Goal: Task Accomplishment & Management: Manage account settings

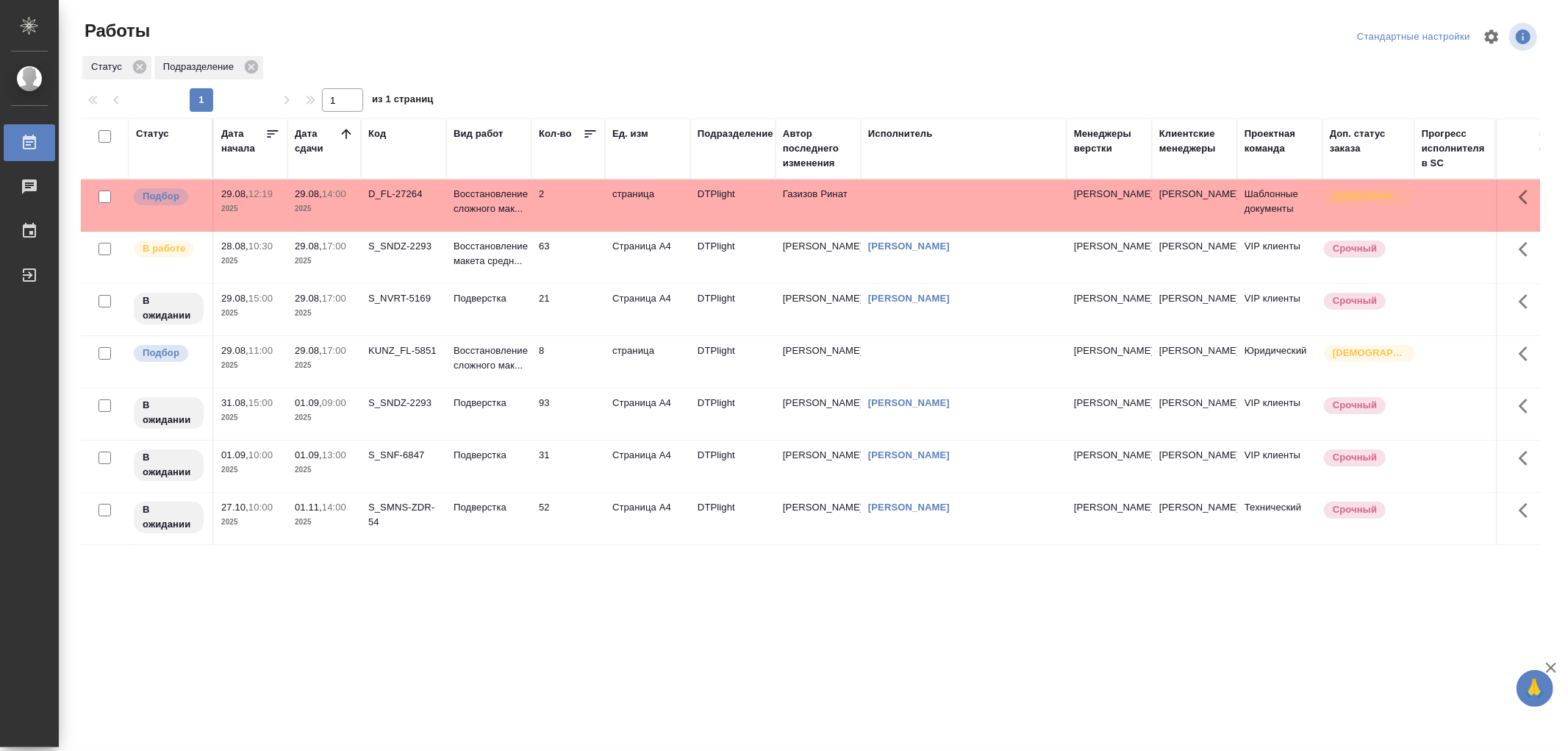
click at [503, 231] on td "Подверстка" at bounding box center [488, 206] width 85 height 52
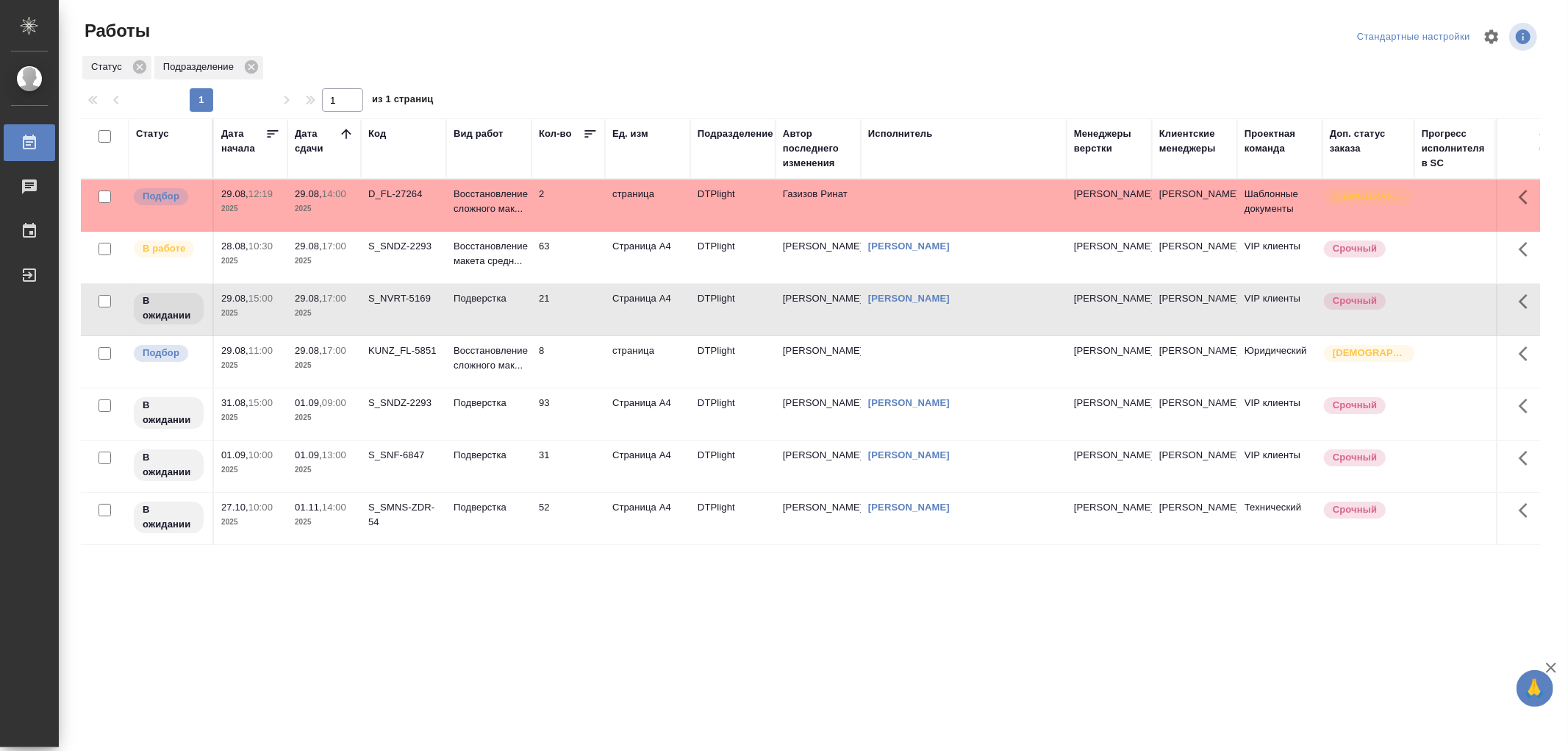
click at [503, 231] on td "Подверстка" at bounding box center [488, 206] width 85 height 52
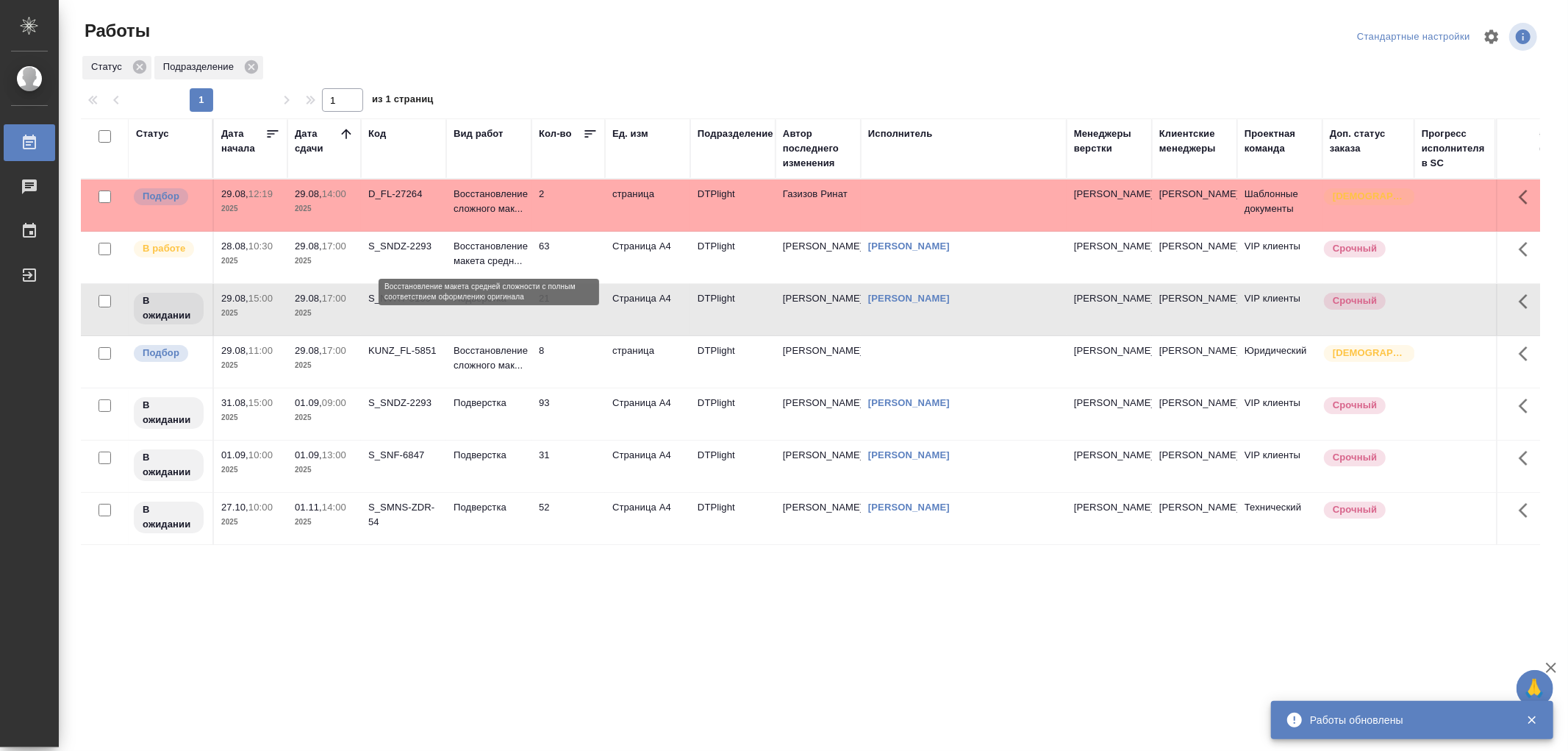
click at [494, 246] on p "Восстановление макета средн..." at bounding box center [488, 253] width 71 height 29
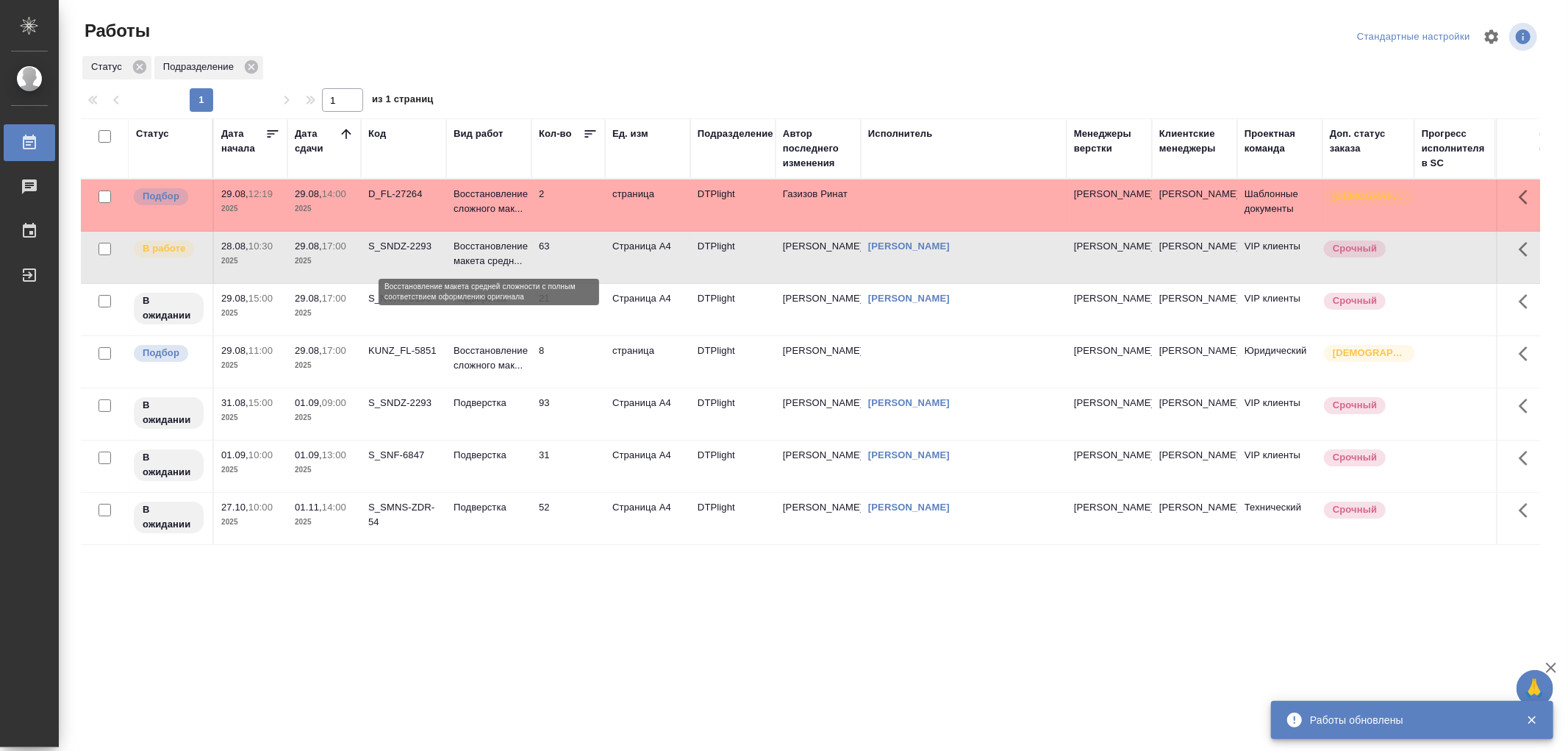
click at [494, 246] on p "Восстановление макета средн..." at bounding box center [488, 253] width 71 height 29
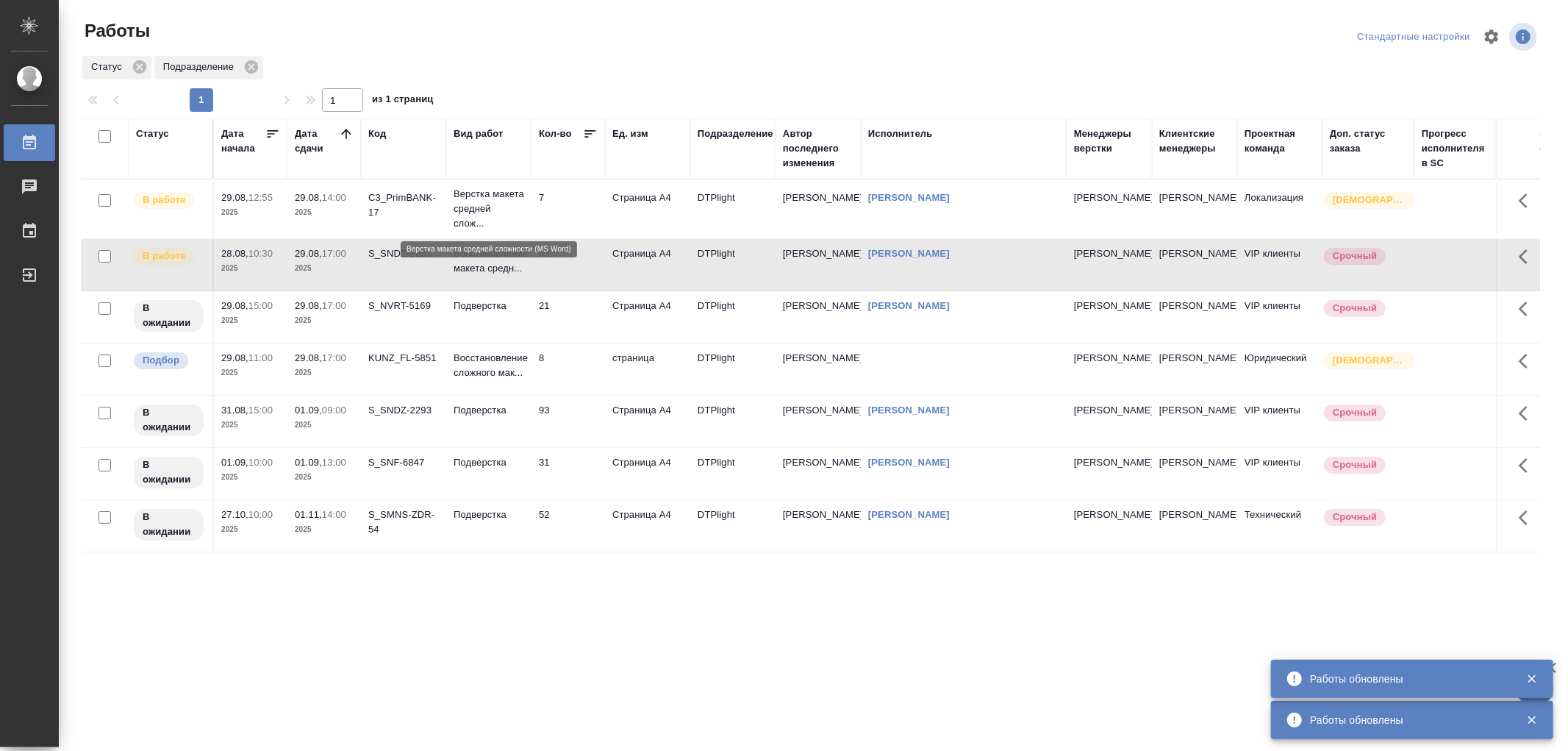
click at [488, 216] on p "Верстка макета средней слож..." at bounding box center [488, 209] width 71 height 44
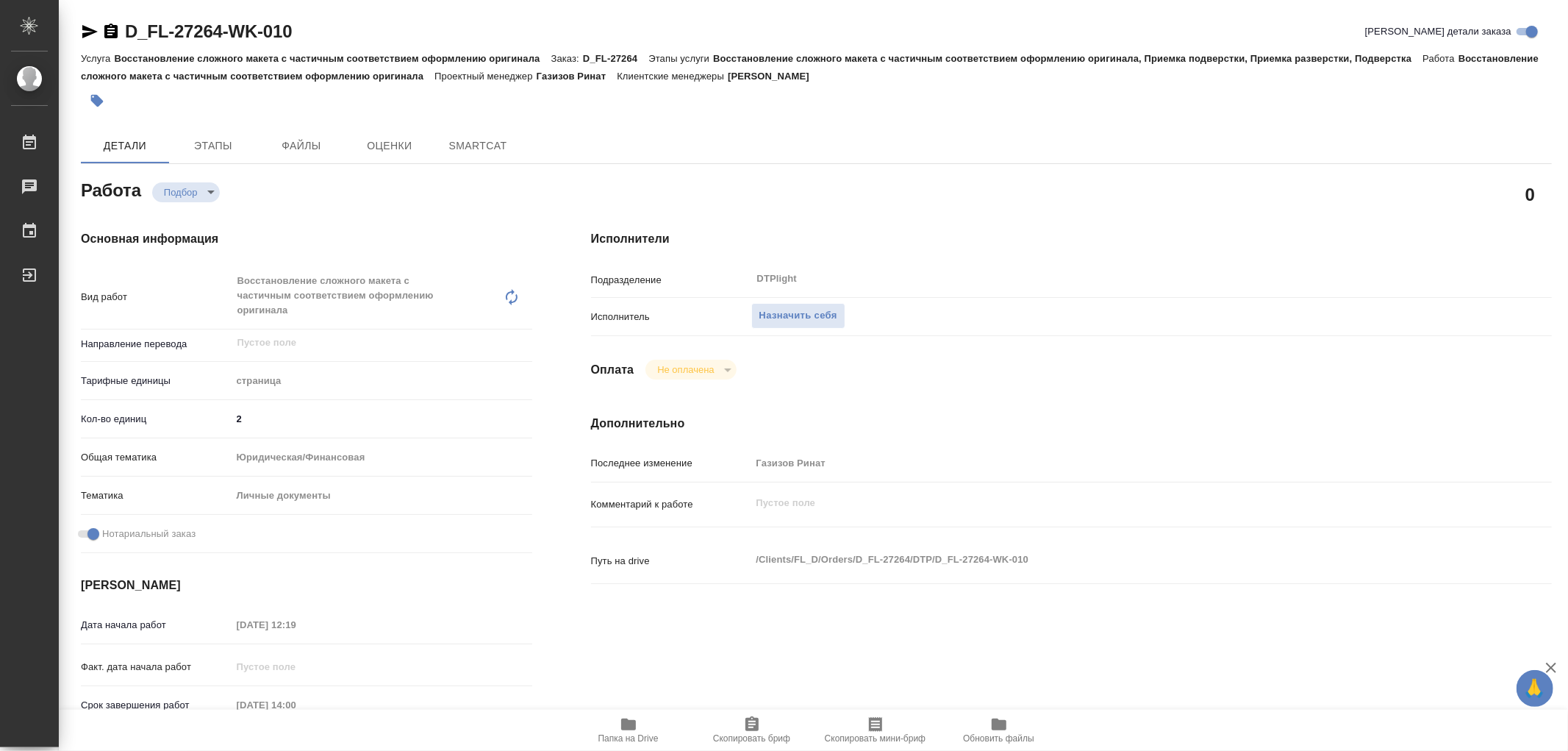
type textarea "x"
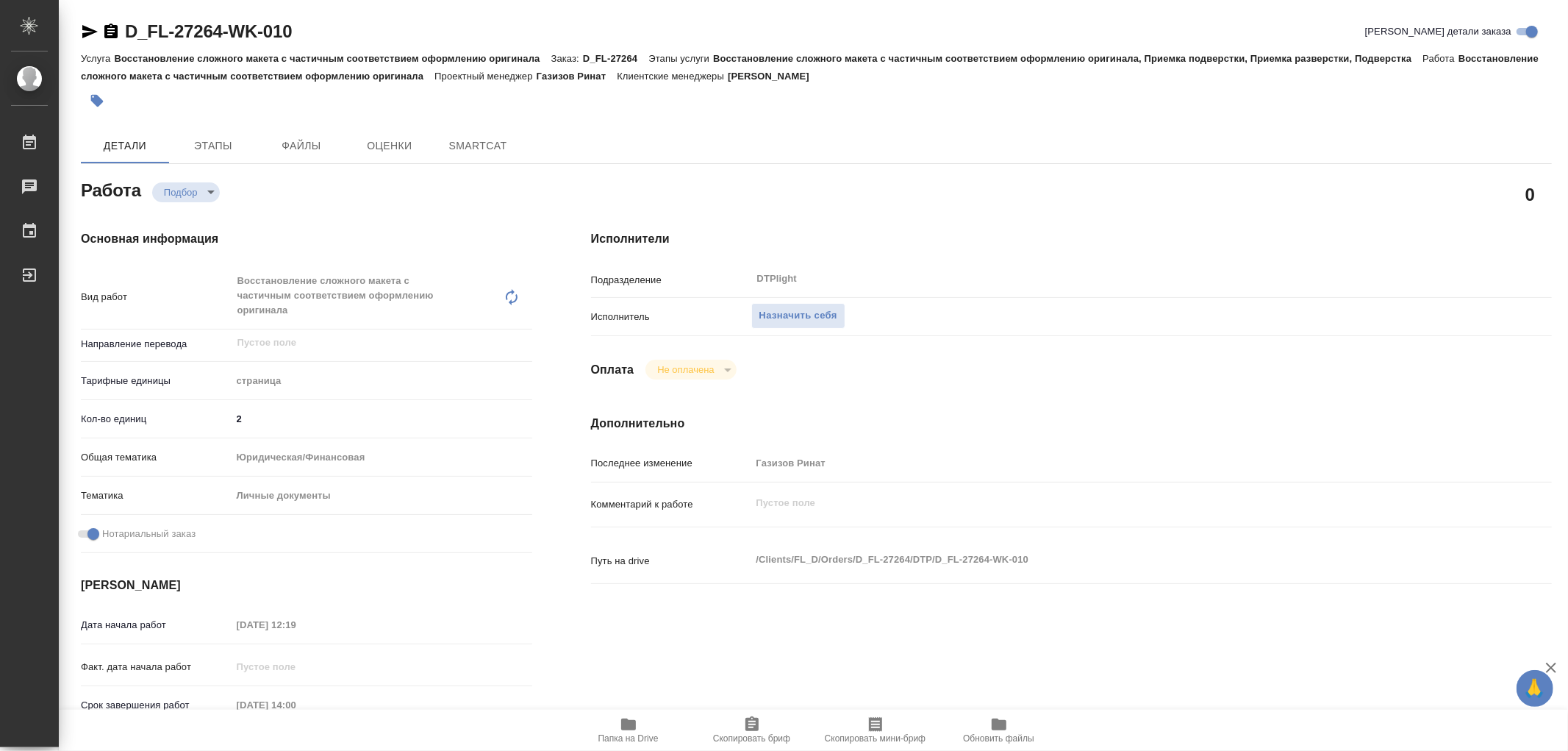
type textarea "x"
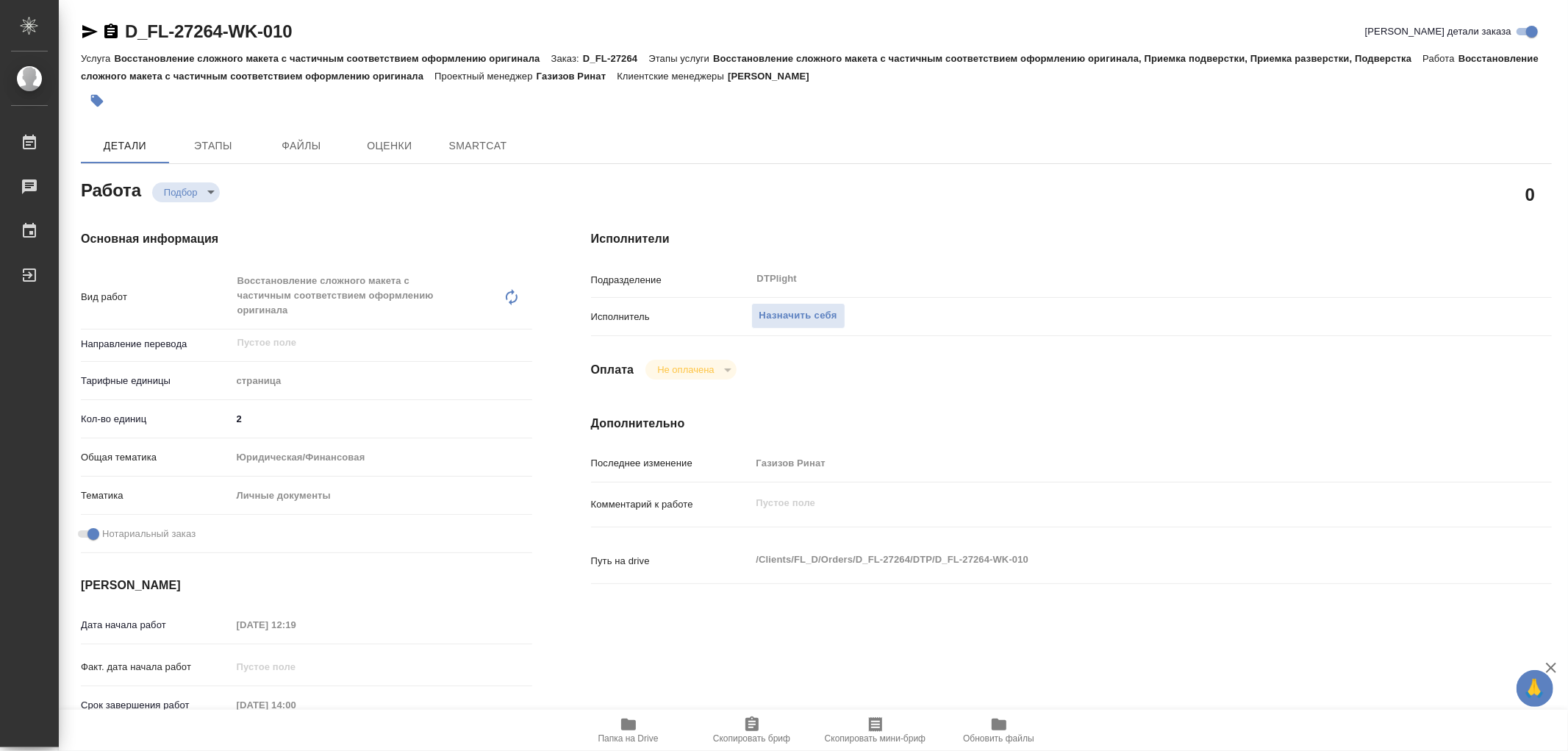
type textarea "x"
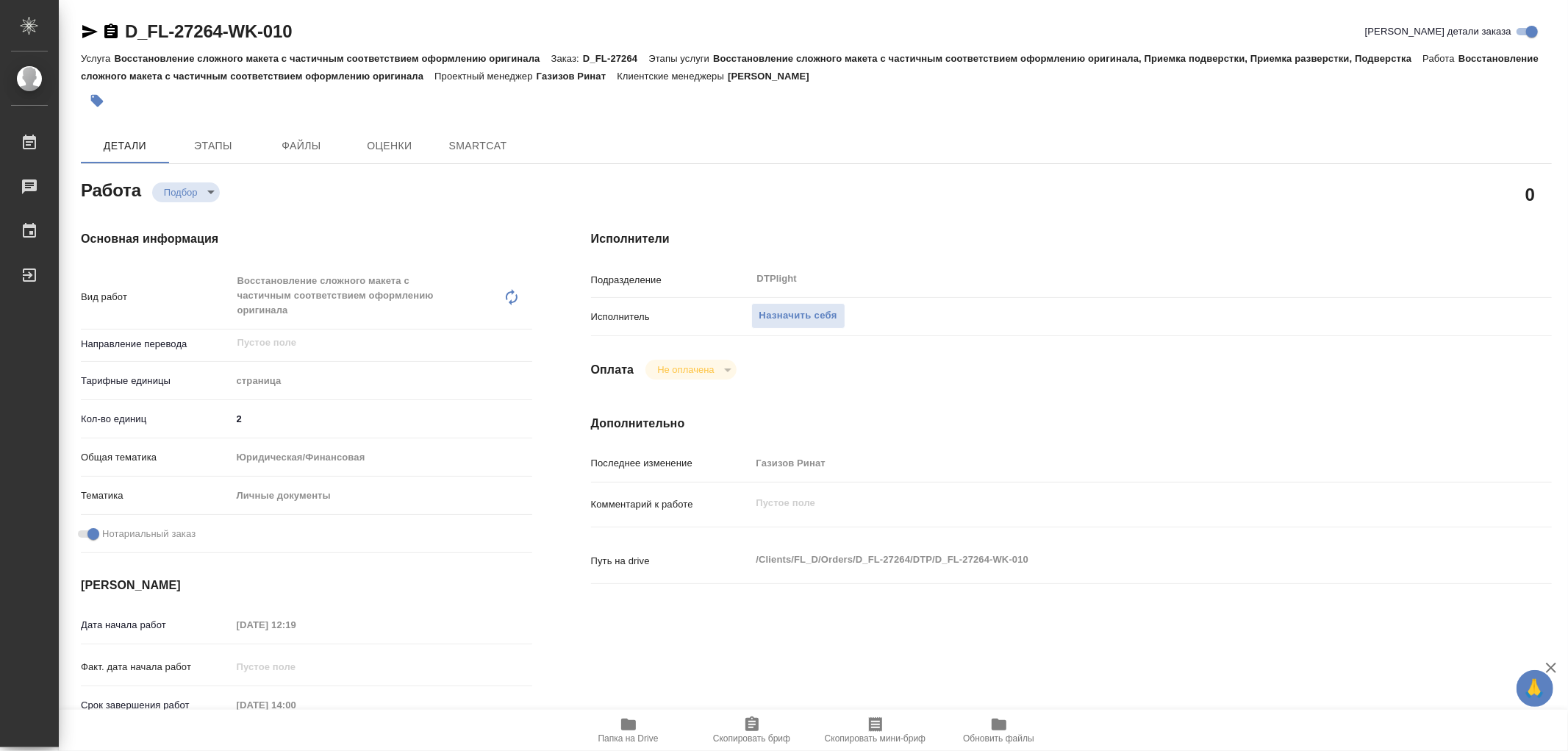
type textarea "x"
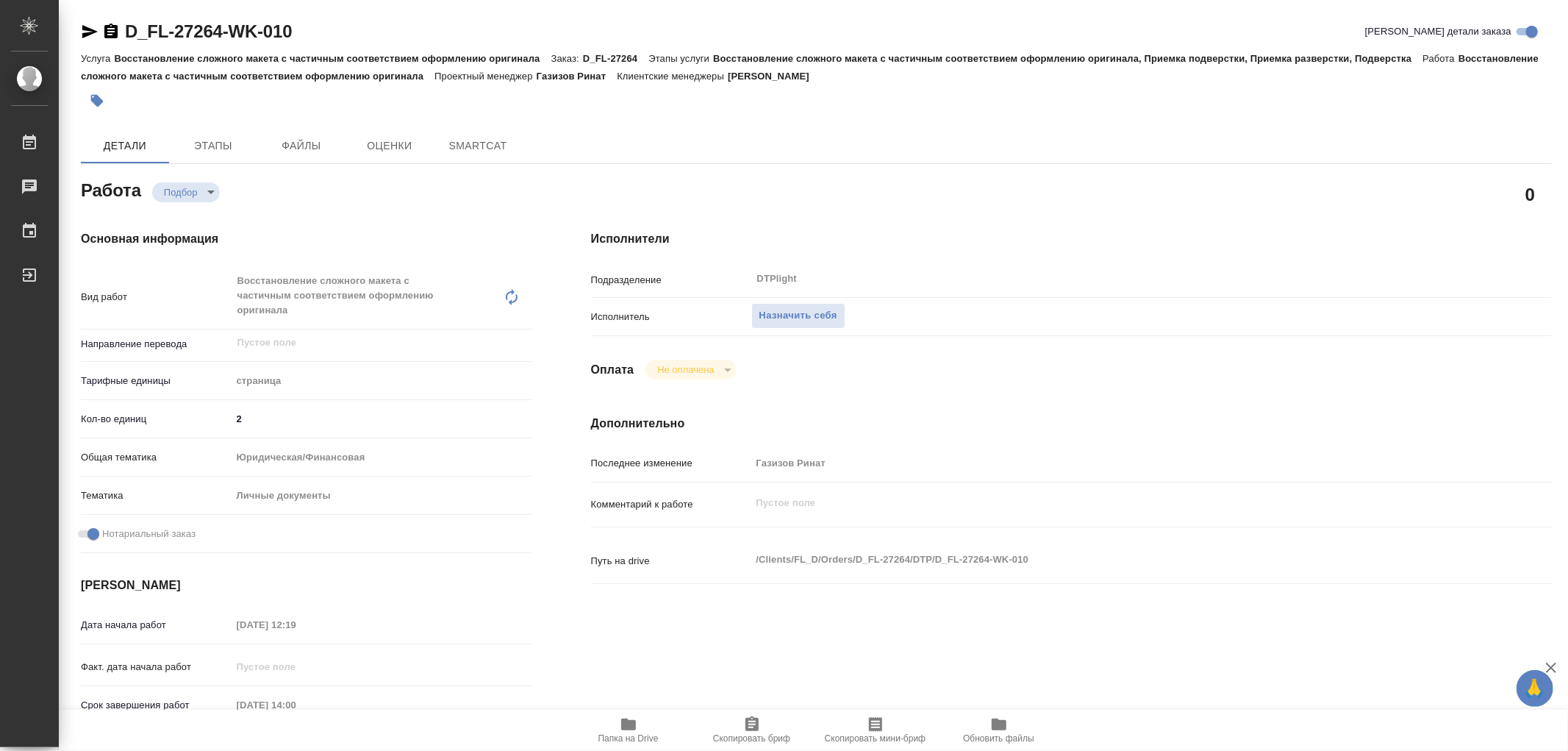
type textarea "x"
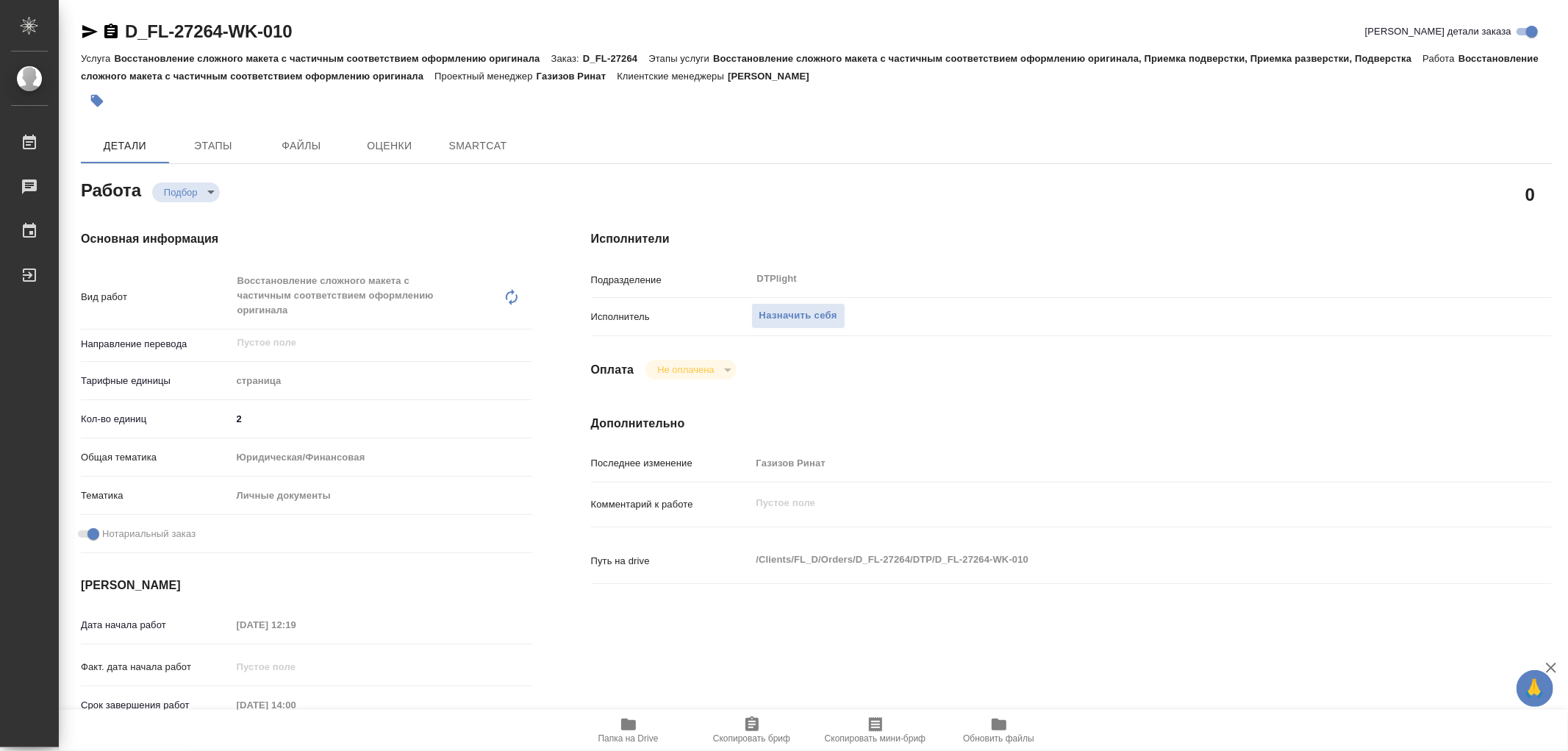
type textarea "x"
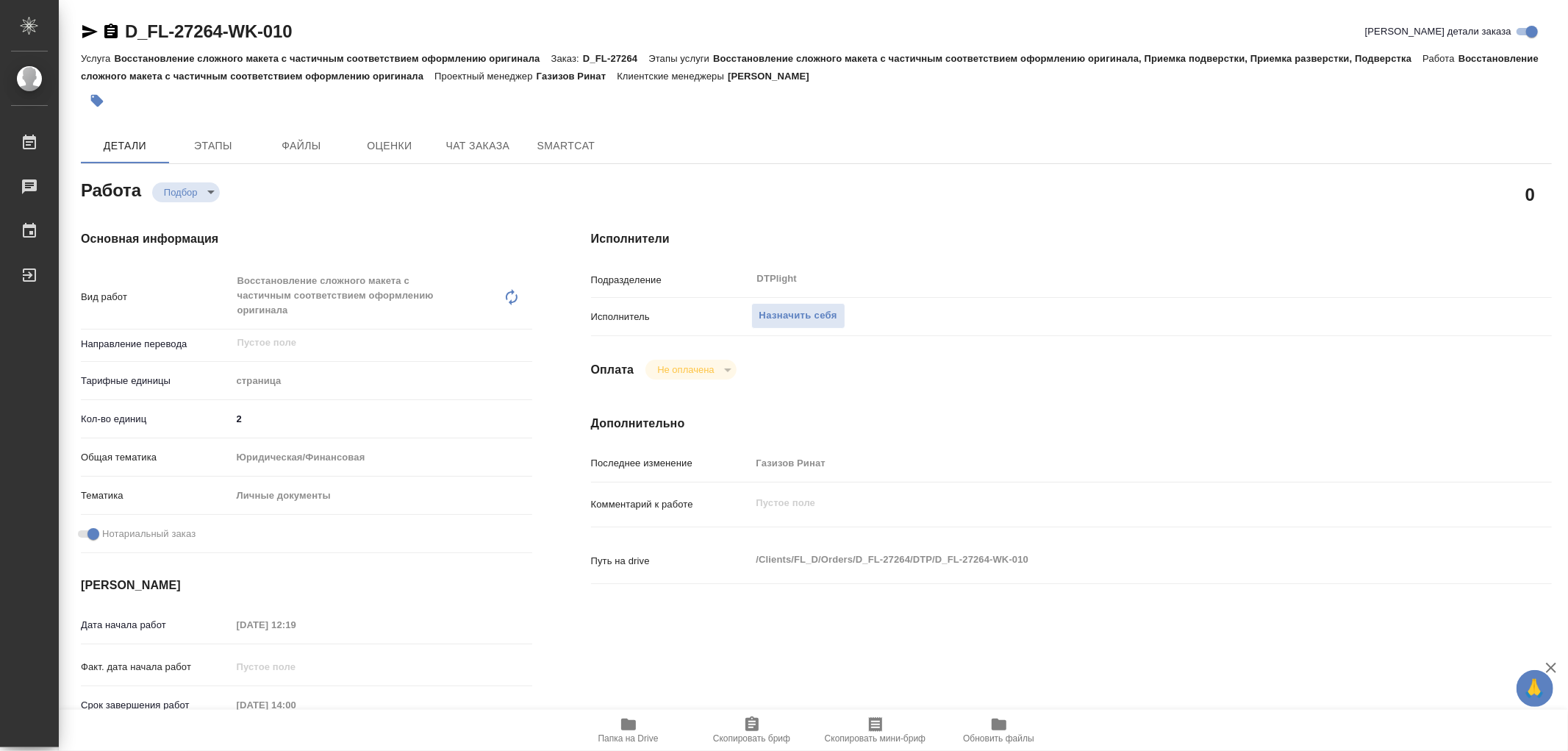
type textarea "x"
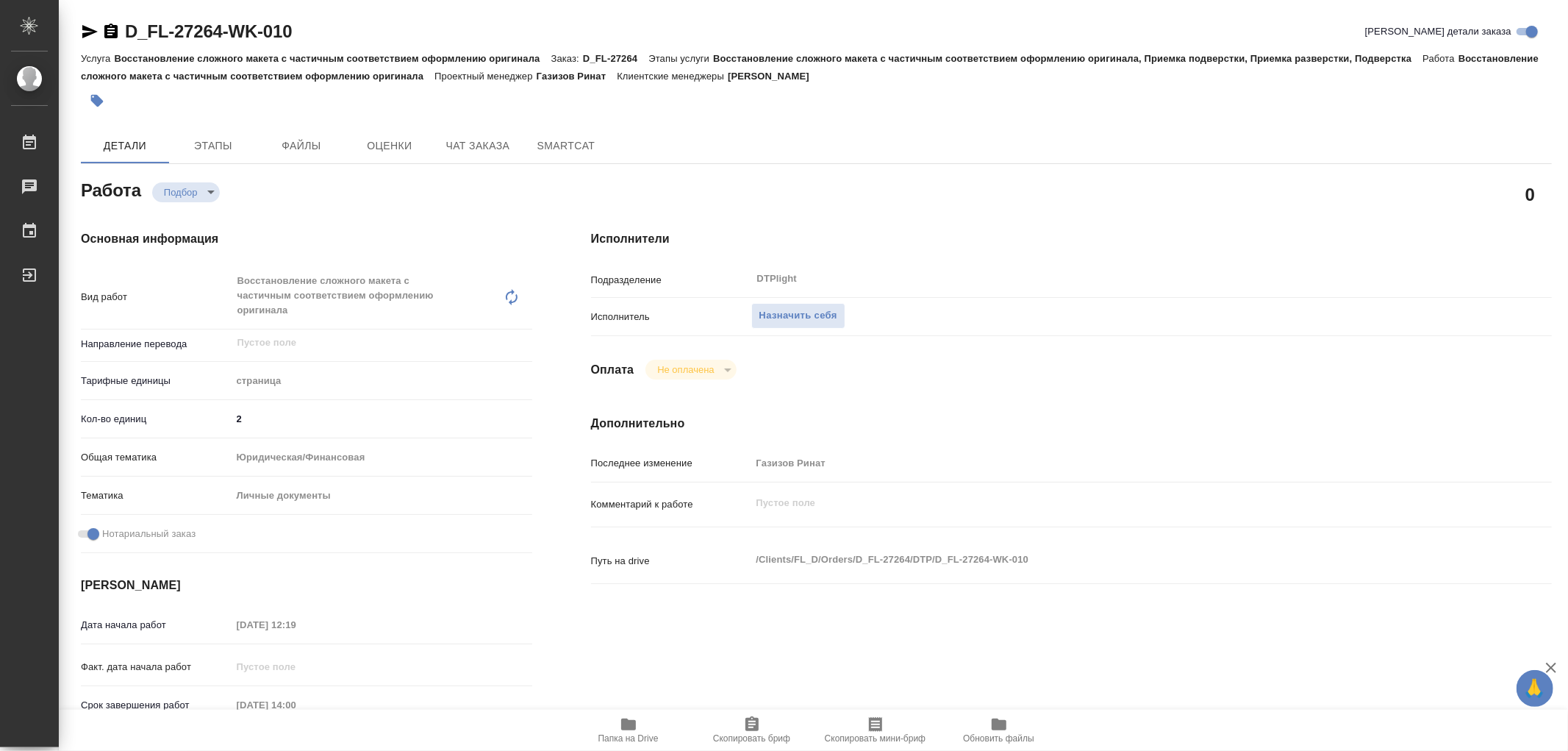
click at [635, 727] on icon "button" at bounding box center [628, 723] width 18 height 18
type textarea "x"
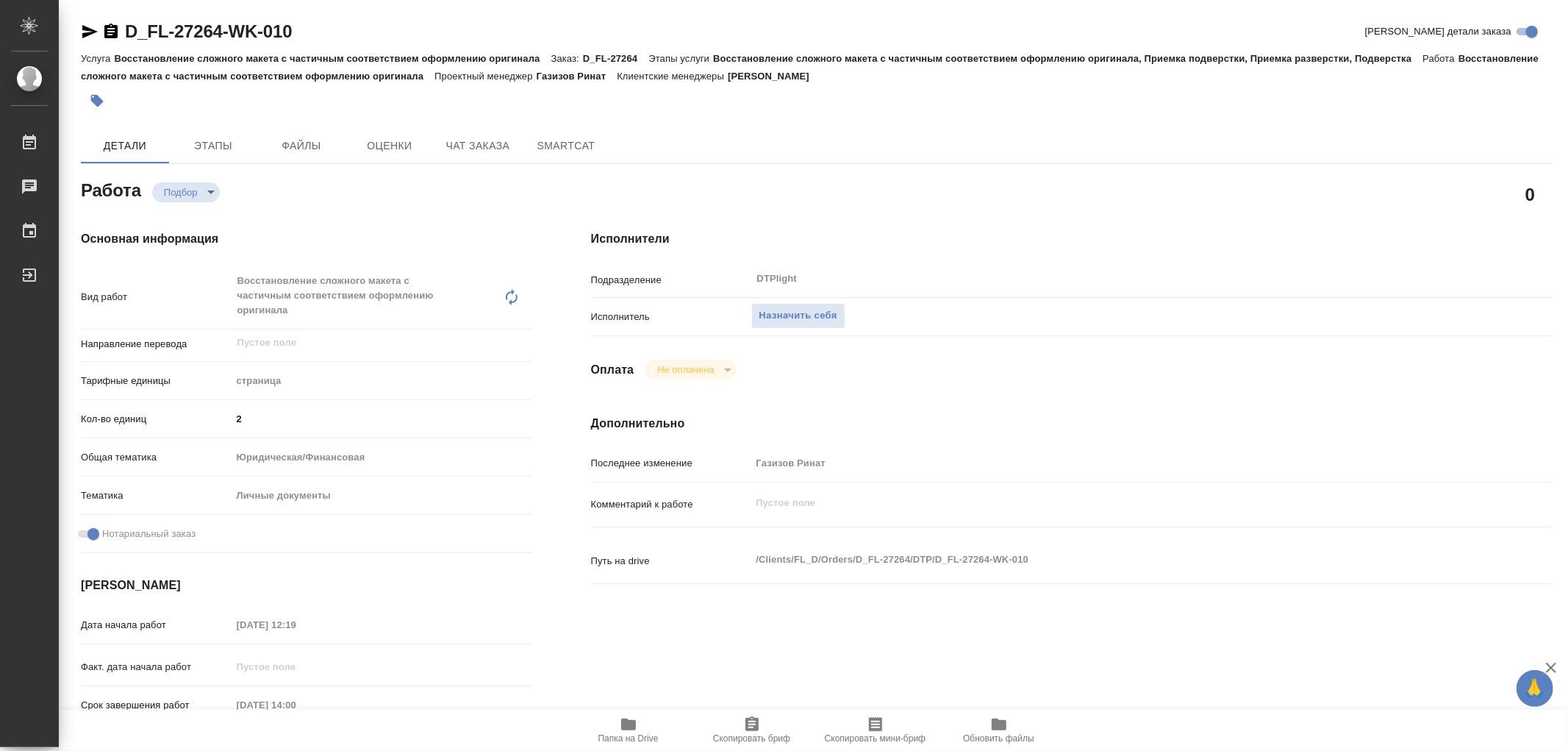
type textarea "x"
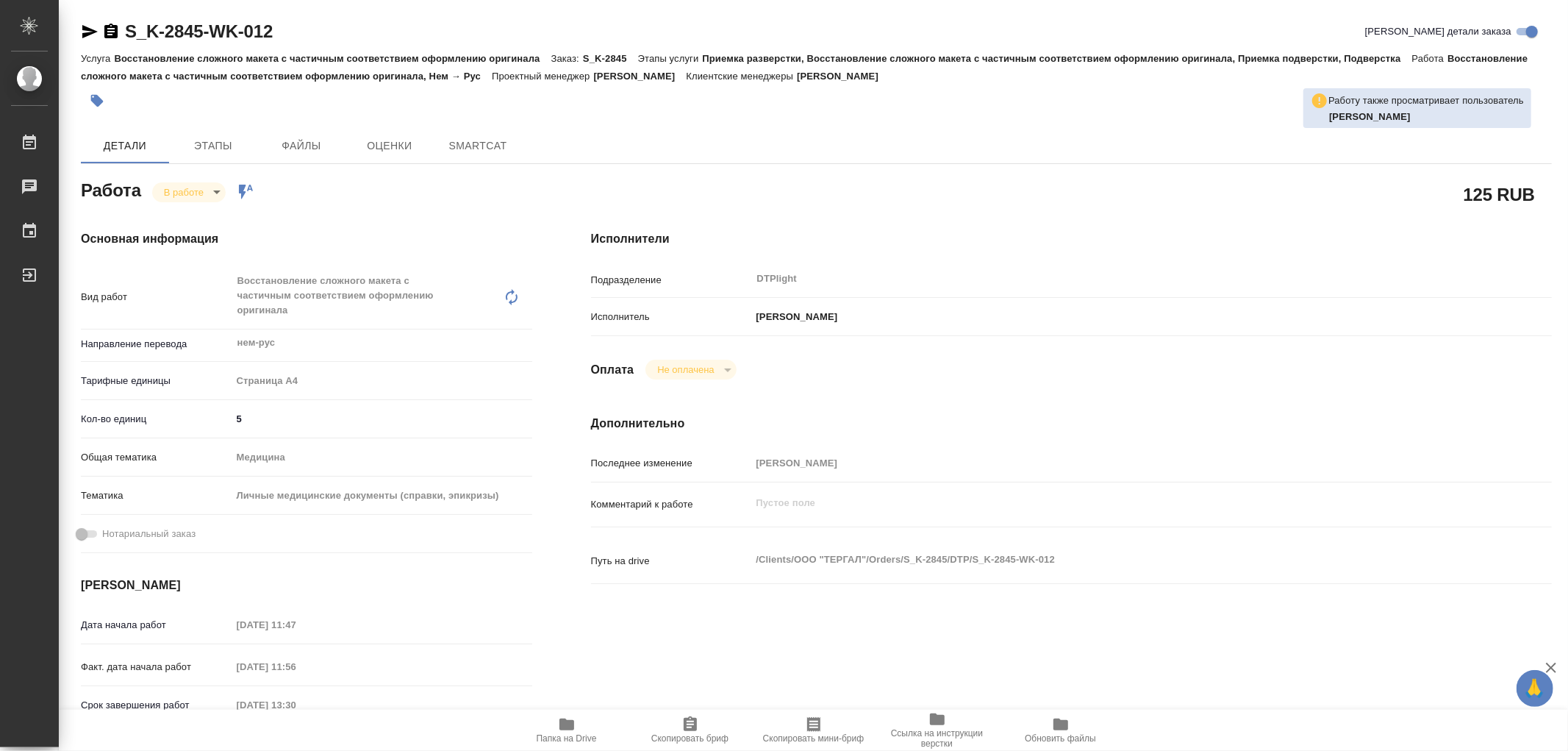
type textarea "x"
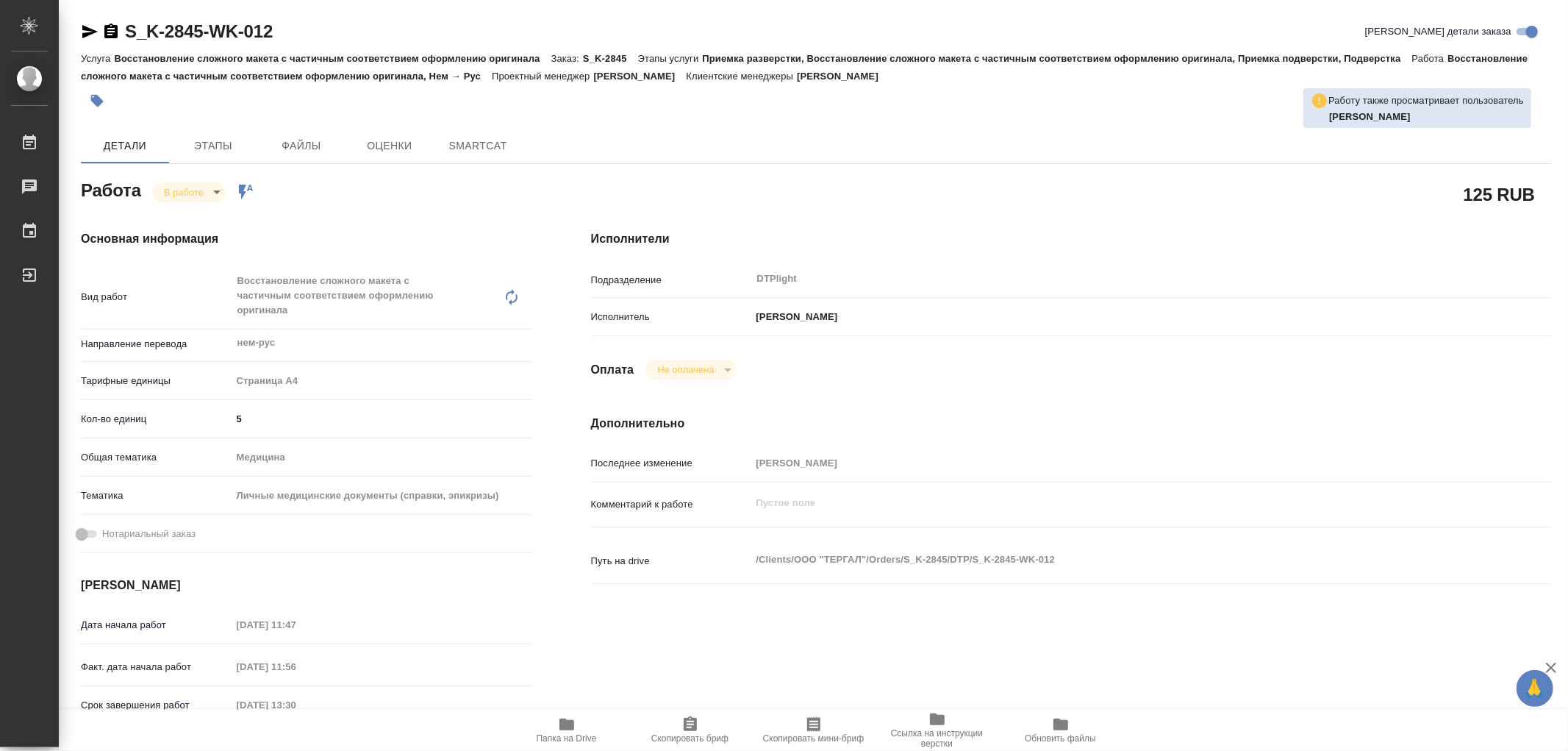
type textarea "x"
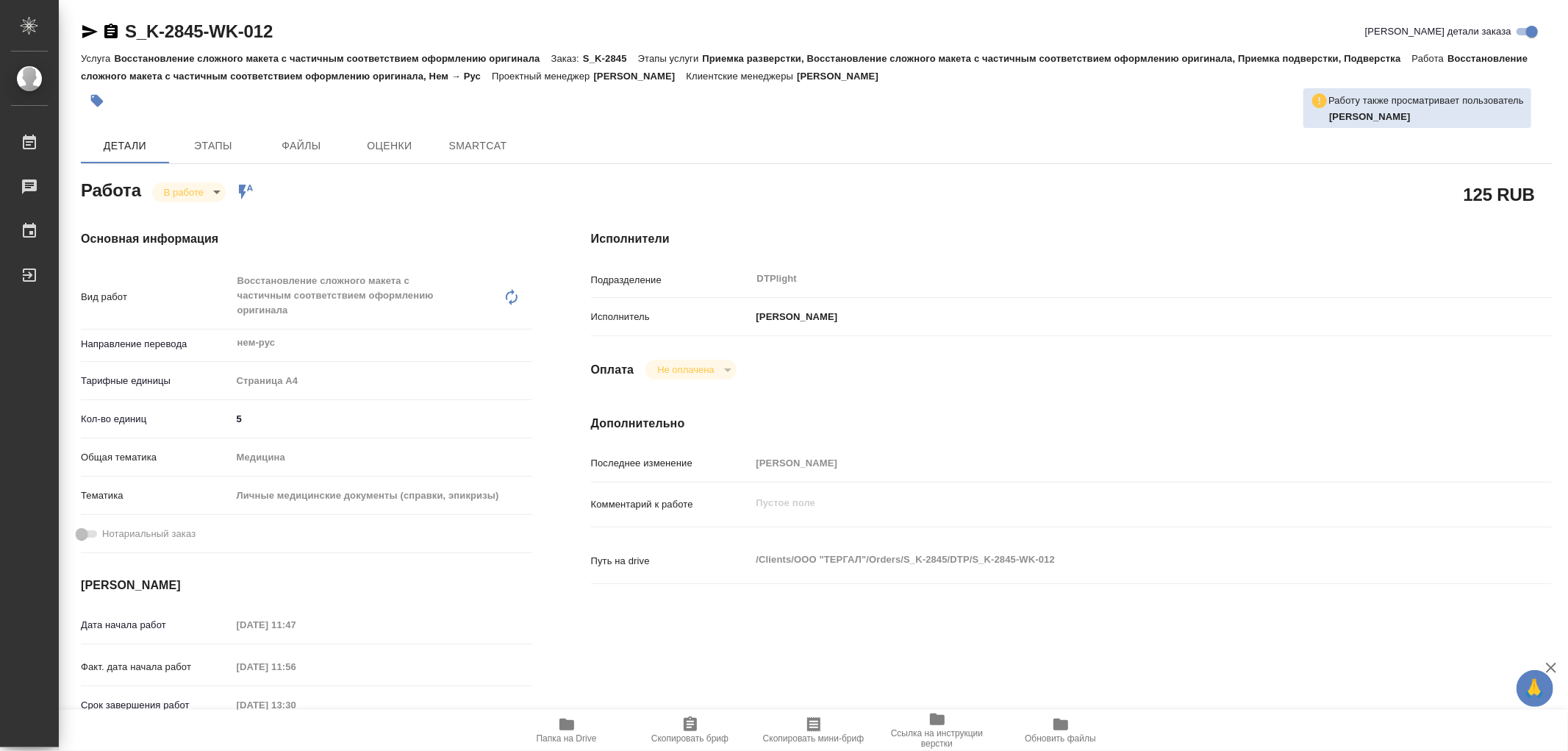
type textarea "x"
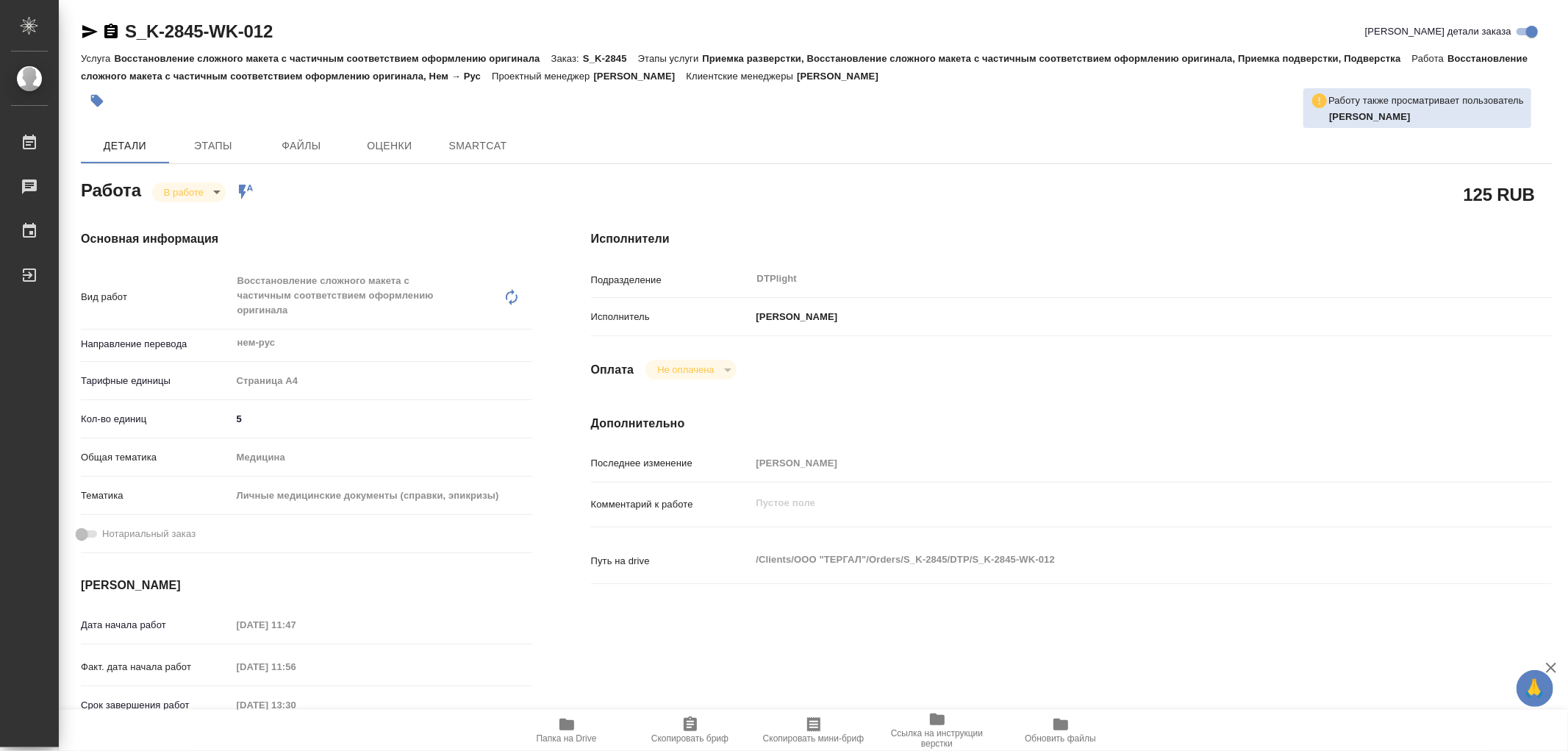
type textarea "x"
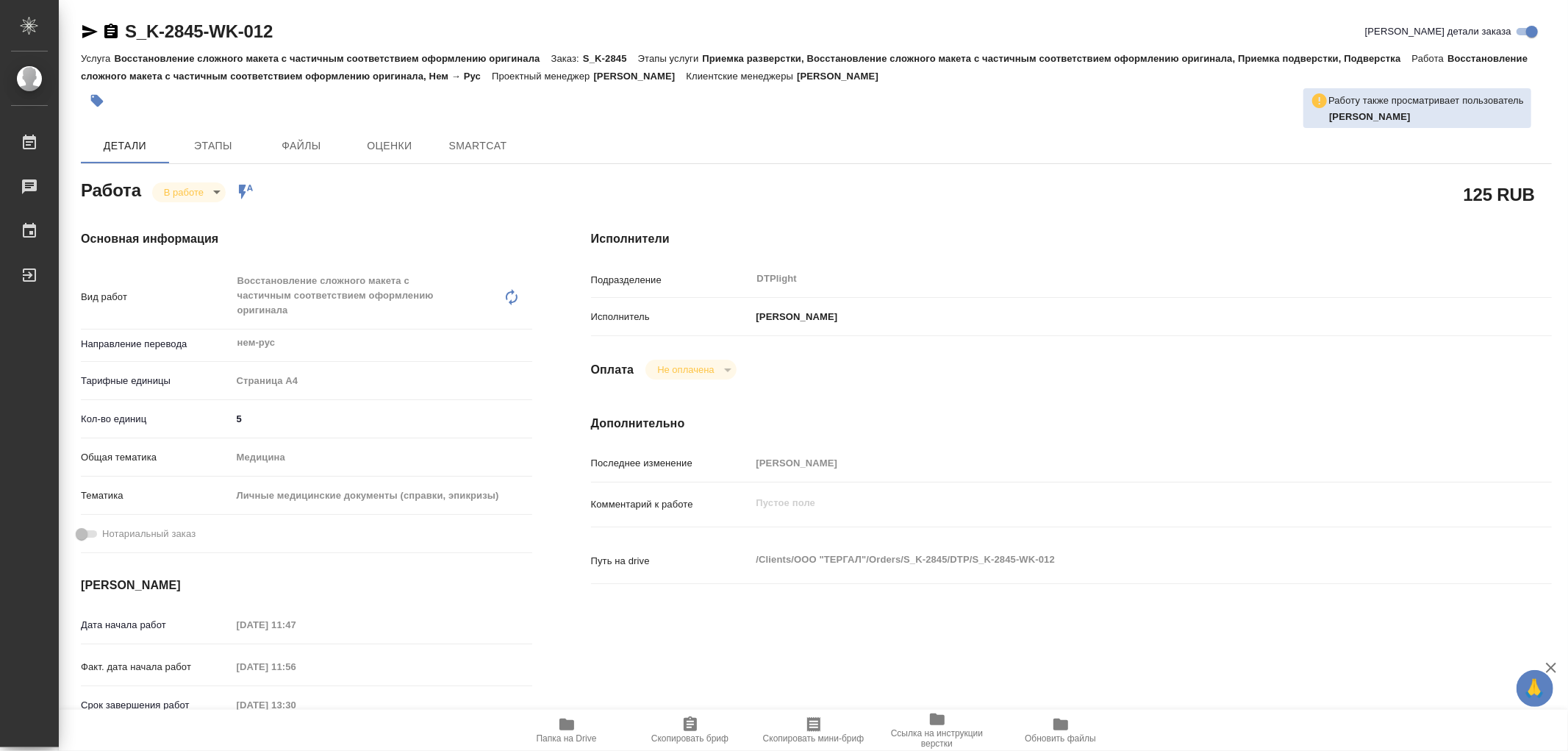
type textarea "x"
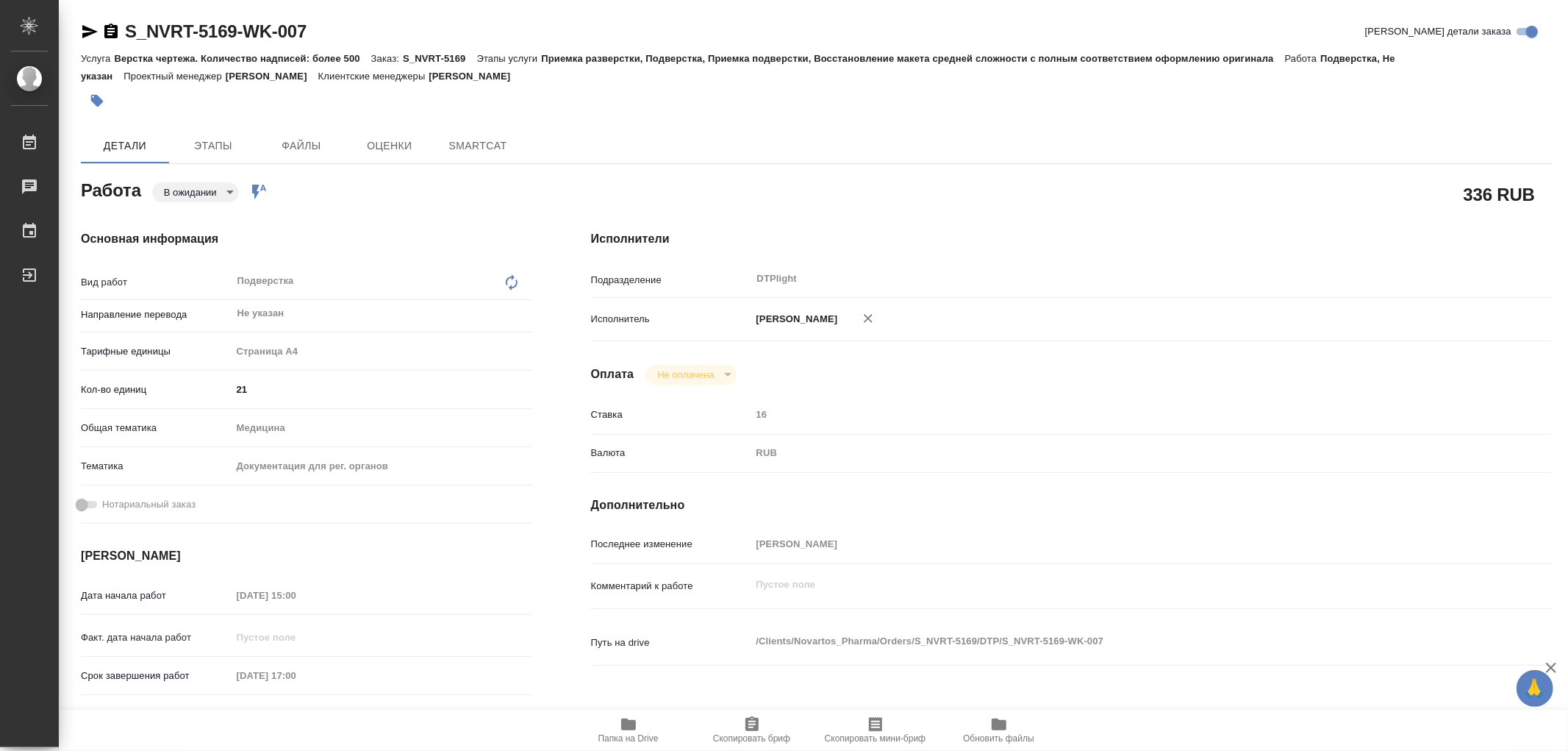
type textarea "x"
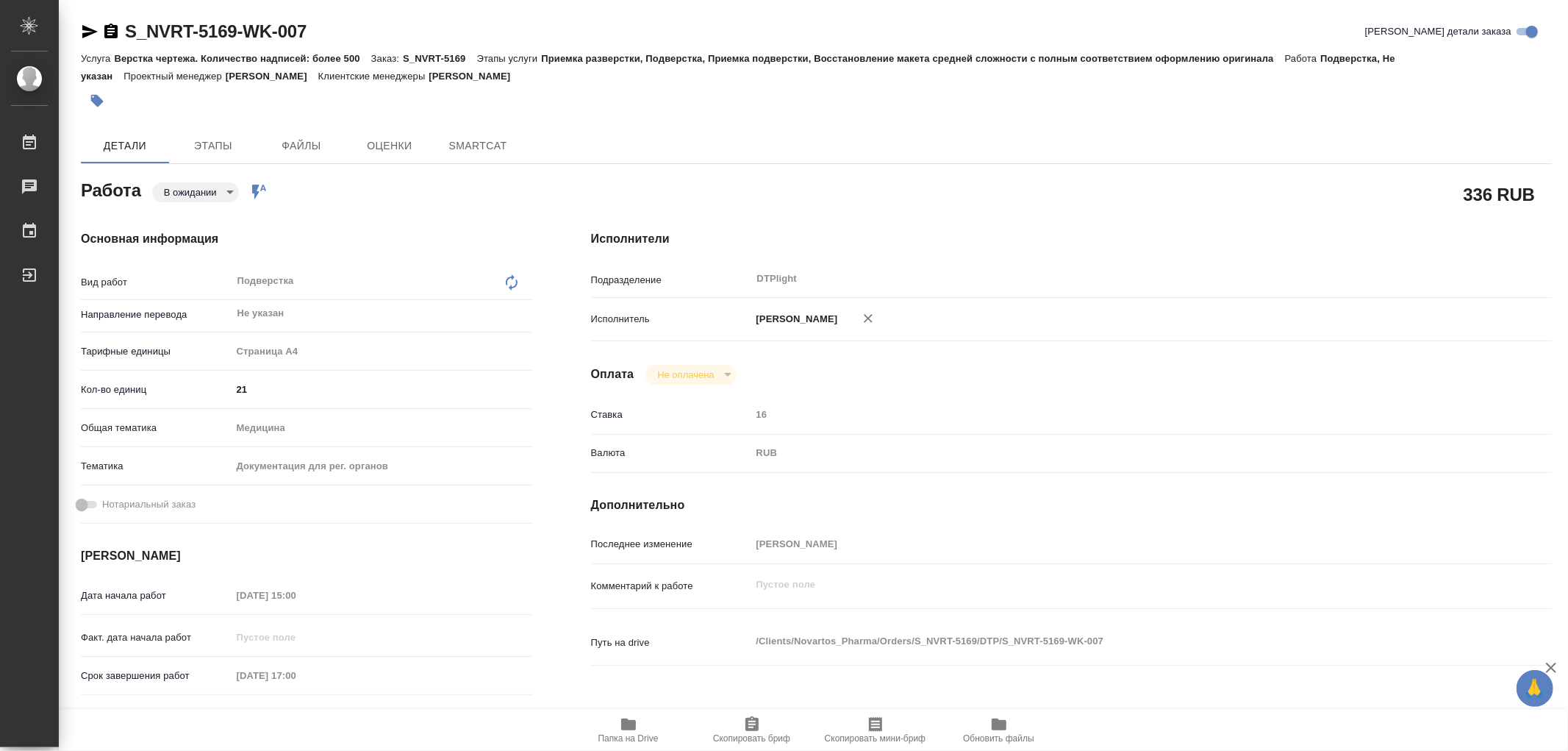
type textarea "x"
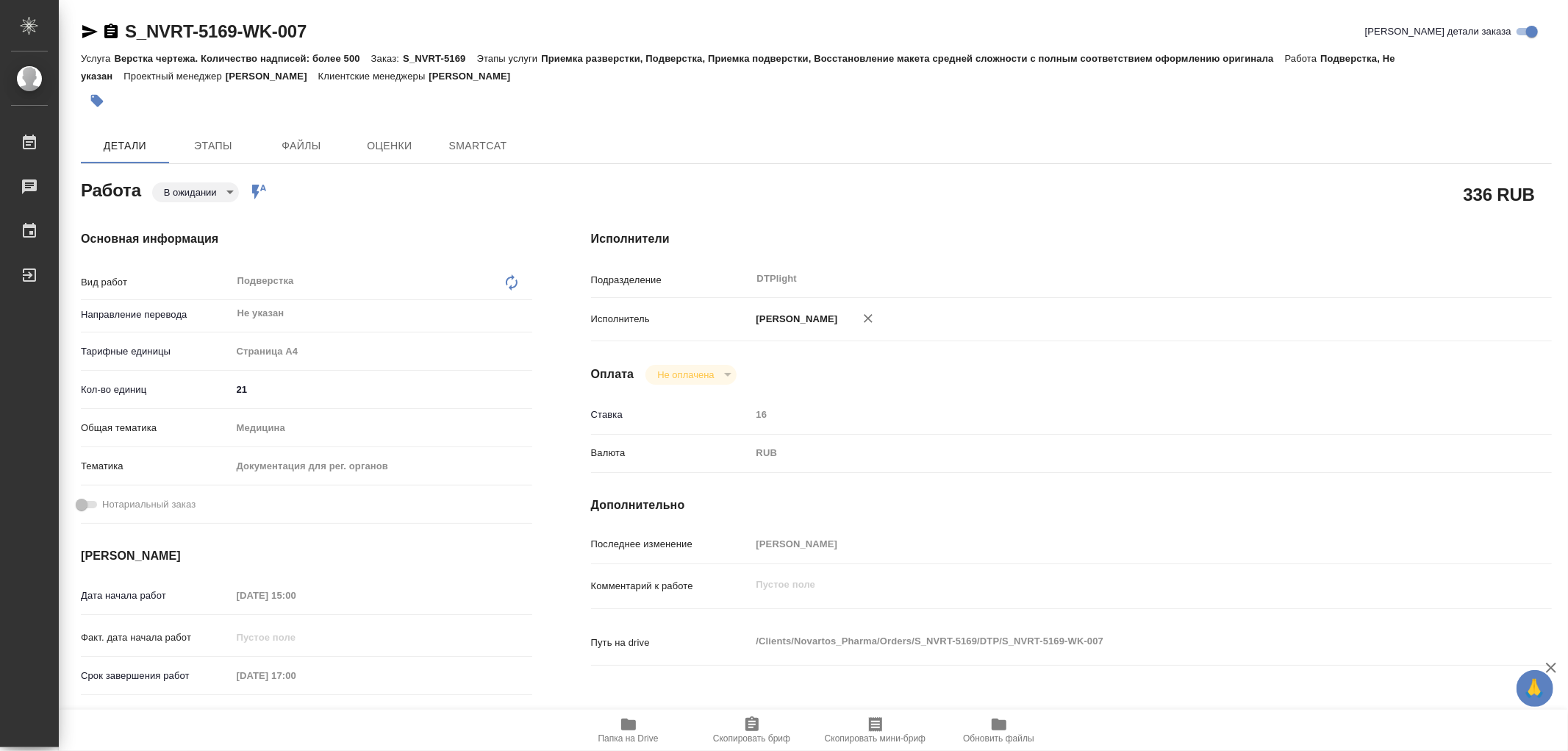
type textarea "x"
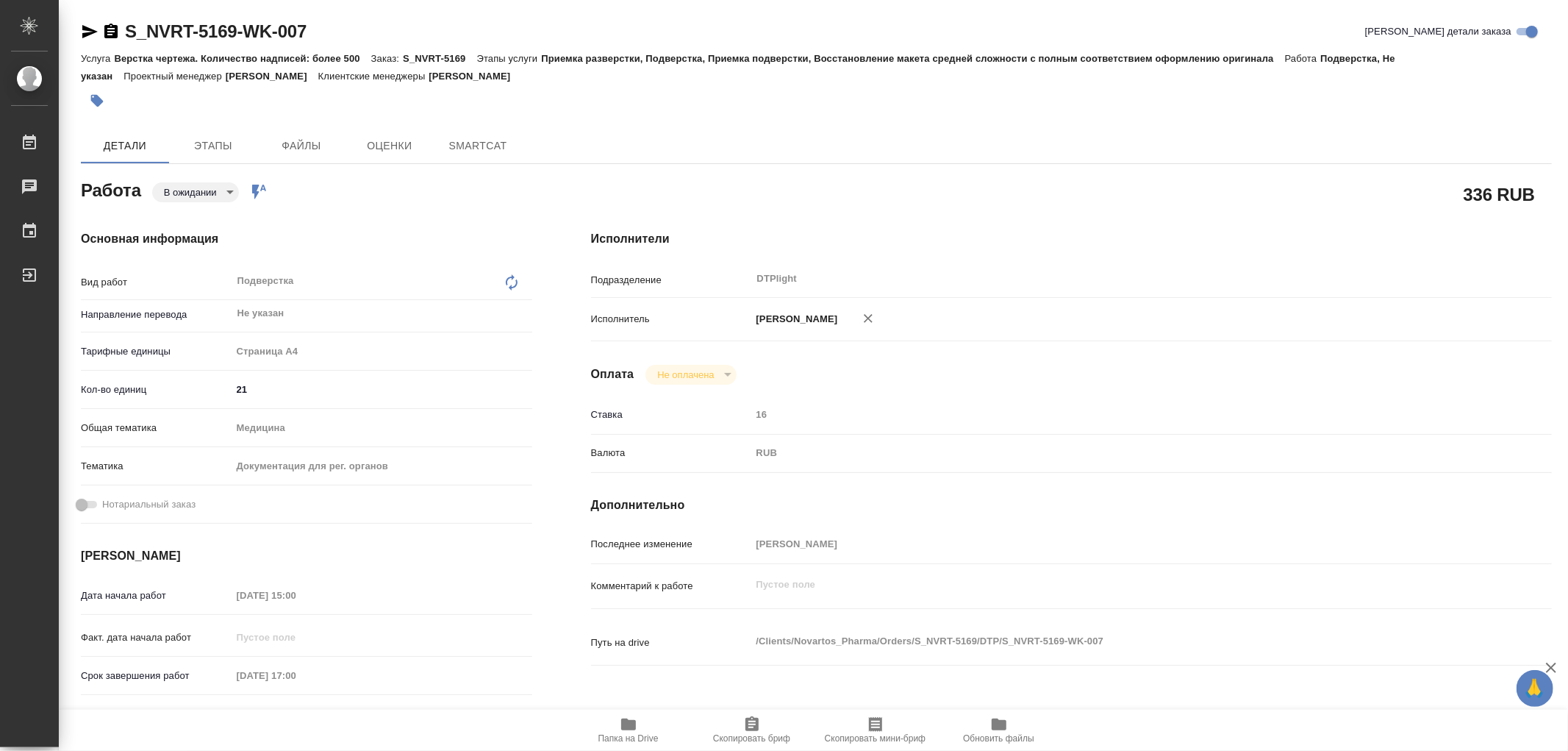
type textarea "x"
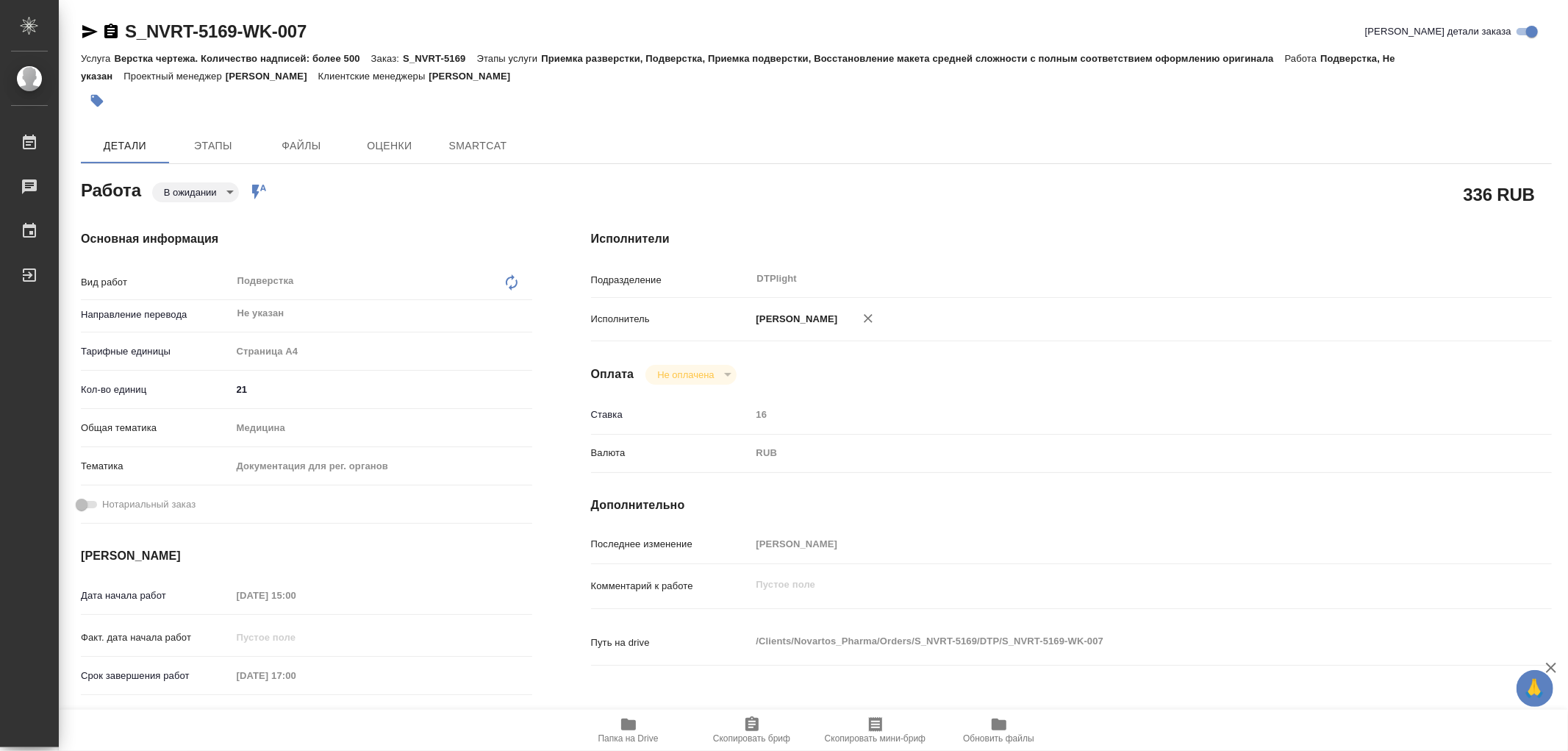
type textarea "x"
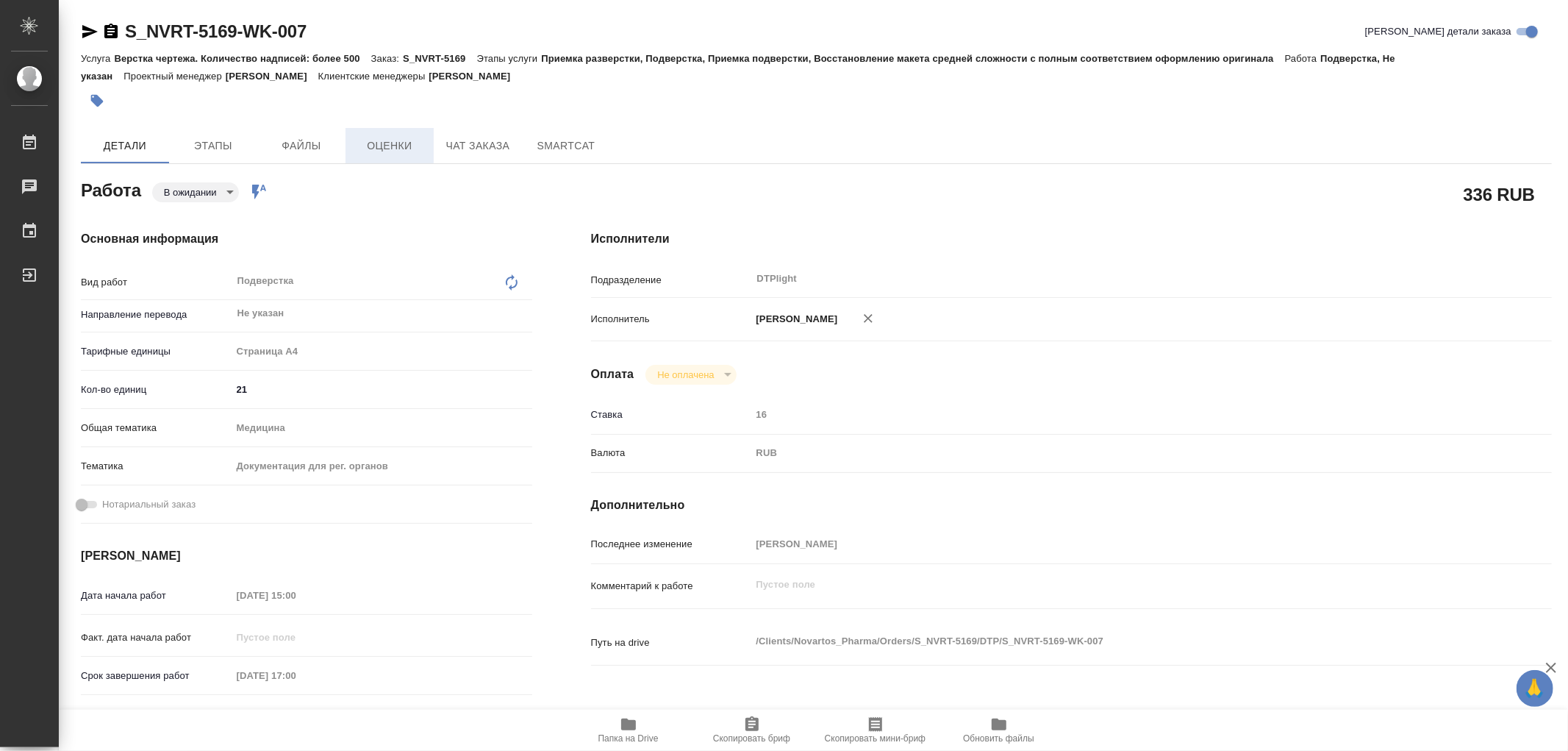
type textarea "x"
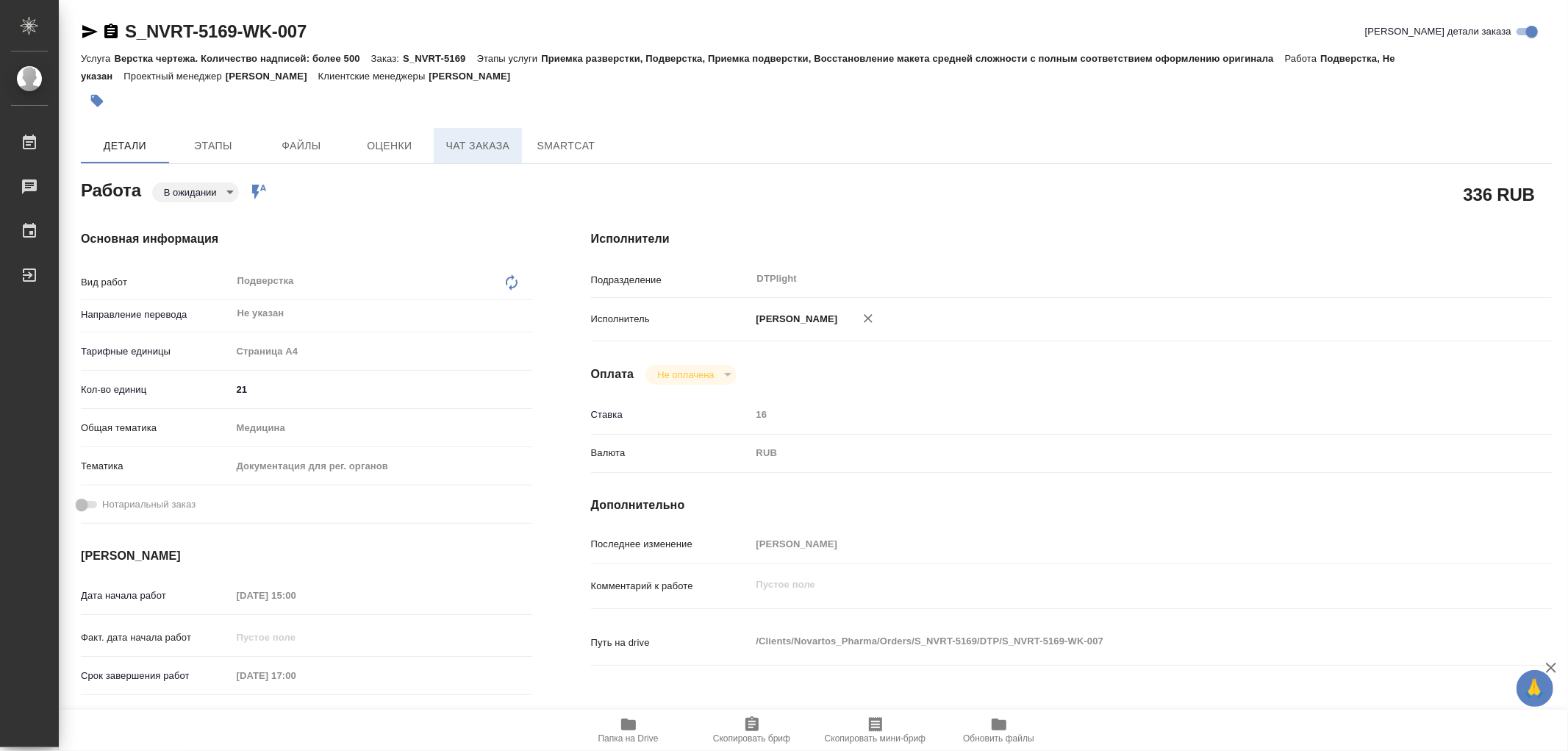
click at [483, 145] on span "Чат заказа" at bounding box center [478, 146] width 71 height 18
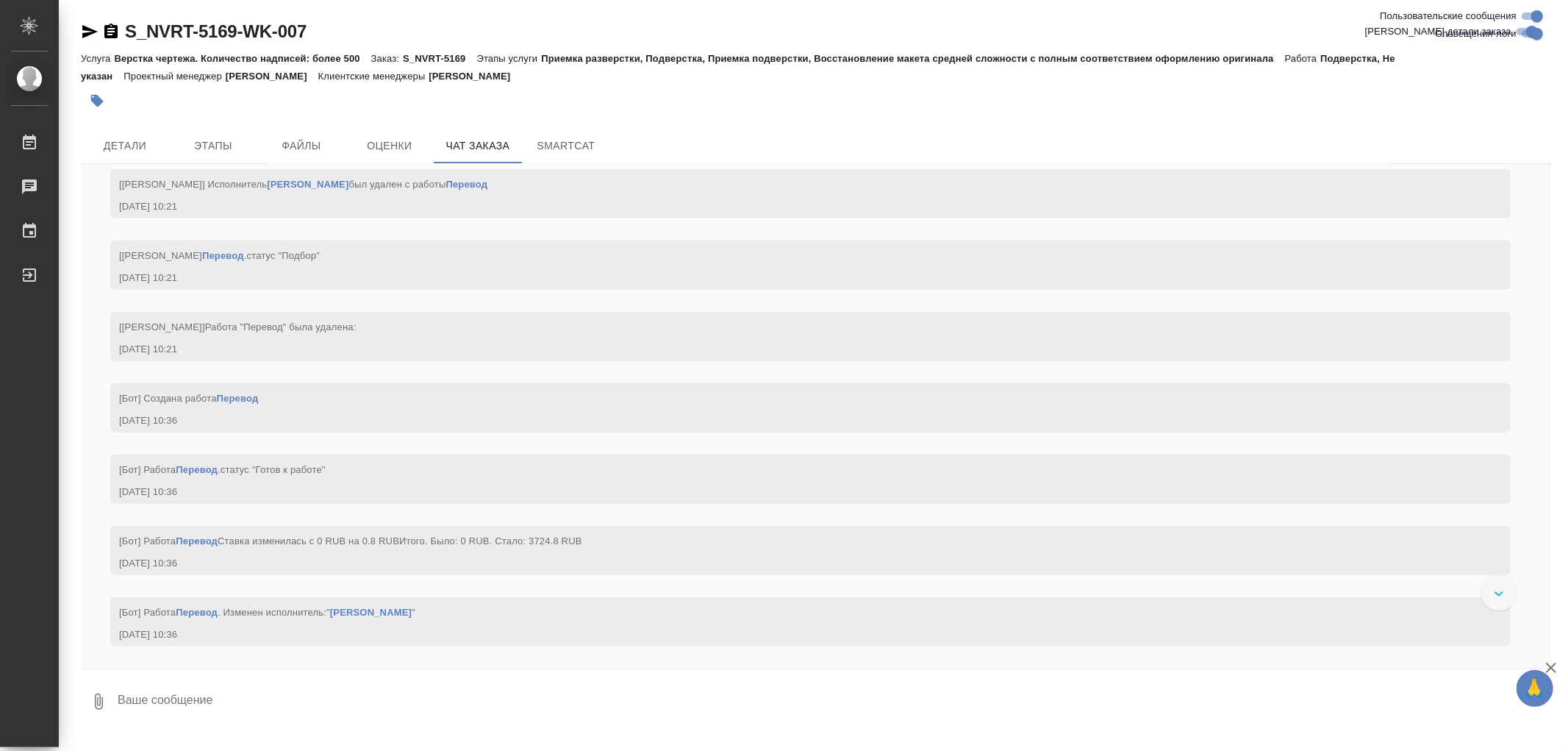
scroll to position [5268, 0]
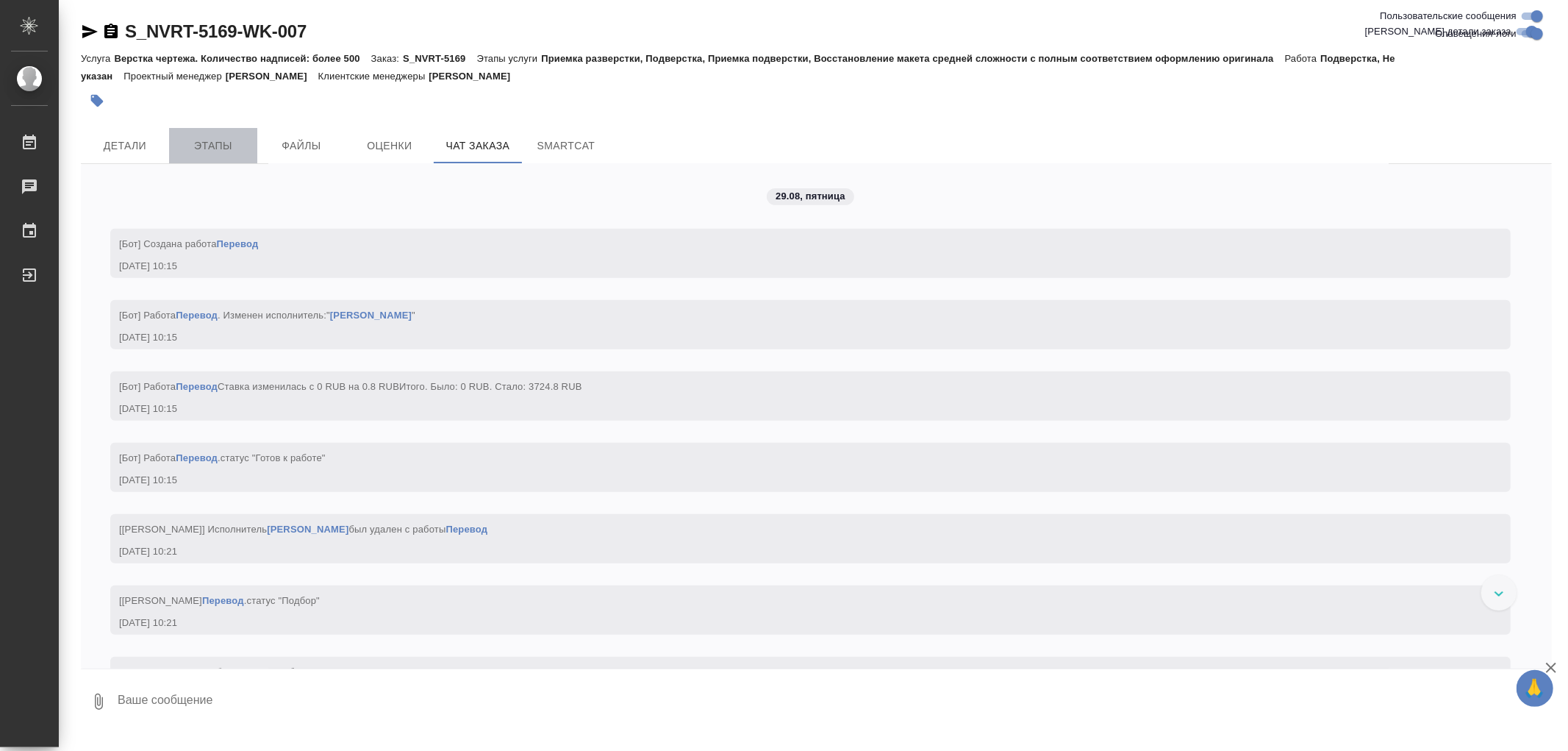
click at [211, 142] on span "Этапы" at bounding box center [213, 146] width 71 height 18
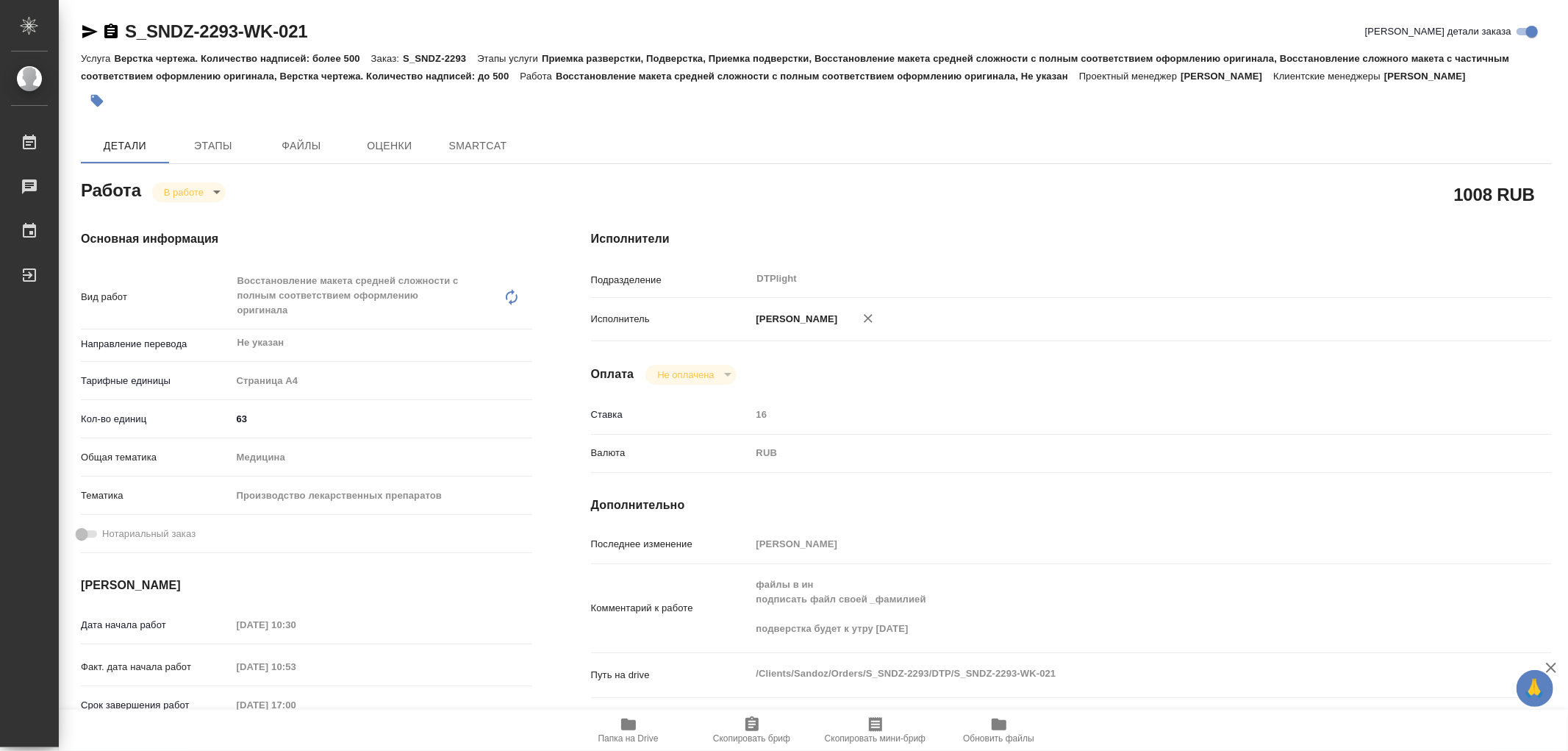
type textarea "x"
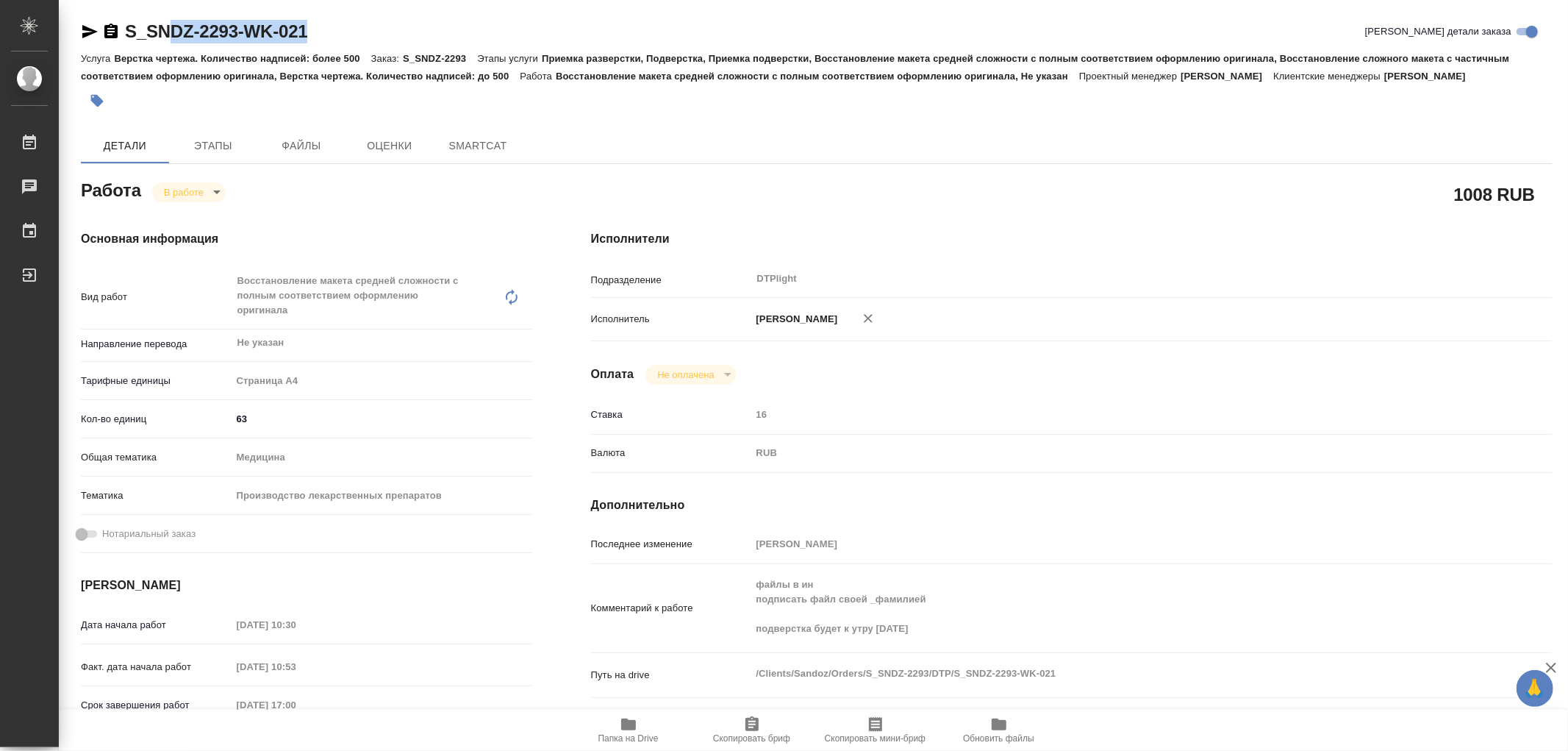
type textarea "x"
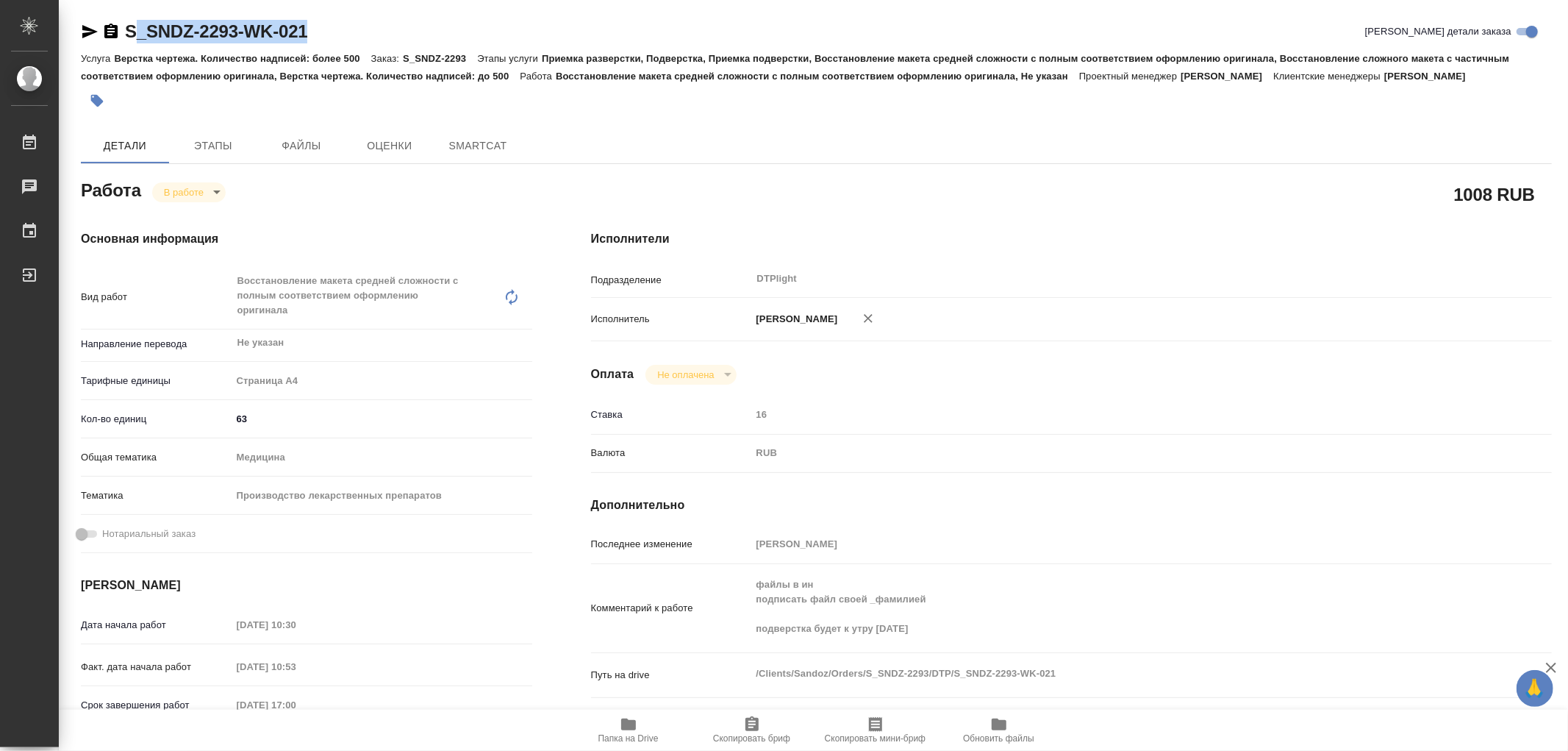
type textarea "x"
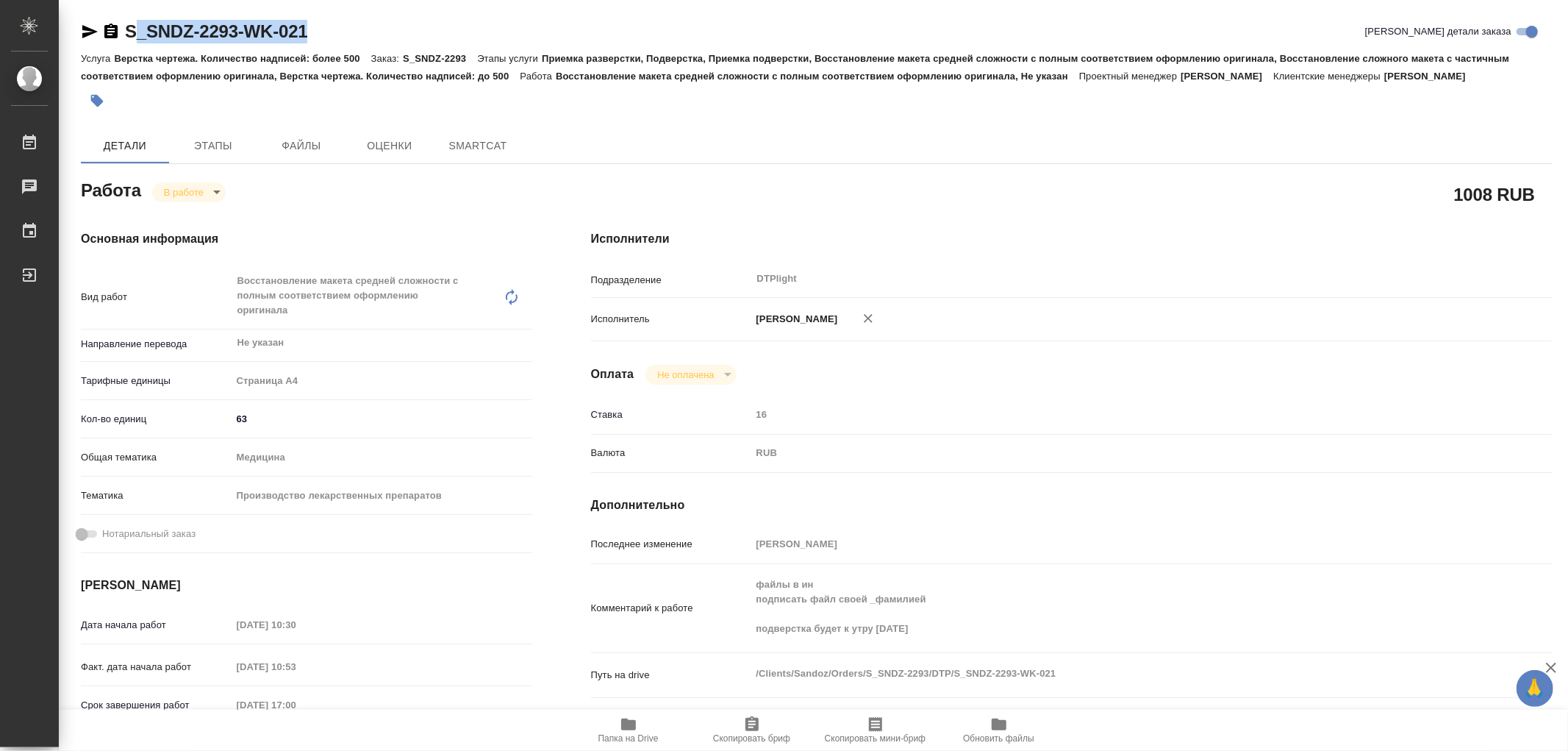
type textarea "x"
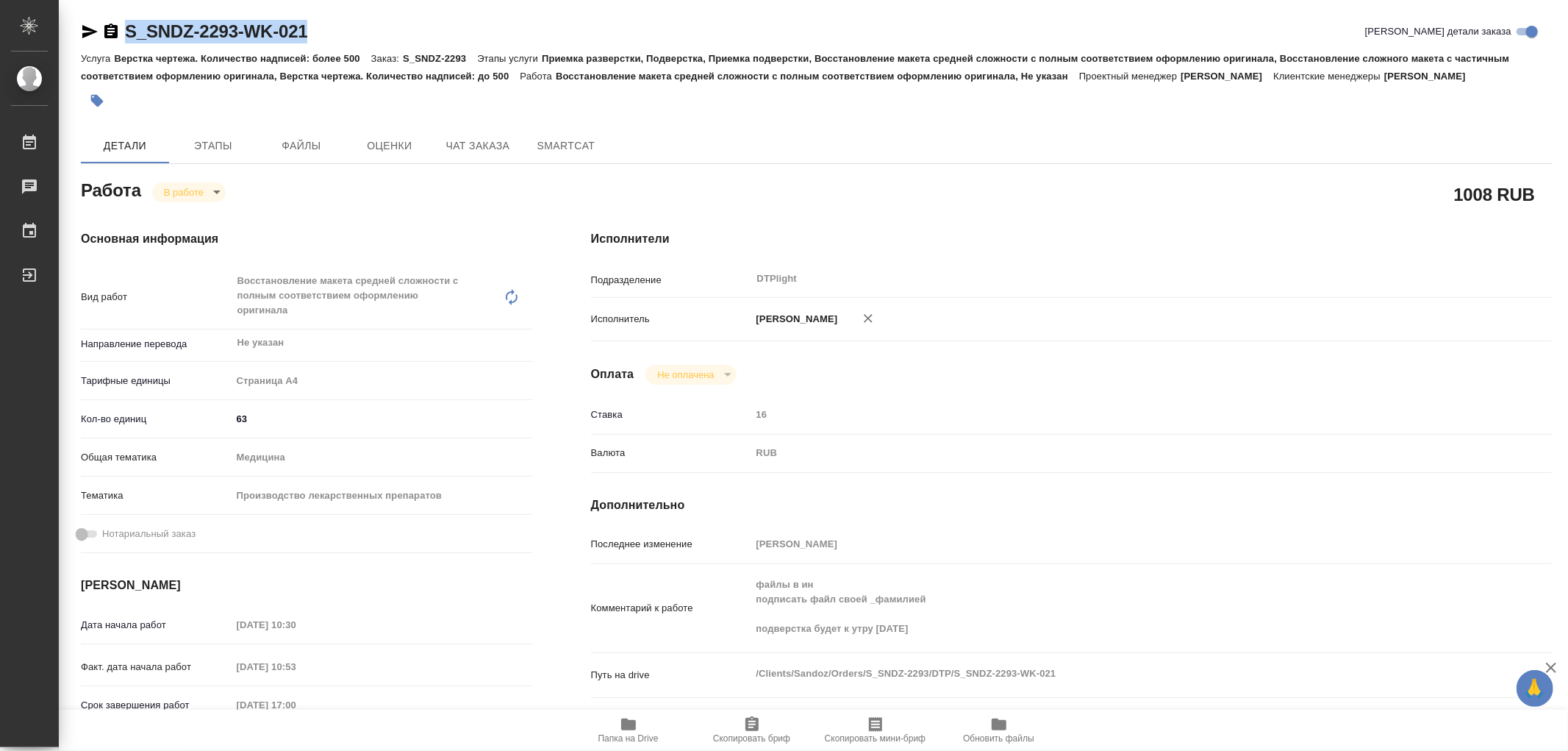
drag, startPoint x: 316, startPoint y: 33, endPoint x: 123, endPoint y: 33, distance: 193.0
click at [123, 33] on div "S_SNDZ-2293-WK-021 Кратко детали заказа" at bounding box center [816, 32] width 1470 height 23
type textarea "x"
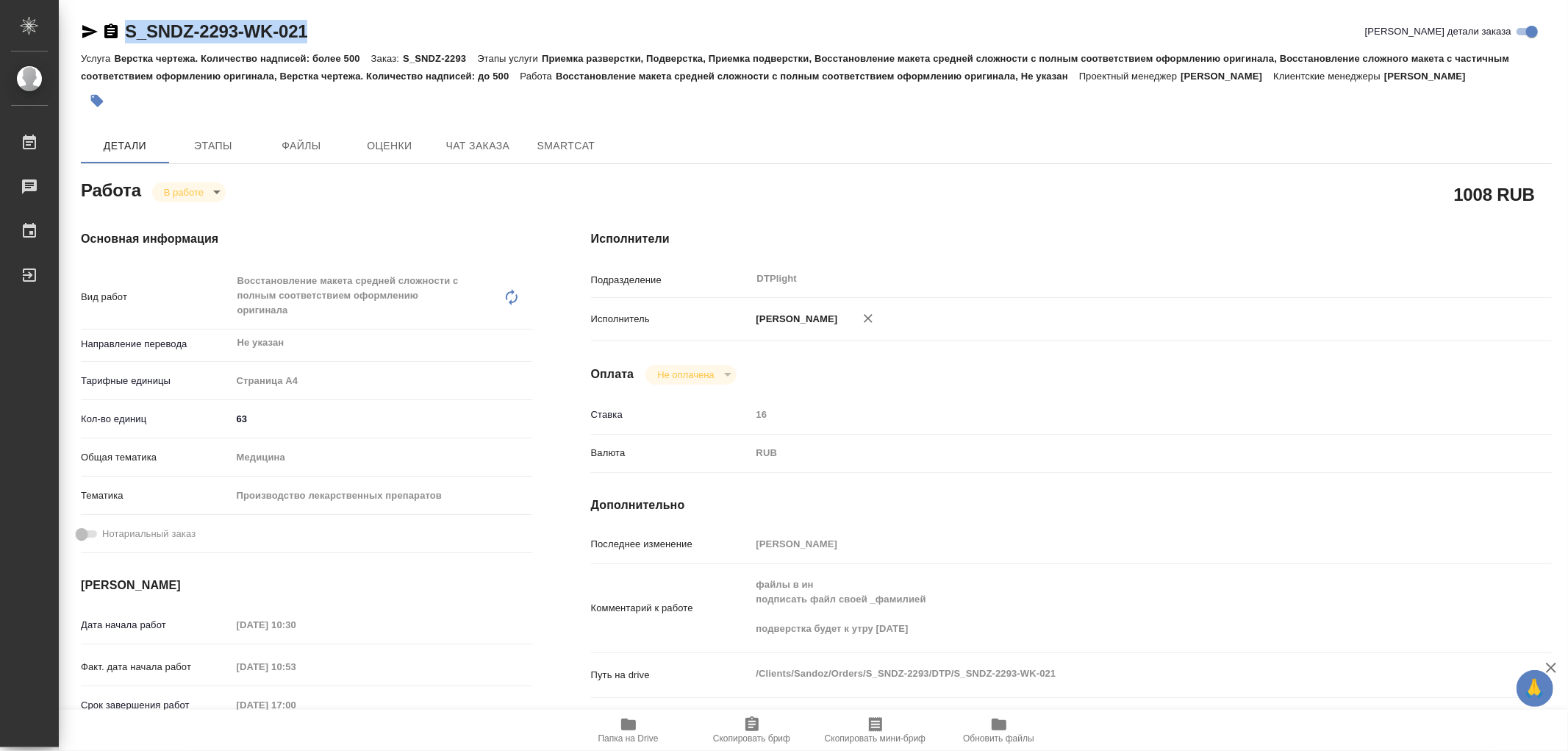
type textarea "x"
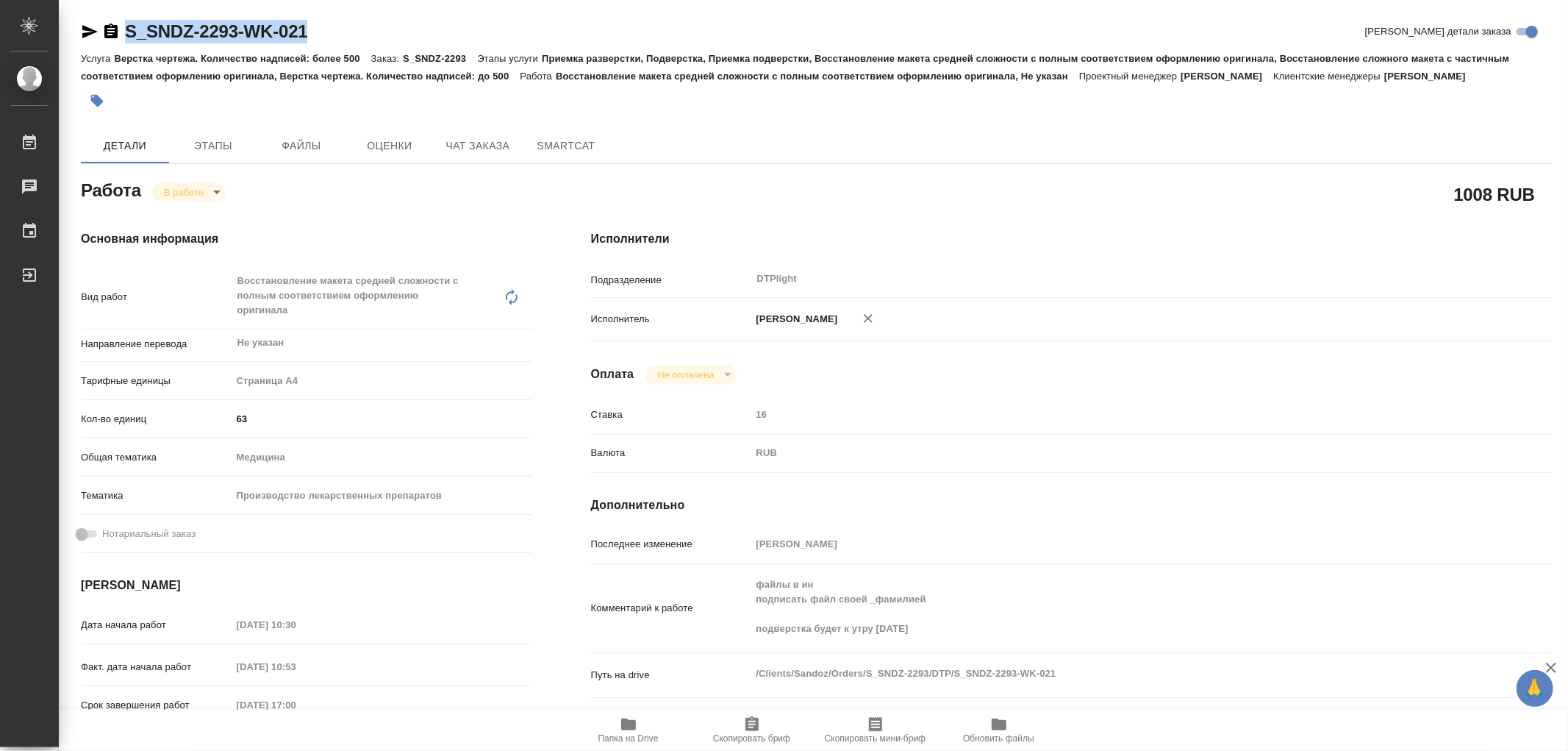
type textarea "x"
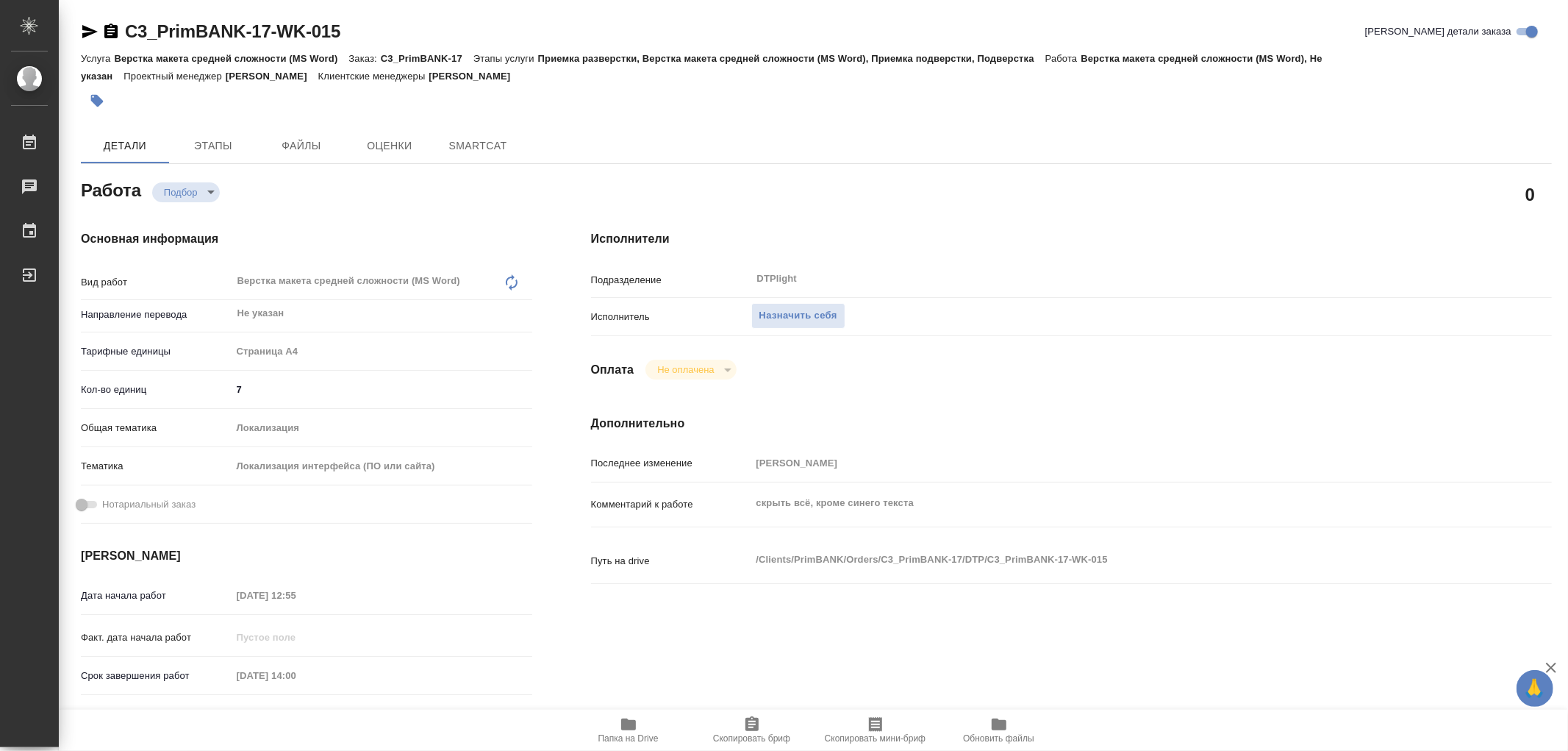
type textarea "x"
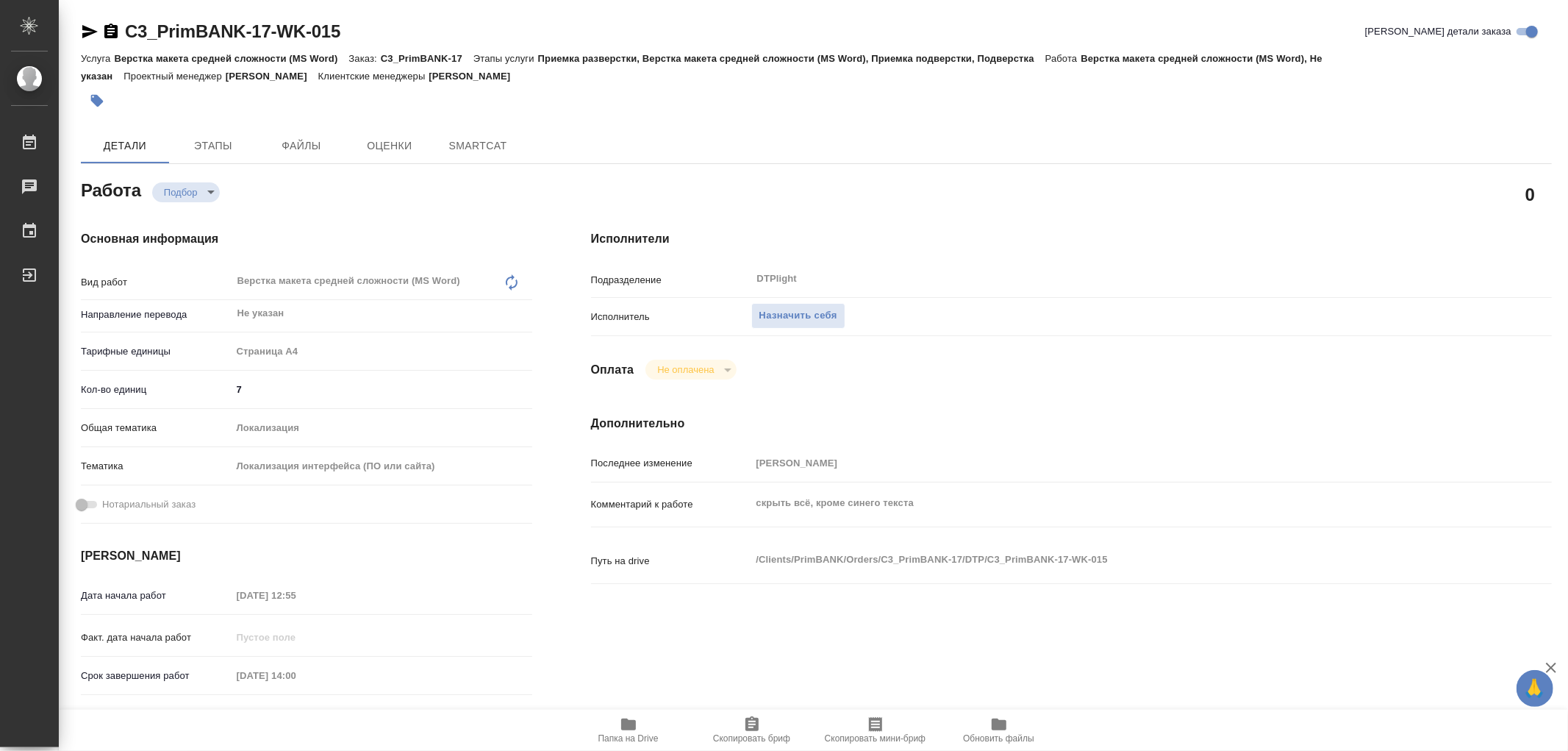
type textarea "x"
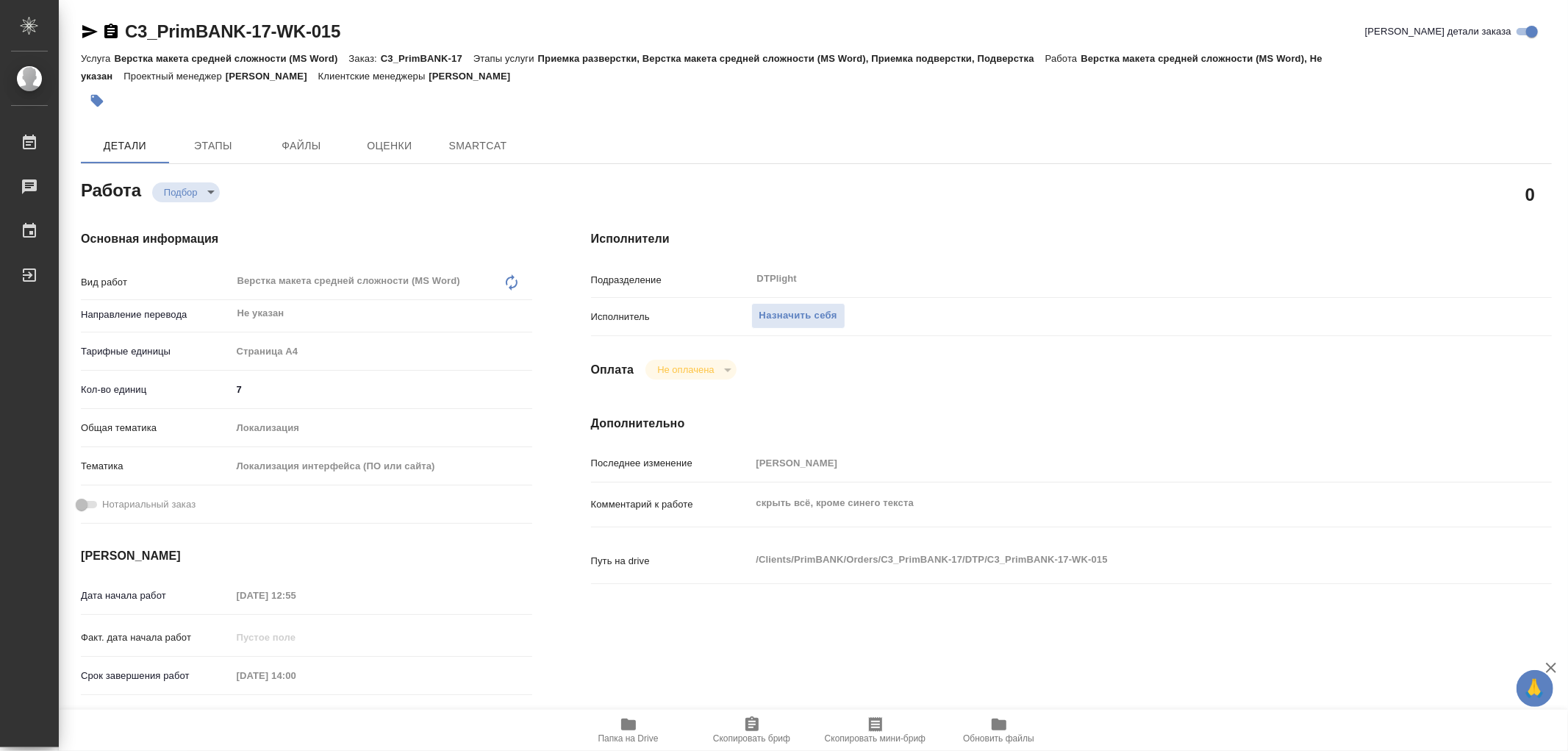
type textarea "x"
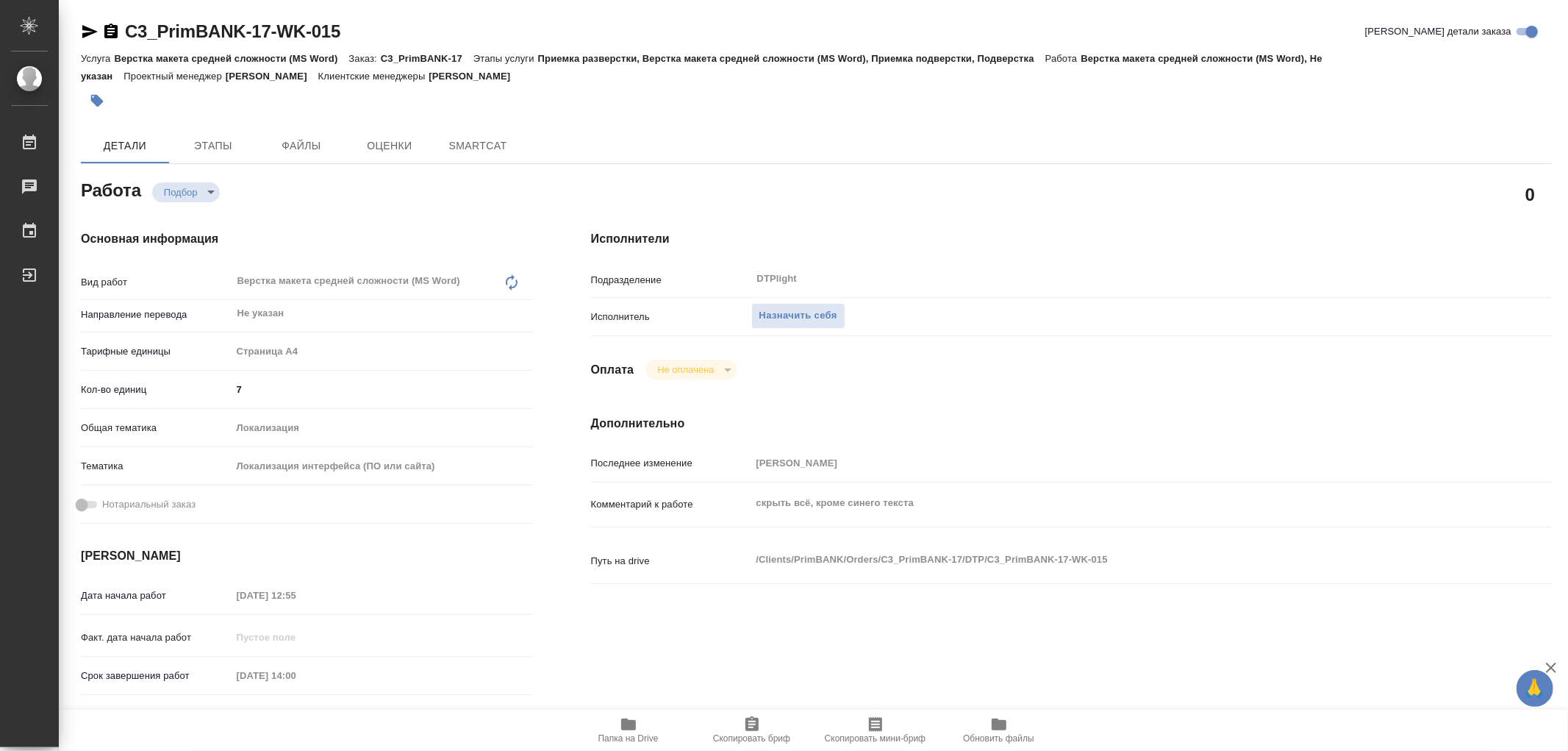
type textarea "x"
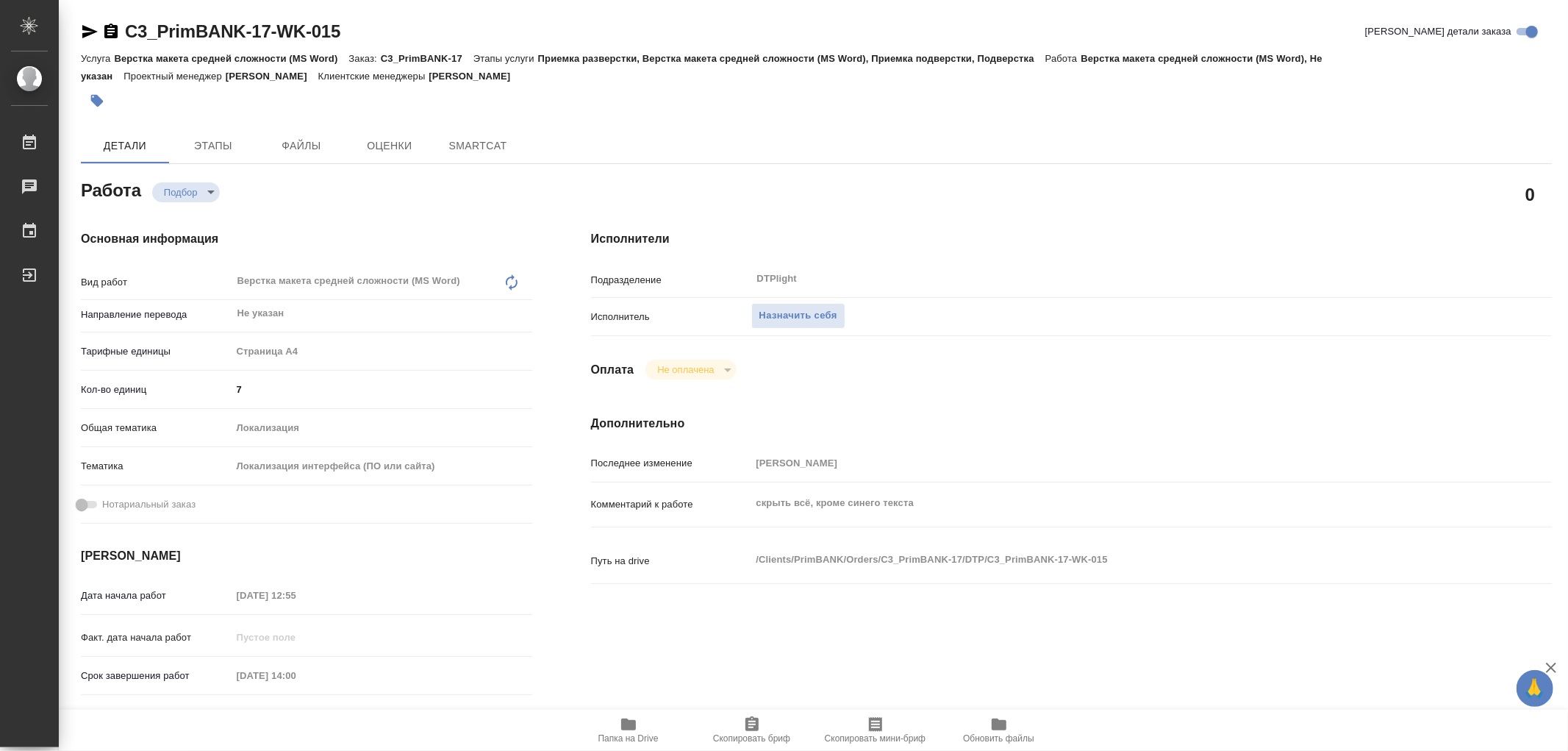
type textarea "x"
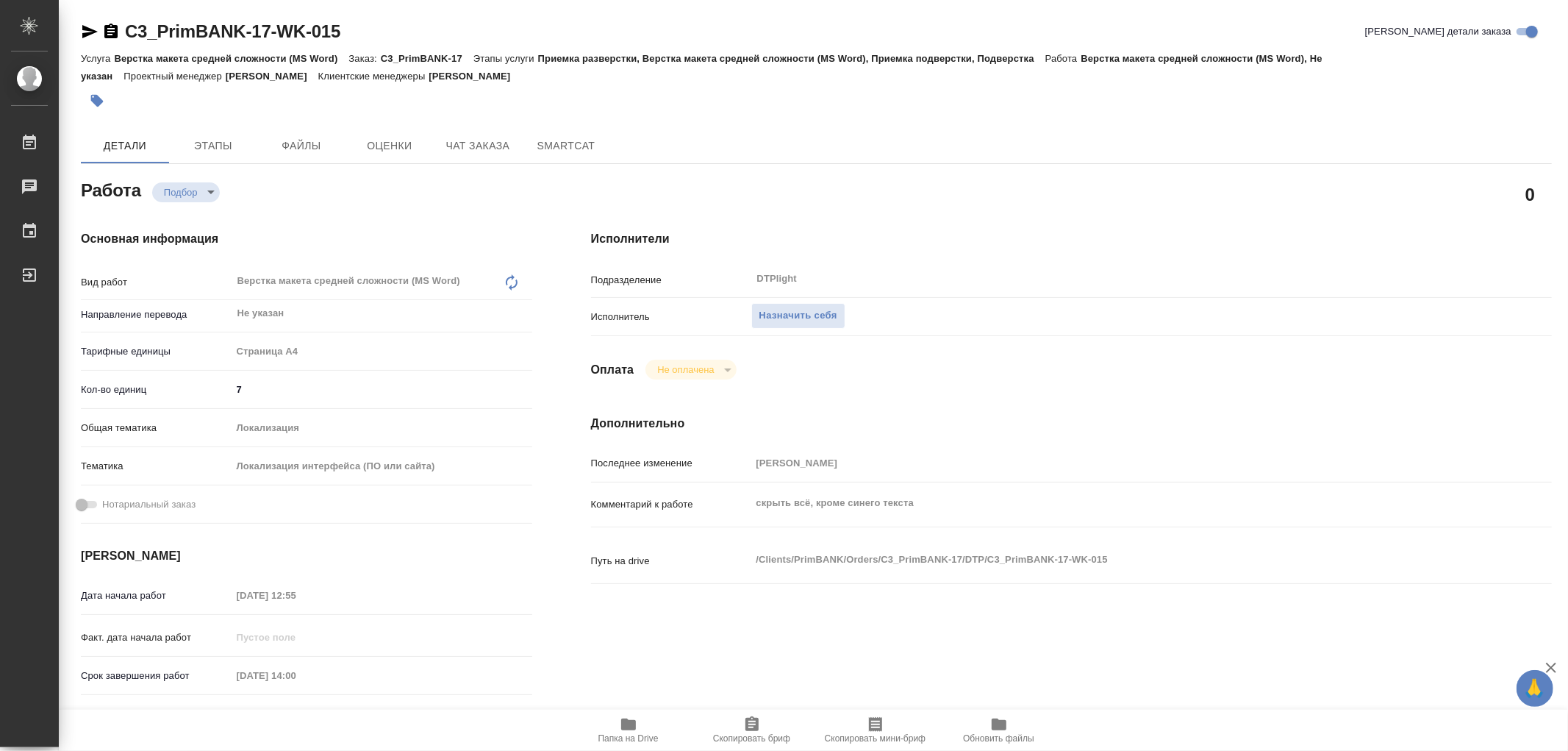
type textarea "x"
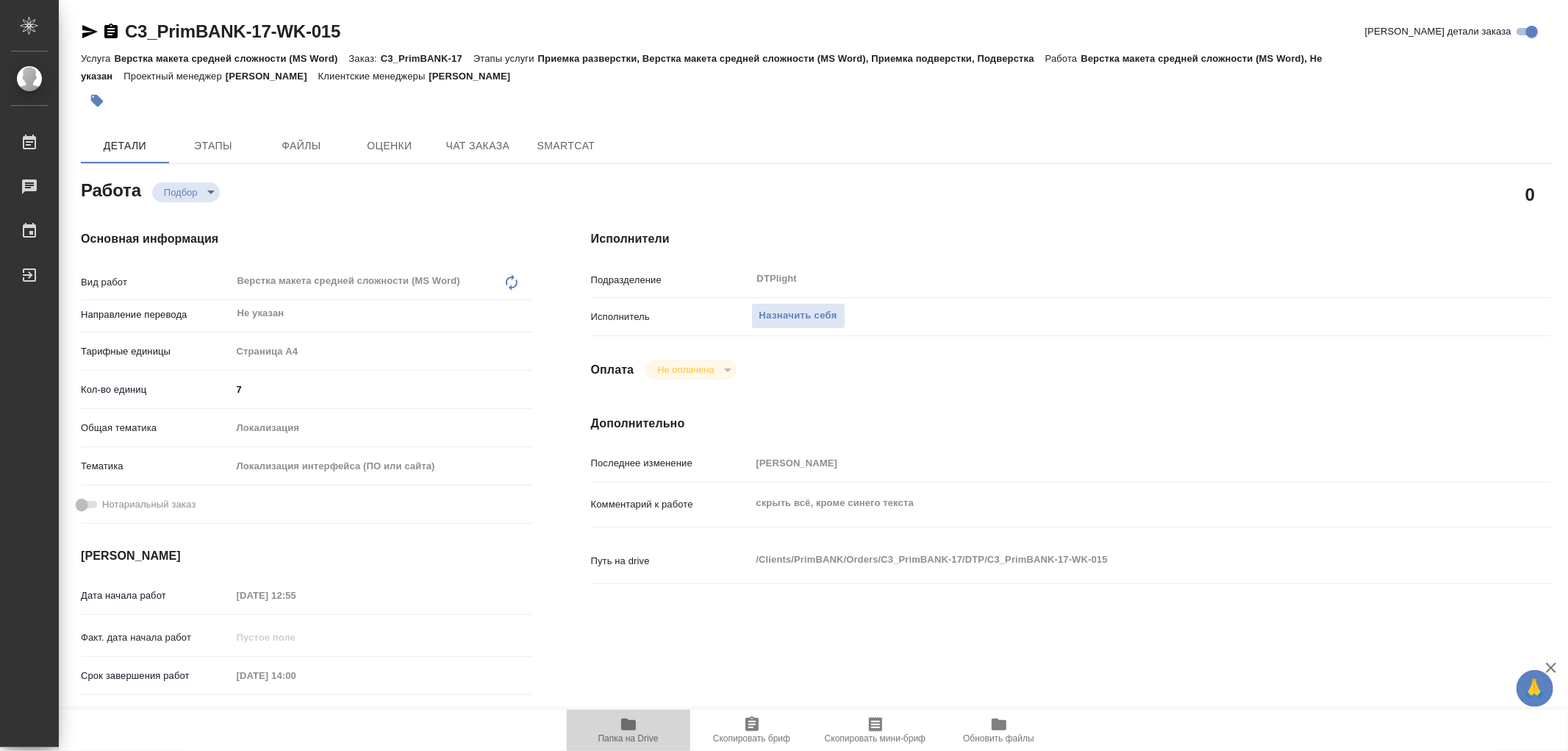
click at [632, 728] on icon "button" at bounding box center [629, 724] width 15 height 12
type textarea "x"
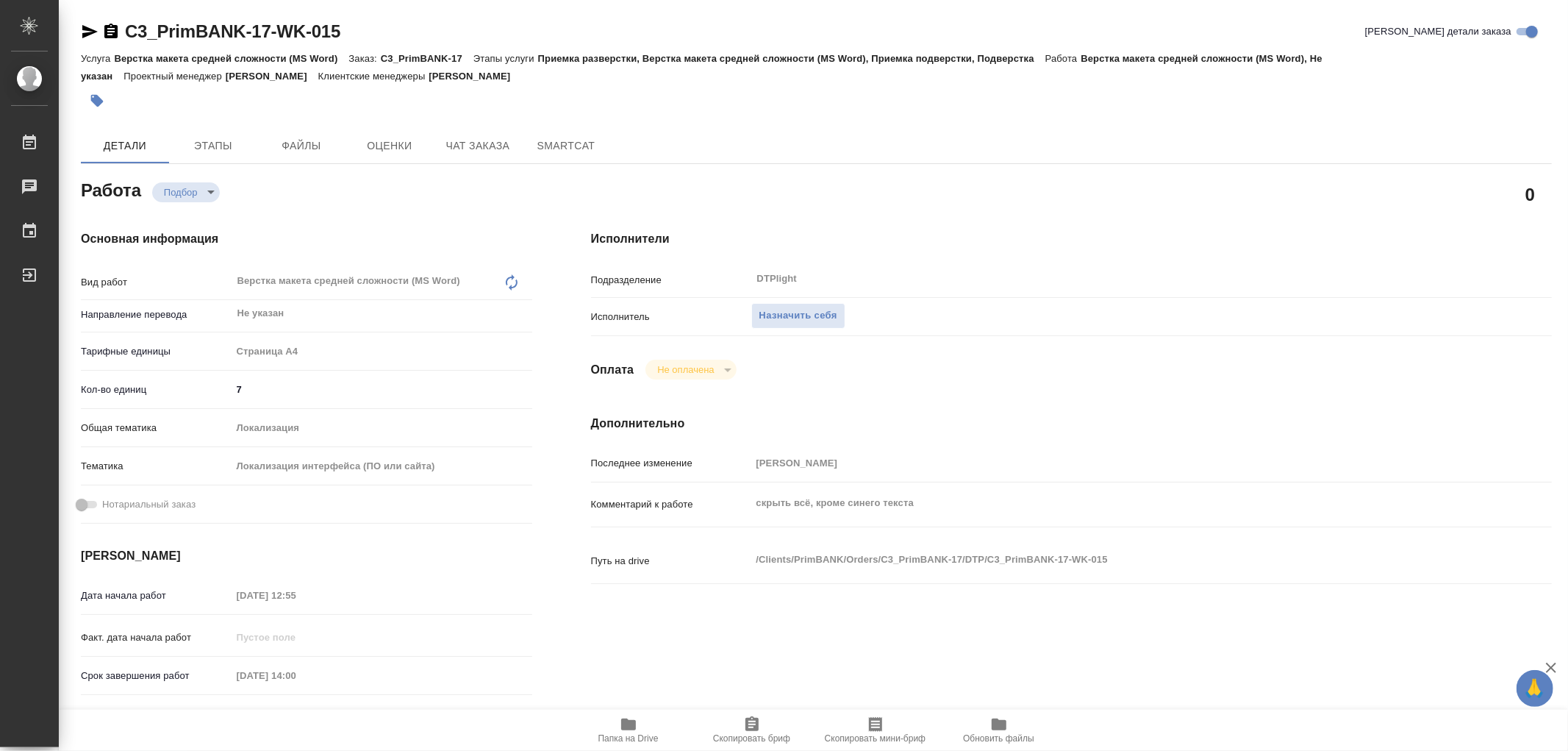
type textarea "x"
click at [632, 714] on button "Папка на Drive" at bounding box center [629, 729] width 124 height 41
click at [806, 309] on span "Назначить себя" at bounding box center [797, 316] width 78 height 17
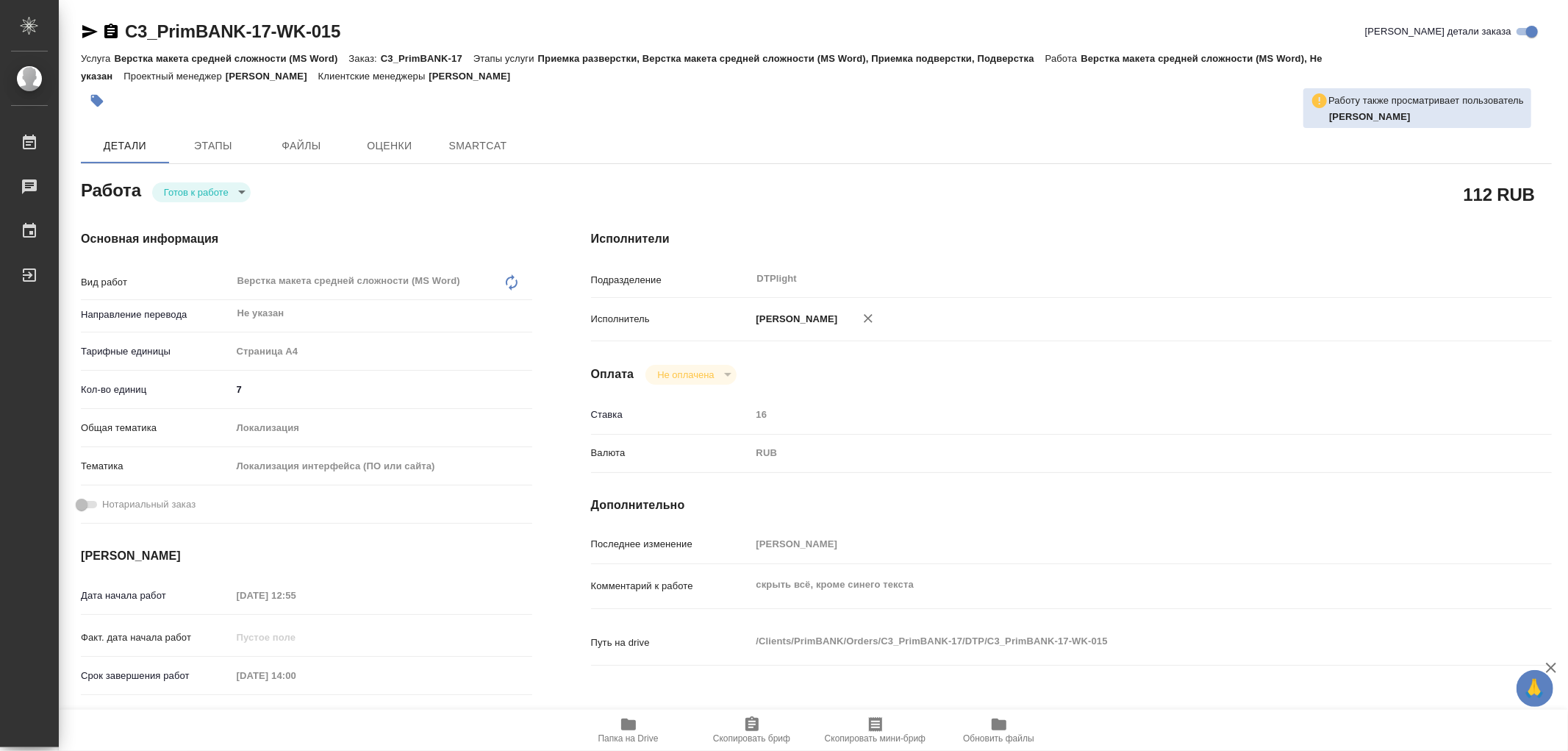
type textarea "x"
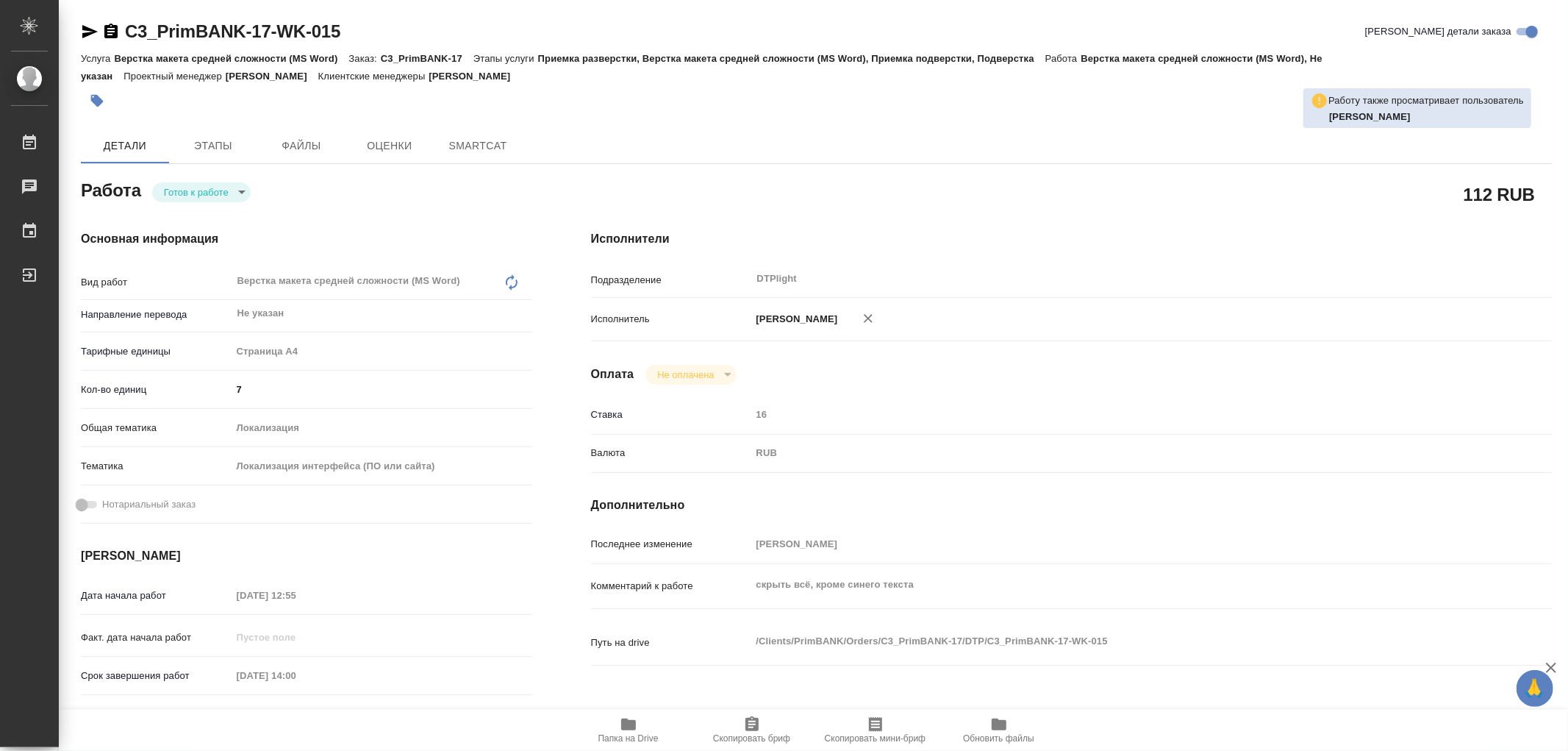
type textarea "x"
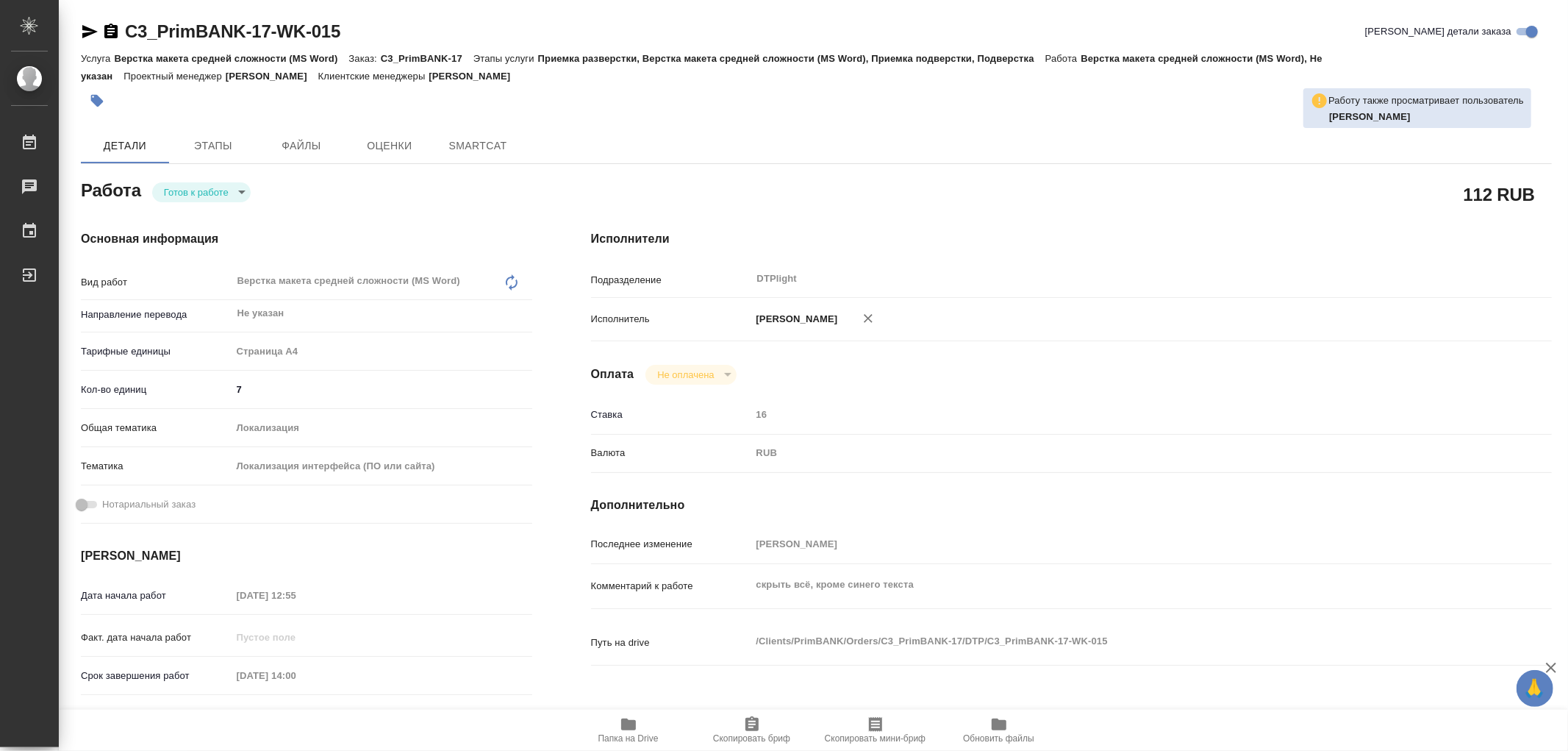
type textarea "x"
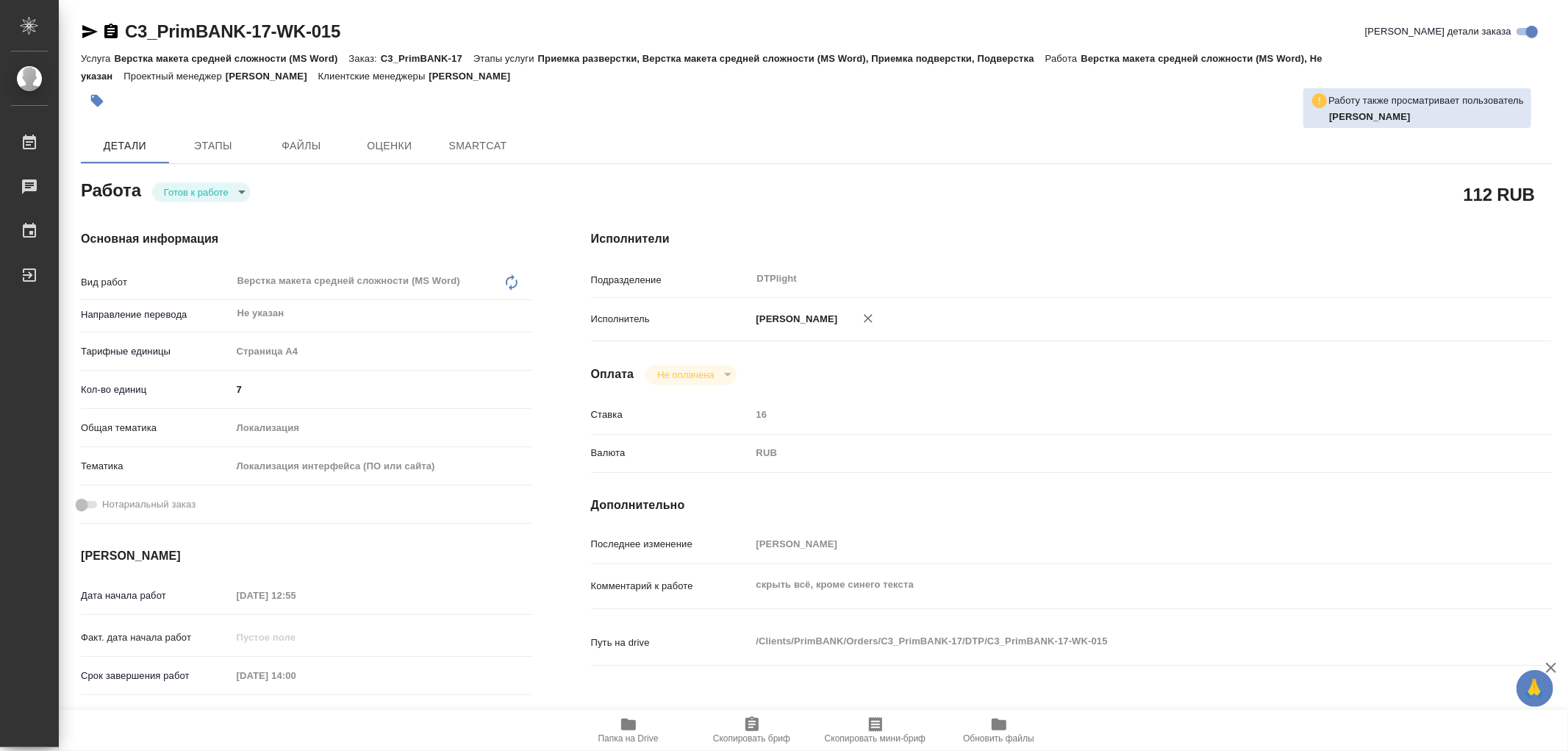
type textarea "x"
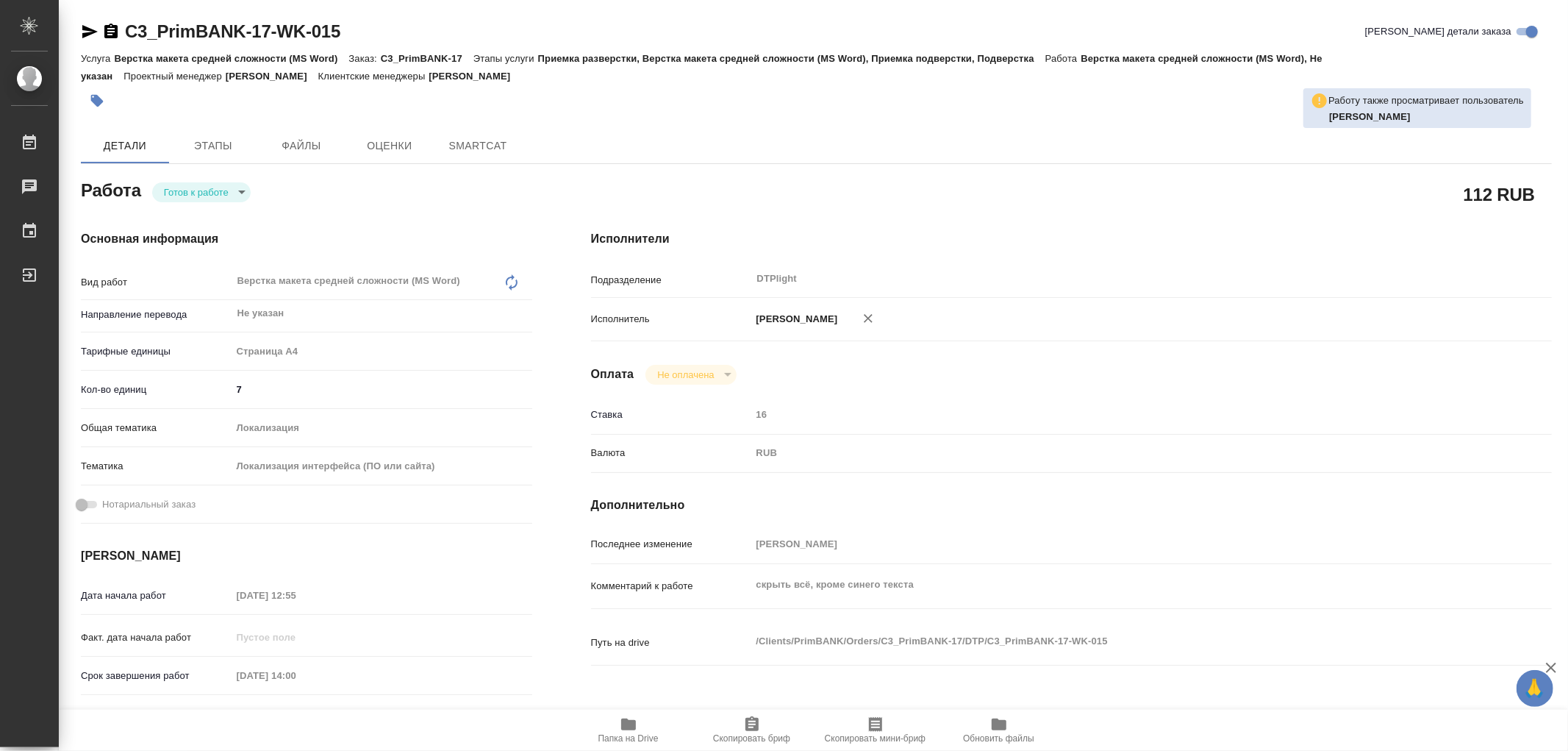
type textarea "x"
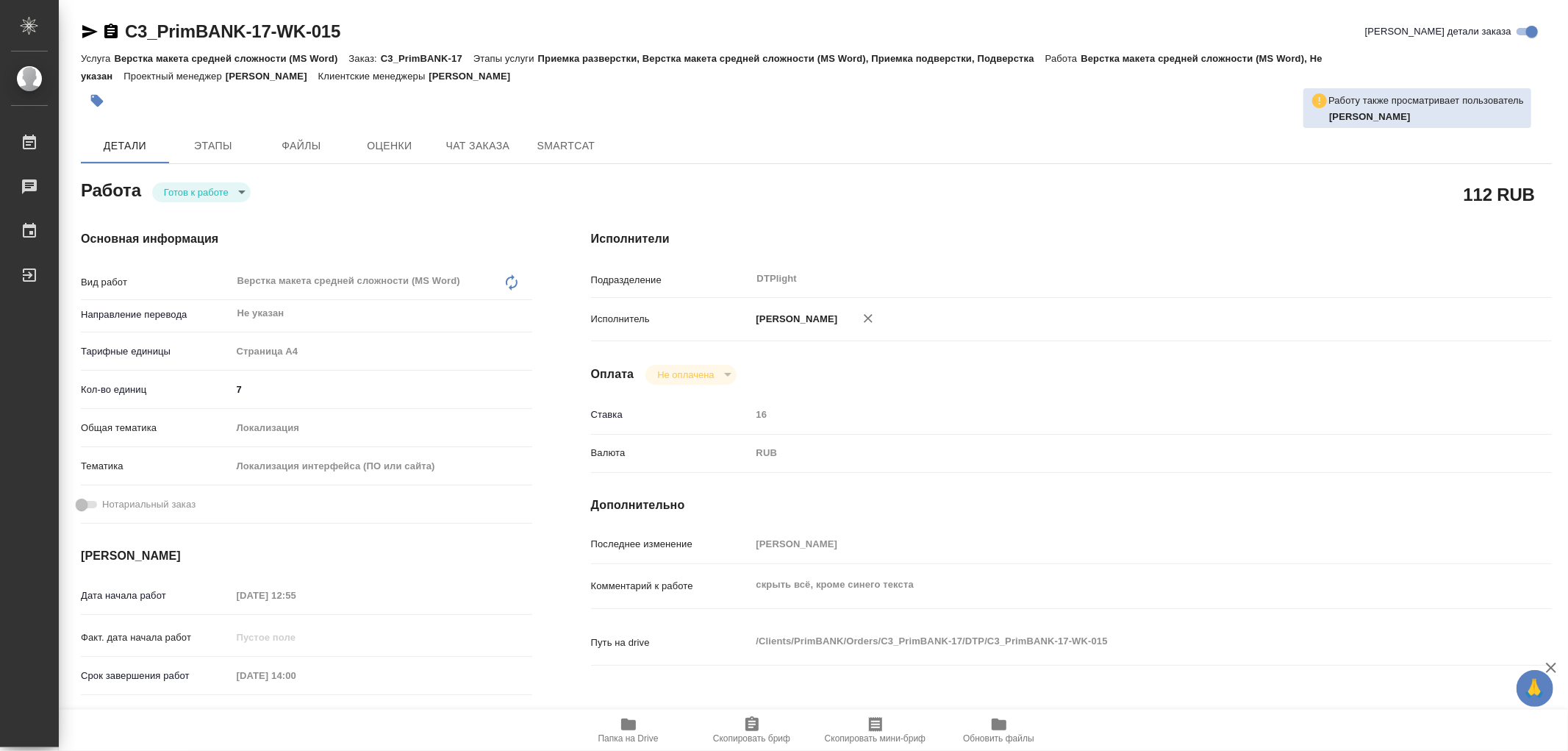
type textarea "x"
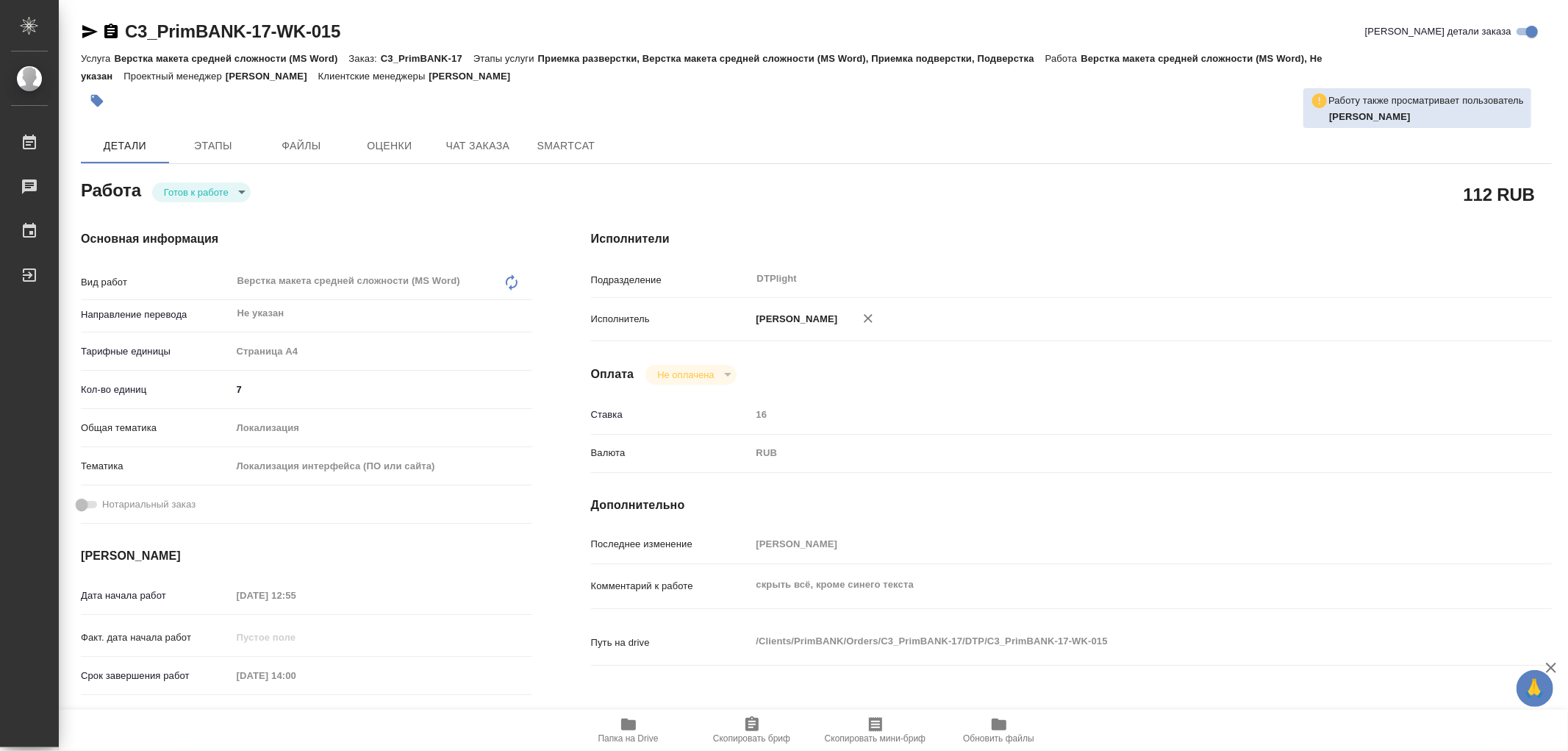
click at [200, 180] on div "Работа Готов к работе readyForWork" at bounding box center [306, 189] width 451 height 27
click at [205, 187] on body "🙏 .cls-1 fill:#fff; AWATERA Работы Чаты График Выйти C3_PrimBANK-17-WK-015 Крат…" at bounding box center [784, 375] width 1568 height 751
type textarea "x"
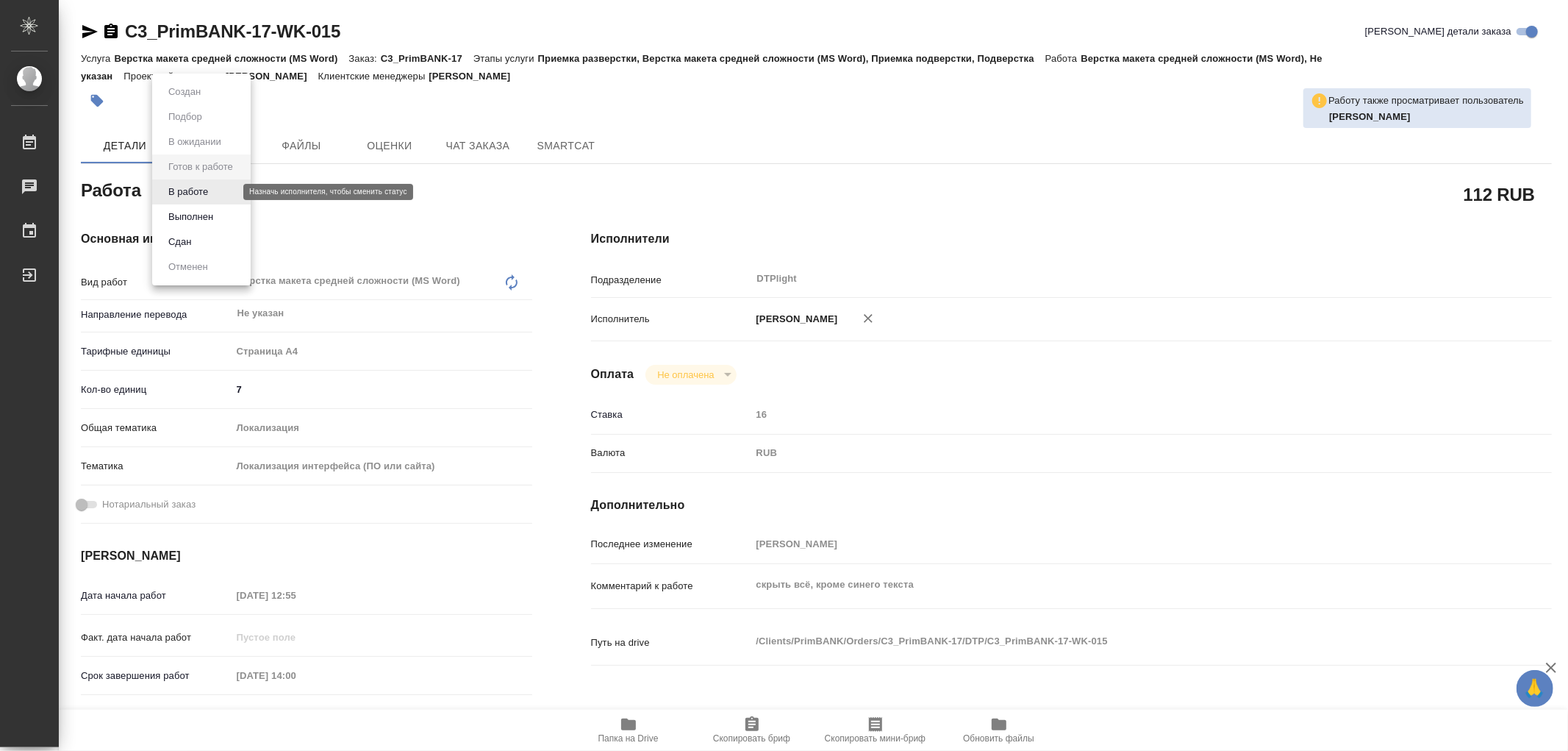
type textarea "x"
click at [205, 187] on button "В работе" at bounding box center [188, 191] width 48 height 16
type textarea "x"
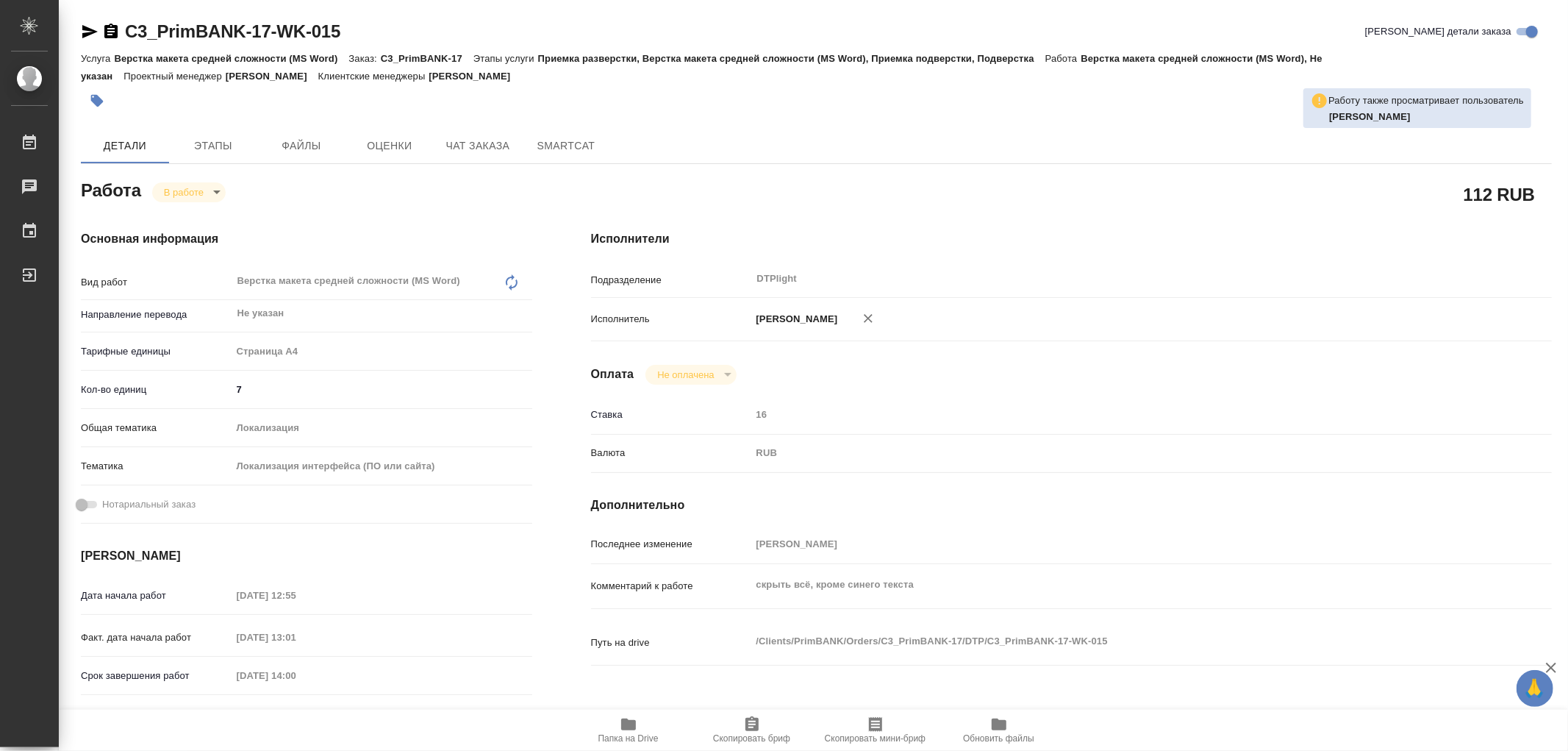
type textarea "x"
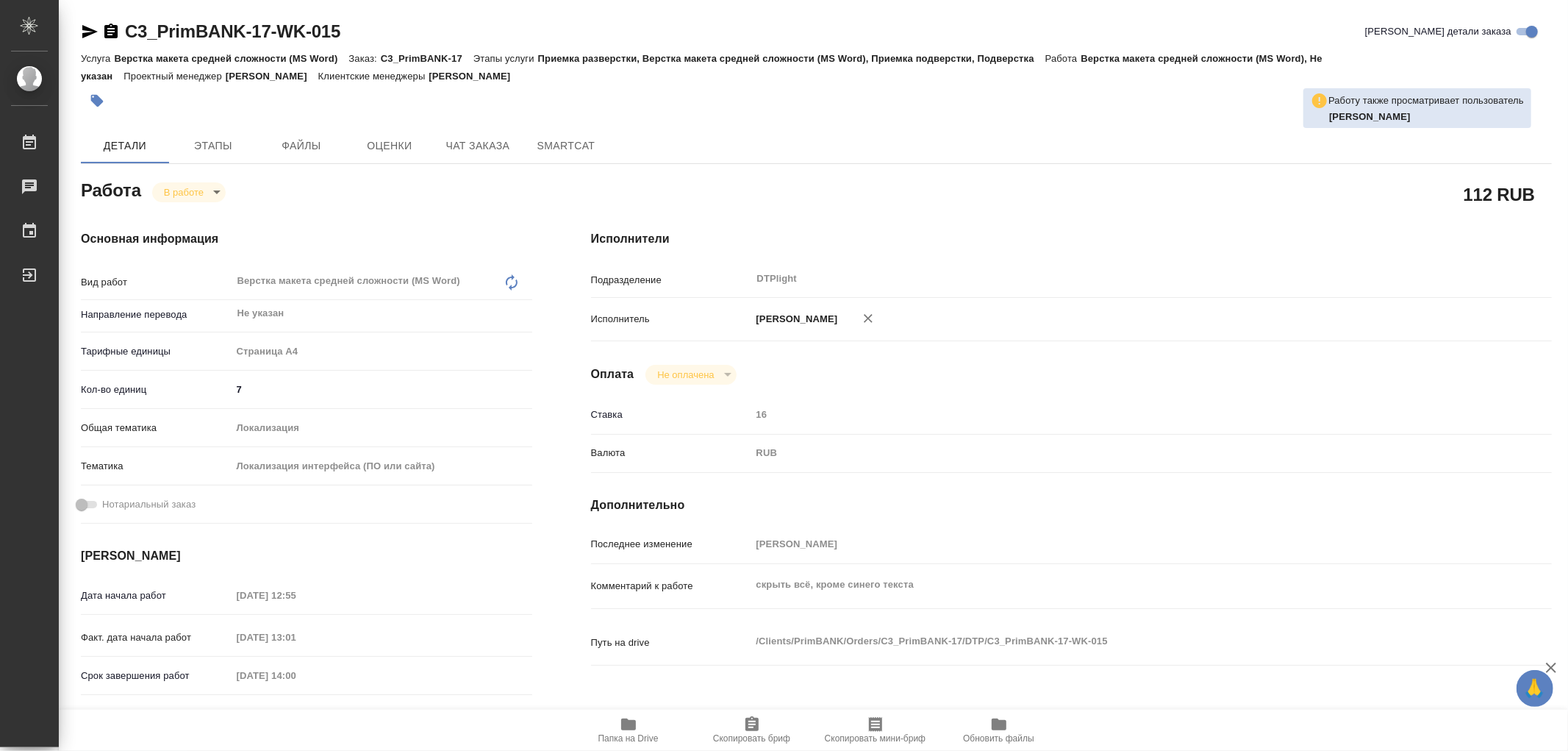
type textarea "x"
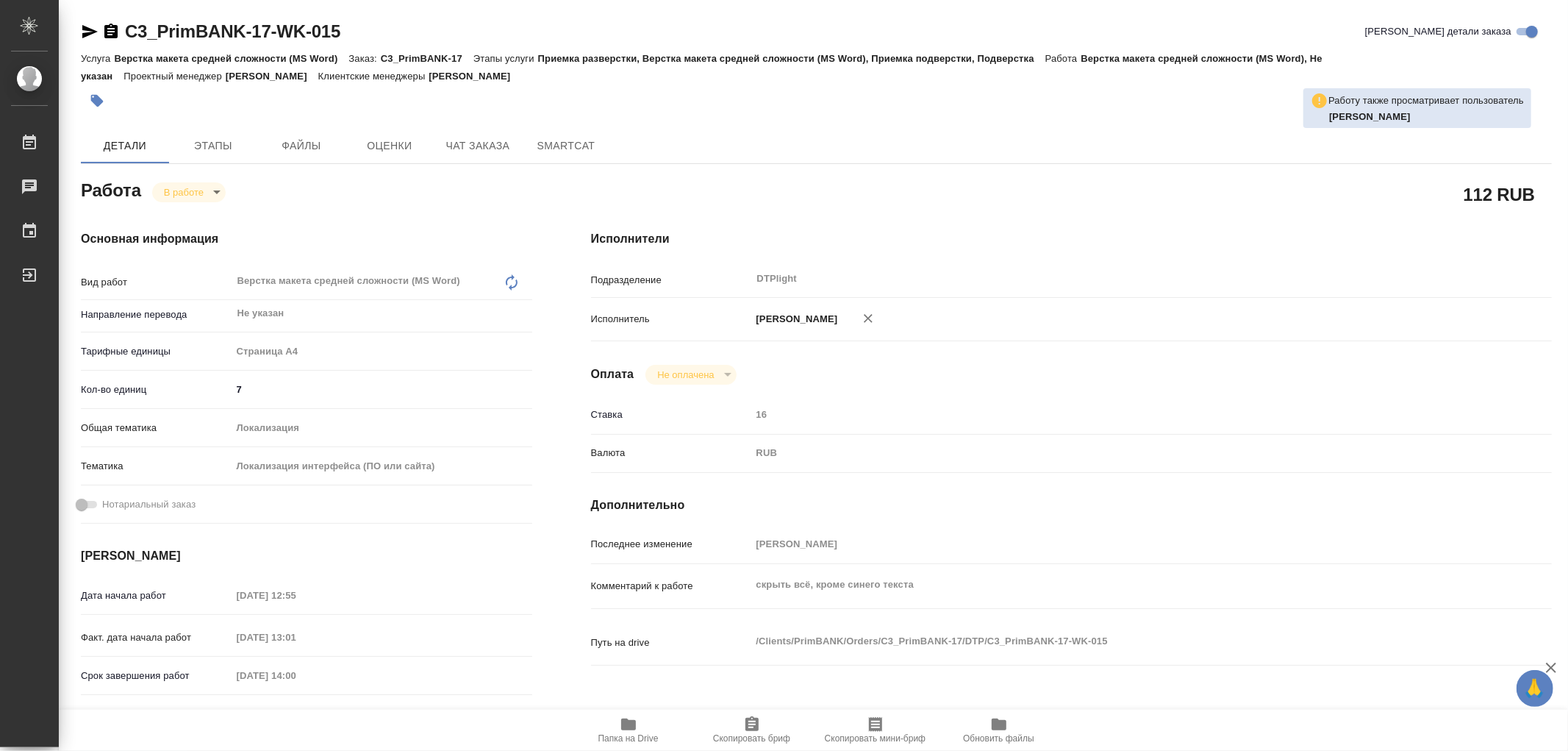
type textarea "x"
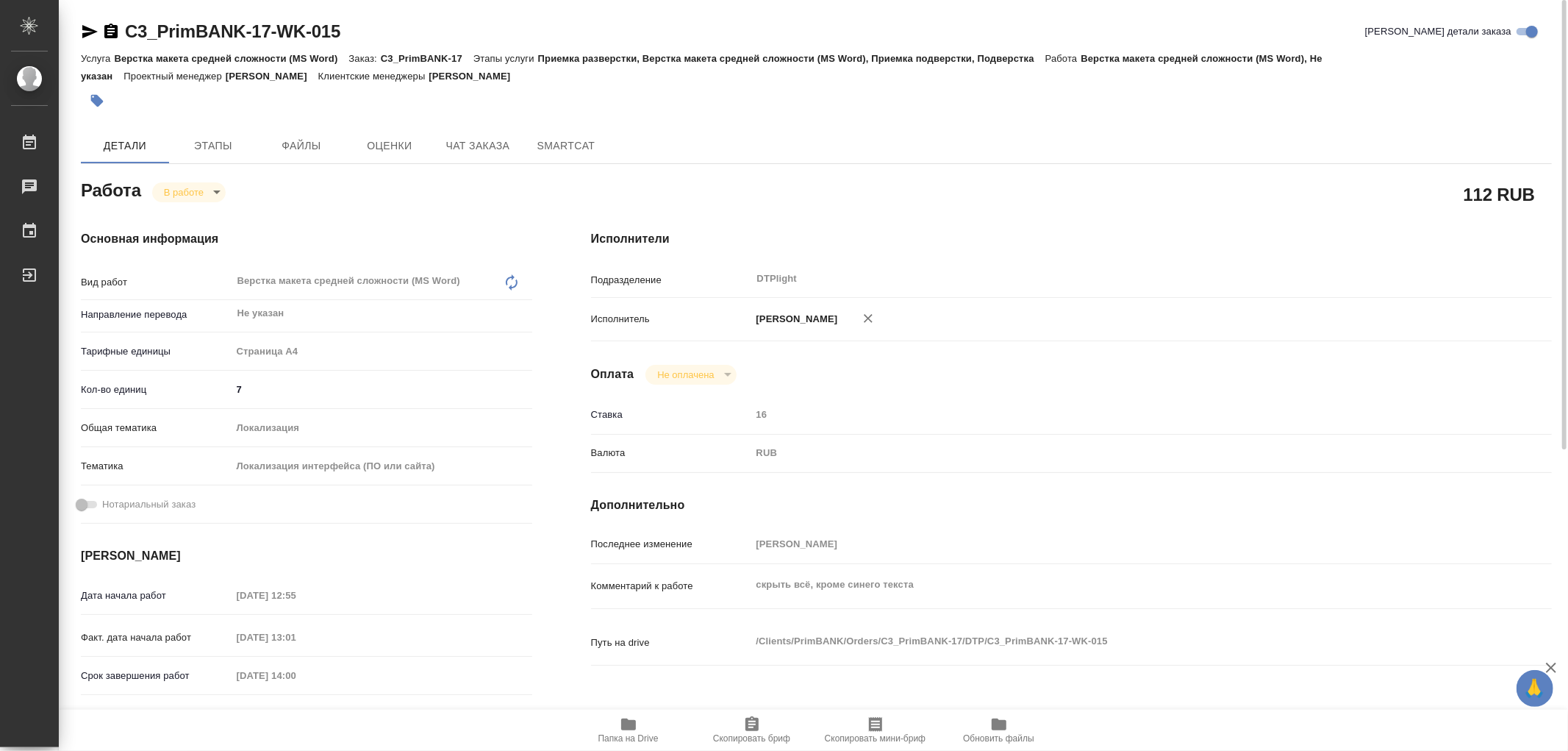
click at [621, 739] on span "Папка на Drive" at bounding box center [629, 738] width 60 height 10
click at [179, 182] on body "🙏 .cls-1 fill:#fff; AWATERA Работы 0 Чаты График Выйти C3_PrimBANK-17-WK-015 Кр…" at bounding box center [784, 375] width 1568 height 751
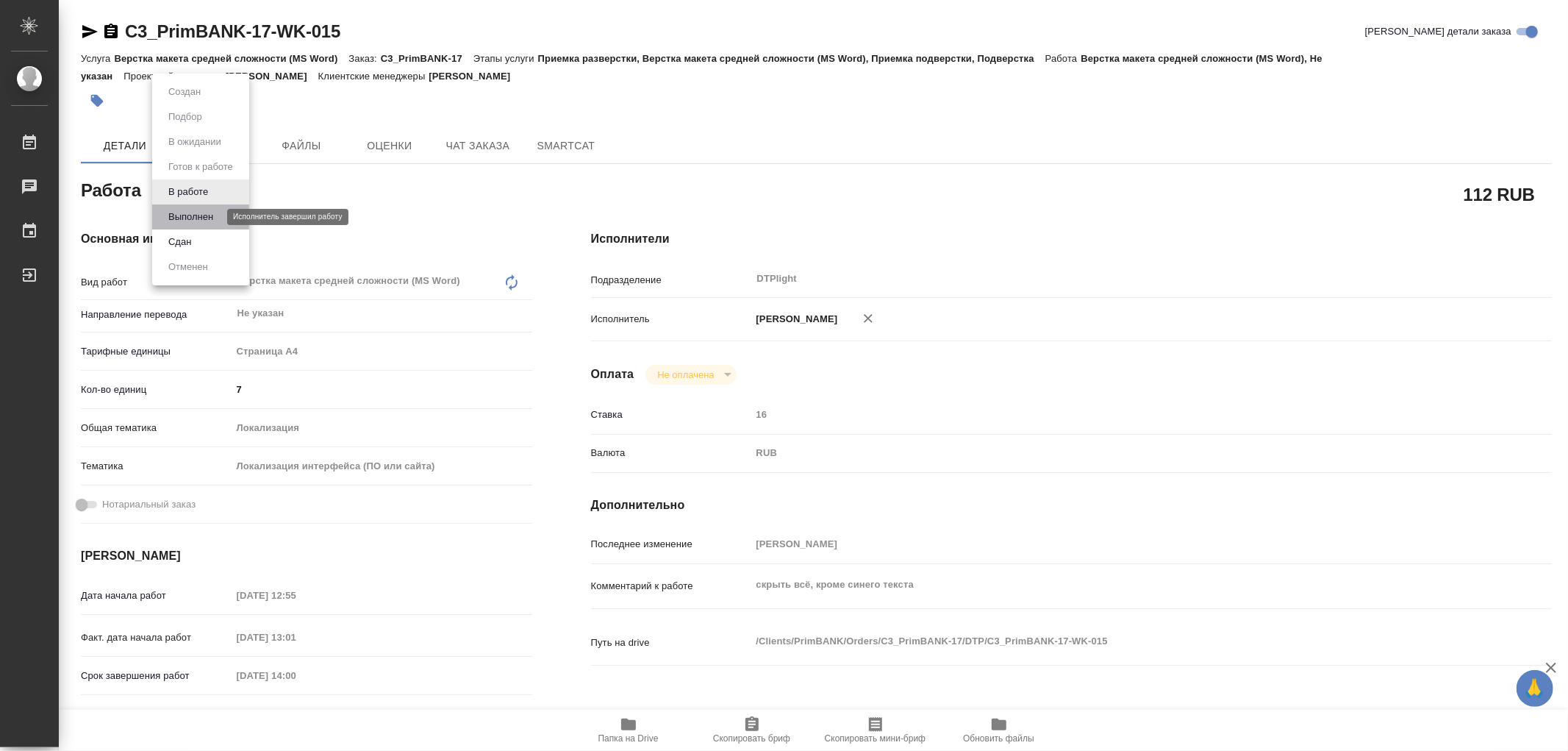
click at [182, 211] on button "Выполнен" at bounding box center [190, 216] width 53 height 16
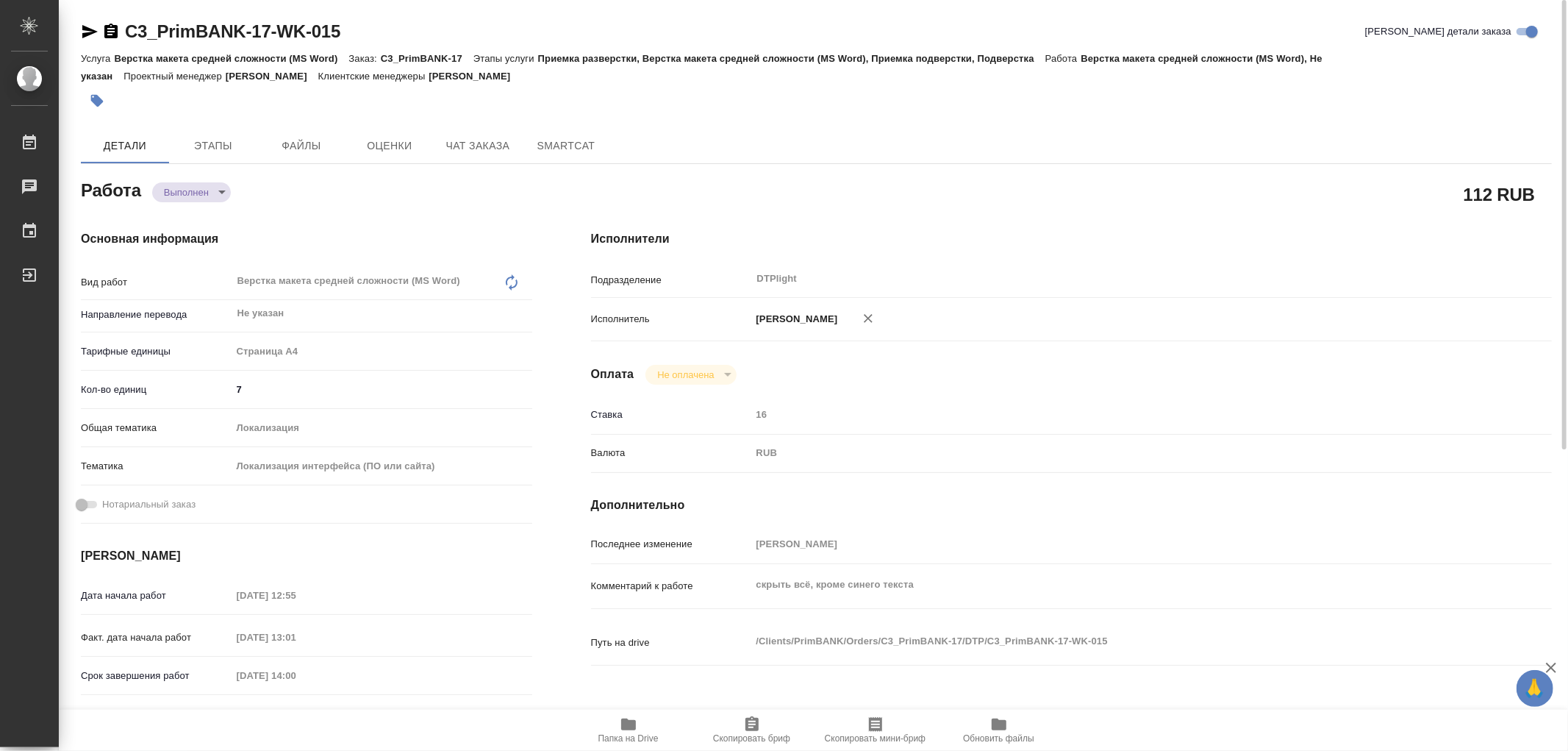
type textarea "x"
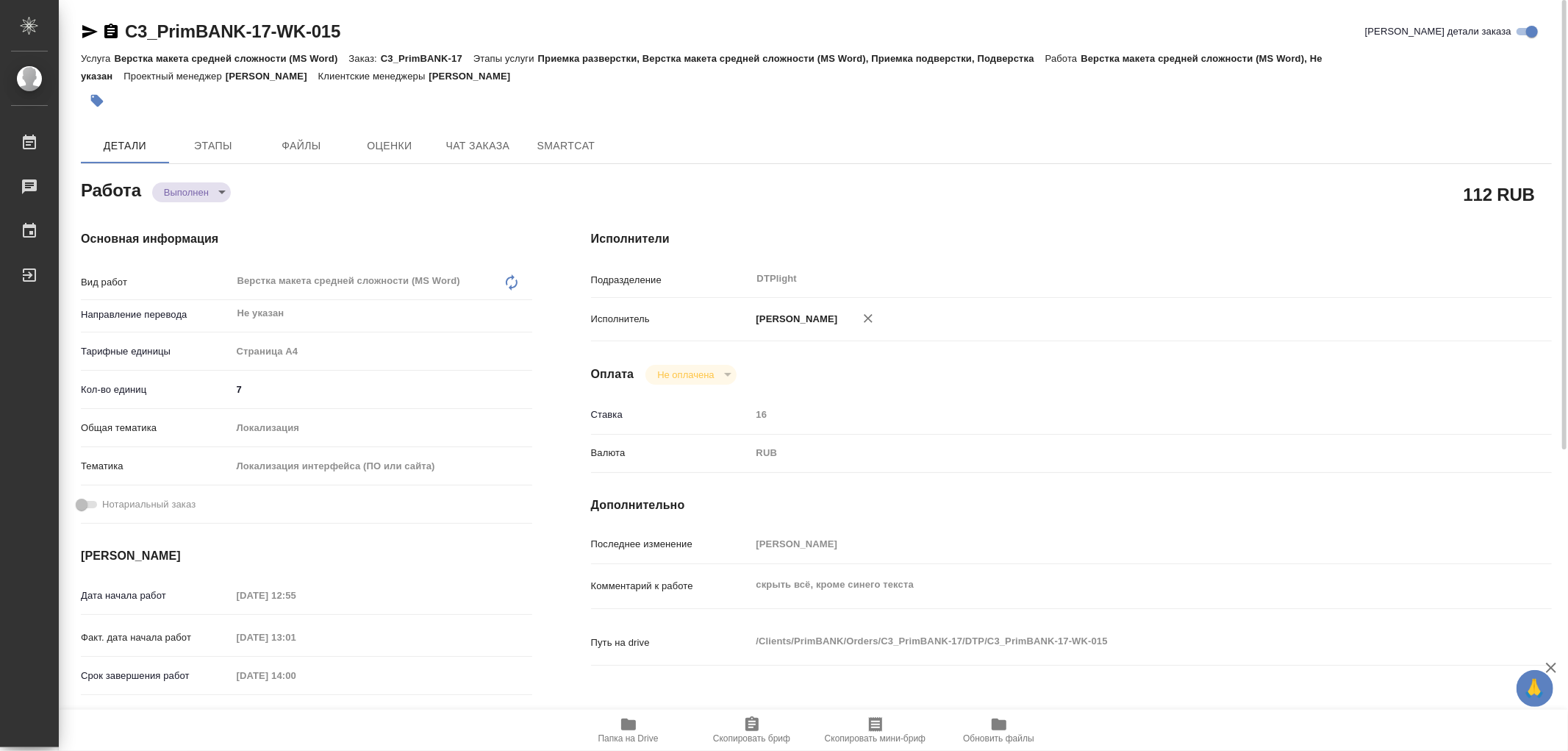
type textarea "x"
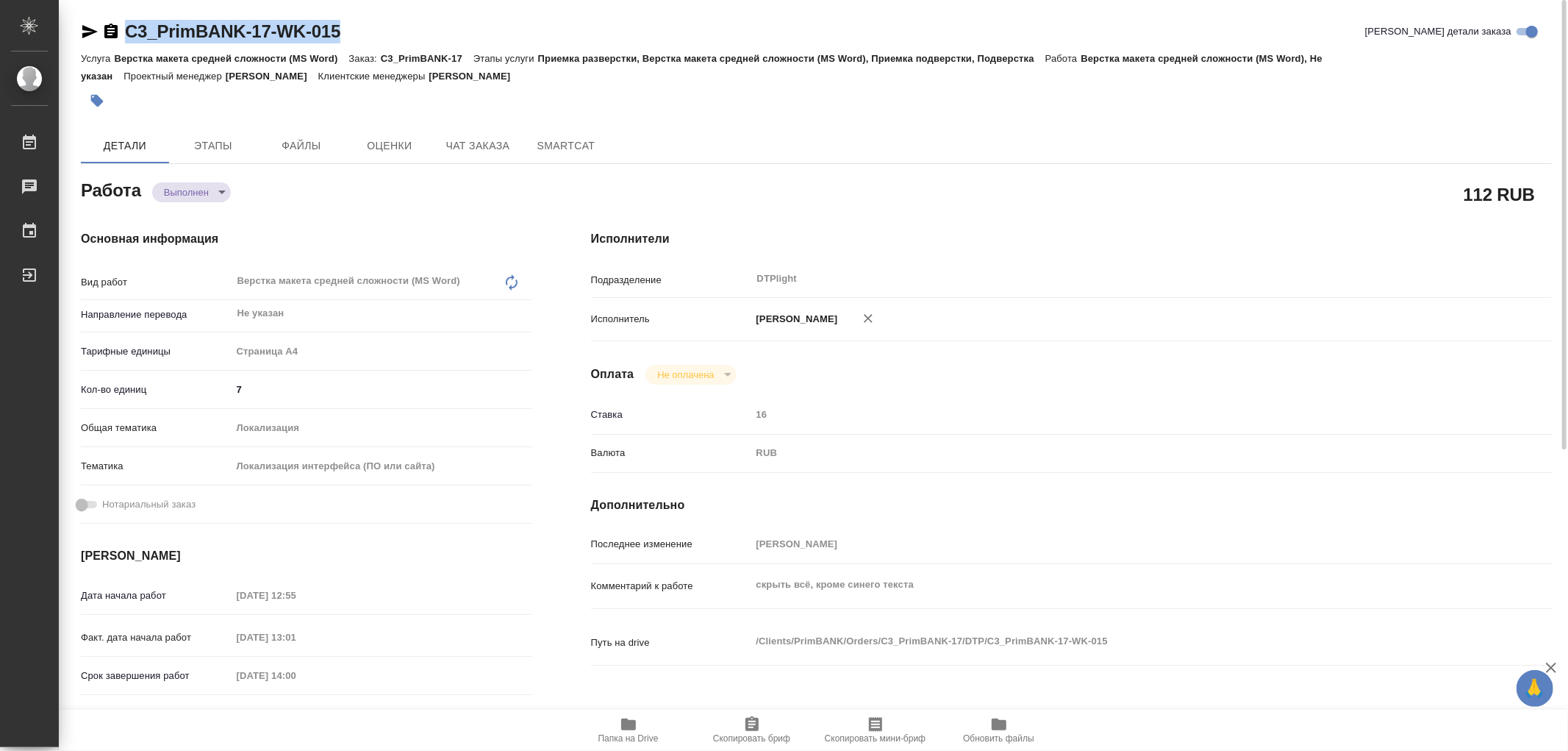
drag, startPoint x: 351, startPoint y: 33, endPoint x: 144, endPoint y: 35, distance: 207.0
click at [99, 37] on div "C3_PrimBANK-17-WK-015 Кратко детали заказа" at bounding box center [816, 32] width 1470 height 23
type textarea "x"
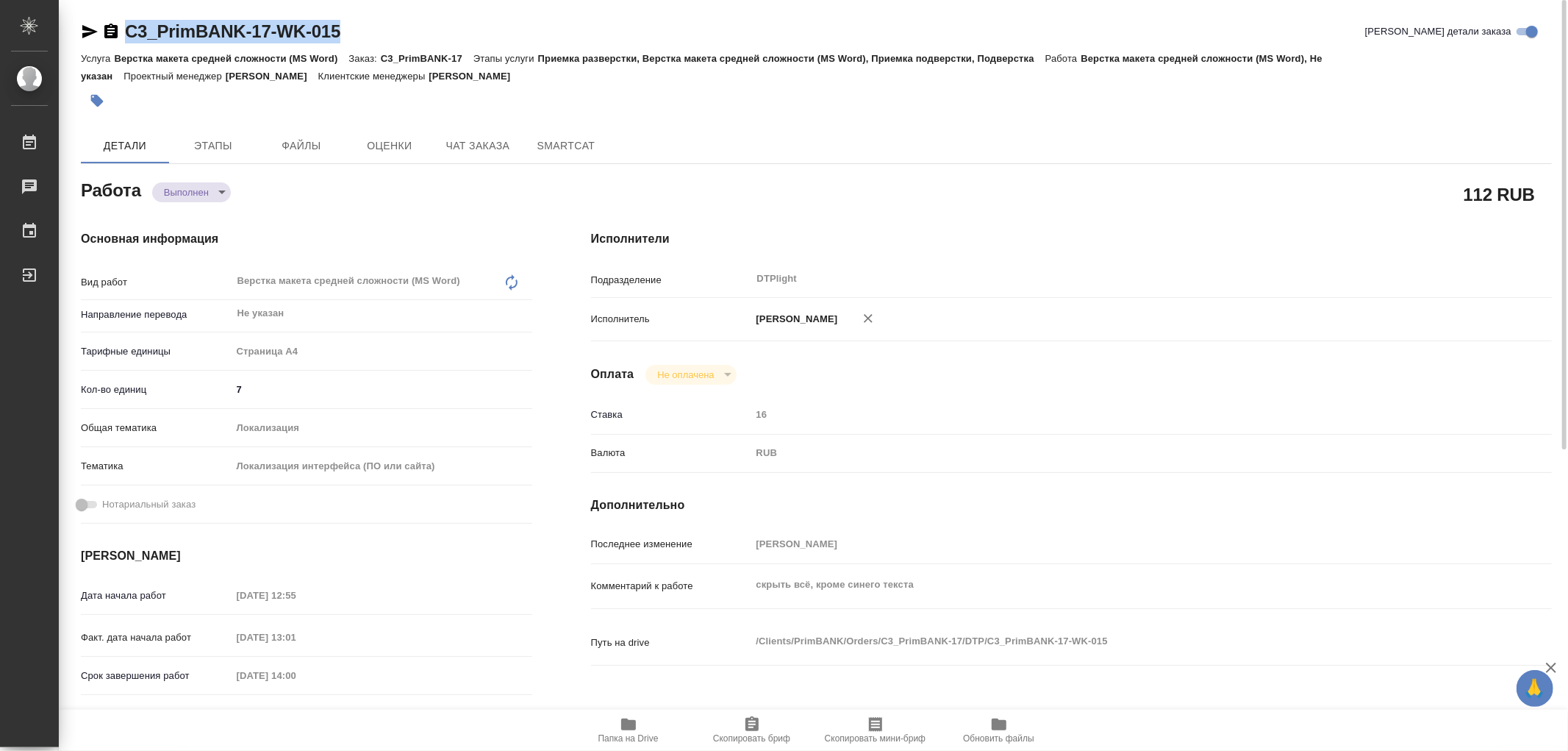
type textarea "x"
copy link "C3_PrimBANK-17-WK-015"
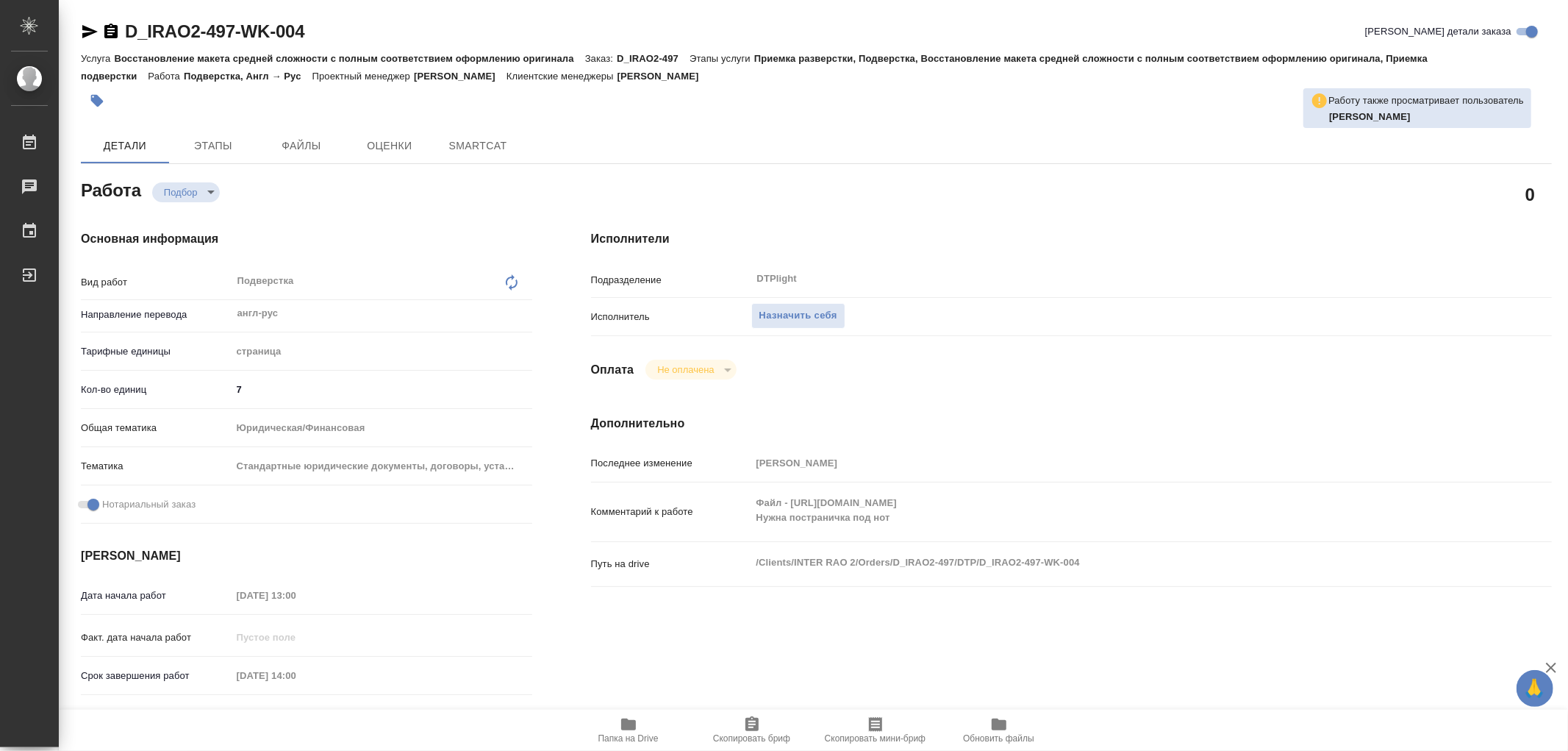
type textarea "x"
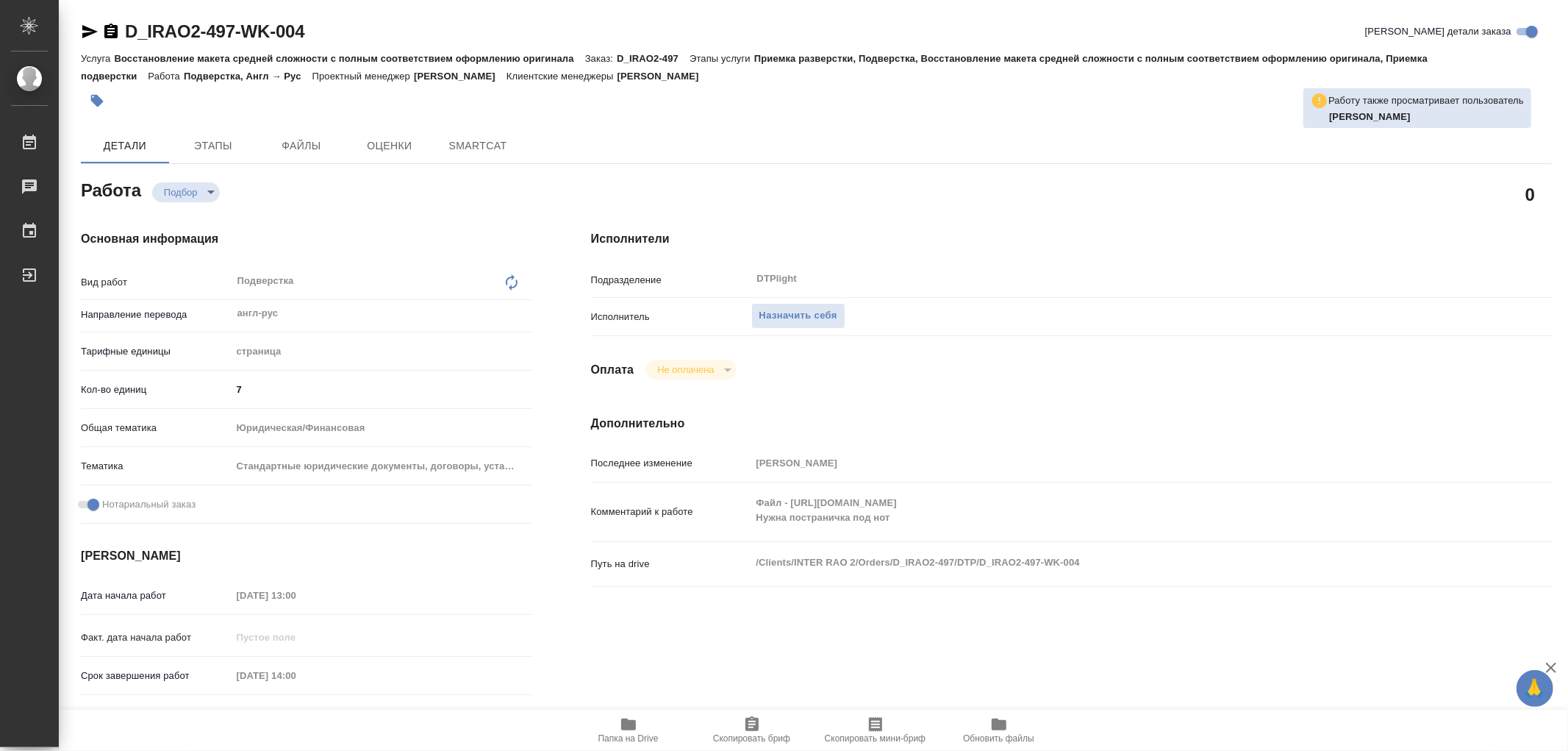
type textarea "x"
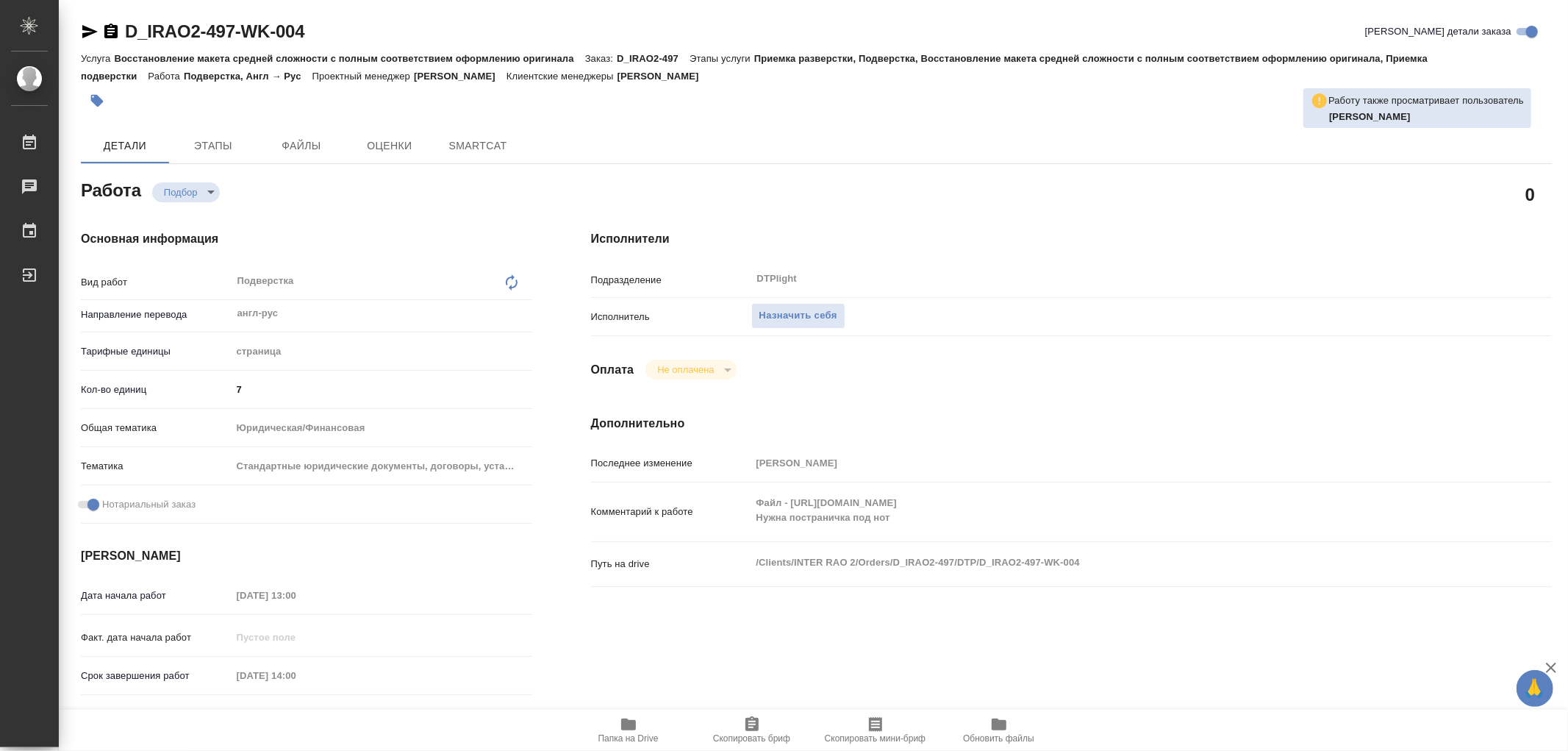
type textarea "x"
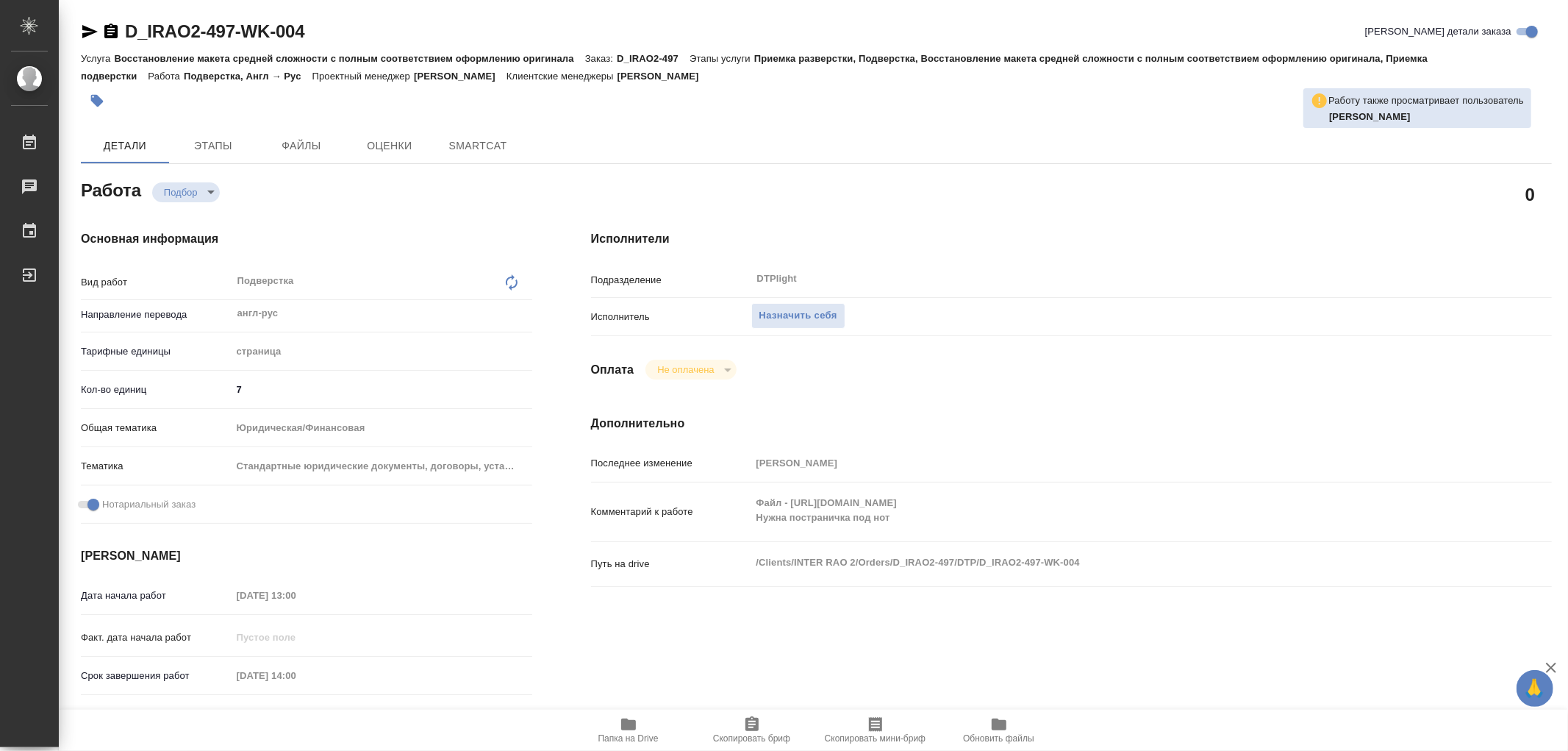
type textarea "x"
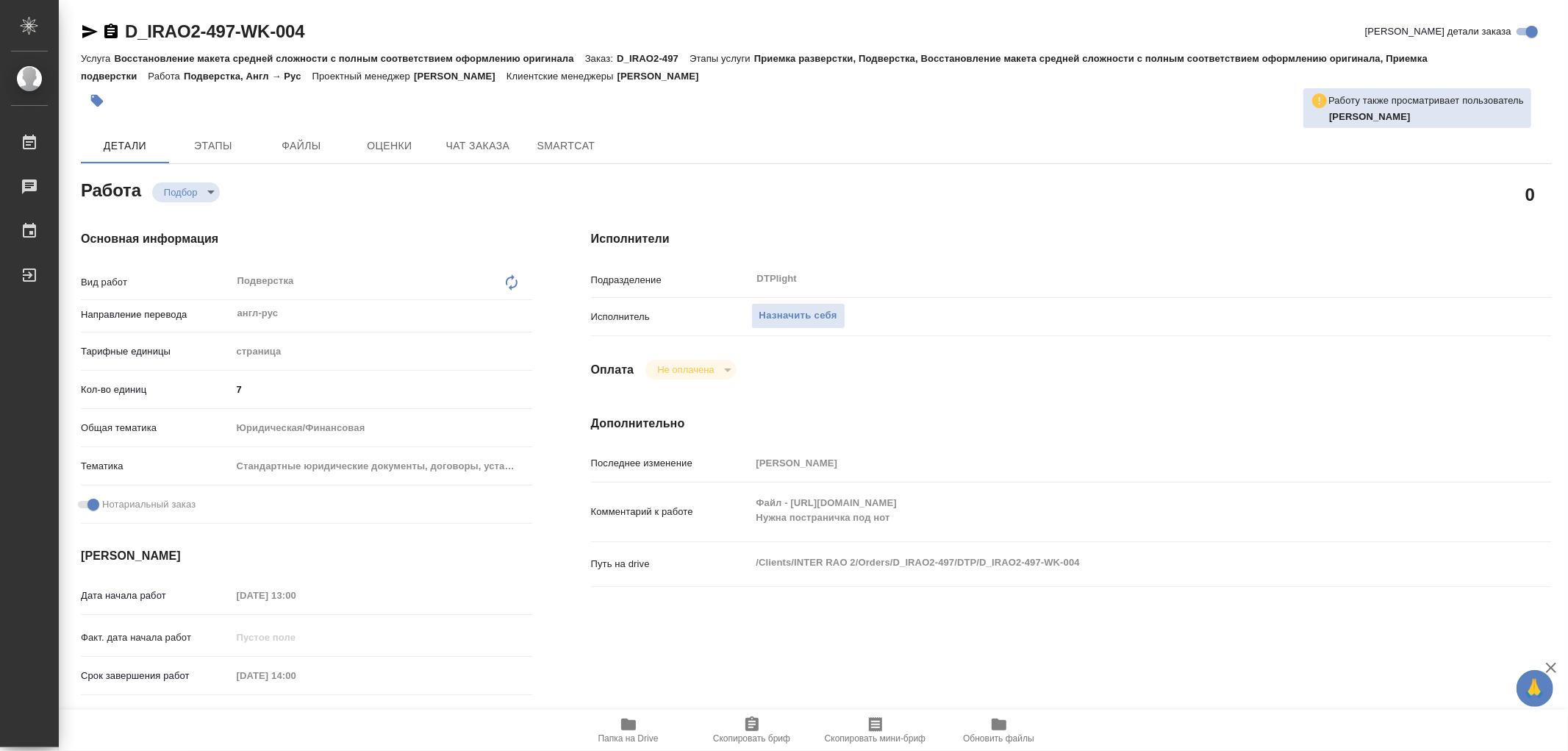
type textarea "x"
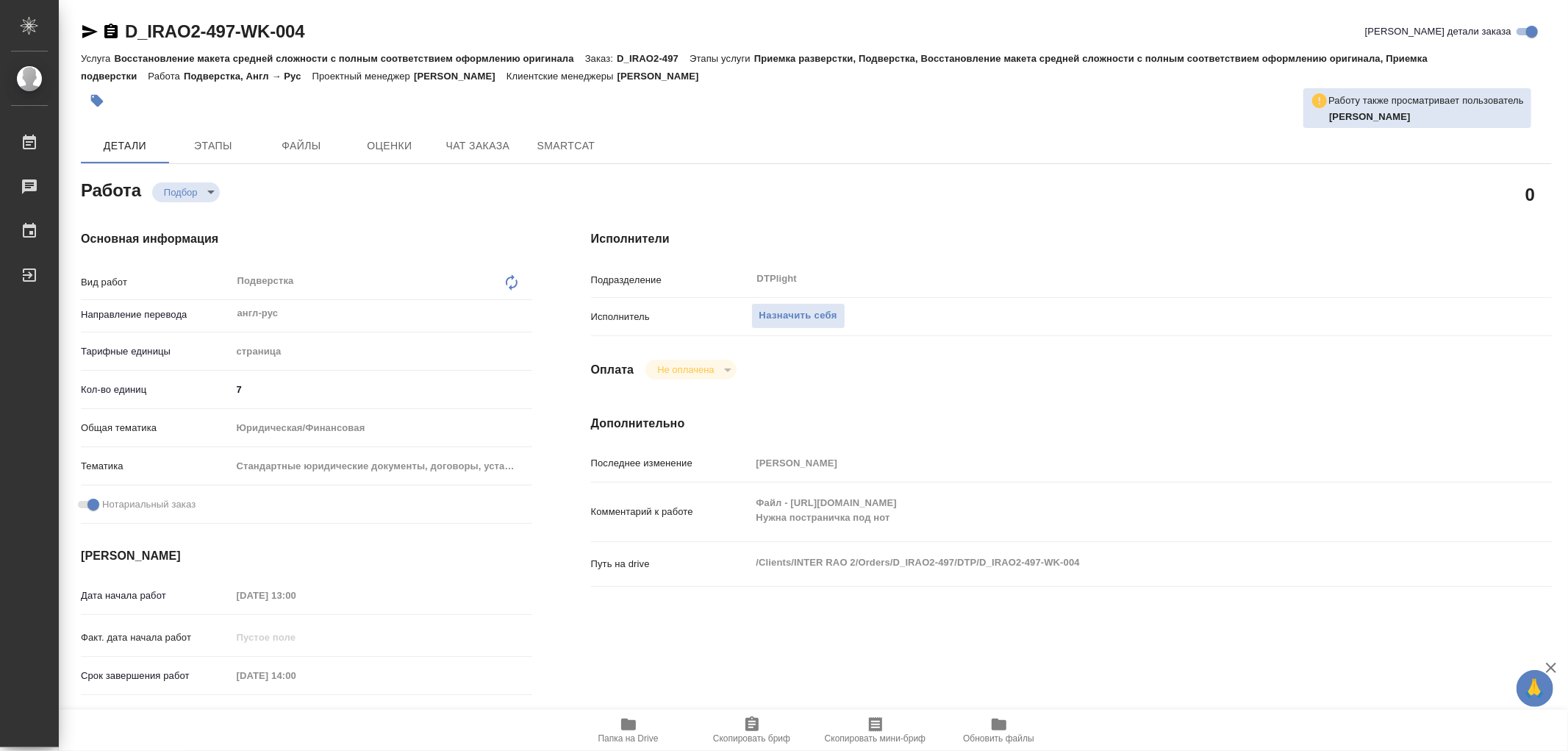
type textarea "x"
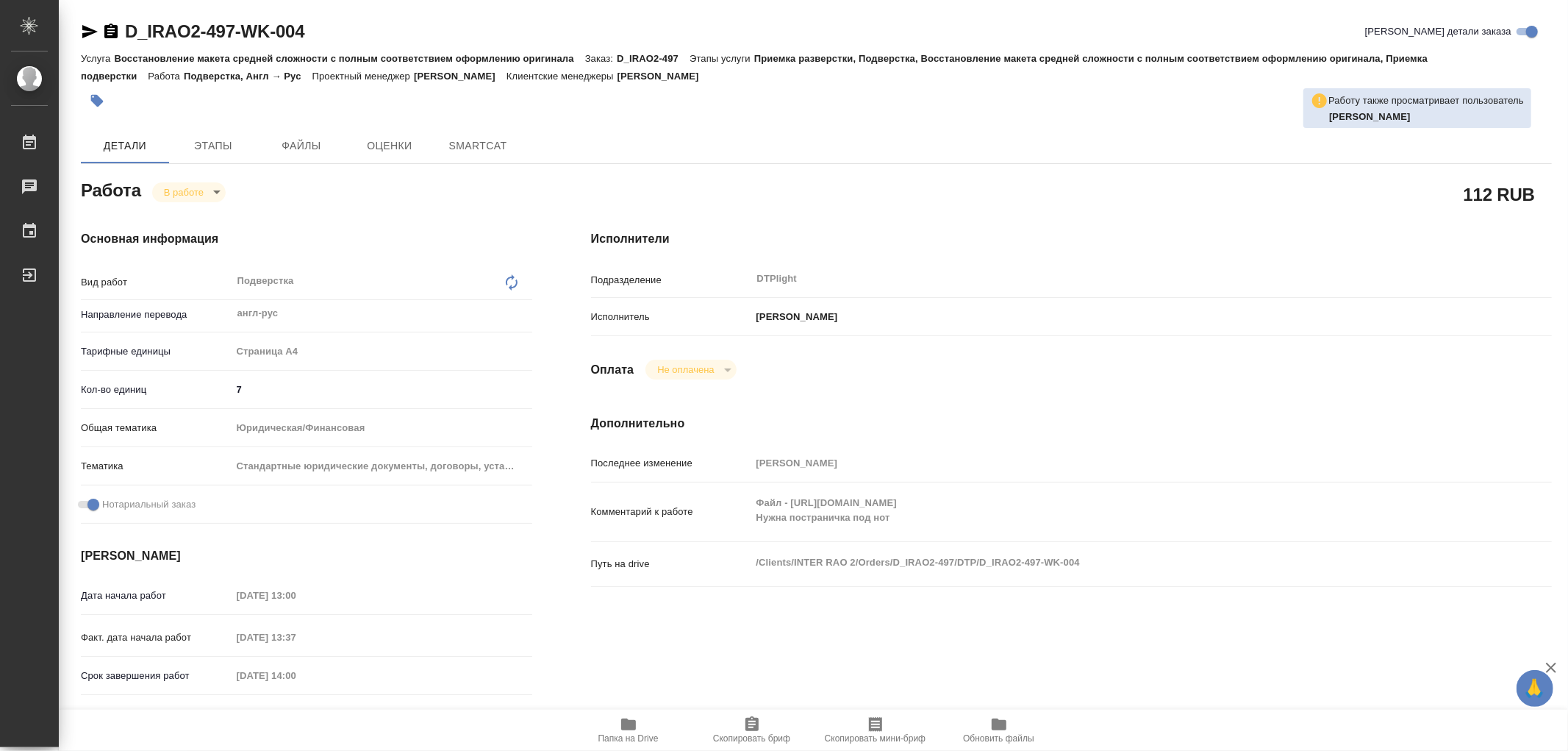
type textarea "x"
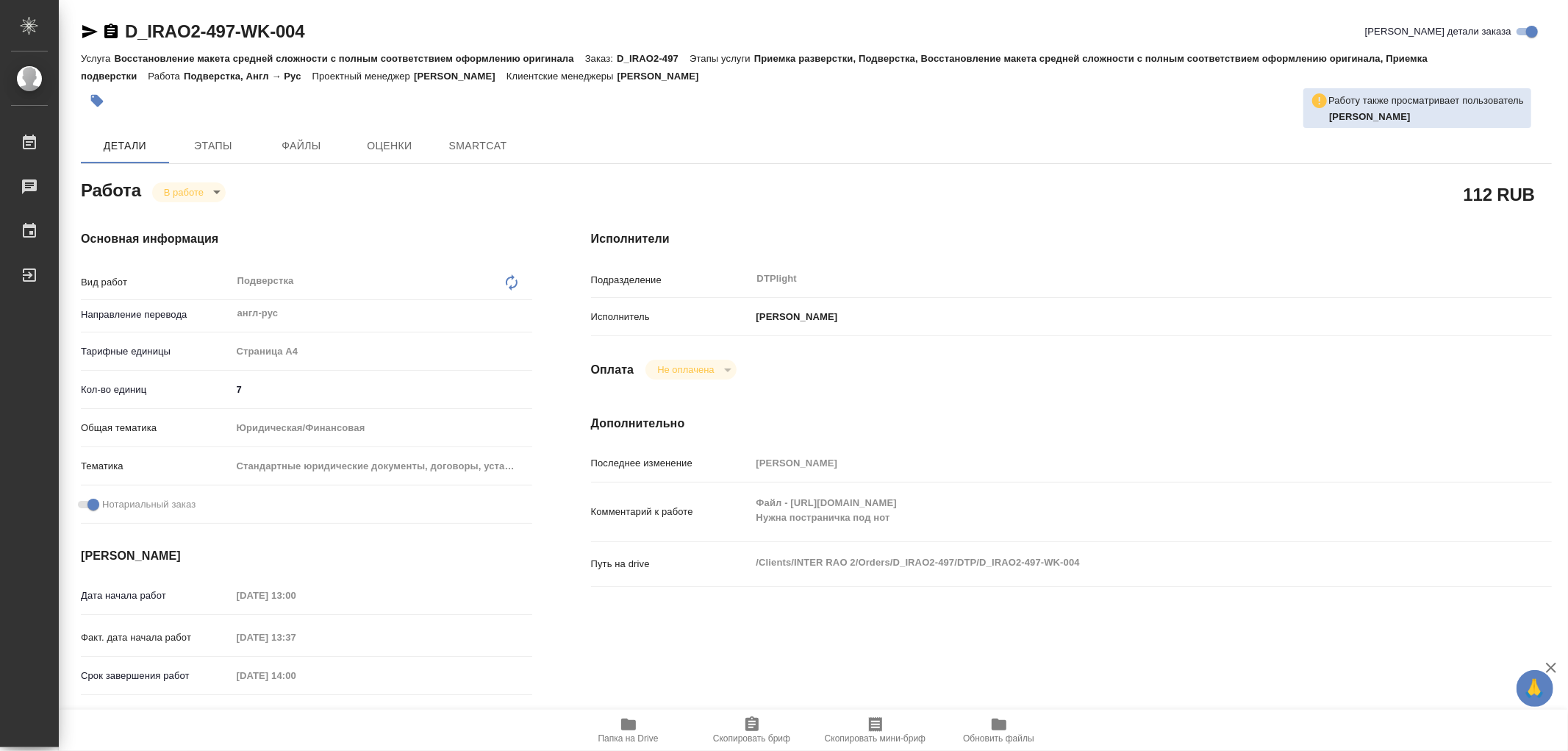
type textarea "x"
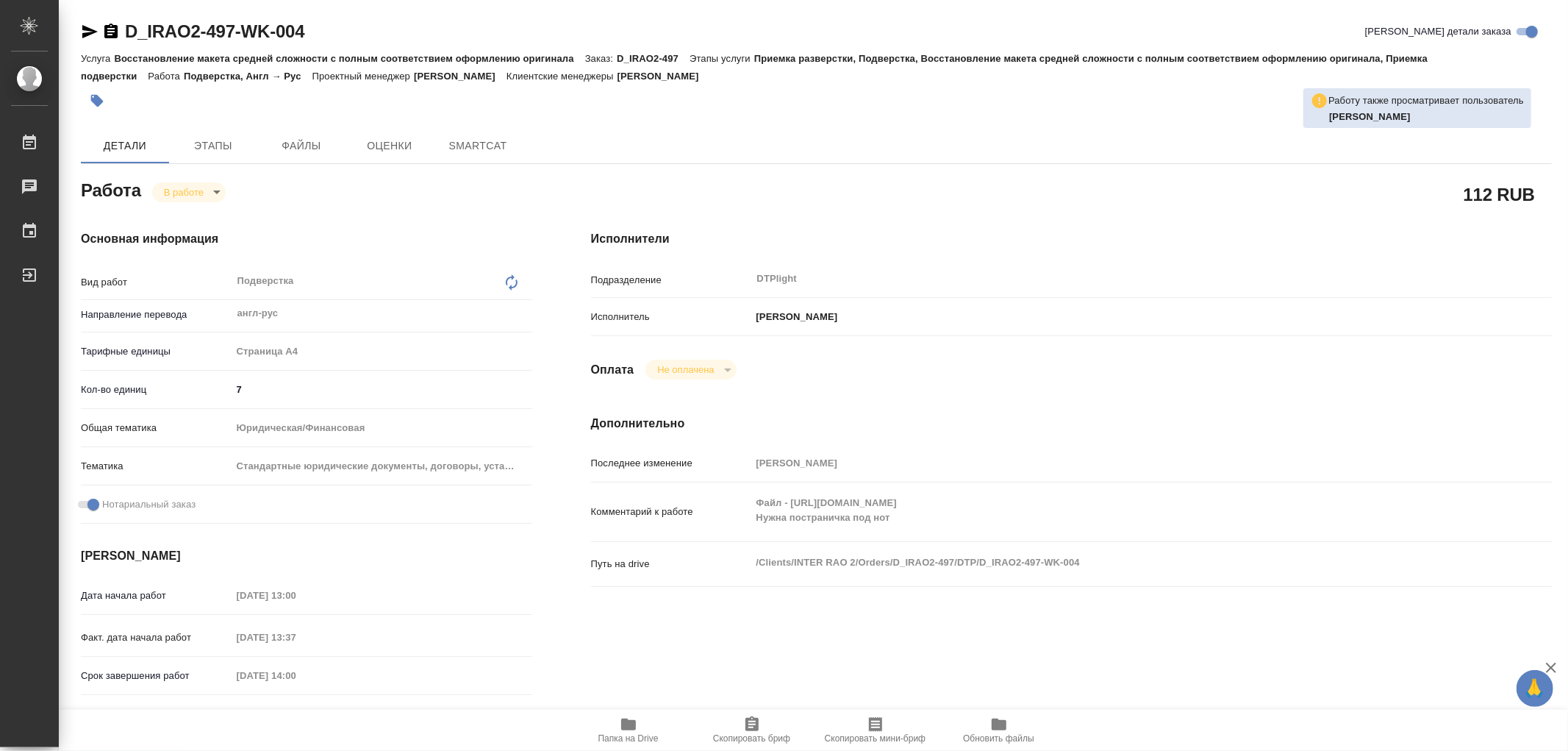
type textarea "x"
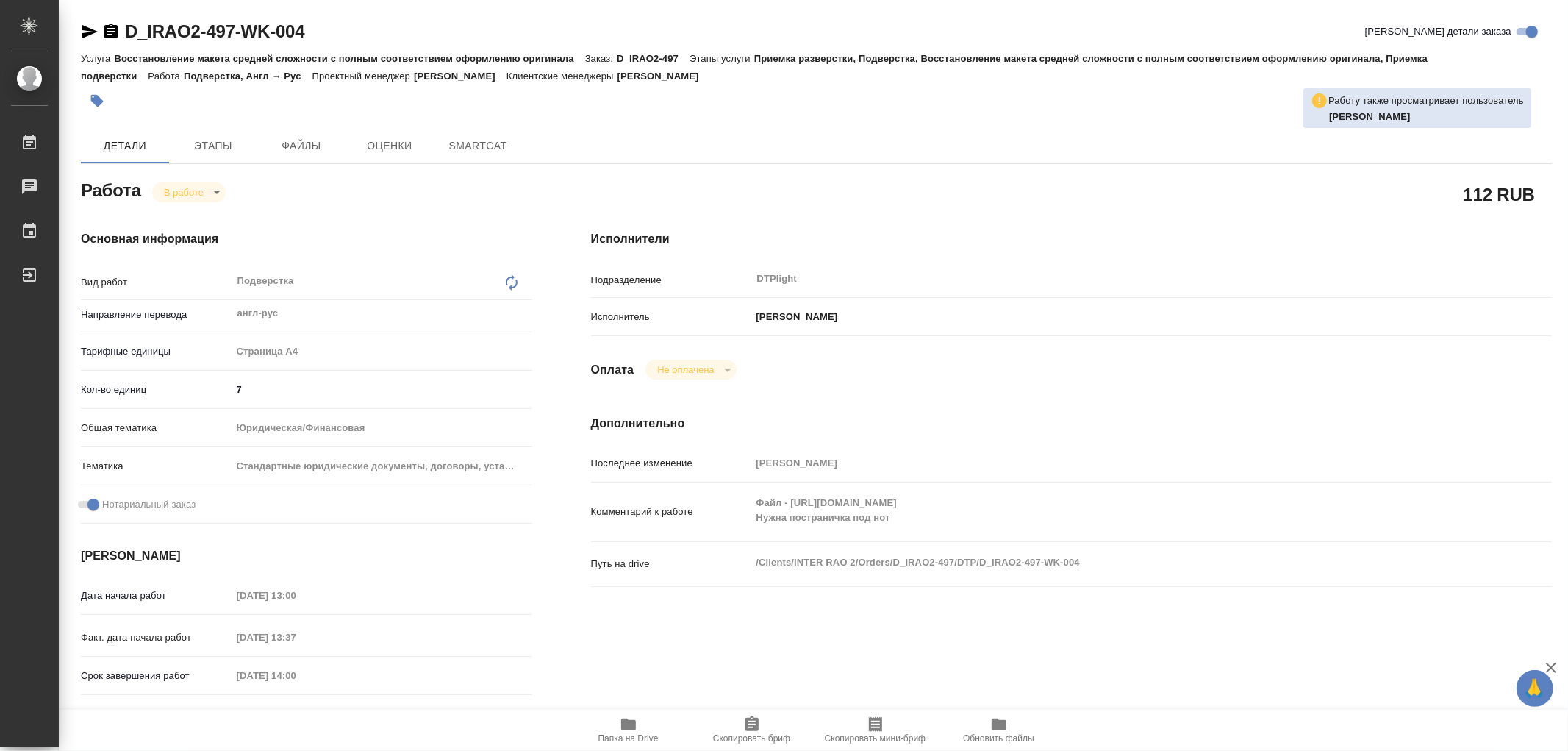
type textarea "x"
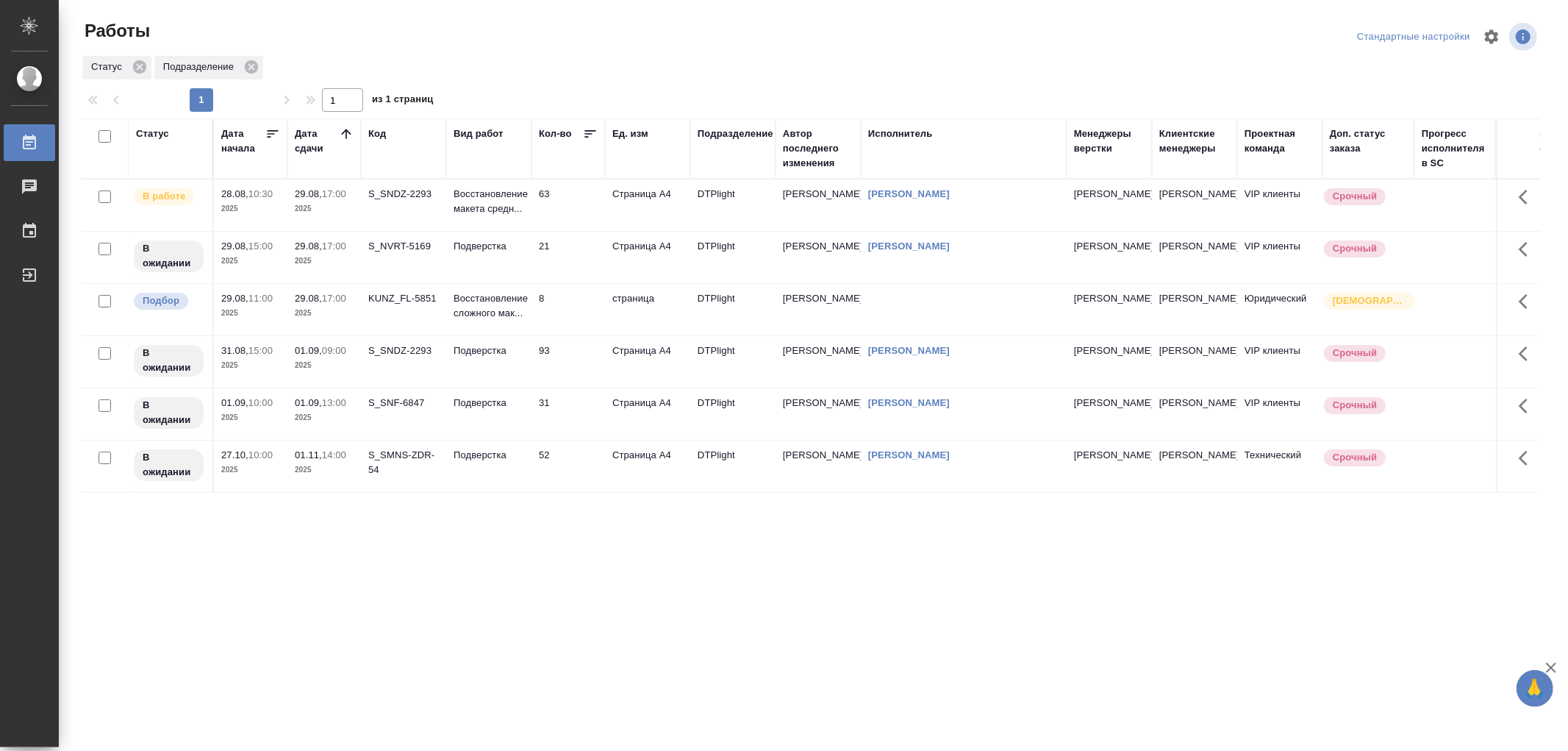
click at [503, 211] on p "Восстановление макета средн..." at bounding box center [488, 201] width 71 height 29
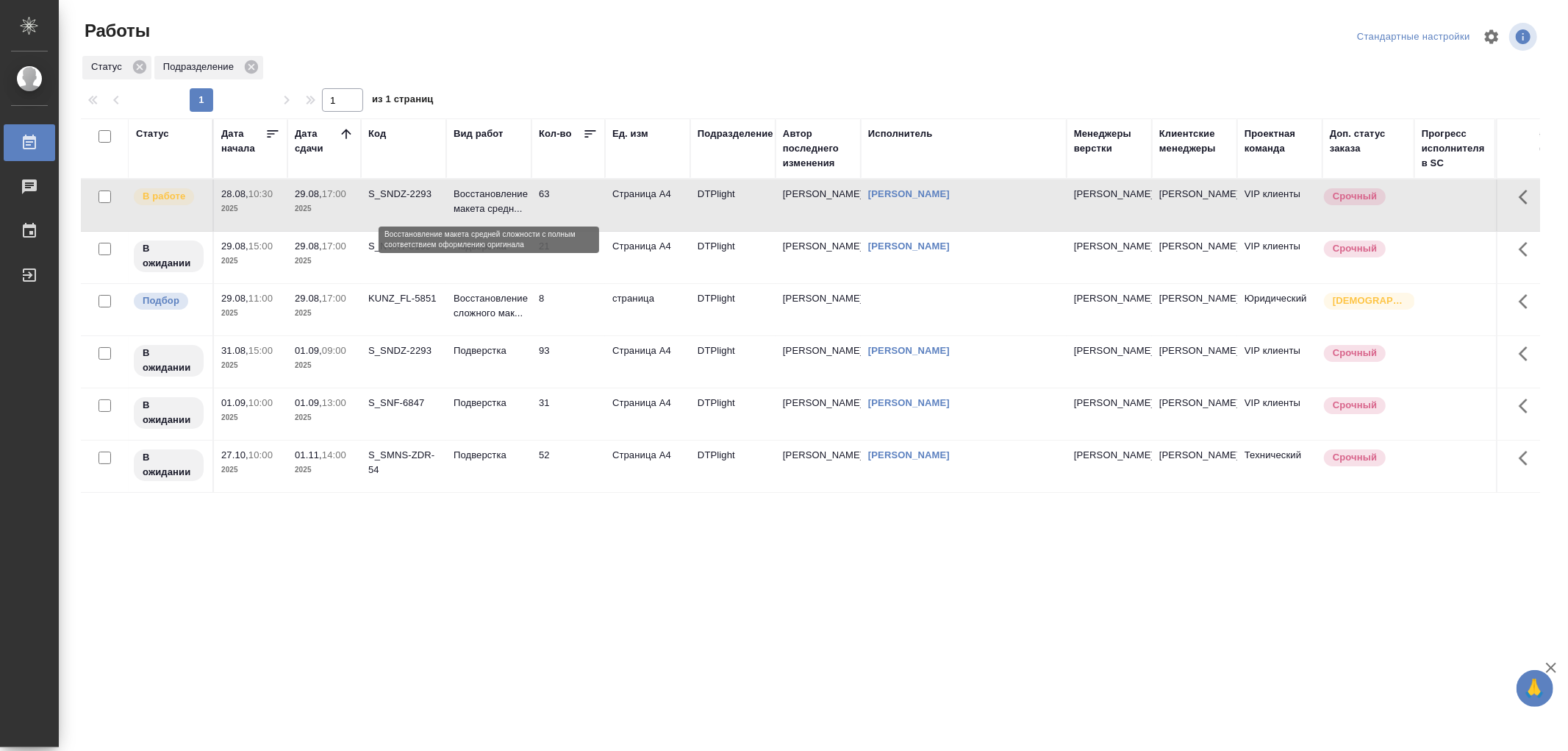
click at [503, 211] on p "Восстановление макета средн..." at bounding box center [488, 201] width 71 height 29
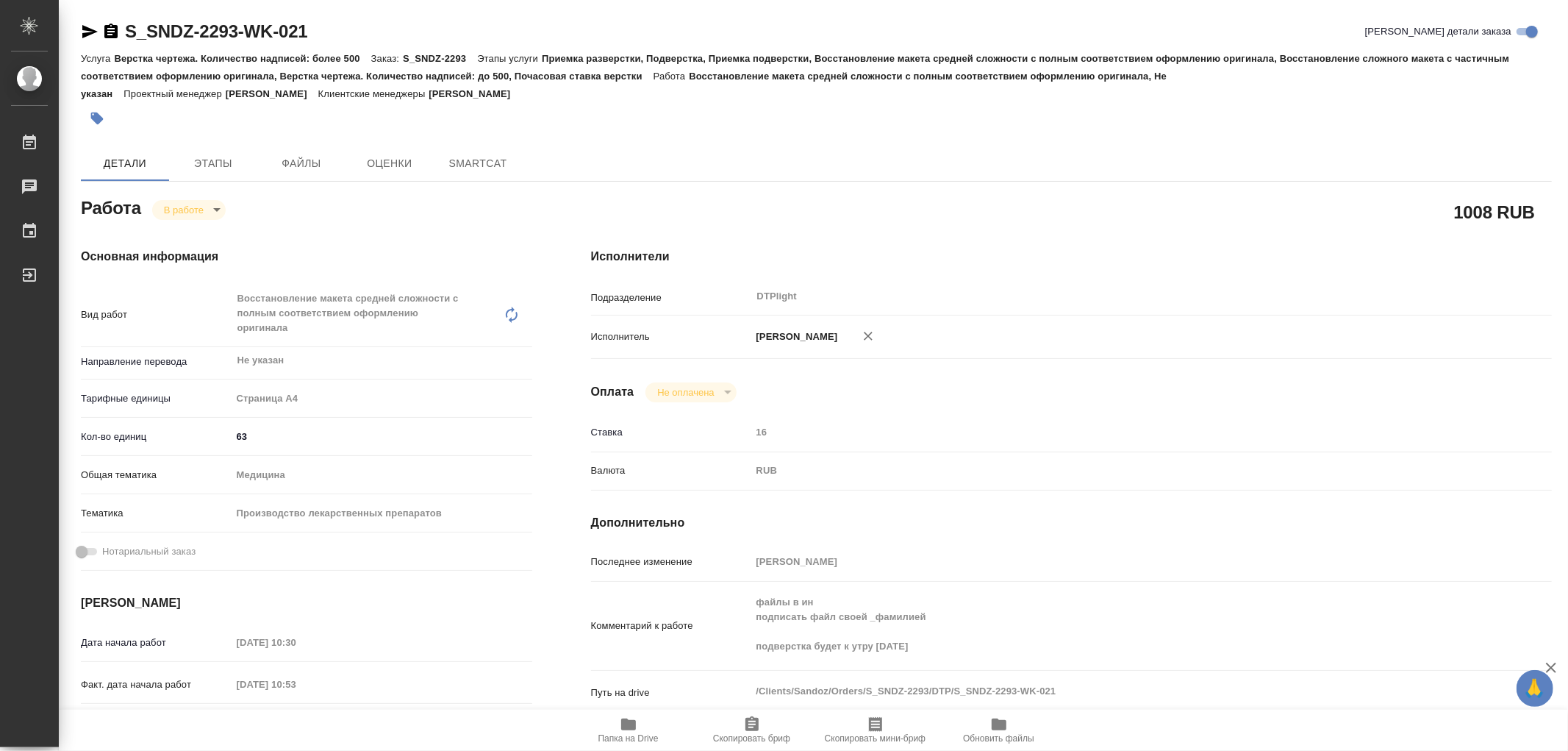
type textarea "x"
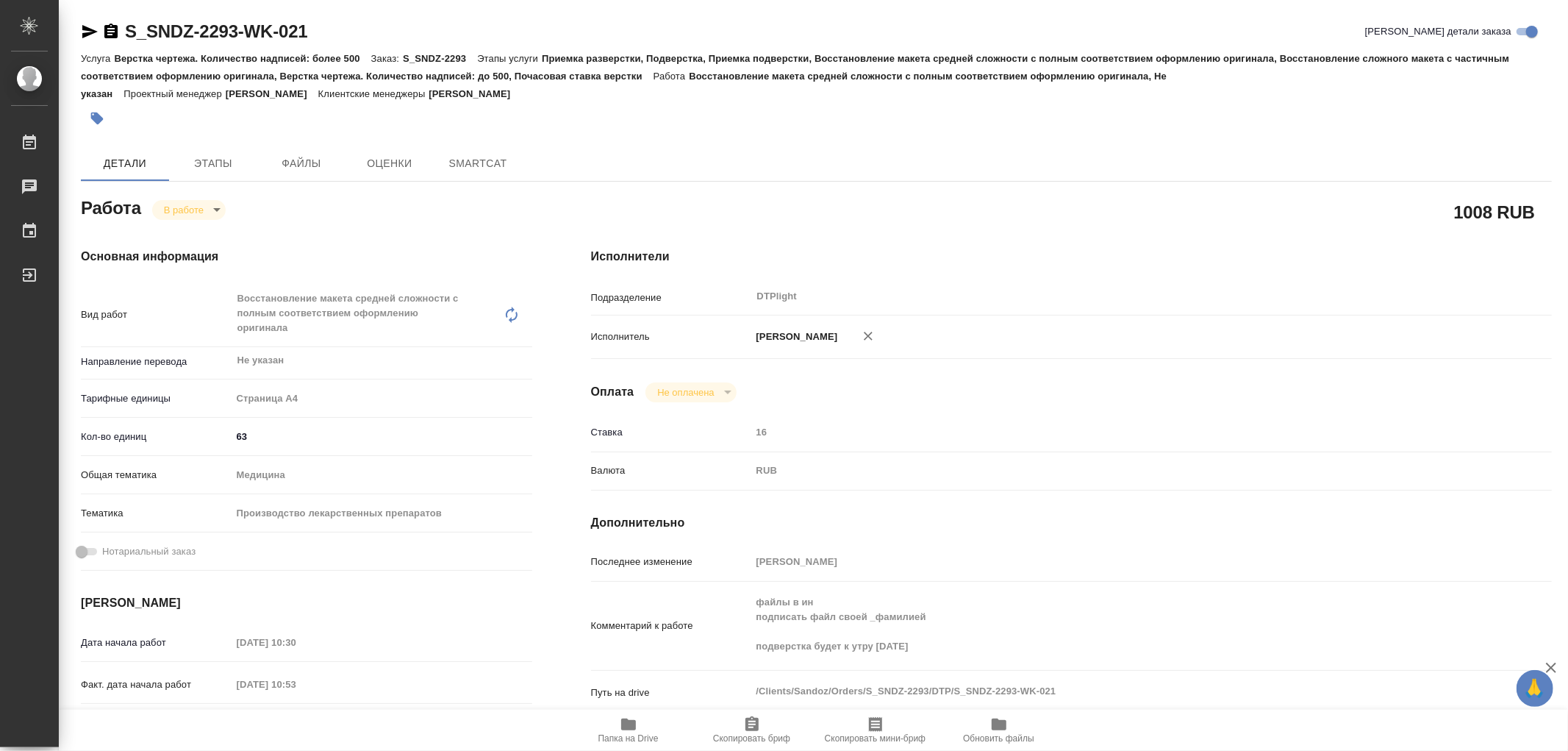
type textarea "x"
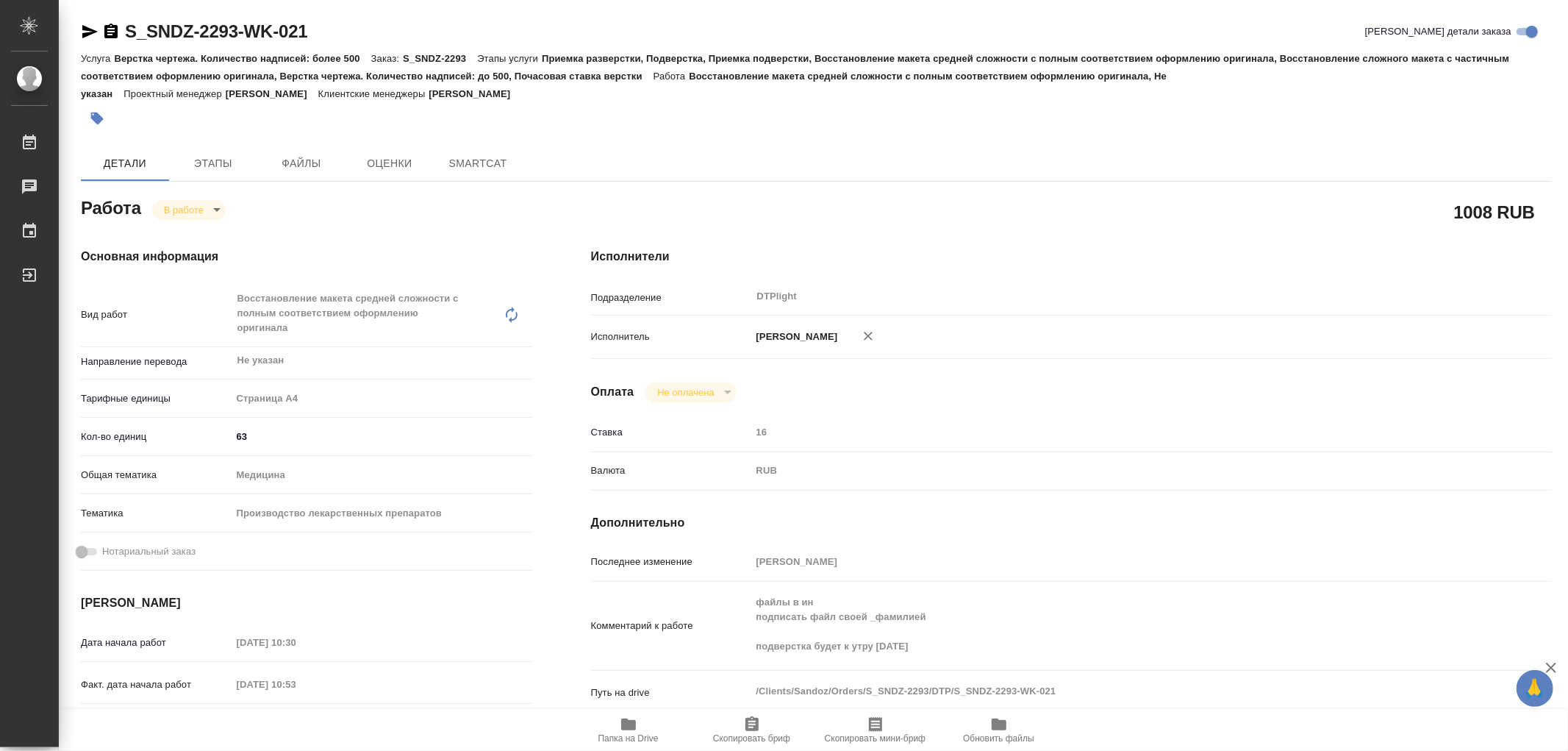
type textarea "x"
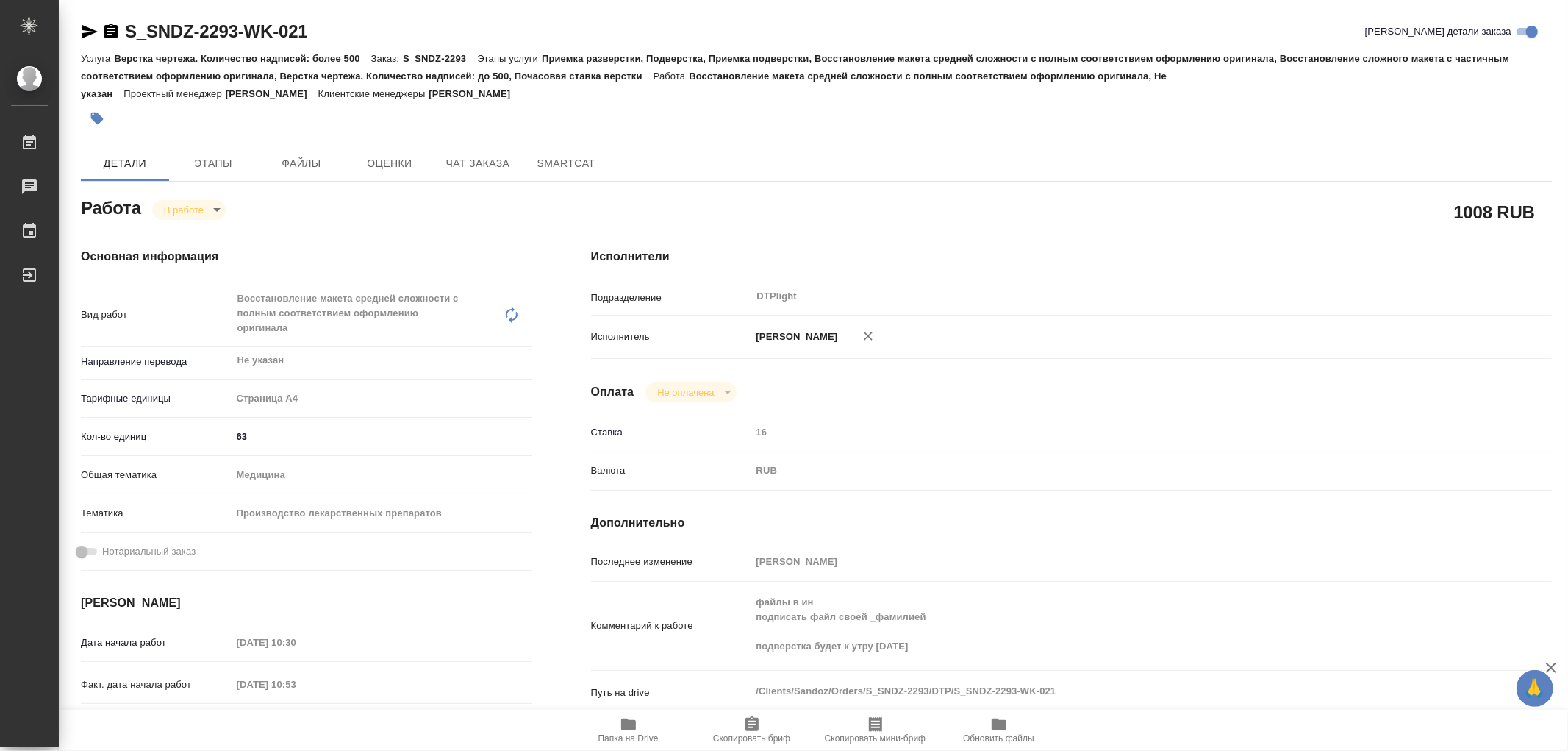
type textarea "x"
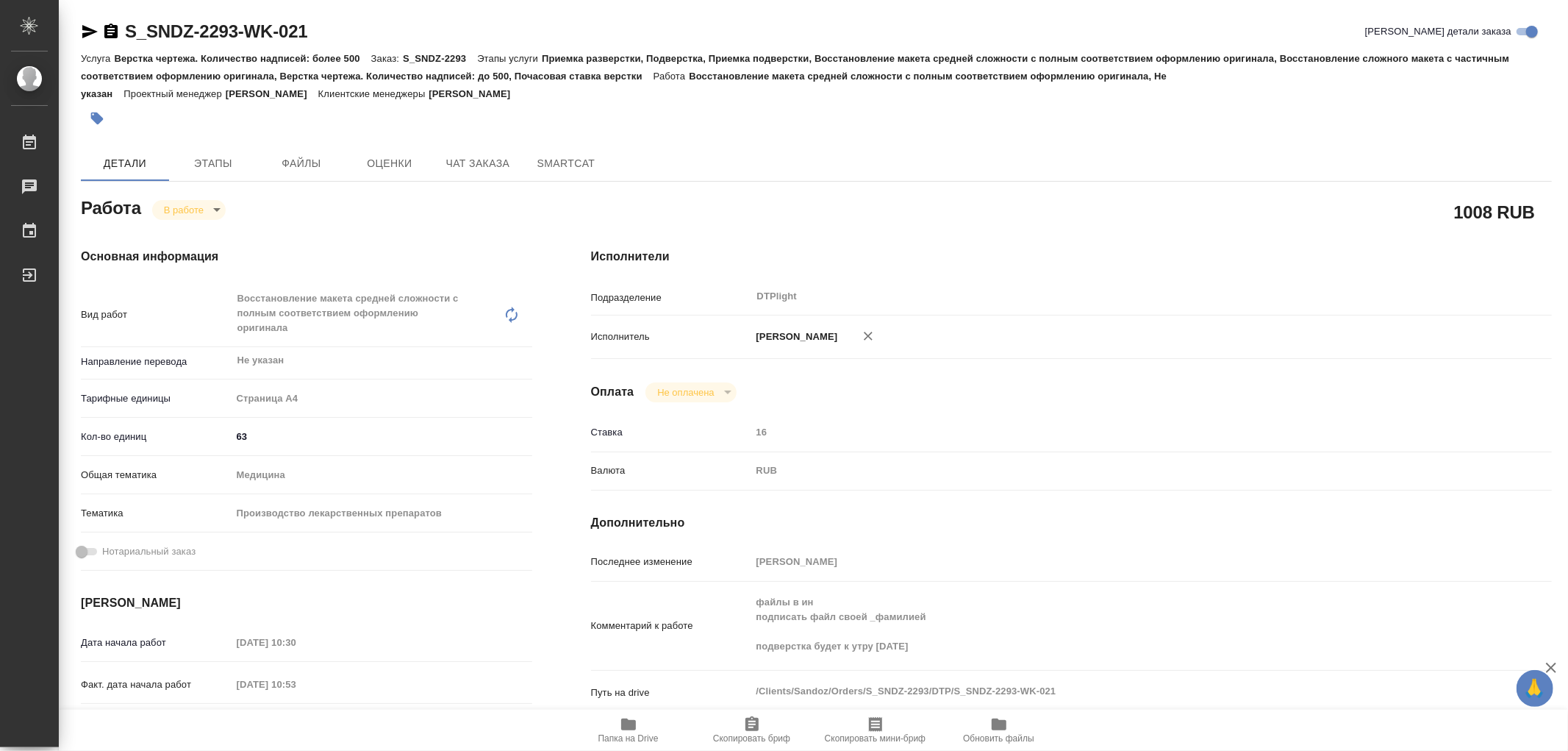
type textarea "x"
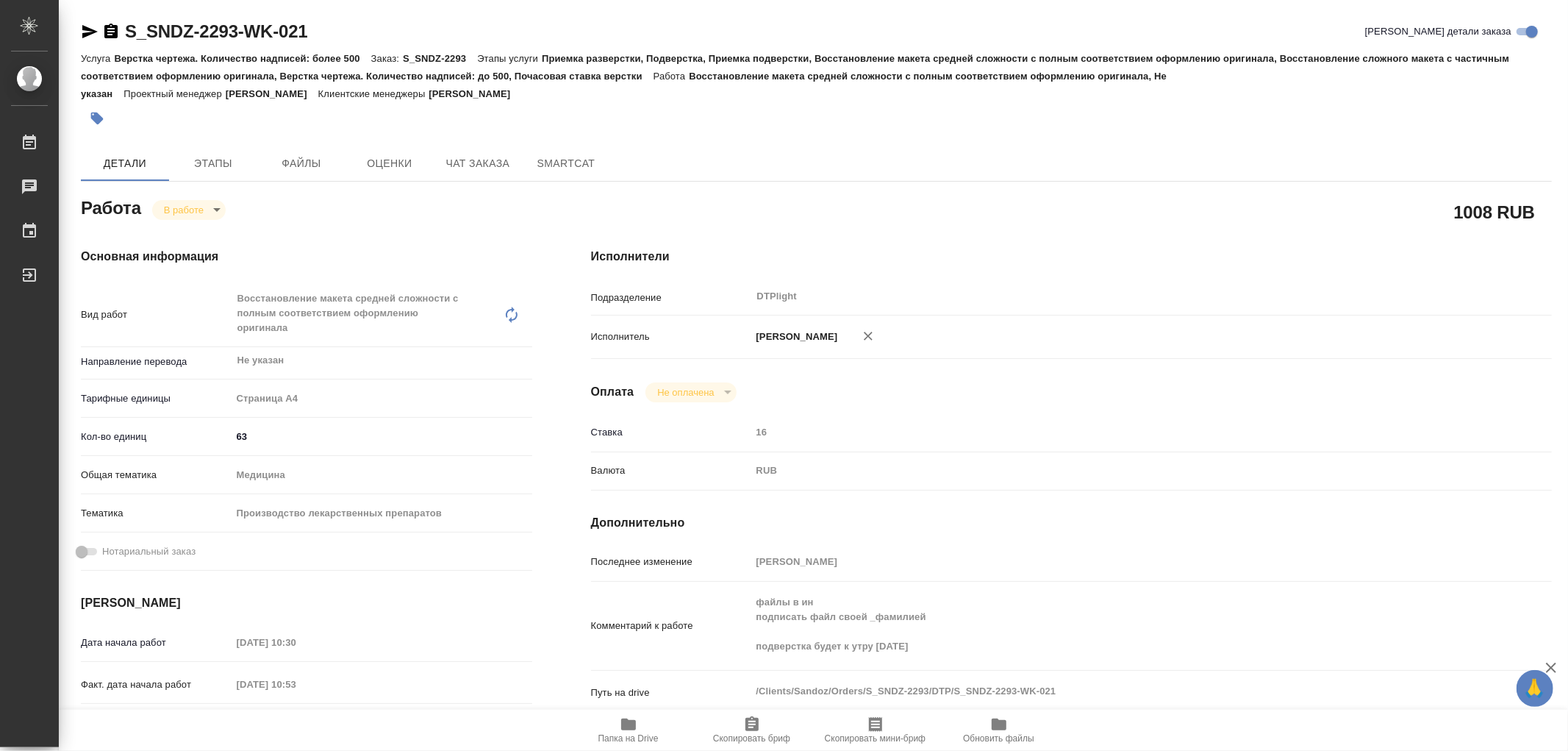
type textarea "x"
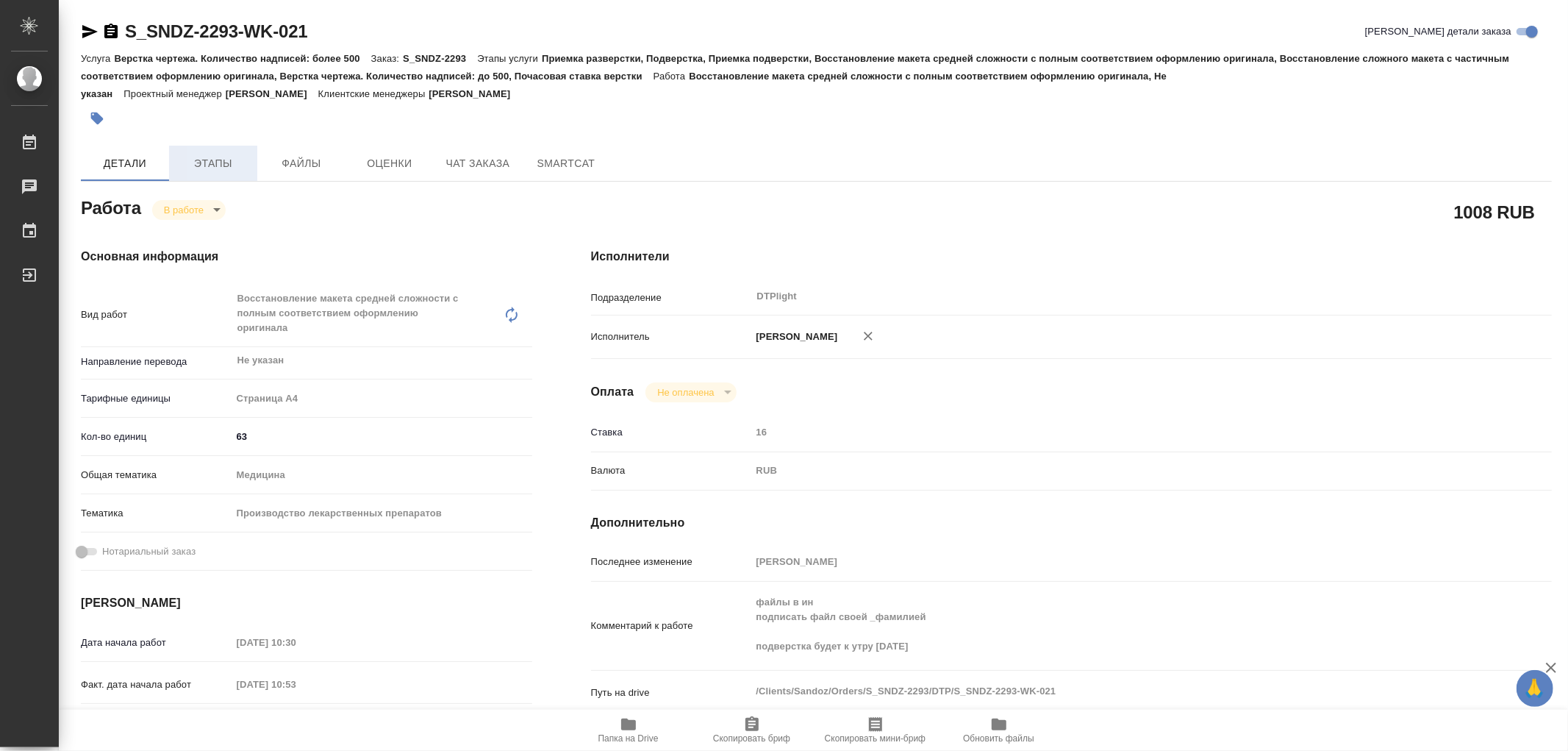
click at [238, 164] on span "Этапы" at bounding box center [213, 164] width 71 height 18
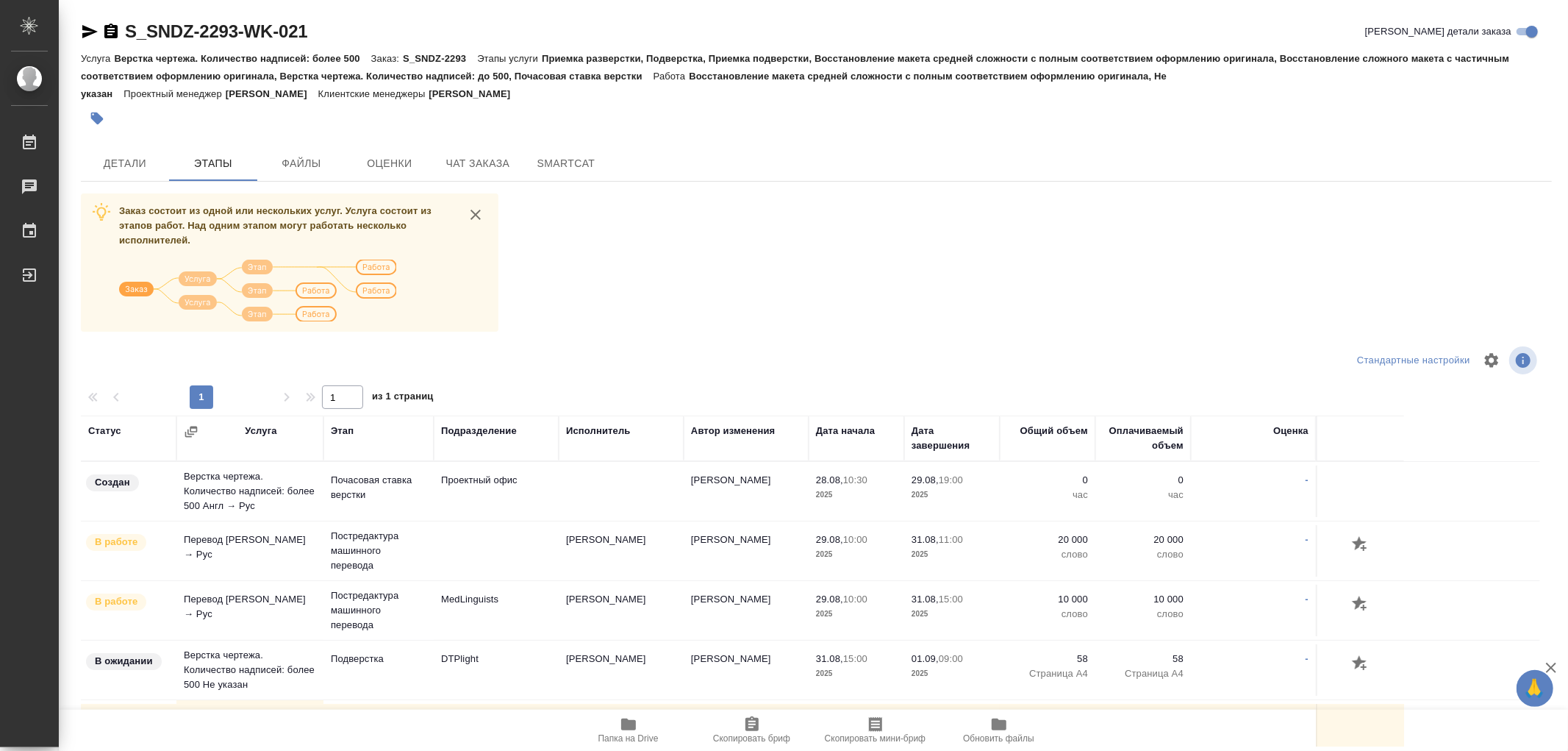
scroll to position [33, 0]
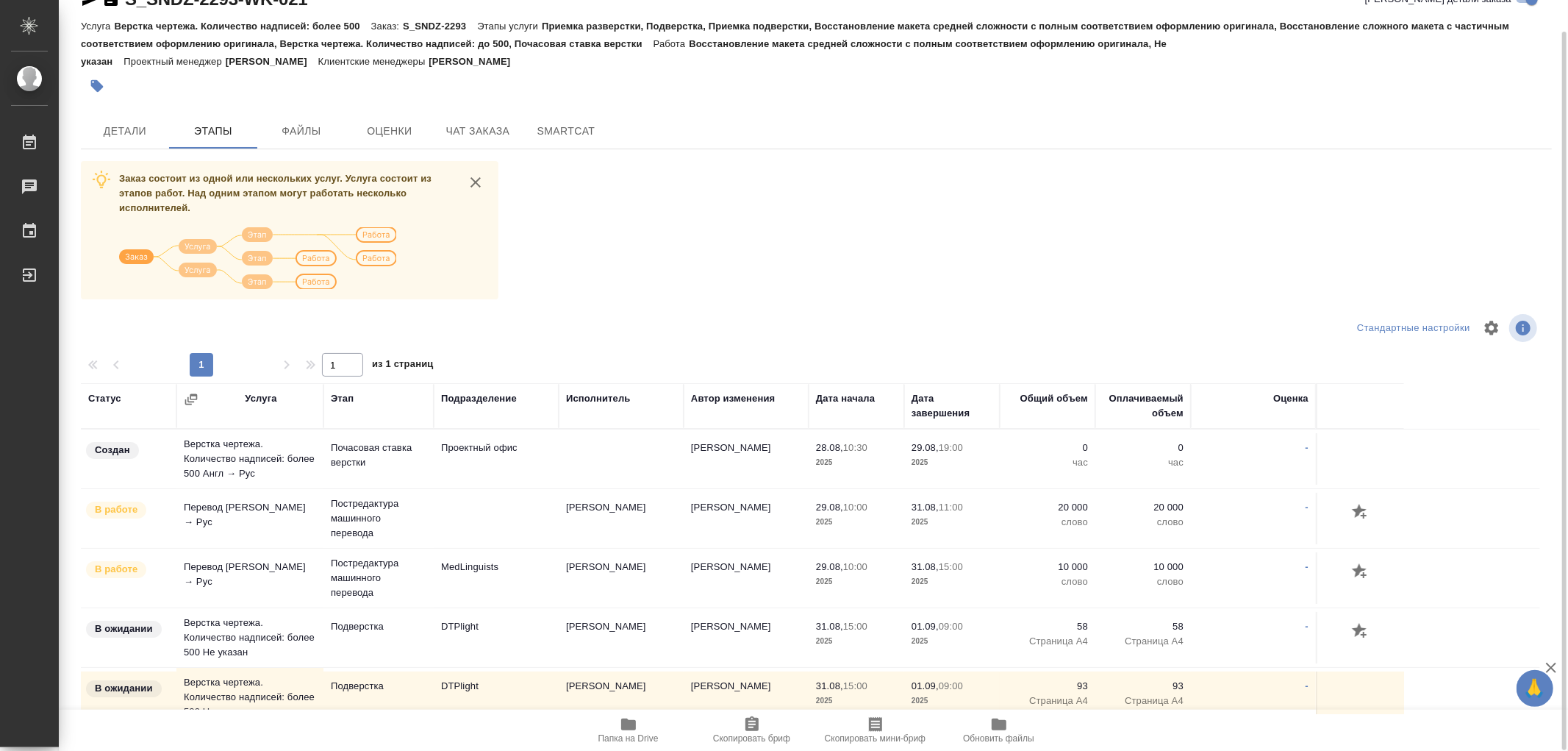
click at [805, 317] on div at bounding box center [816, 327] width 490 height 35
click at [1552, 667] on icon "button" at bounding box center [1550, 667] width 18 height 18
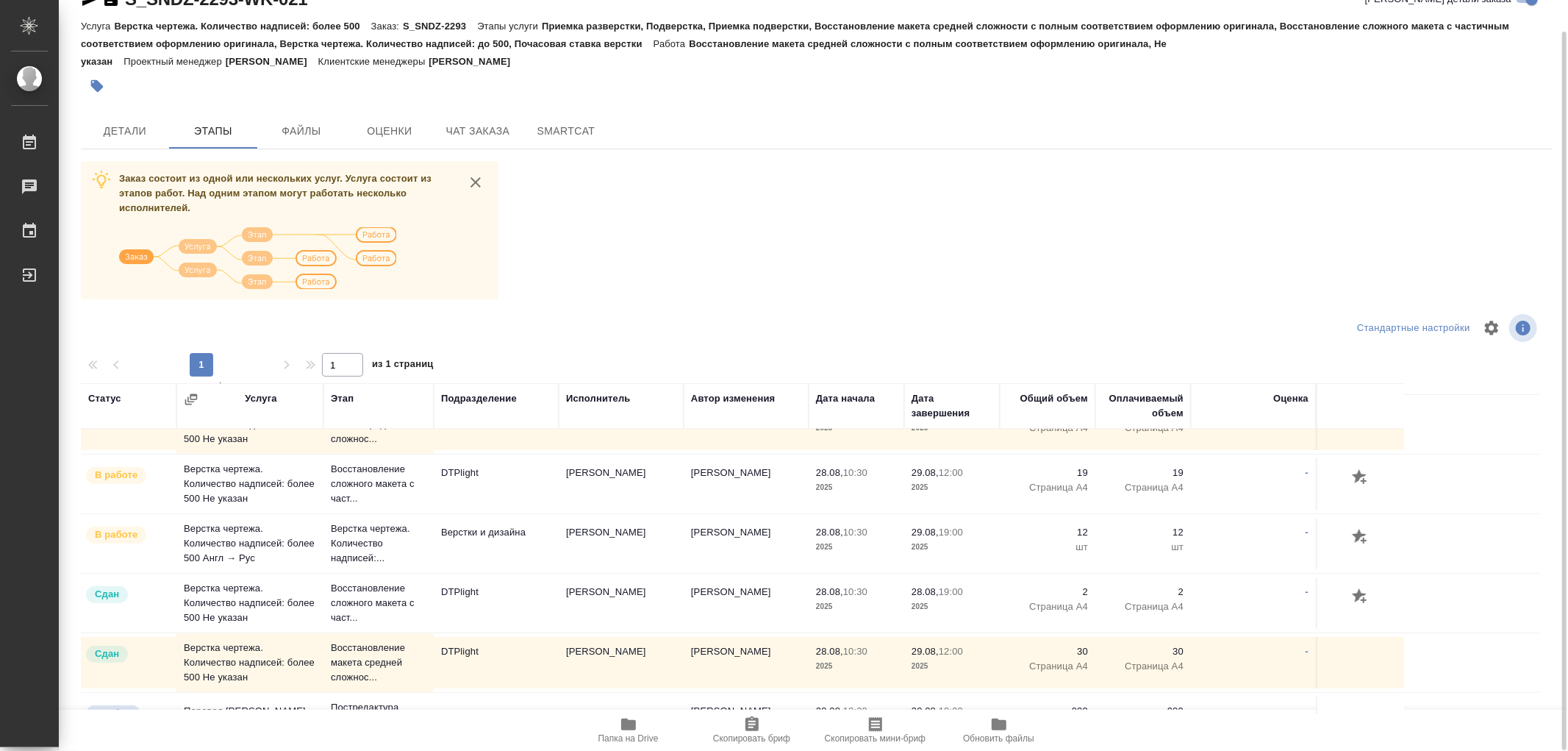
scroll to position [523, 0]
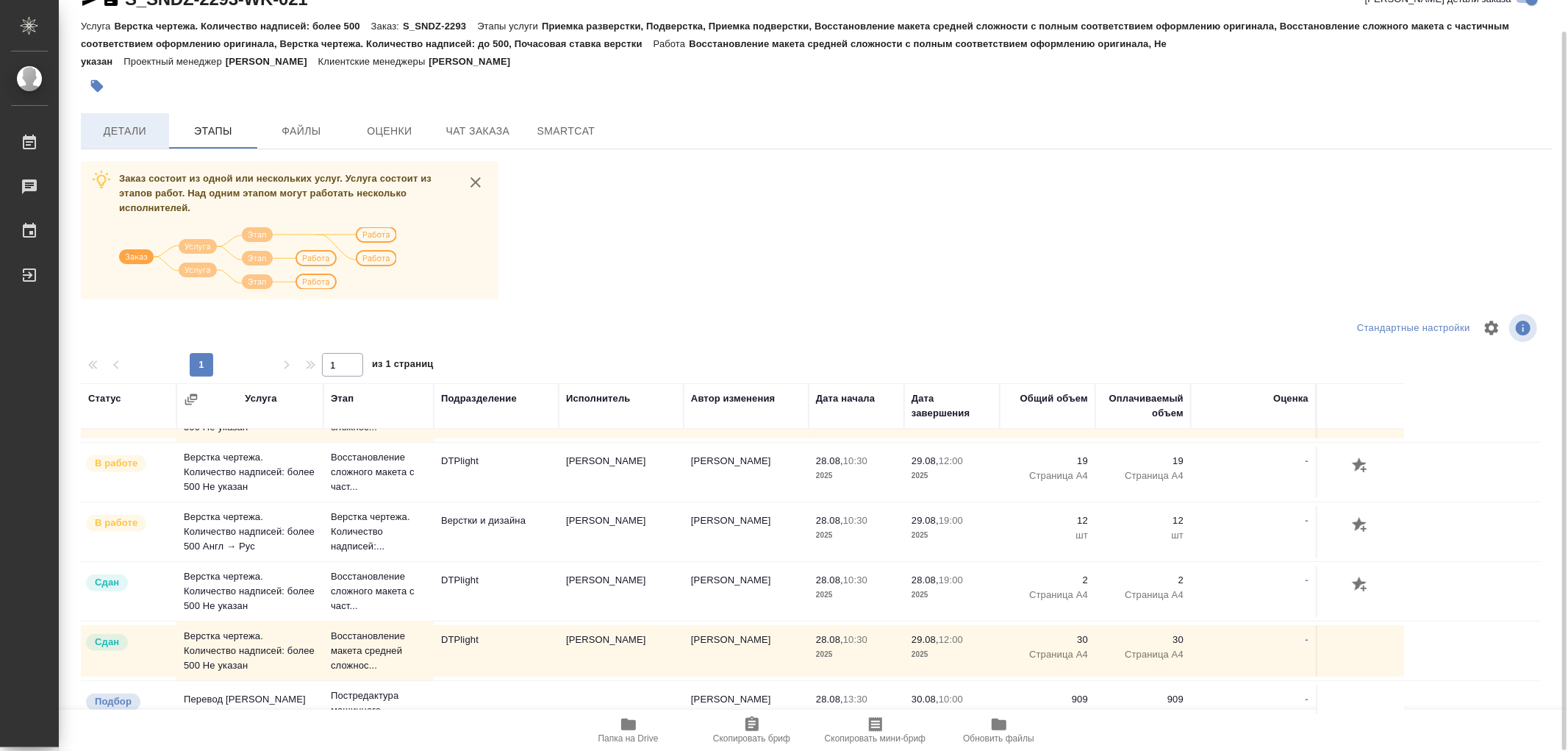
click at [103, 131] on span "Детали" at bounding box center [124, 131] width 71 height 18
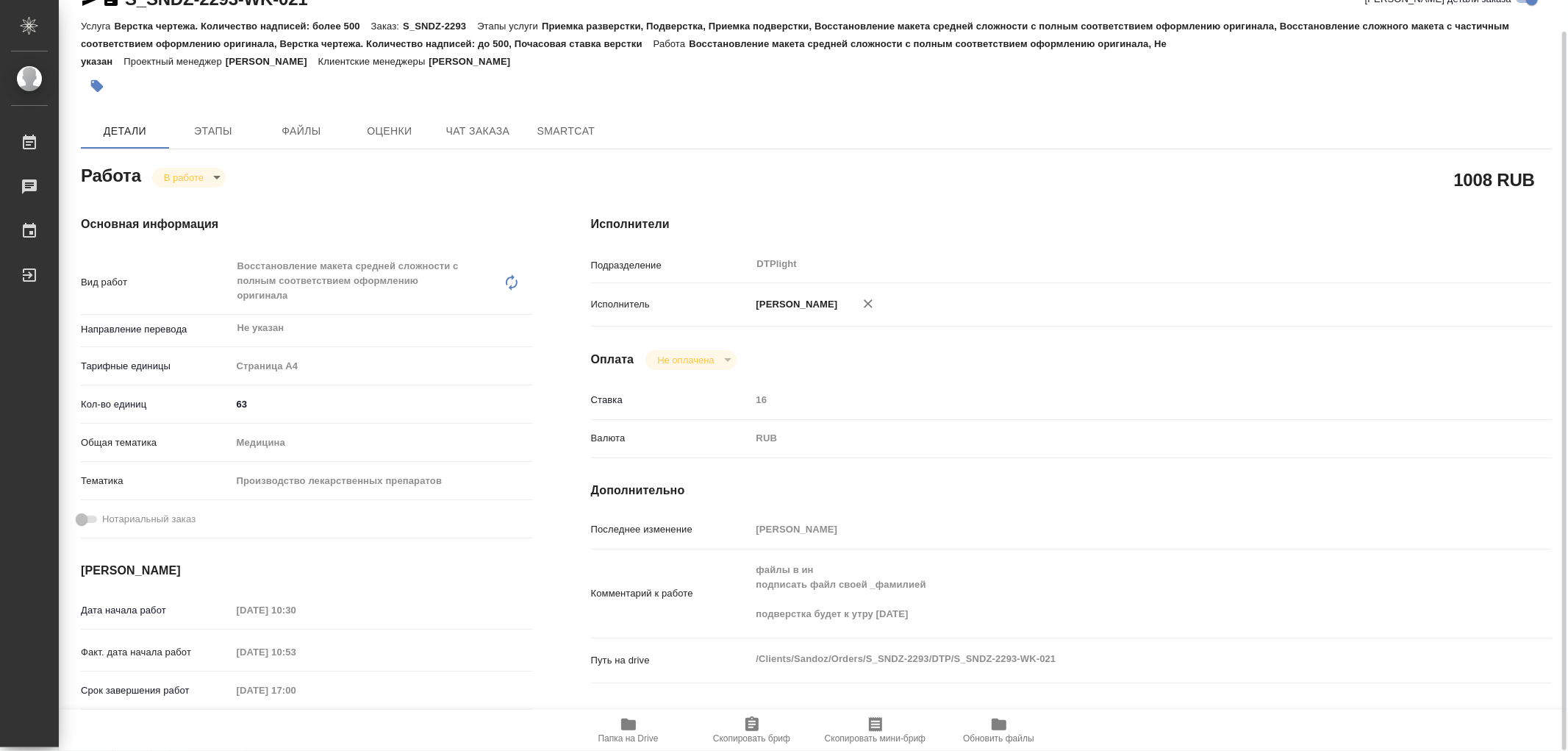
type textarea "x"
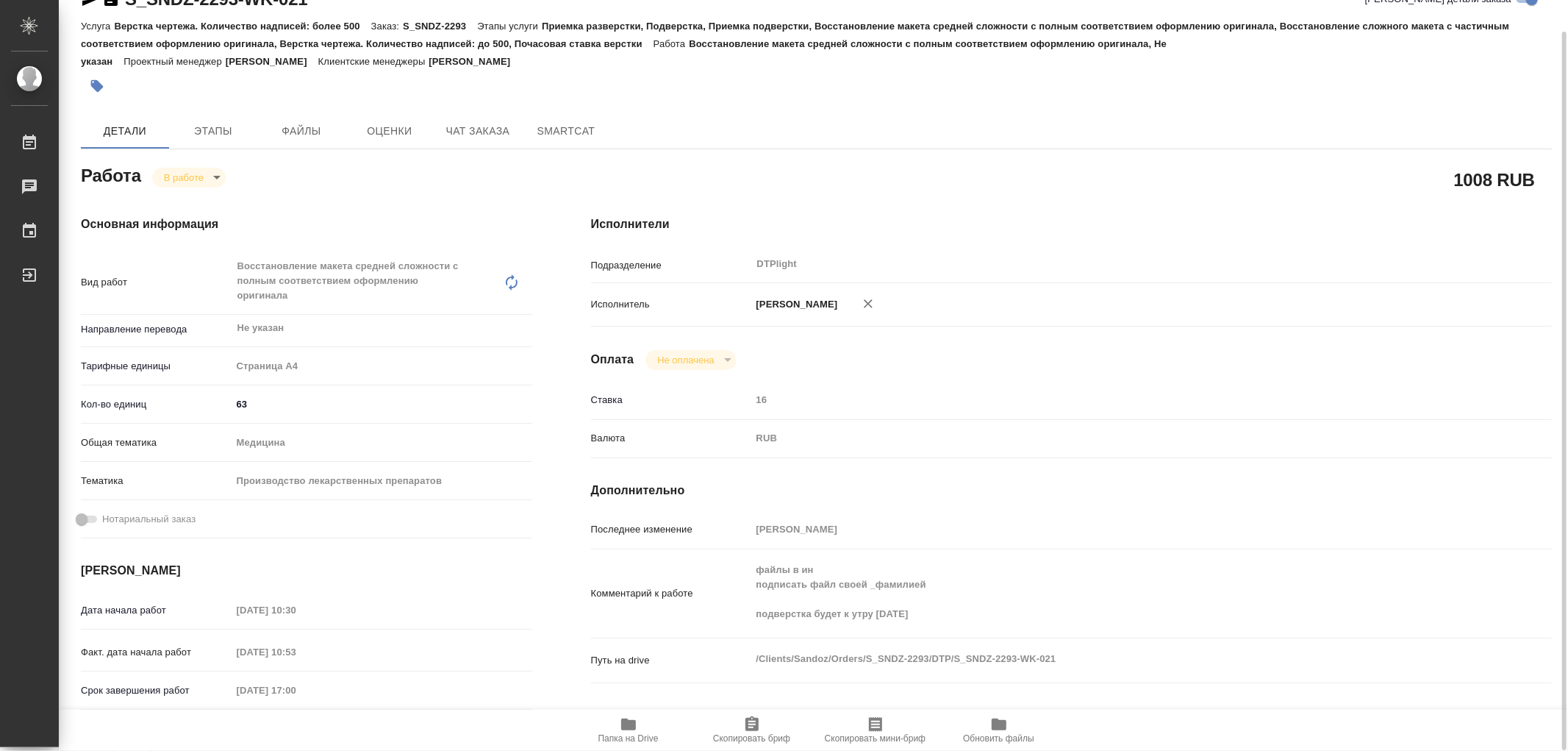
type textarea "x"
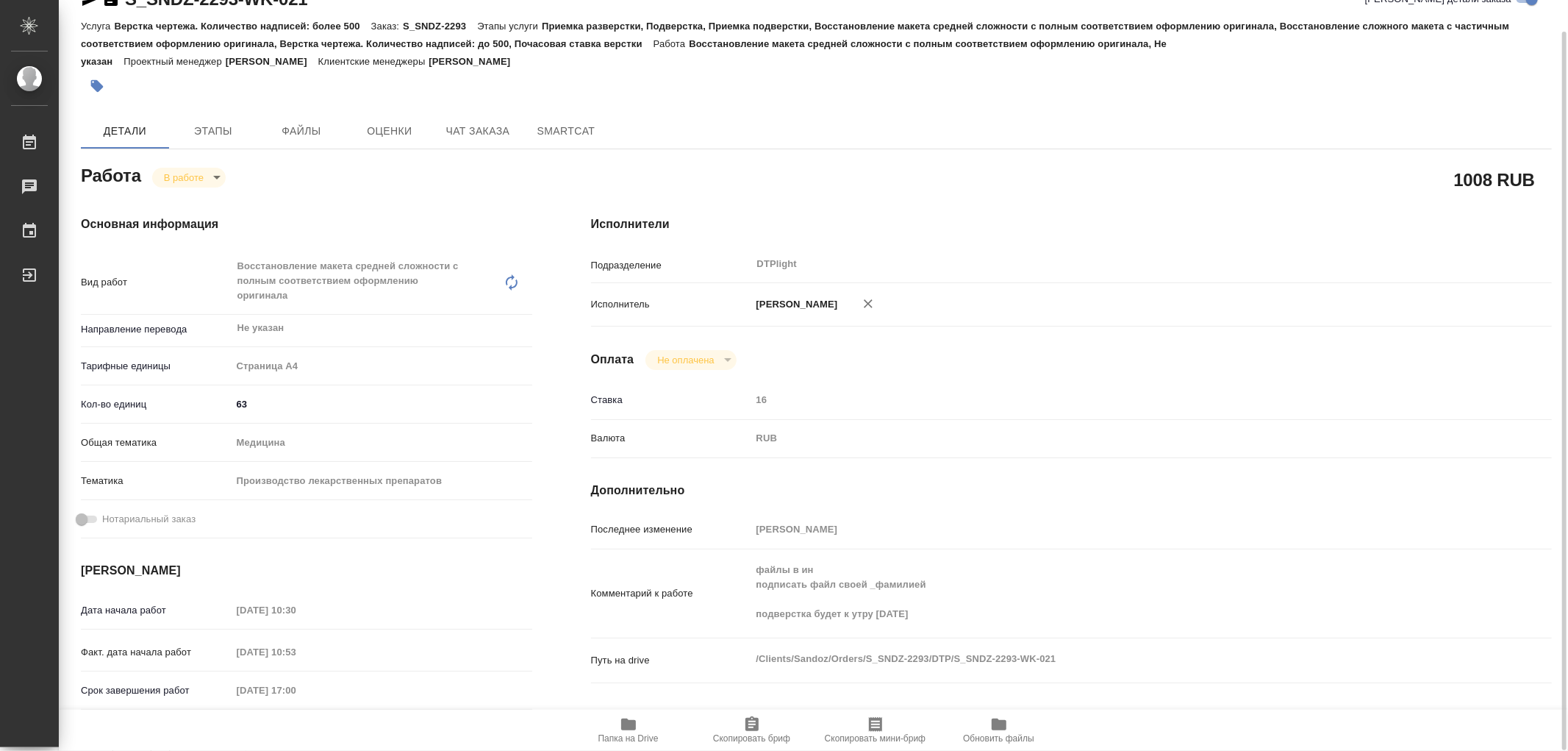
type textarea "x"
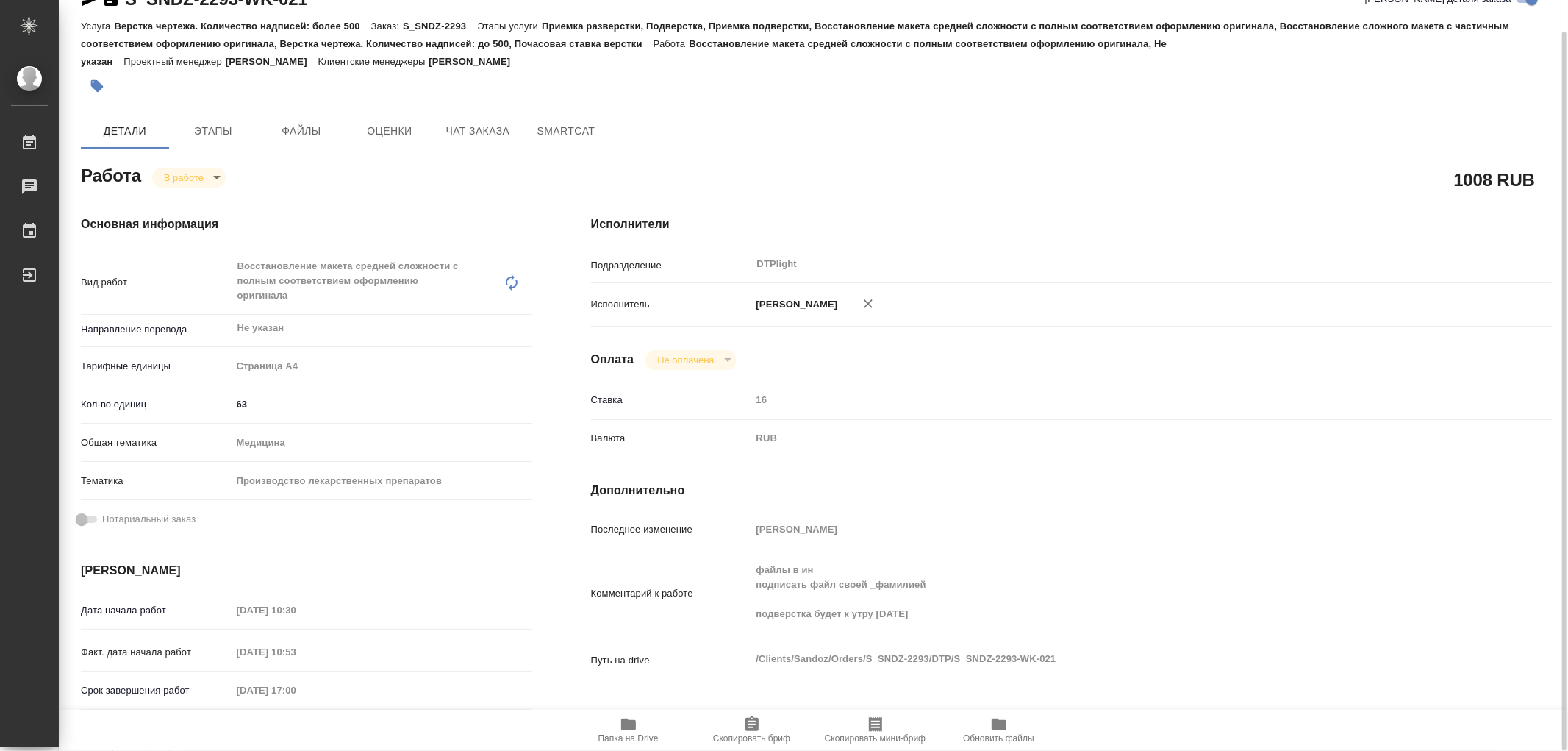
click at [634, 728] on icon "button" at bounding box center [629, 724] width 15 height 12
click at [185, 180] on body ".cls-1 fill:#fff; AWATERA Работы 0 Чаты График Выйти S_SNDZ-2293-WK-021 Кратко …" at bounding box center [784, 375] width 1568 height 751
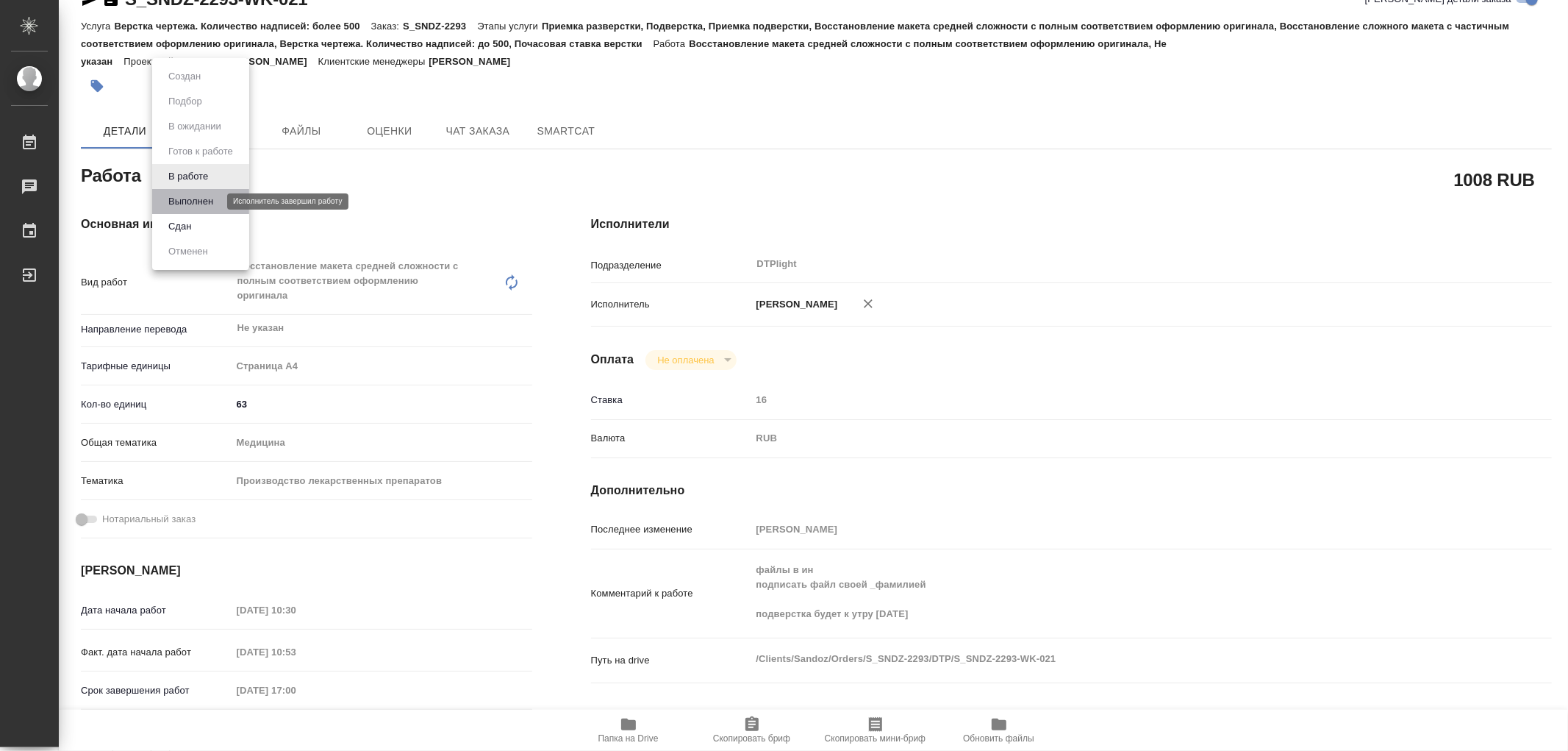
click at [182, 199] on button "Выполнен" at bounding box center [190, 201] width 53 height 16
type textarea "x"
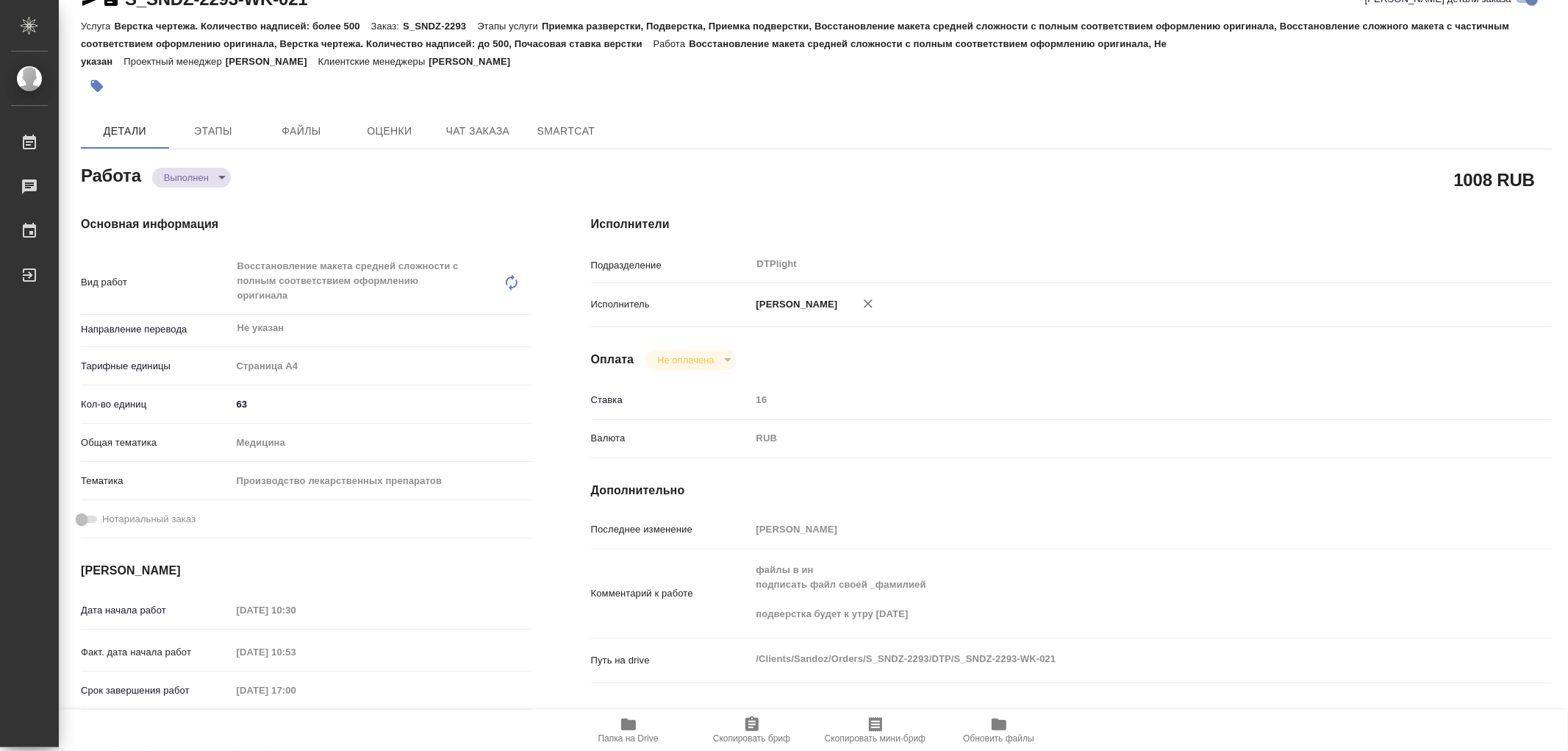
type textarea "x"
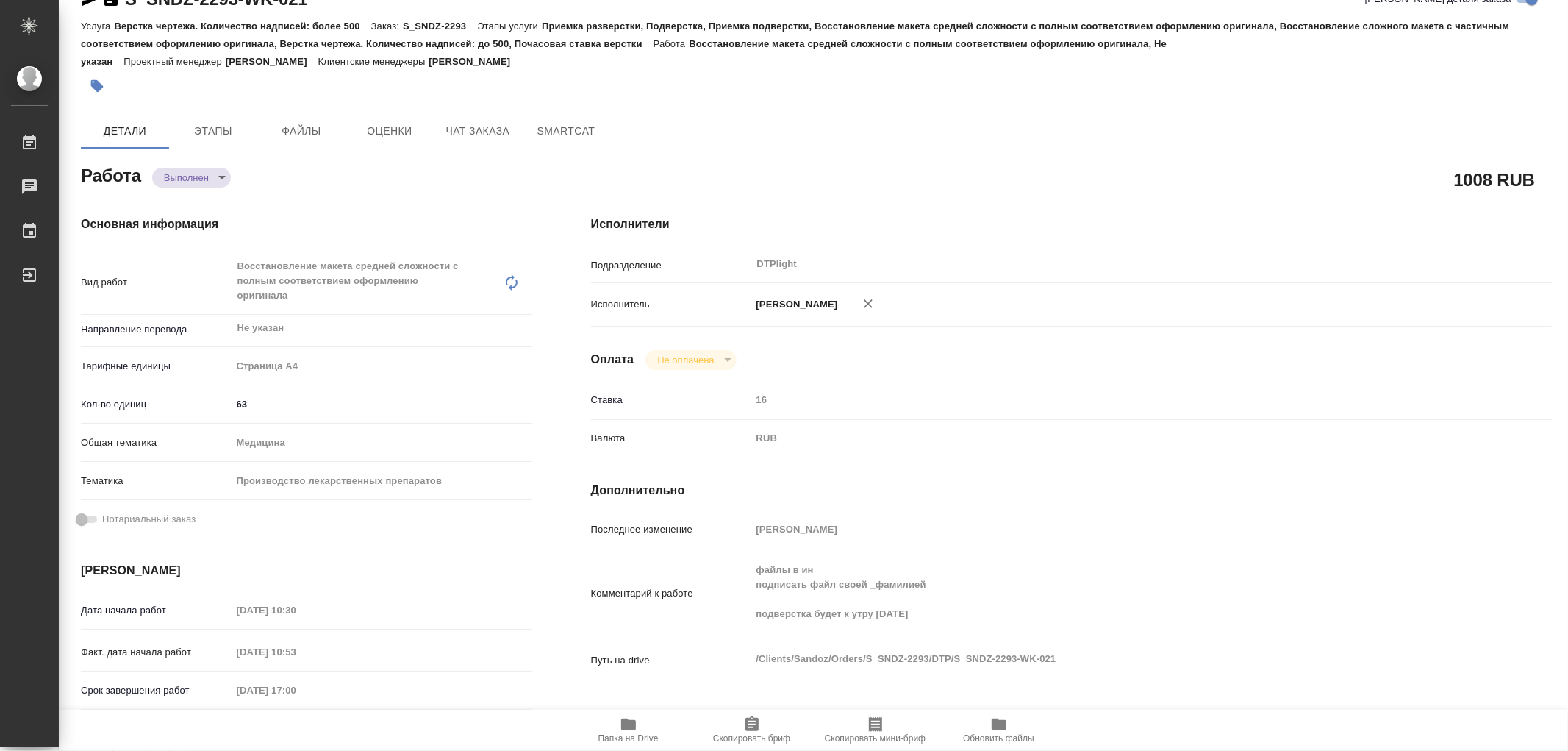
type textarea "x"
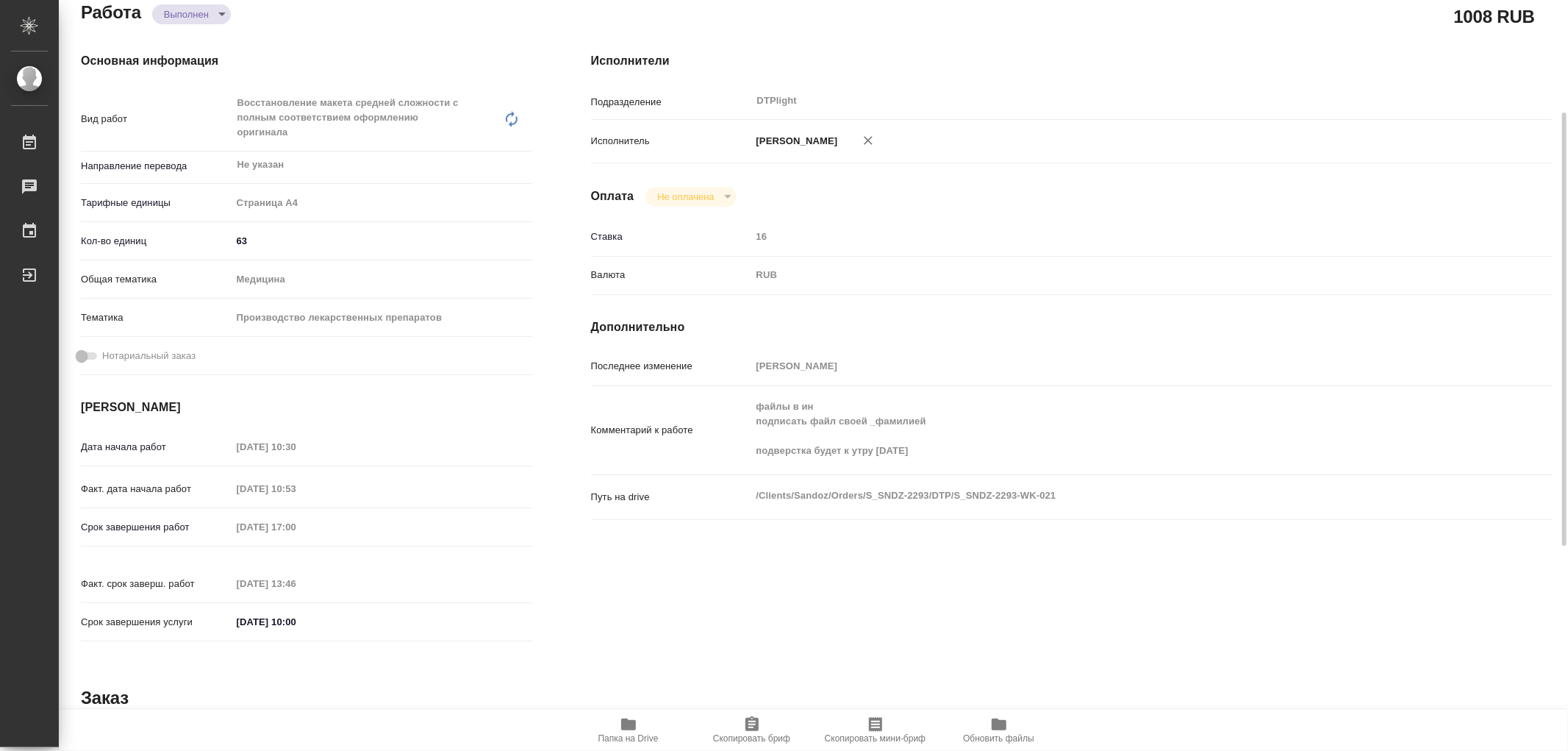
type textarea "x"
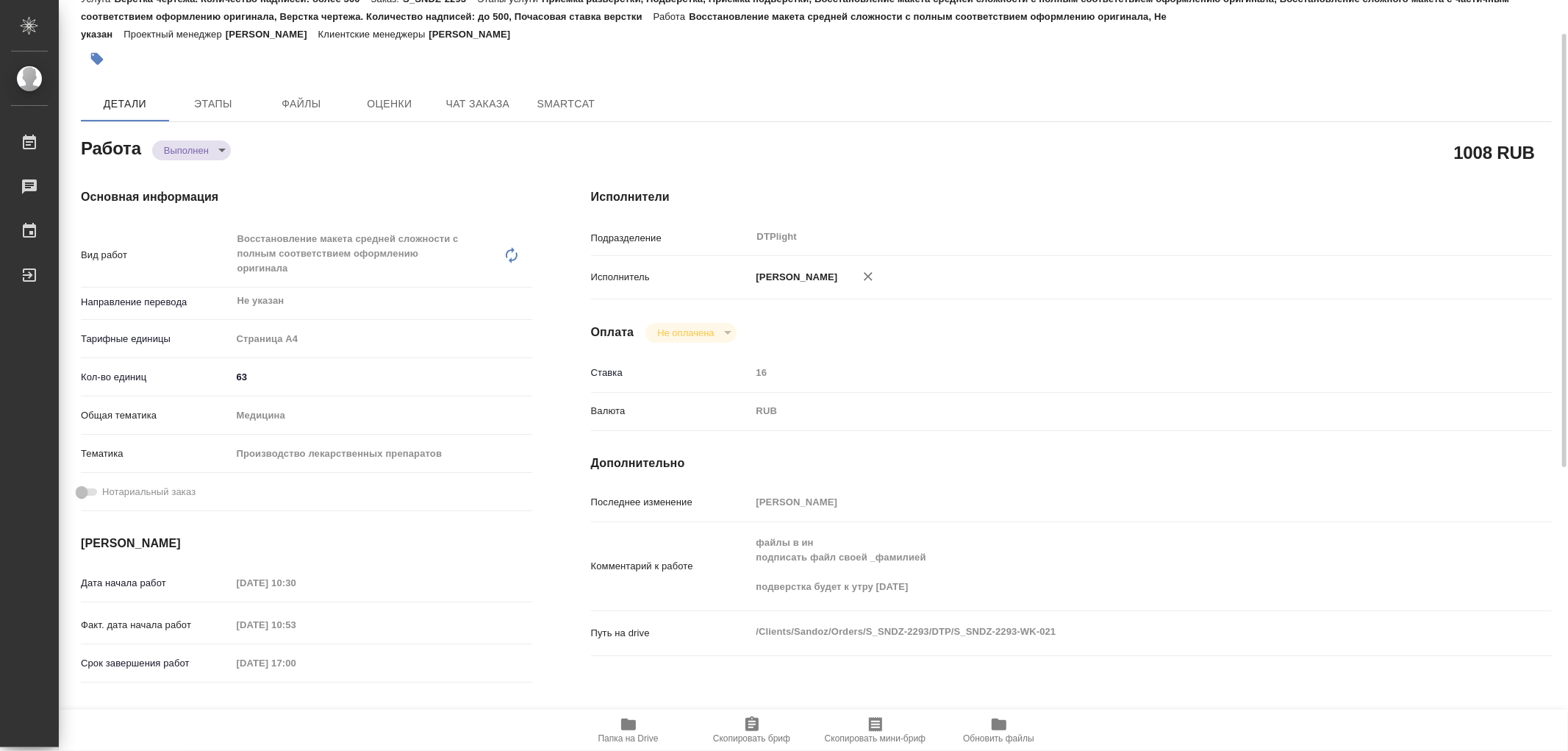
scroll to position [0, 0]
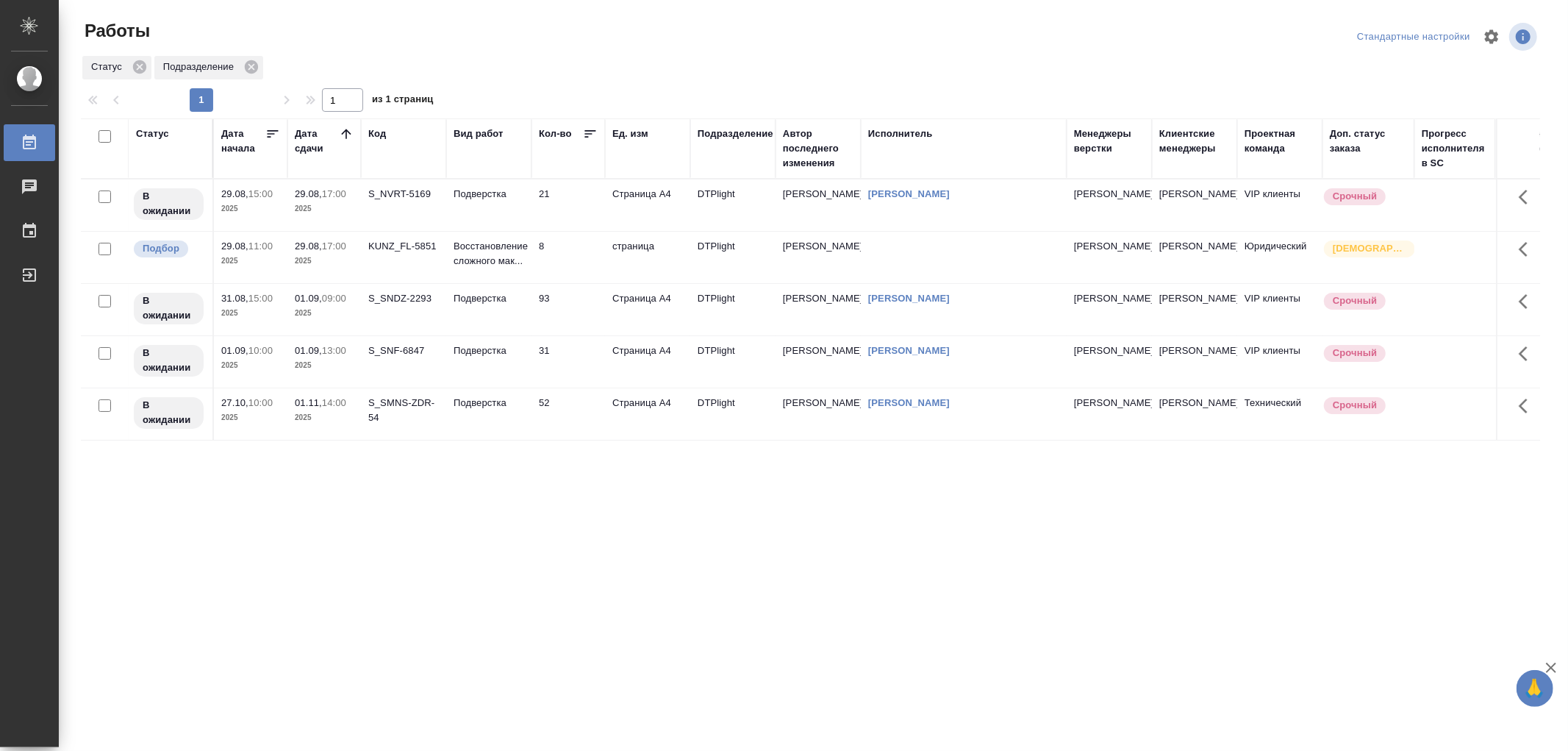
click at [493, 204] on td "Подверстка" at bounding box center [488, 206] width 85 height 52
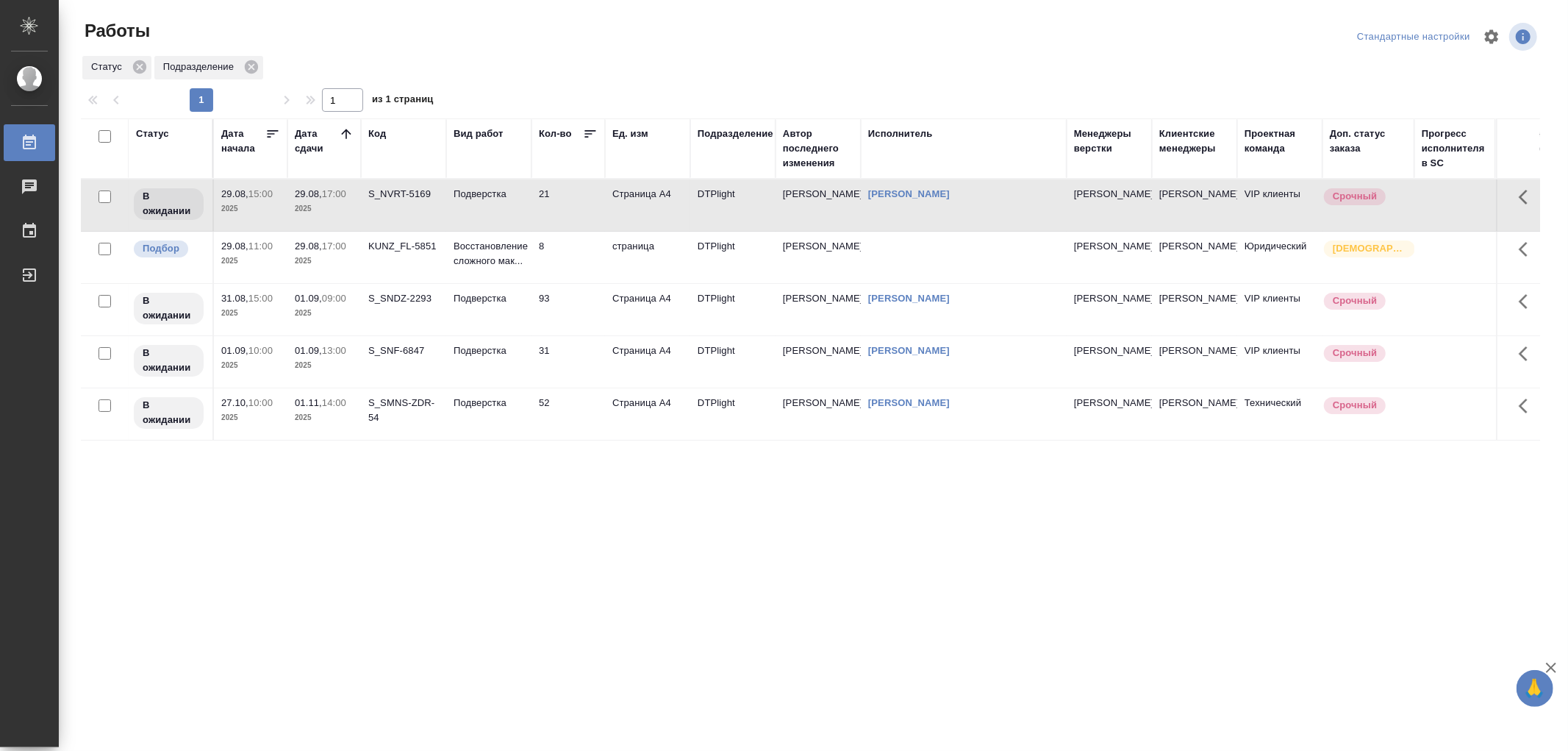
click at [493, 204] on td "Подверстка" at bounding box center [488, 206] width 85 height 52
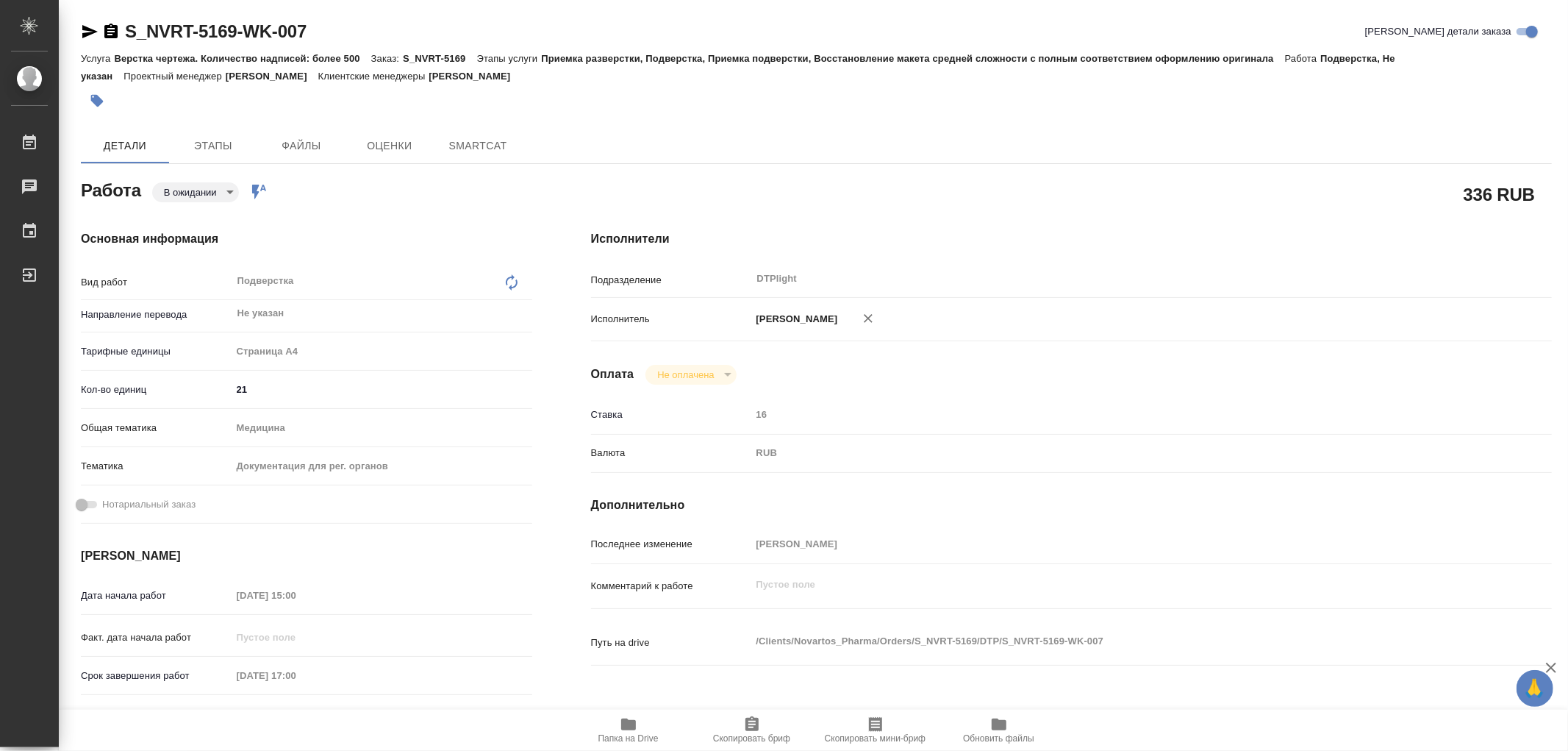
type textarea "x"
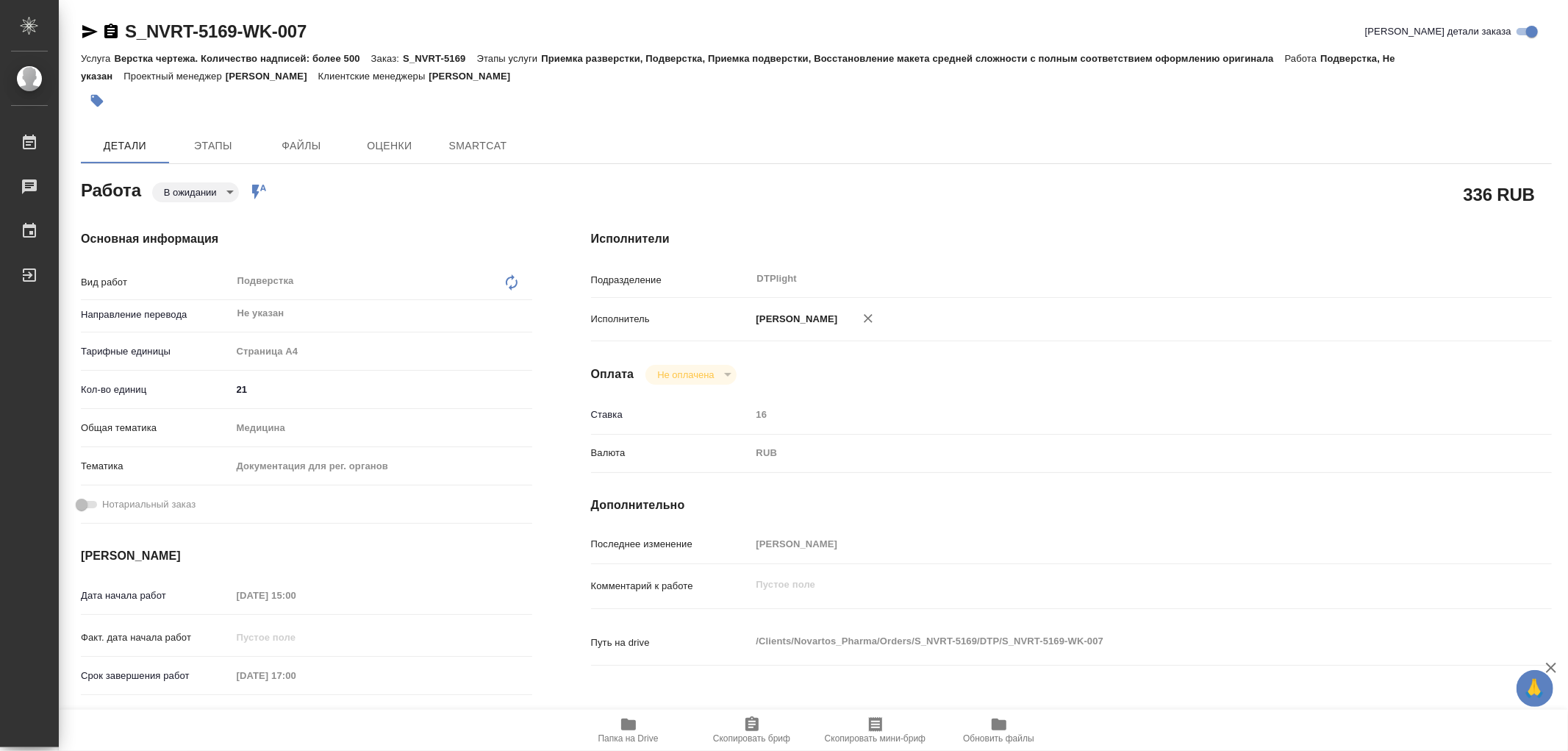
type textarea "x"
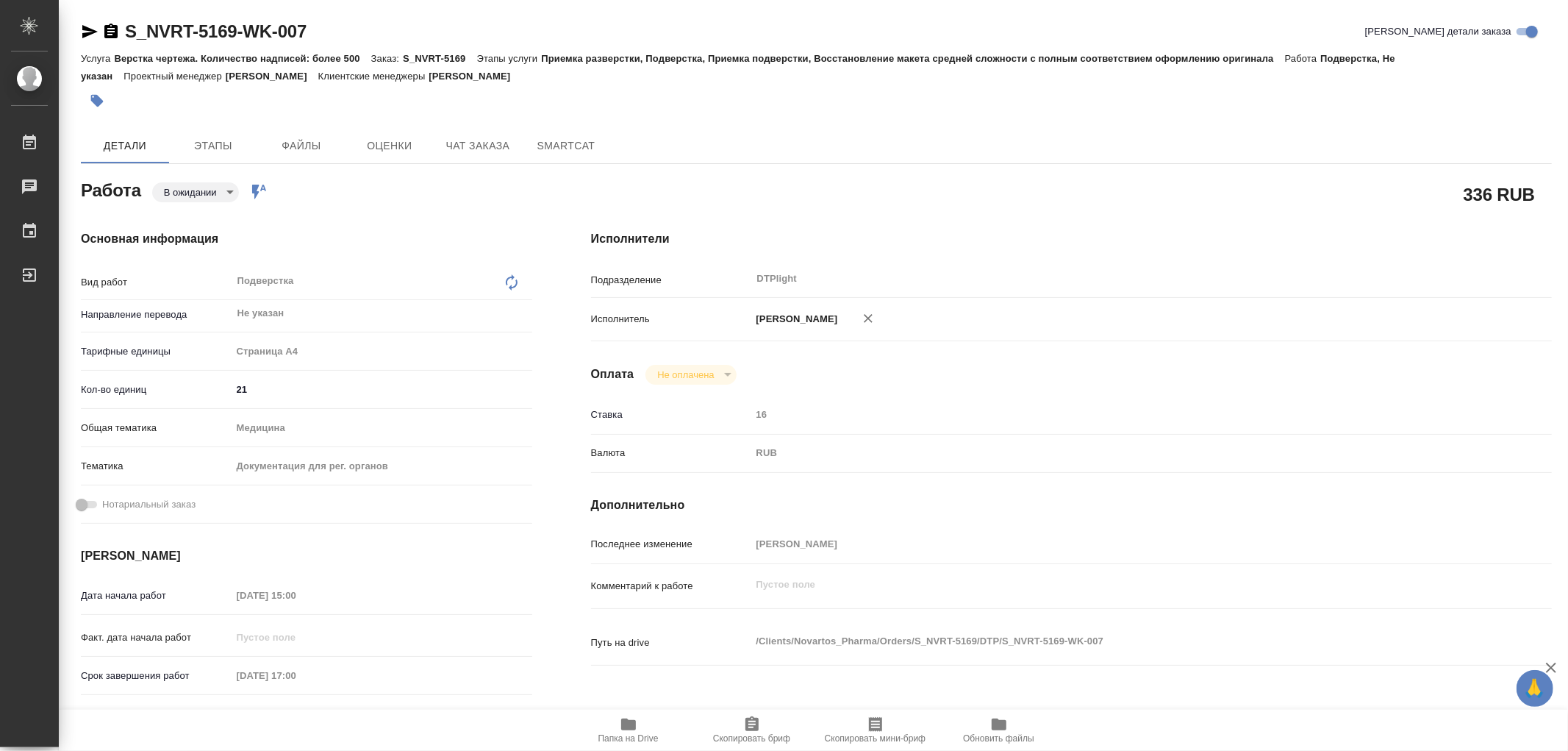
type textarea "x"
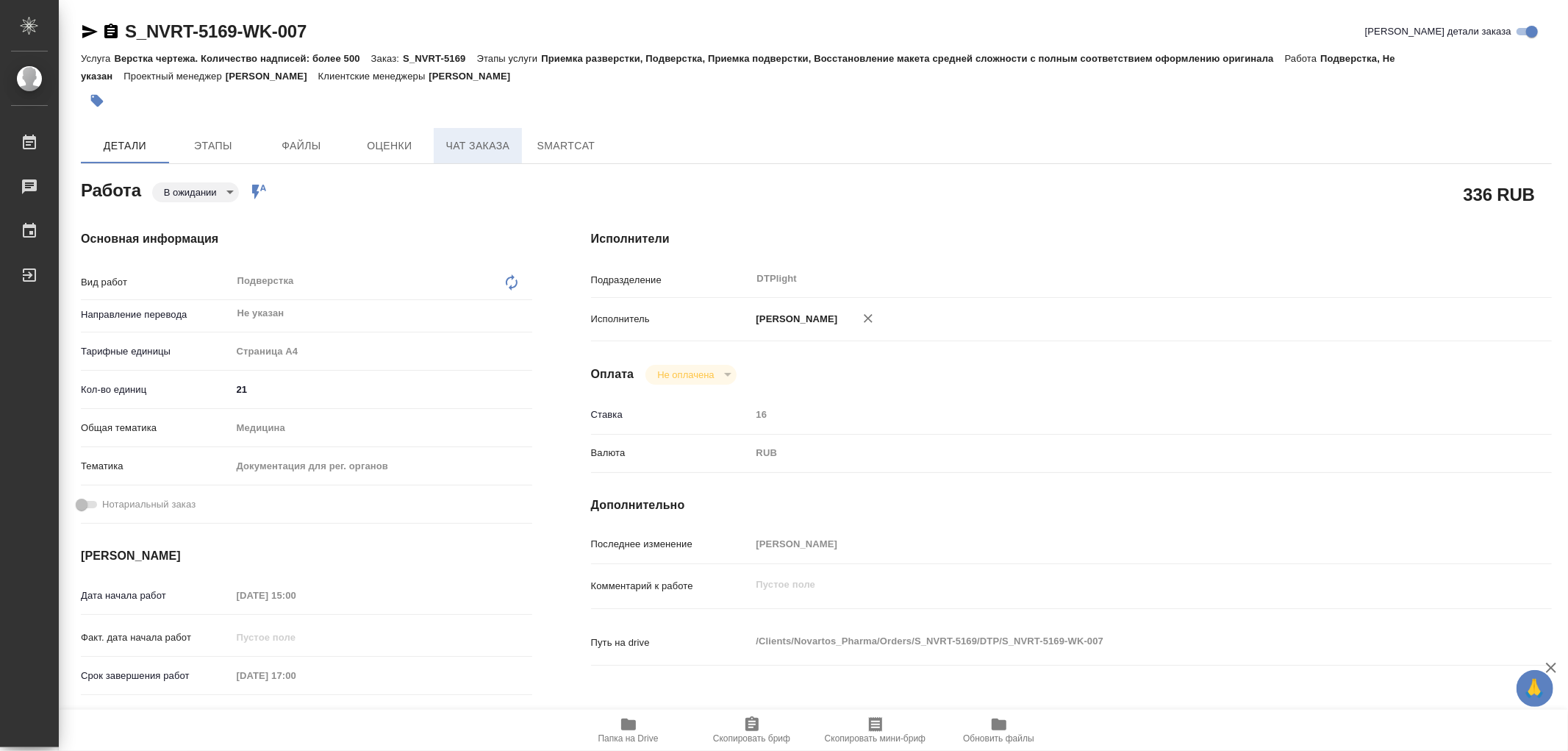
type textarea "x"
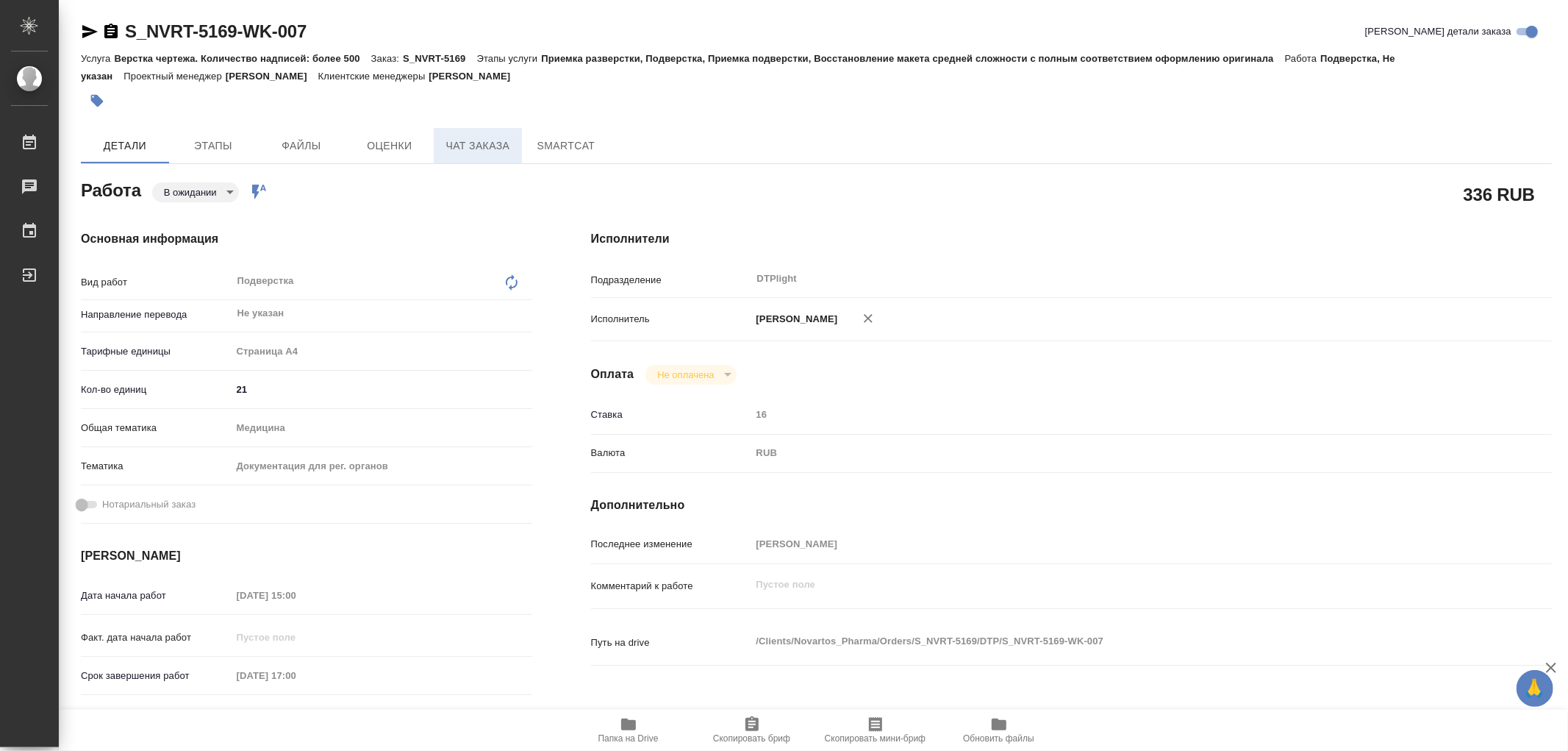
click at [473, 153] on span "Чат заказа" at bounding box center [478, 146] width 71 height 18
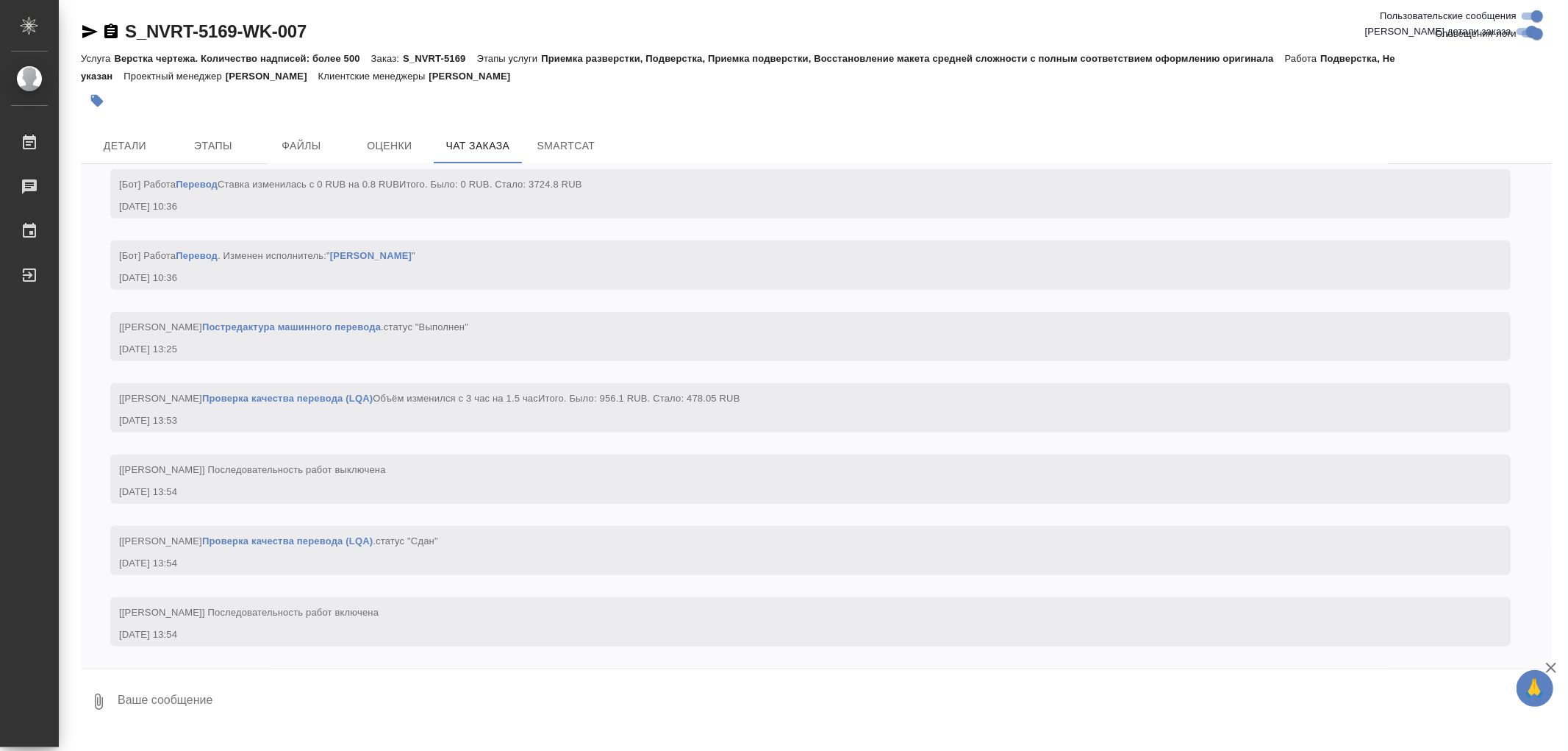
scroll to position [6130, 0]
click at [123, 148] on span "Детали" at bounding box center [124, 146] width 71 height 18
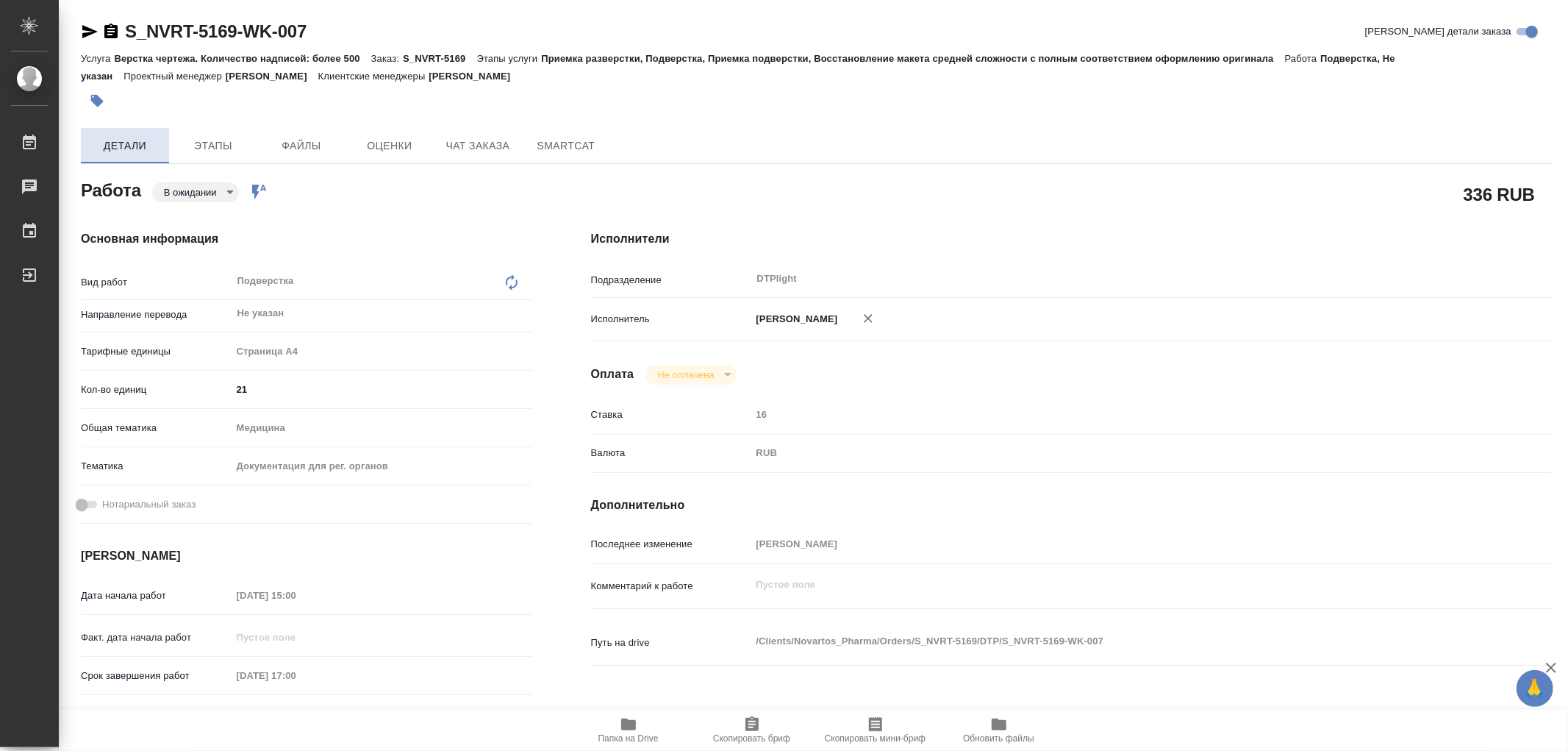
type textarea "x"
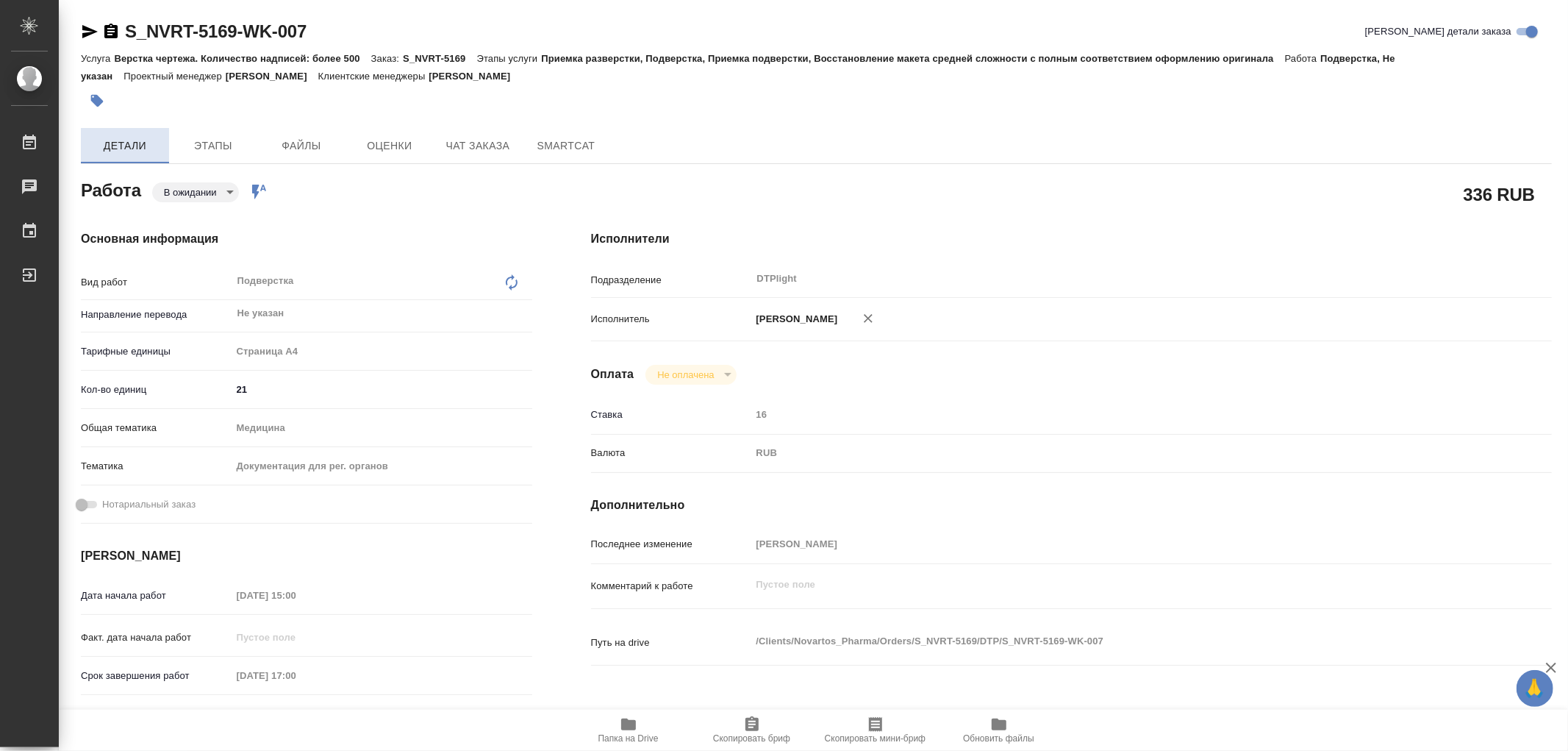
type textarea "x"
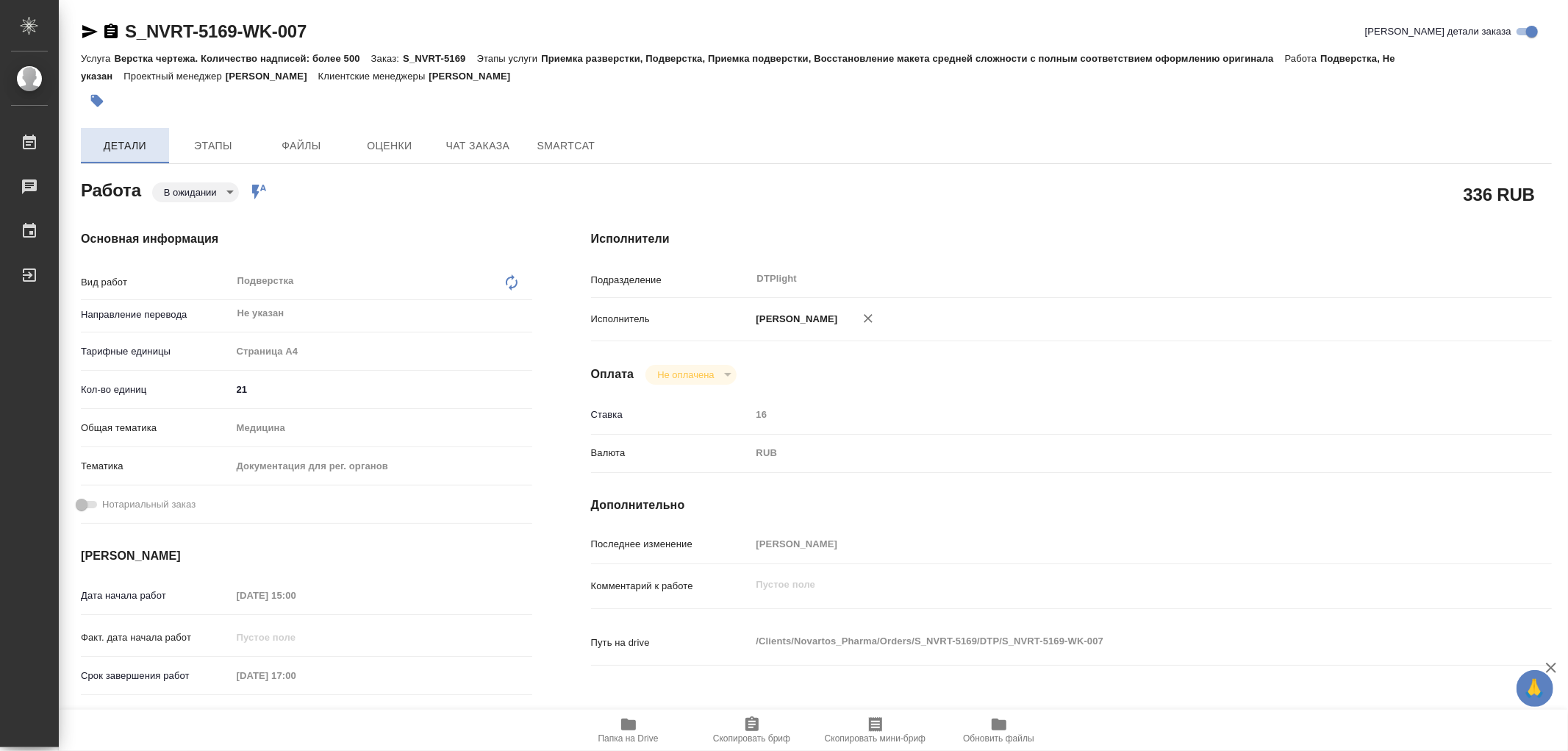
type textarea "x"
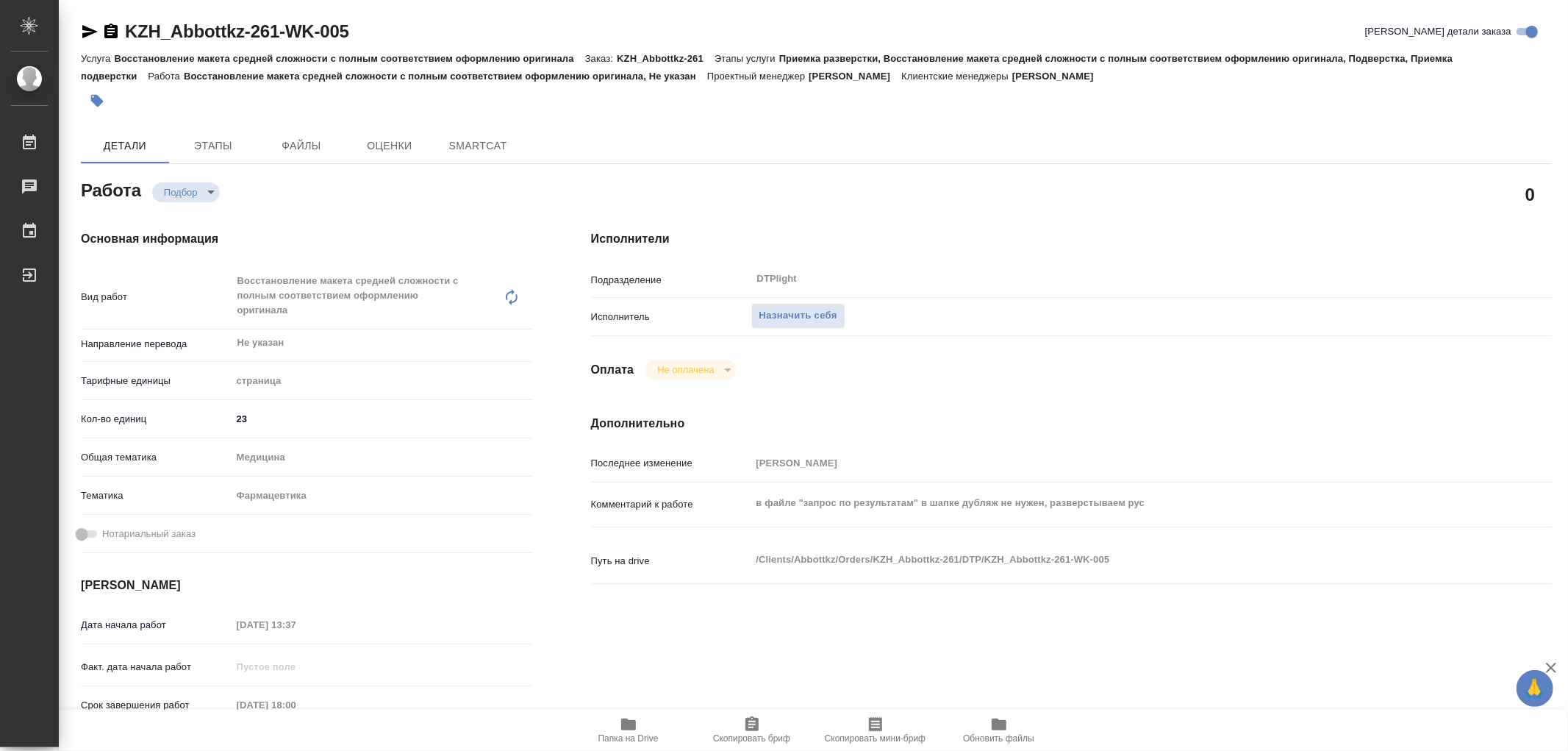
type textarea "x"
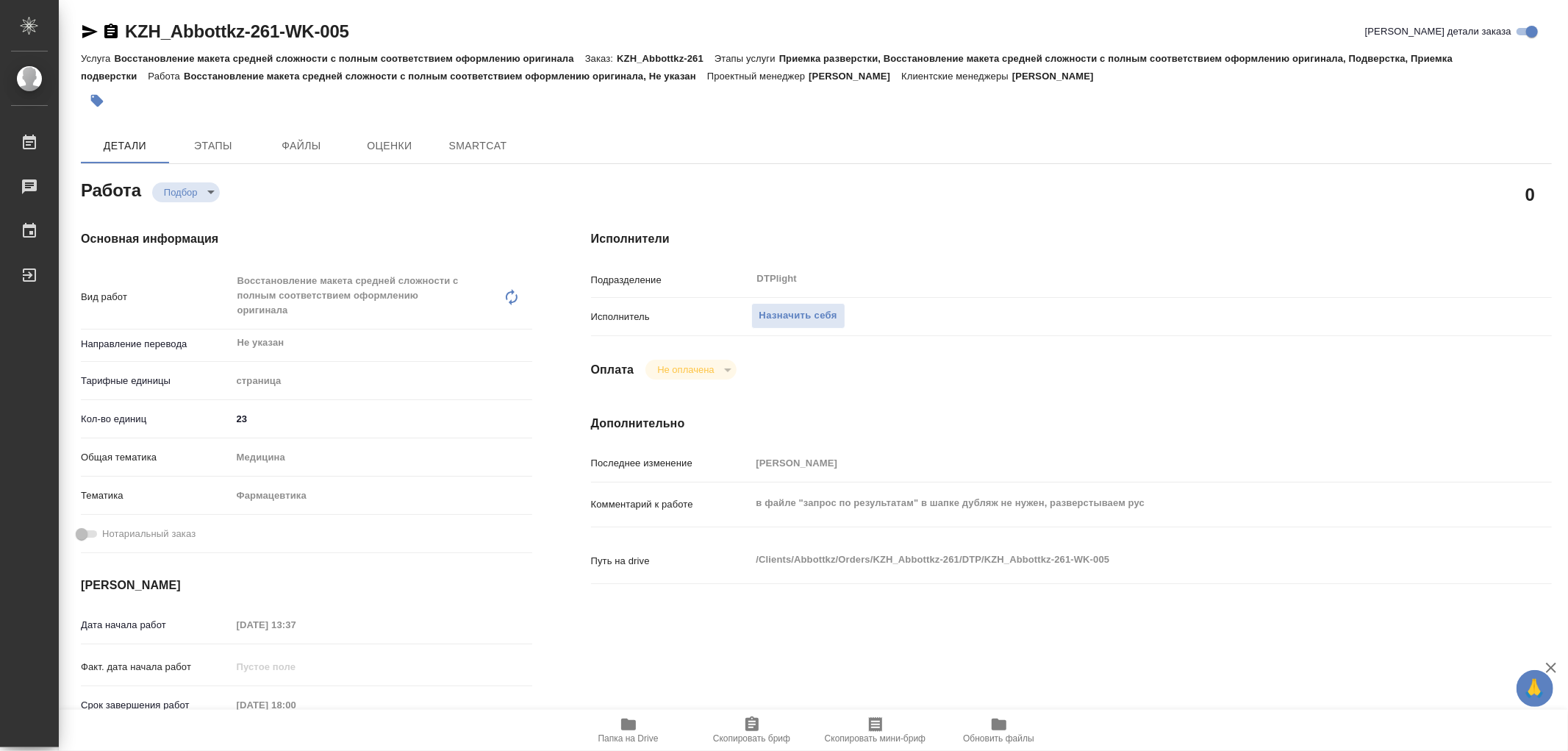
type textarea "x"
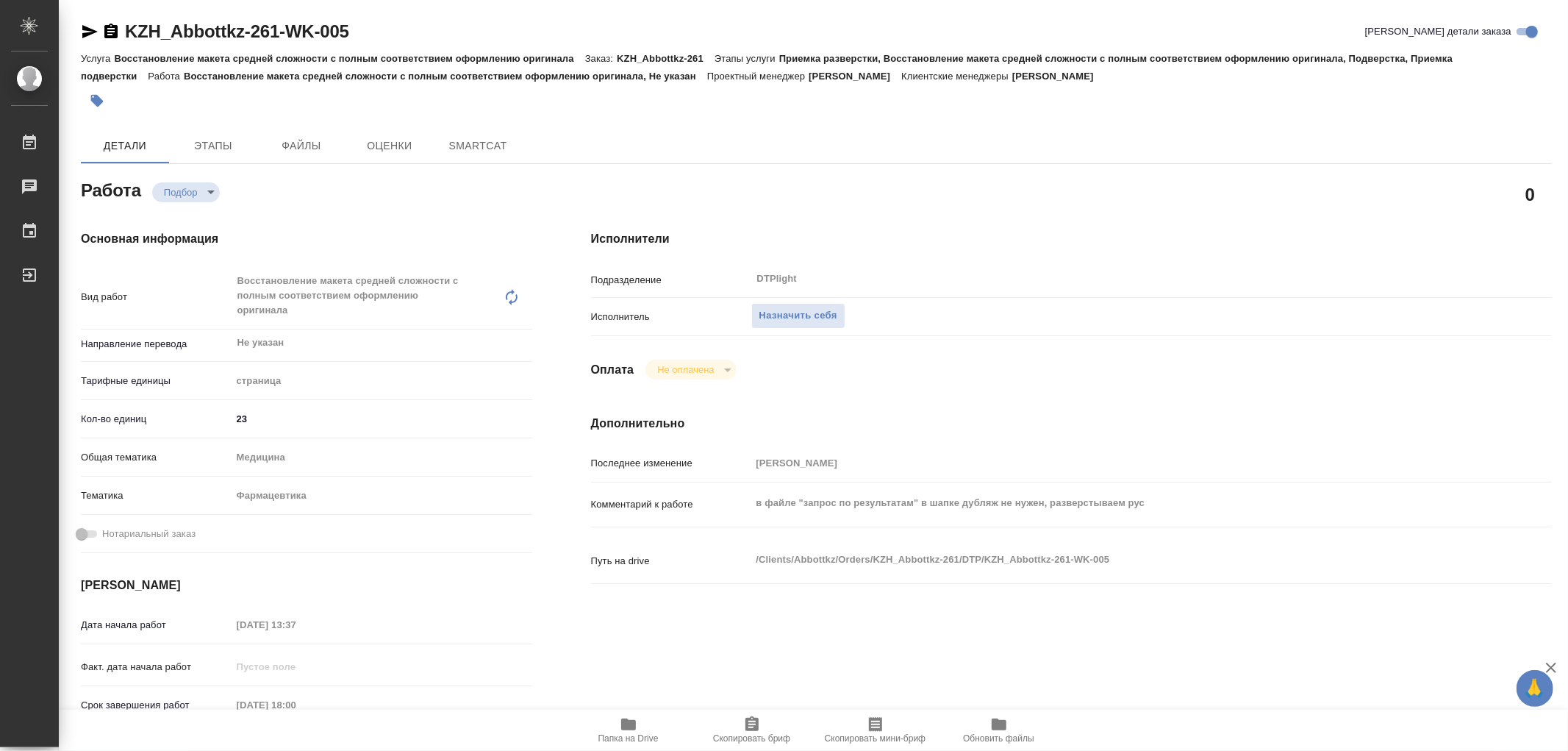
type textarea "x"
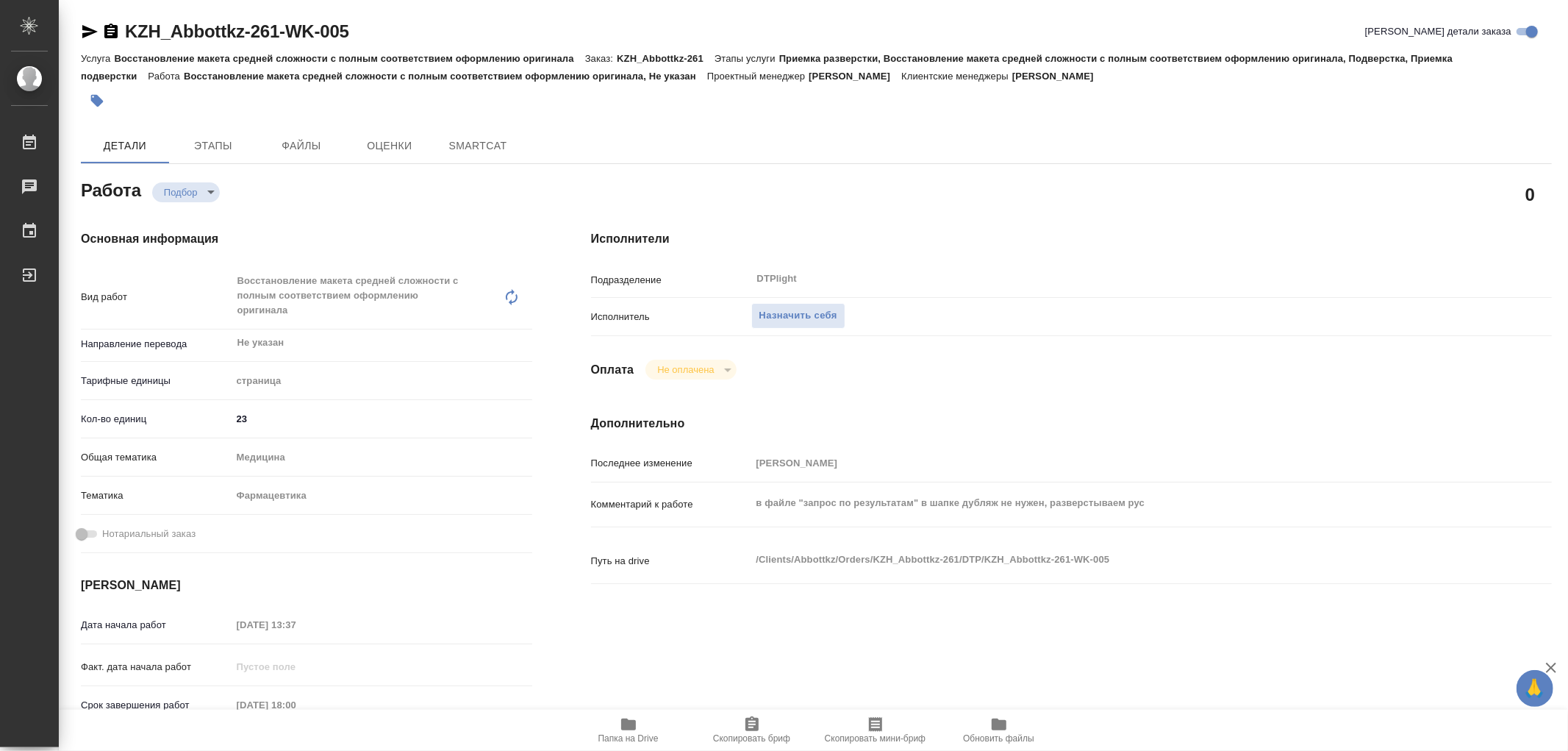
type textarea "x"
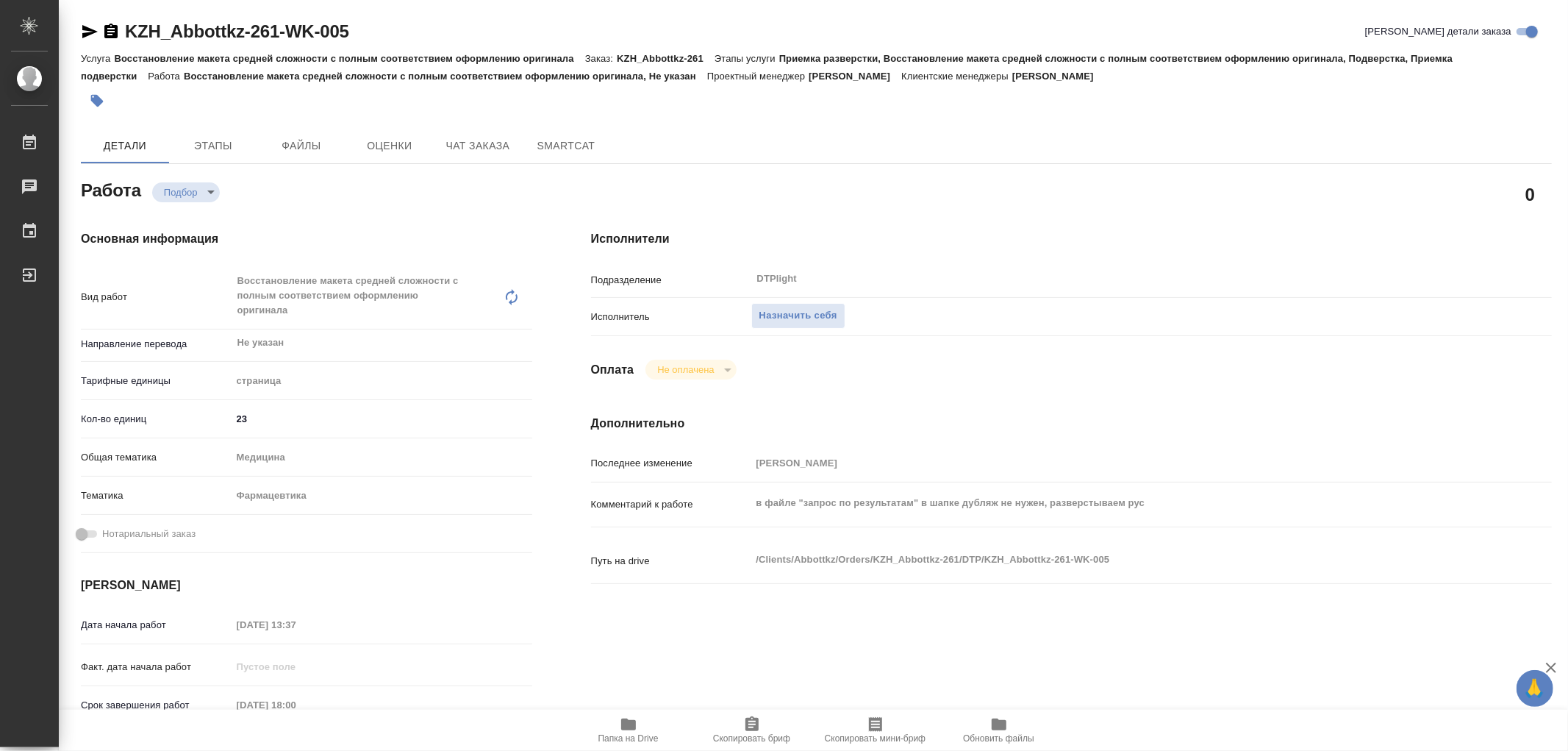
type textarea "x"
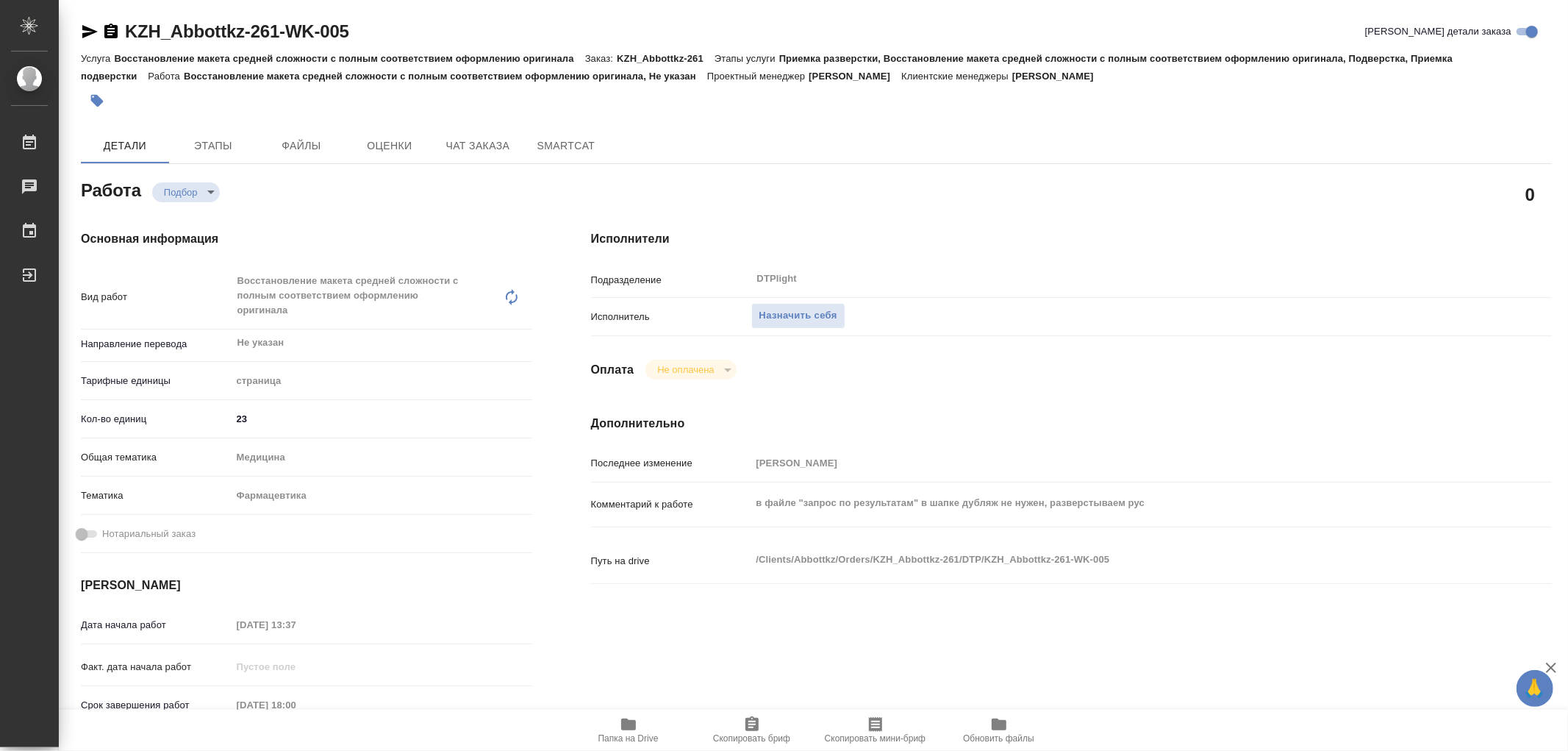
type textarea "x"
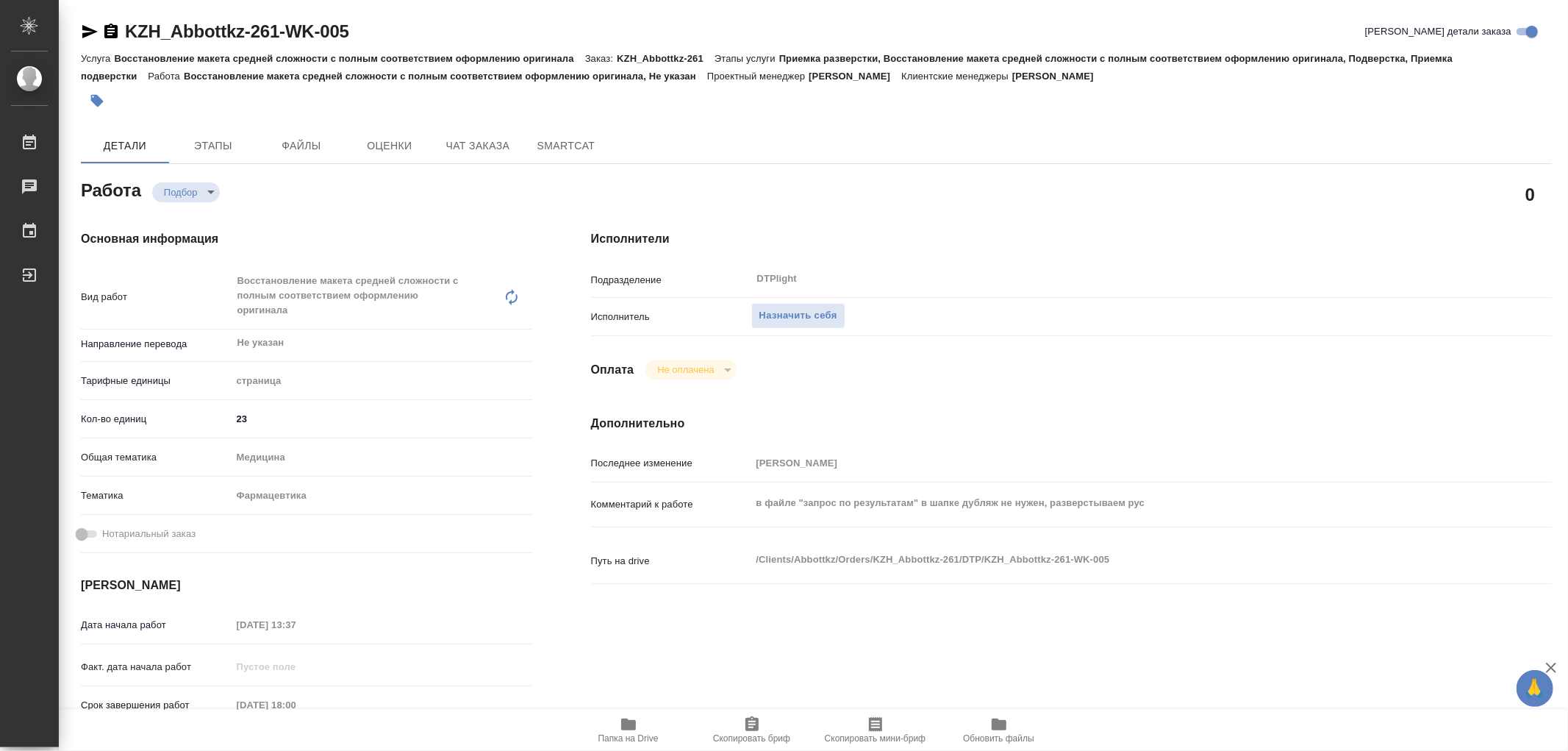
click at [641, 718] on span "Папка на Drive" at bounding box center [628, 728] width 106 height 28
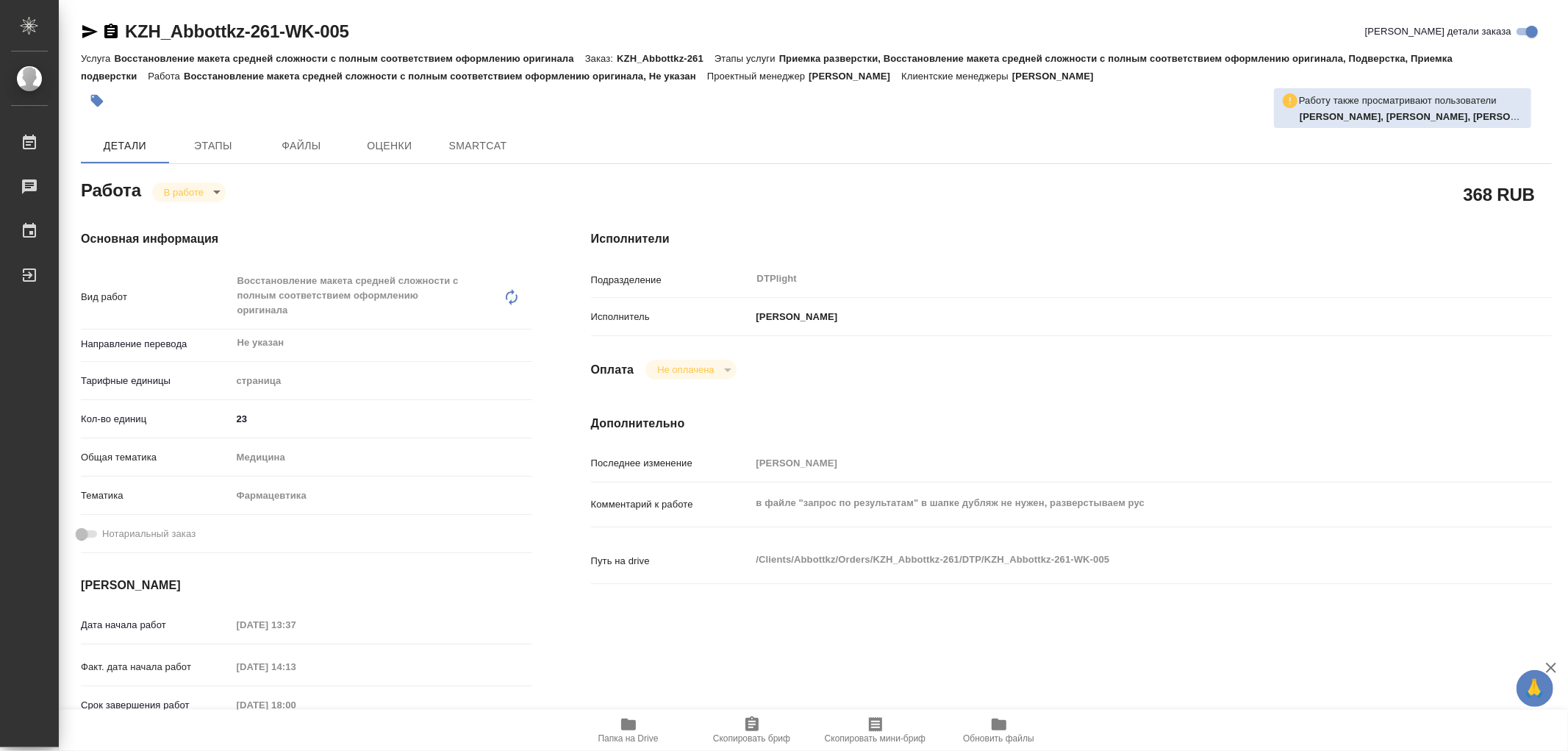
type textarea "x"
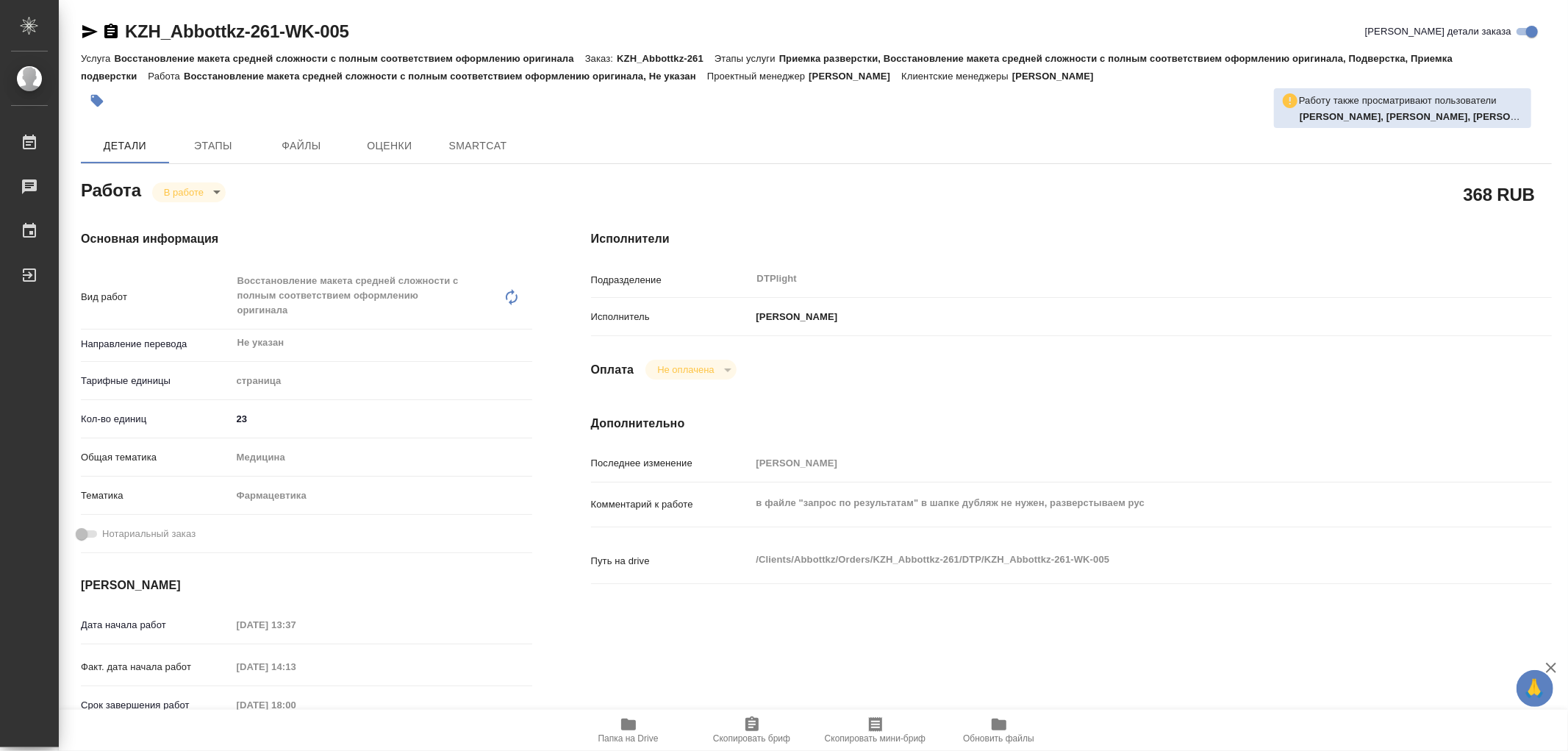
type textarea "x"
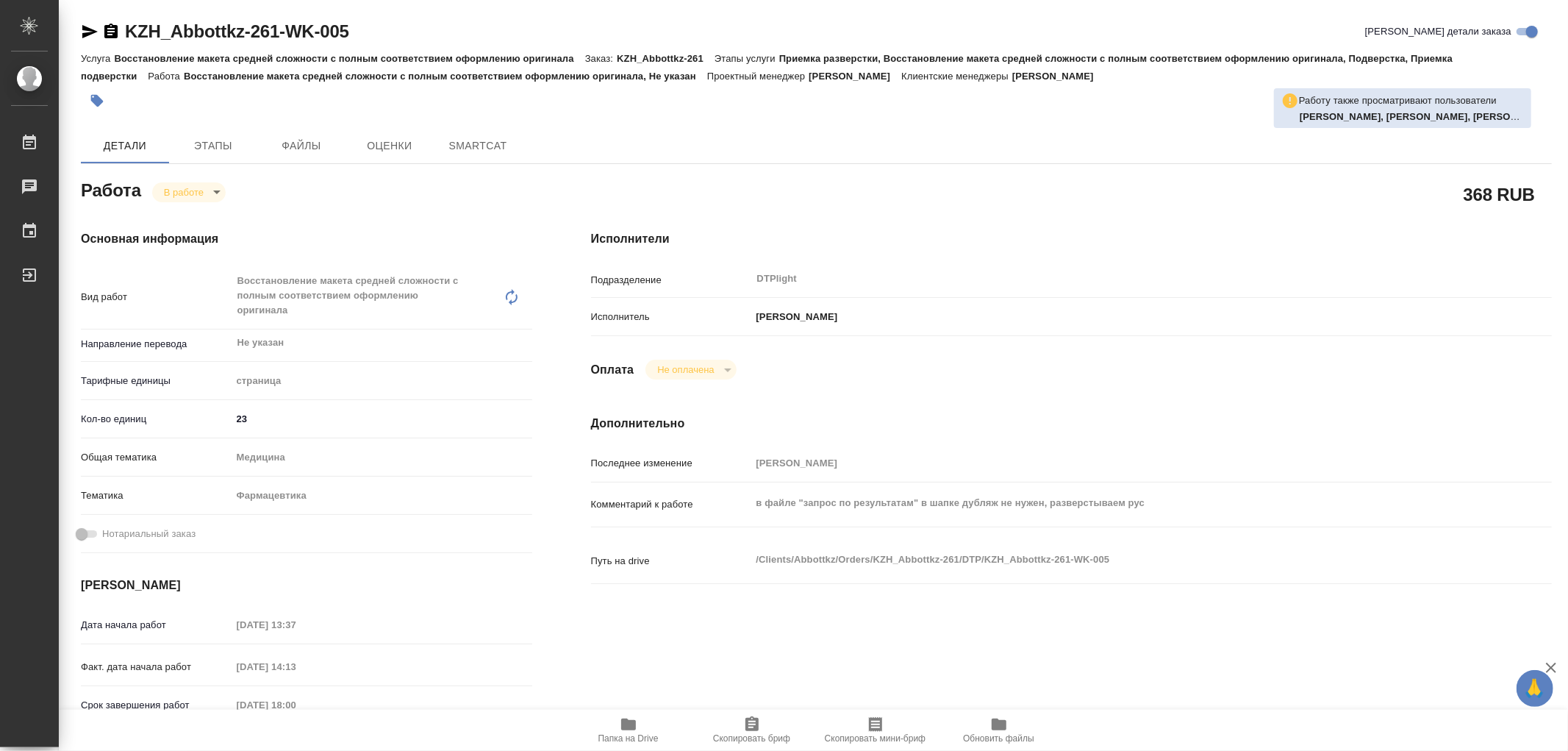
type textarea "x"
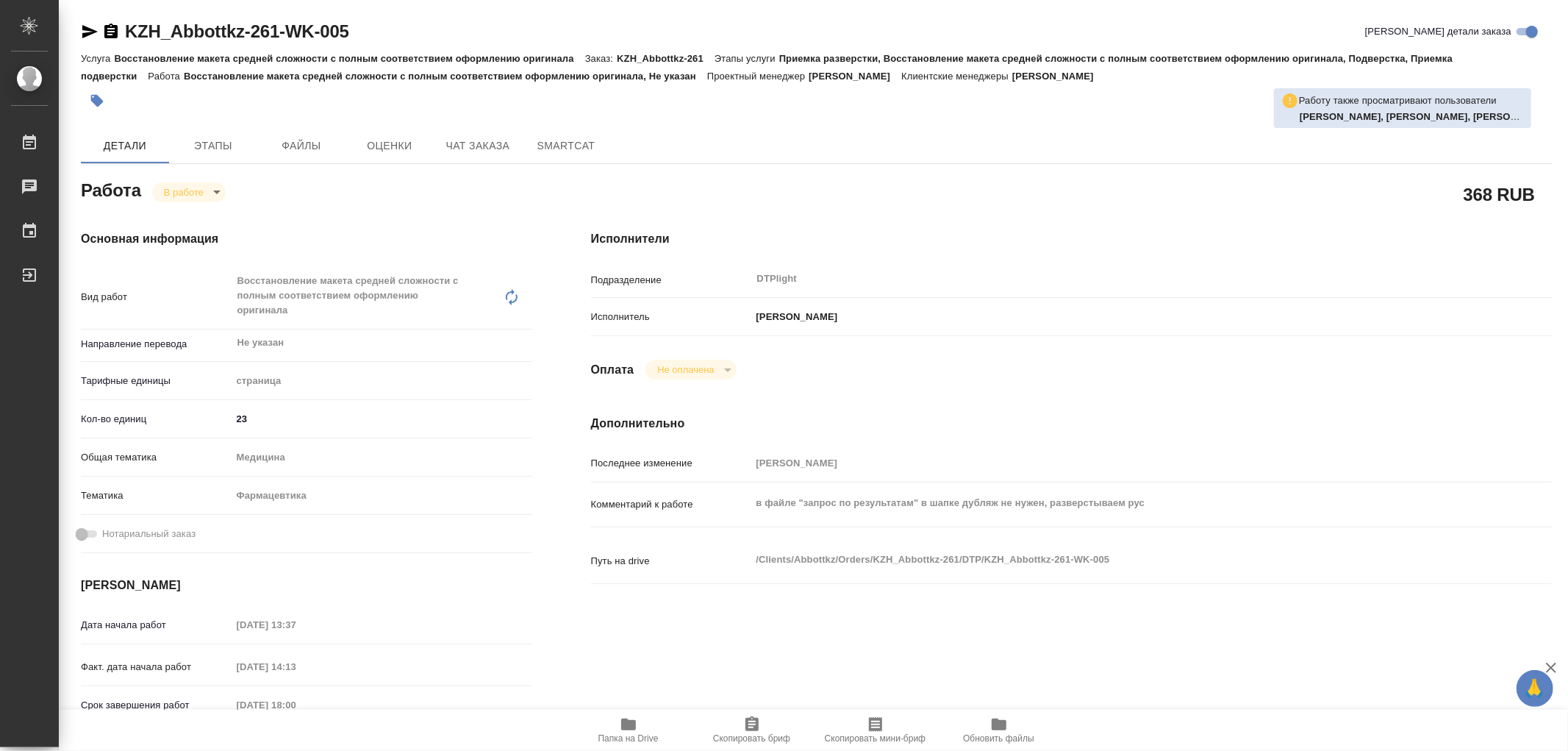
type textarea "x"
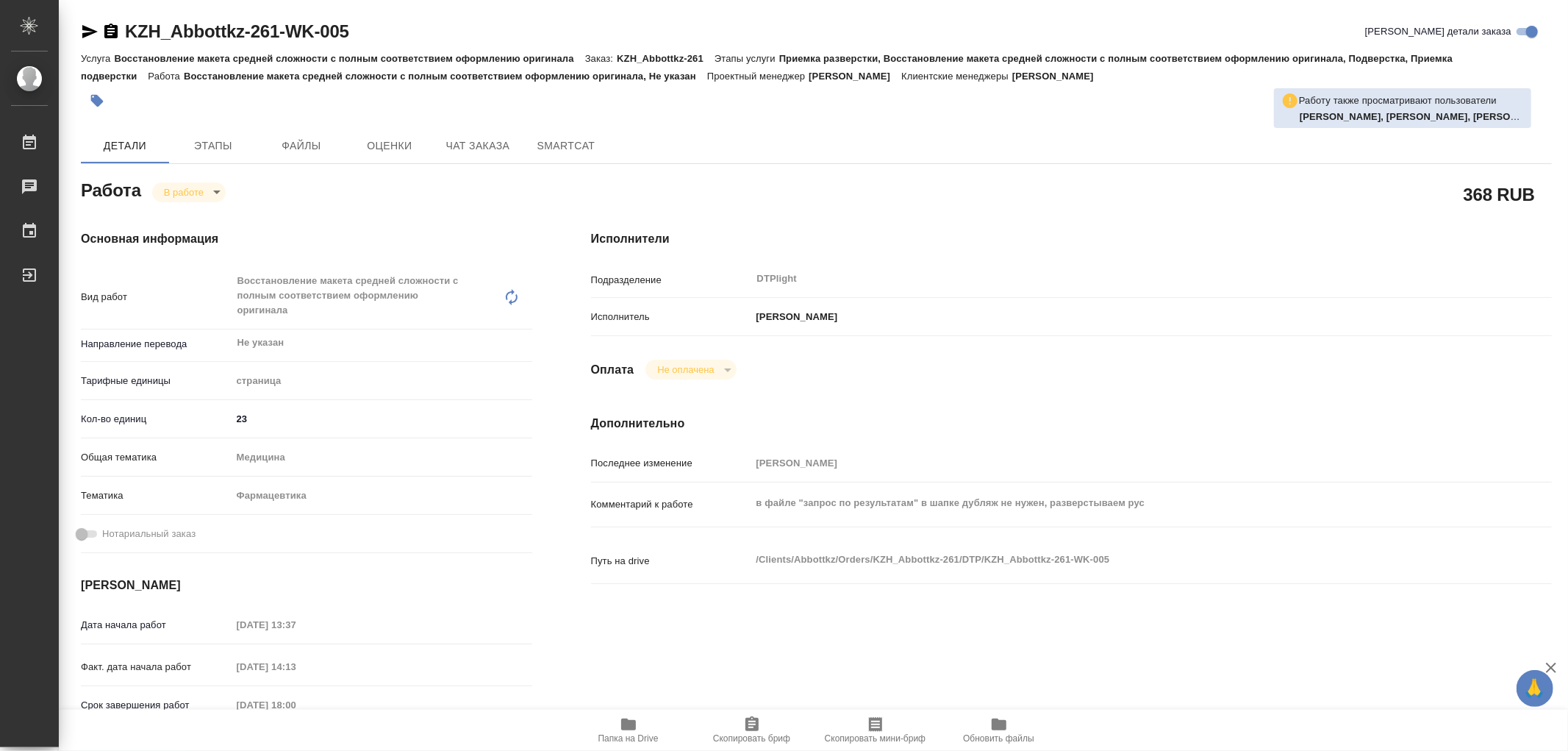
type textarea "x"
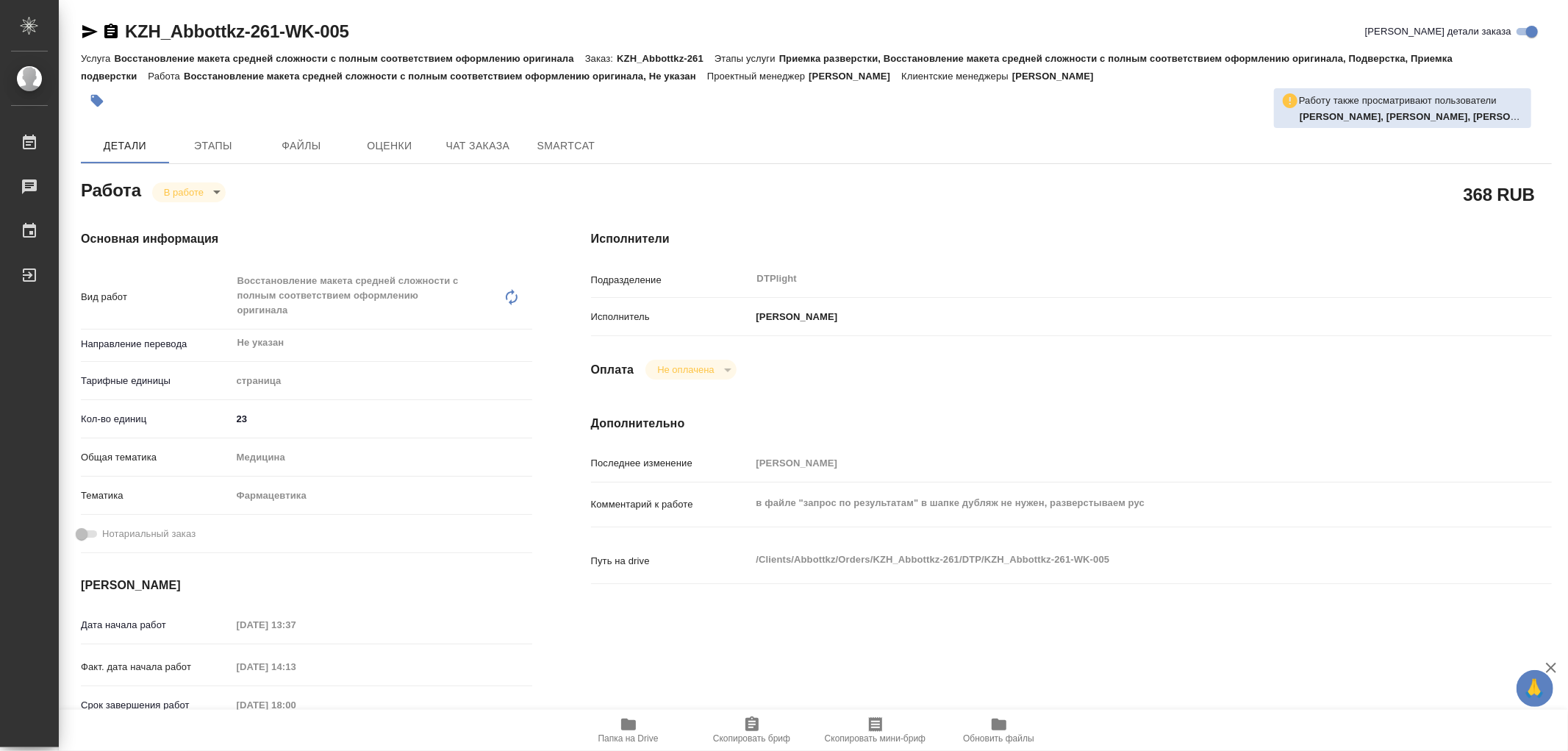
click at [635, 710] on button "Папка на Drive" at bounding box center [629, 729] width 124 height 41
click at [635, 725] on icon "button" at bounding box center [629, 724] width 15 height 12
type textarea "x"
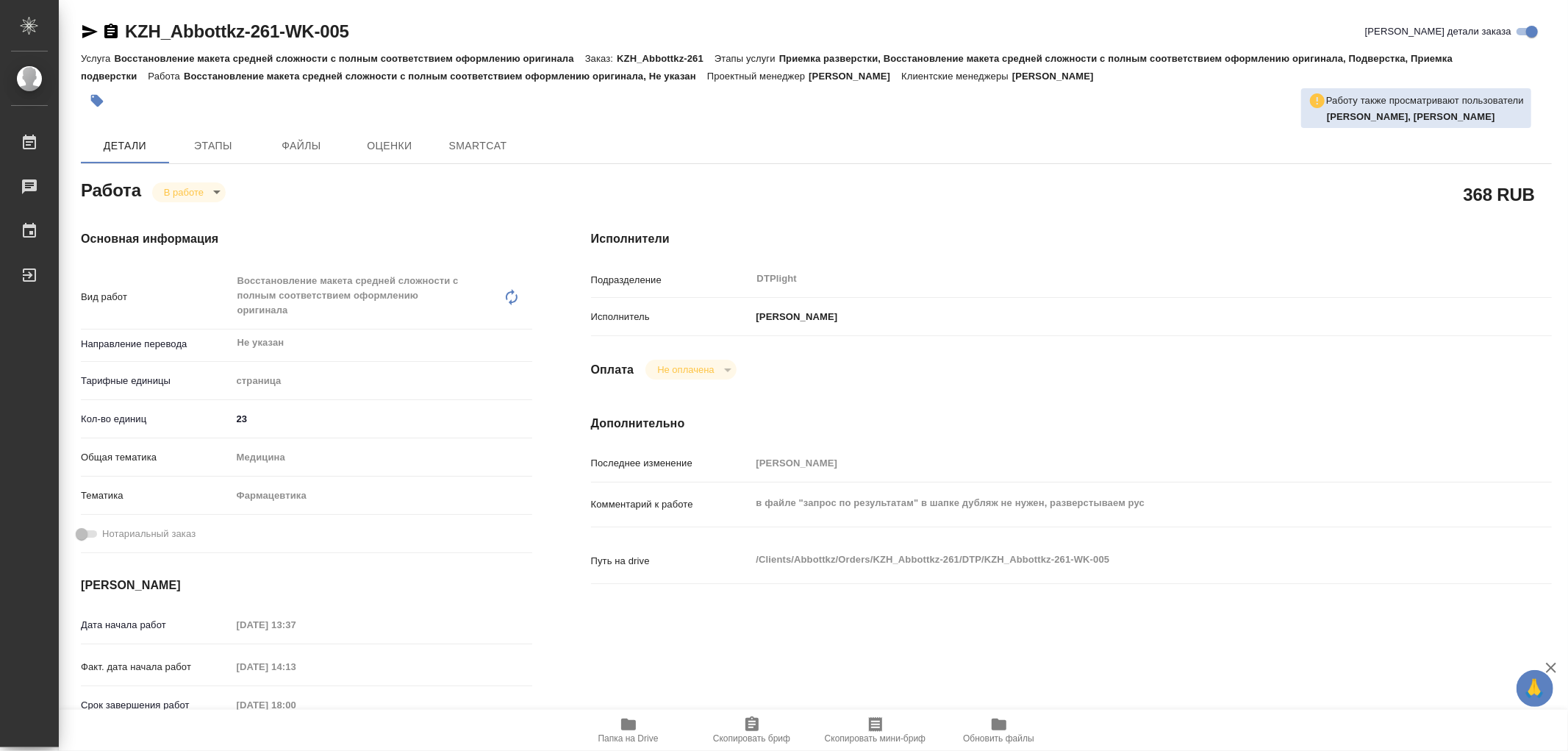
type textarea "x"
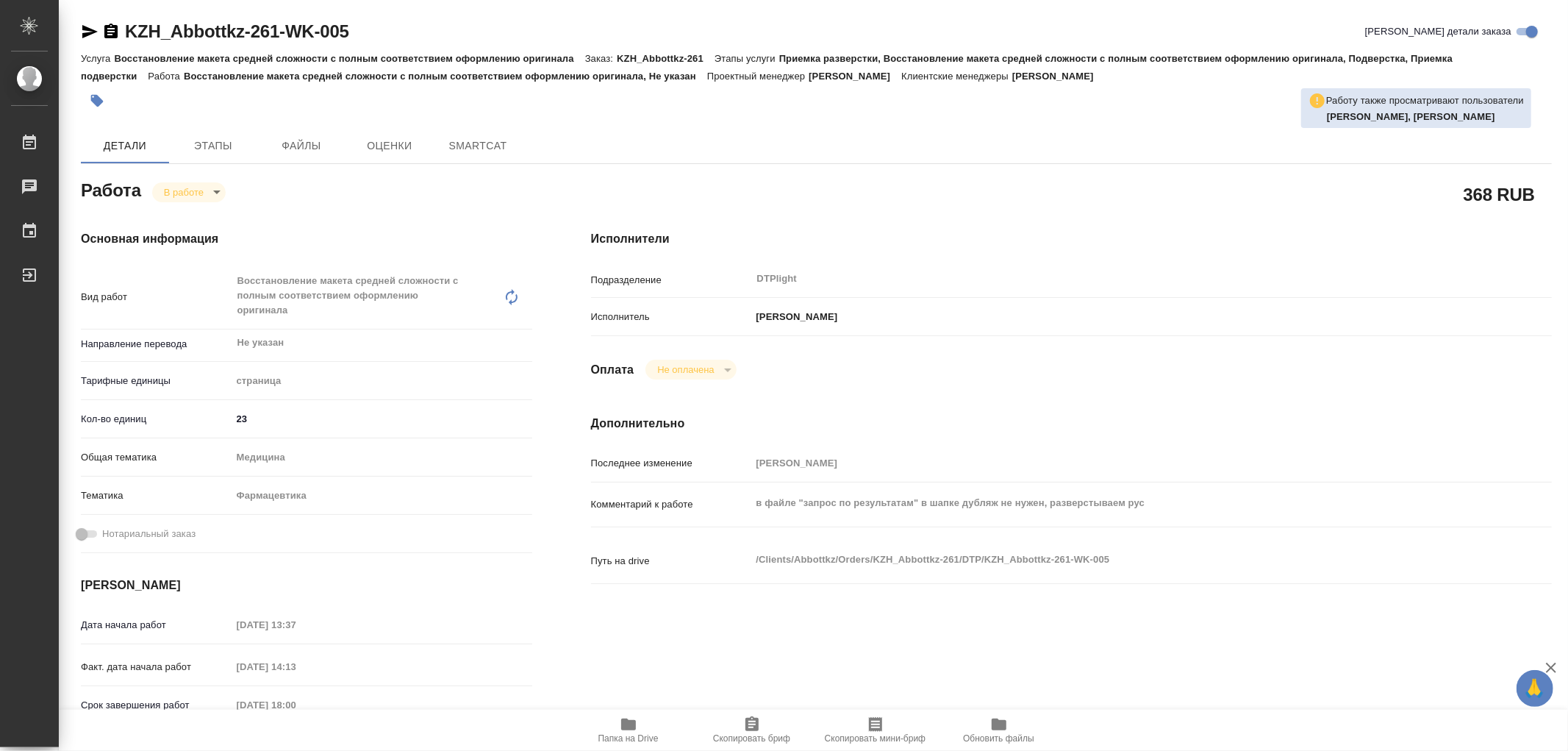
type textarea "x"
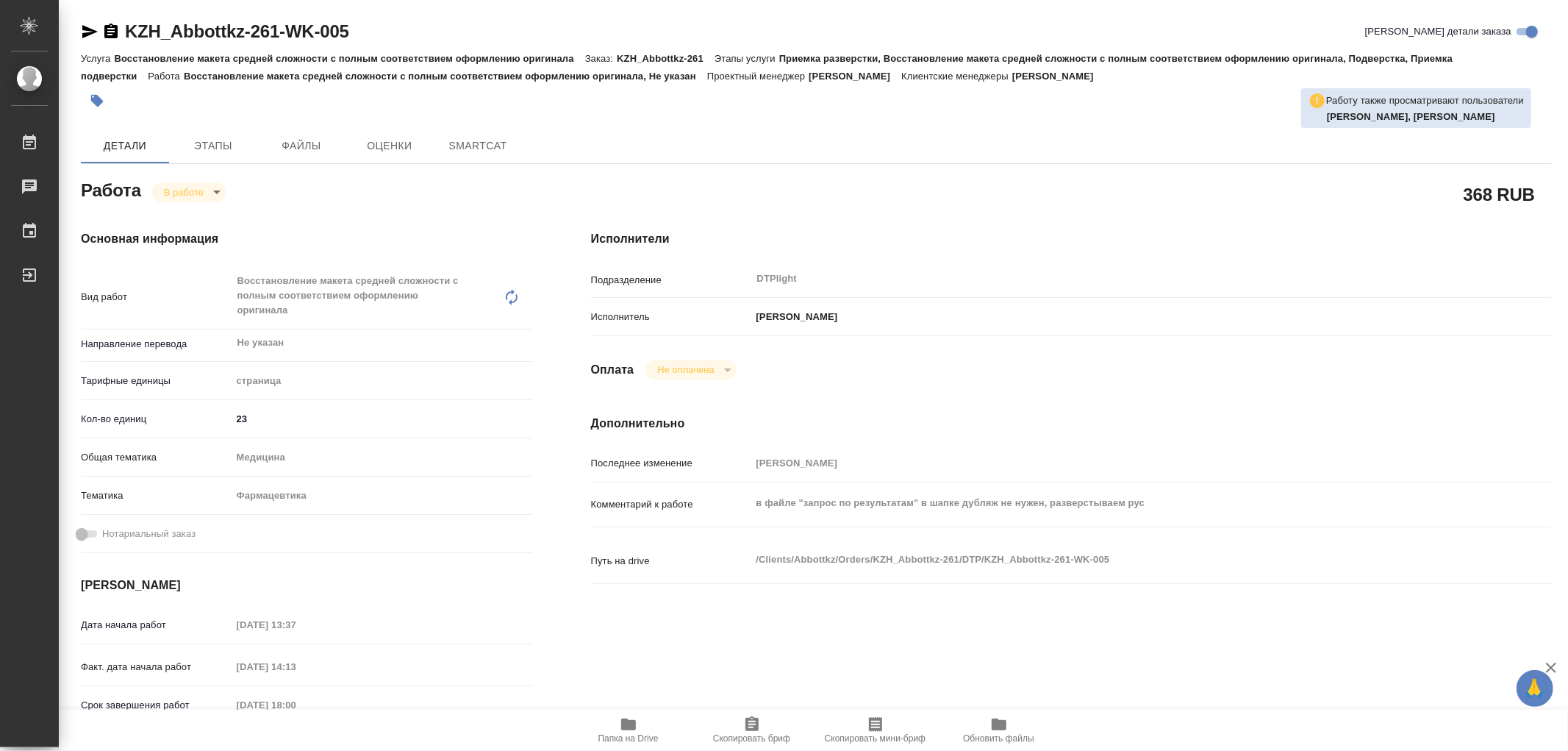
type textarea "x"
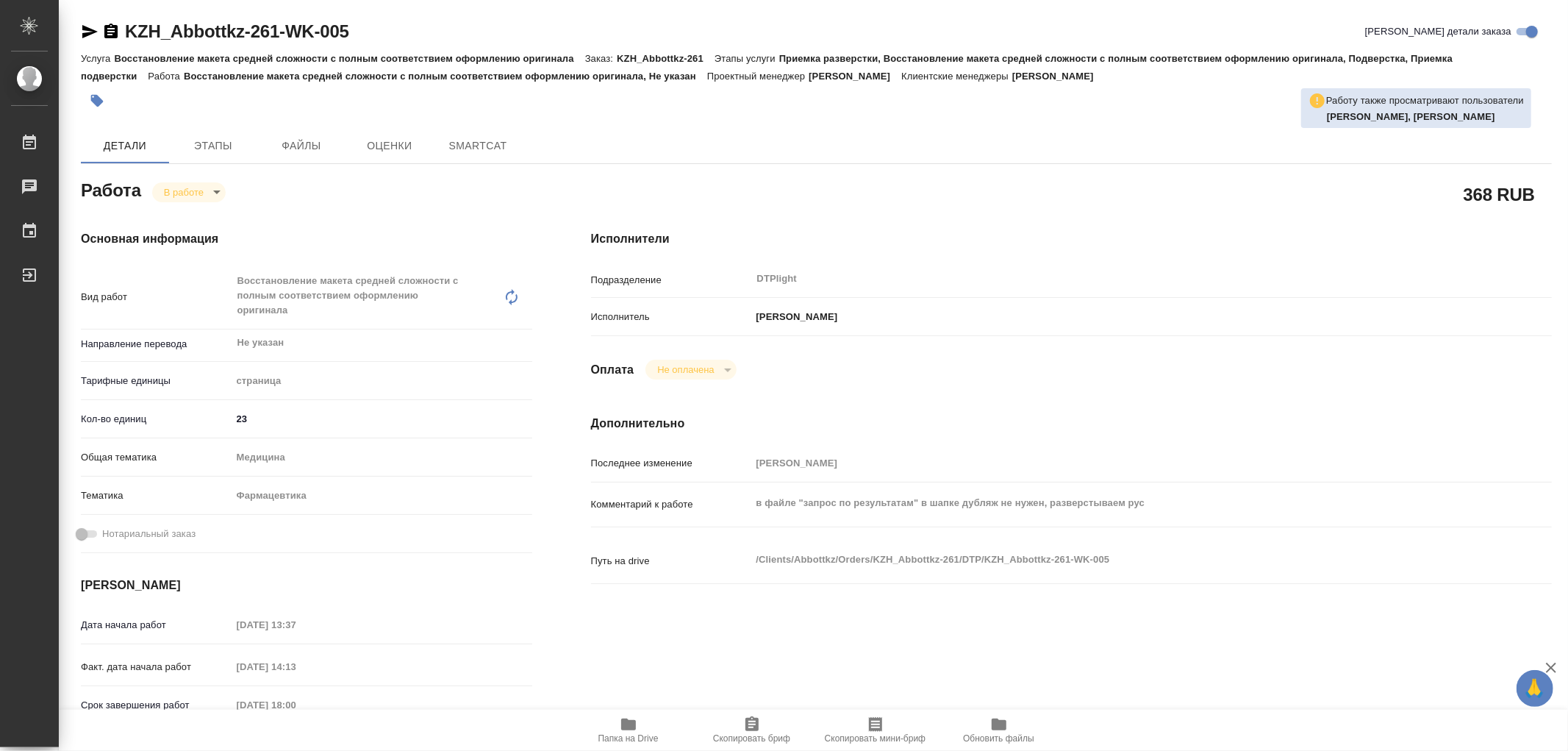
type textarea "x"
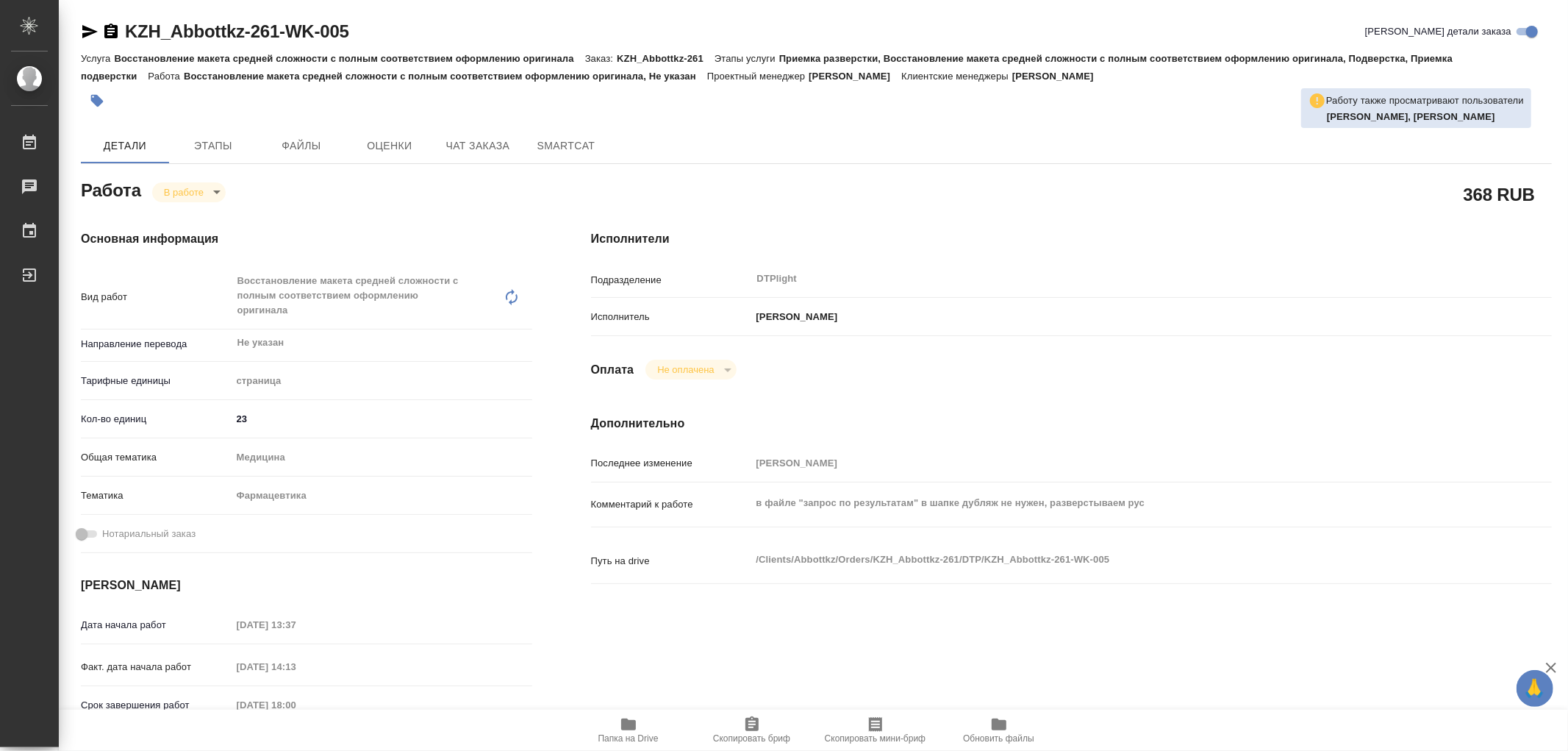
type textarea "x"
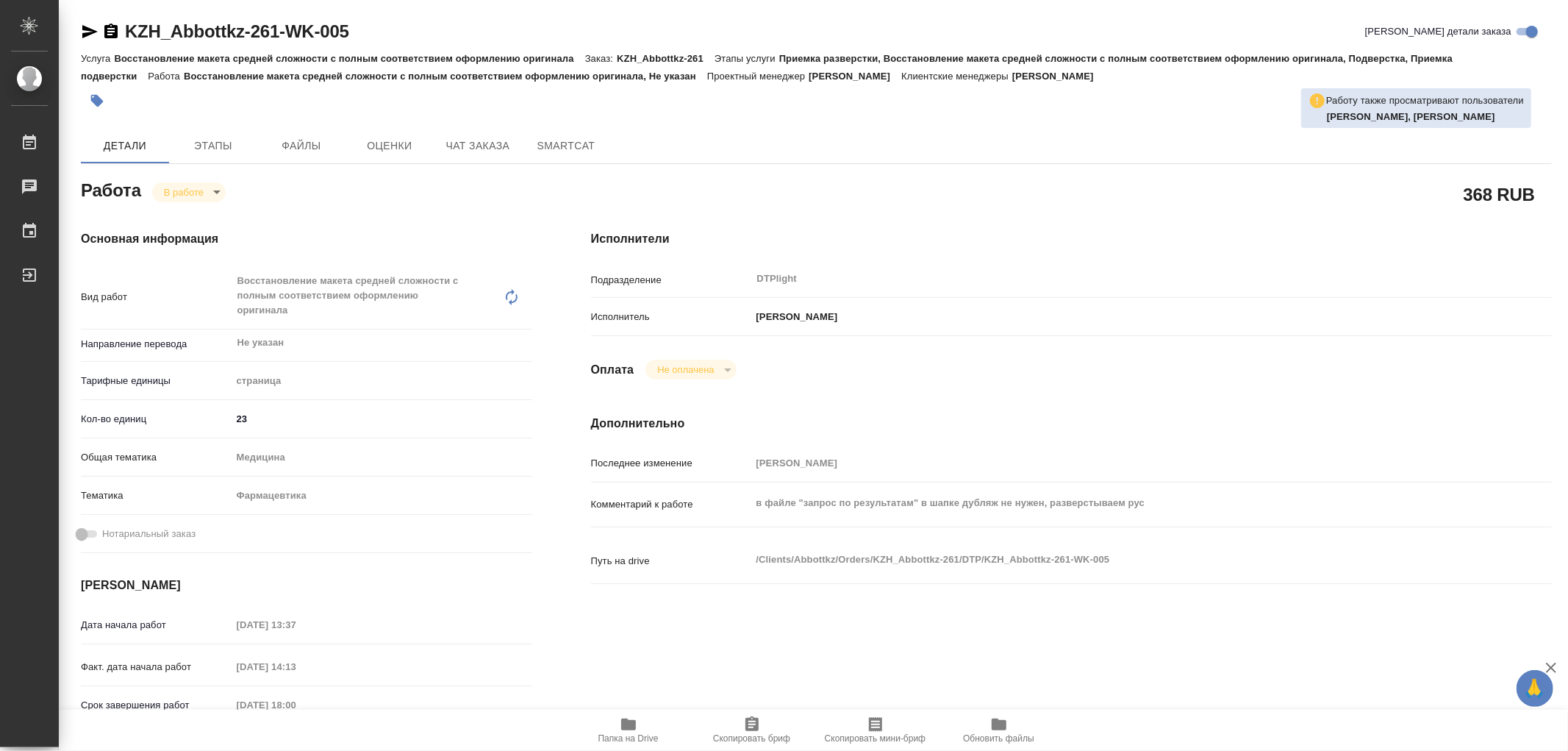
type textarea "x"
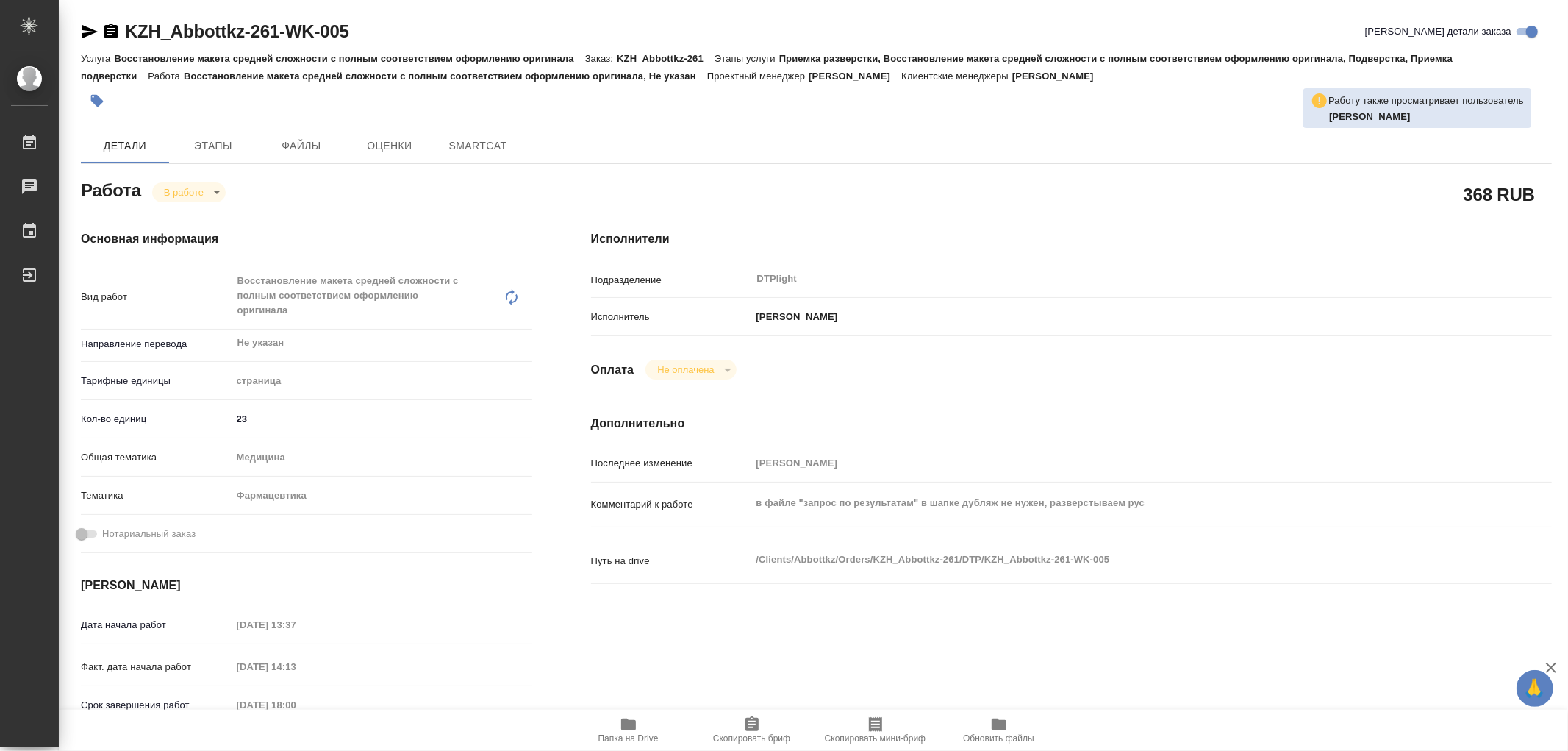
type textarea "x"
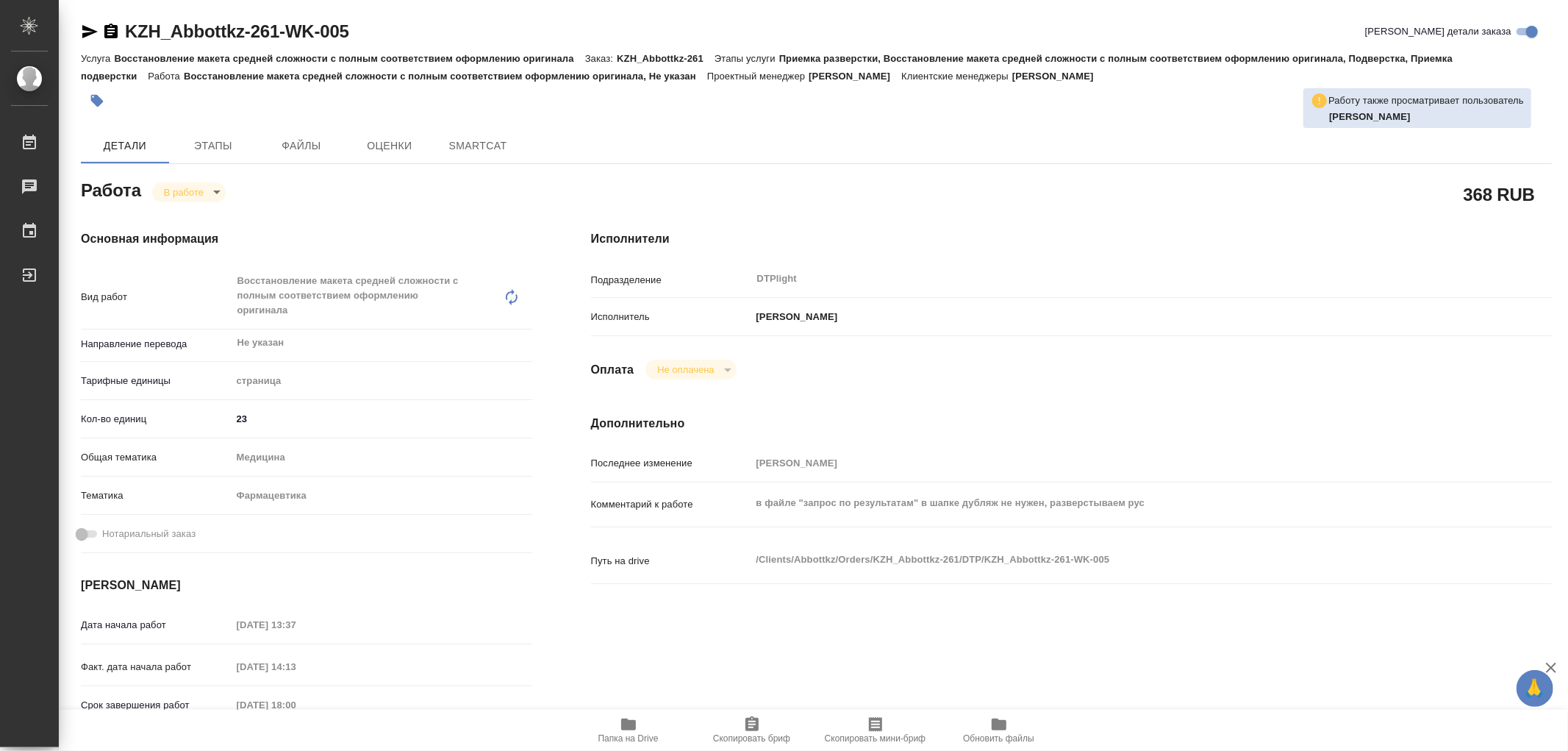
type textarea "x"
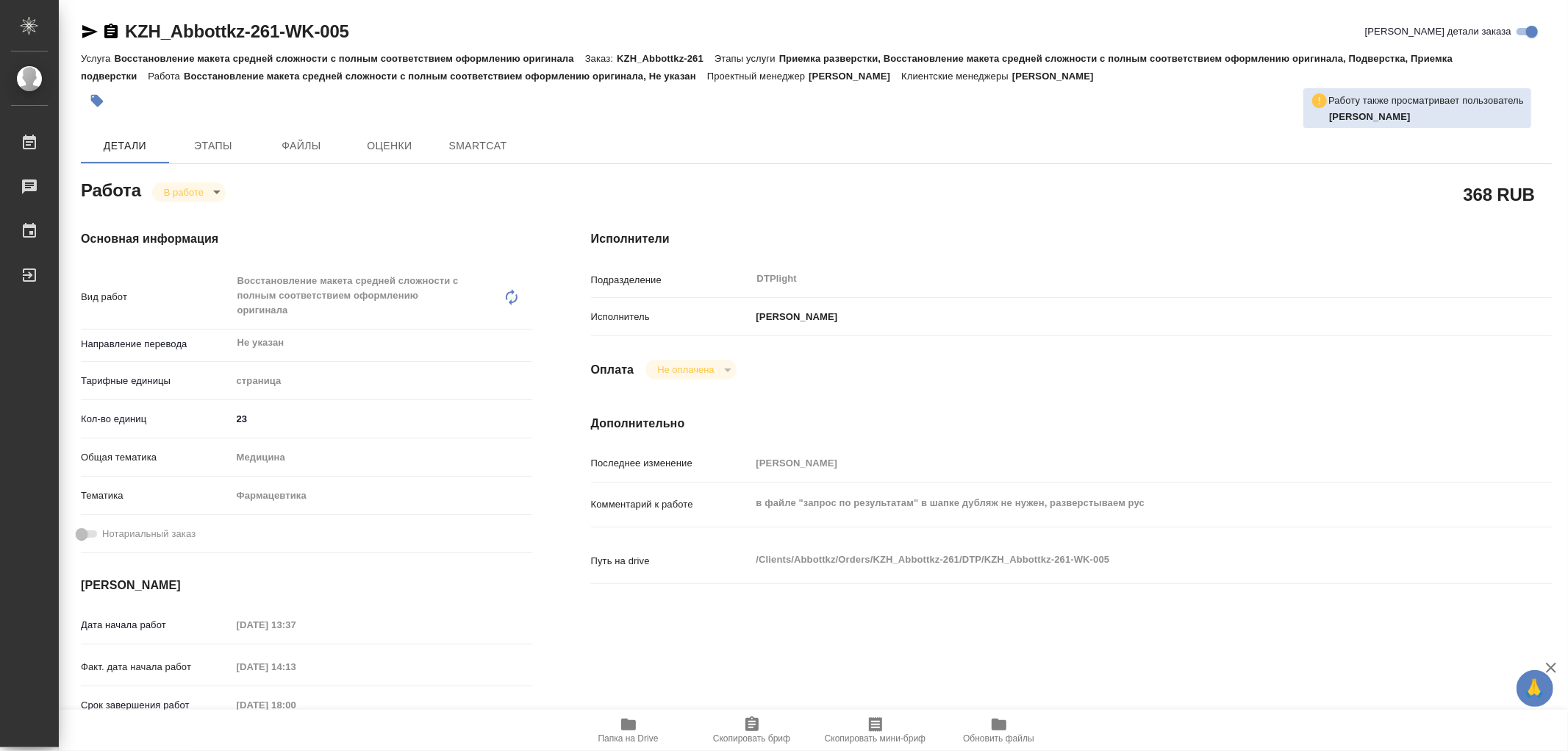
type textarea "x"
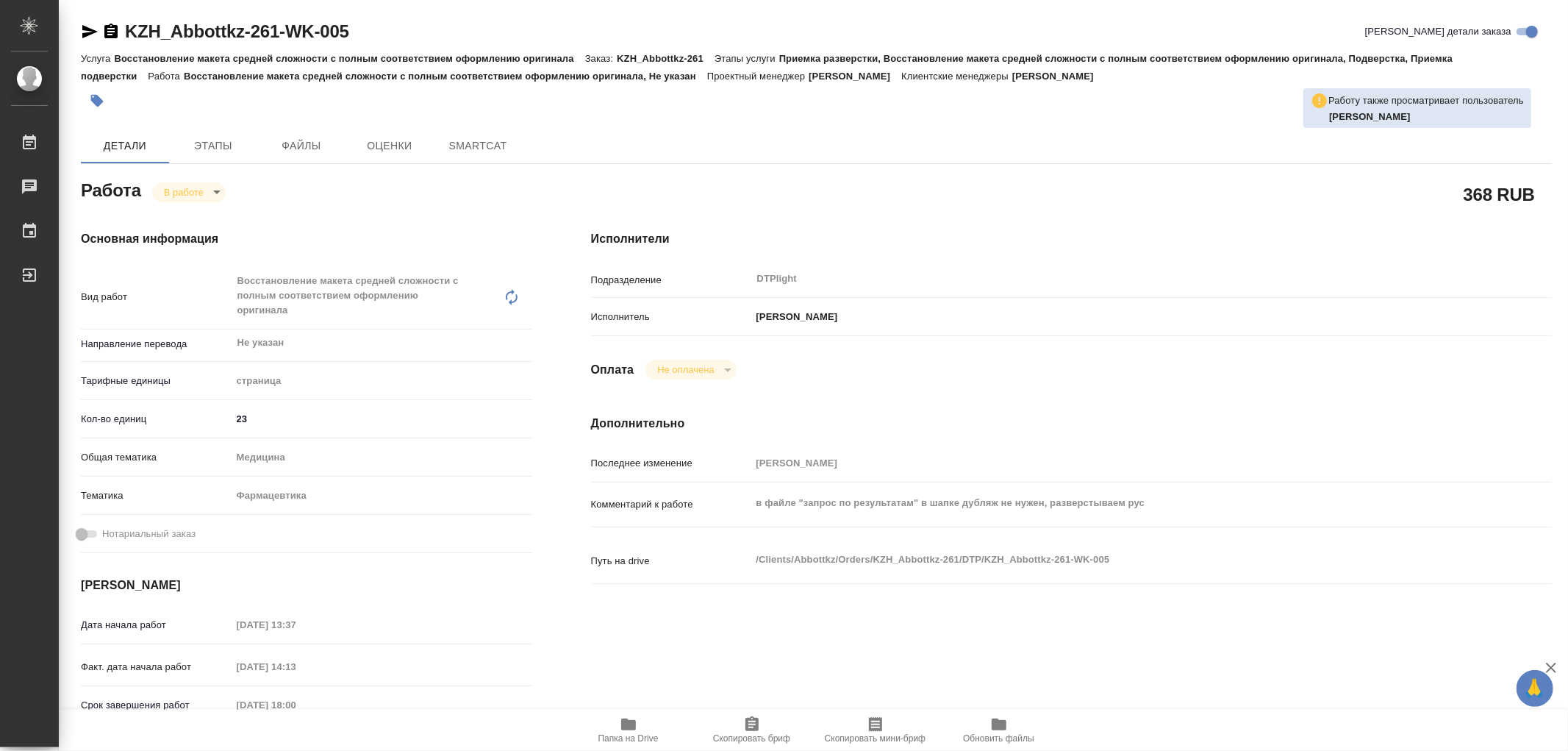
type textarea "x"
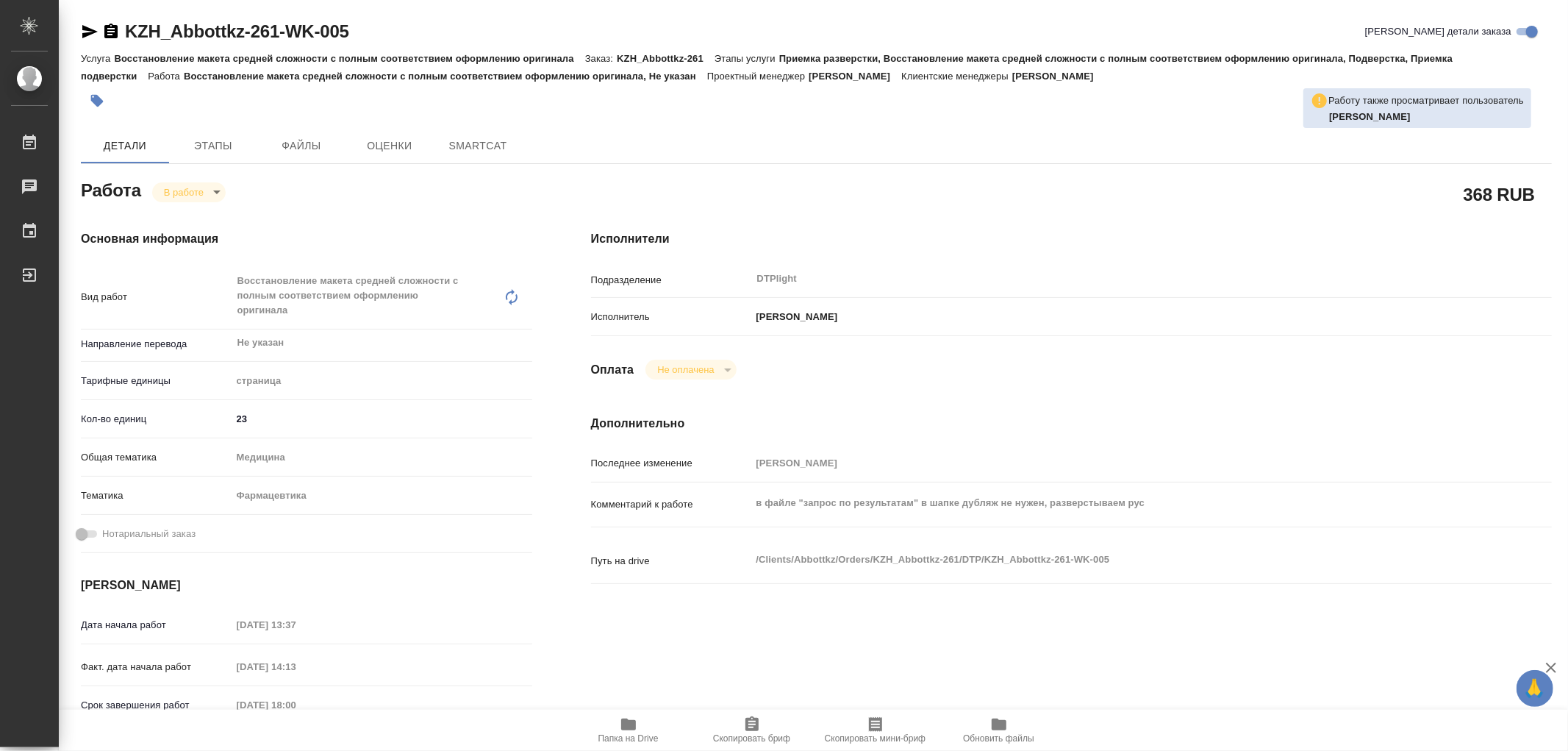
type textarea "x"
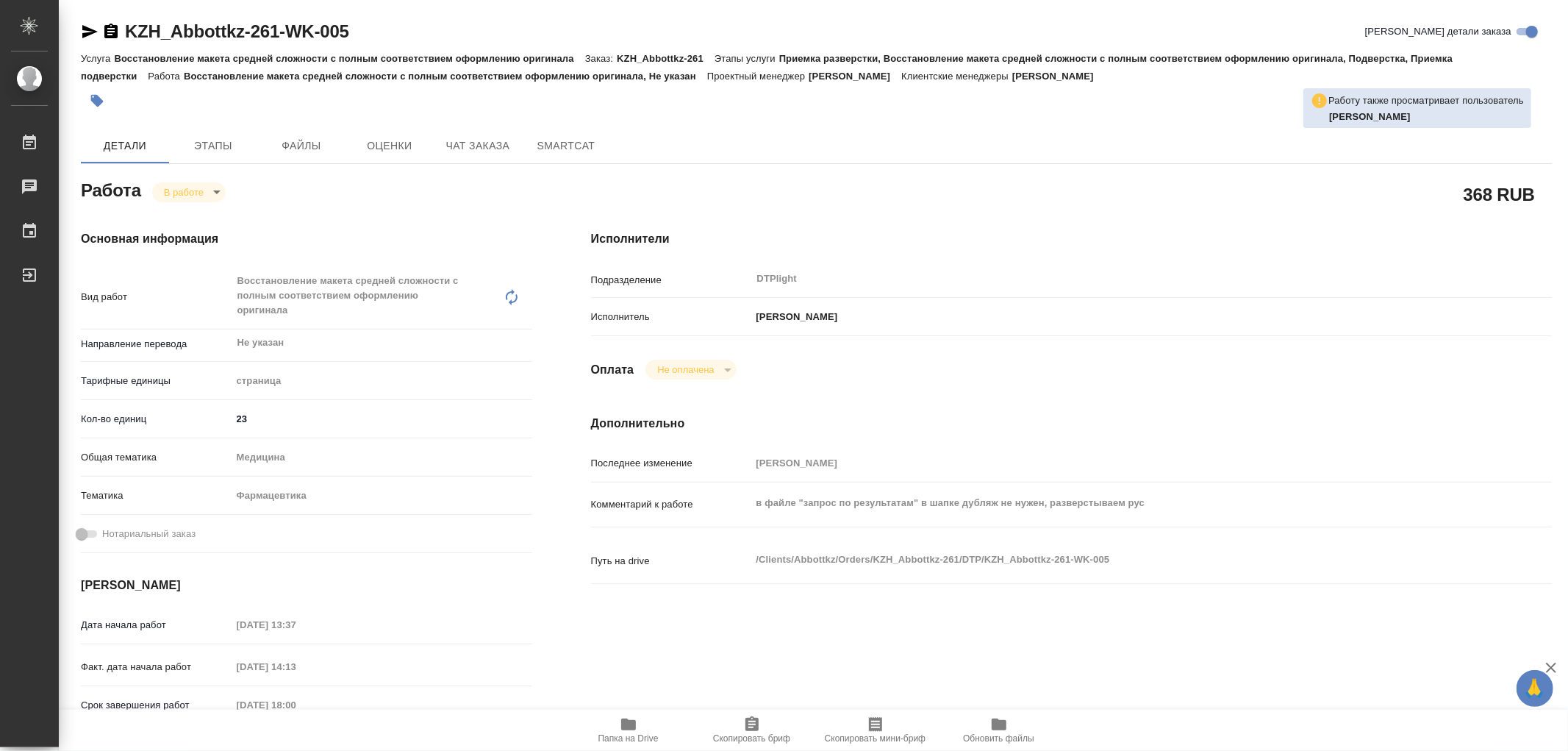
type textarea "x"
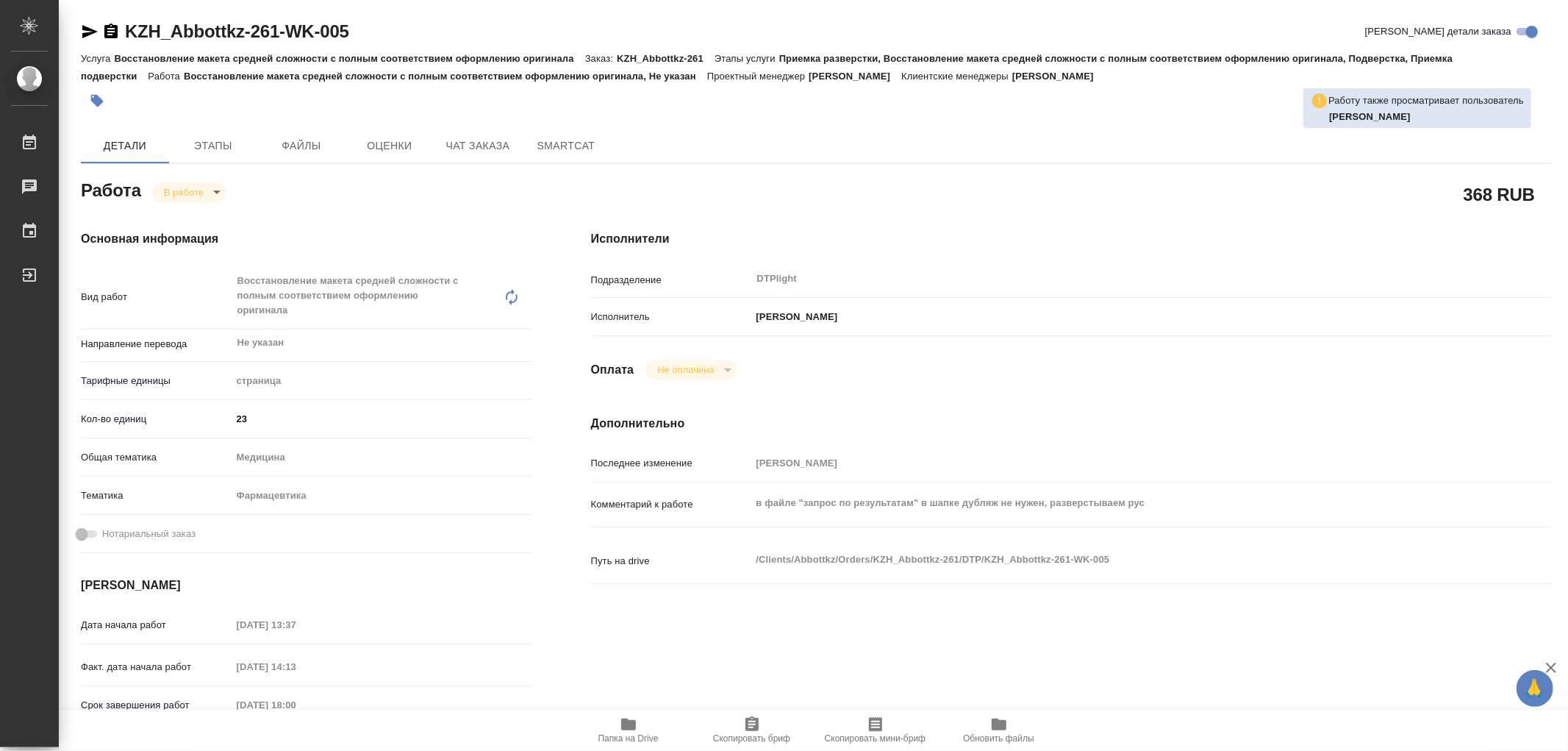
type textarea "x"
click at [478, 141] on span "Чат заказа" at bounding box center [478, 146] width 71 height 18
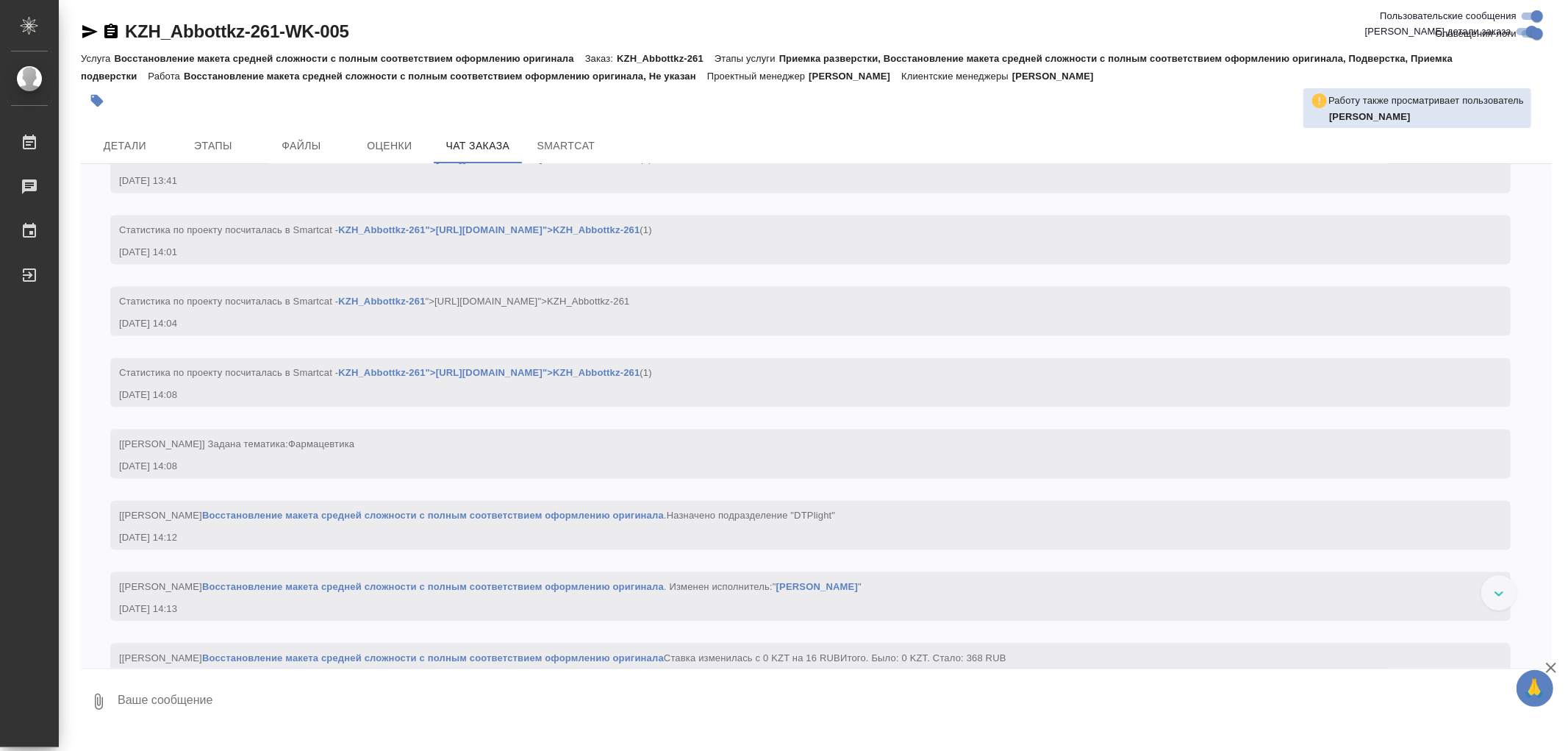
scroll to position [2489, 0]
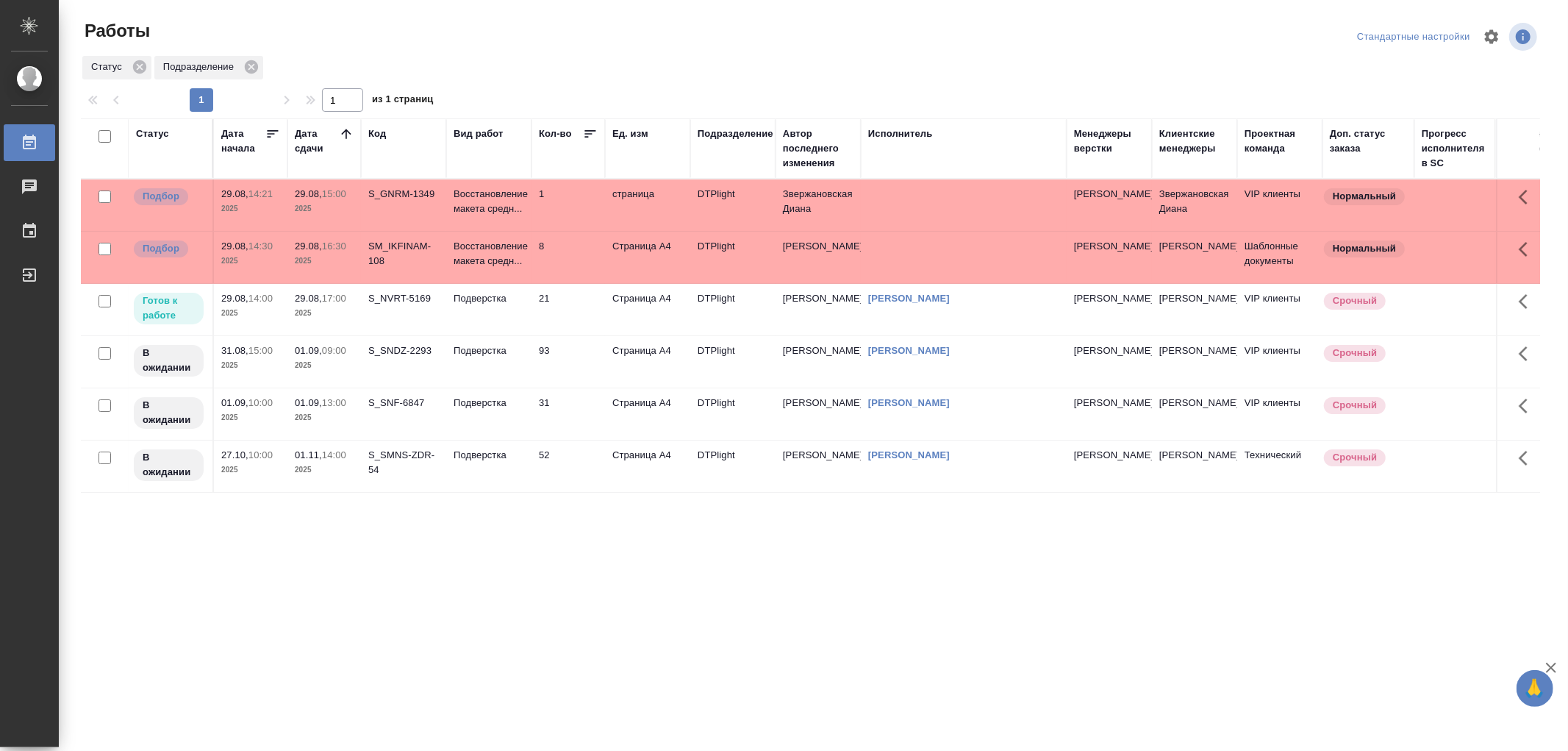
click at [493, 231] on td "Подверстка" at bounding box center [488, 206] width 85 height 52
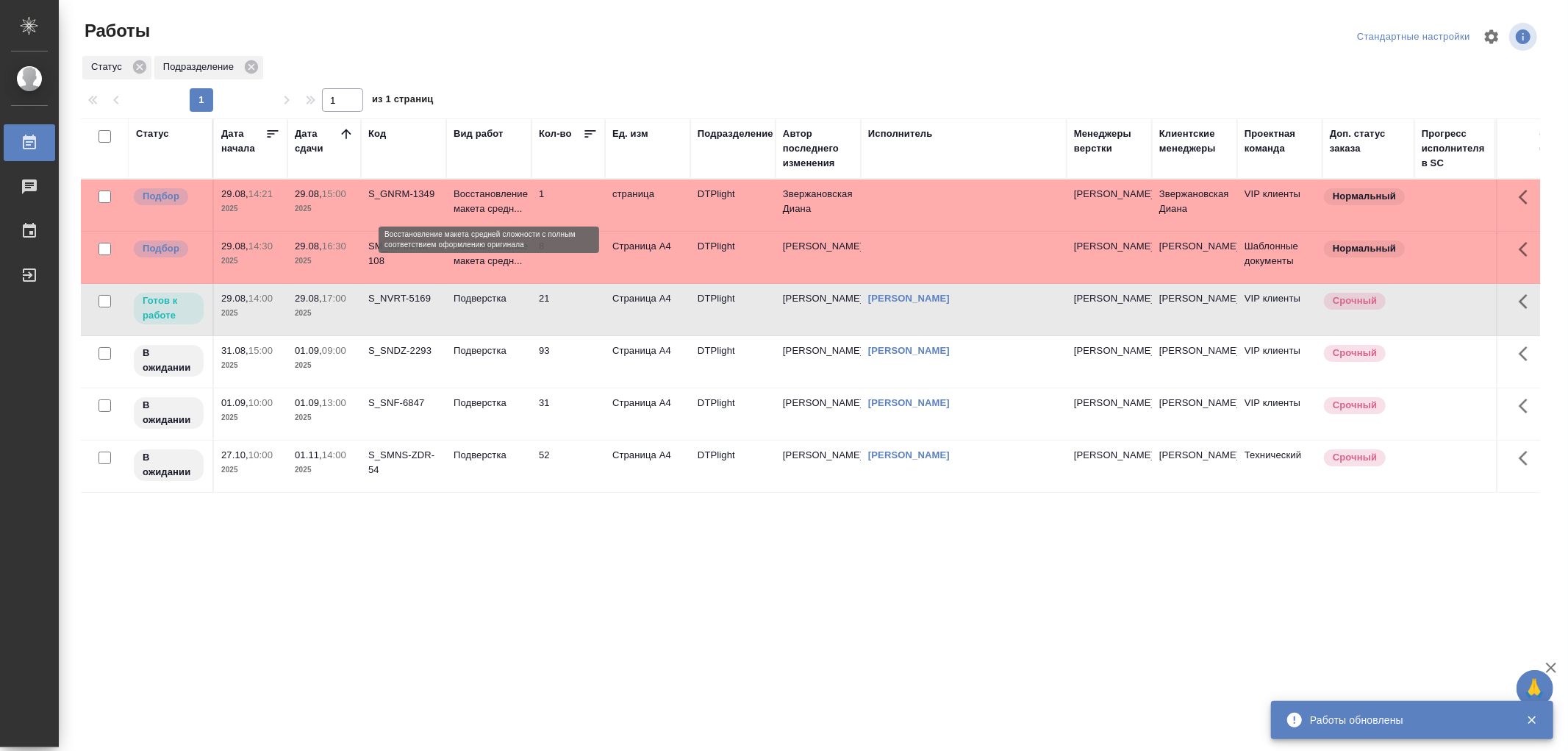
click at [503, 209] on p "Восстановление макета средн..." at bounding box center [488, 201] width 71 height 29
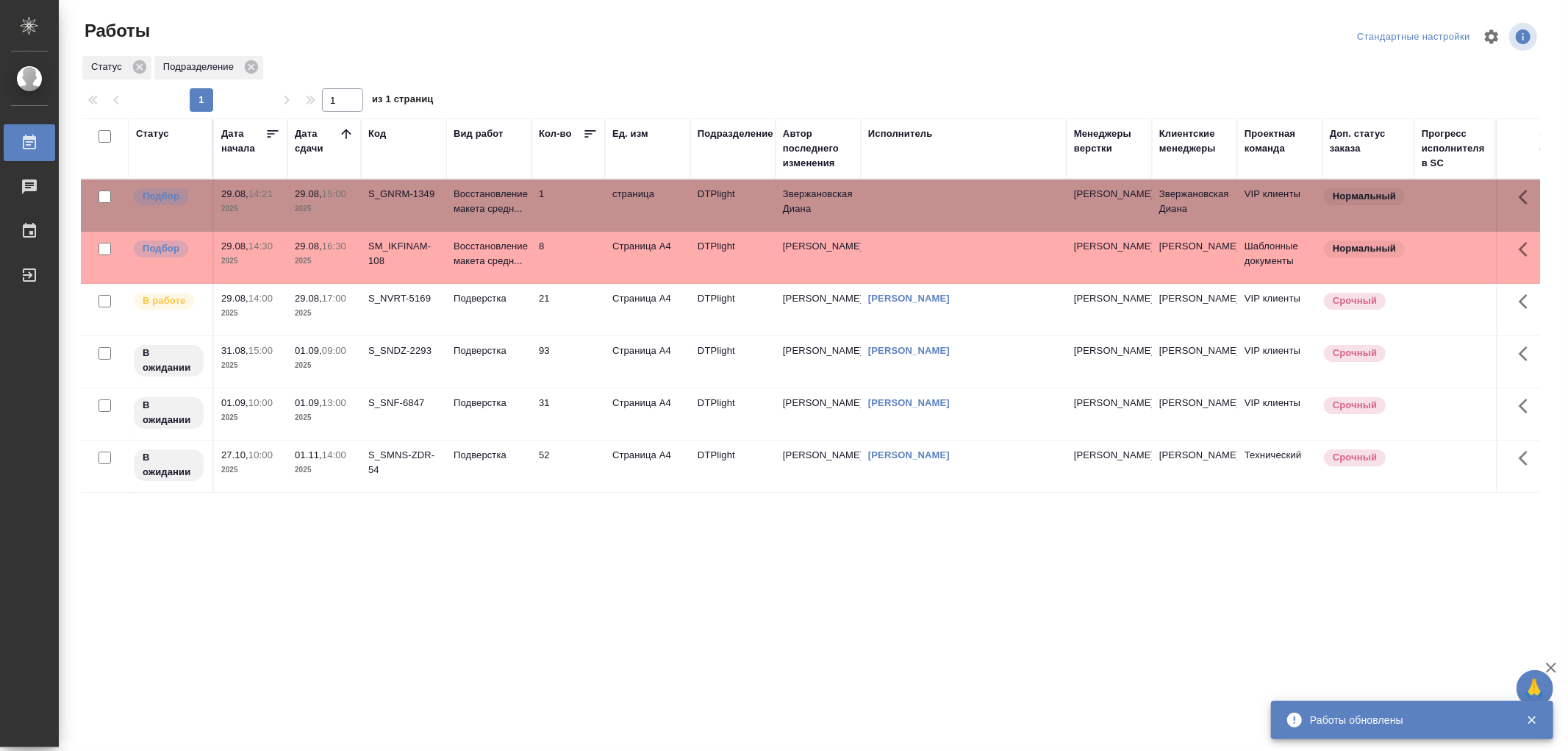
click at [527, 231] on td "Подверстка" at bounding box center [488, 206] width 85 height 52
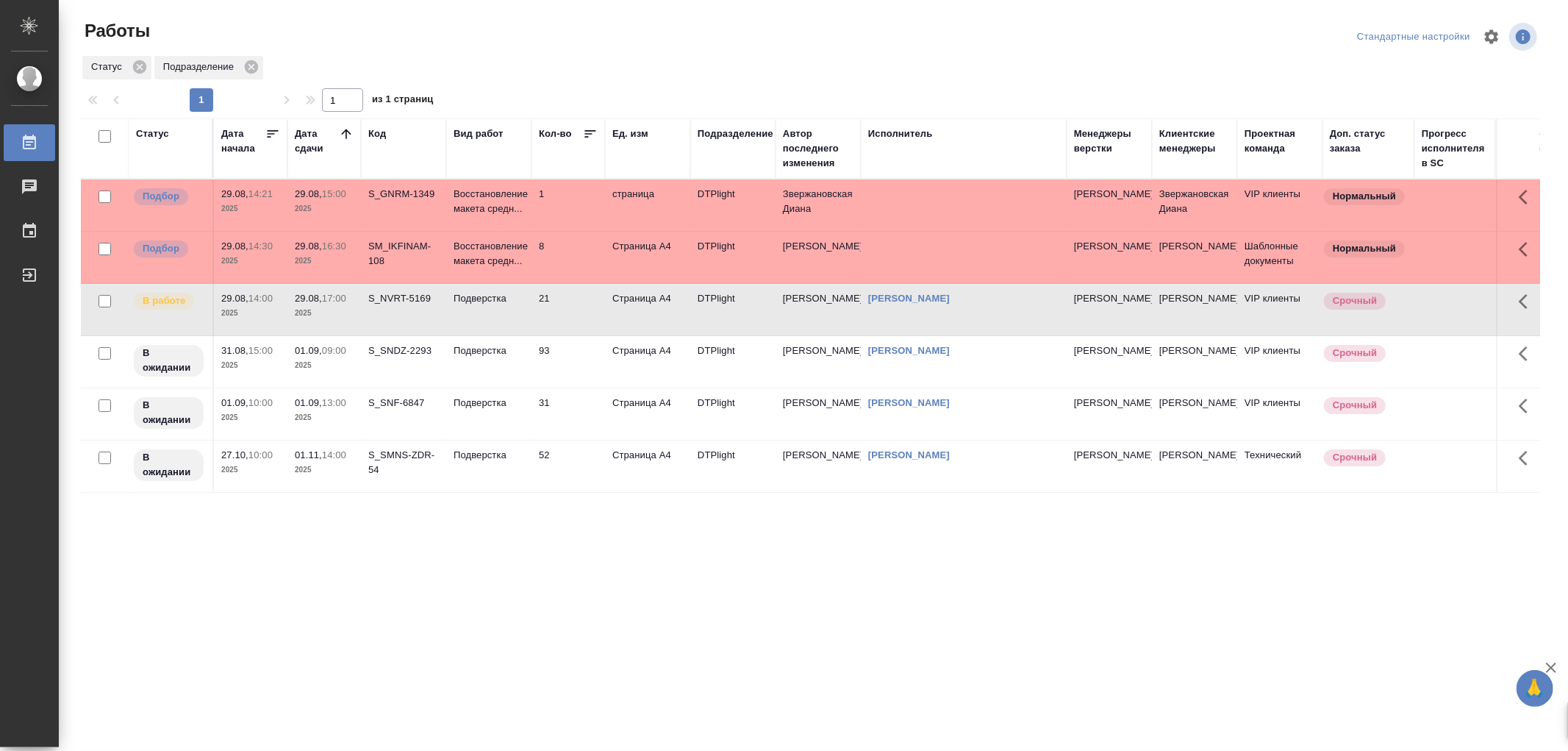
click at [527, 231] on td "Подверстка" at bounding box center [488, 206] width 85 height 52
click at [529, 231] on td "Восстановление макета средн..." at bounding box center [488, 206] width 85 height 52
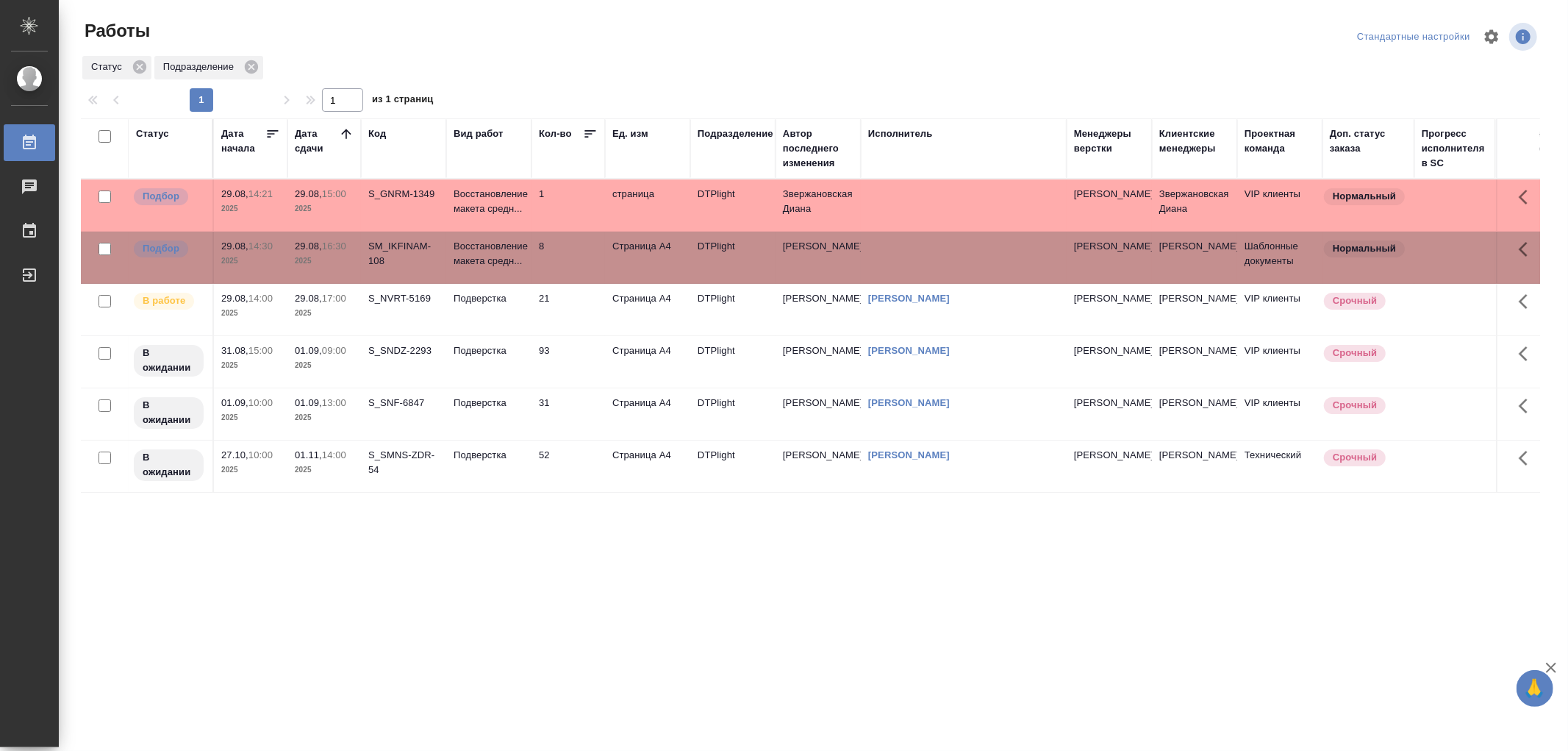
click at [529, 231] on td "Восстановление макета средн..." at bounding box center [488, 206] width 85 height 52
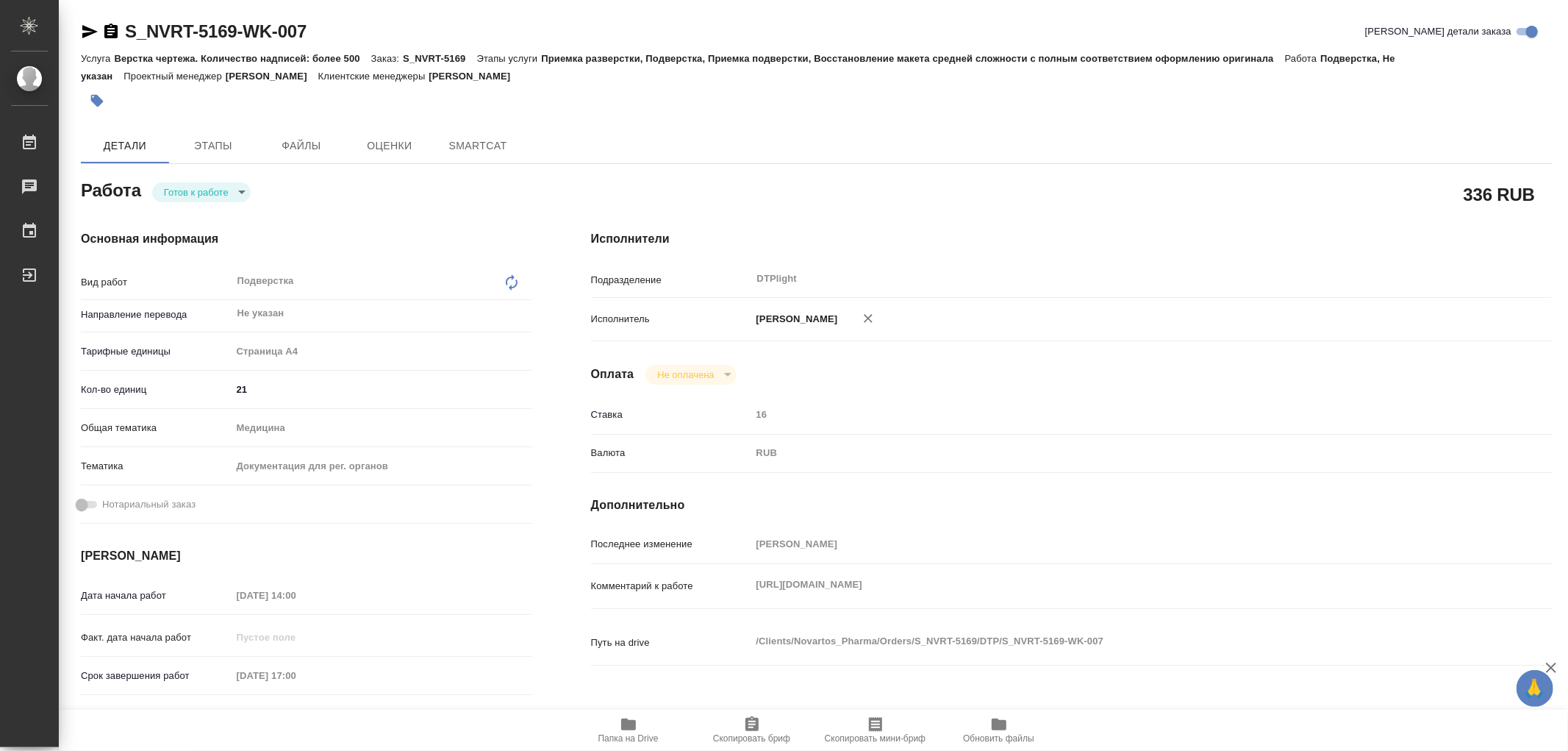
type textarea "x"
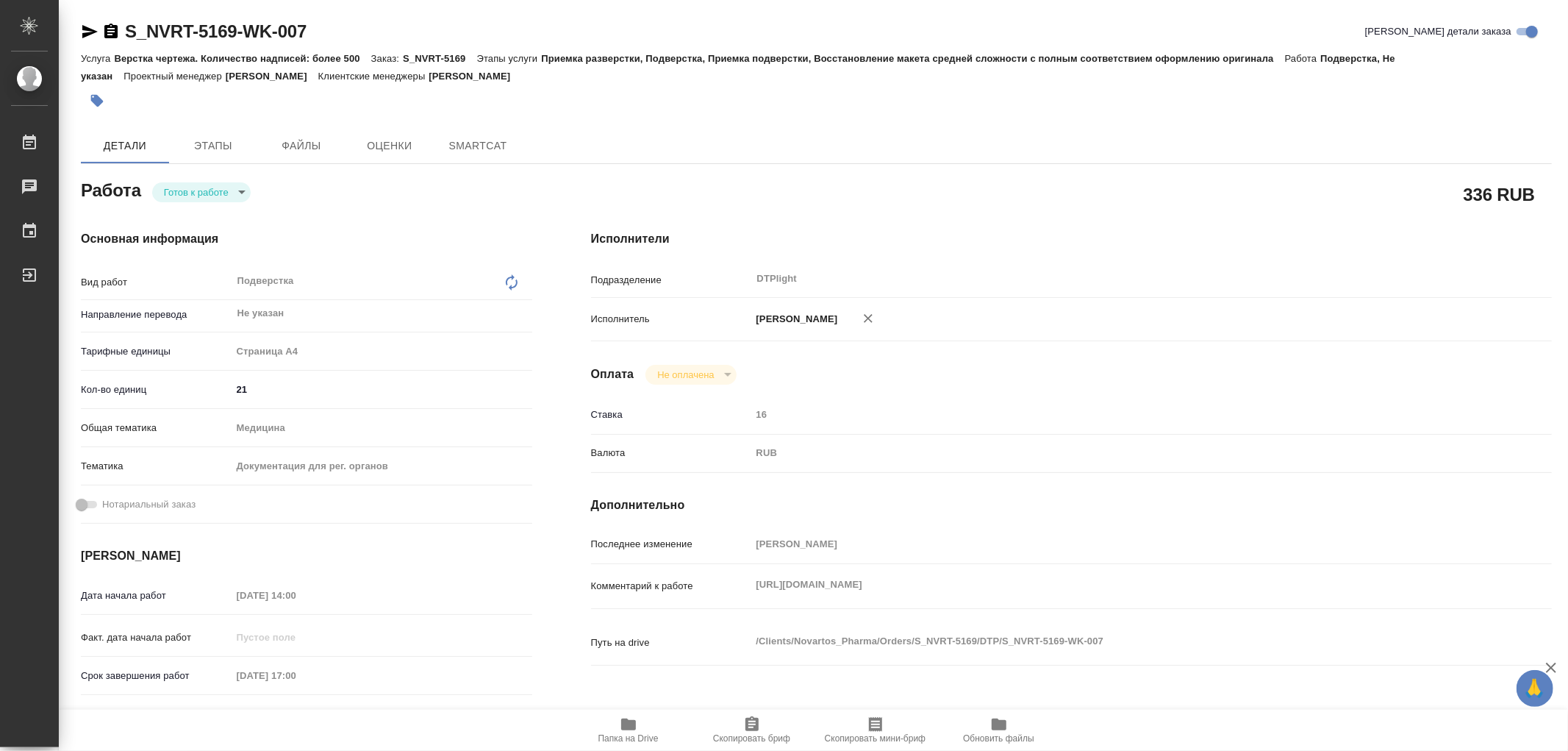
type textarea "x"
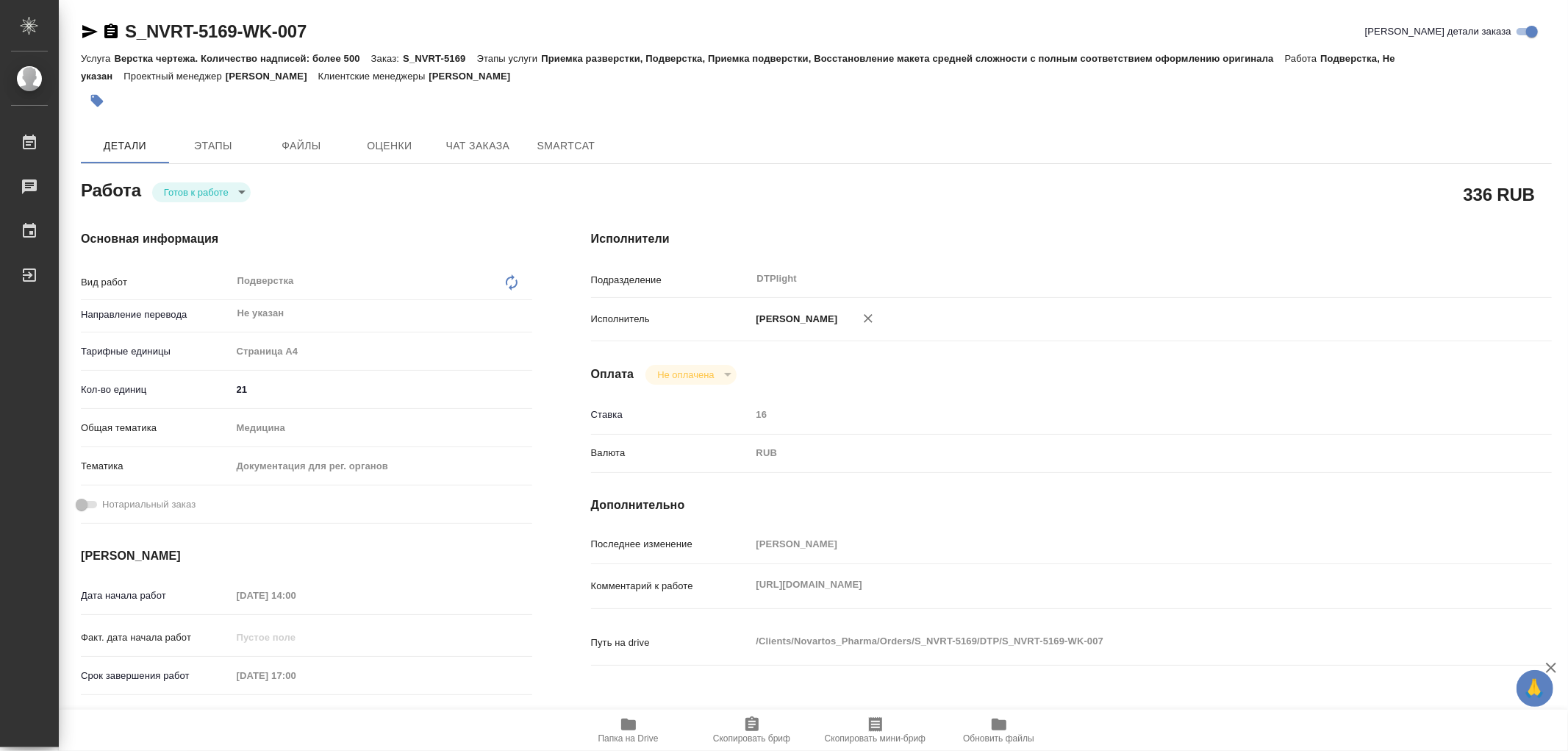
type textarea "x"
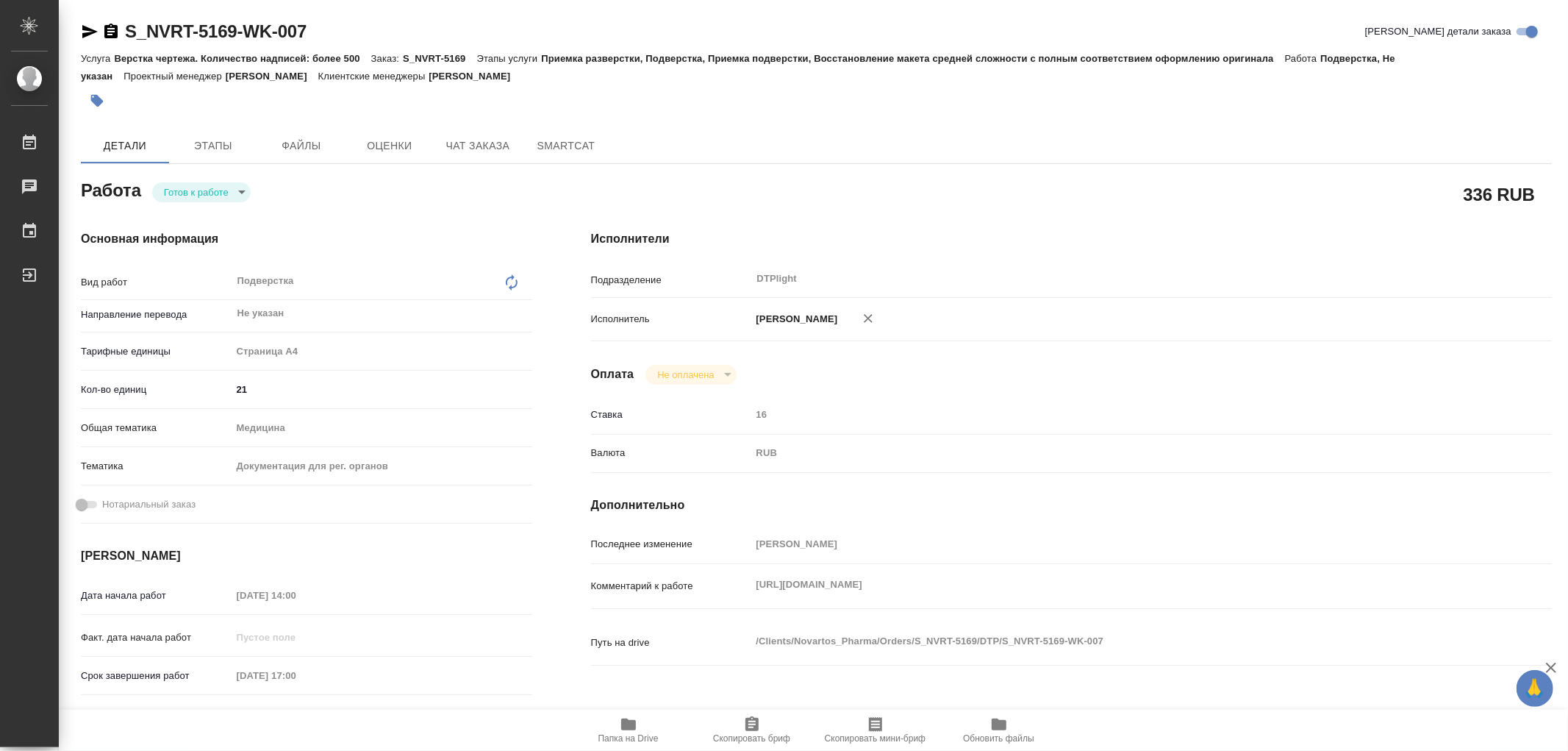
click at [199, 180] on div "Работа Готов к работе readyForWork" at bounding box center [306, 189] width 451 height 27
click at [193, 195] on body "🙏 .cls-1 fill:#fff; AWATERA Работы Чаты График Выйти S_NVRT-5169-WK-007 Кратко …" at bounding box center [784, 375] width 1568 height 751
type textarea "x"
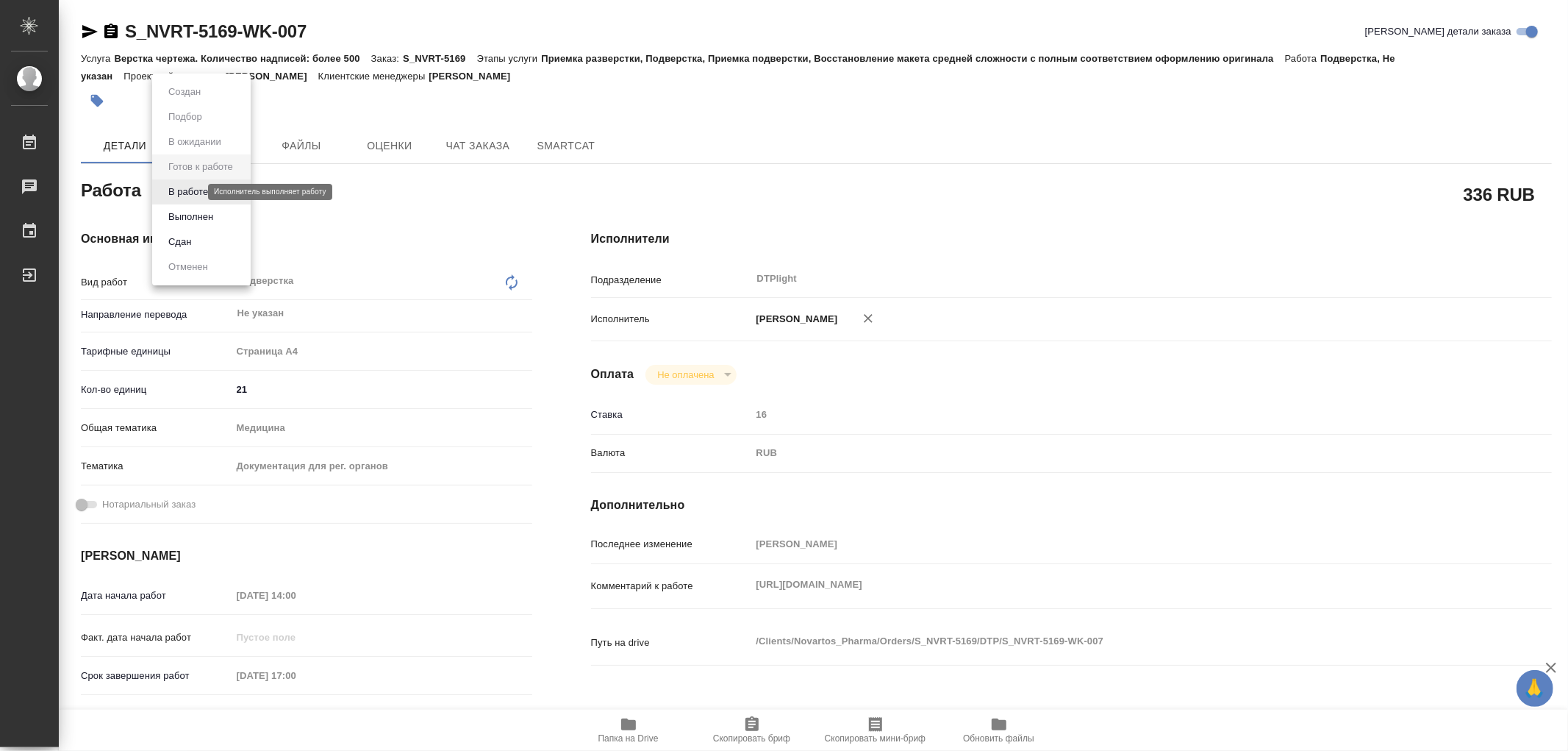
type textarea "x"
click at [193, 195] on button "В работе" at bounding box center [188, 191] width 48 height 16
type textarea "x"
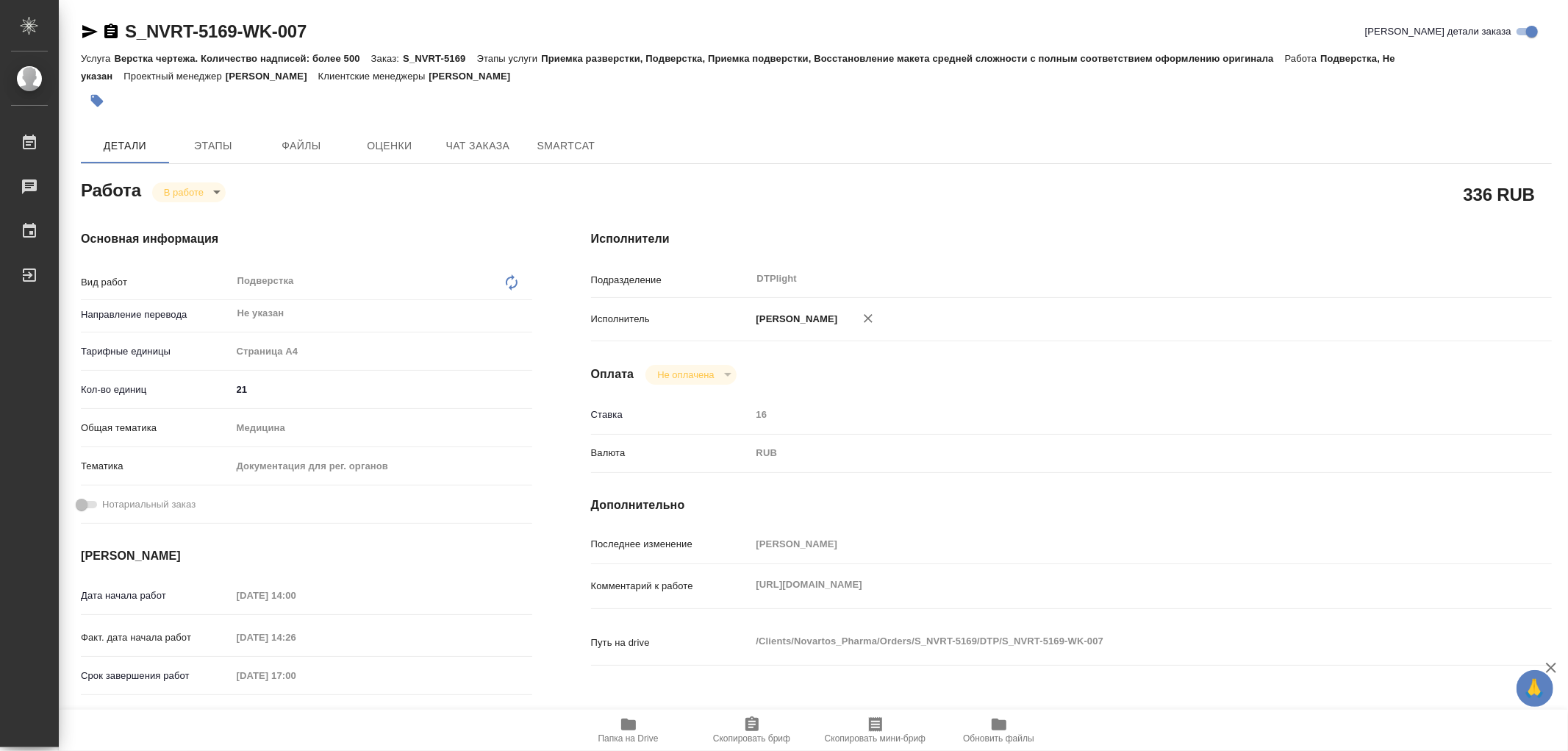
type textarea "x"
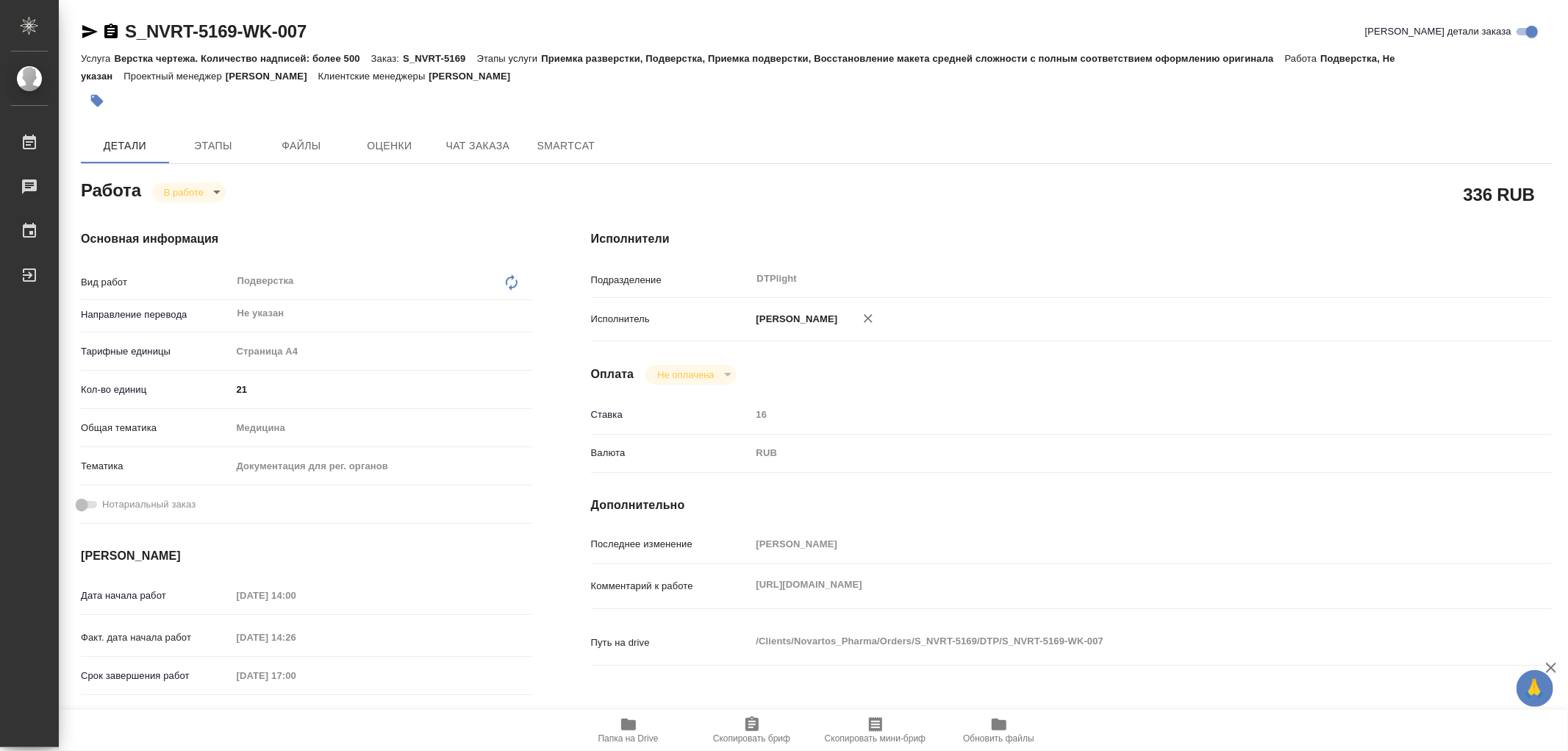
type textarea "x"
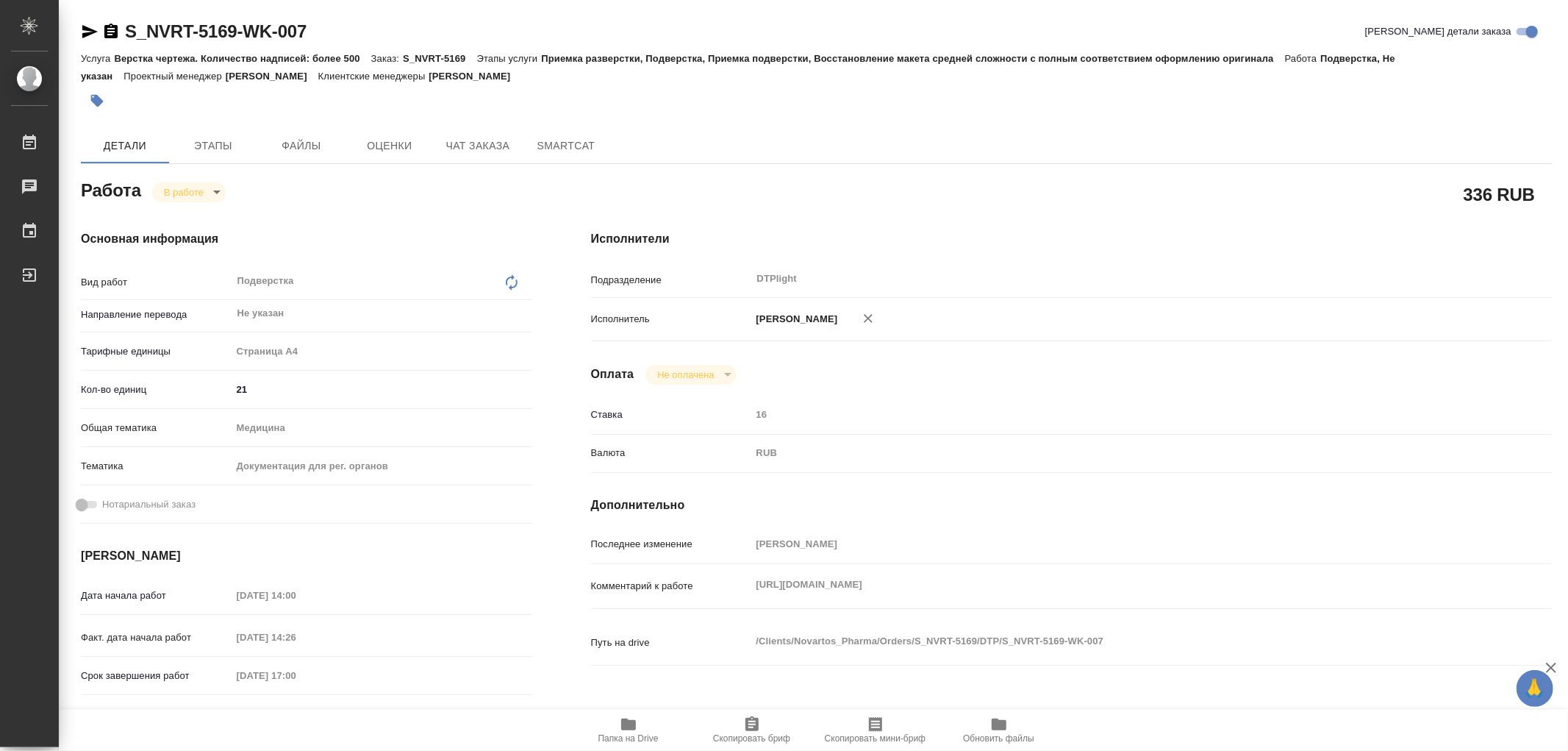
type textarea "x"
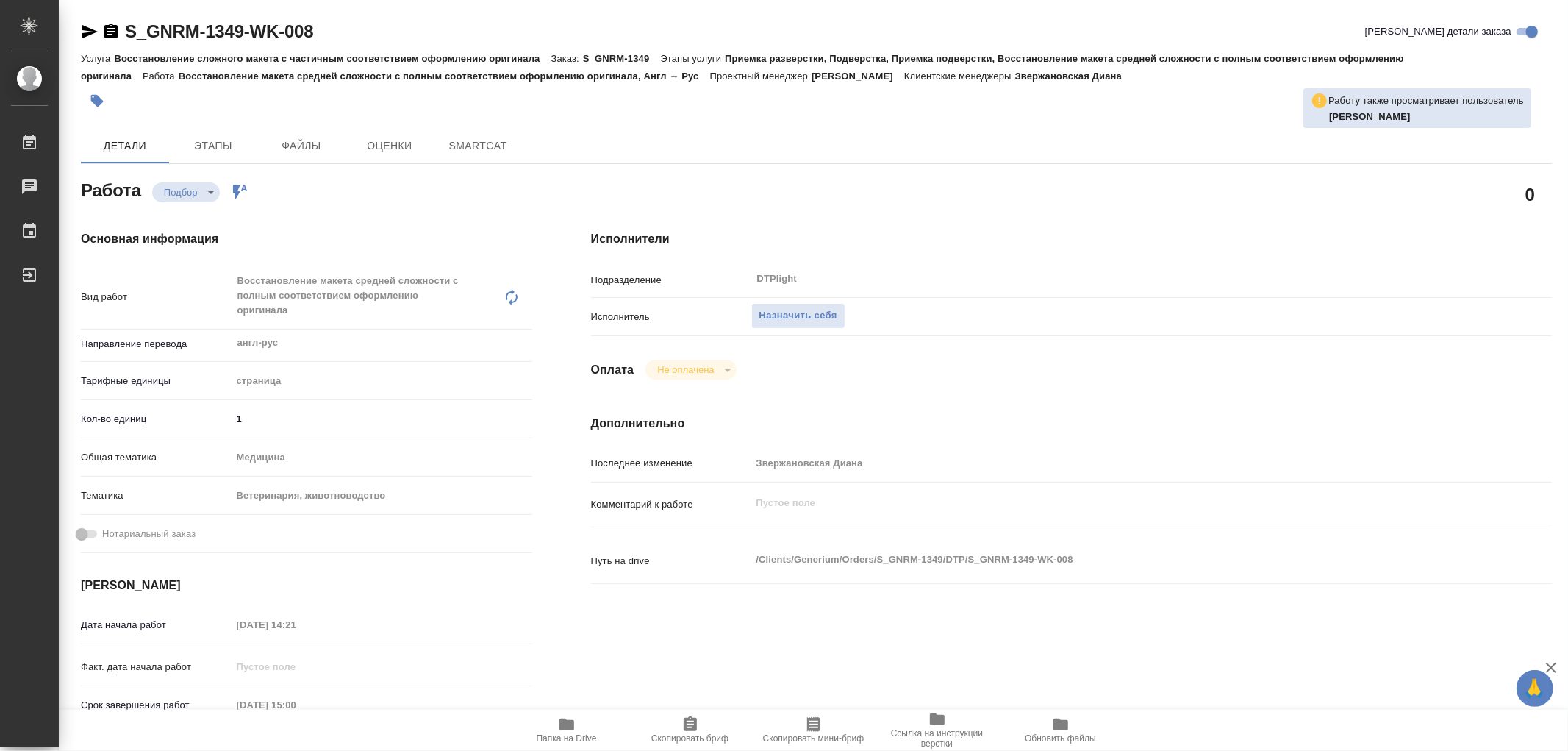
type textarea "x"
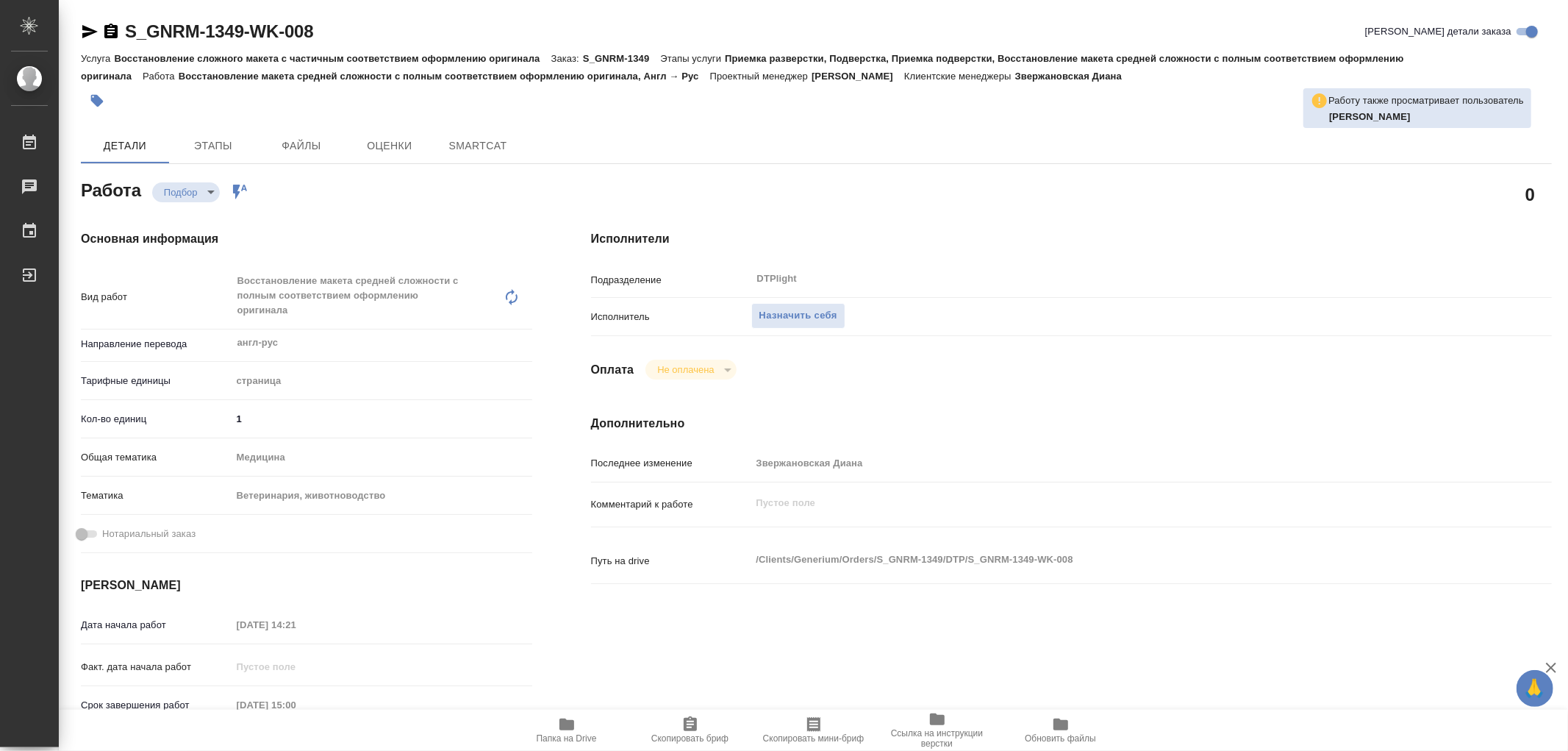
type textarea "x"
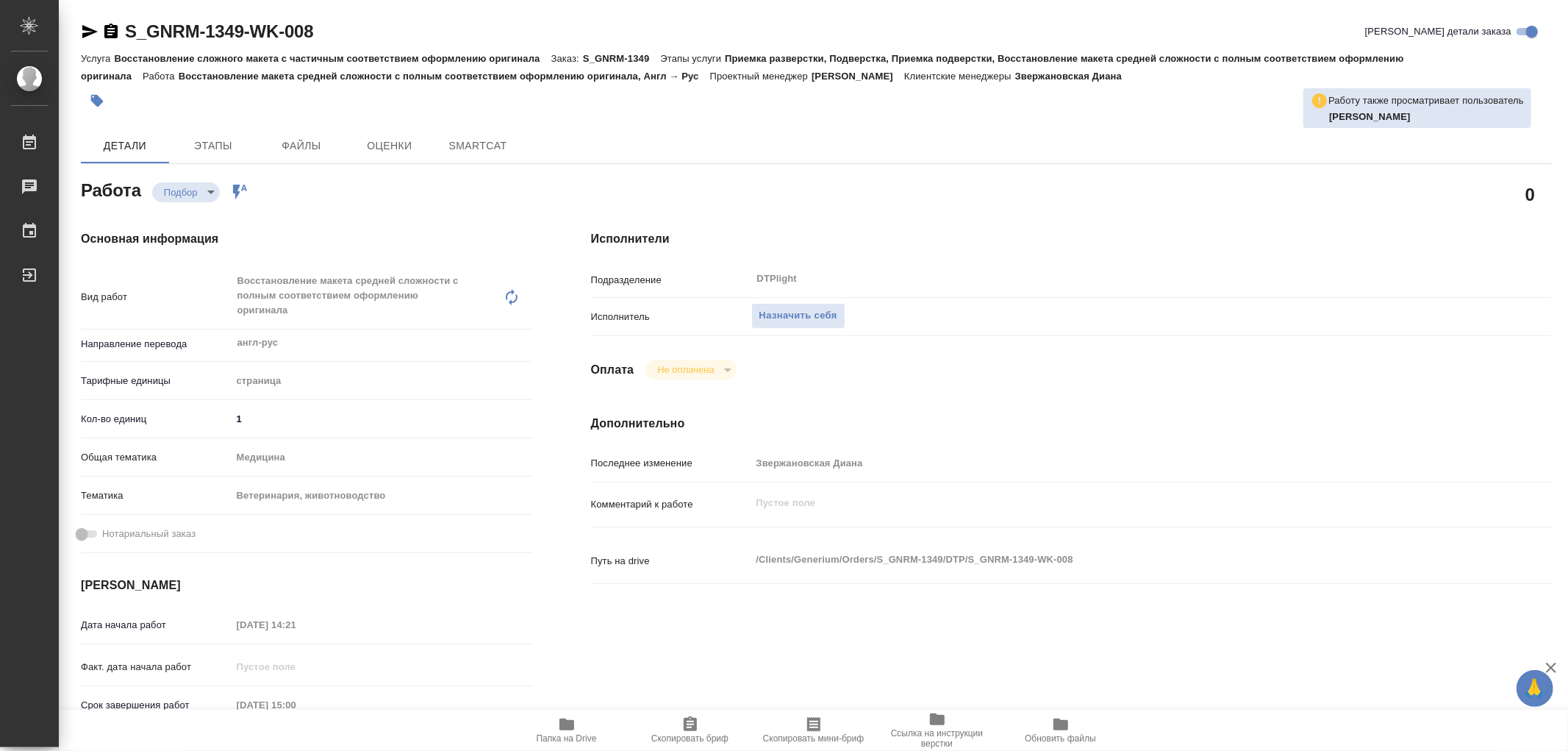
type textarea "x"
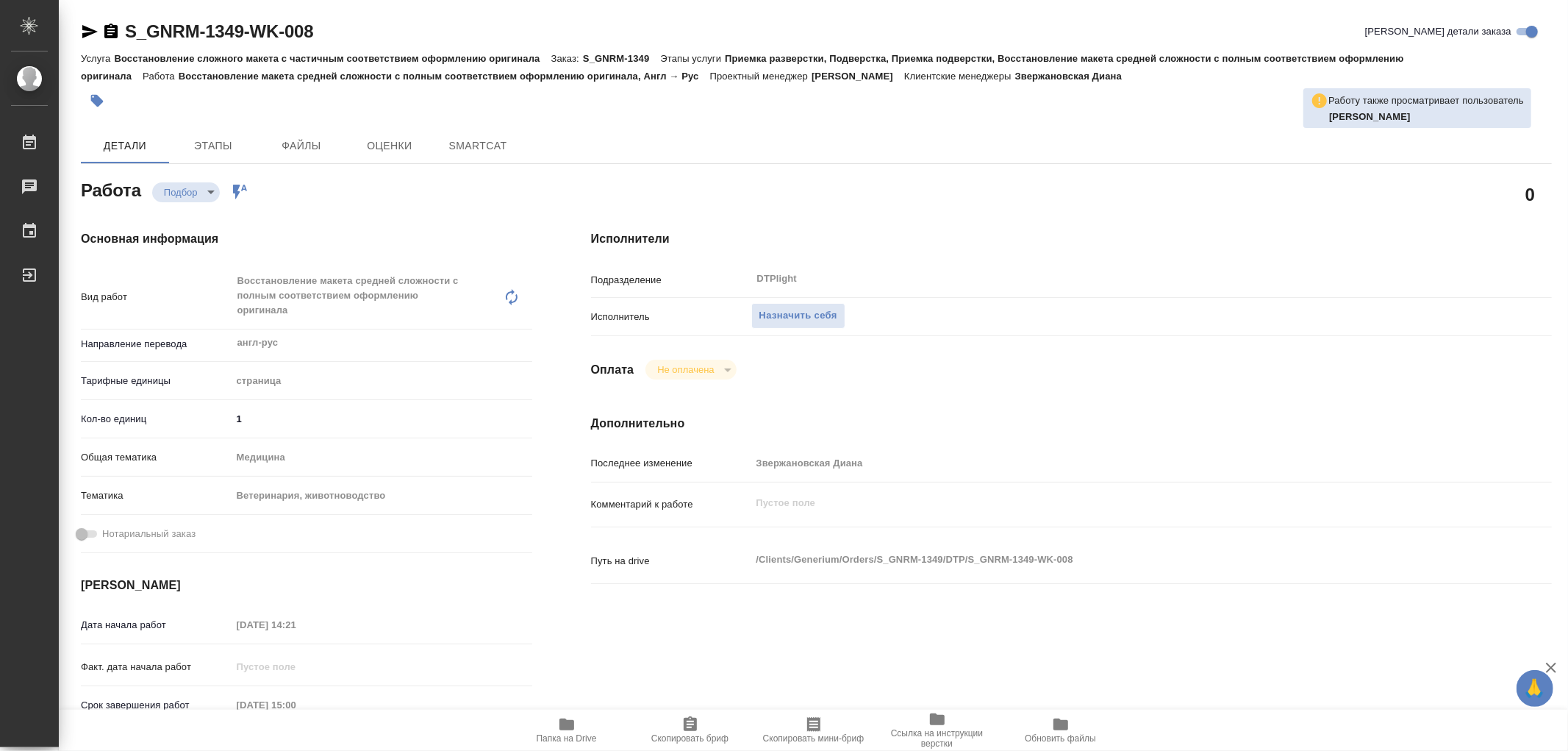
type textarea "x"
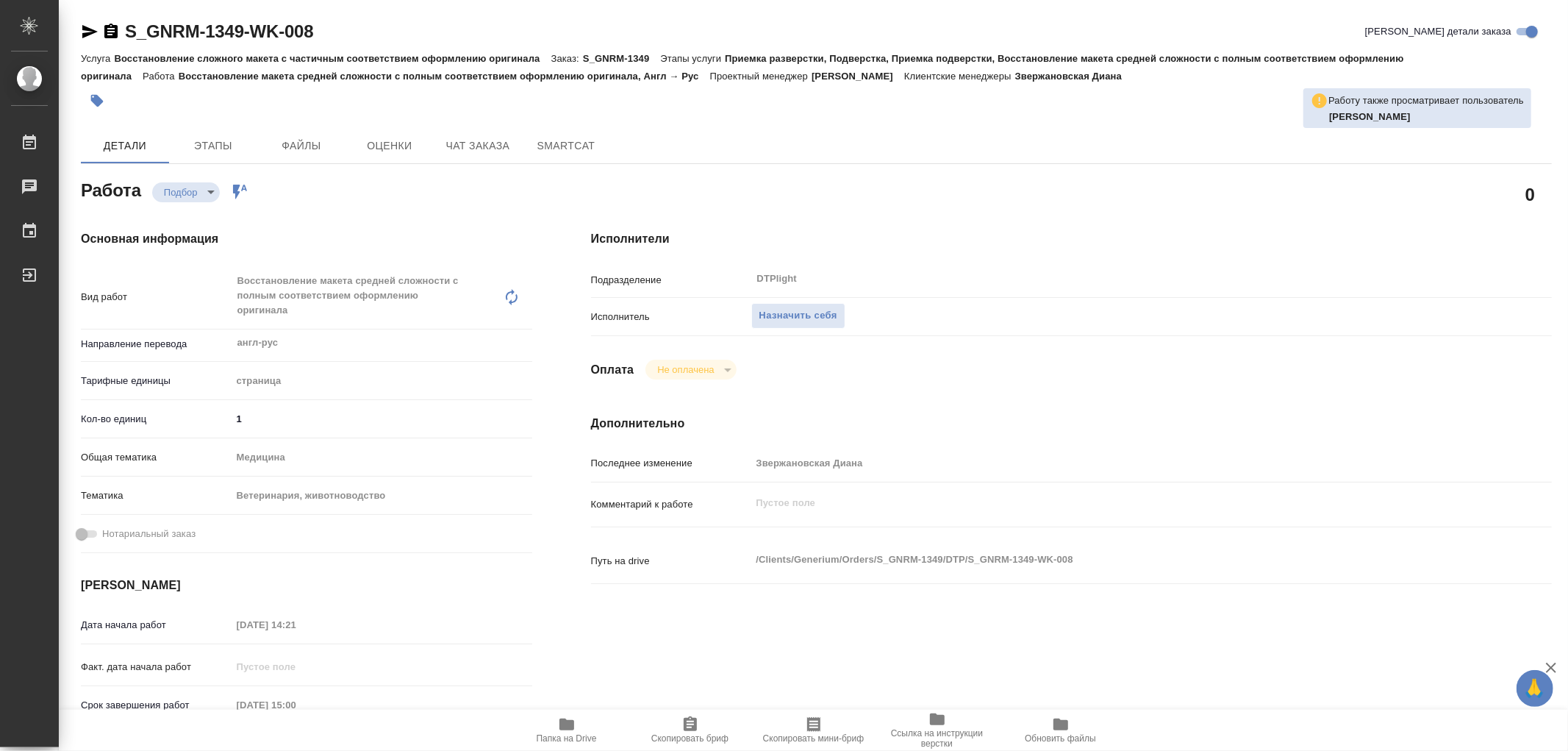
click at [564, 728] on icon "button" at bounding box center [567, 724] width 15 height 12
type textarea "x"
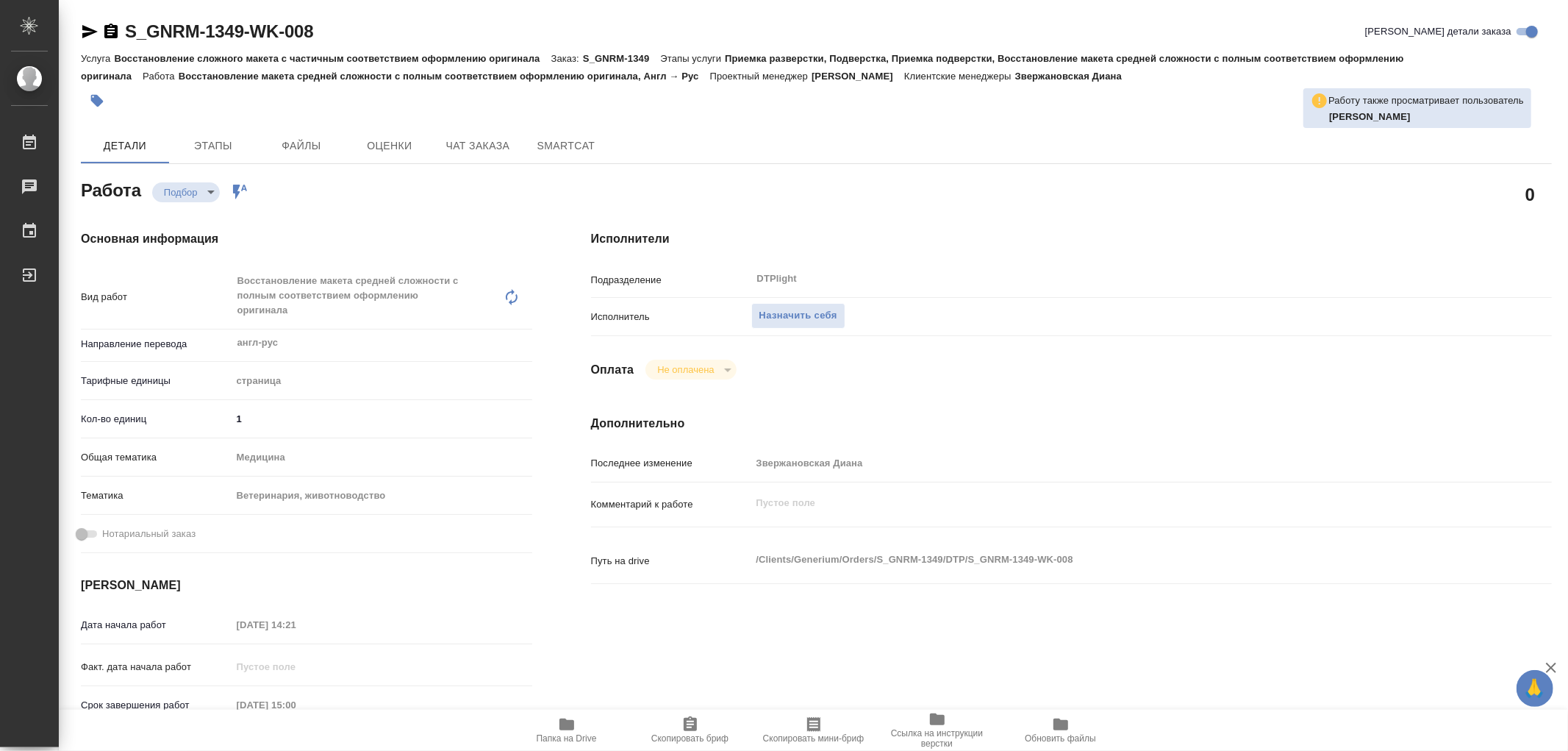
type textarea "x"
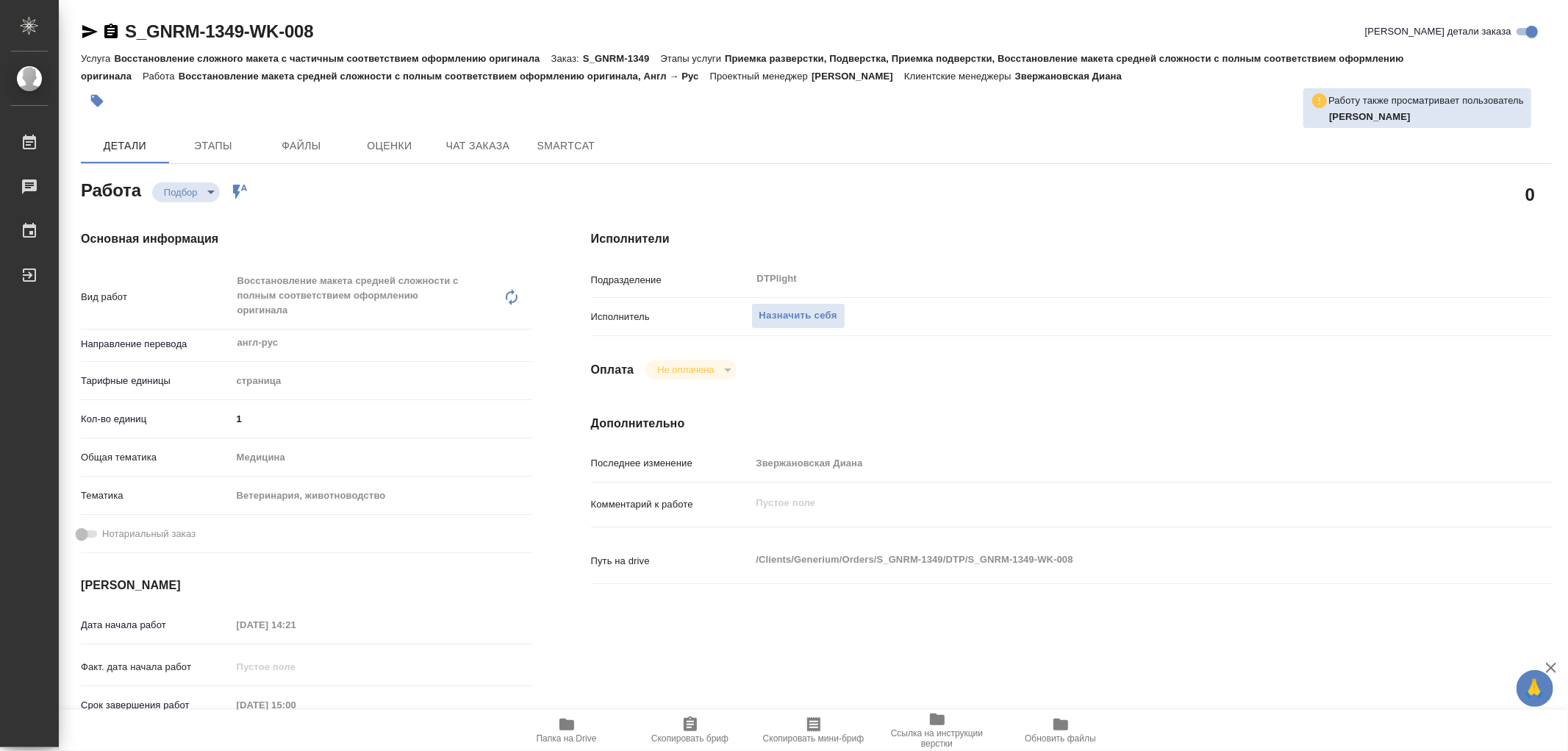
type textarea "x"
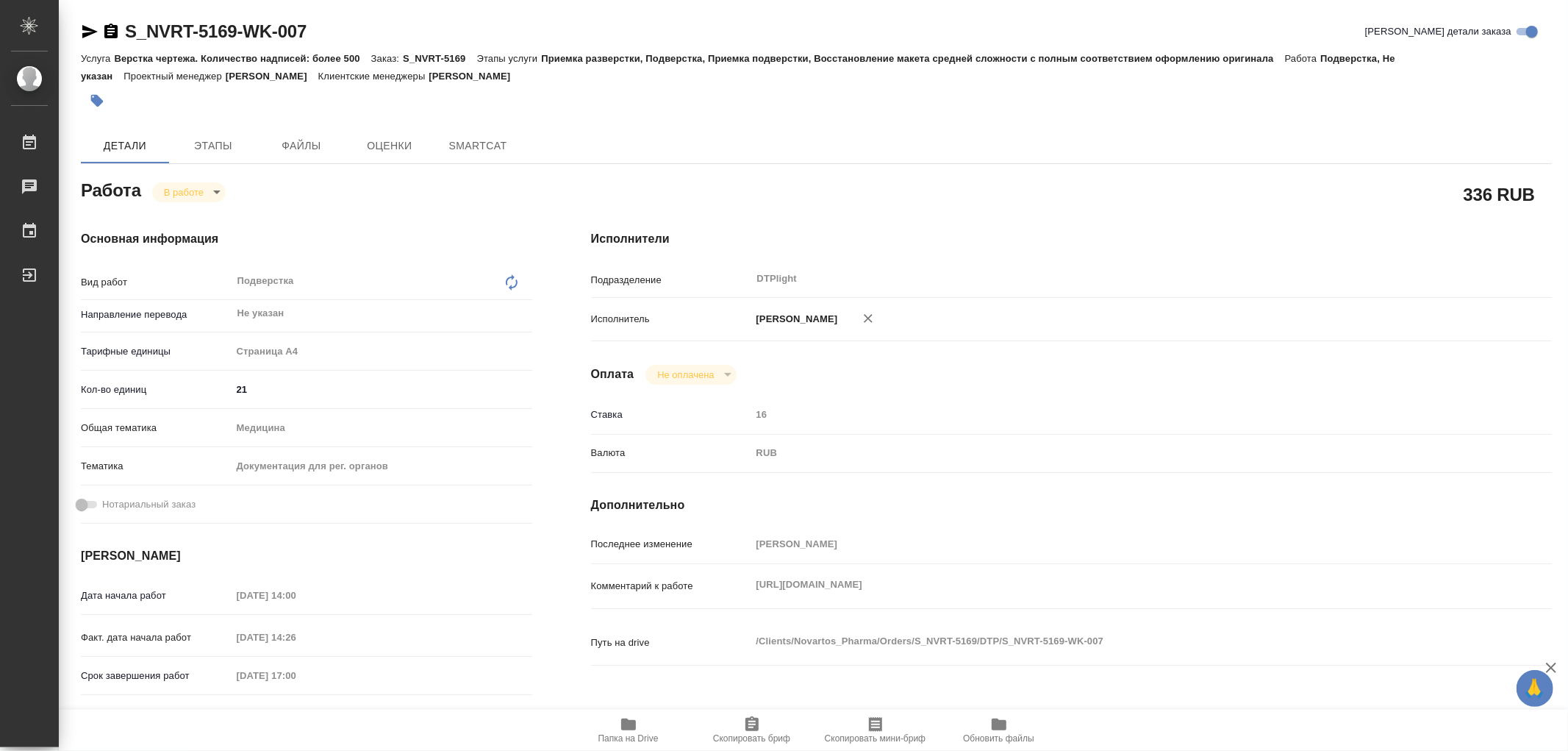
type textarea "x"
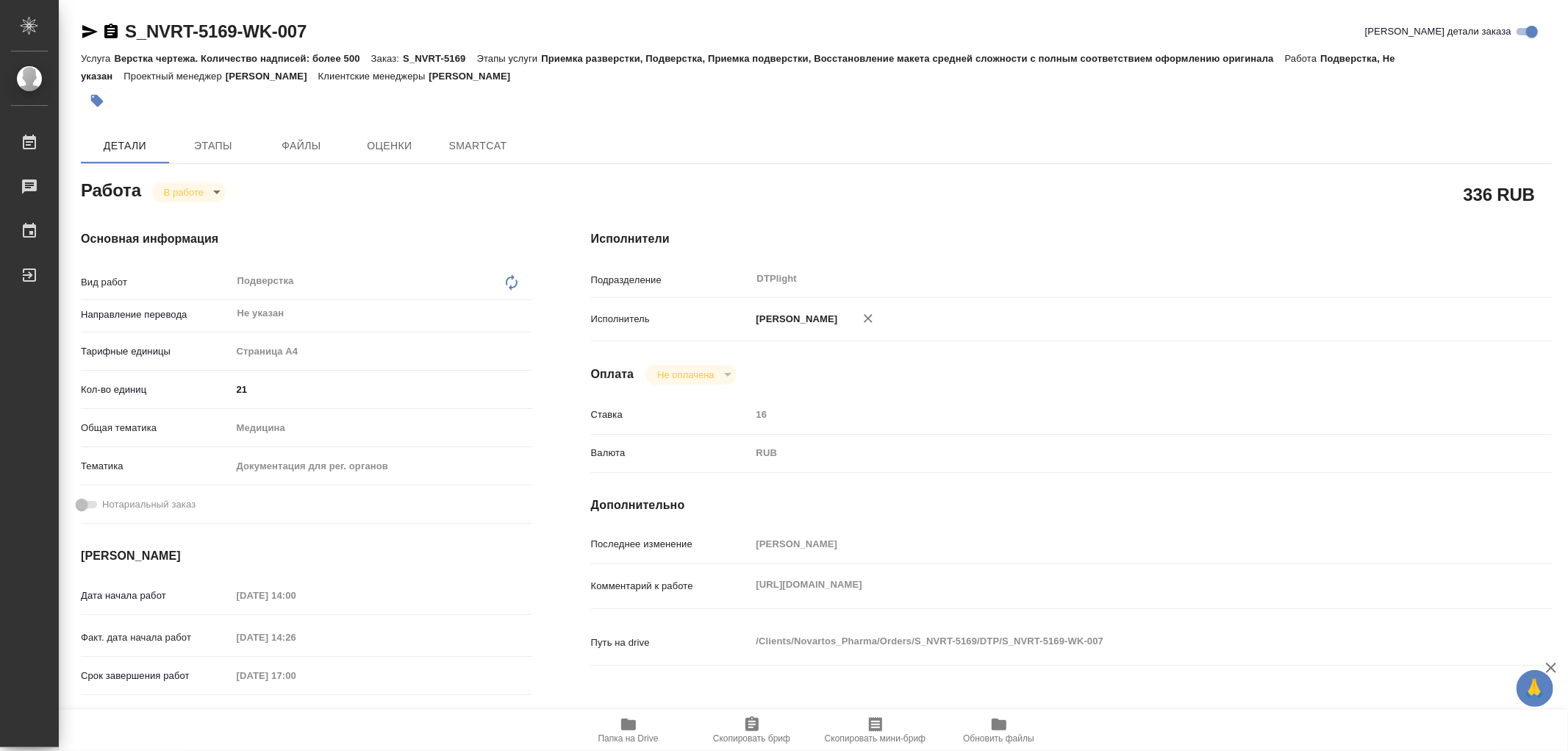
type textarea "x"
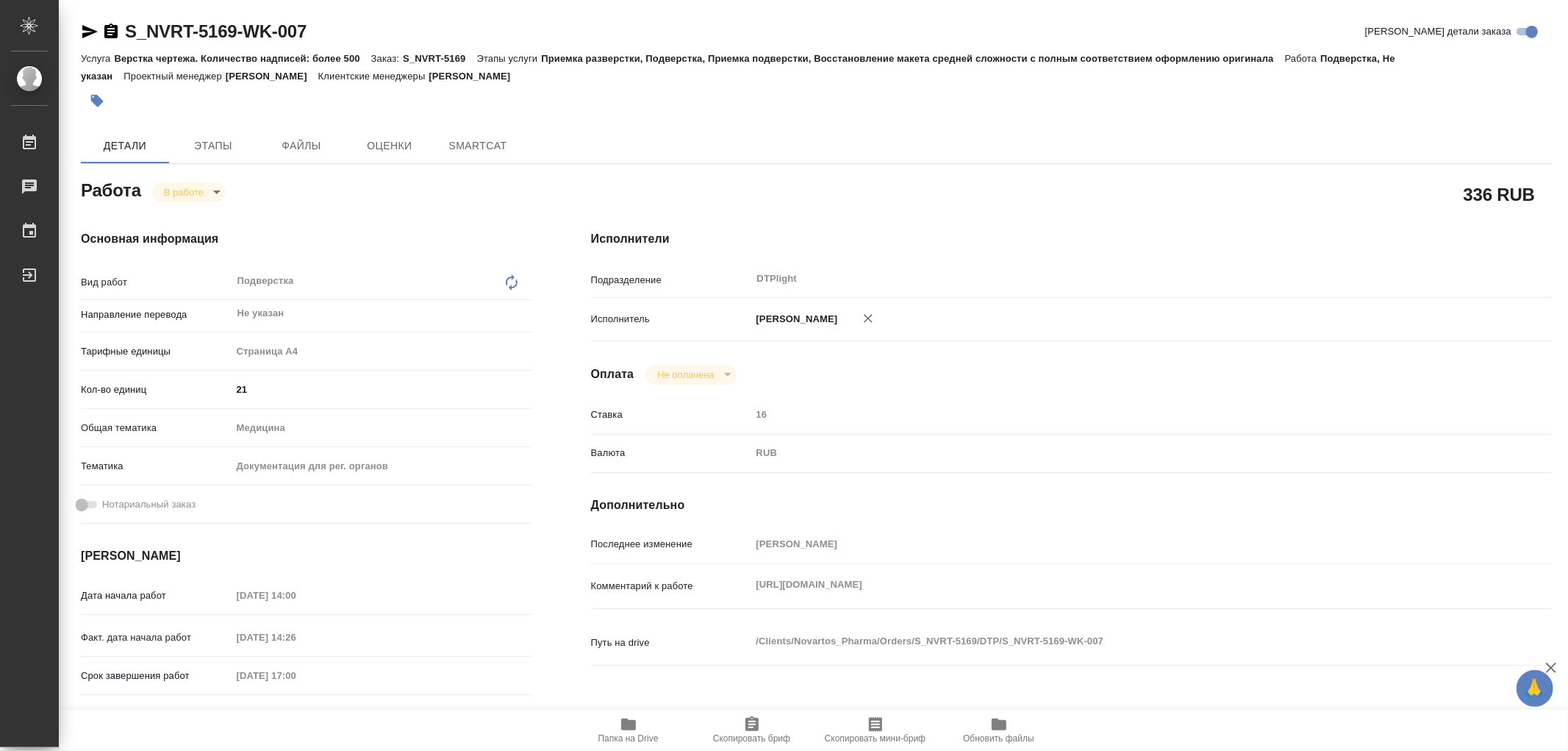
type textarea "x"
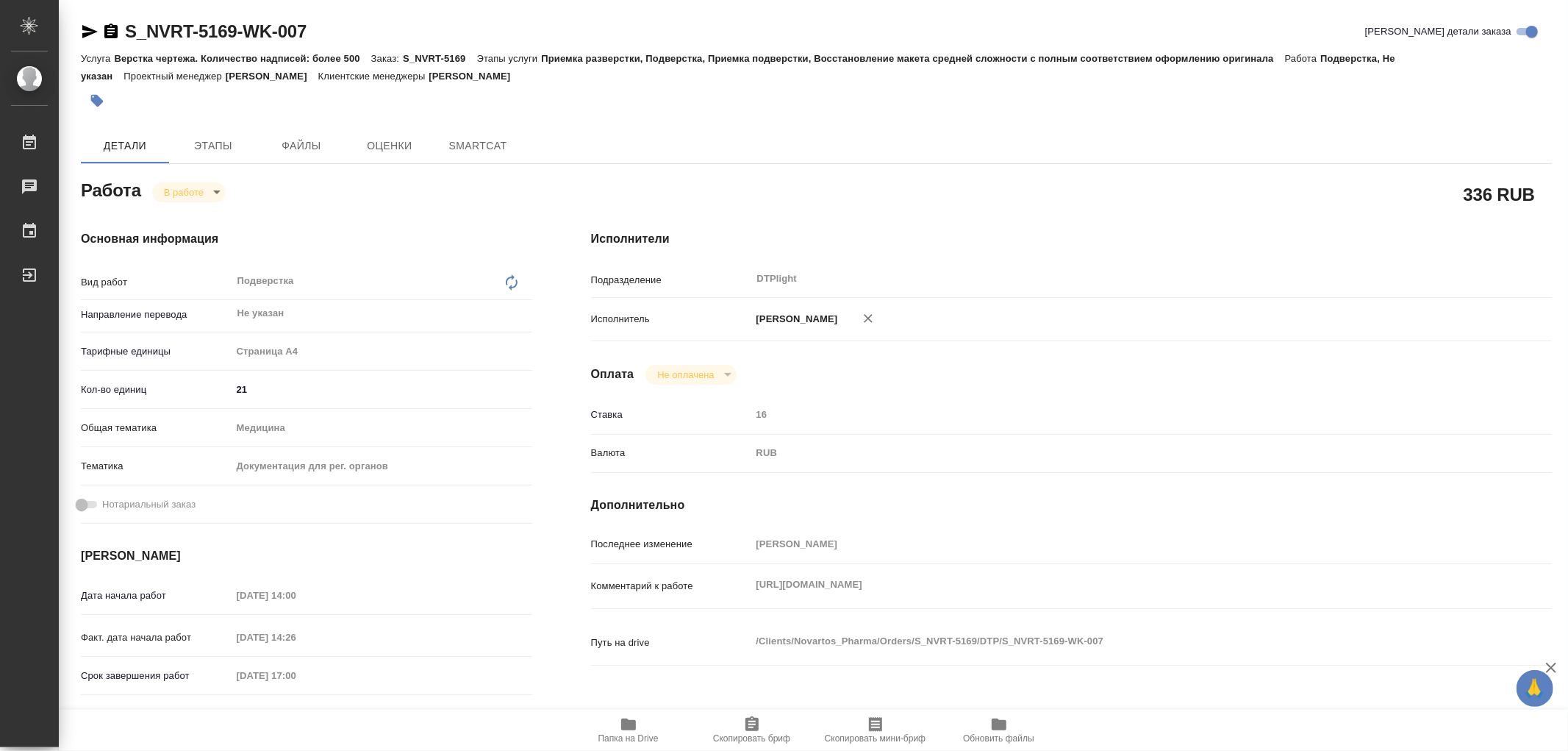
type textarea "x"
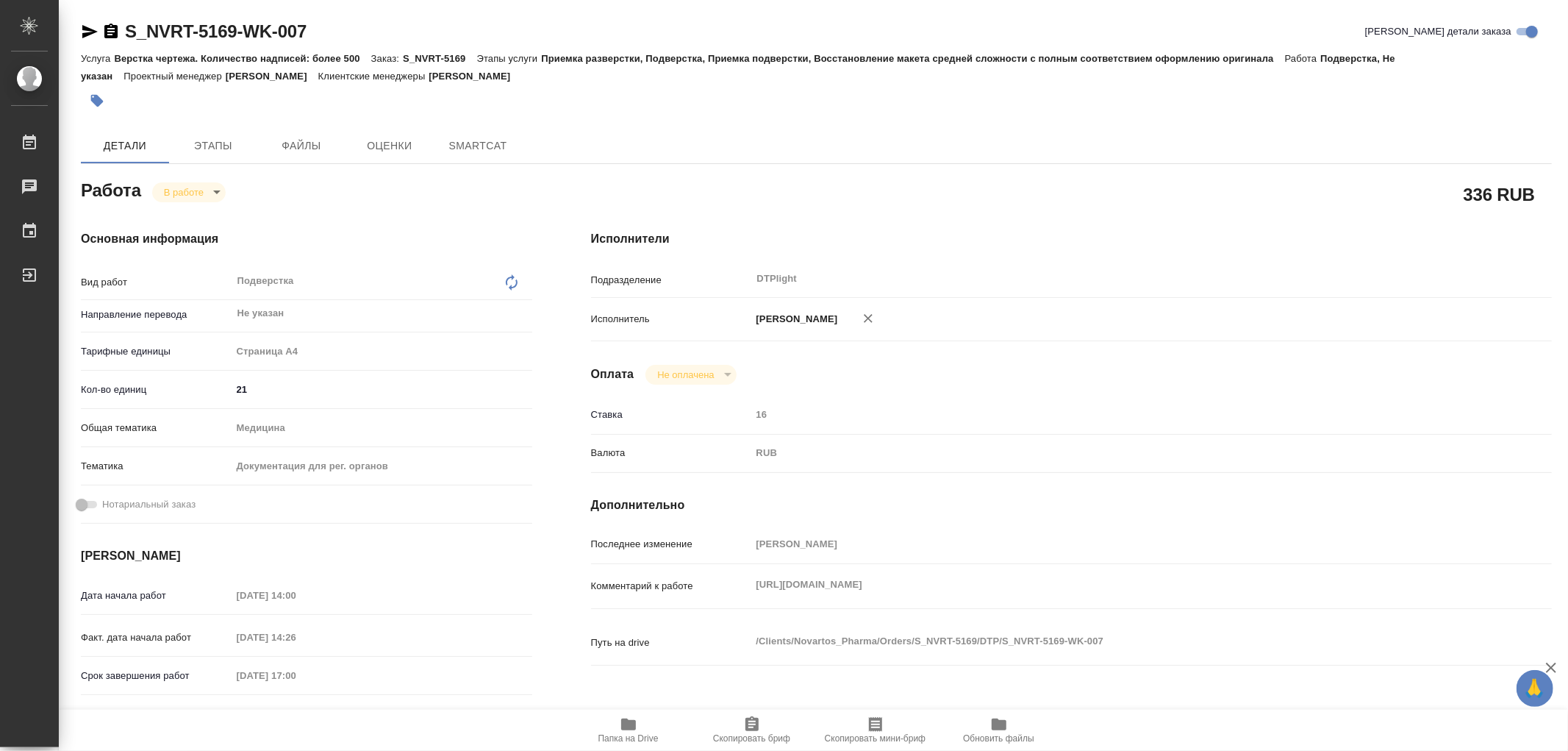
type textarea "x"
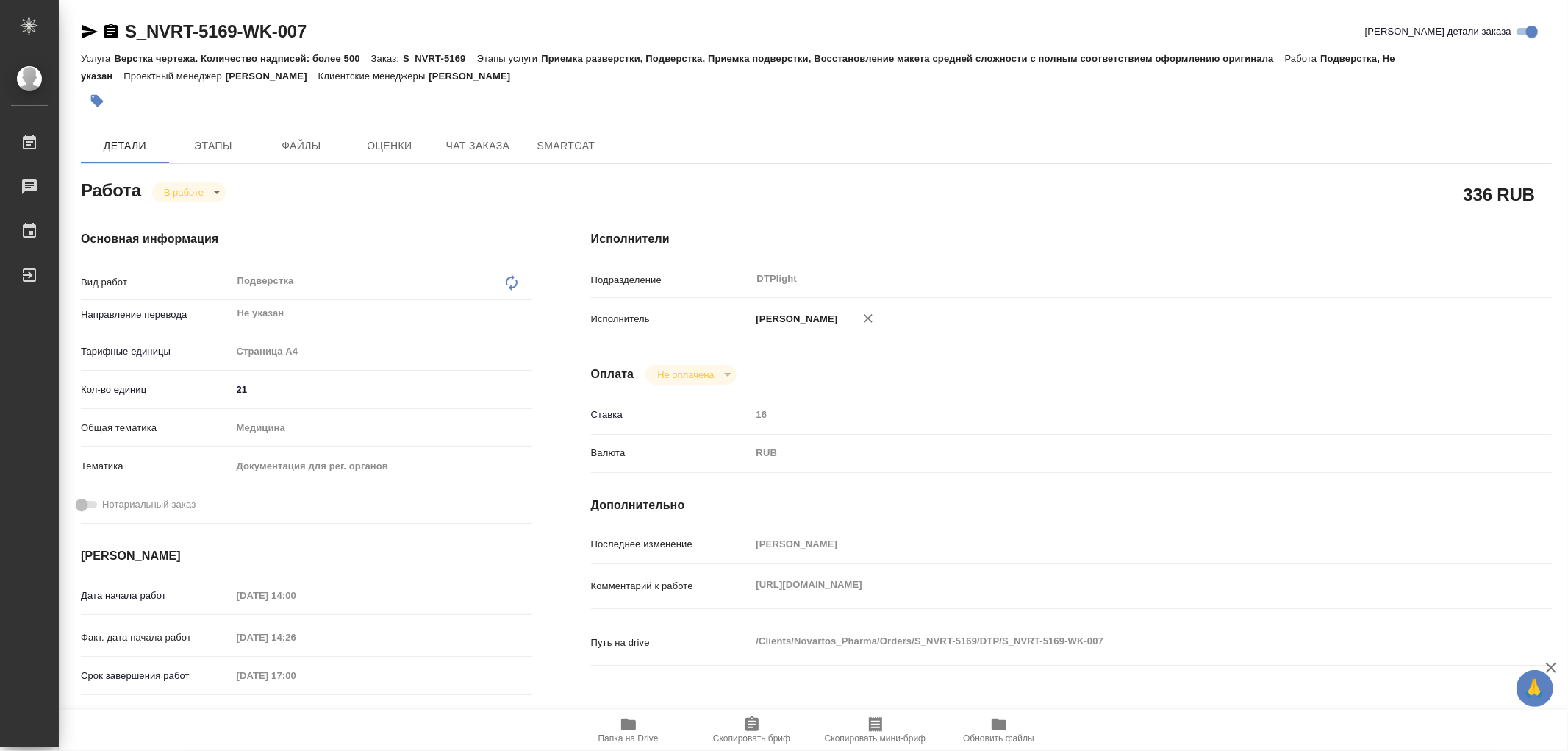
type textarea "x"
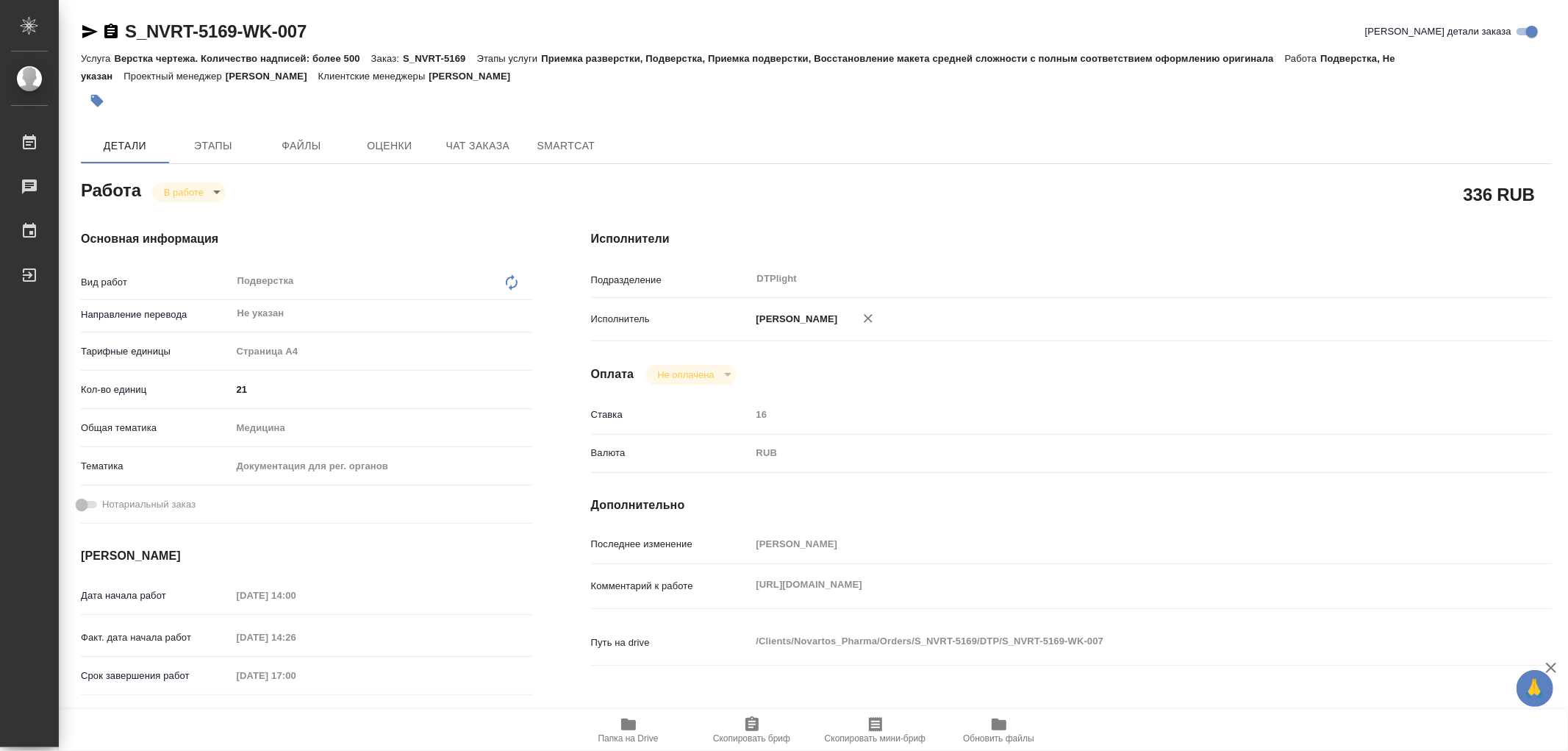
type textarea "x"
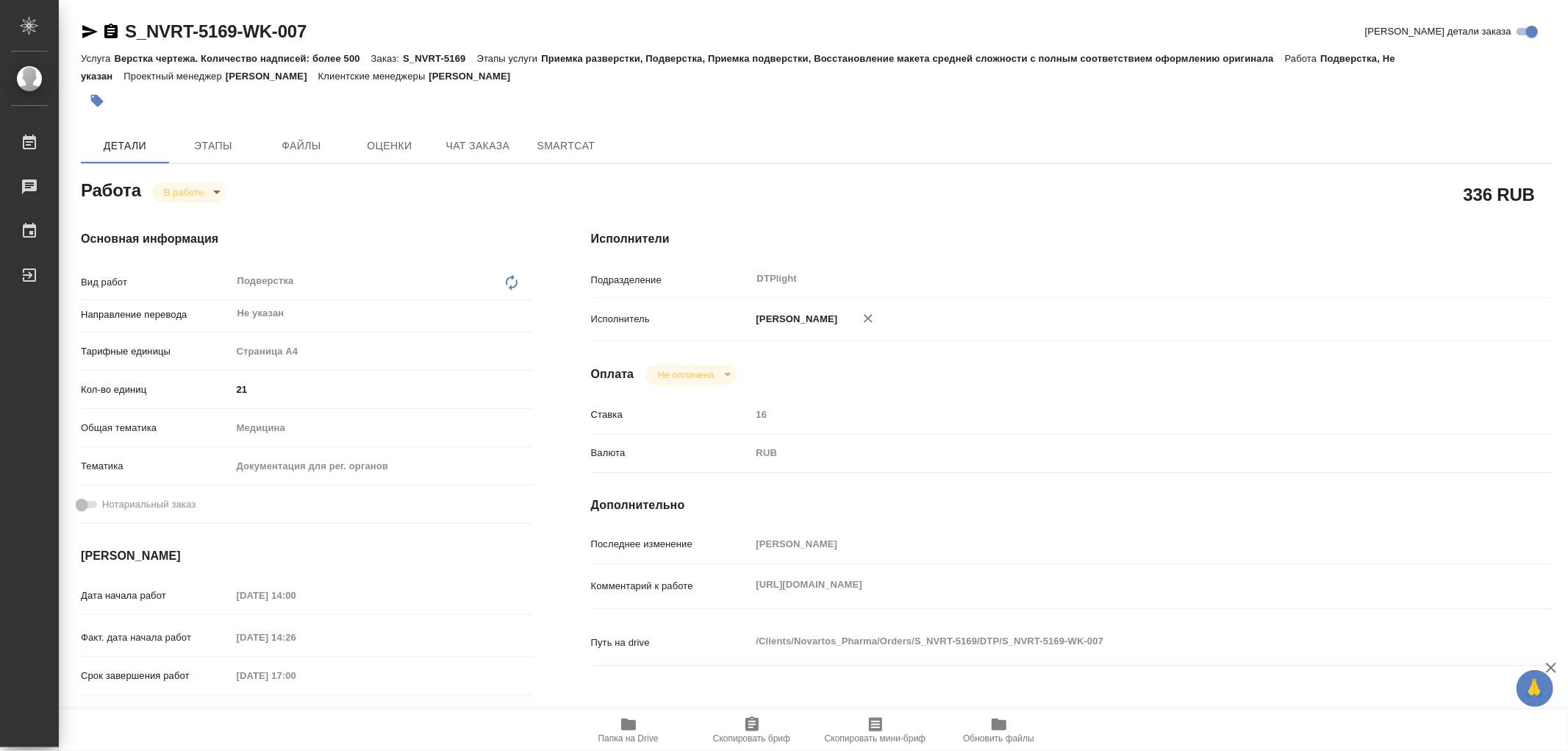
click at [1215, 602] on div "Комментарий к работе https://drive.awatera.com/apps/files/?dir=/Shares/Novartos…" at bounding box center [1071, 586] width 961 height 33
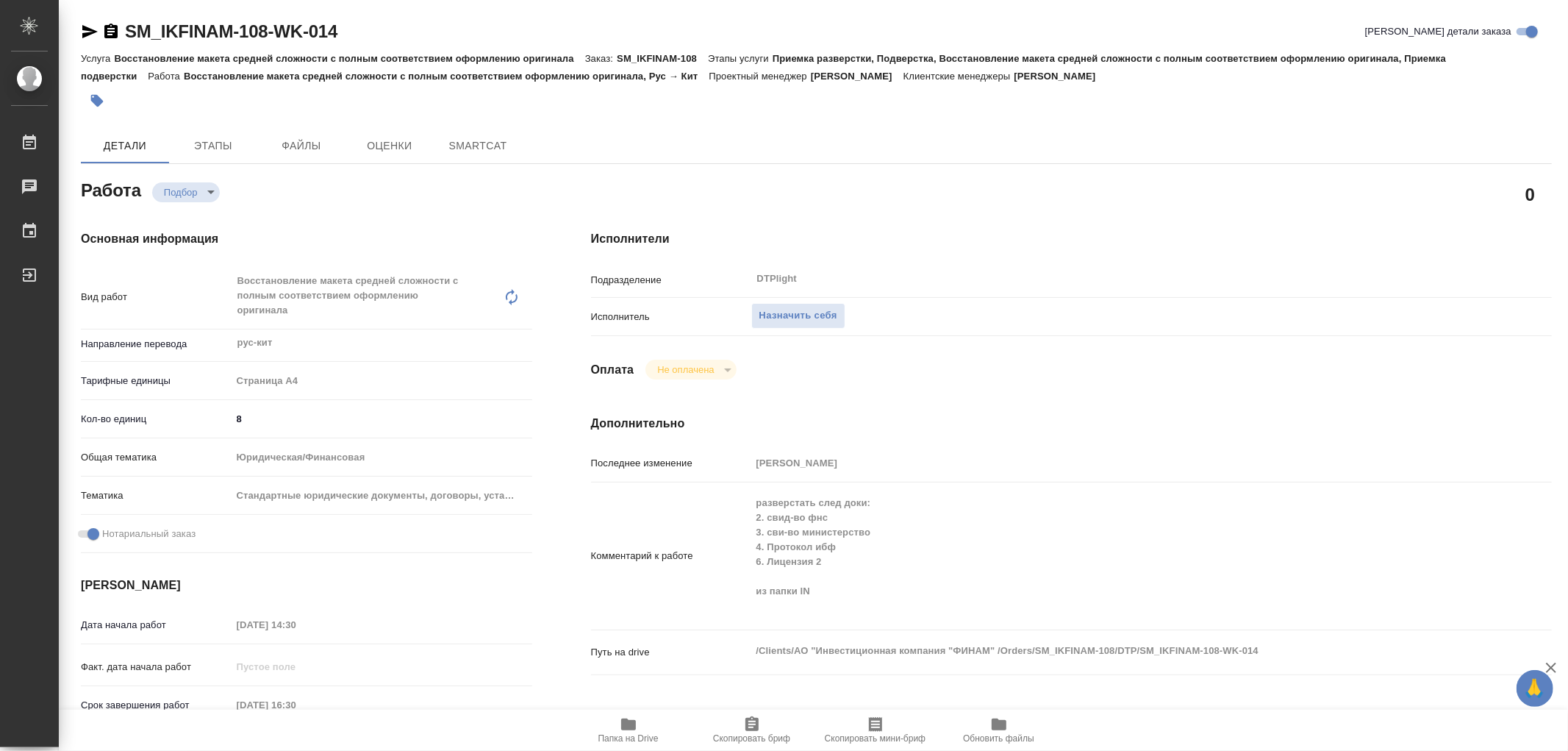
type textarea "x"
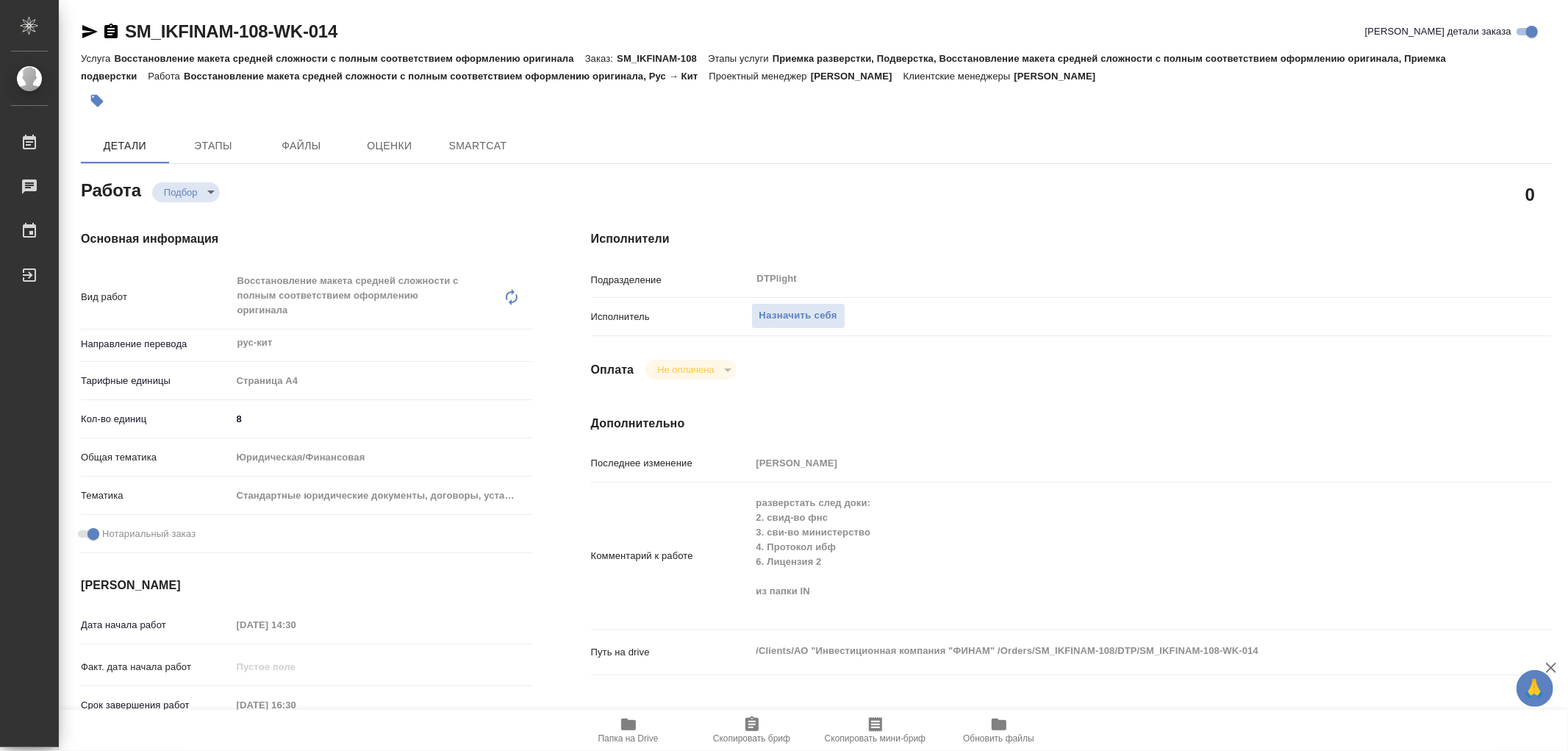
type textarea "x"
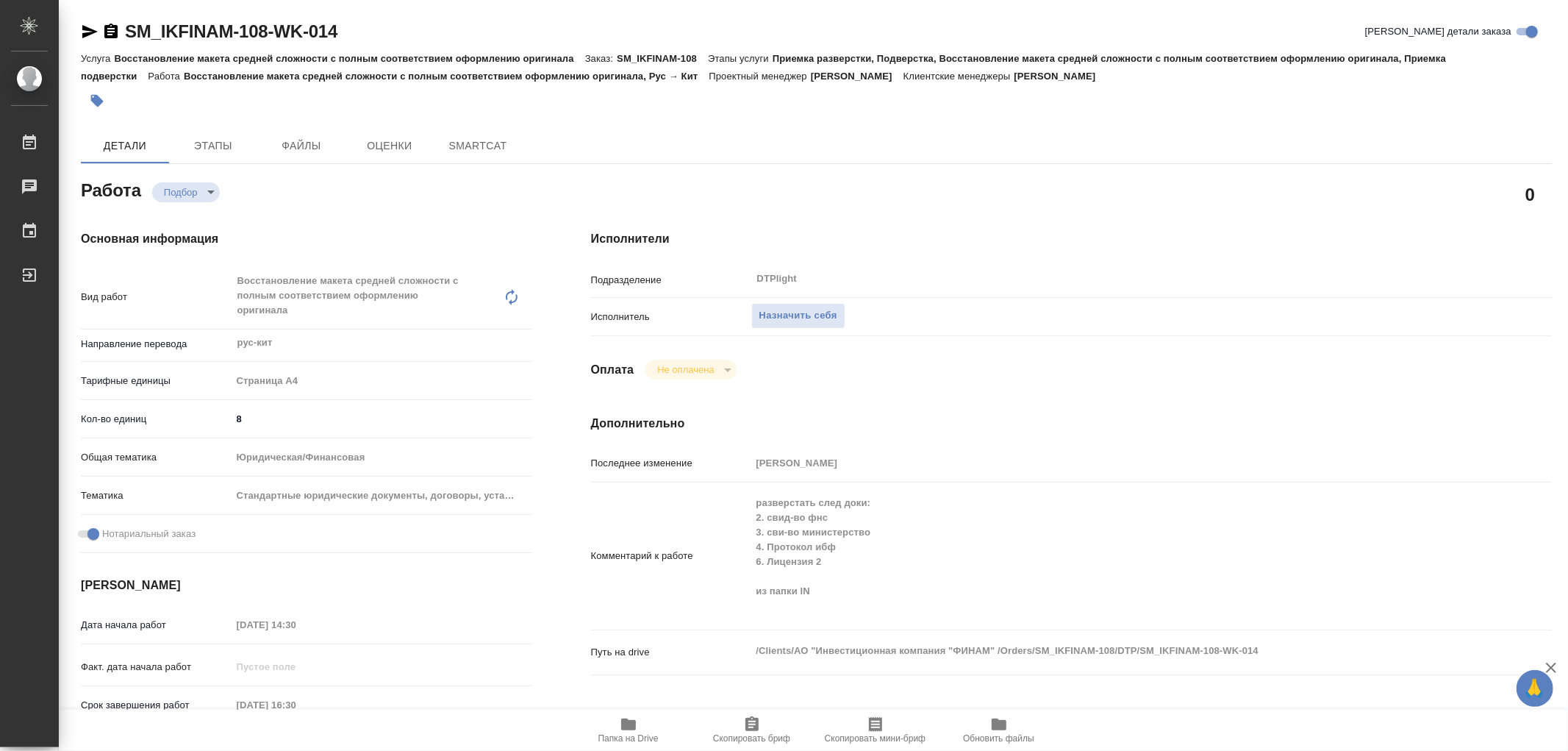
type textarea "x"
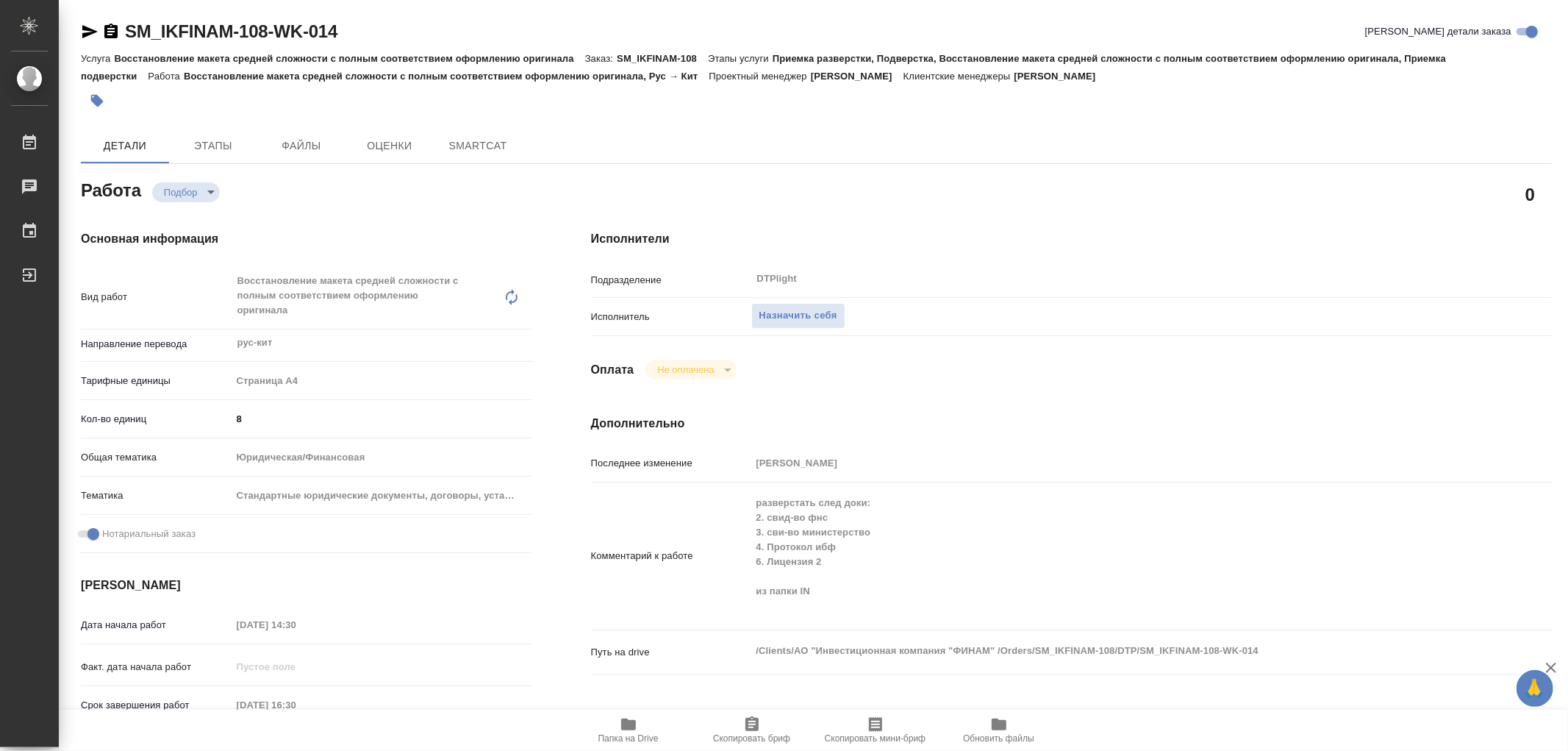
type textarea "x"
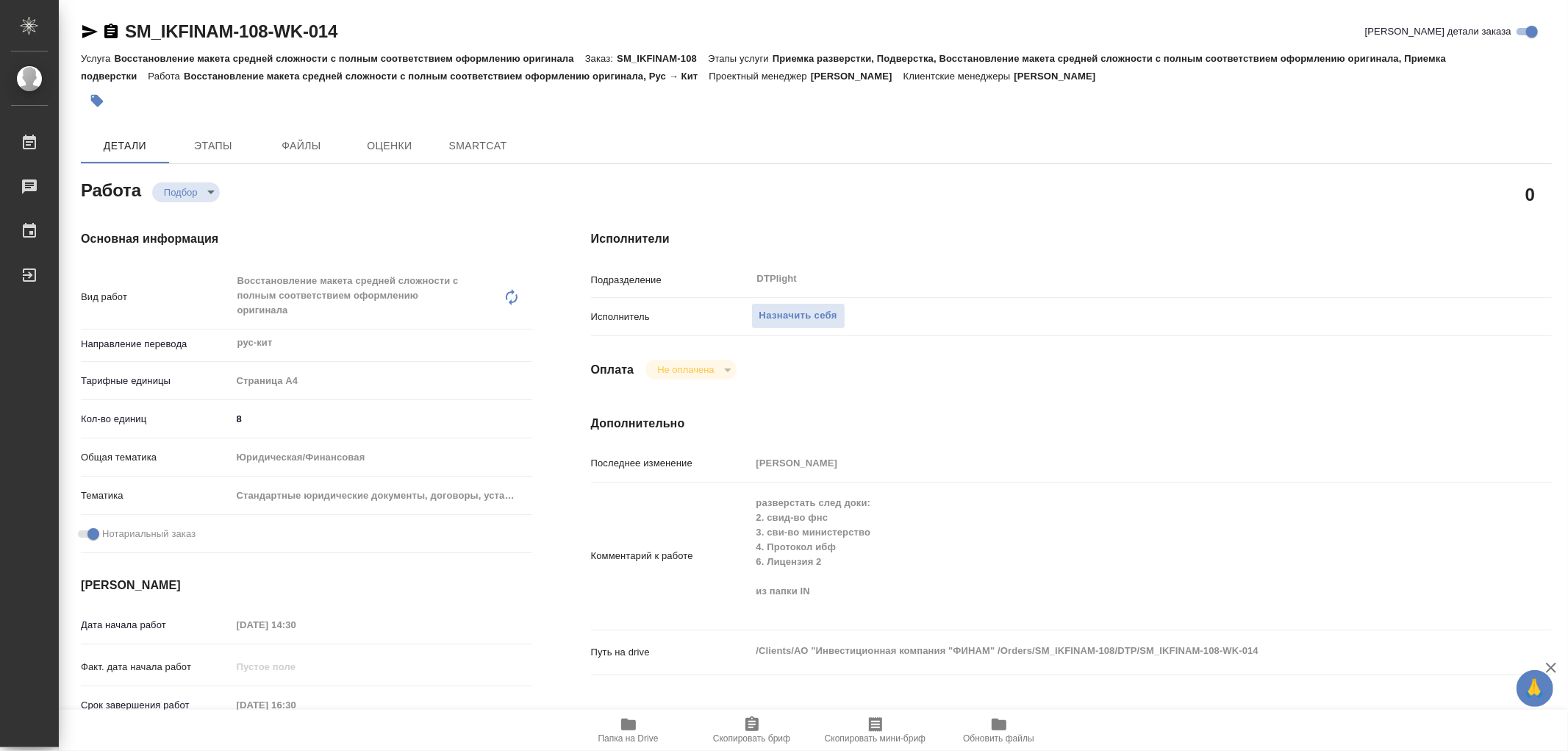
type textarea "x"
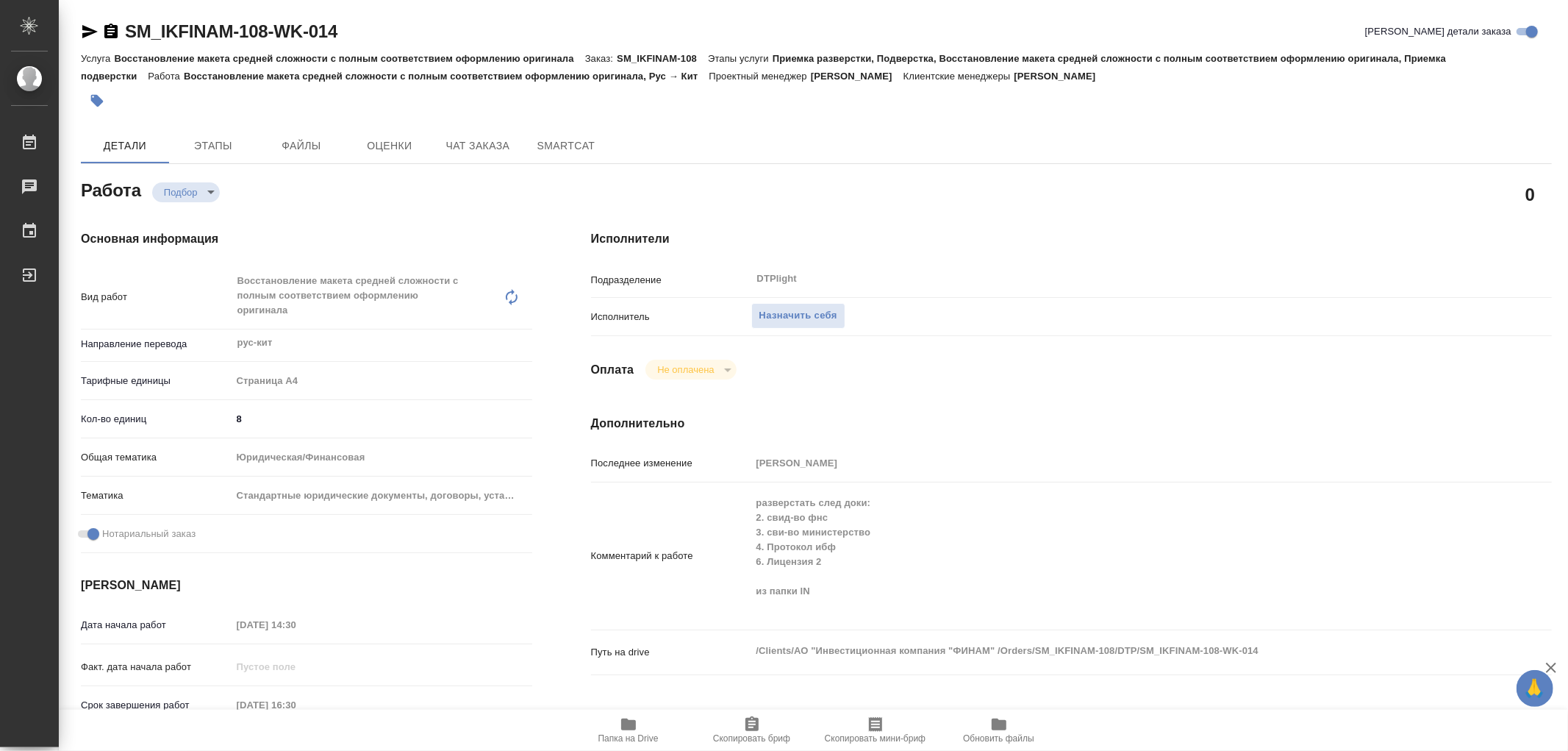
type textarea "x"
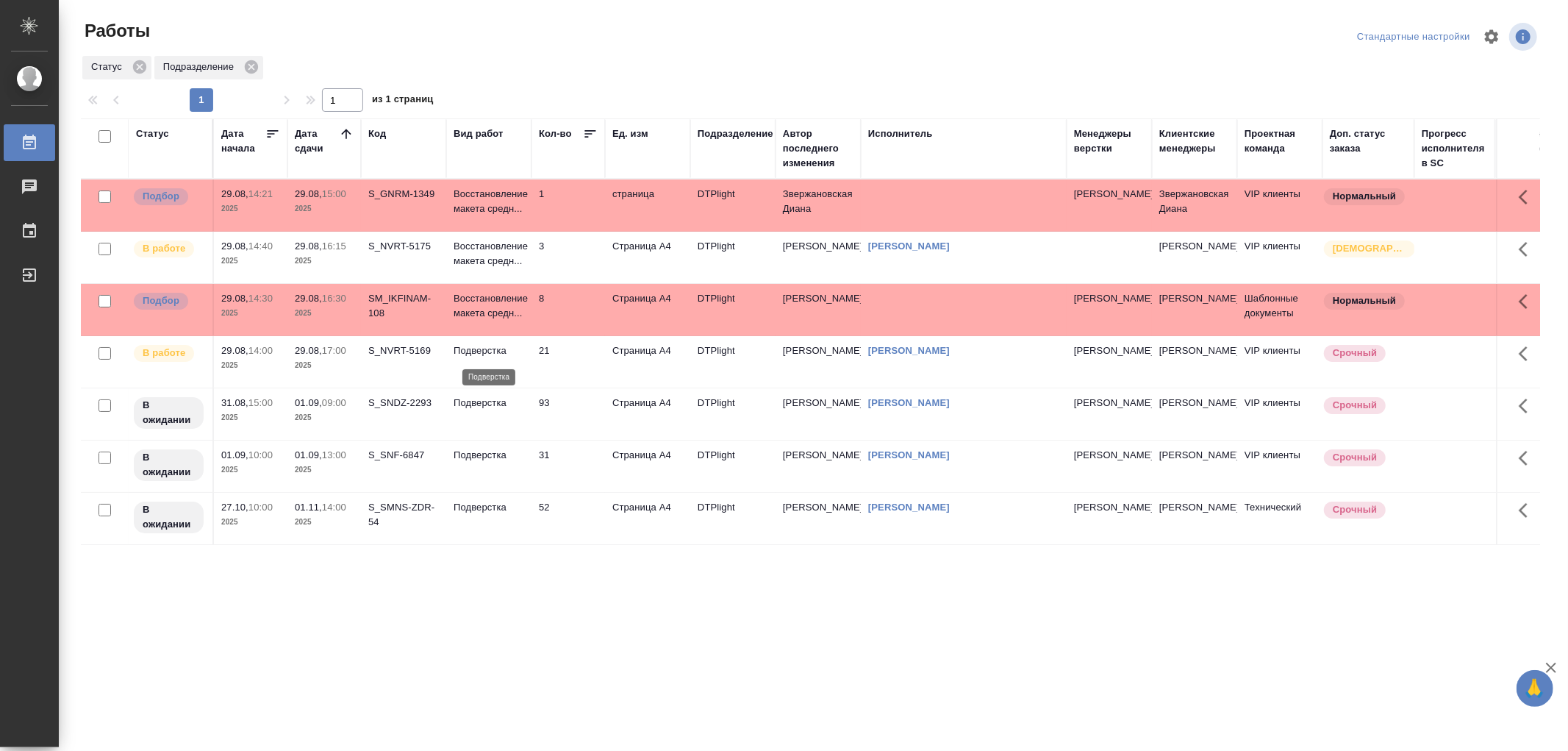
click at [498, 350] on p "Подверстка" at bounding box center [488, 351] width 71 height 15
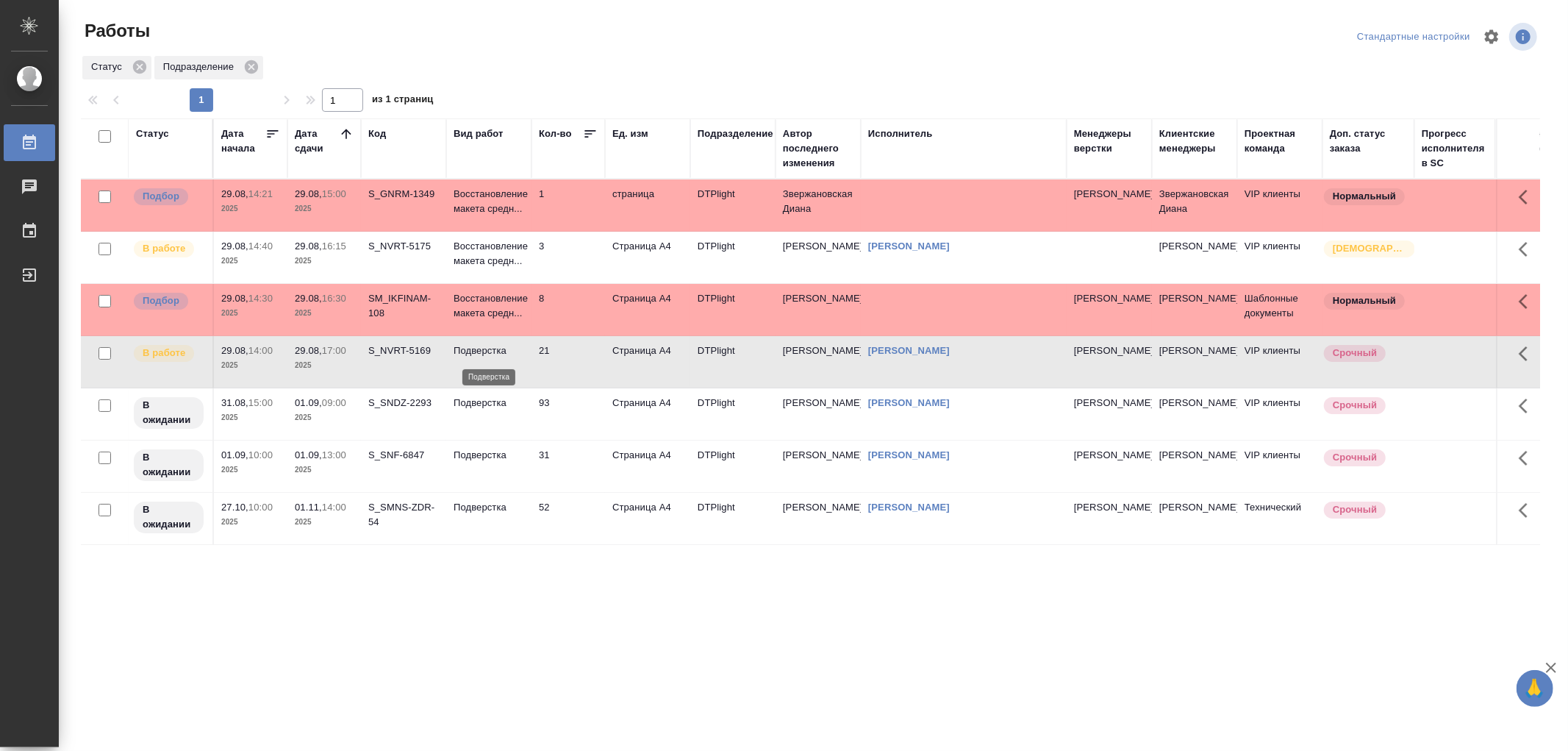
click at [498, 350] on p "Подверстка" at bounding box center [488, 351] width 71 height 15
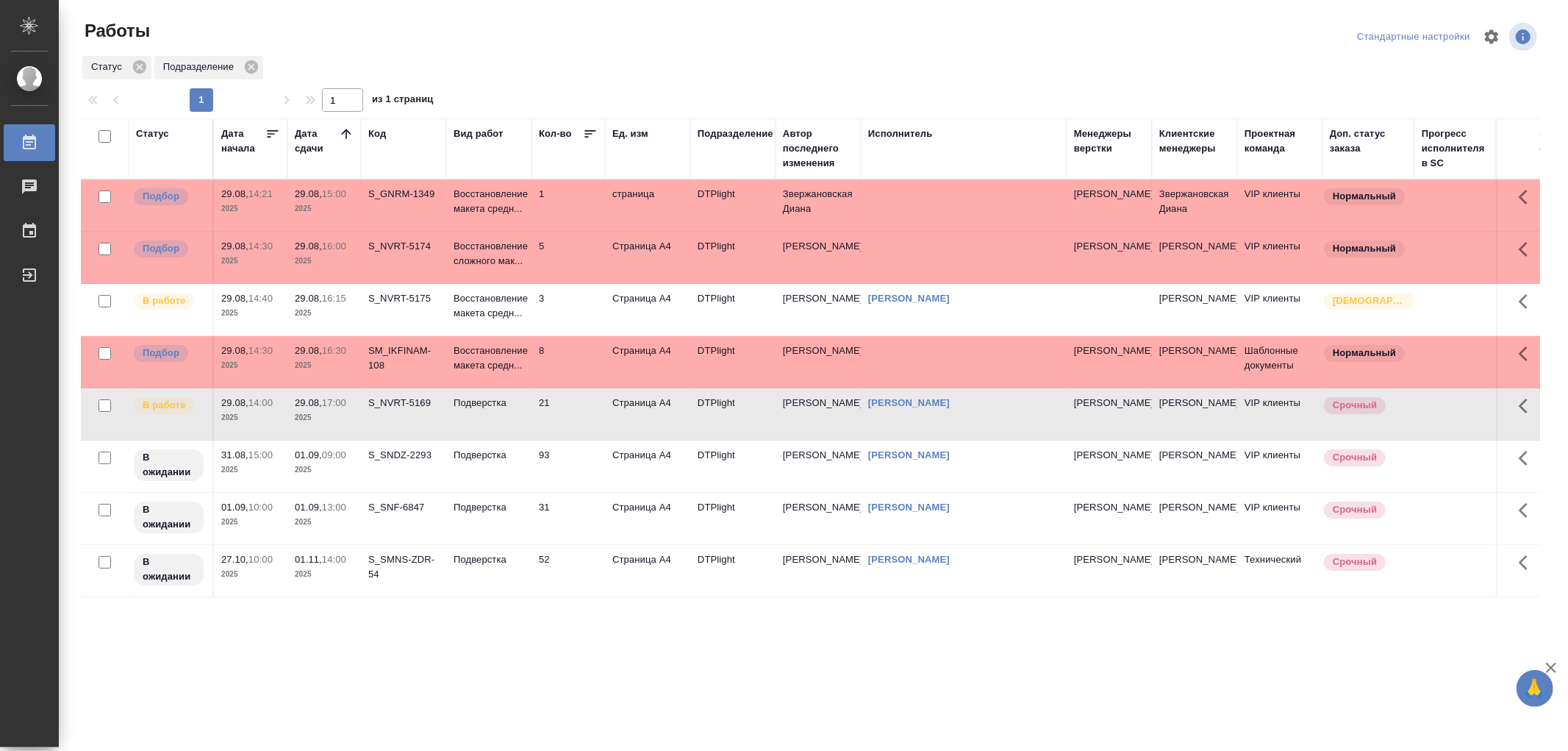
click at [493, 231] on td "Подверстка" at bounding box center [488, 206] width 85 height 52
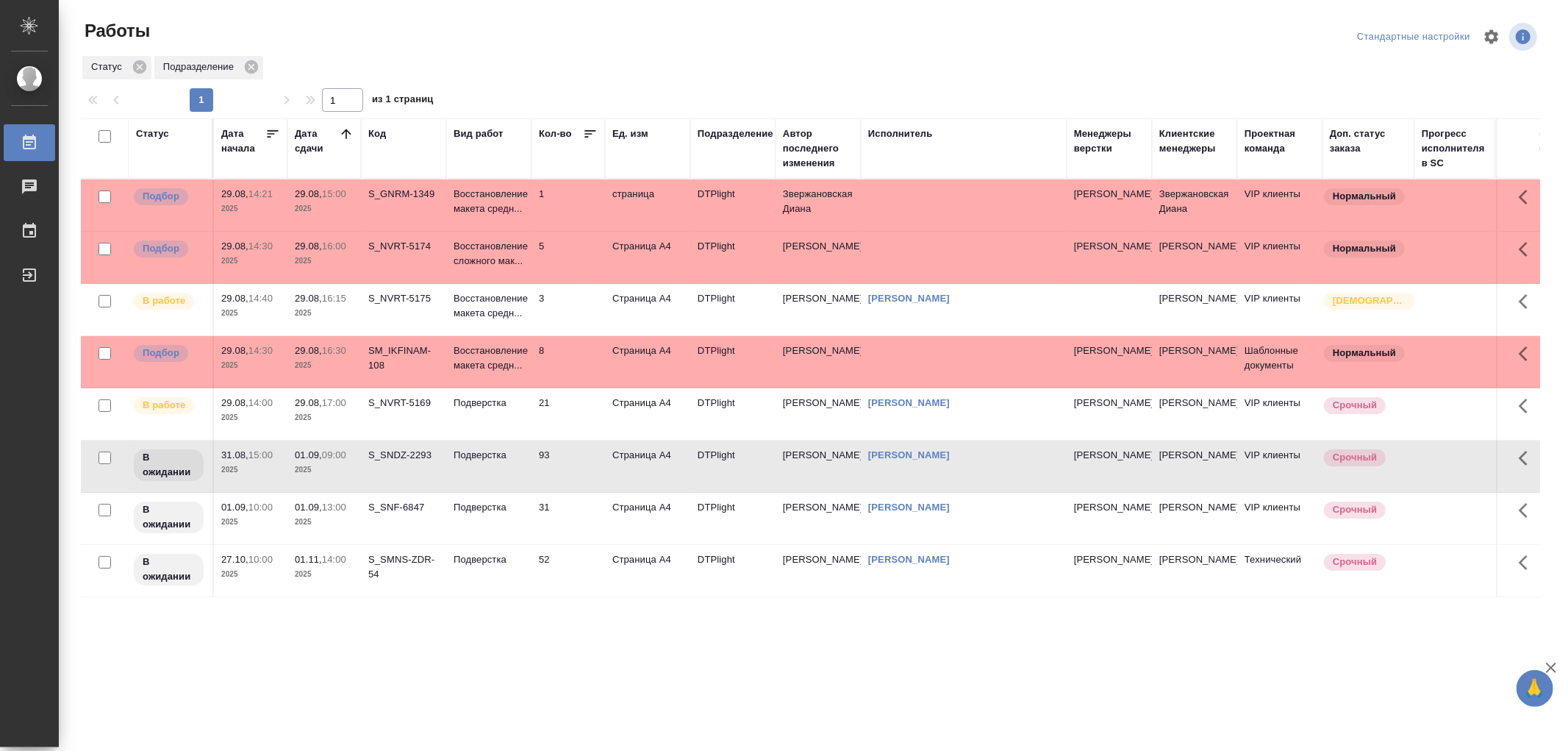
click at [493, 231] on td "Подверстка" at bounding box center [488, 206] width 85 height 52
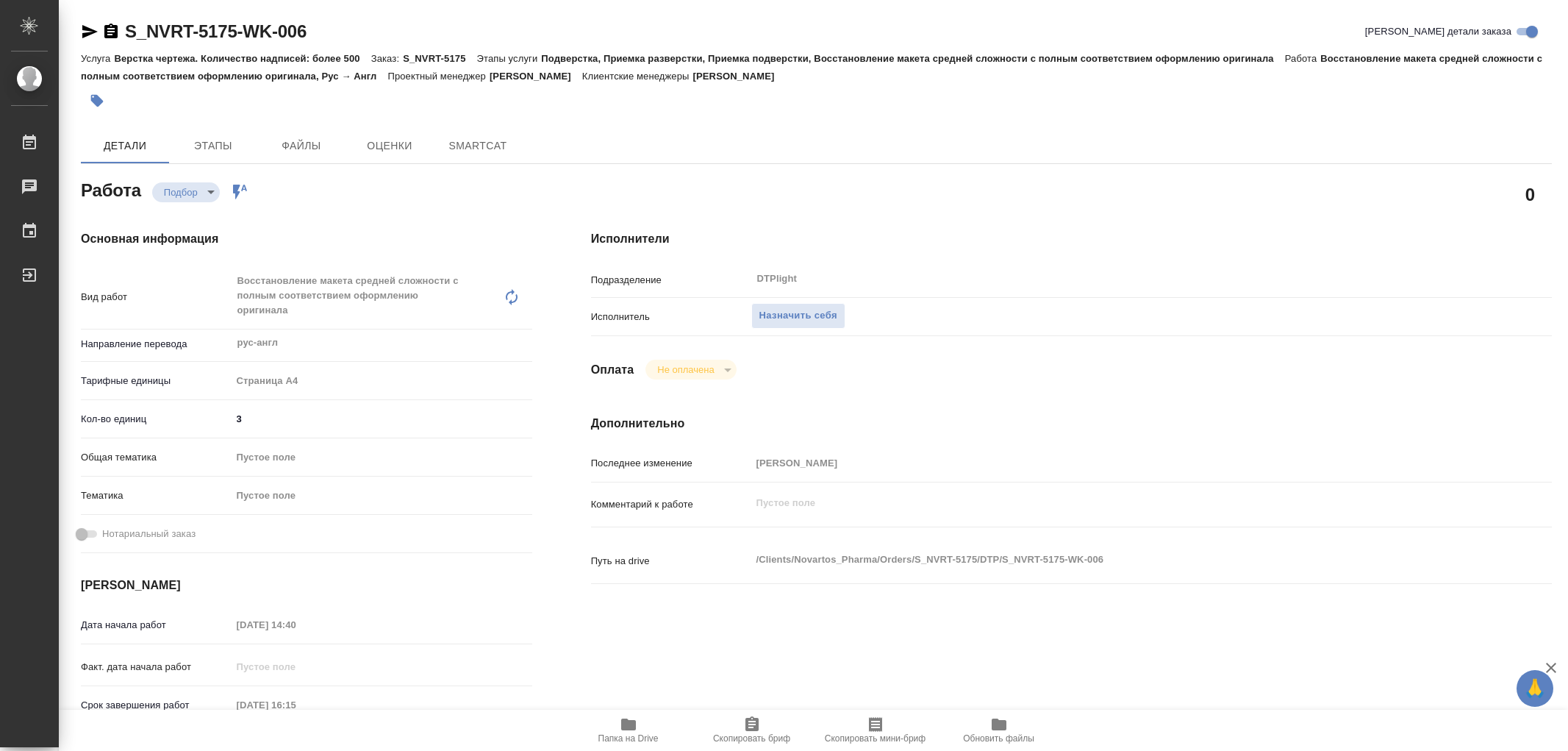
type textarea "x"
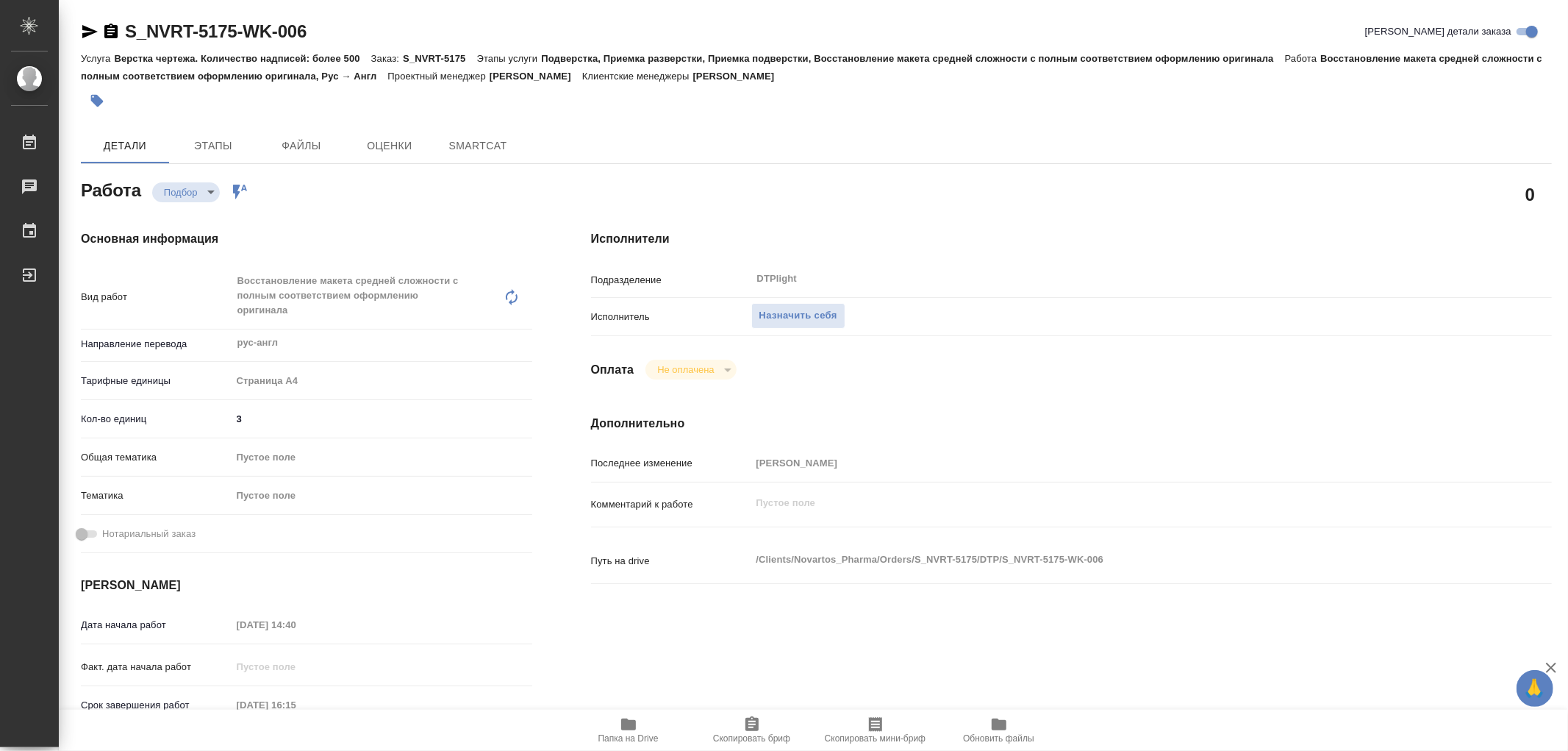
type textarea "x"
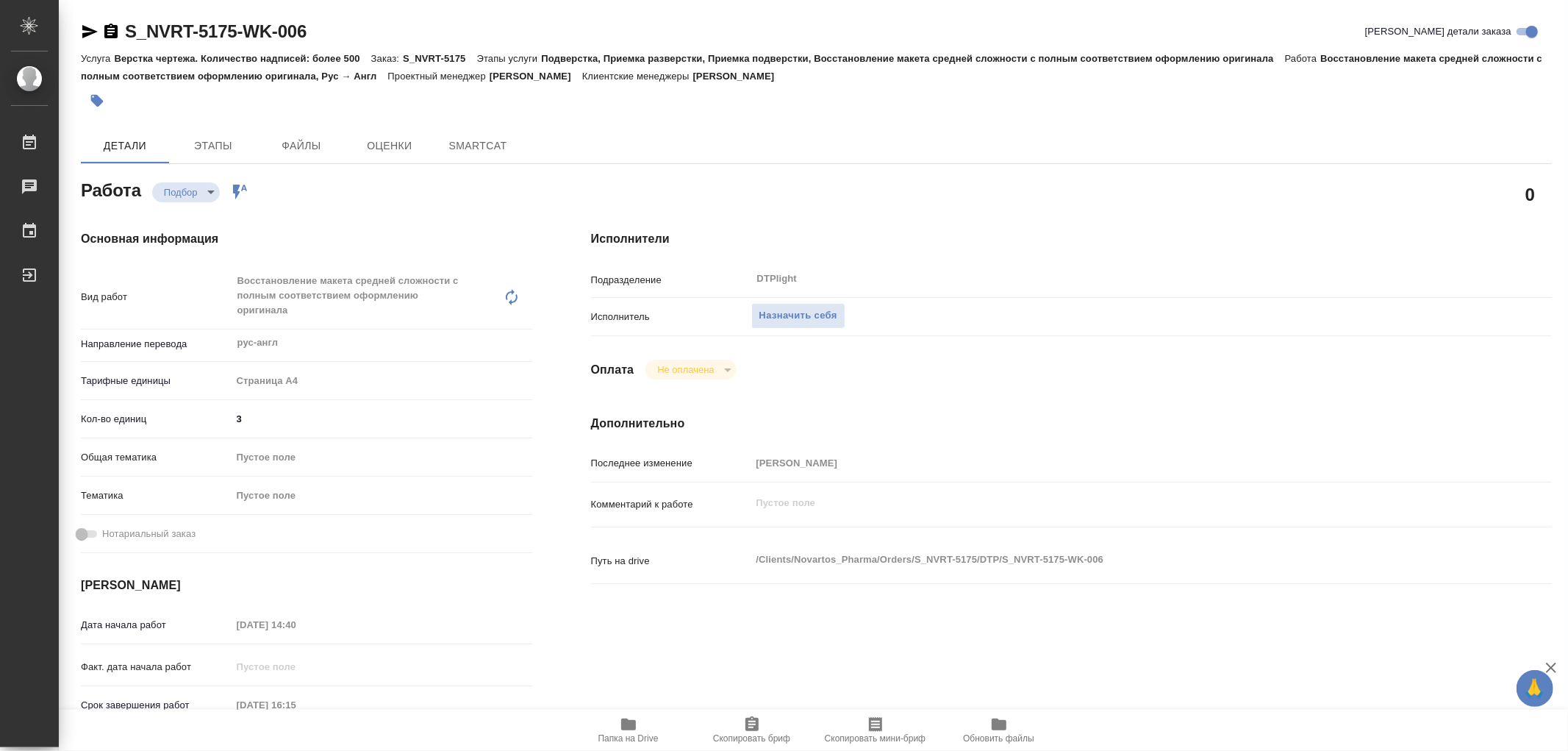
type textarea "x"
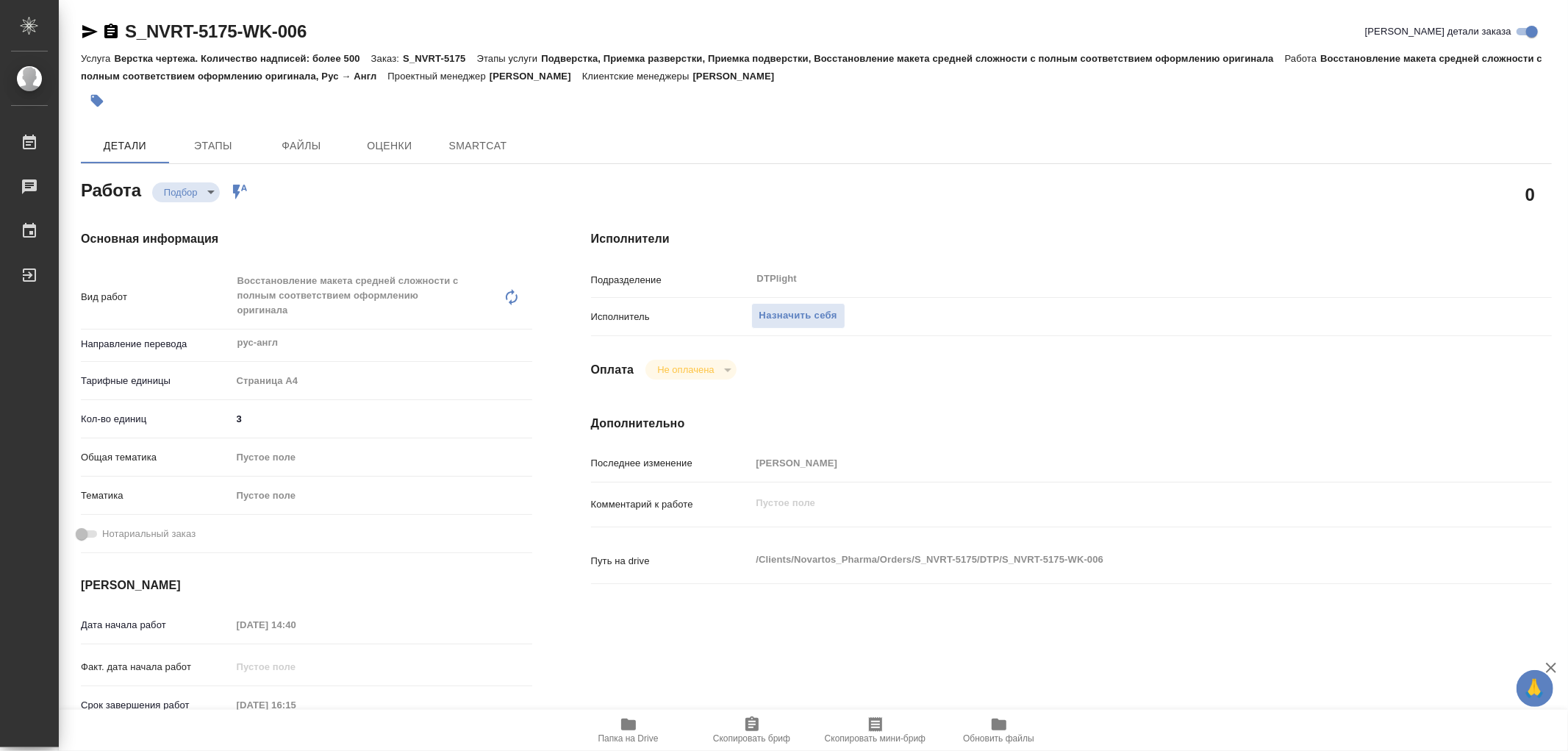
type textarea "x"
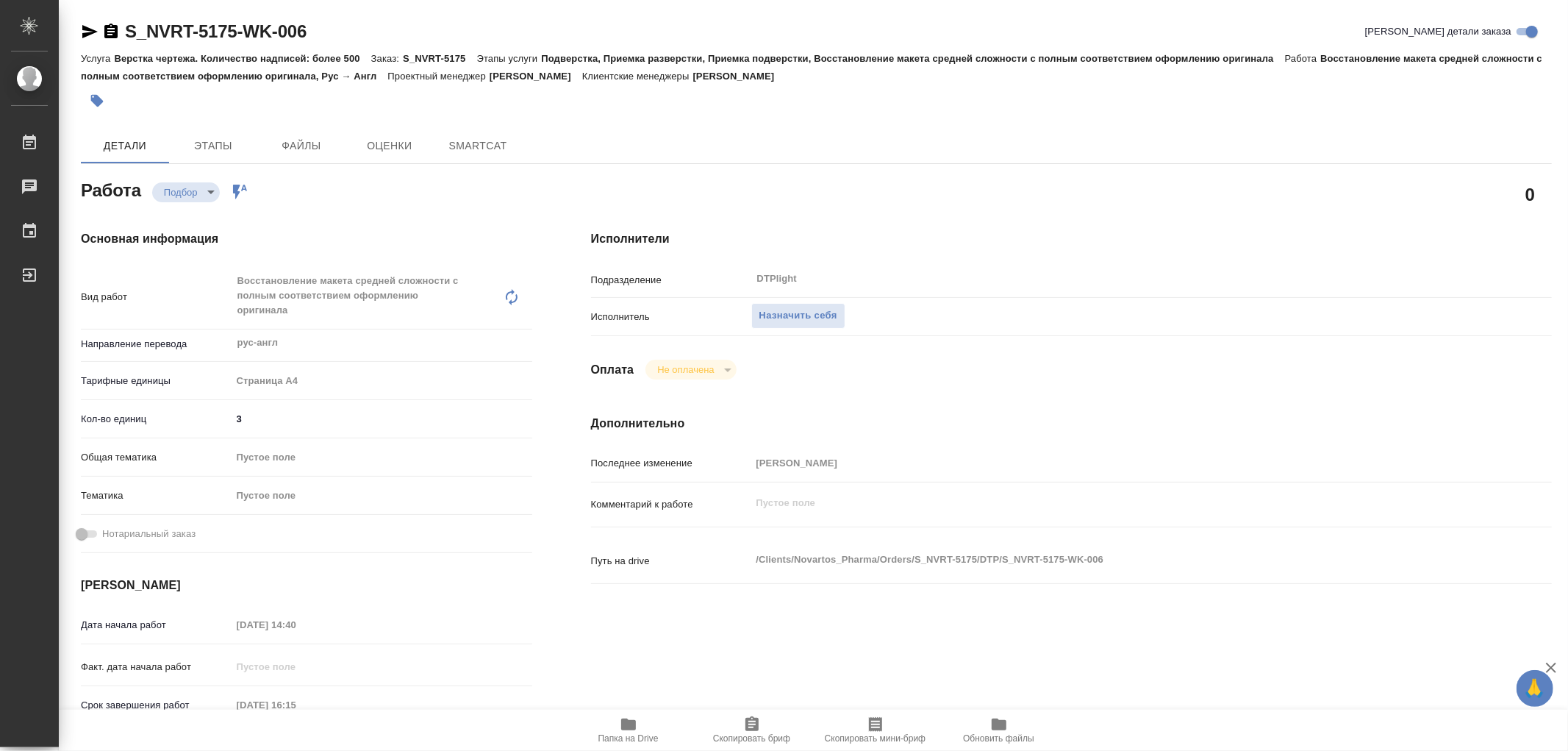
type textarea "x"
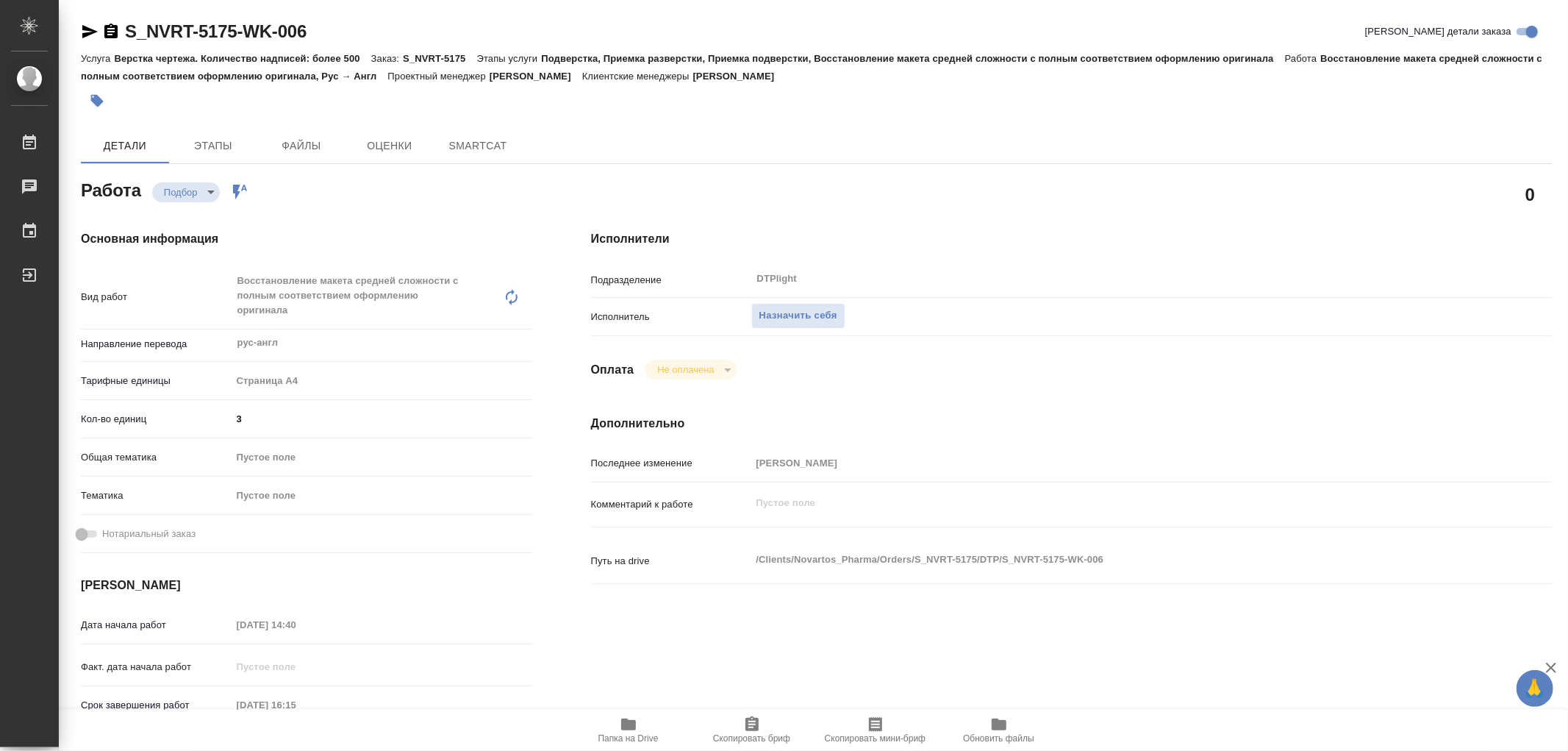
type textarea "x"
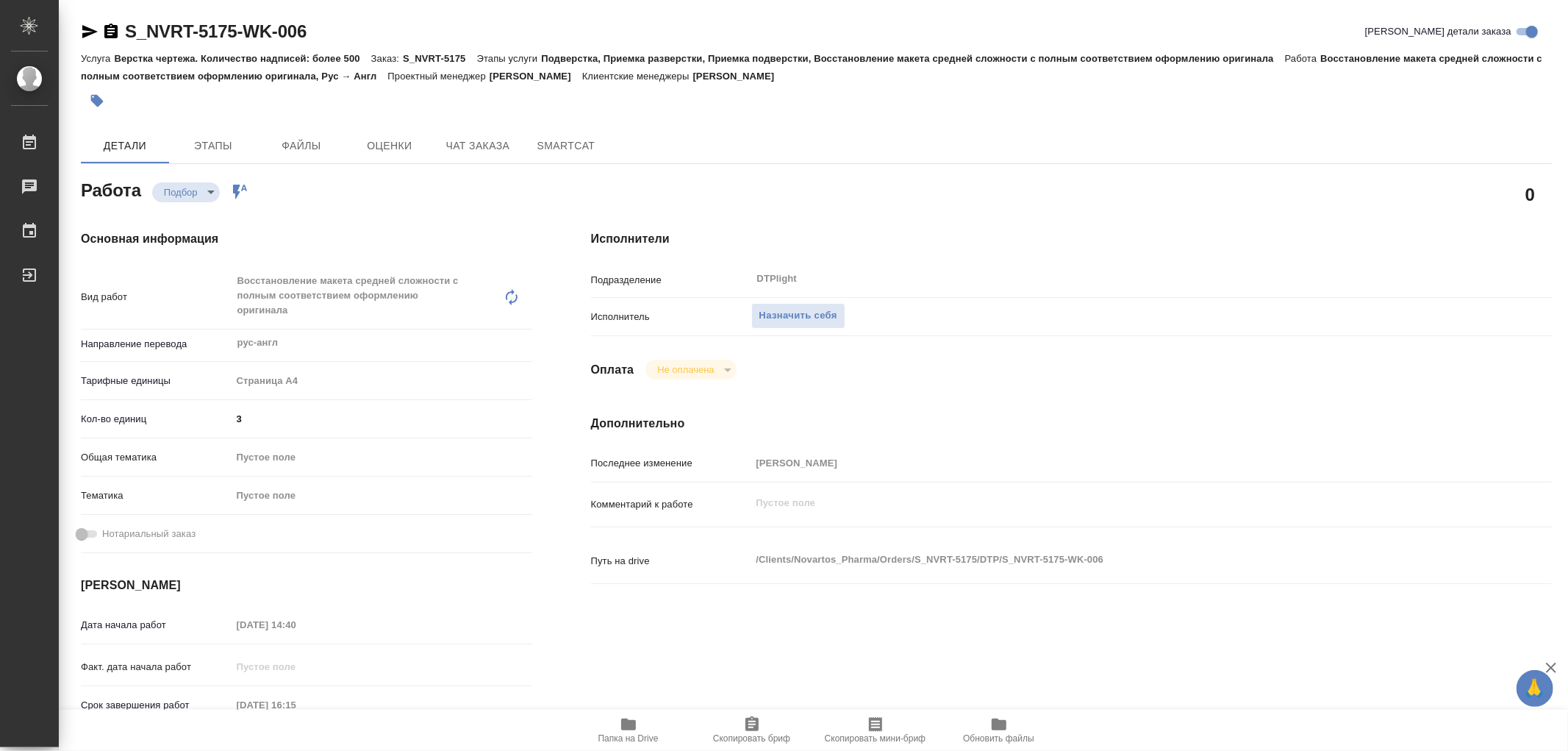
click at [630, 719] on icon "button" at bounding box center [628, 723] width 18 height 18
type textarea "x"
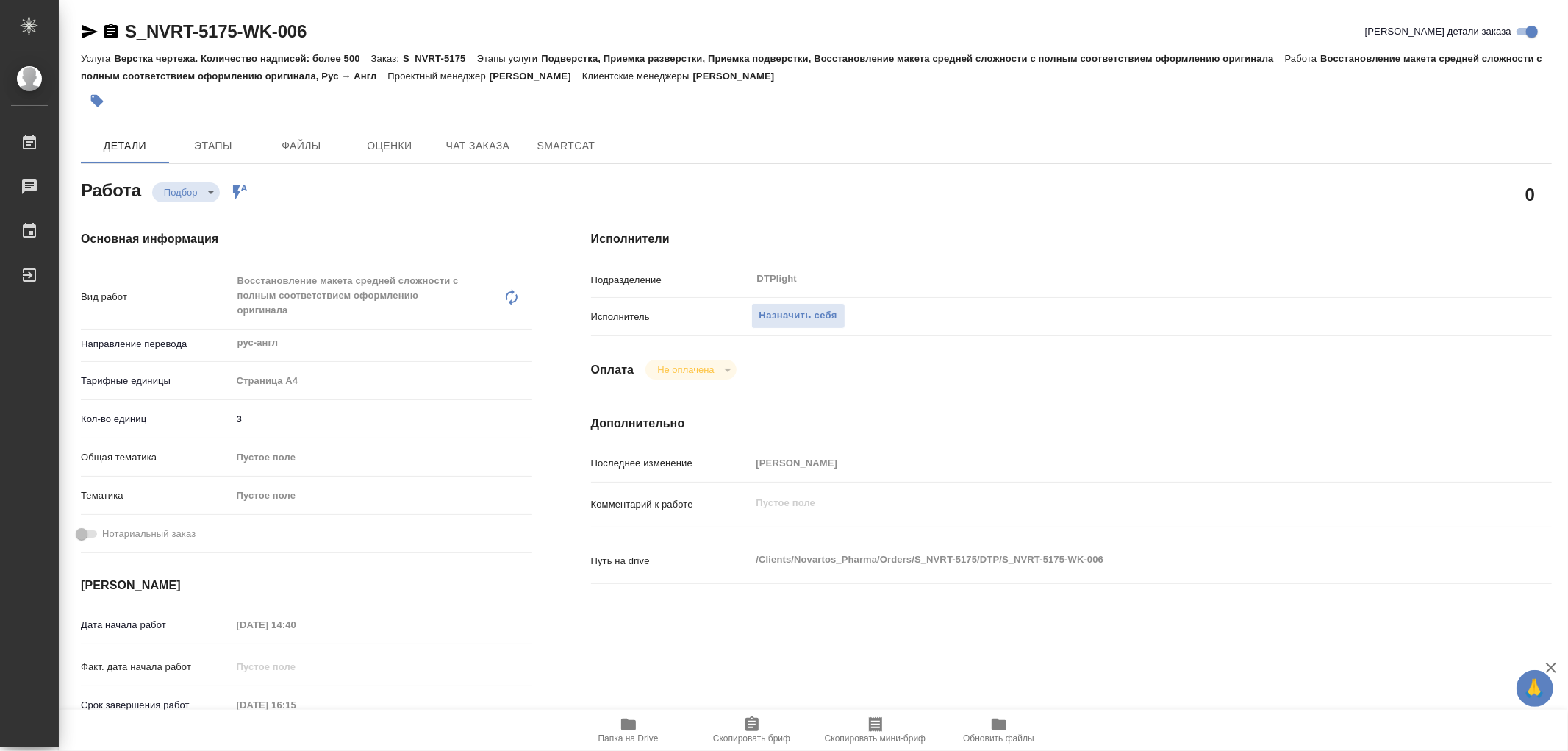
type textarea "x"
click at [630, 719] on icon "button" at bounding box center [628, 723] width 18 height 18
type textarea "x"
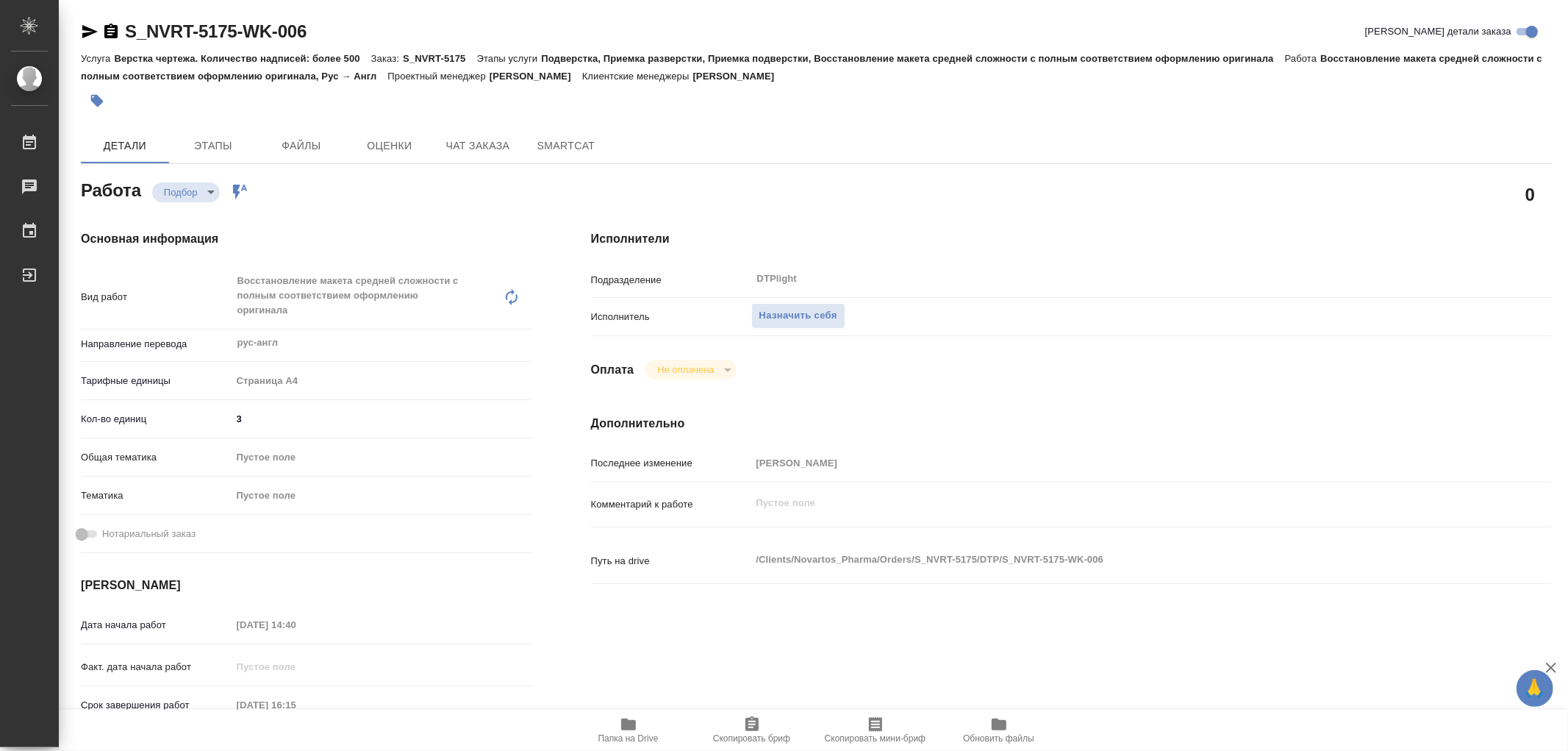
type textarea "x"
click at [810, 311] on span "Назначить себя" at bounding box center [797, 316] width 78 height 17
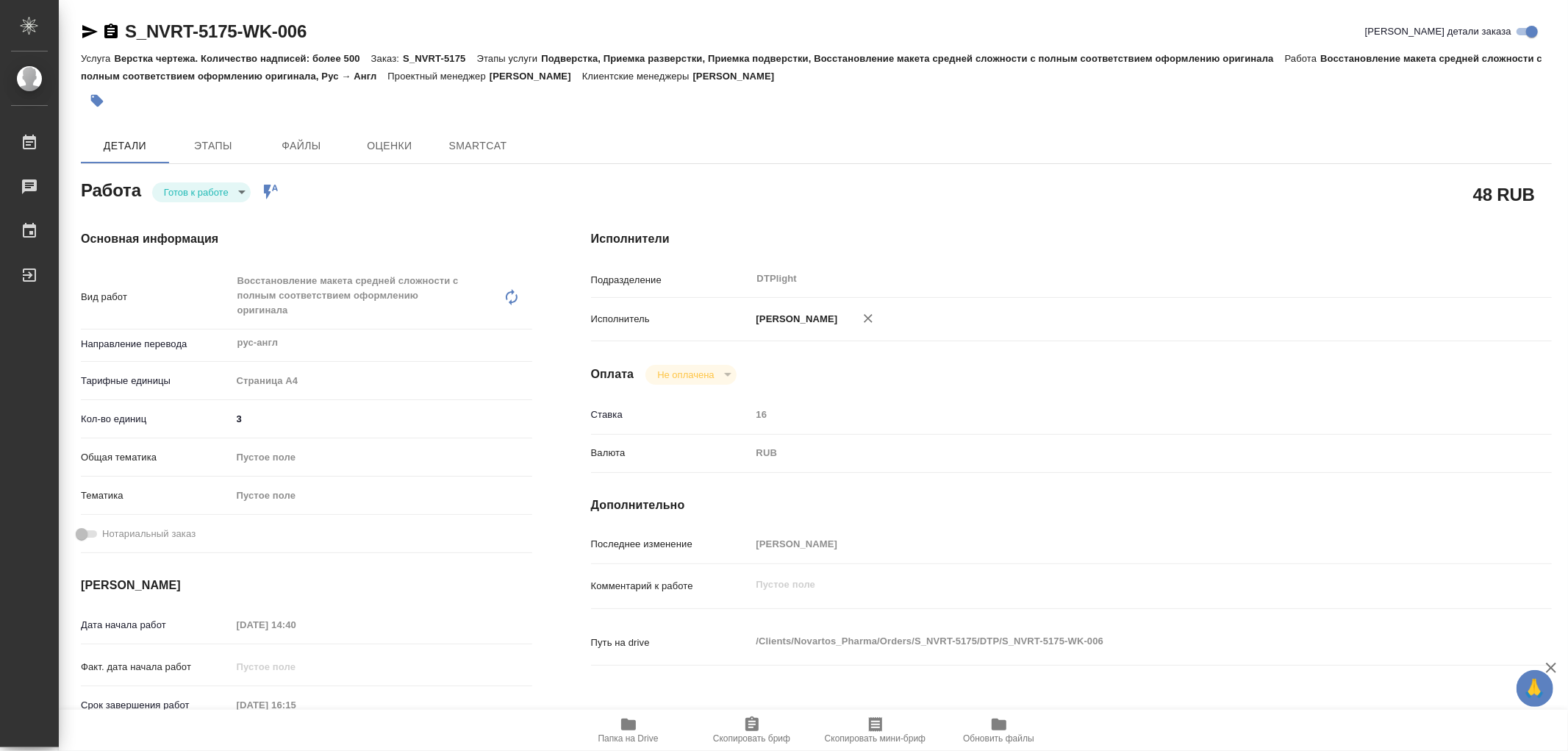
type textarea "x"
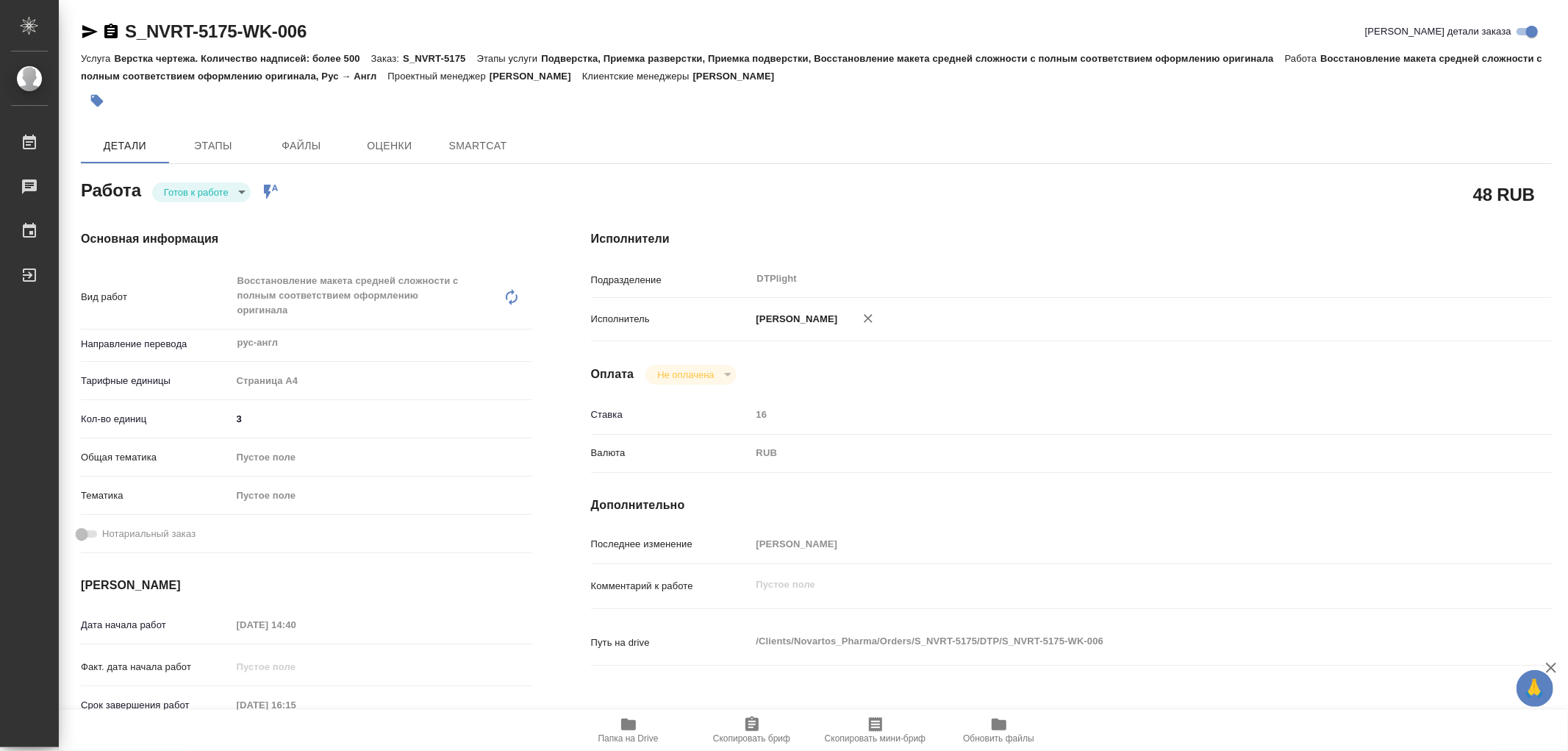
type textarea "x"
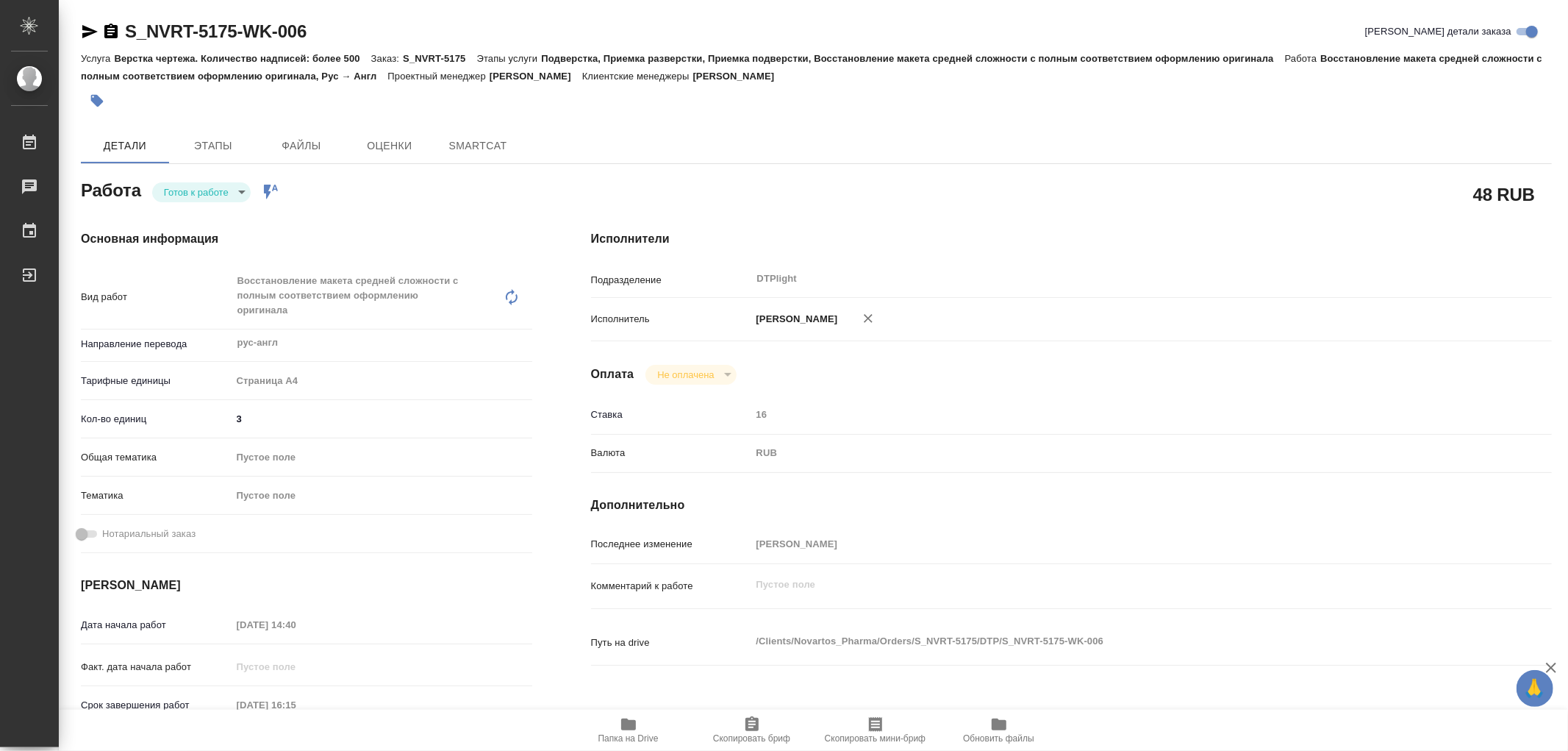
type textarea "x"
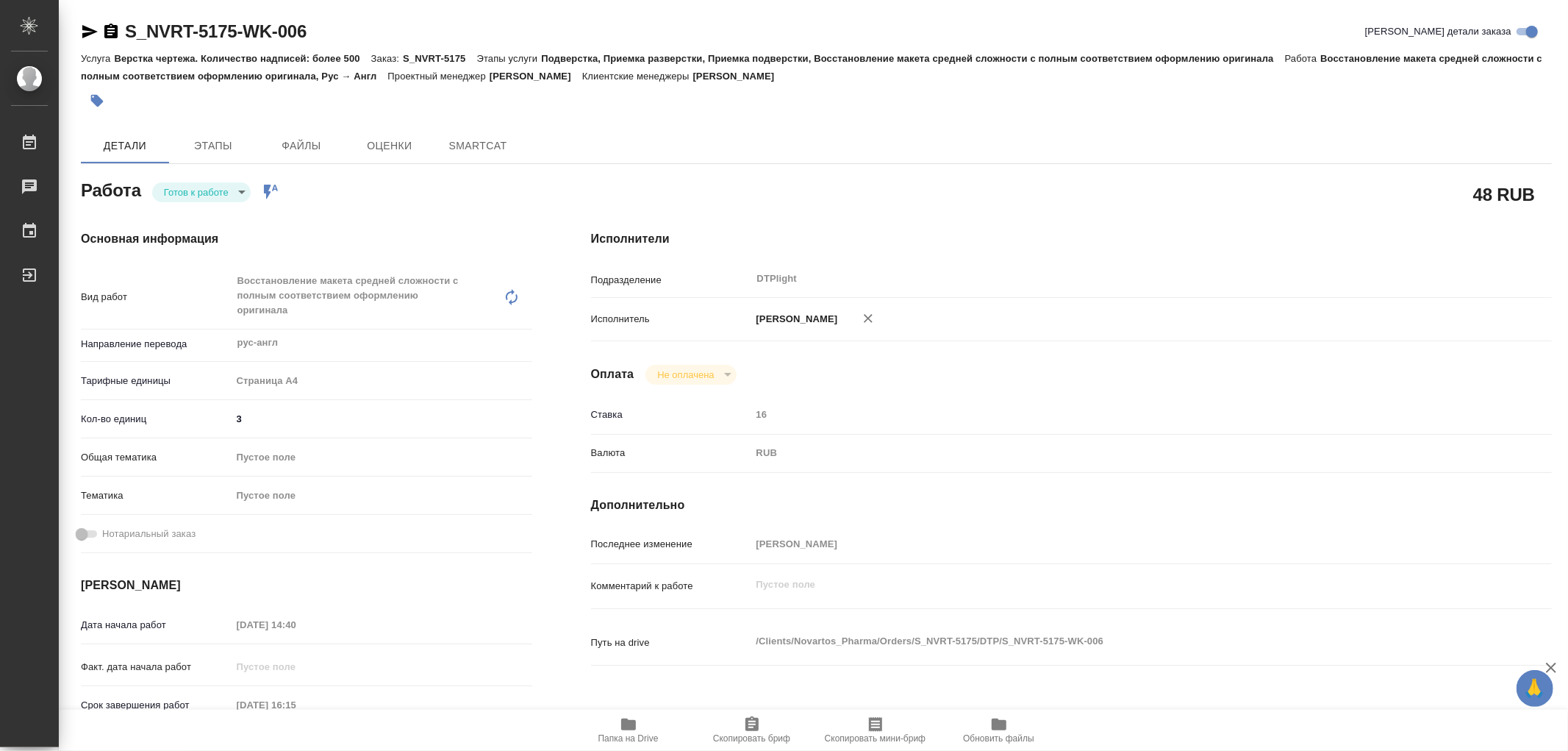
type textarea "x"
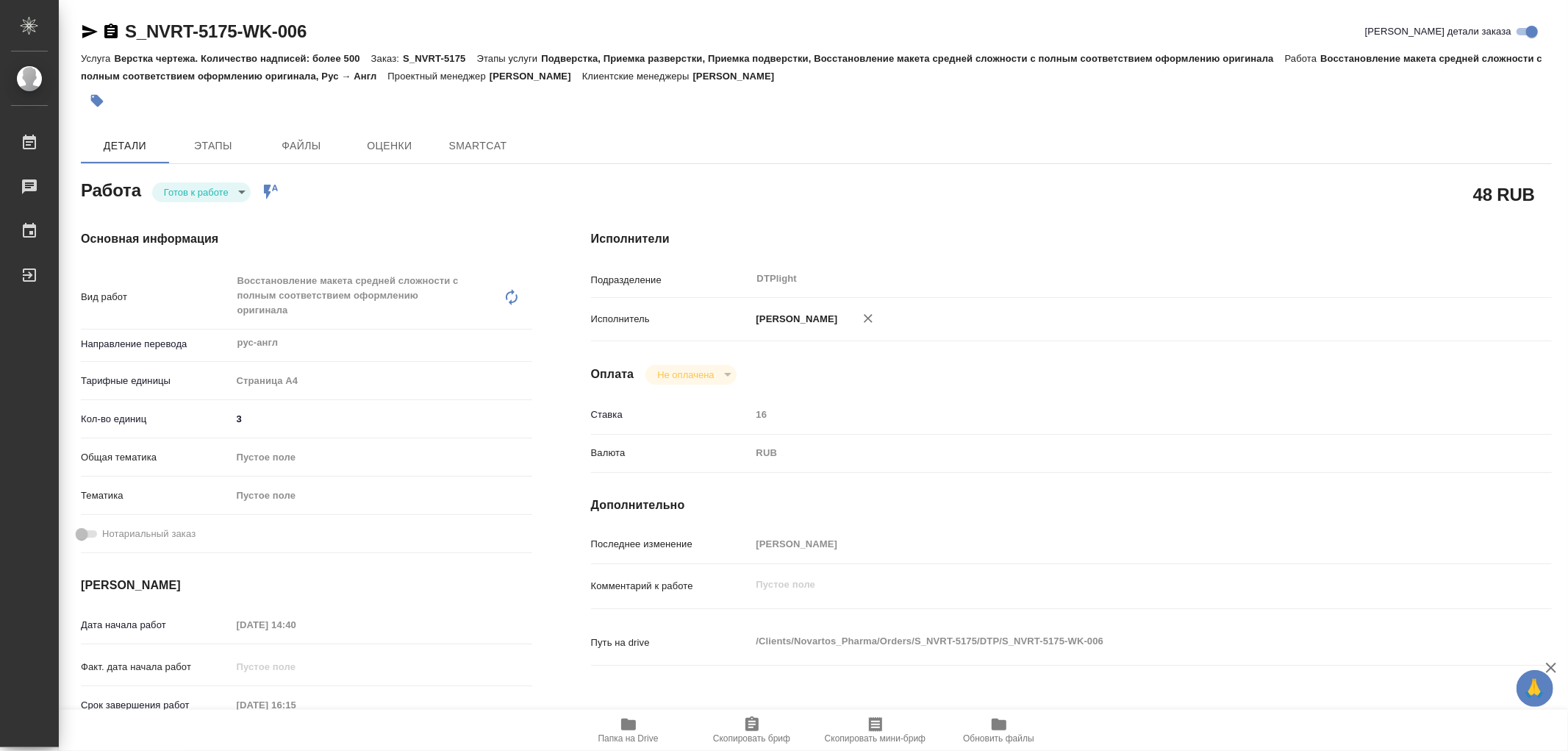
type textarea "x"
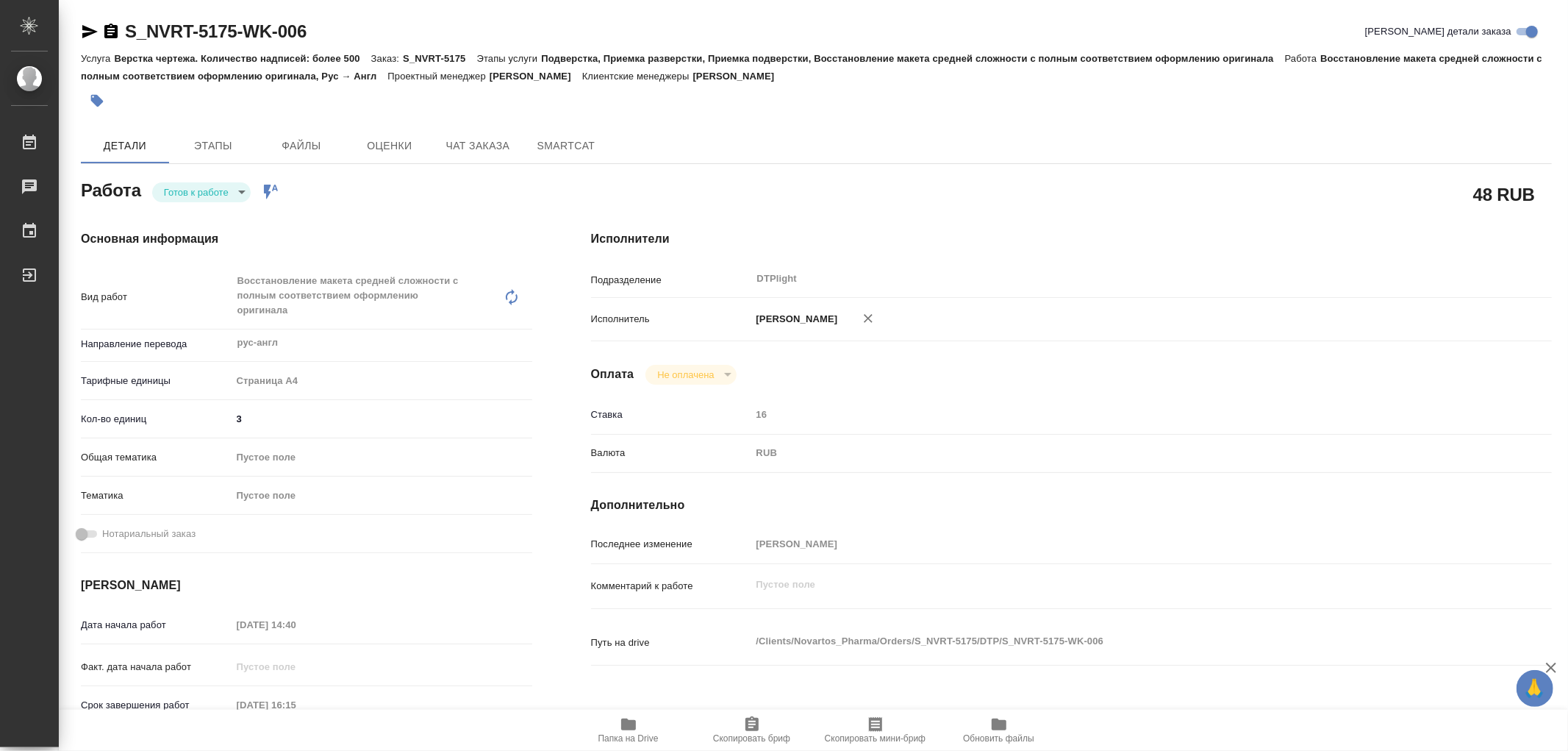
type textarea "x"
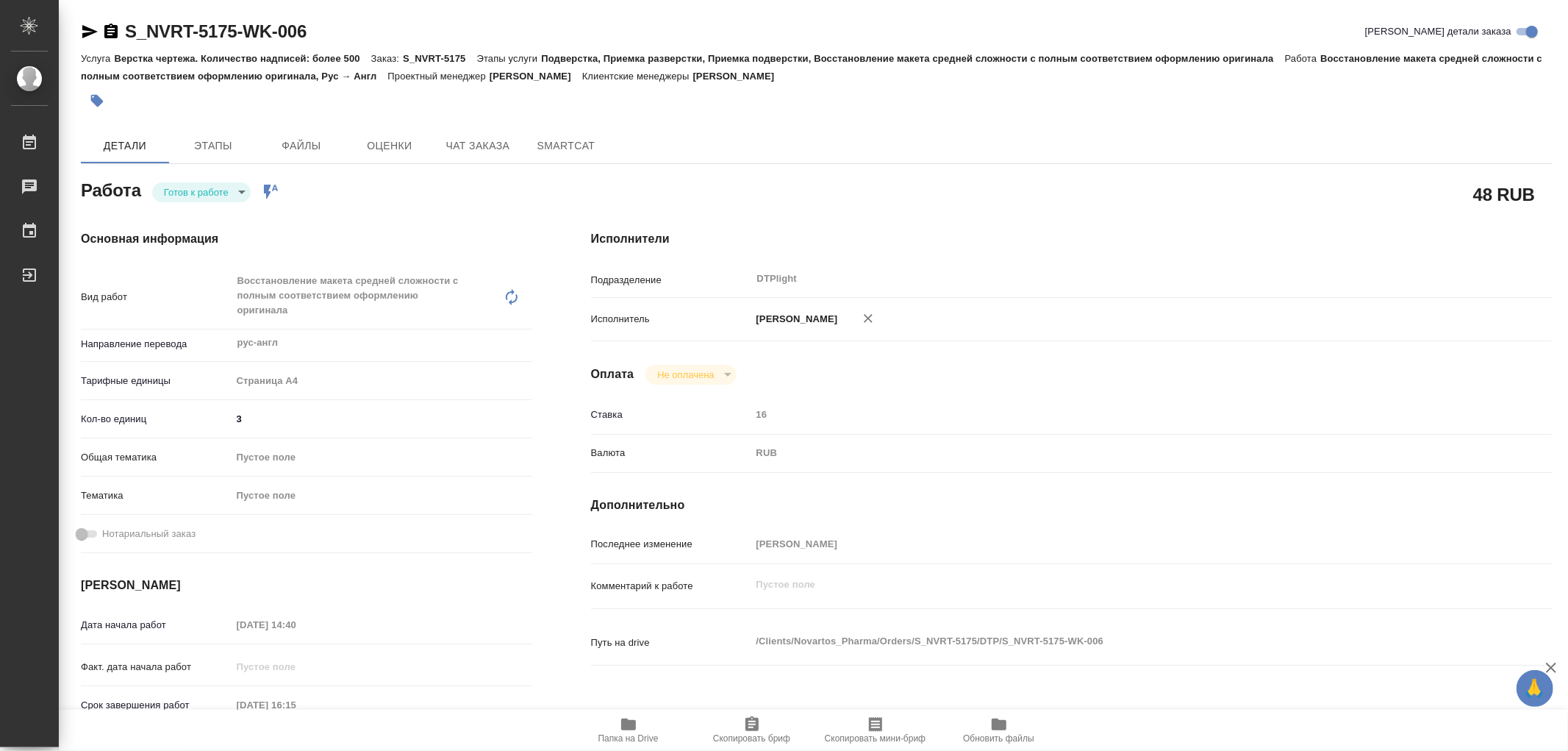
type textarea "x"
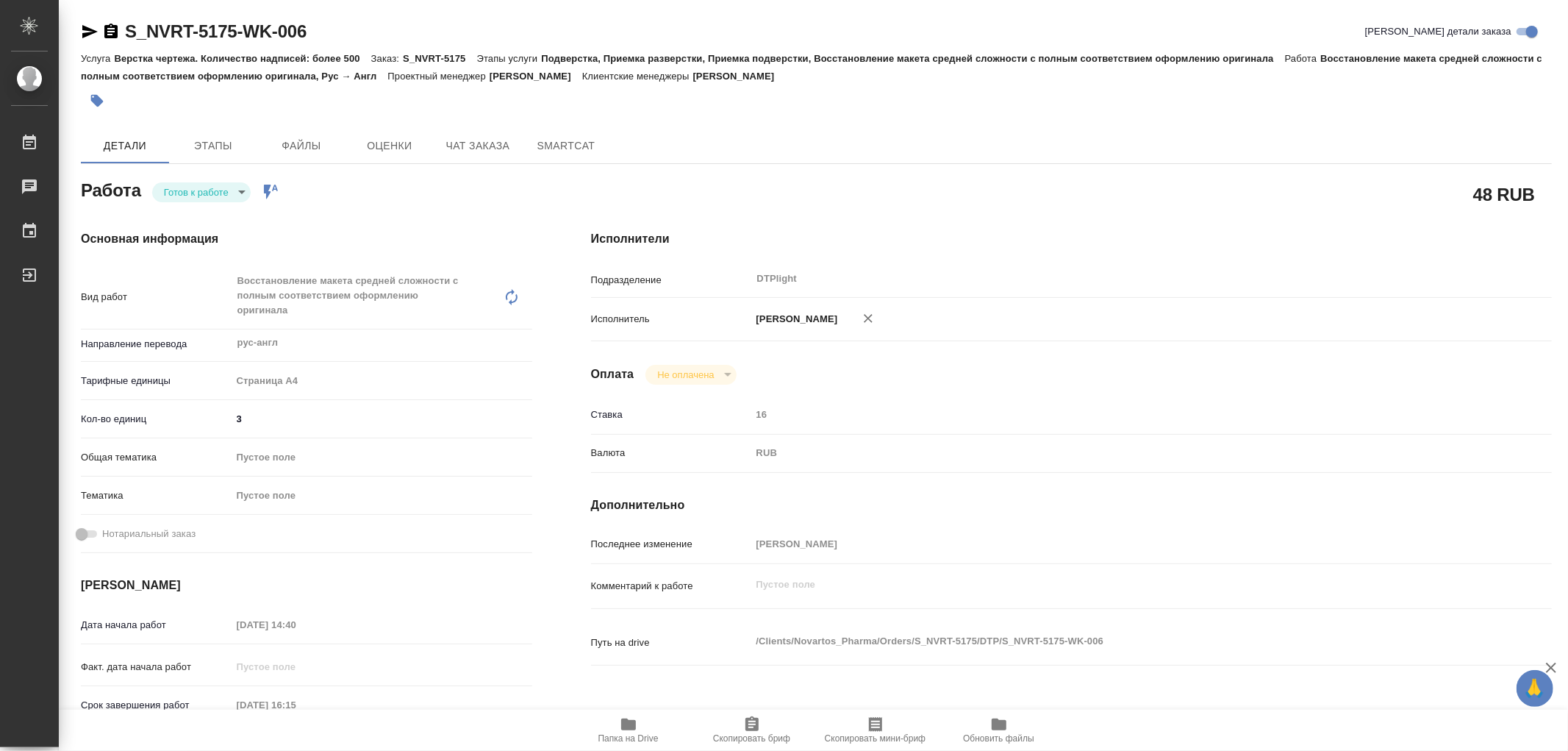
type textarea "x"
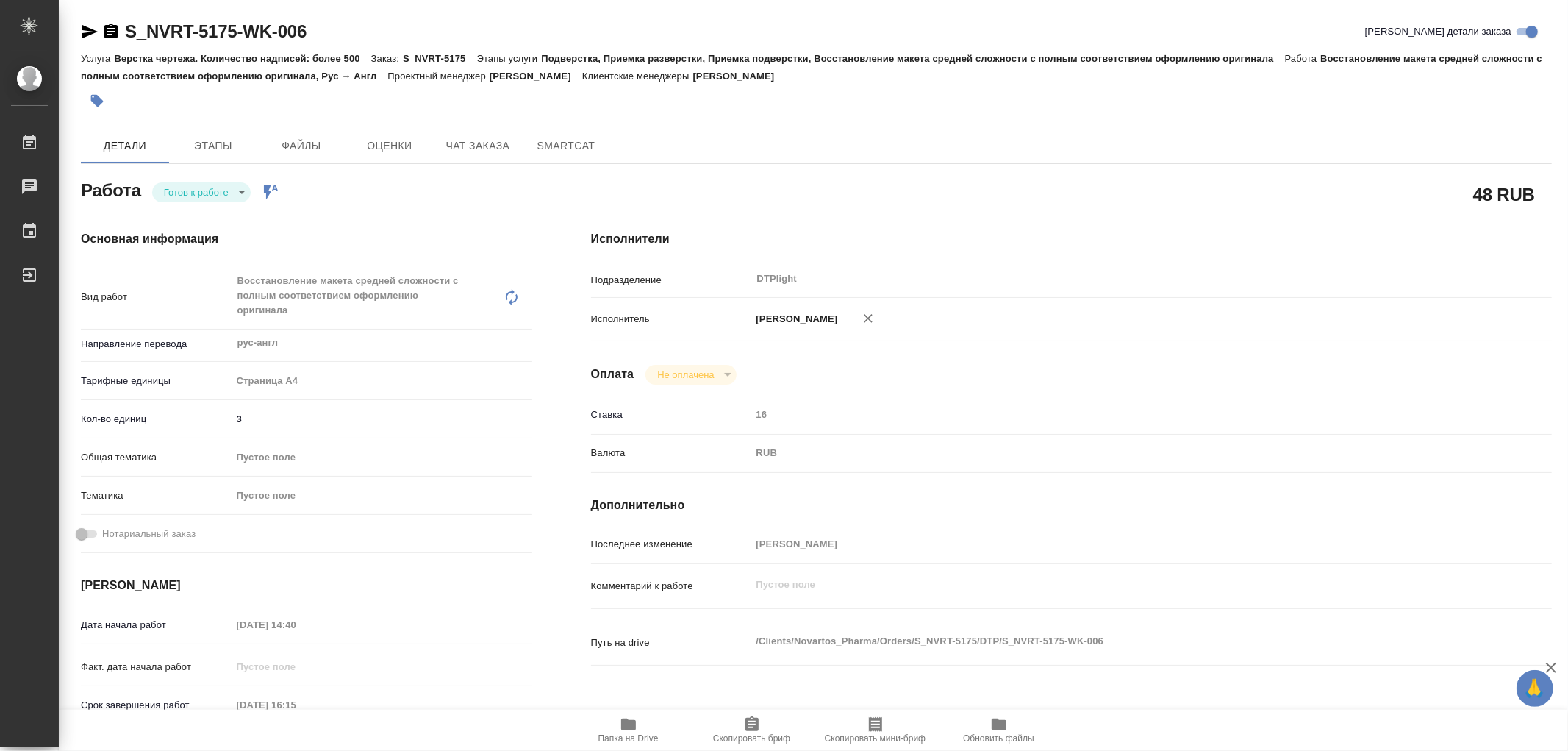
type textarea "x"
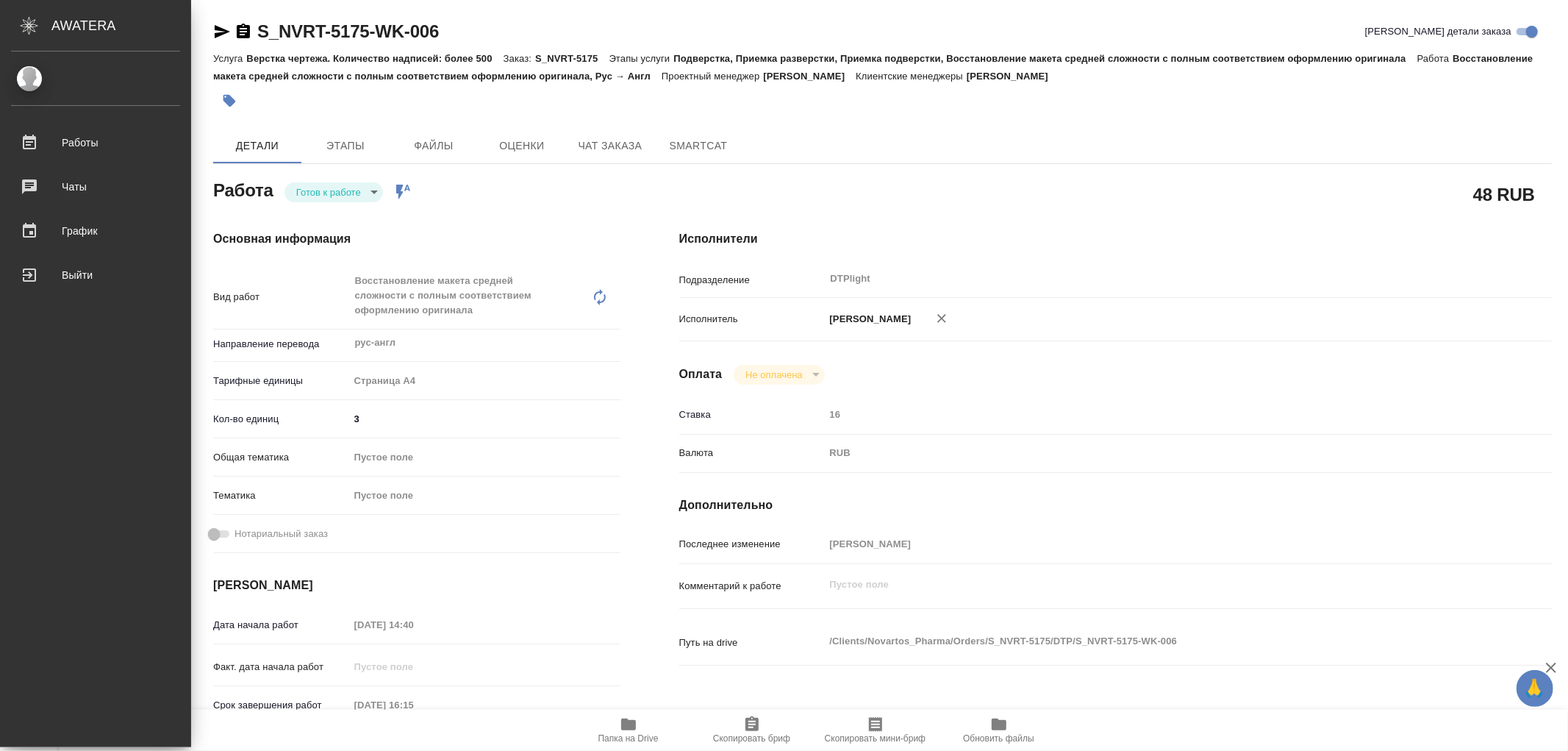
type textarea "x"
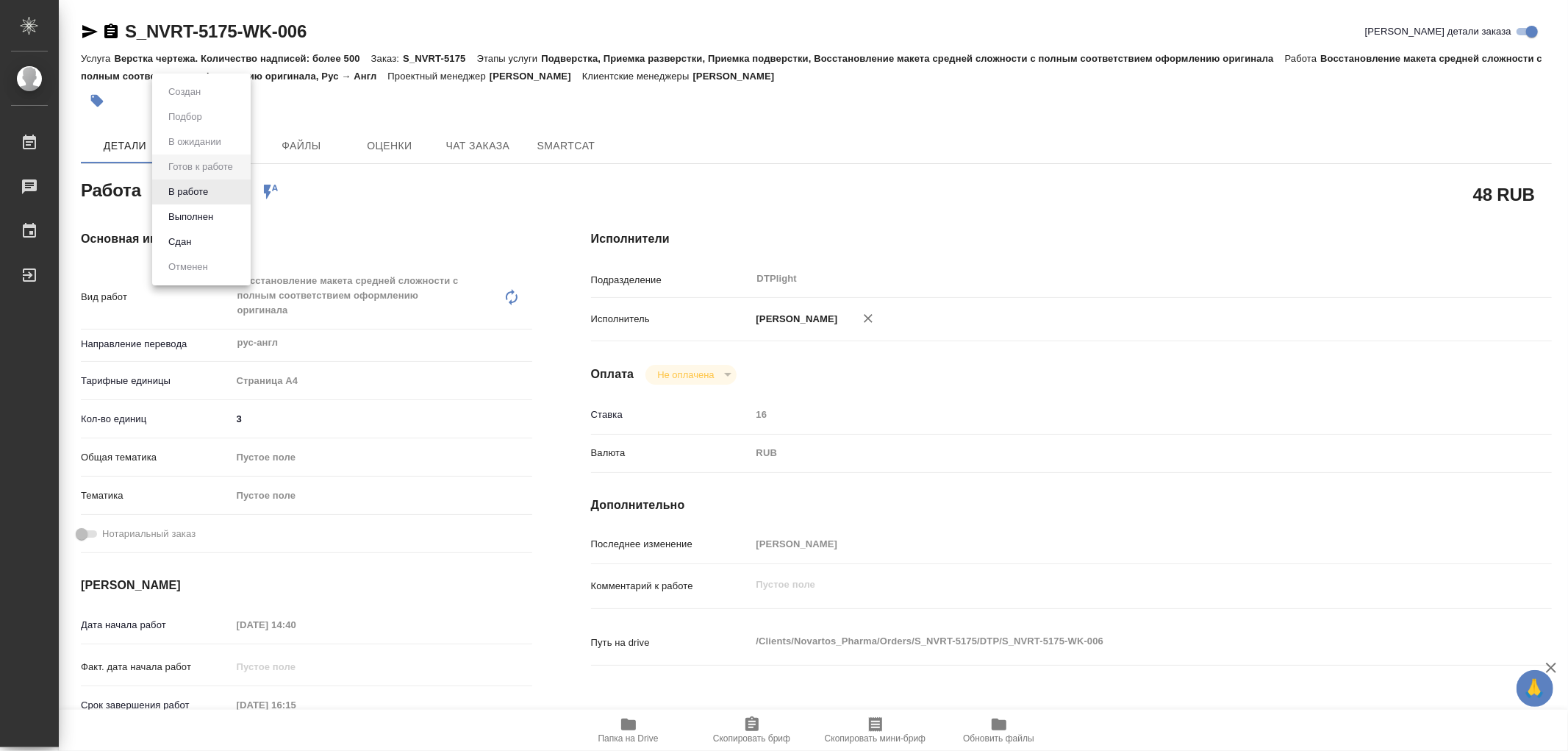
click at [201, 193] on body "🙏 .cls-1 fill:#fff; AWATERA Работы 0 Чаты График Выйти S_NVRT-5175-WK-006 Кратк…" at bounding box center [784, 375] width 1568 height 751
click at [201, 193] on button "В работе" at bounding box center [188, 191] width 48 height 16
type textarea "x"
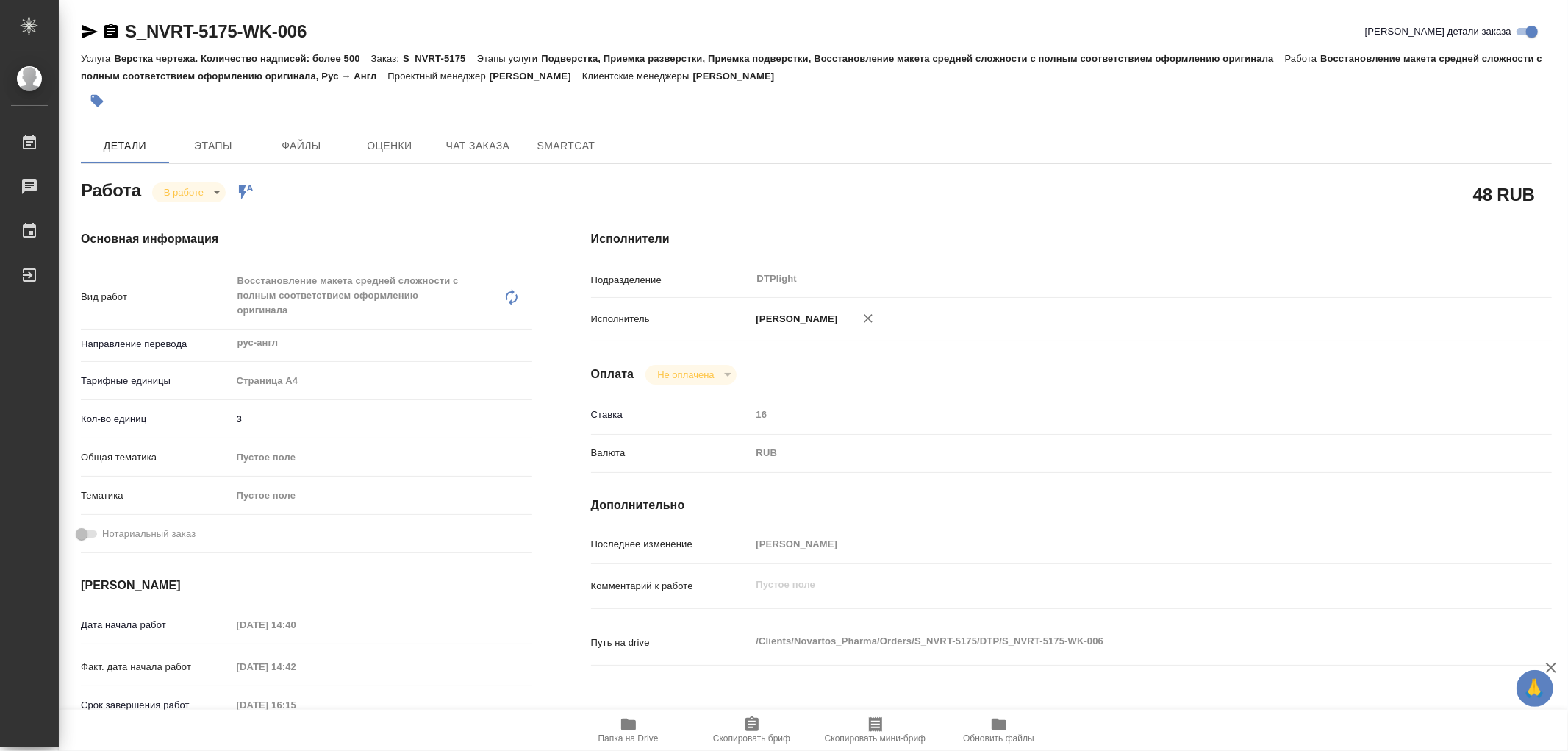
type textarea "x"
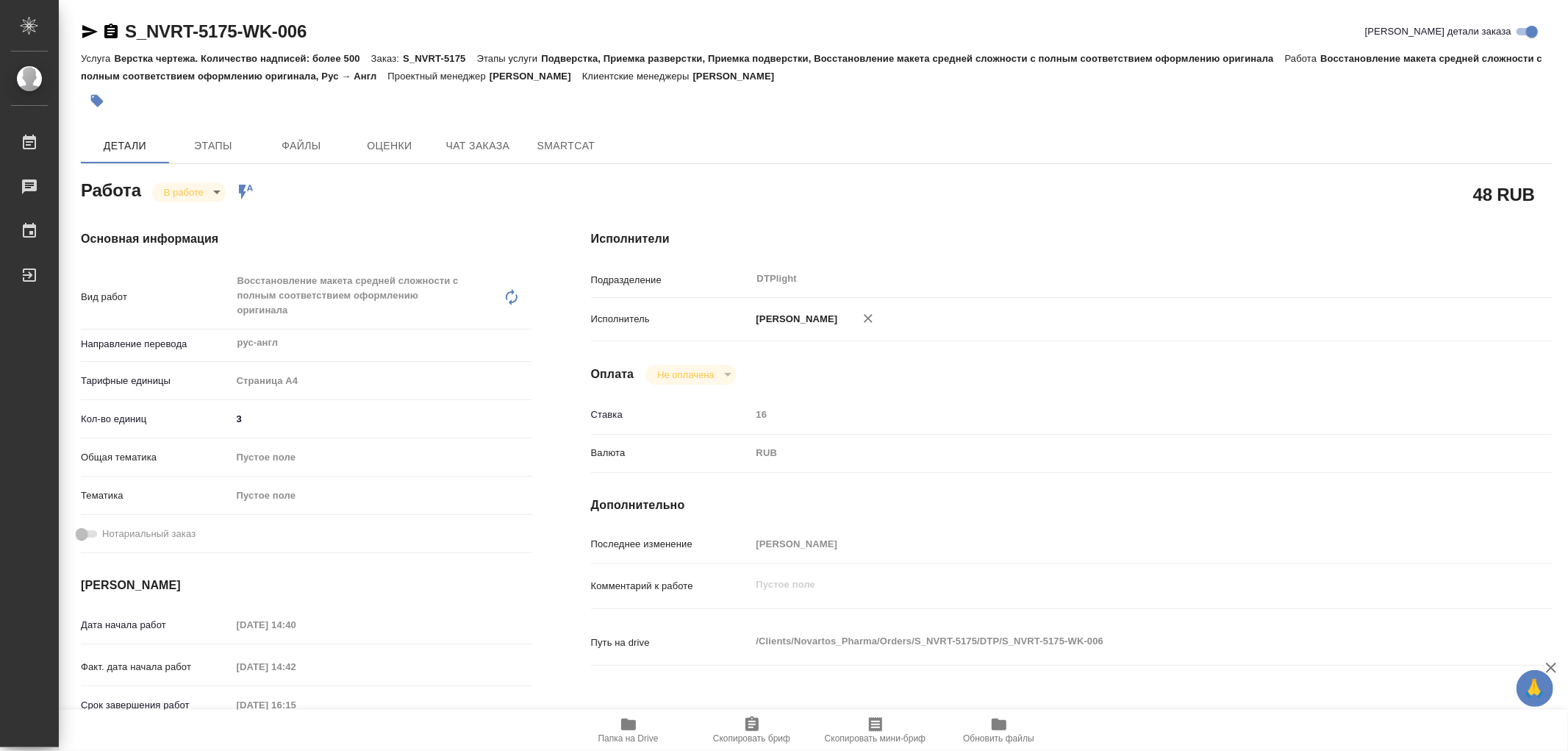
type textarea "x"
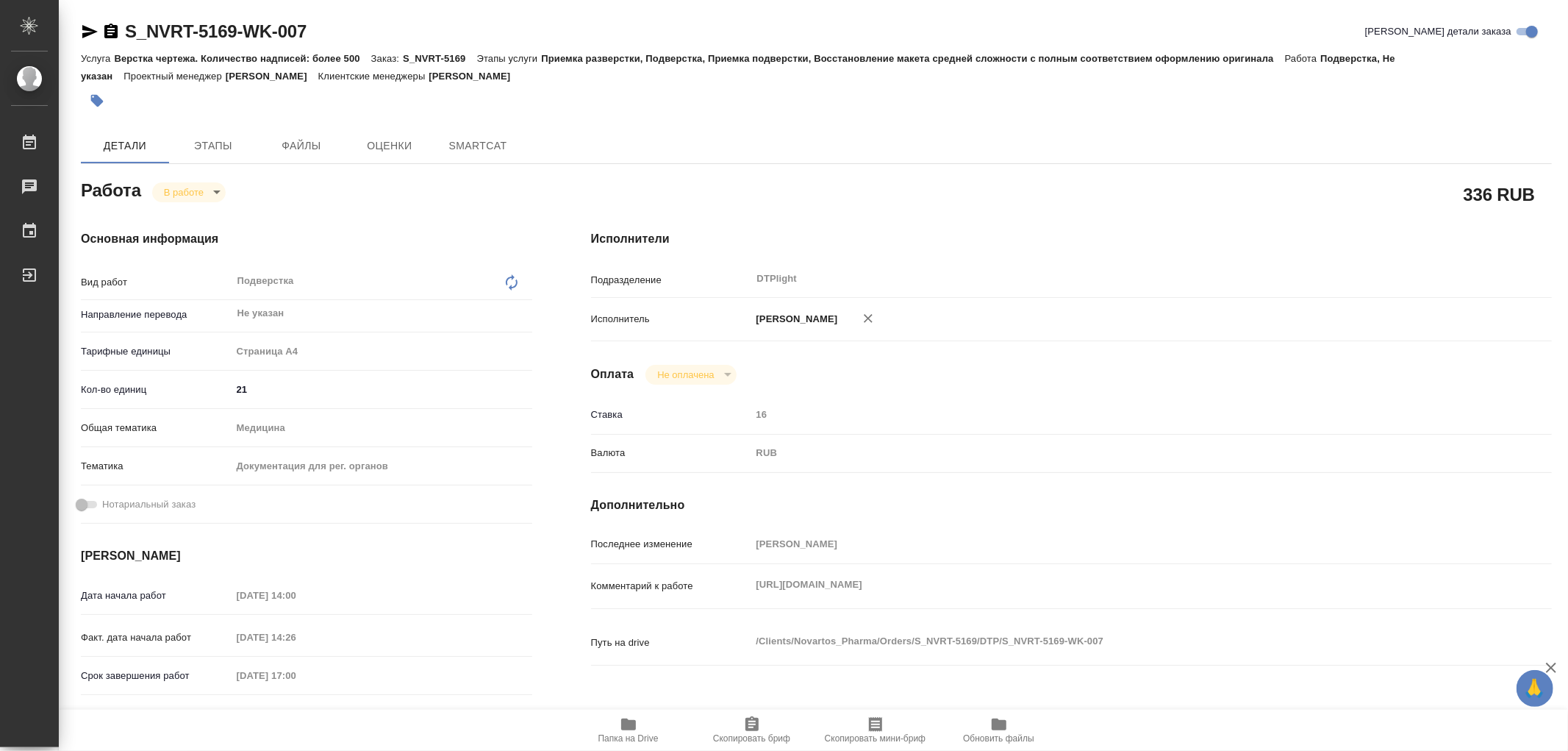
type textarea "x"
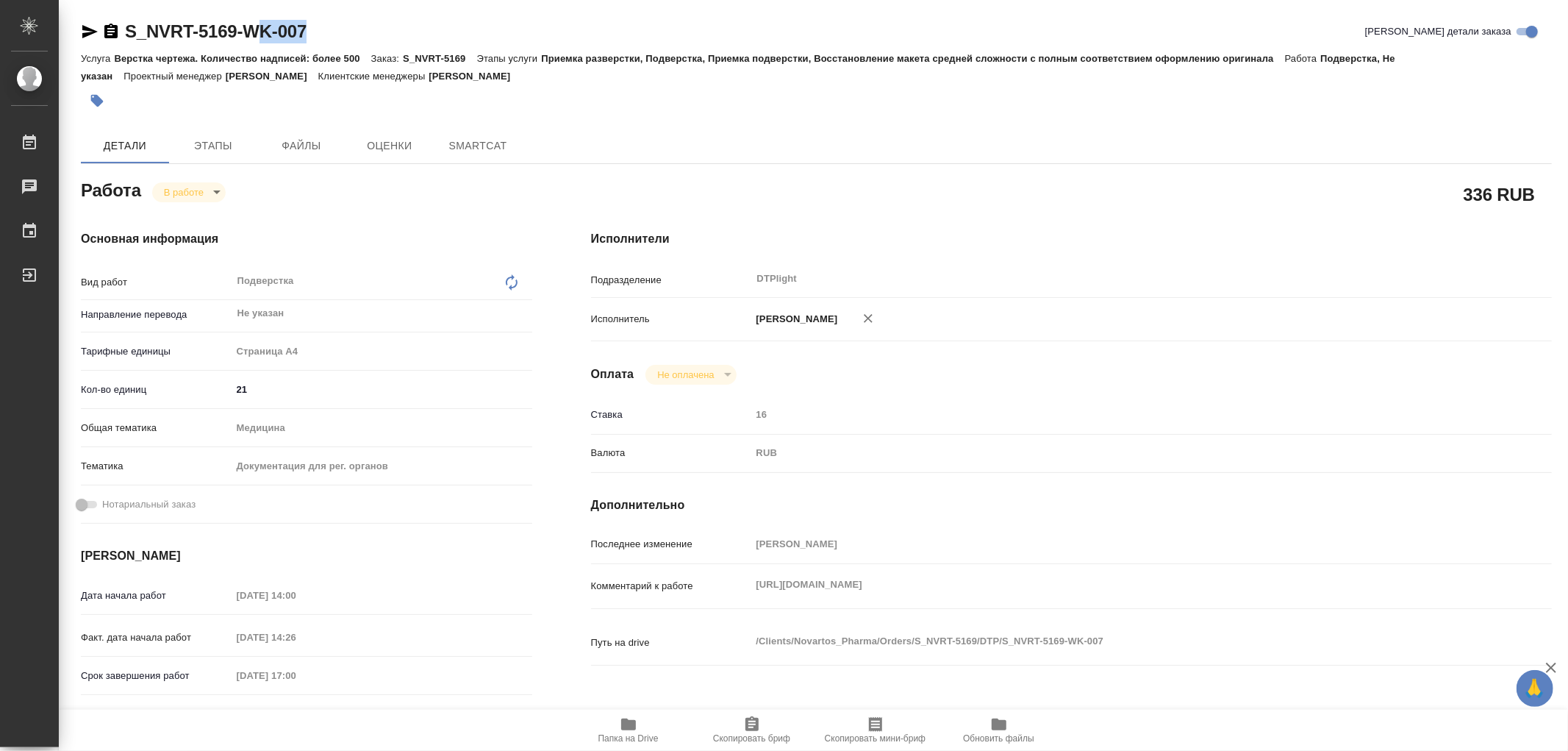
type textarea "x"
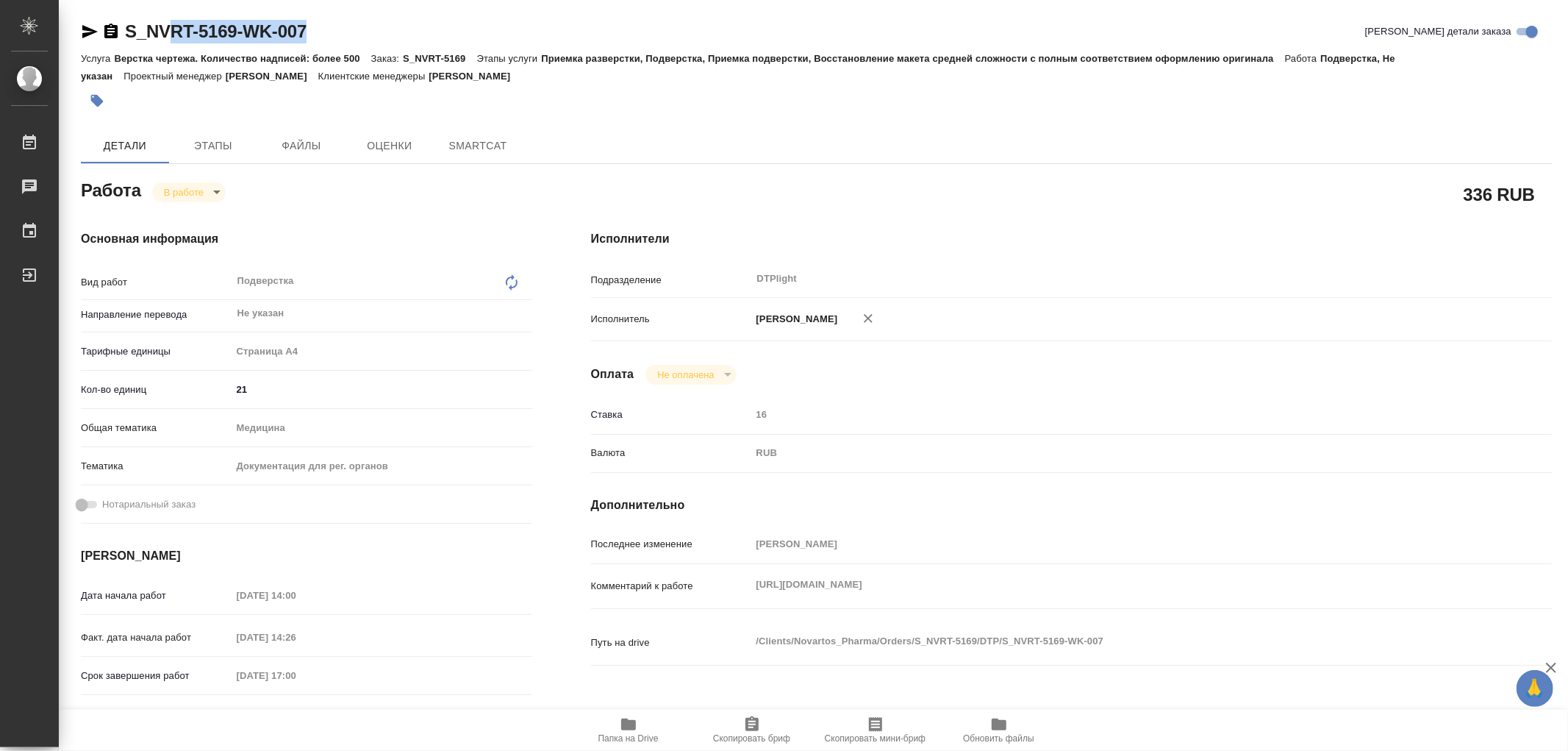
type textarea "x"
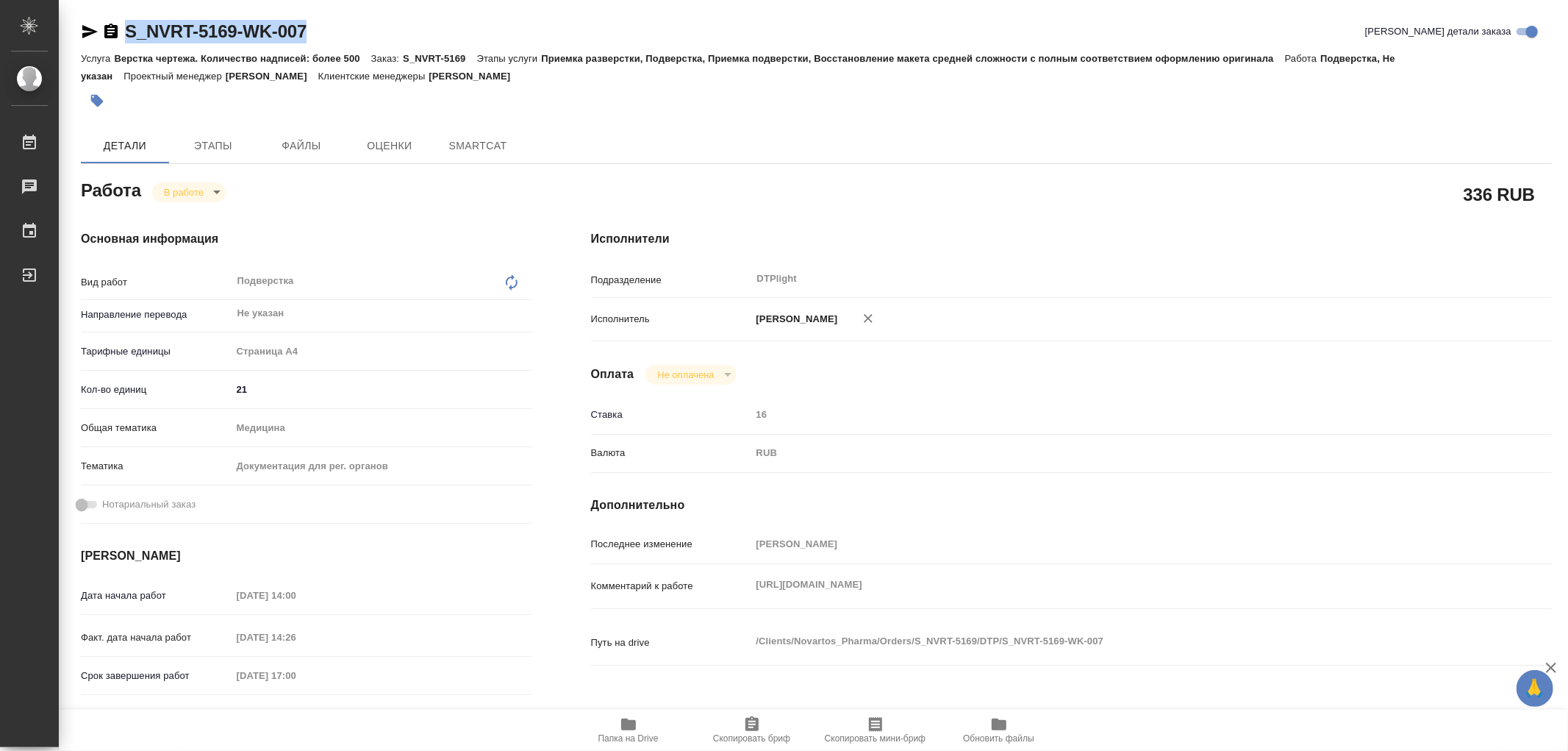
type textarea "x"
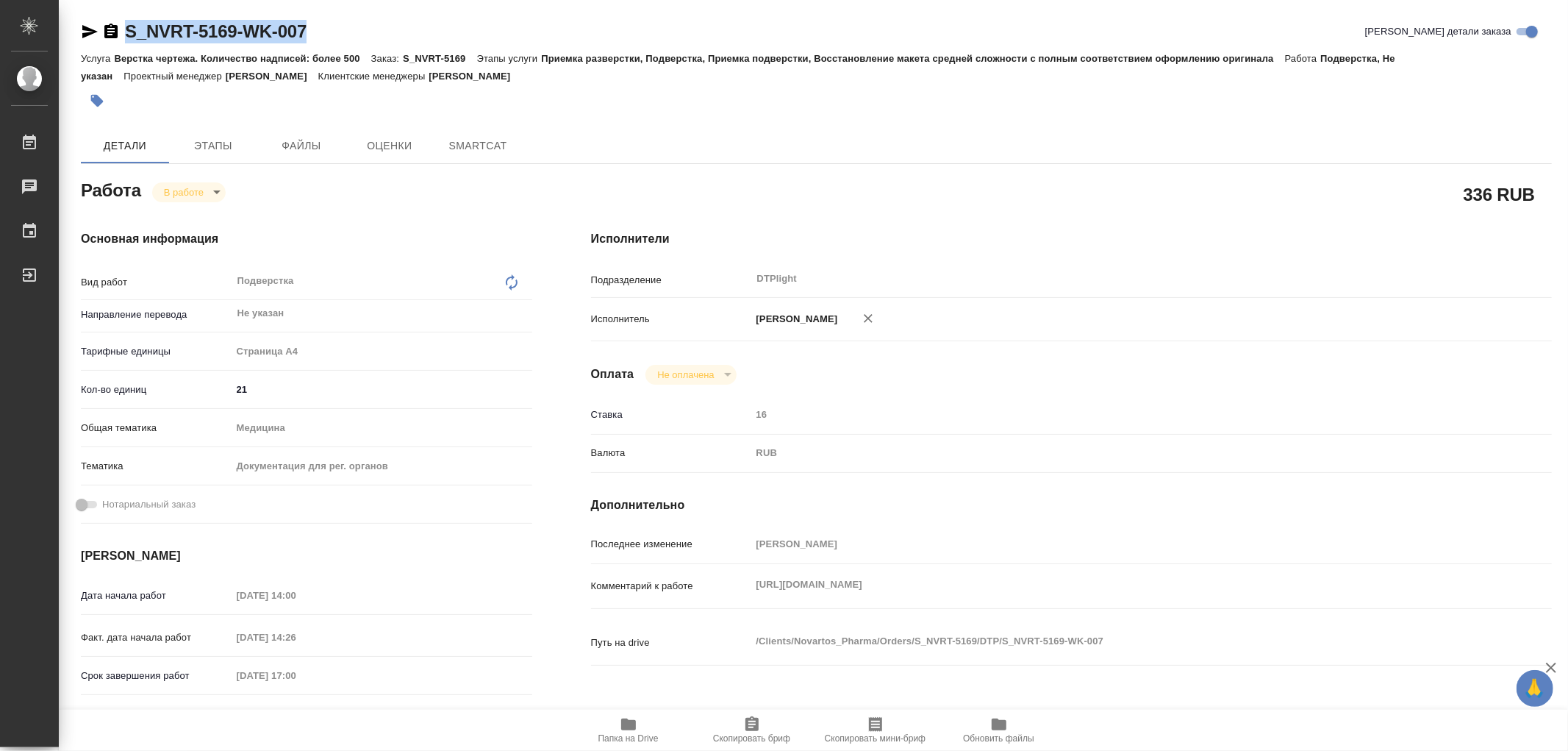
type textarea "x"
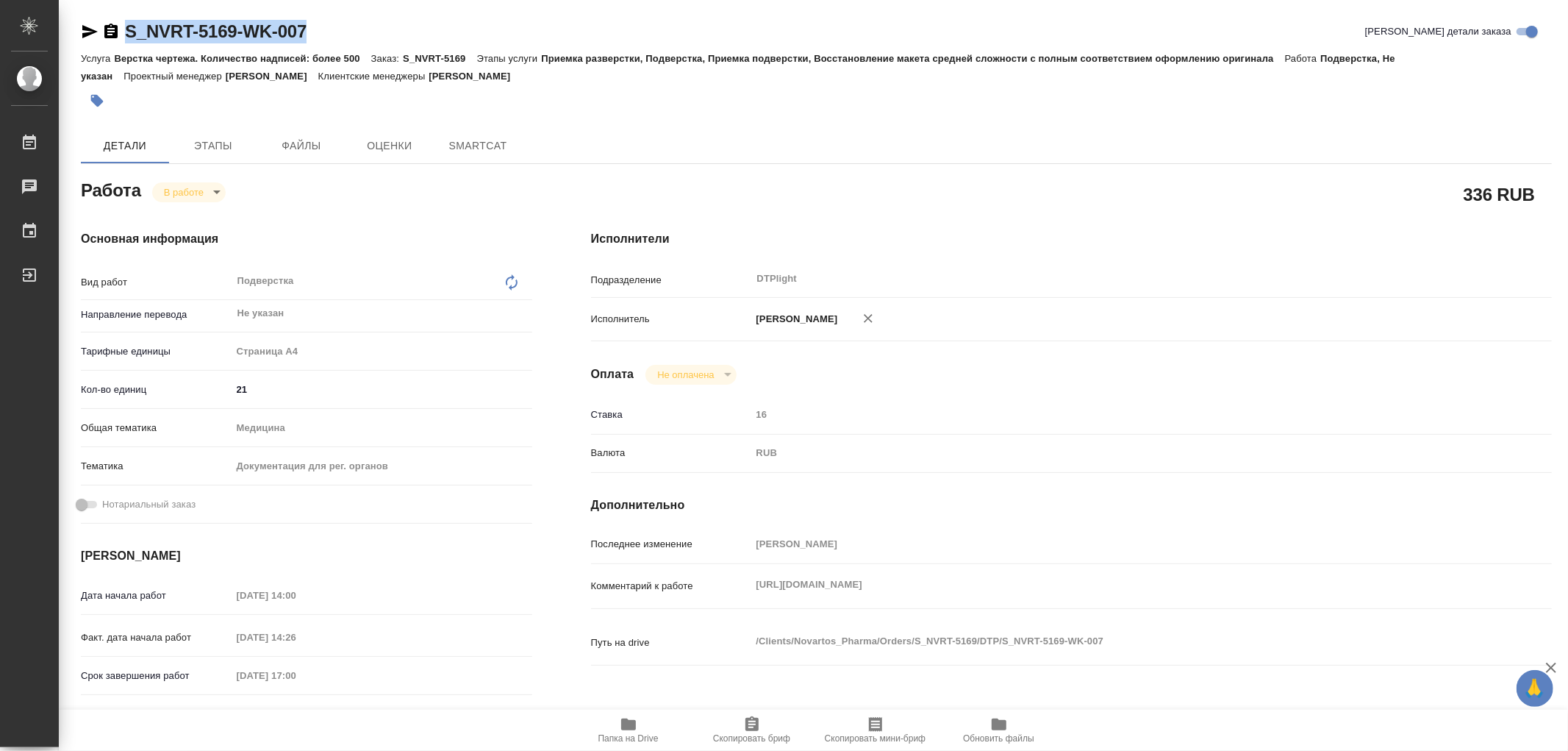
drag, startPoint x: 311, startPoint y: 28, endPoint x: 126, endPoint y: 26, distance: 185.0
click at [126, 26] on div "S_NVRT-5169-WK-007 Кратко детали заказа" at bounding box center [816, 32] width 1470 height 23
type textarea "x"
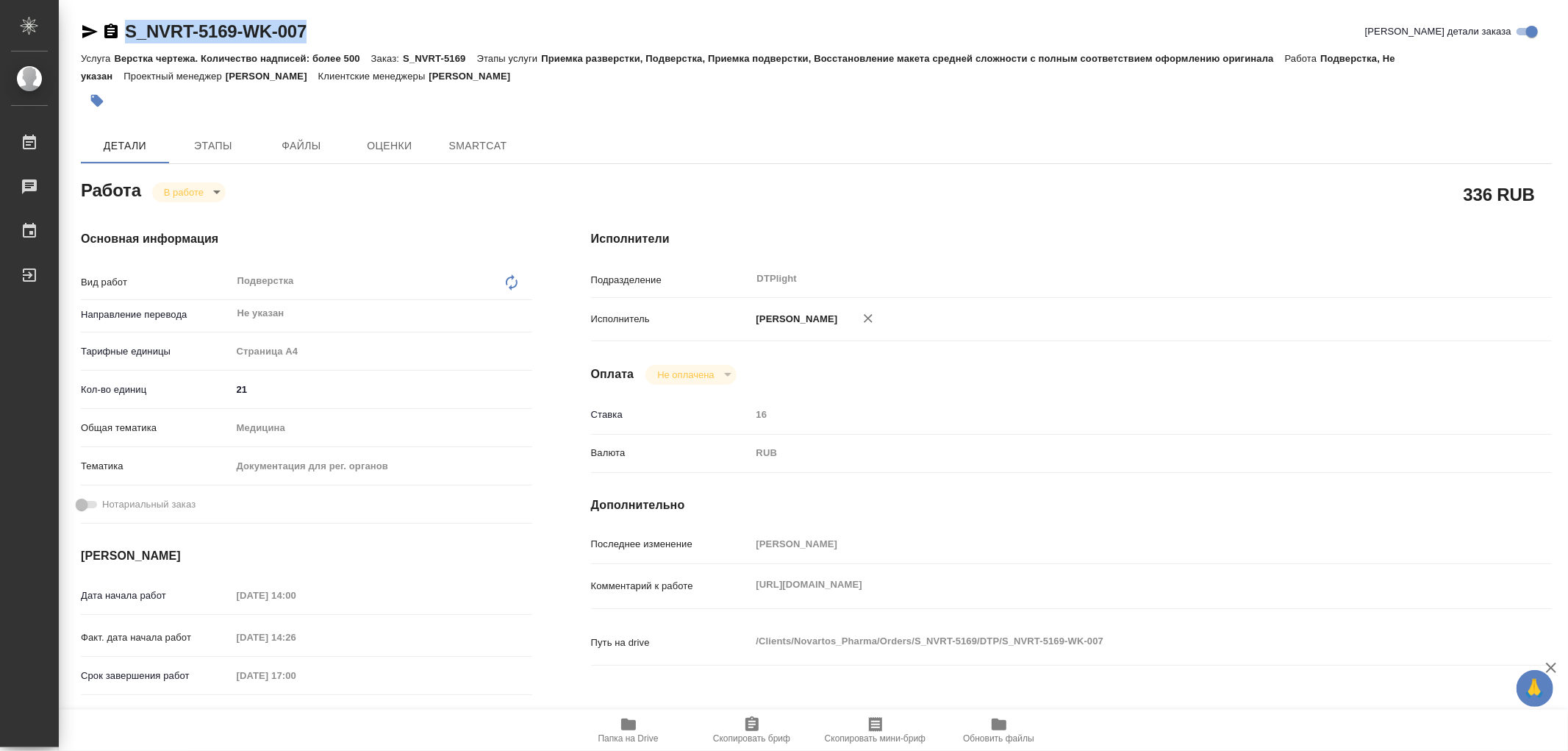
type textarea "x"
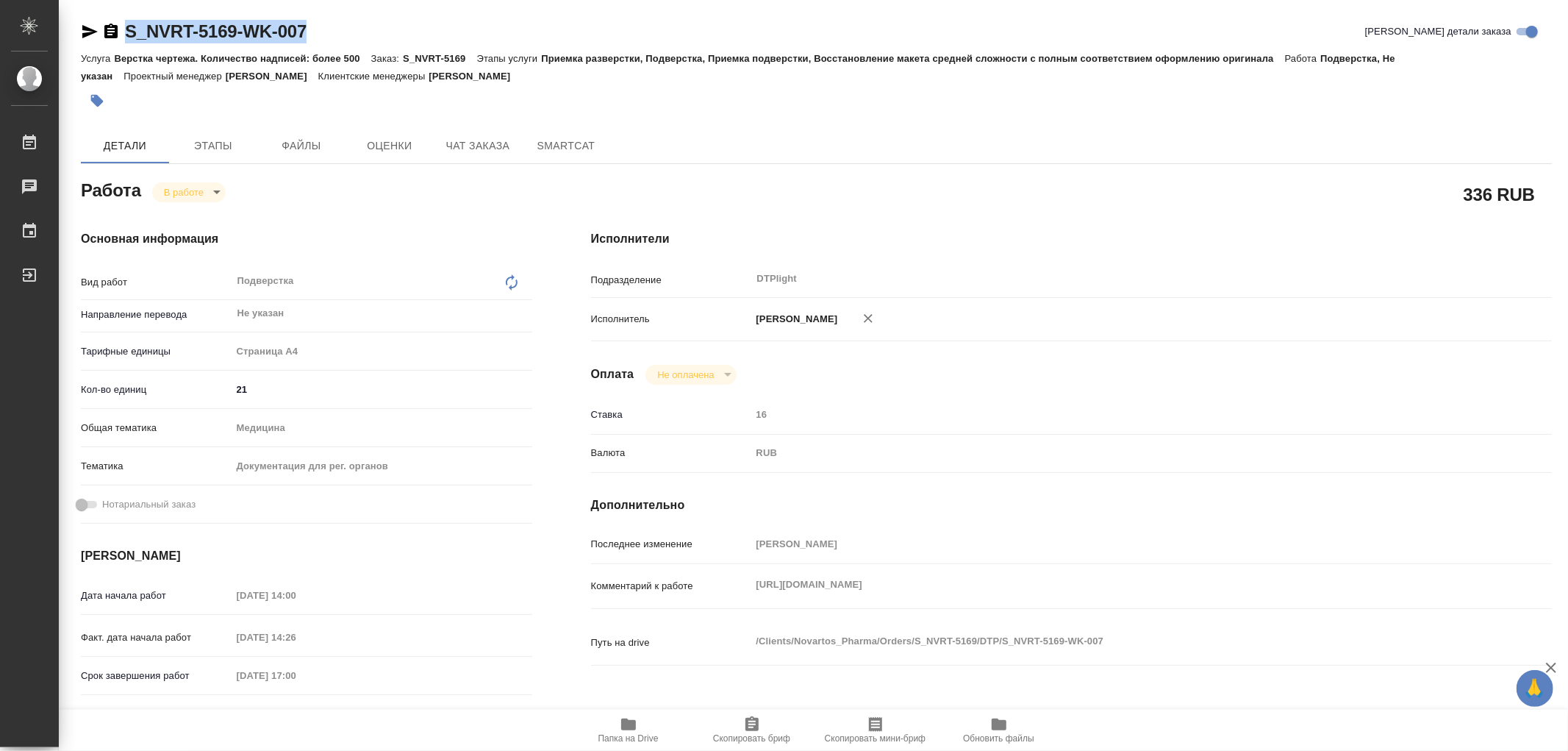
type textarea "x"
copy link "S_NVRT-5169-WK-007"
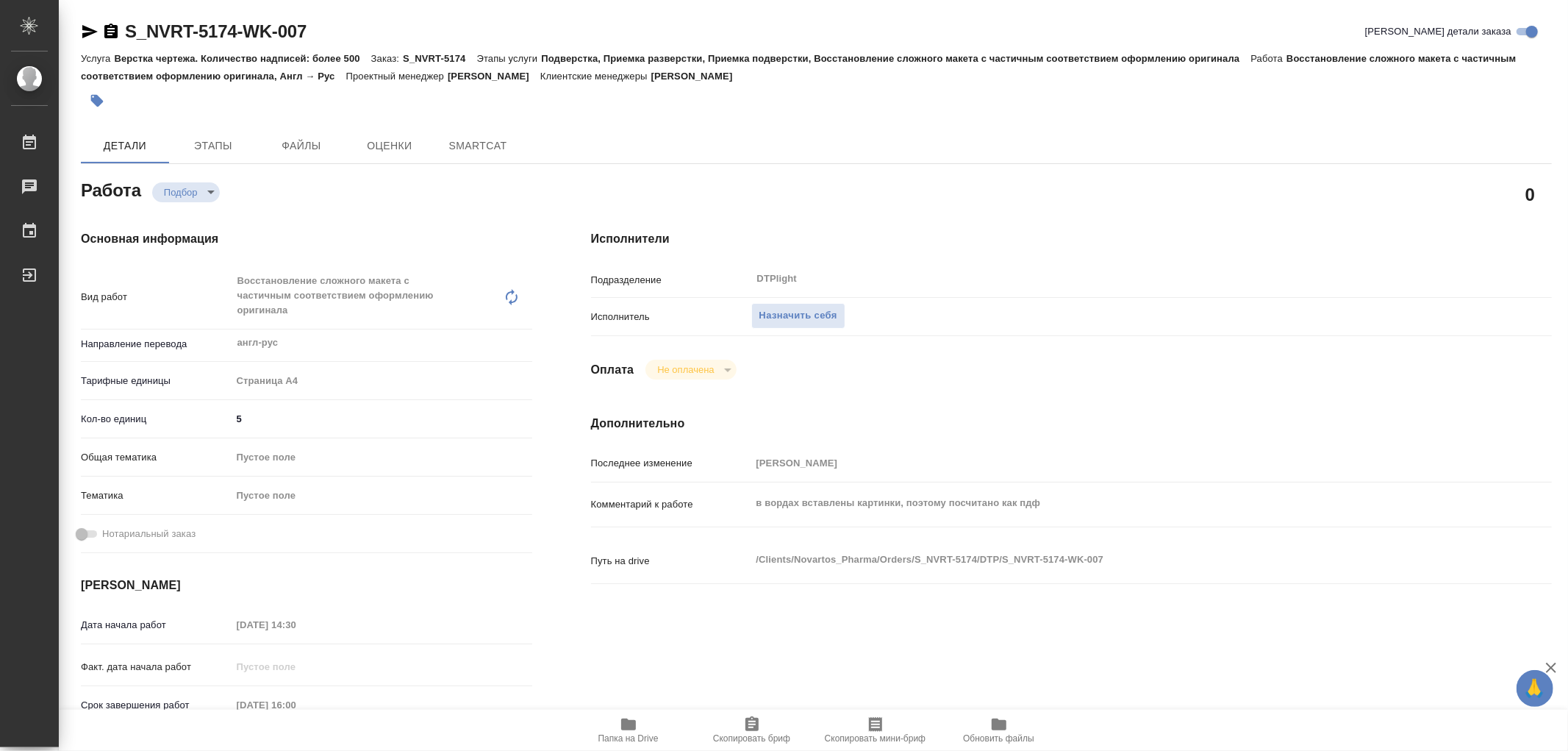
type textarea "x"
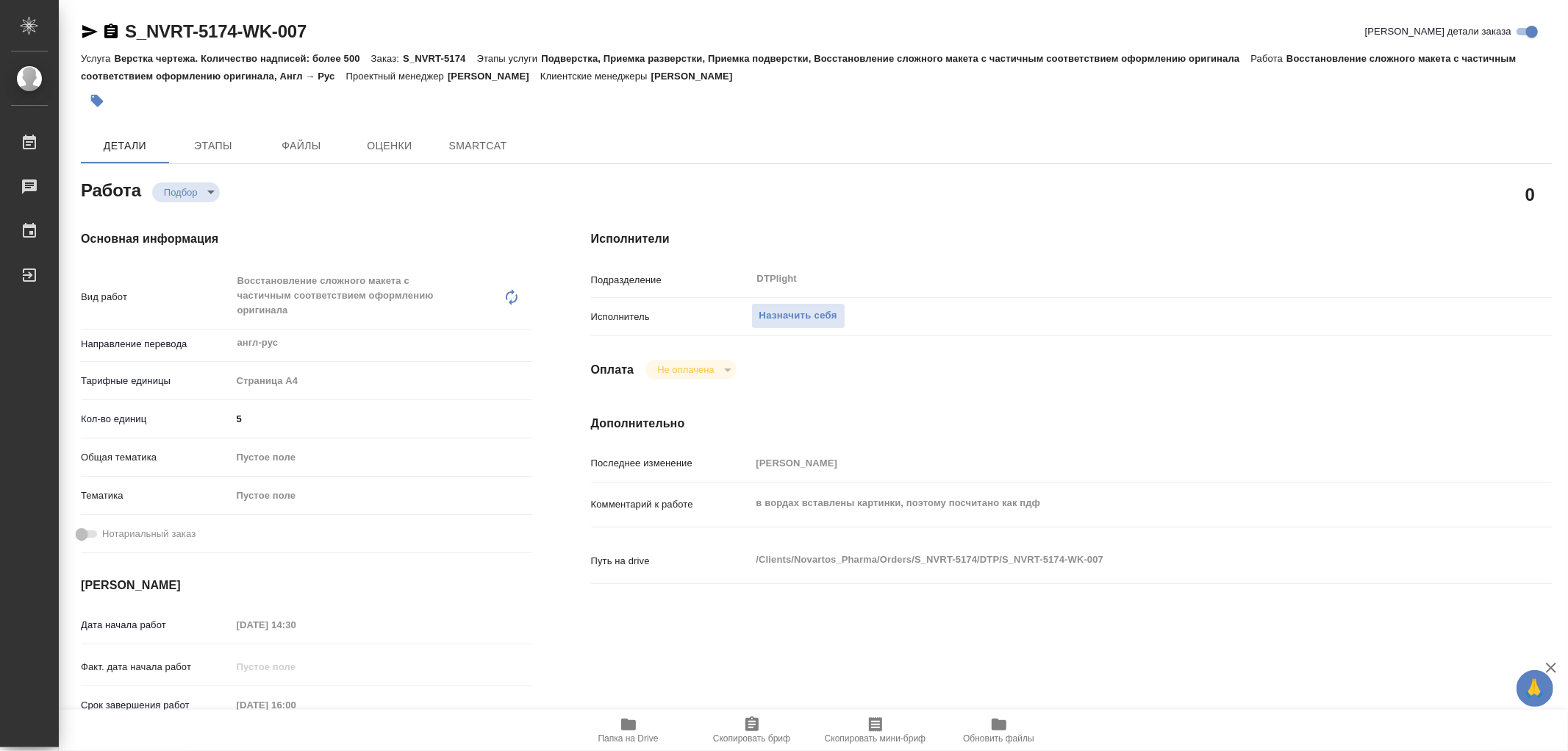
type textarea "x"
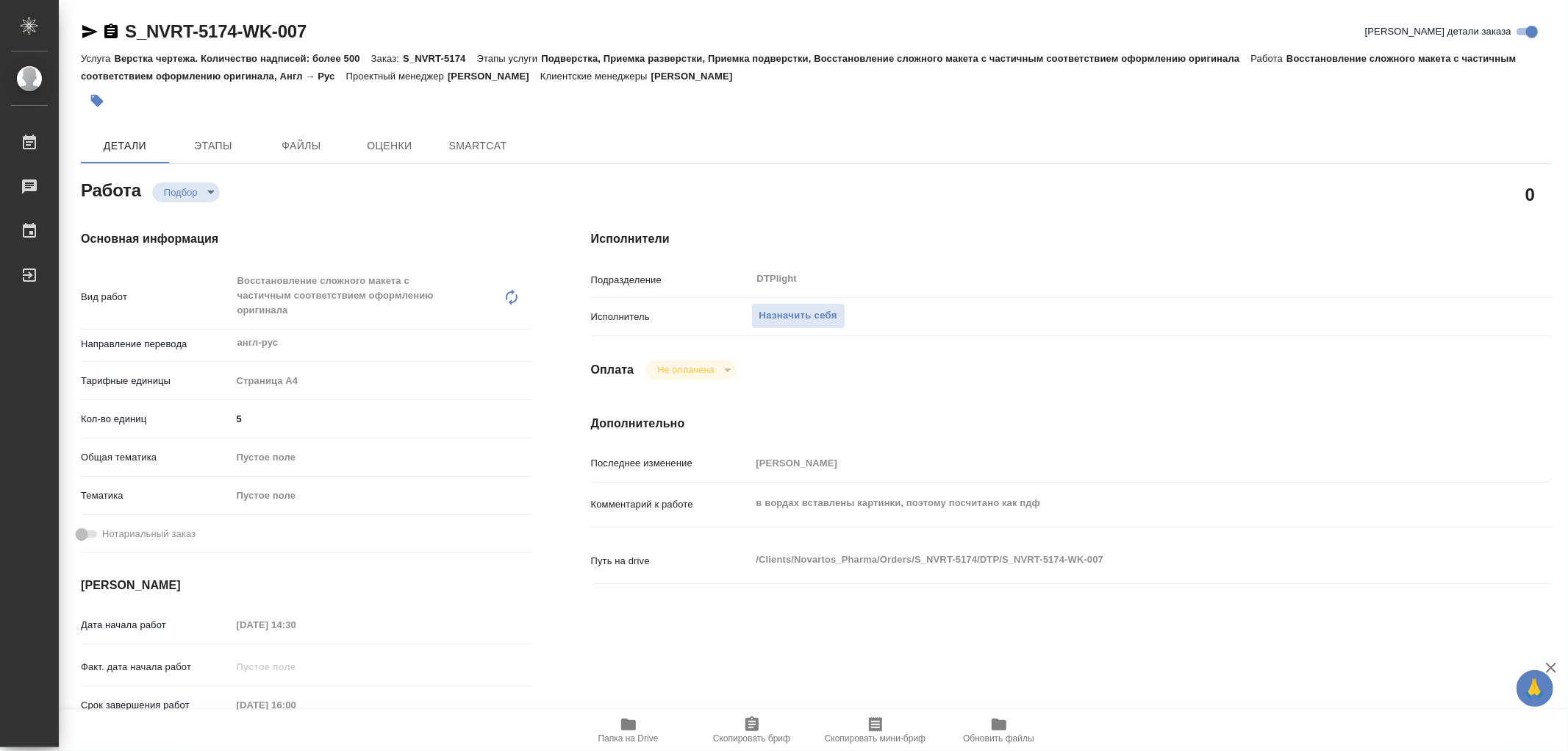
type textarea "x"
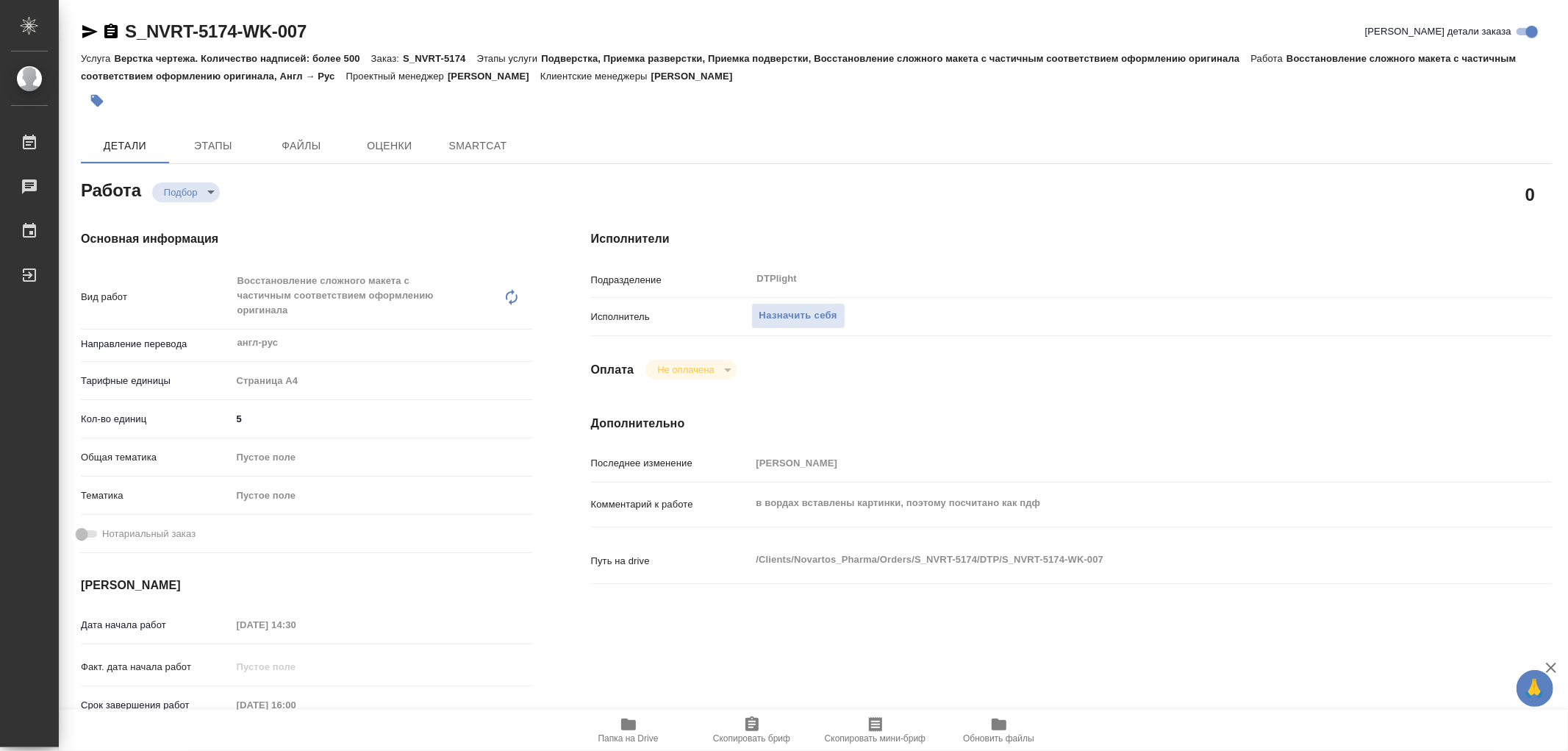
type textarea "x"
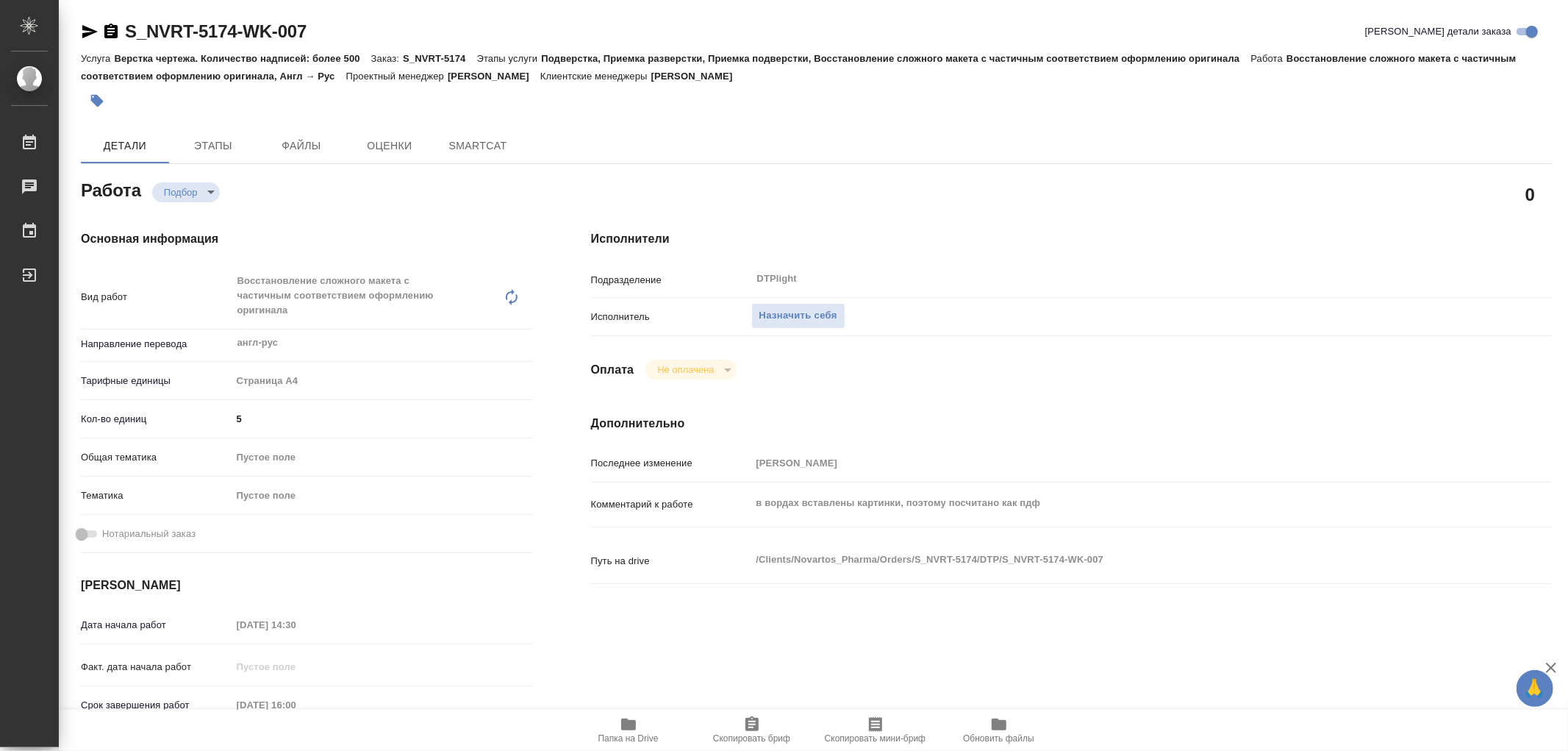
type textarea "x"
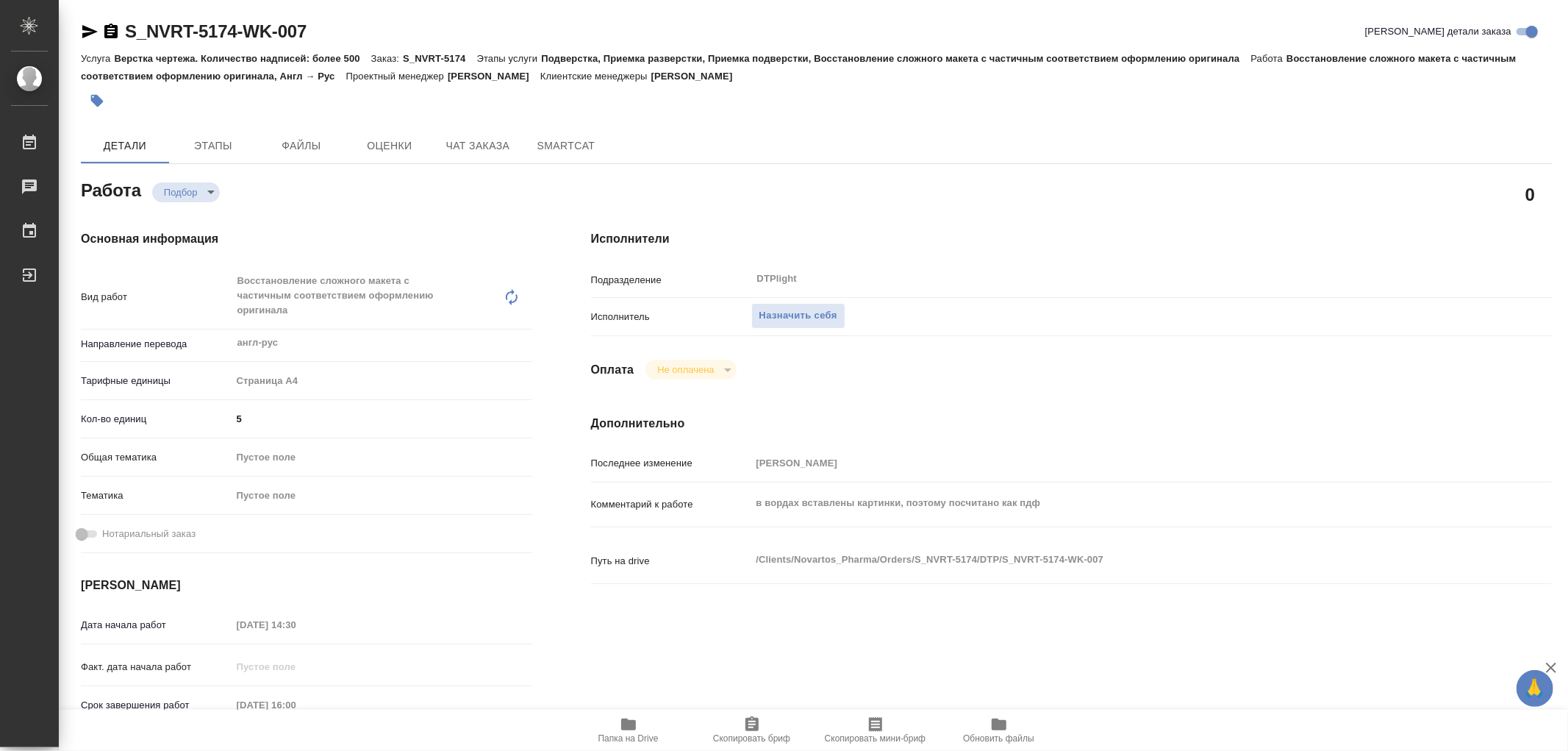
type textarea "x"
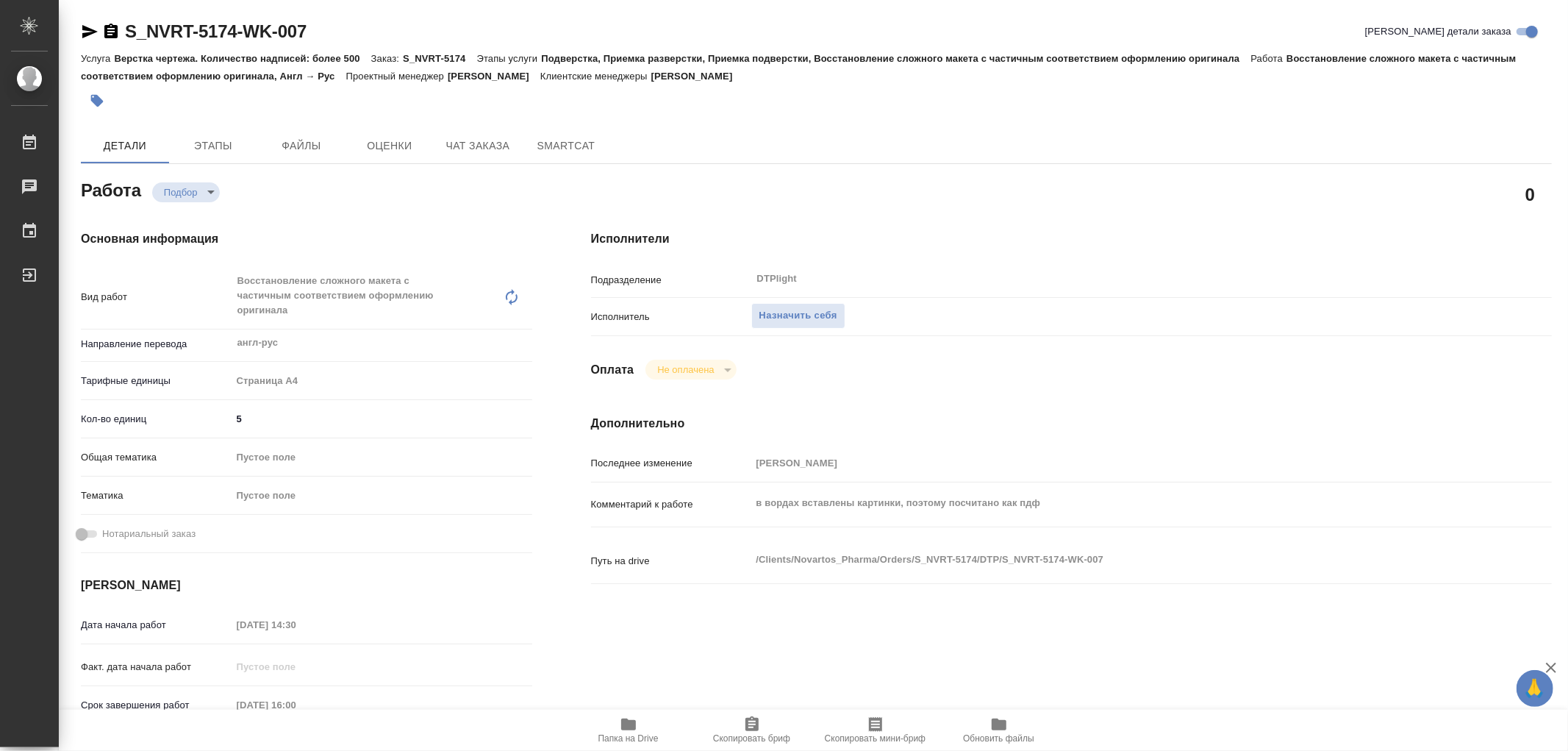
type textarea "x"
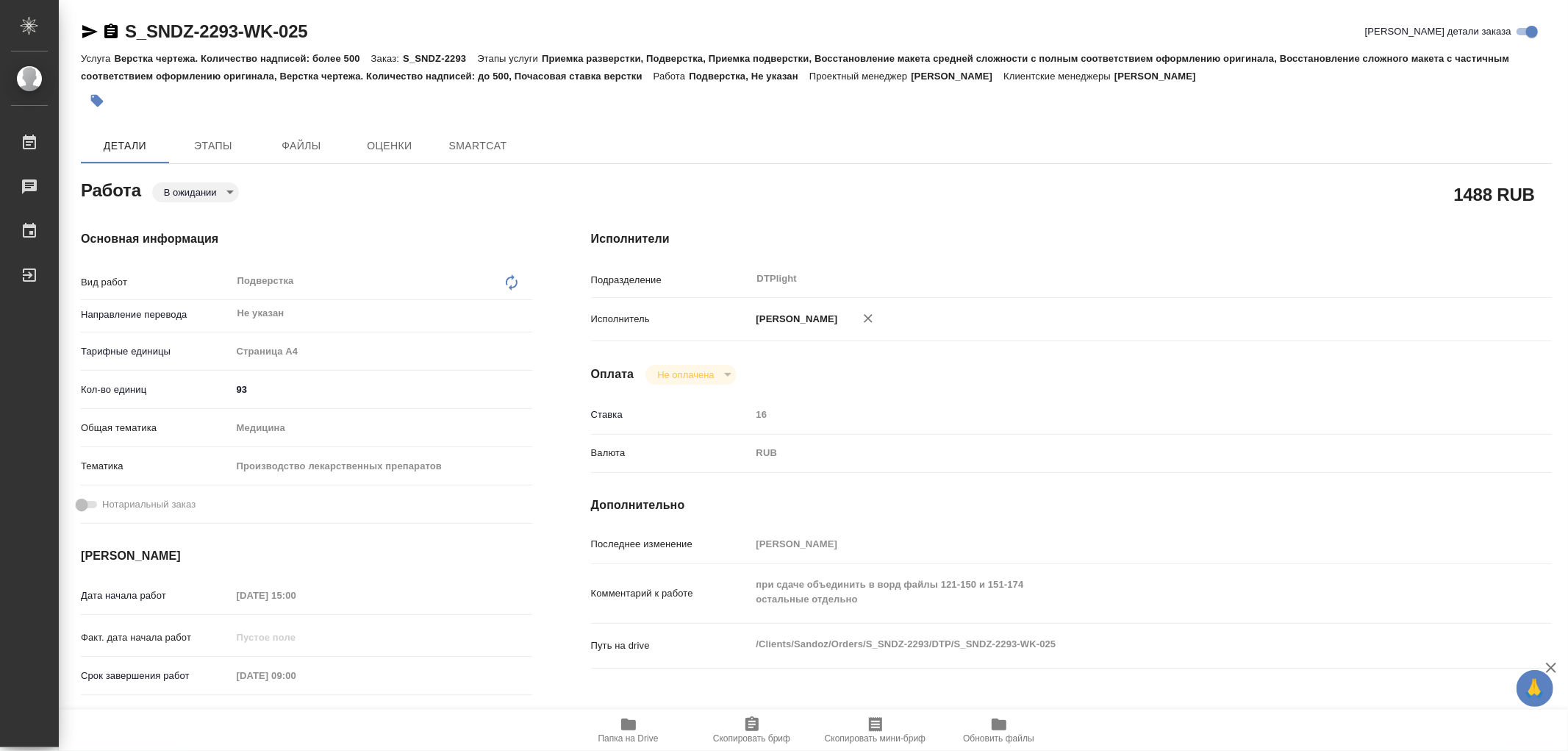
type textarea "x"
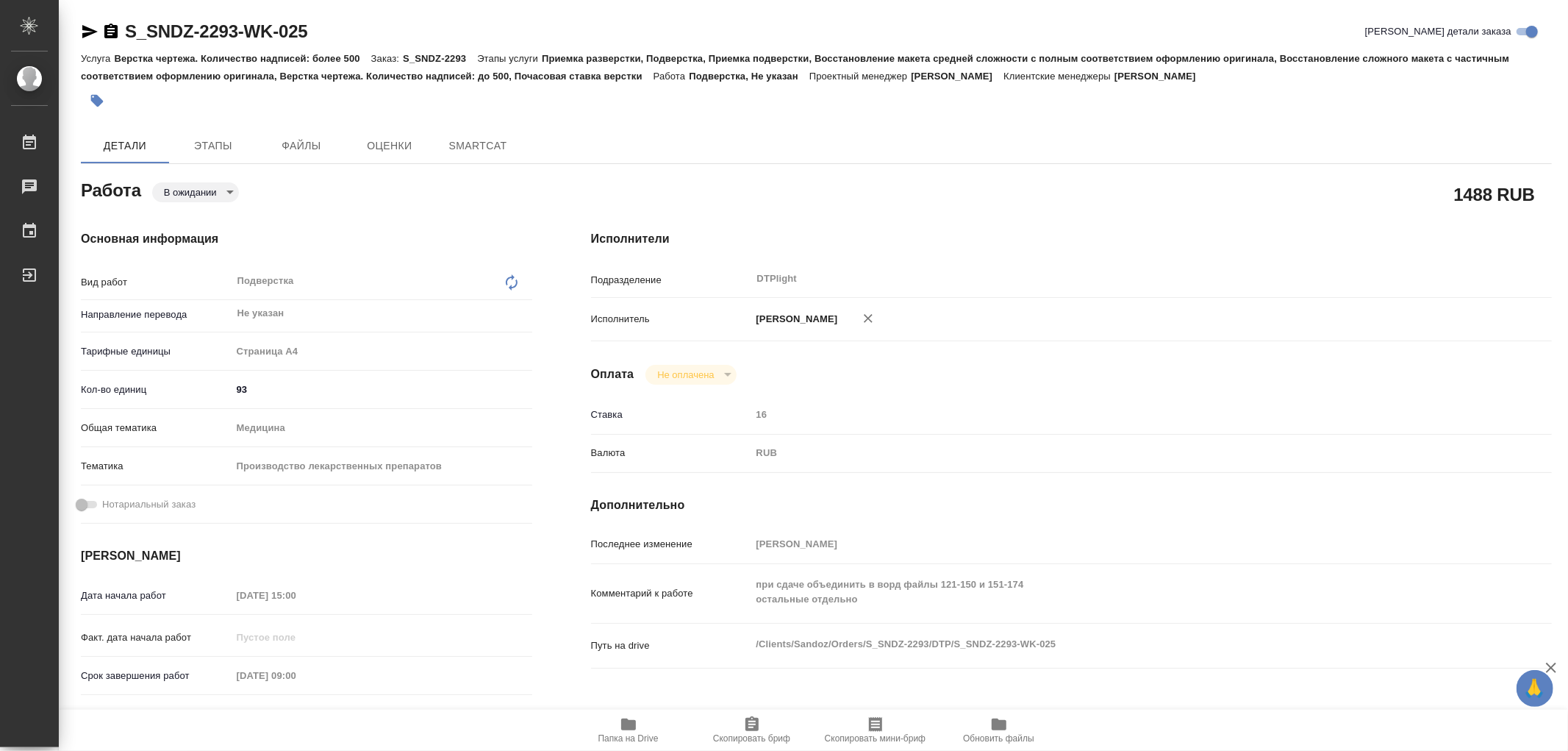
type textarea "x"
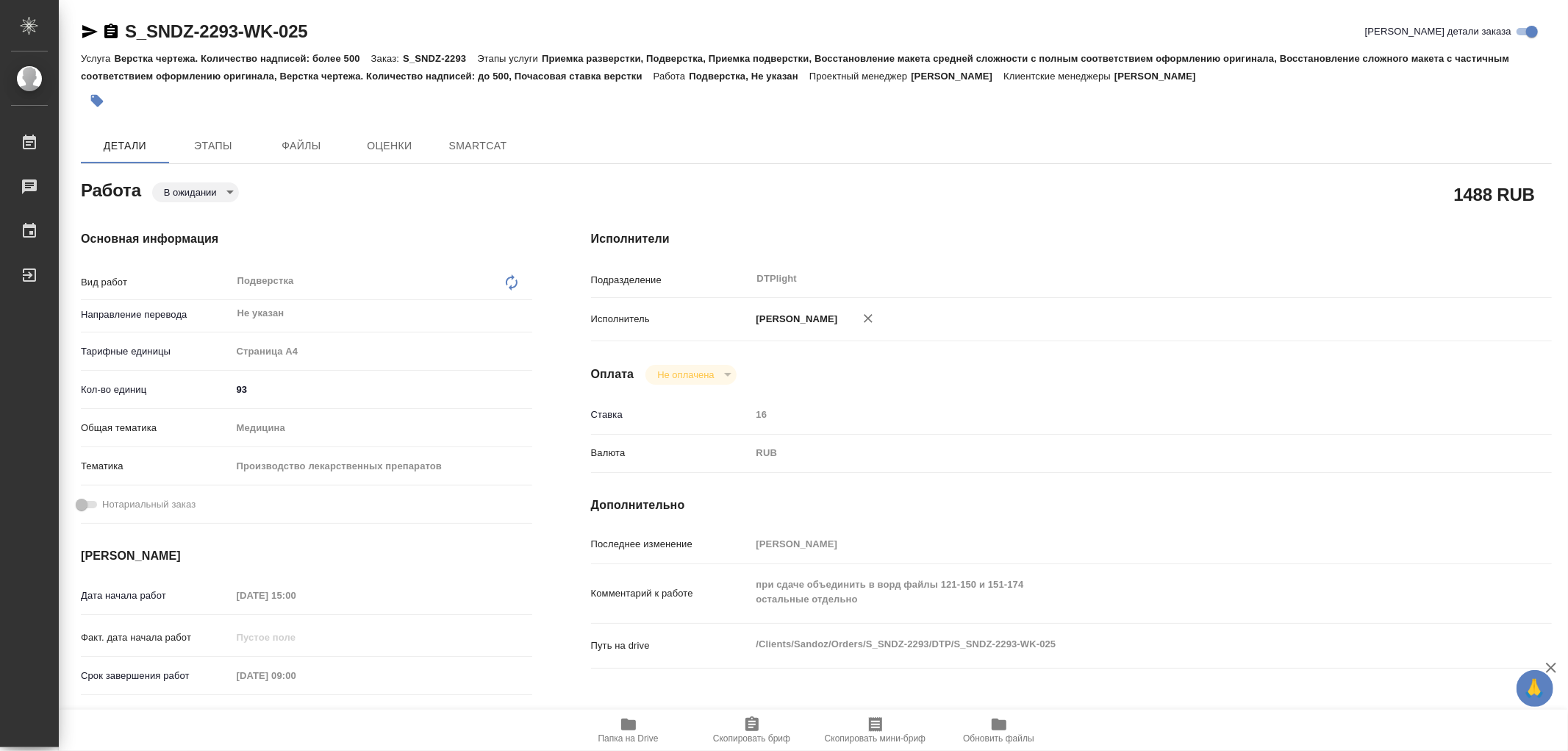
type textarea "x"
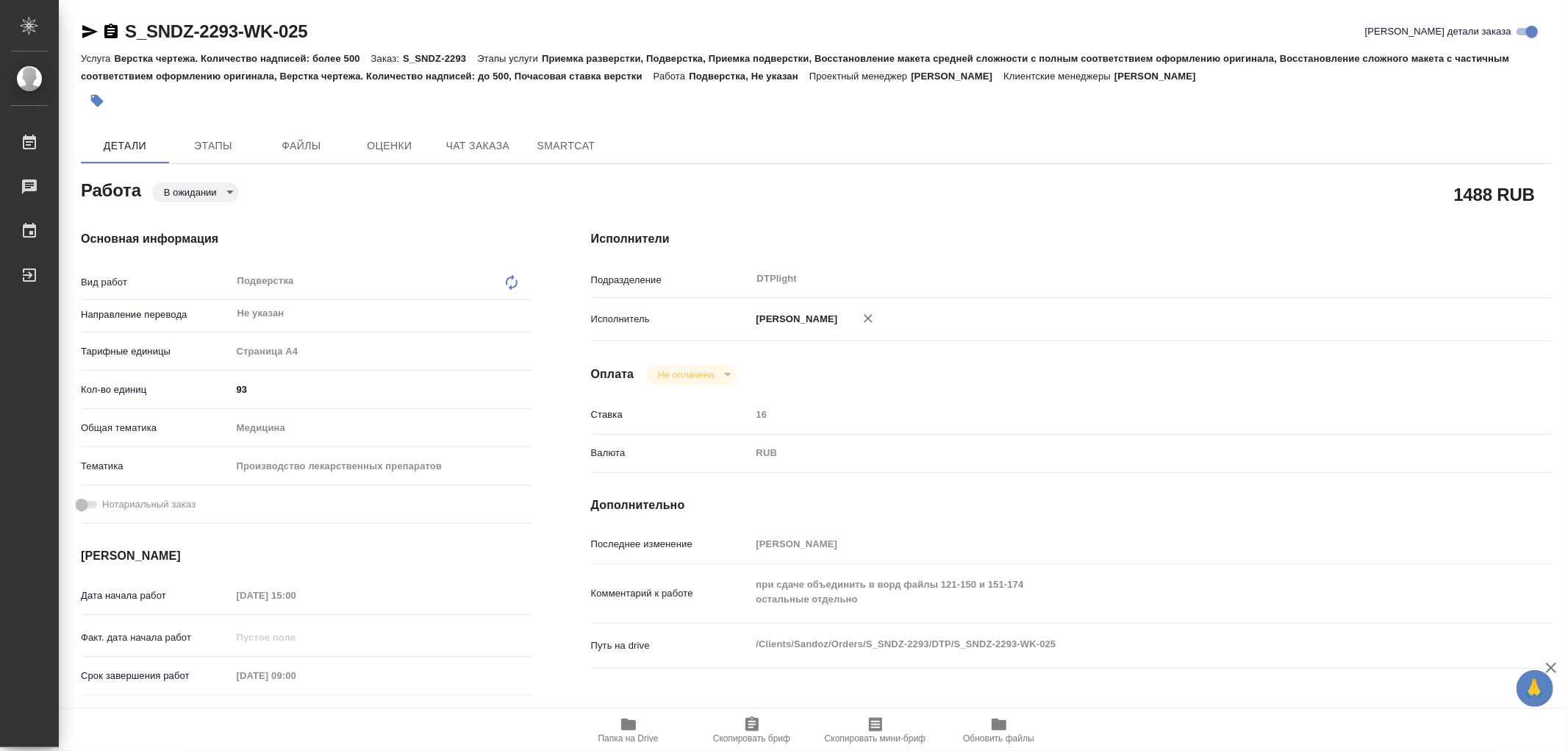
type textarea "x"
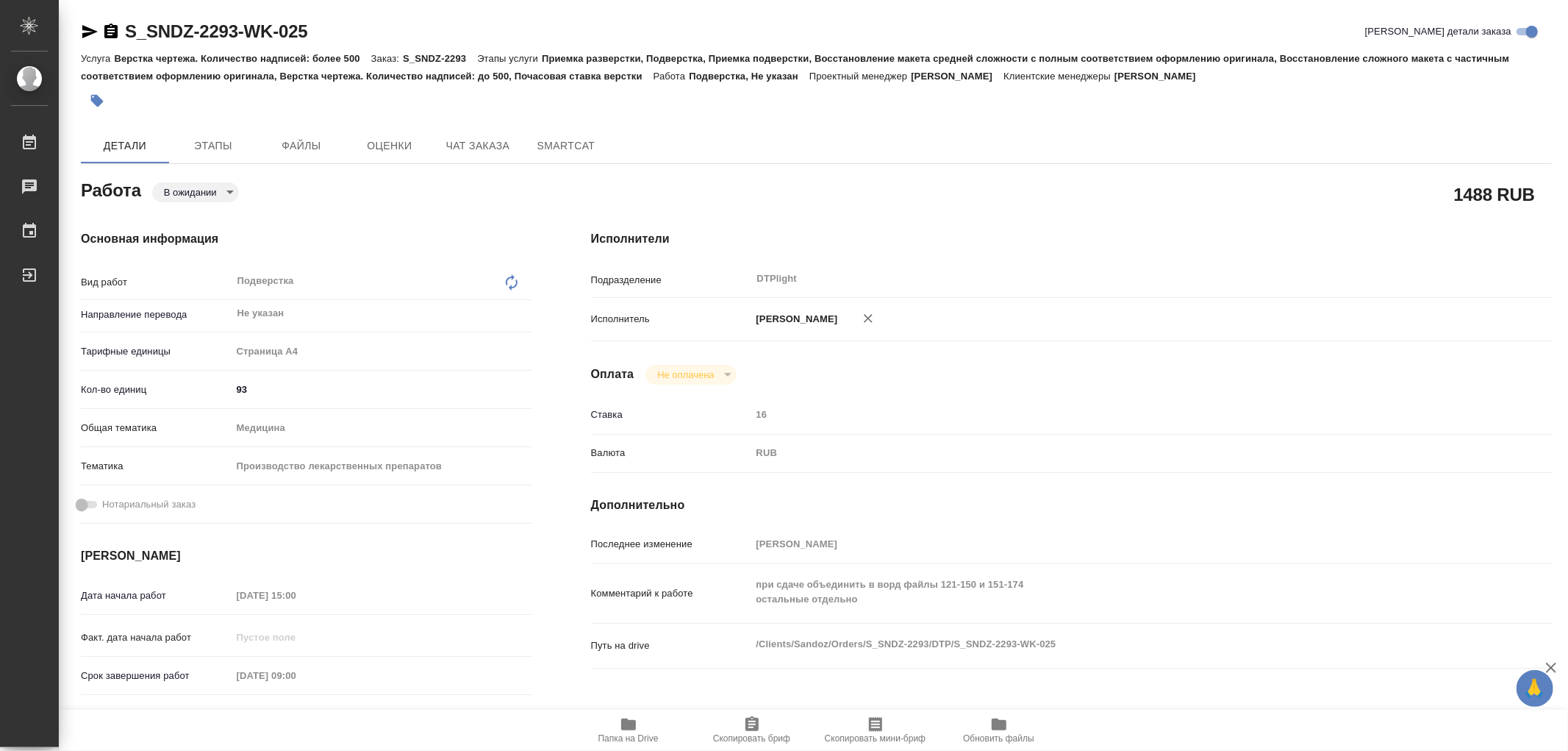
type textarea "x"
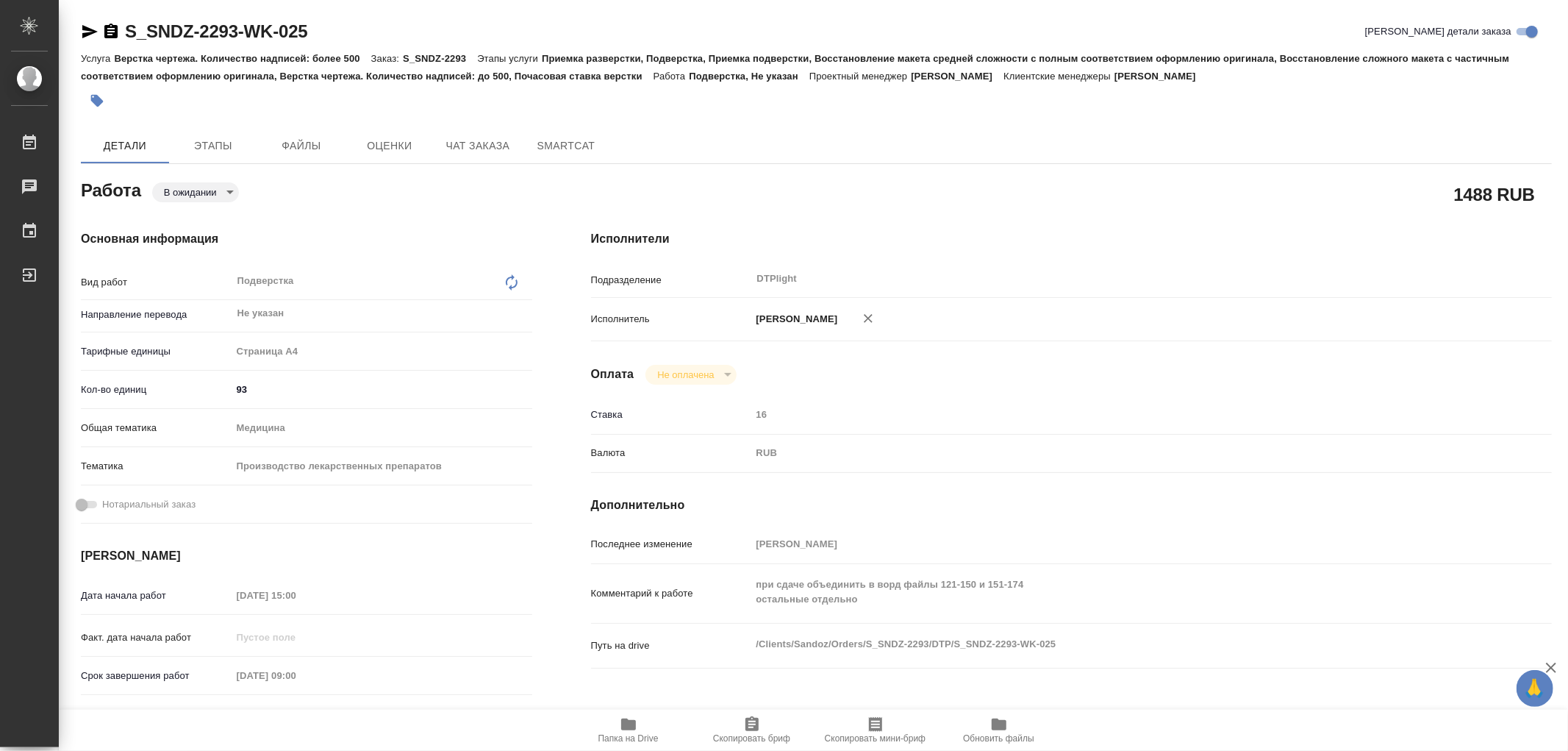
click at [85, 30] on icon "button" at bounding box center [90, 32] width 15 height 13
click at [84, 33] on icon "button" at bounding box center [90, 32] width 15 height 13
type textarea "x"
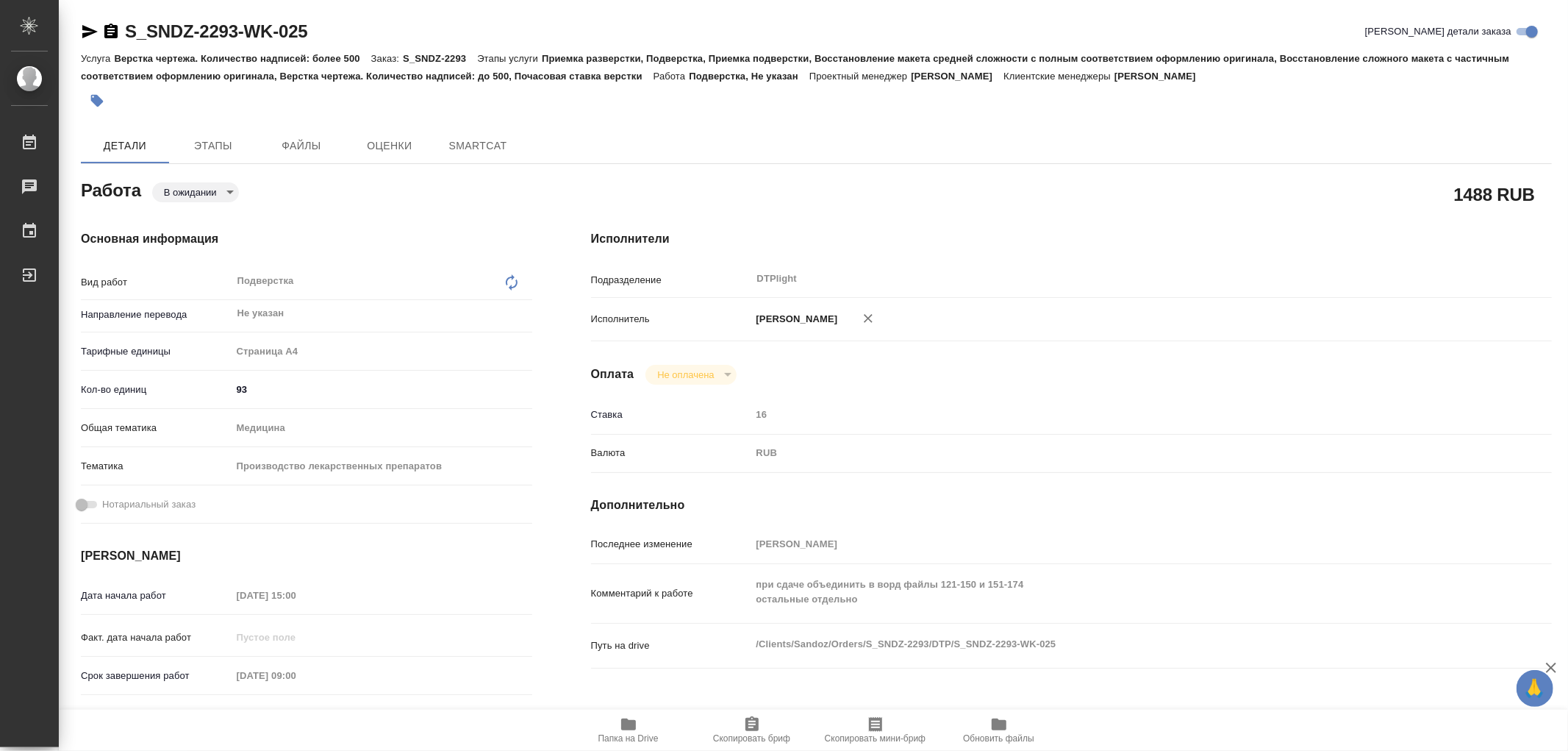
type textarea "x"
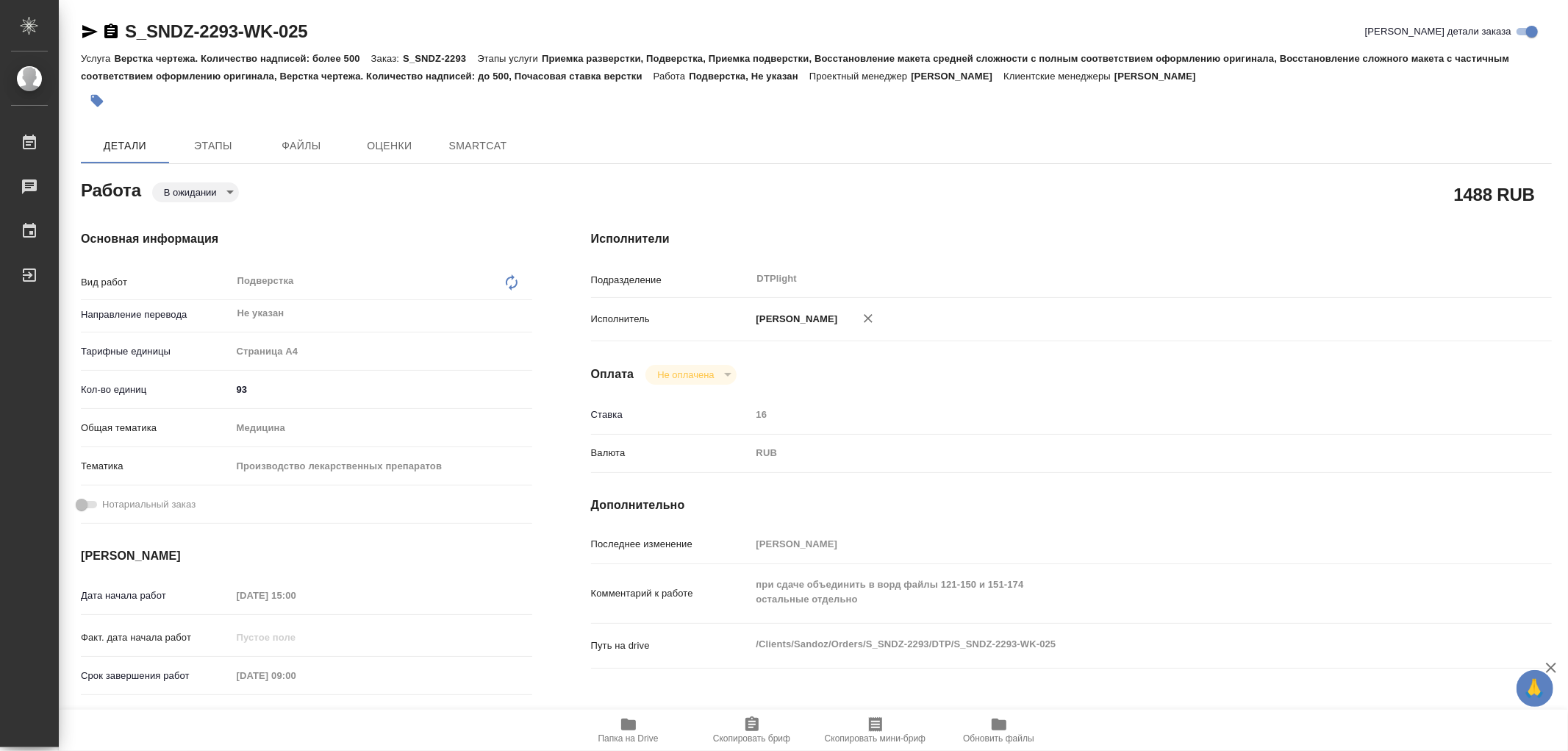
type textarea "x"
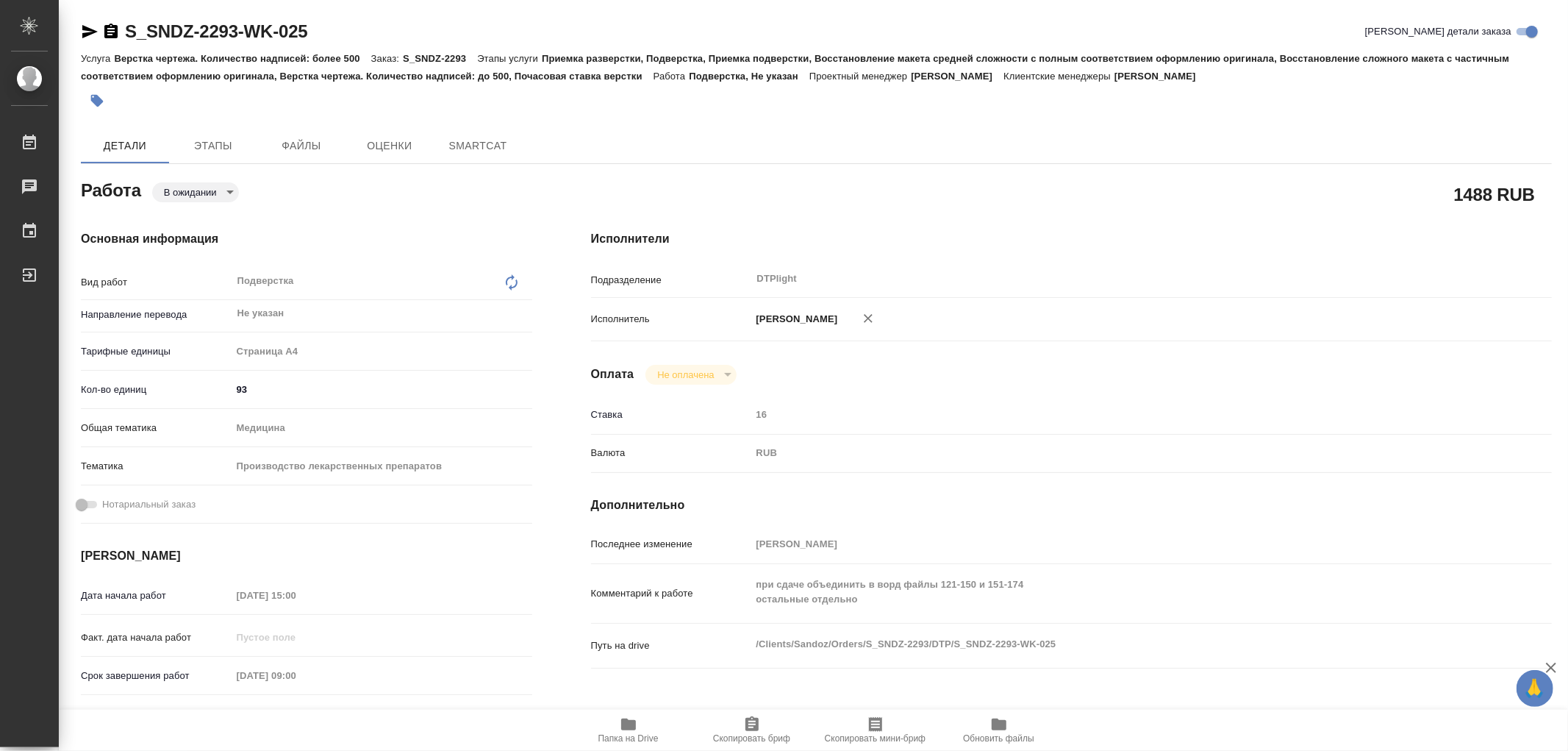
type textarea "x"
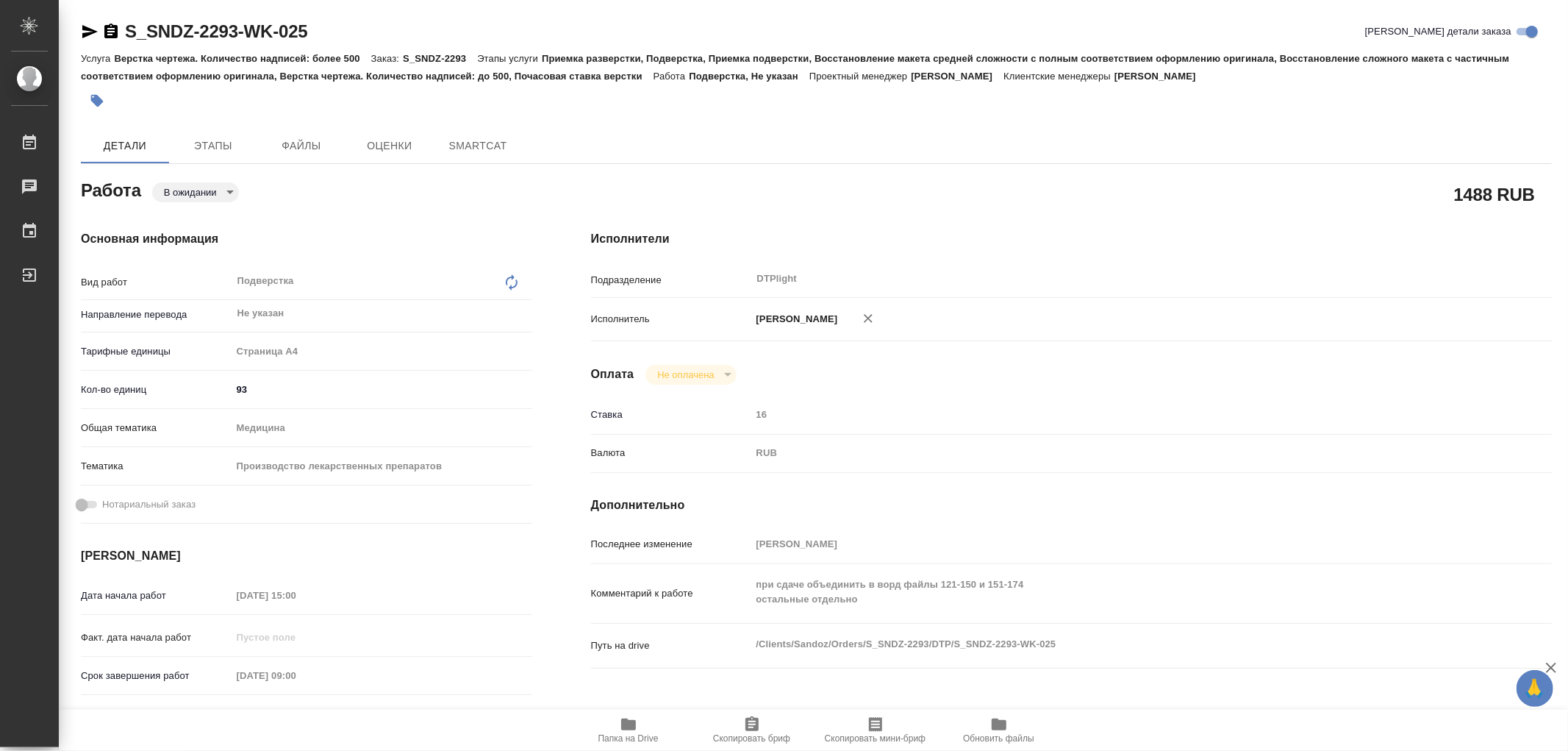
type textarea "x"
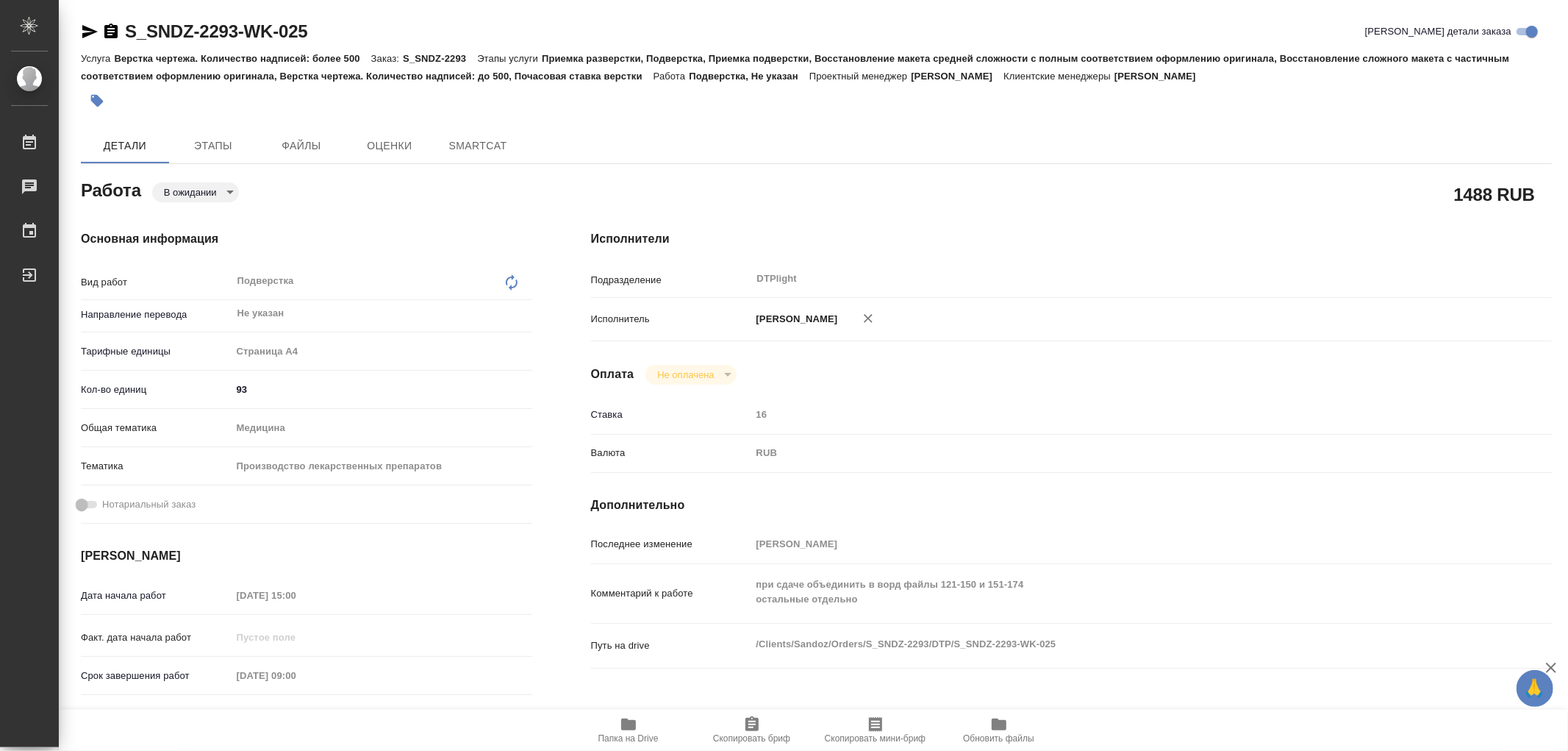
type textarea "x"
click at [629, 727] on icon "button" at bounding box center [629, 724] width 15 height 12
type textarea "x"
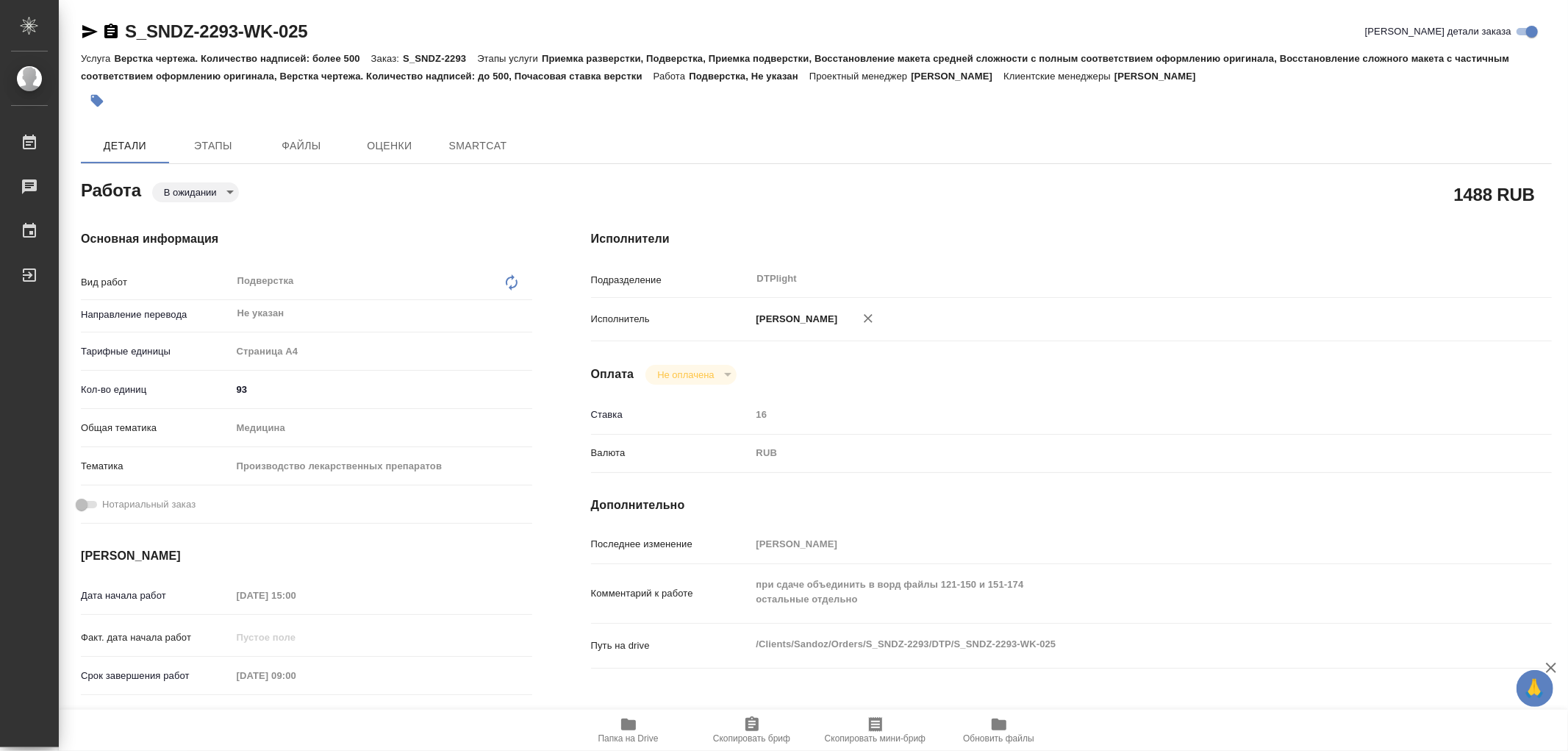
type textarea "x"
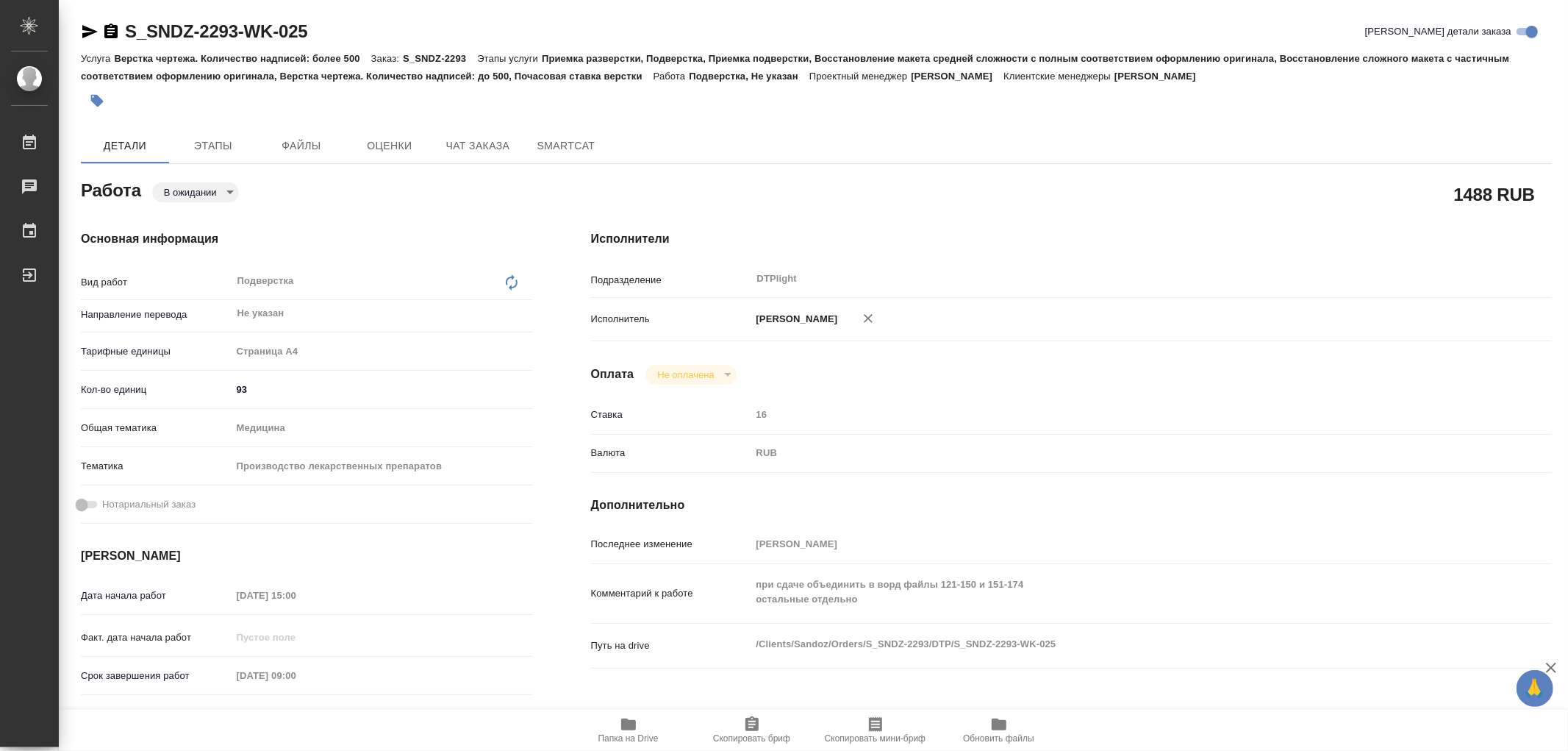
type textarea "x"
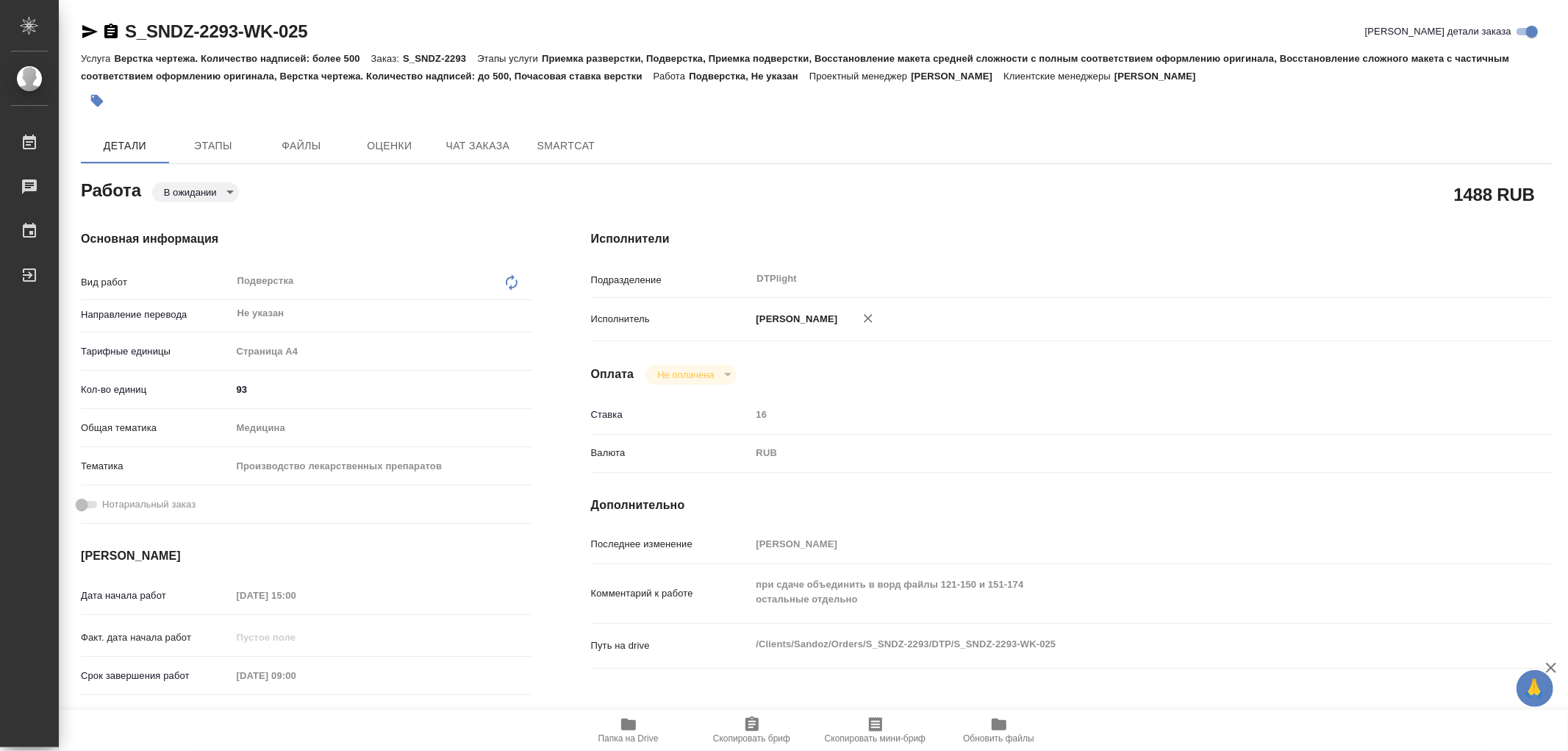
type textarea "x"
click at [625, 722] on icon "button" at bounding box center [629, 724] width 15 height 12
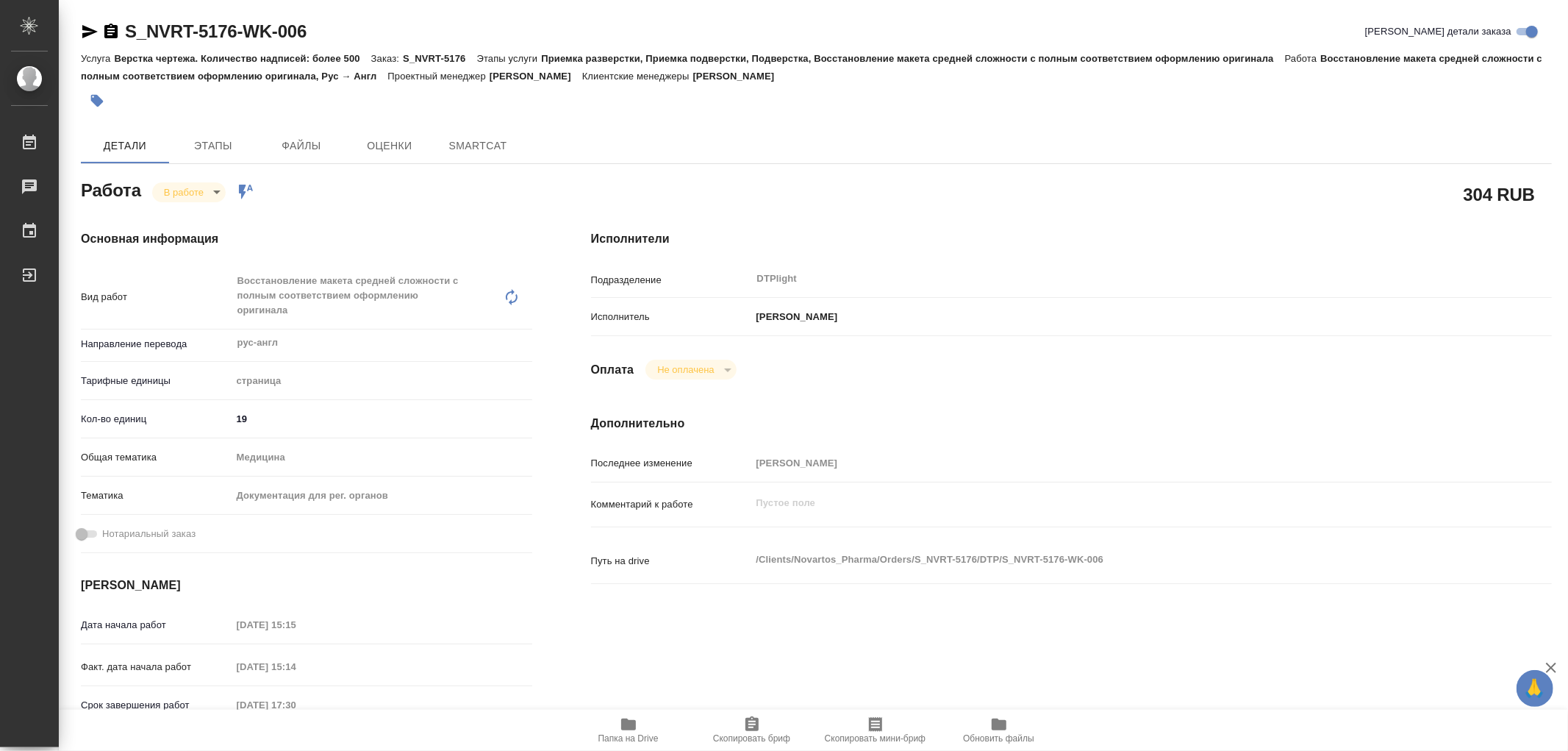
type textarea "x"
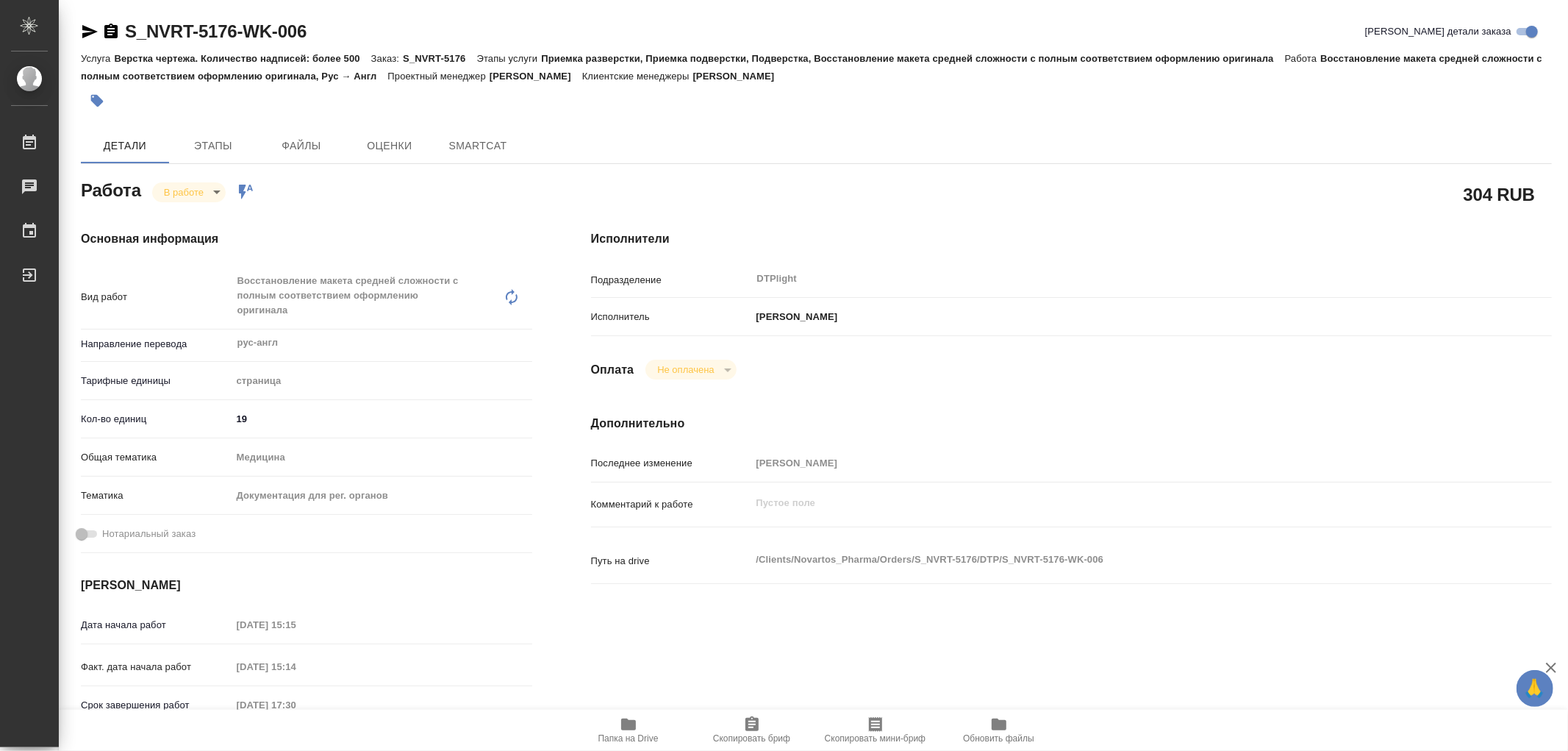
type textarea "x"
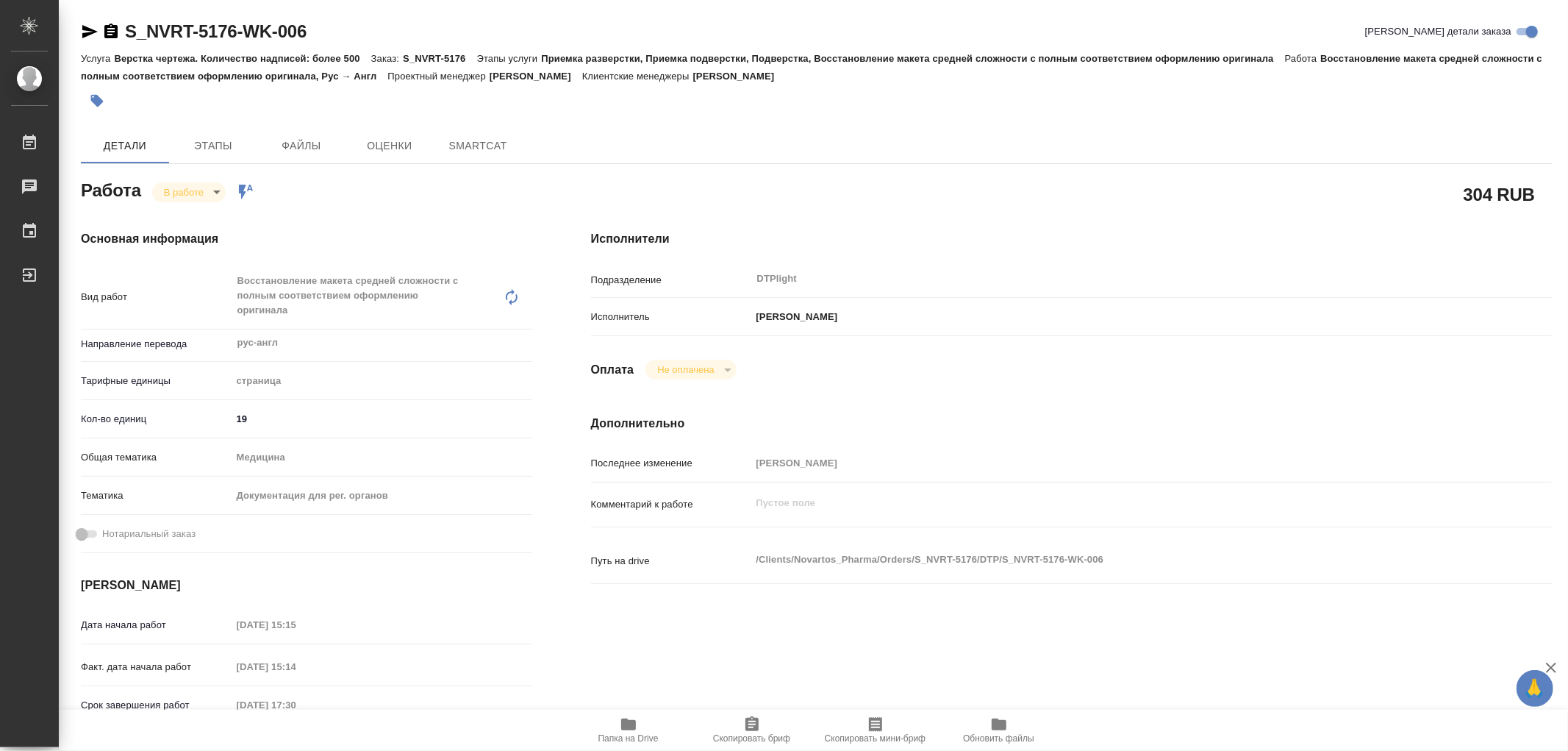
type textarea "x"
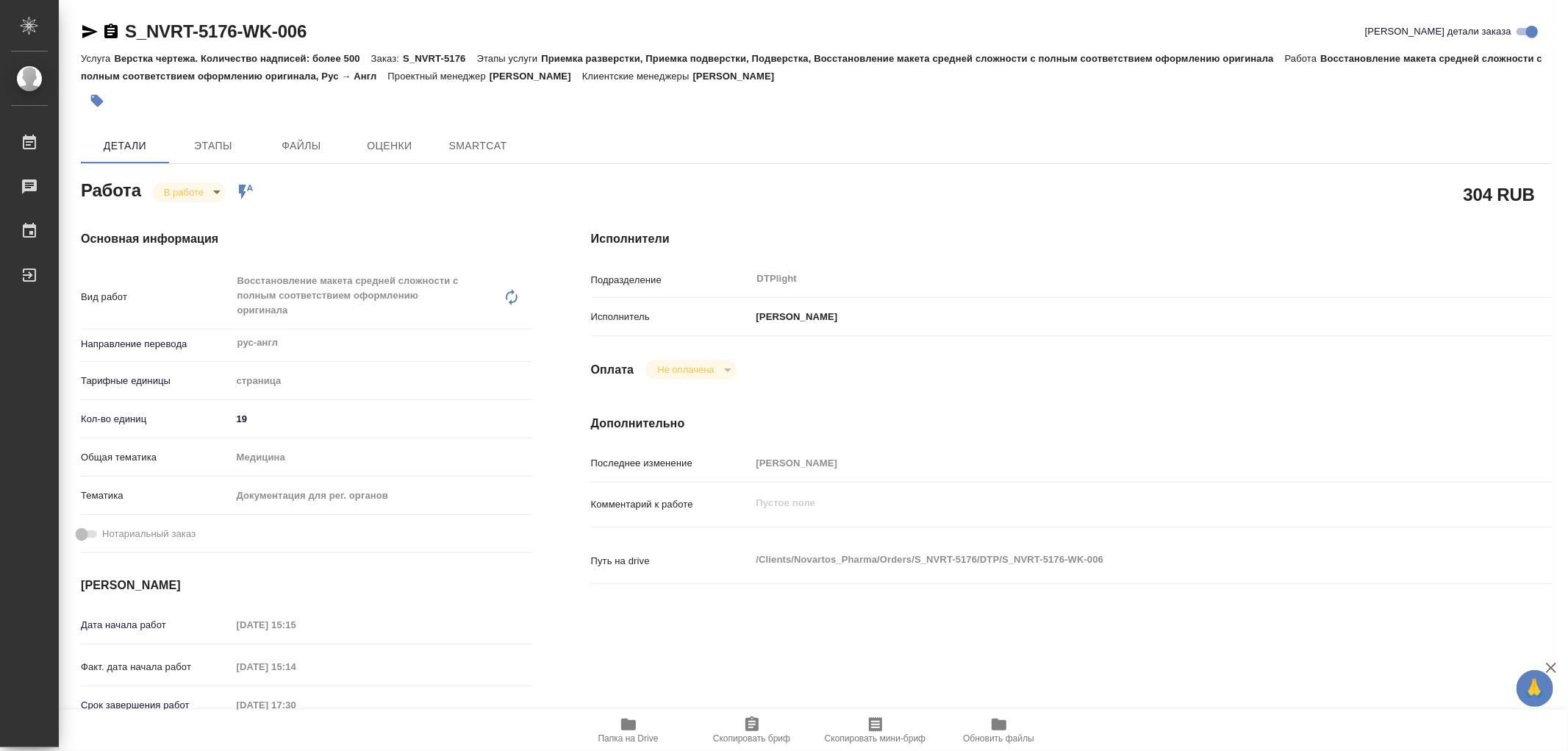
type textarea "x"
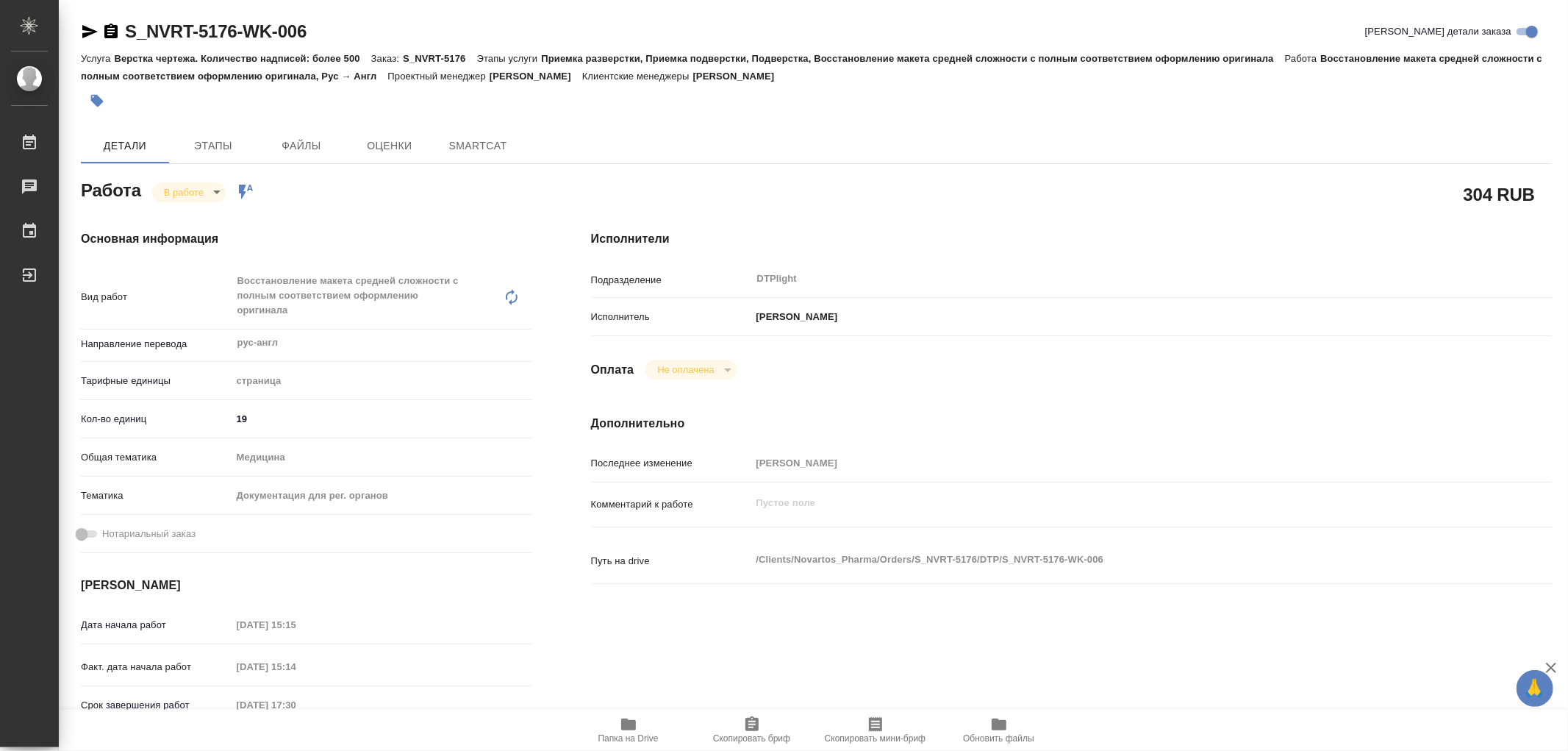
type textarea "x"
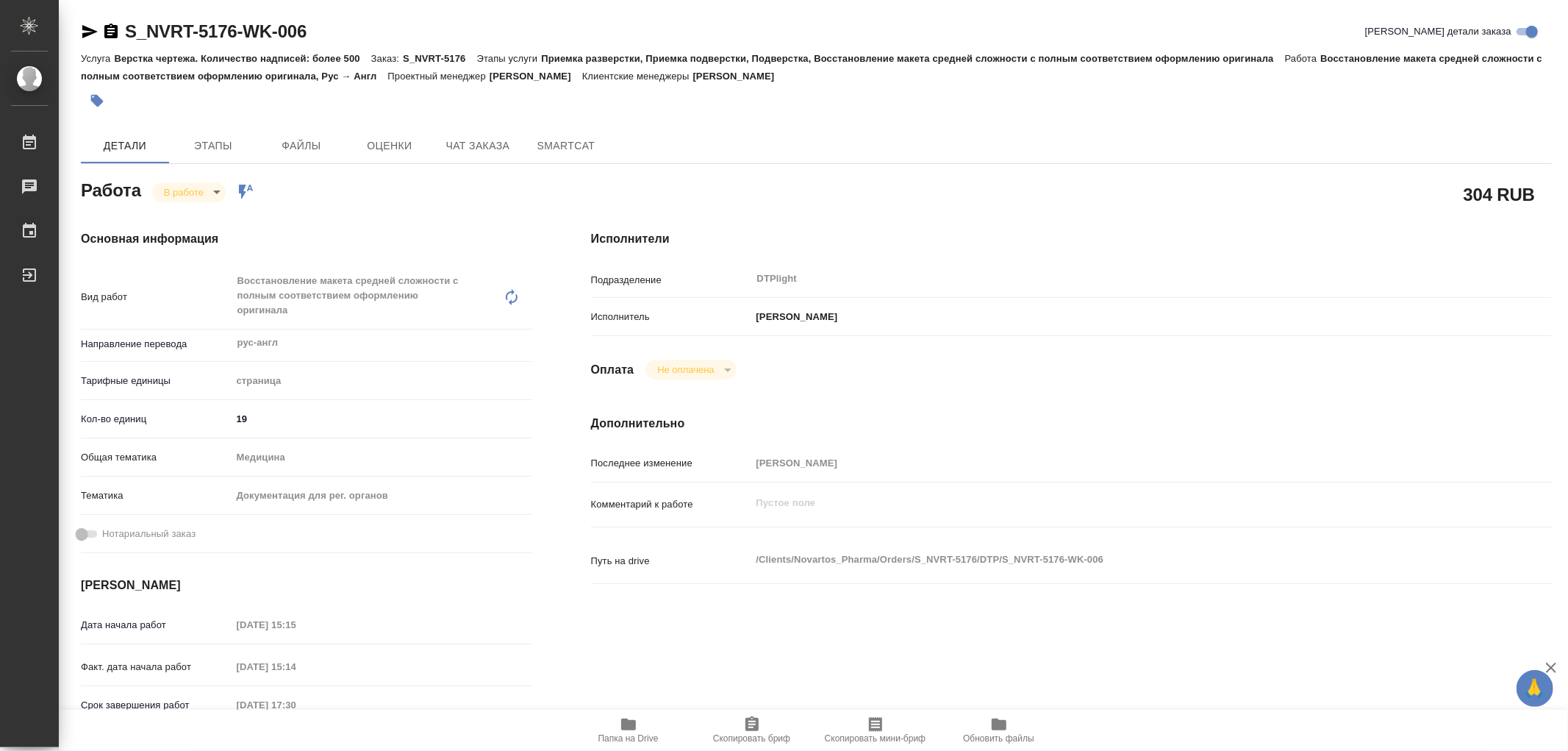
type textarea "x"
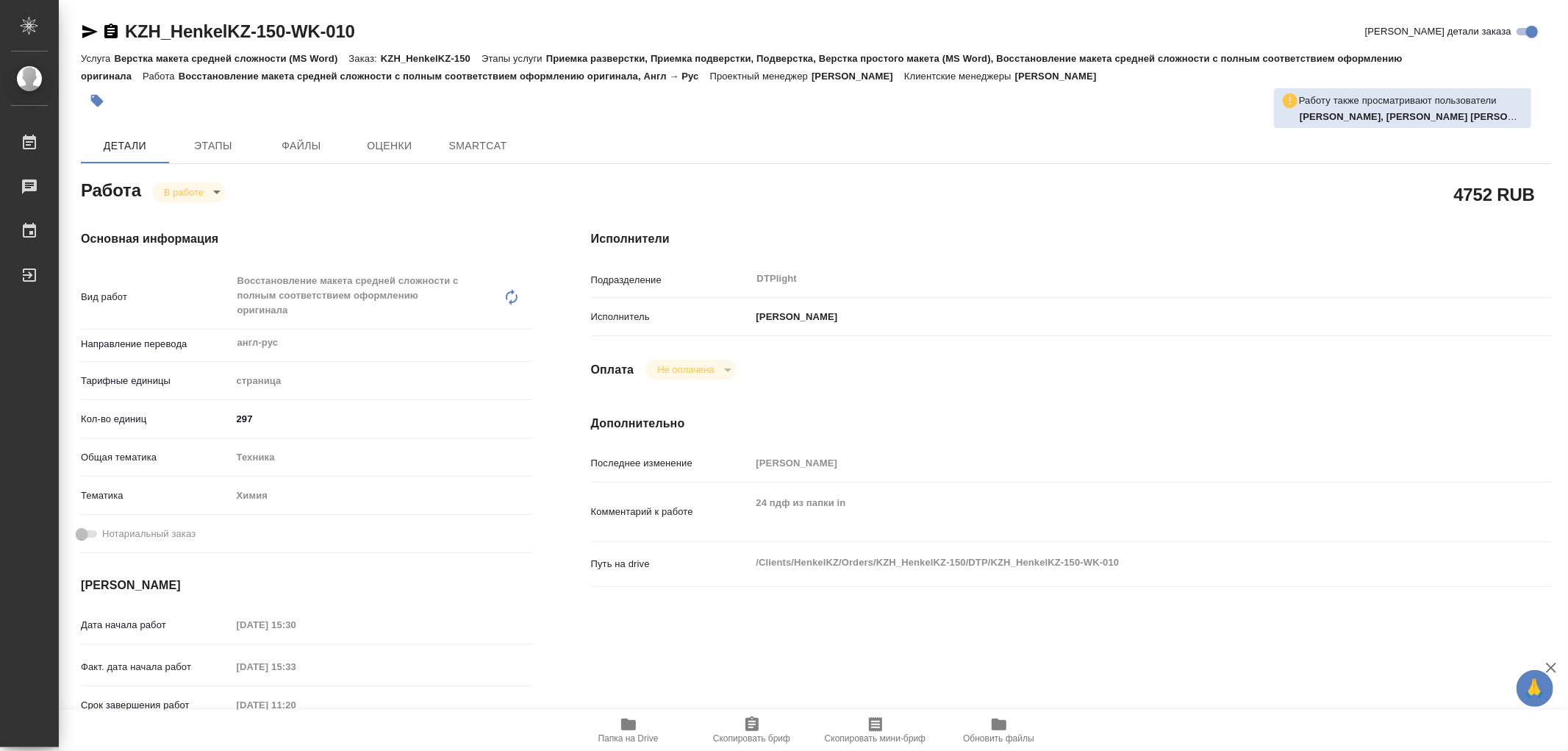
type textarea "x"
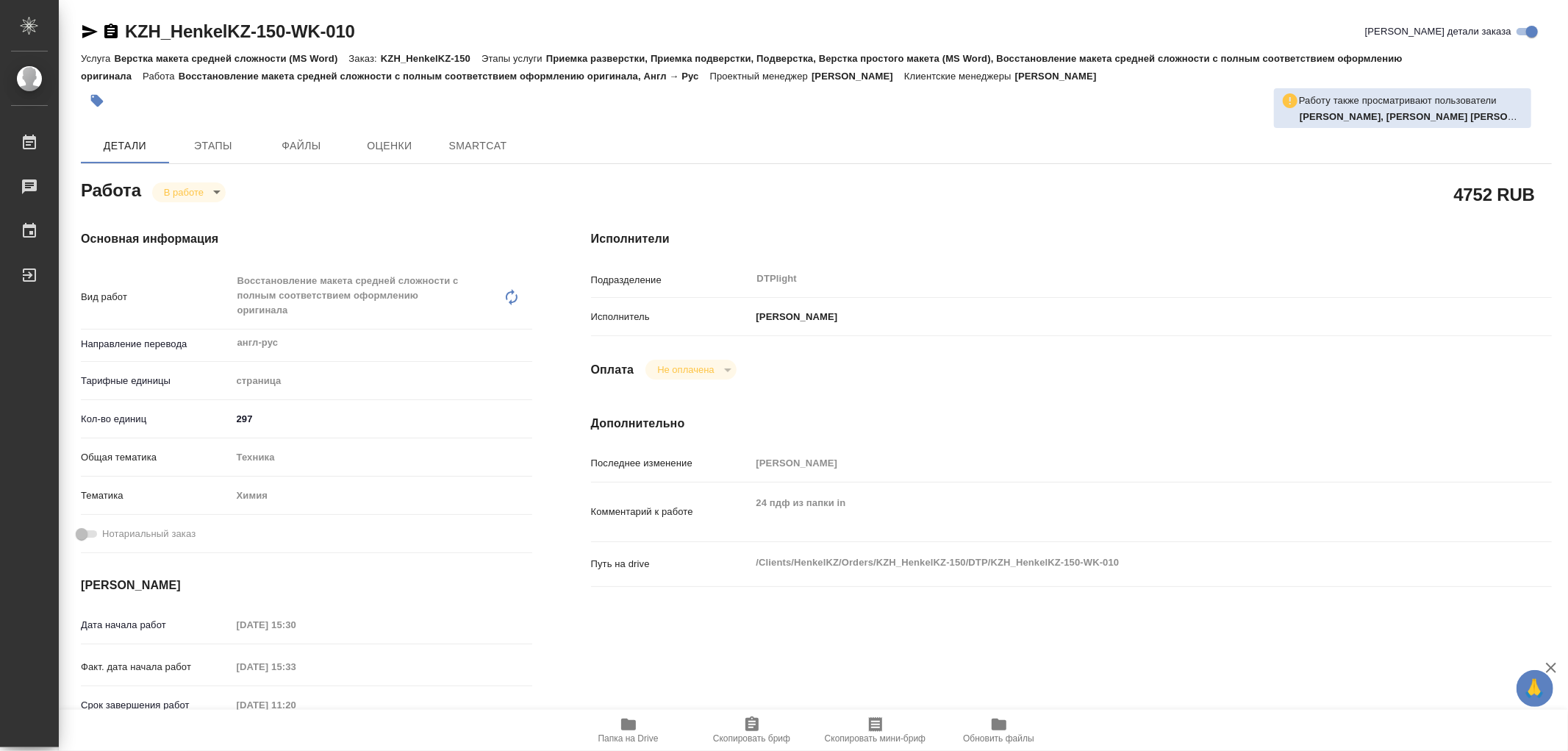
type textarea "x"
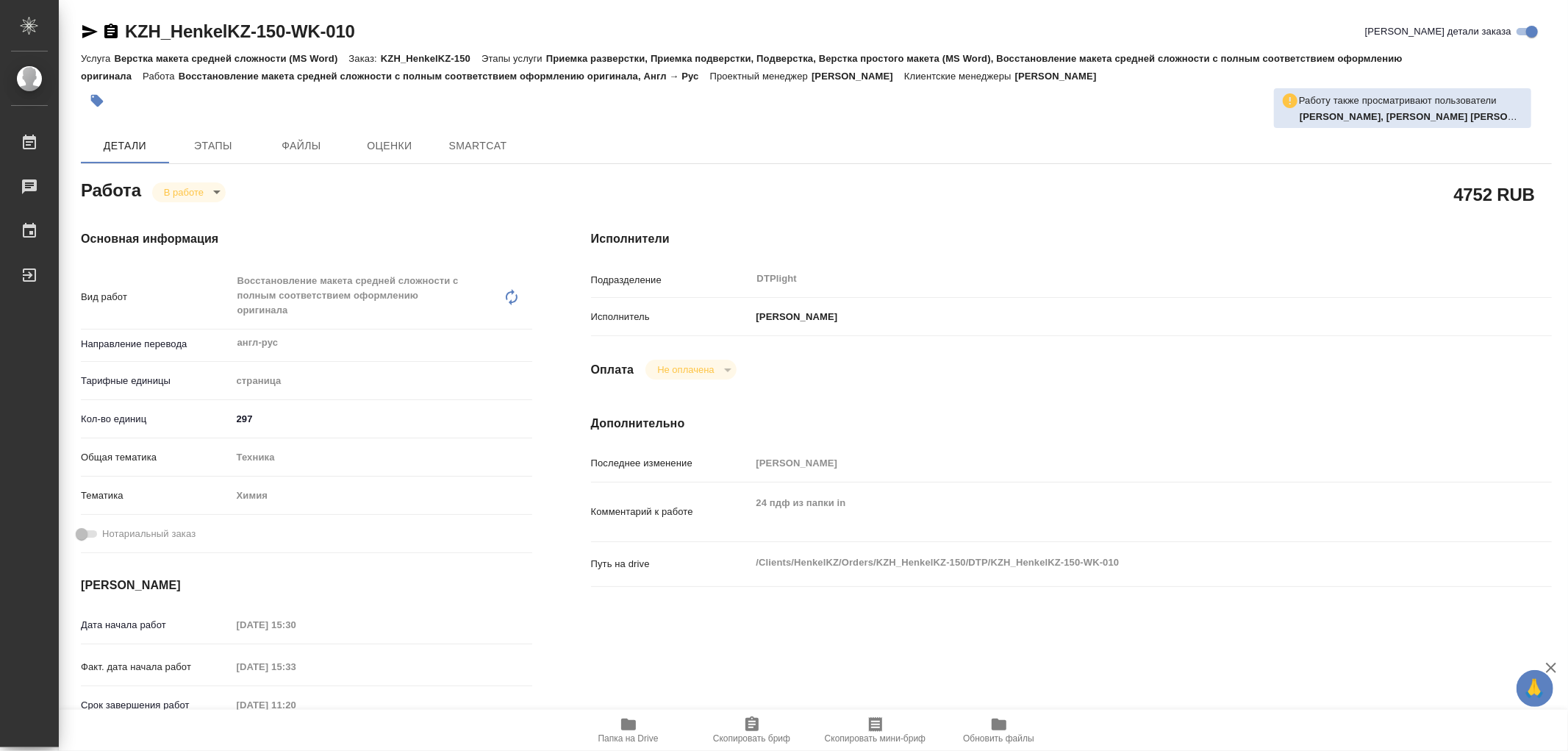
type textarea "x"
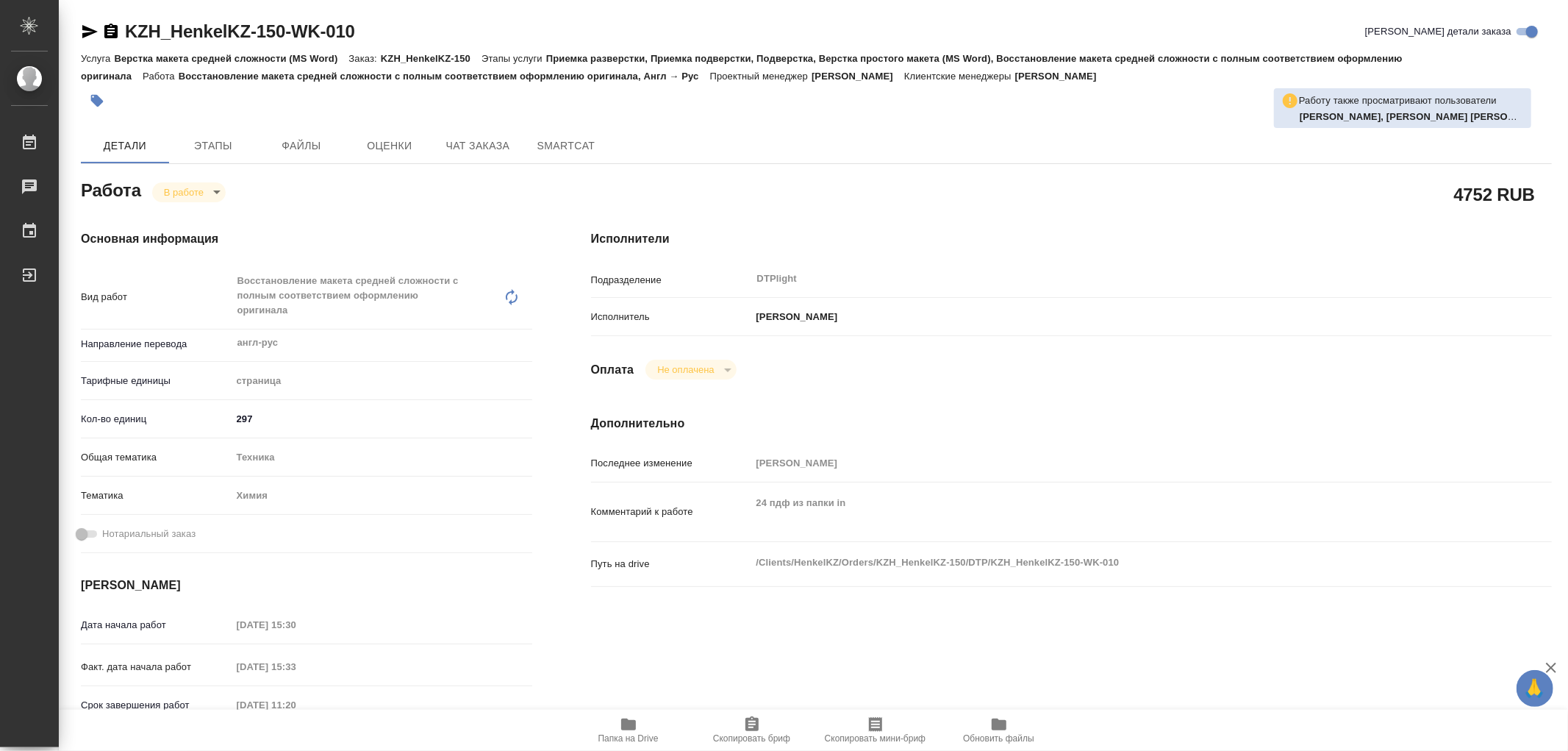
type textarea "x"
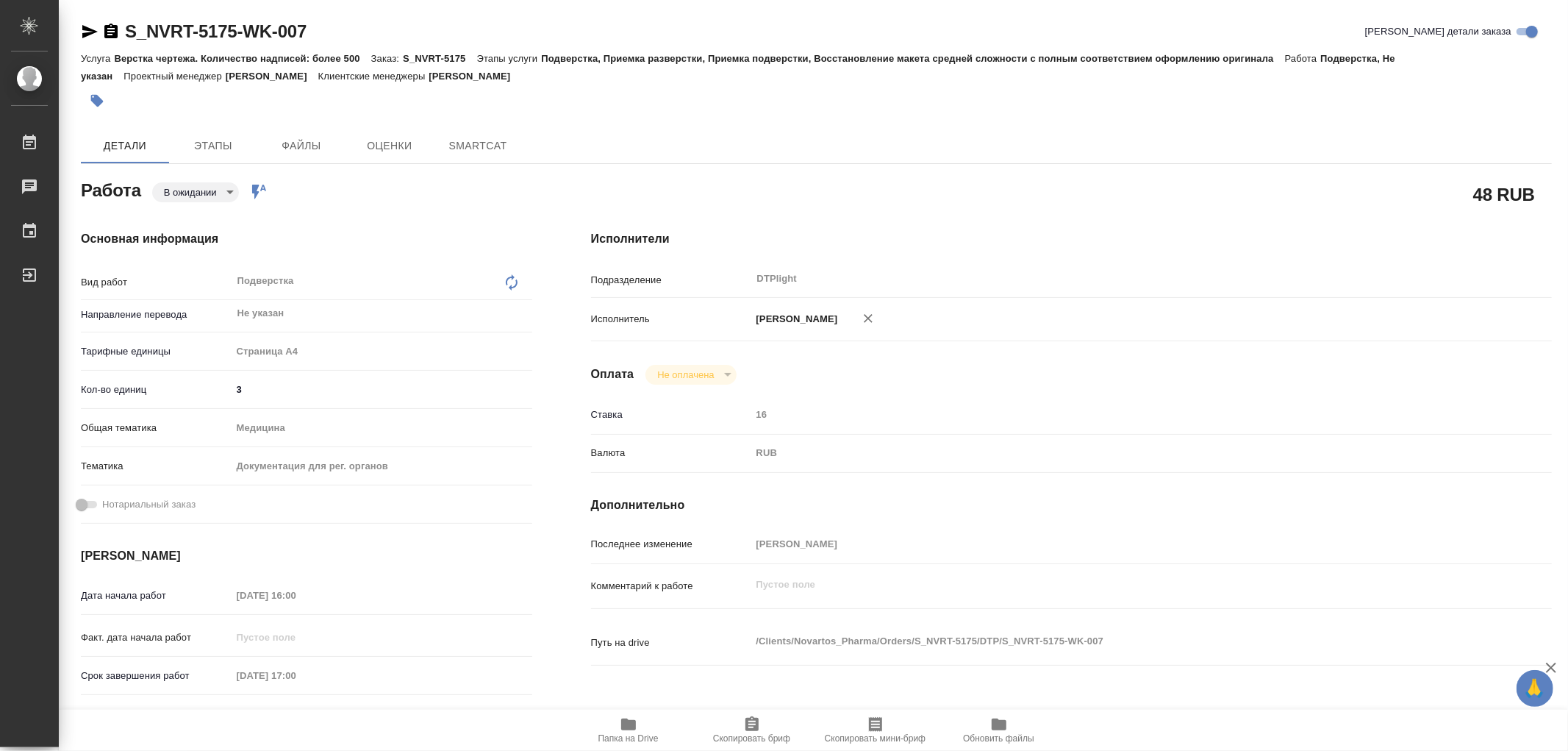
type textarea "x"
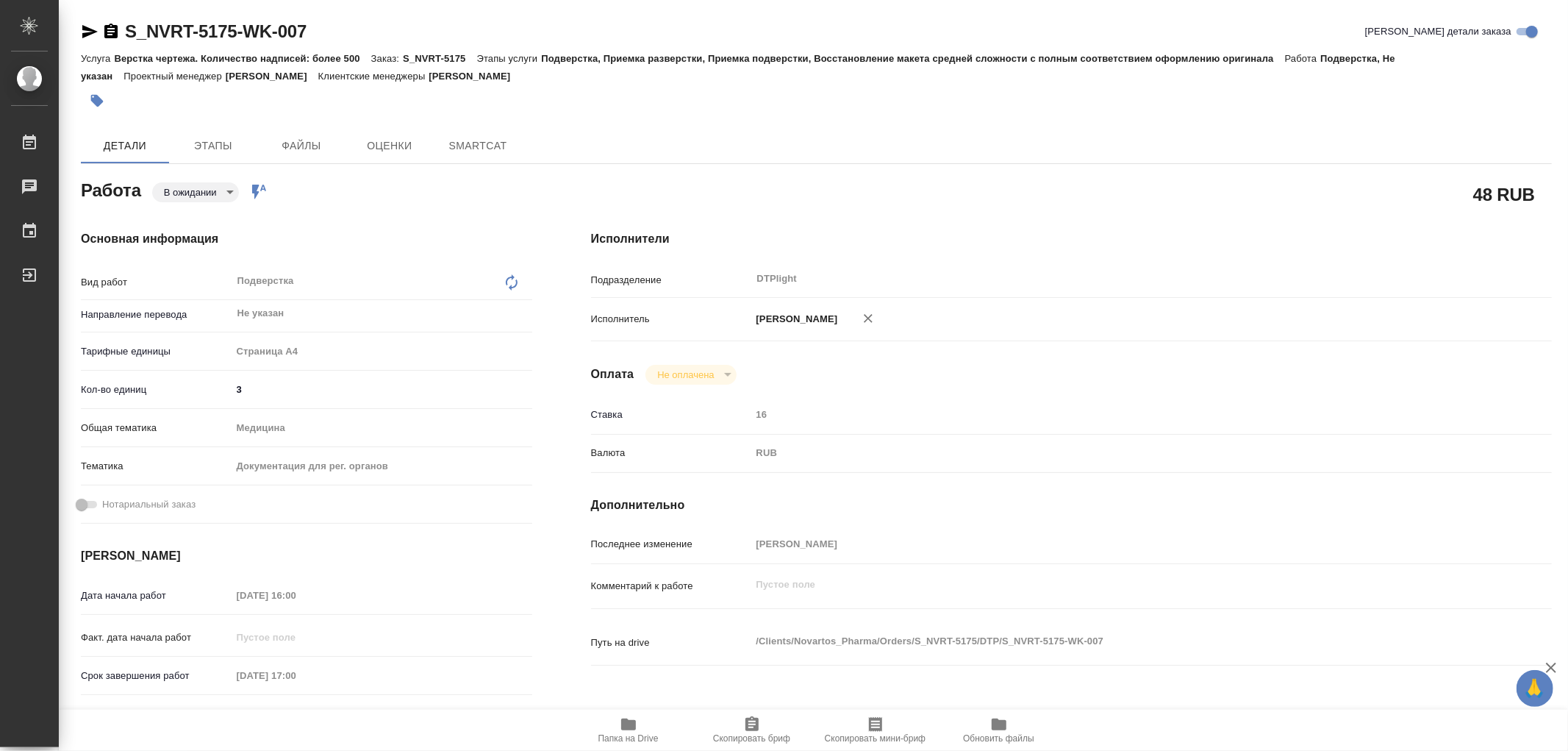
type textarea "x"
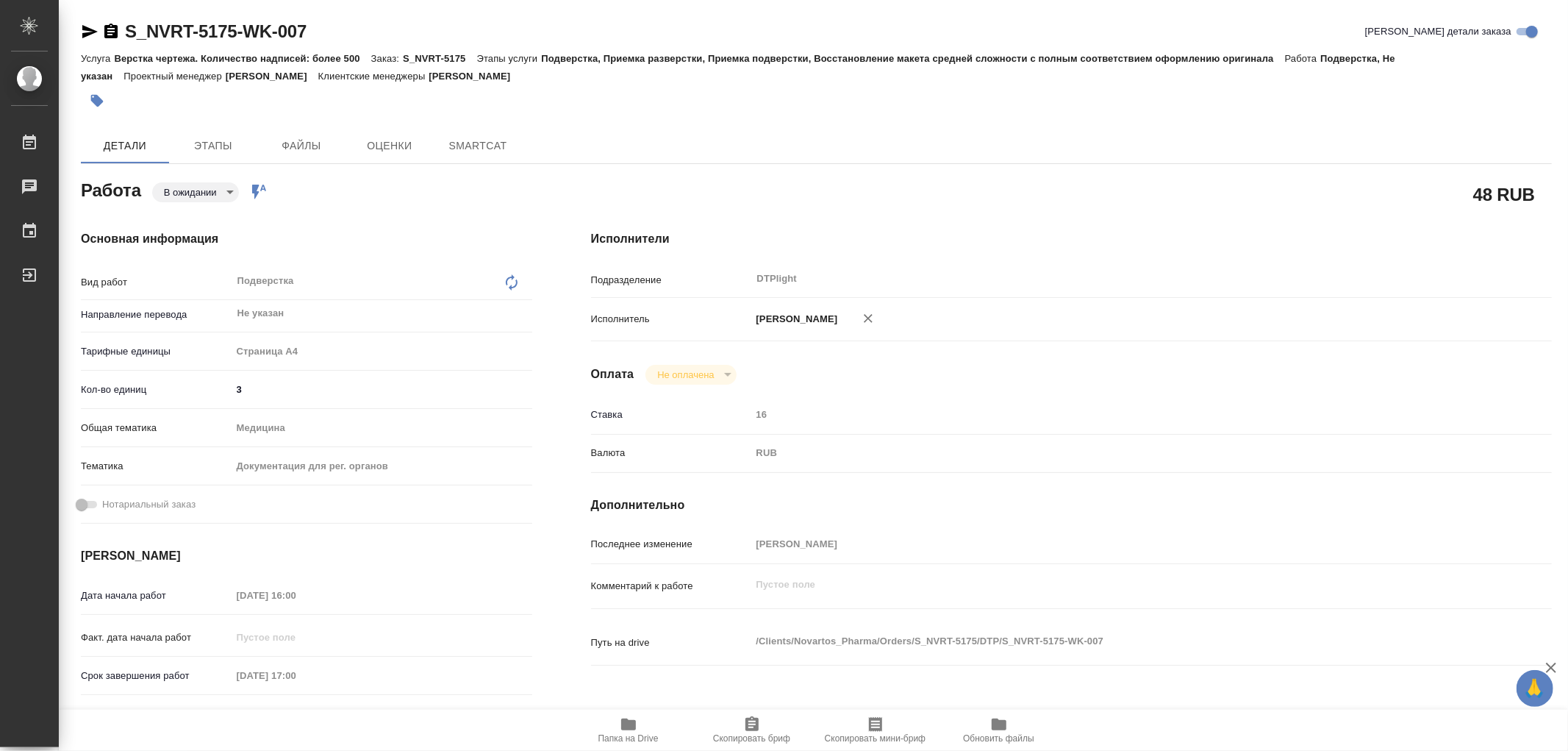
type textarea "x"
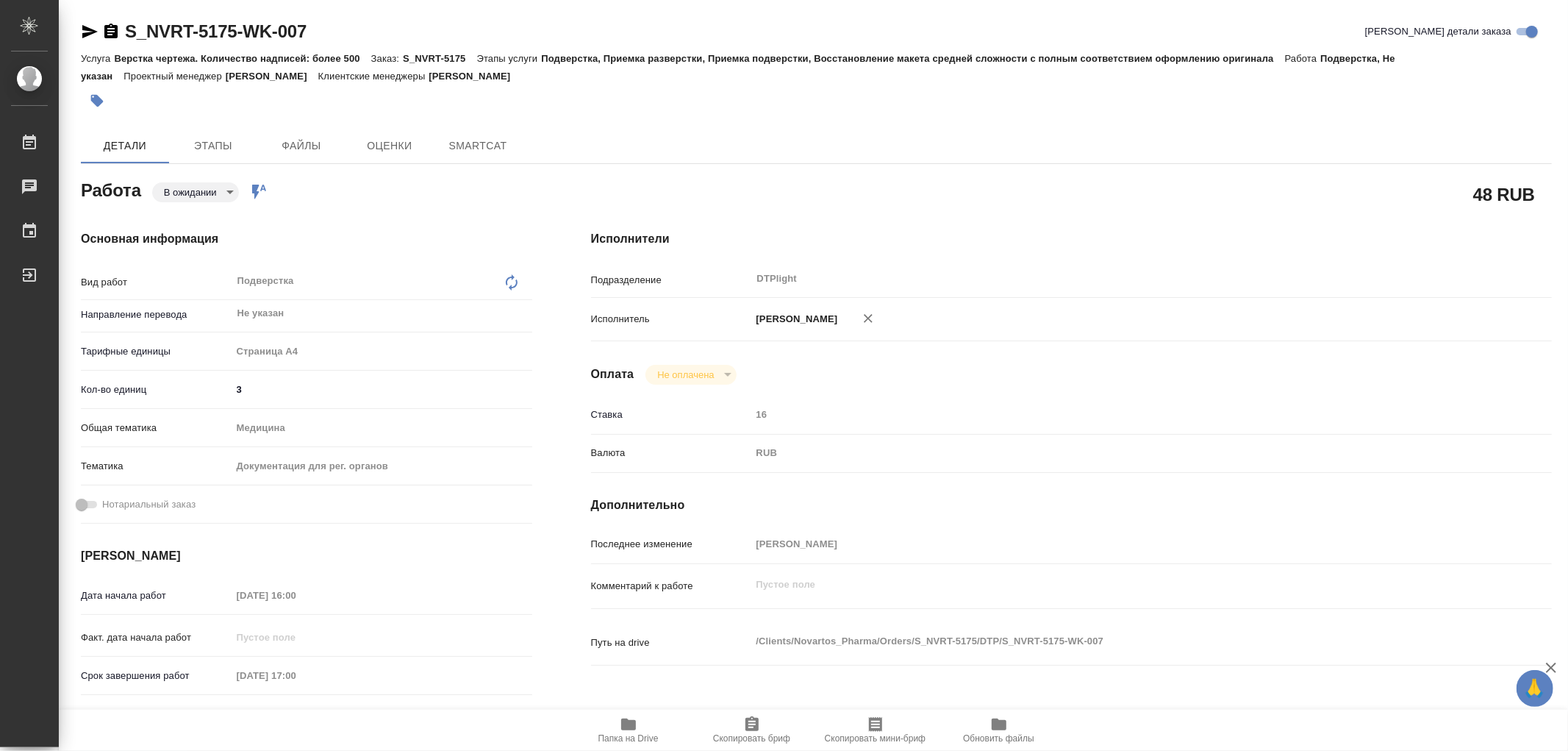
type textarea "x"
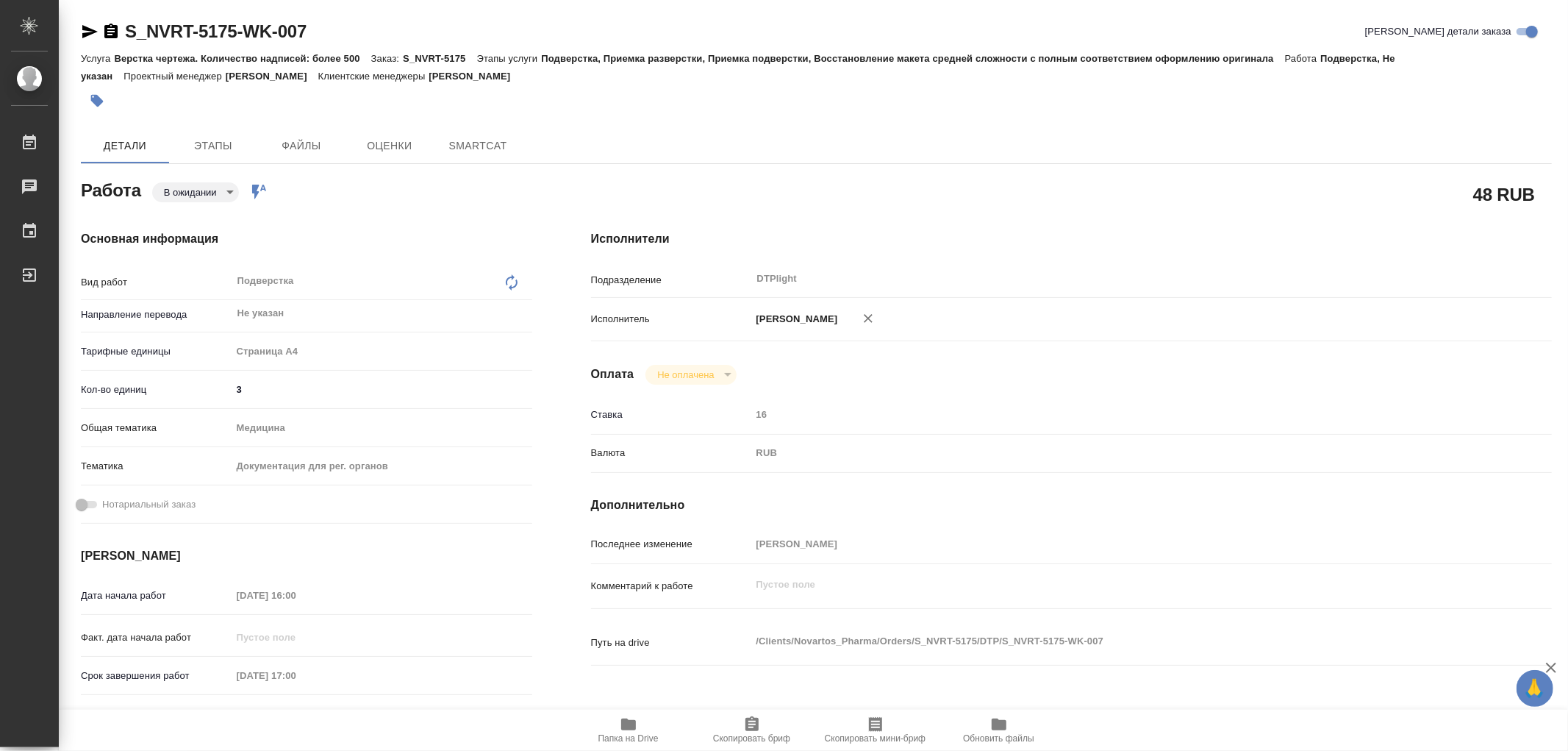
type textarea "x"
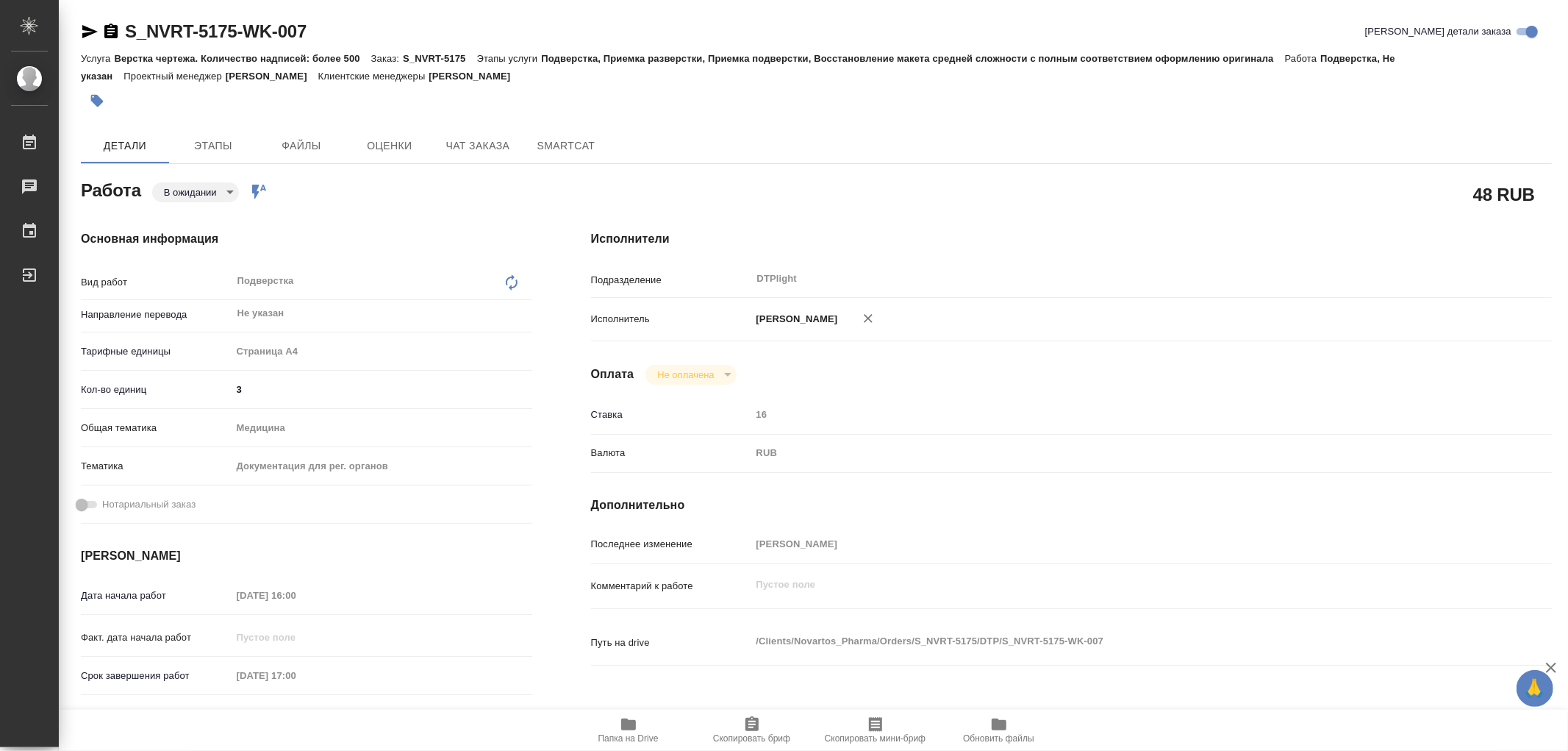
type textarea "x"
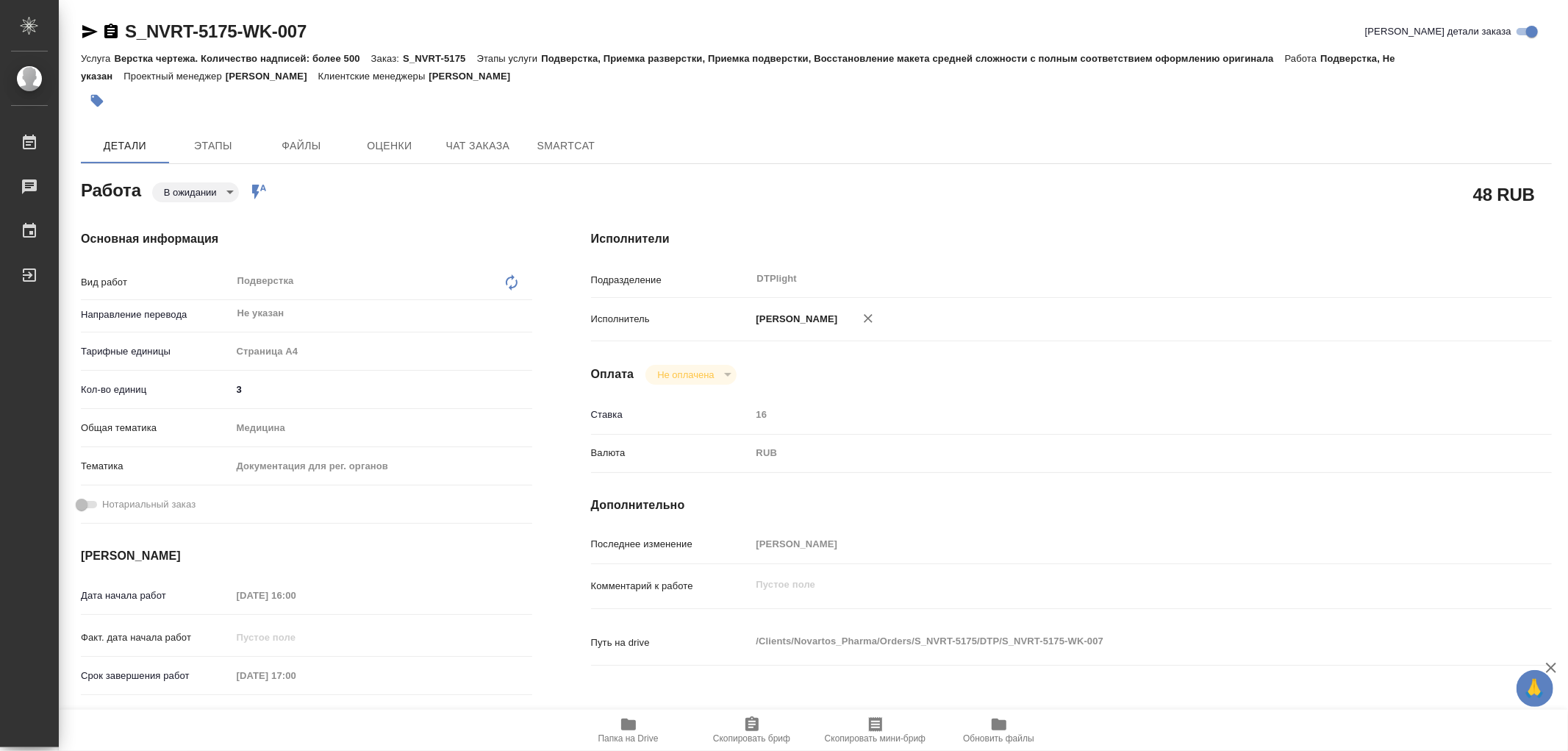
type textarea "x"
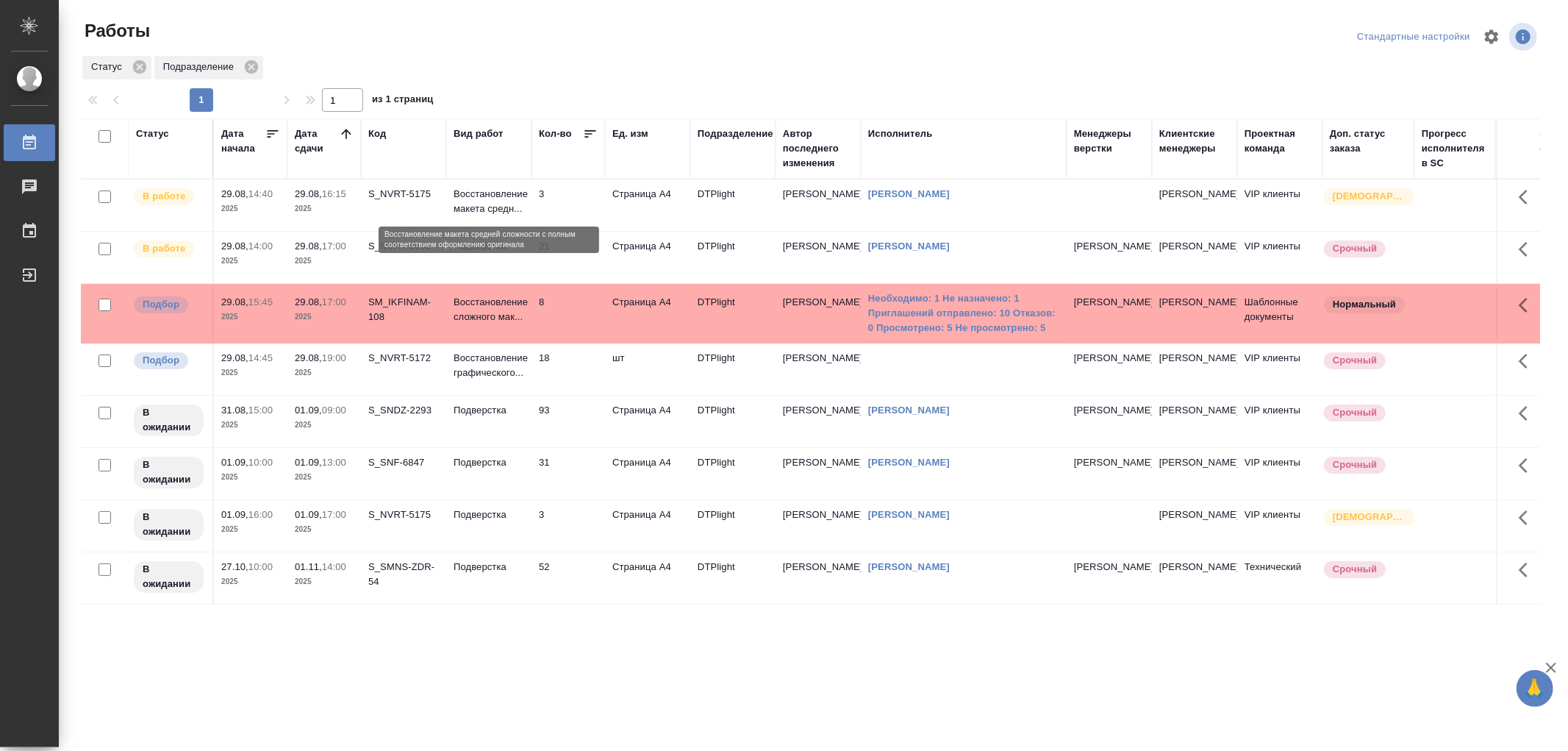
click at [458, 201] on p "Восстановление макета средн..." at bounding box center [488, 201] width 71 height 29
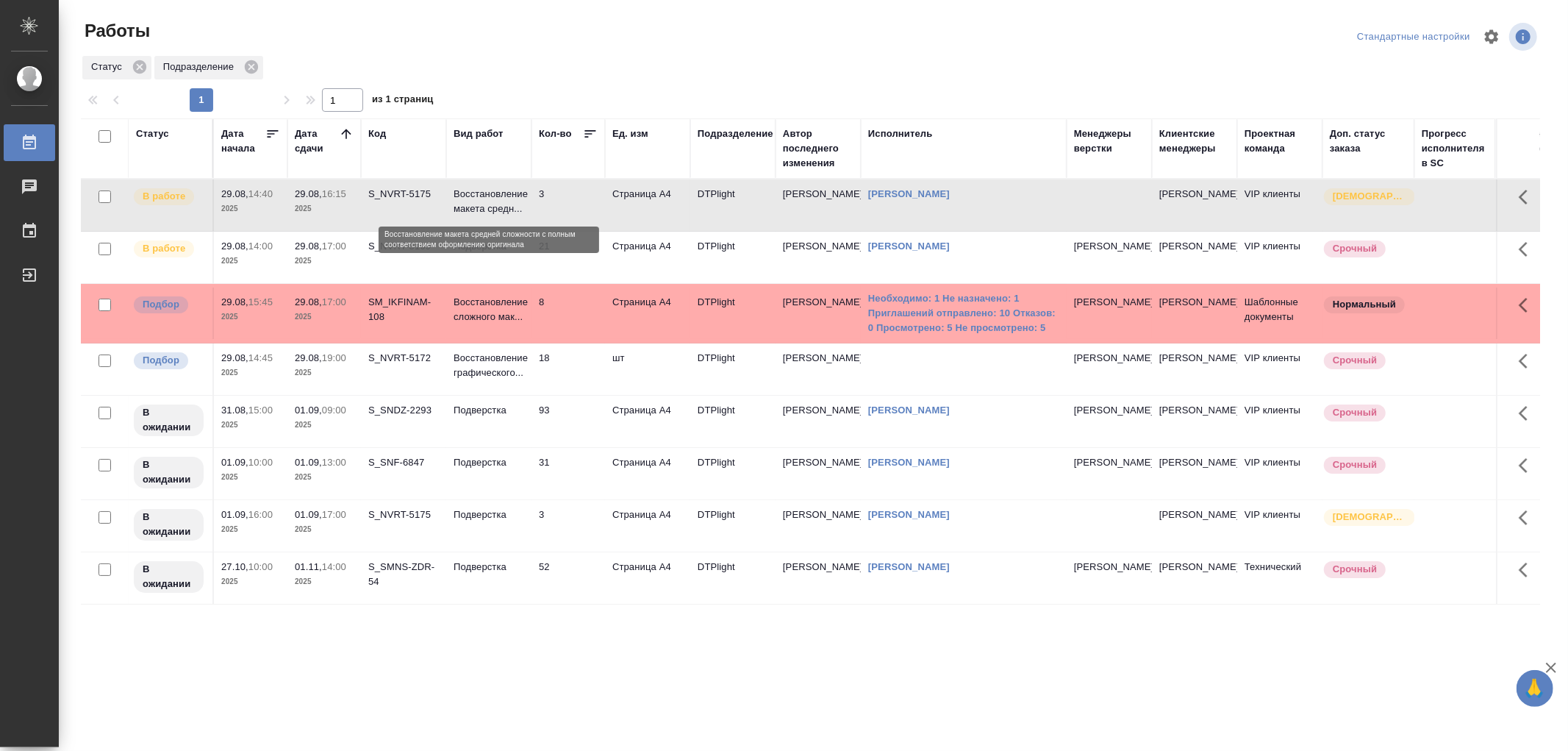
click at [500, 204] on p "Восстановление макета средн..." at bounding box center [488, 201] width 71 height 29
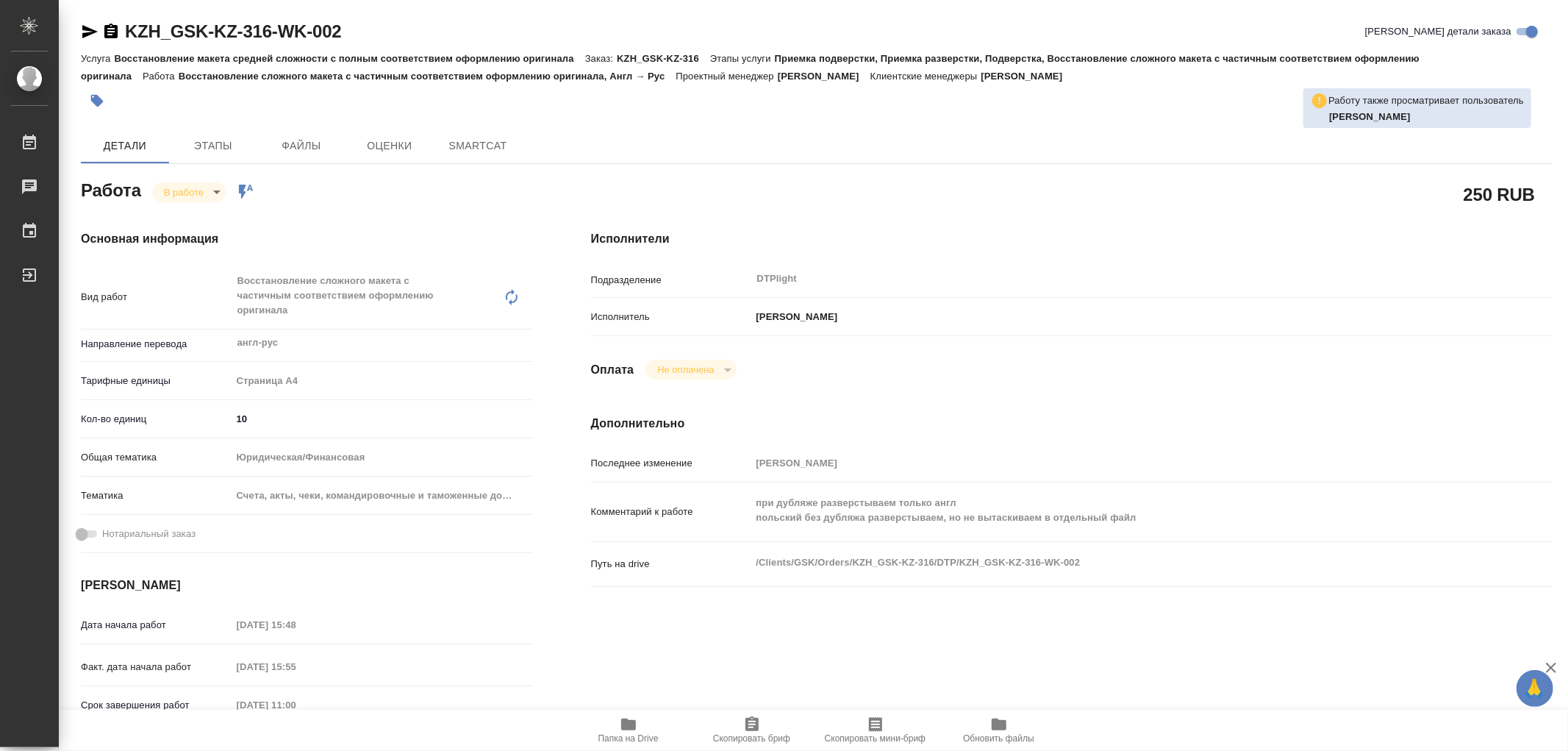
type textarea "x"
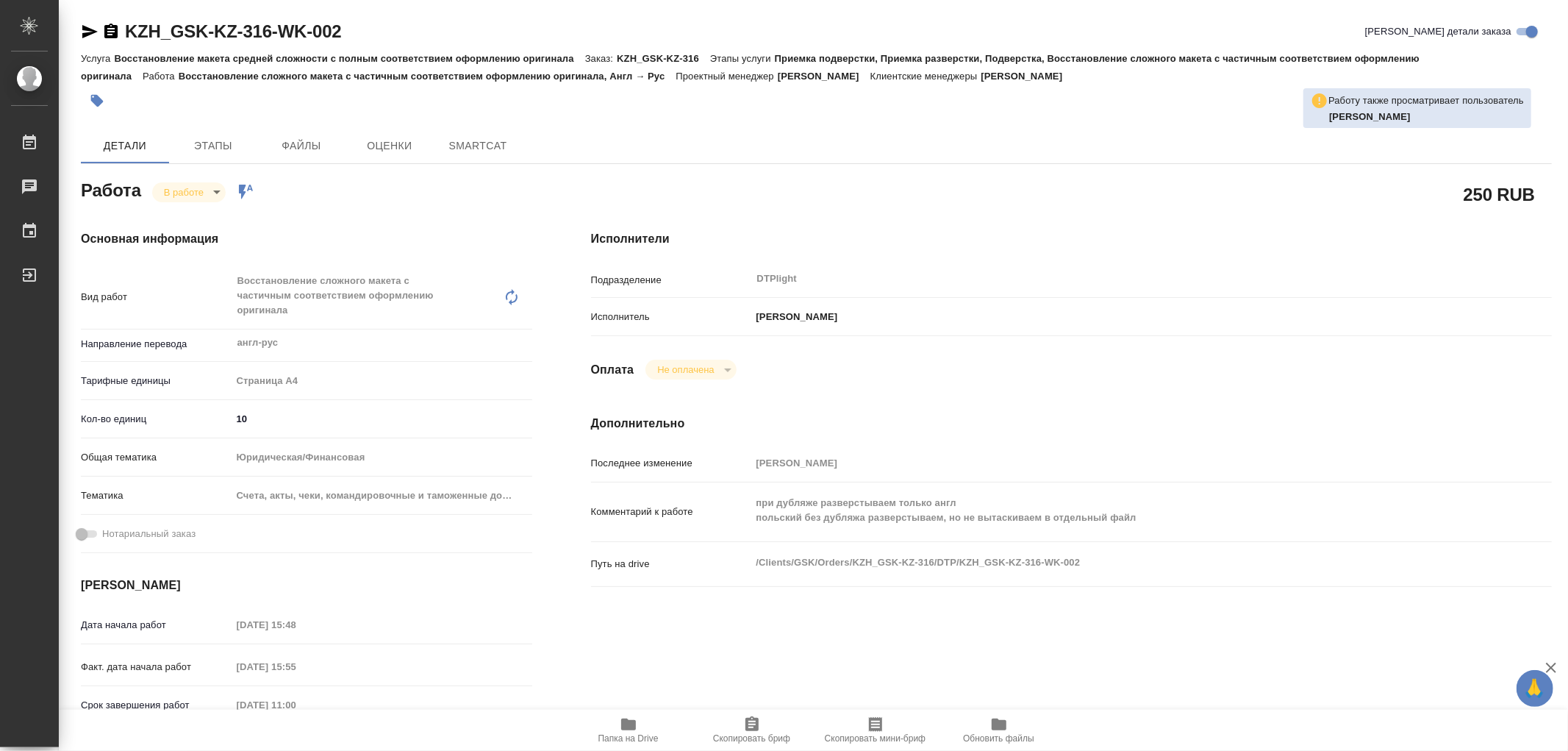
type textarea "x"
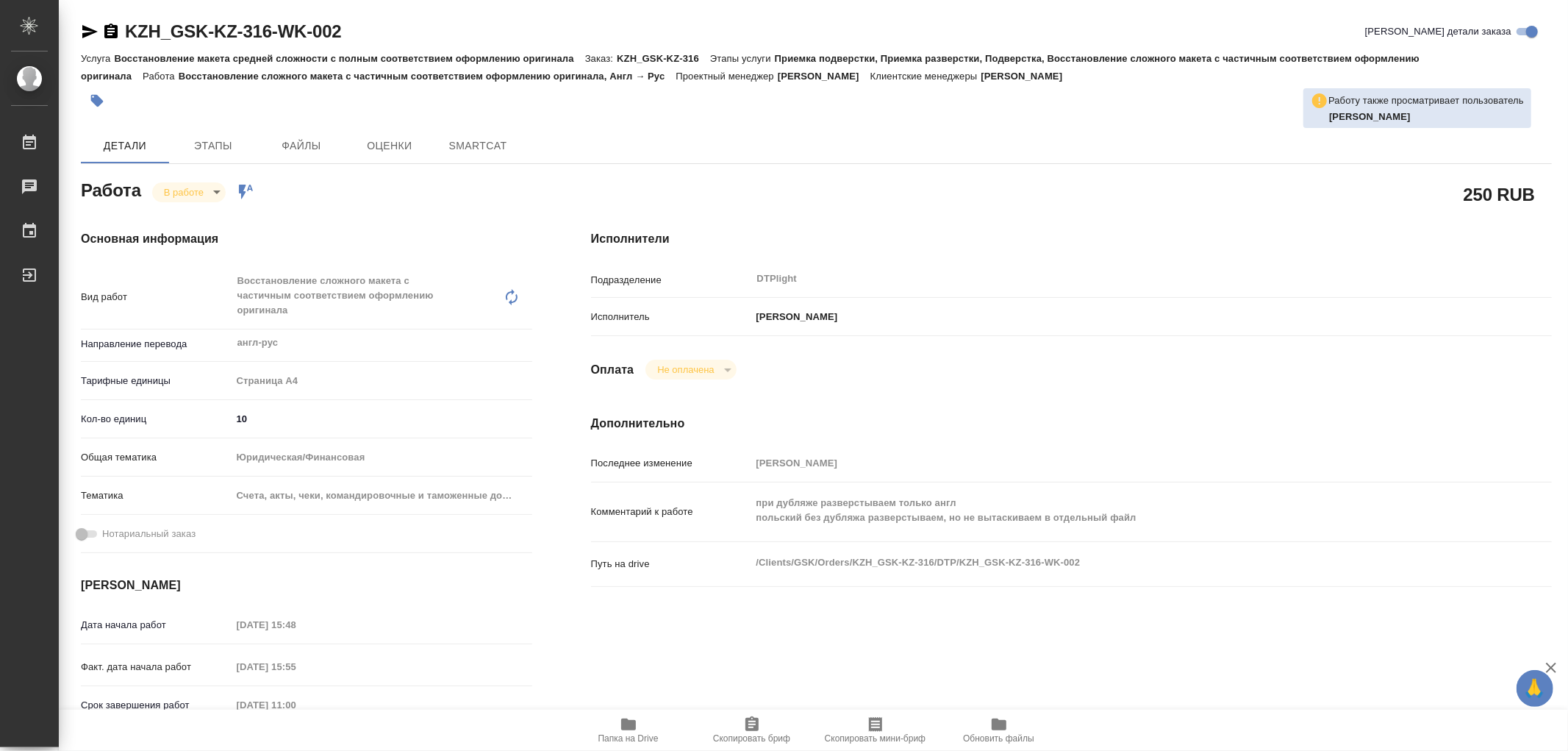
type textarea "x"
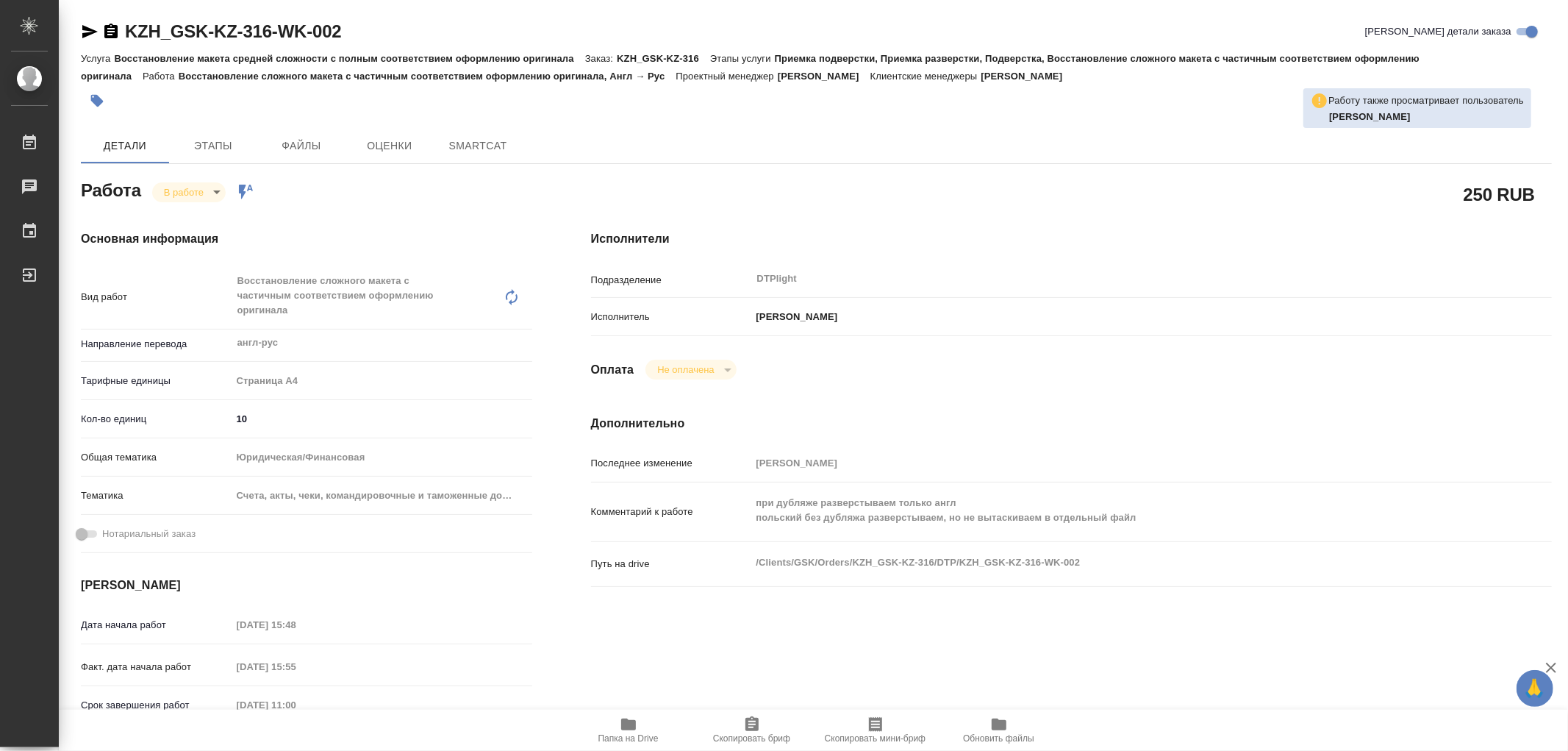
type textarea "x"
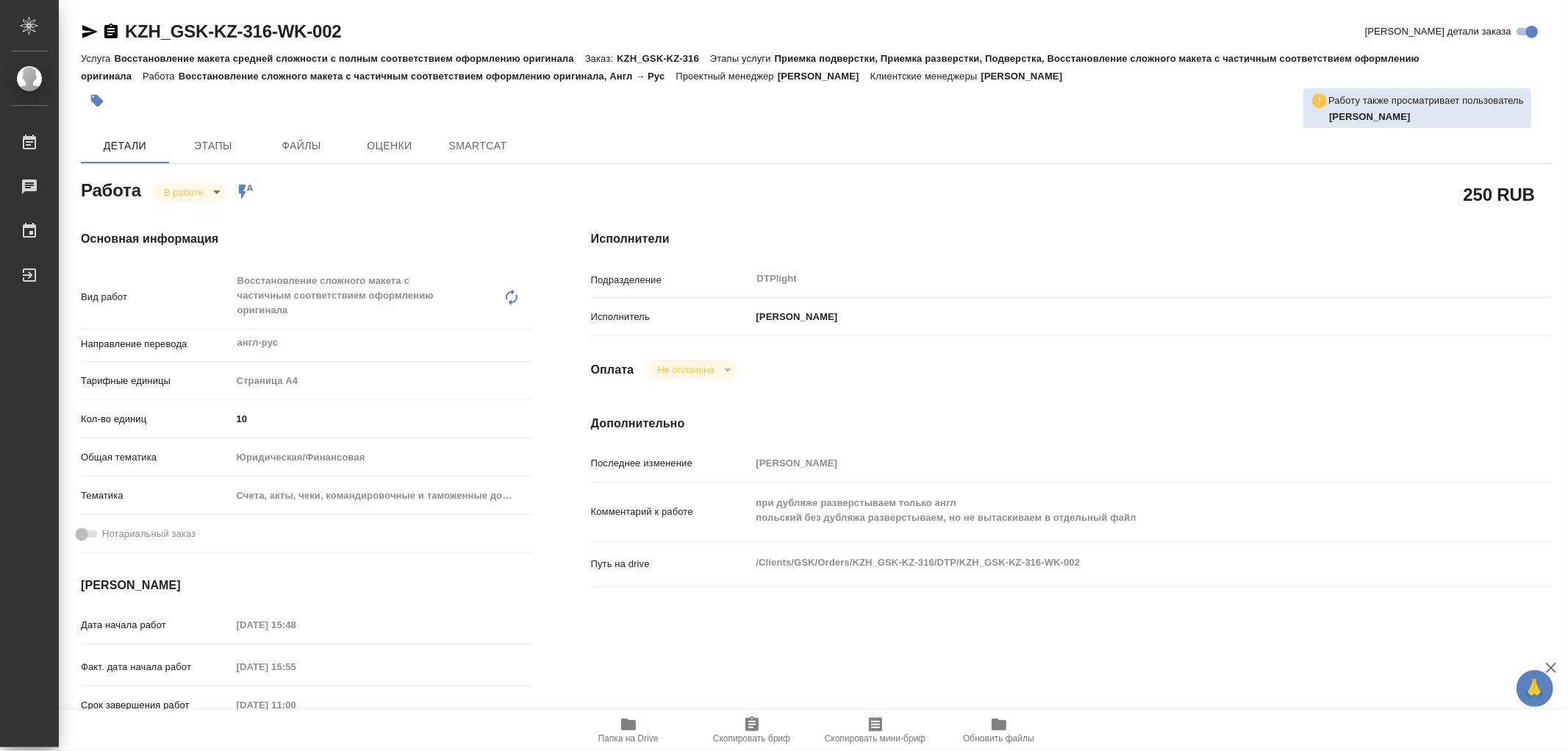
type textarea "x"
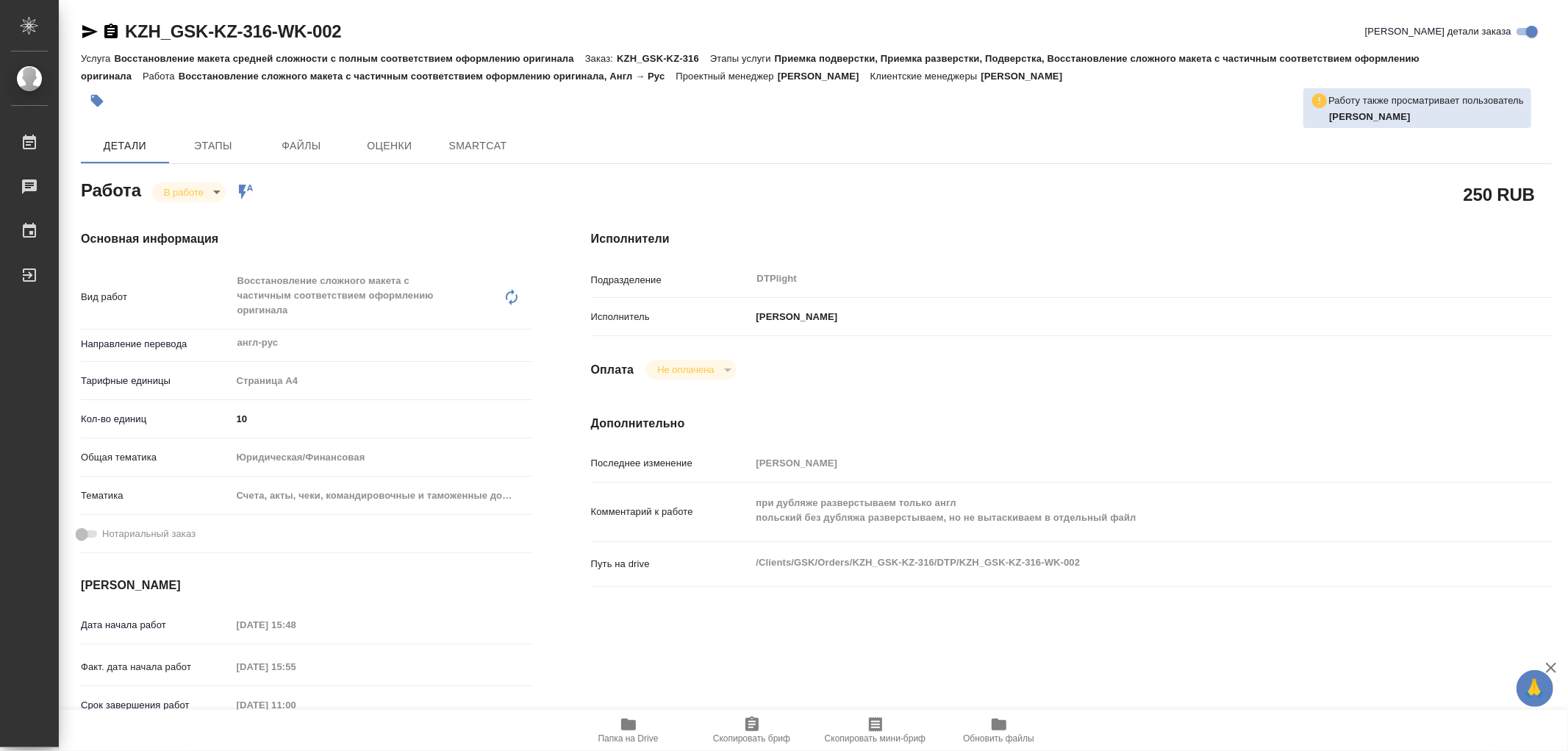
type textarea "x"
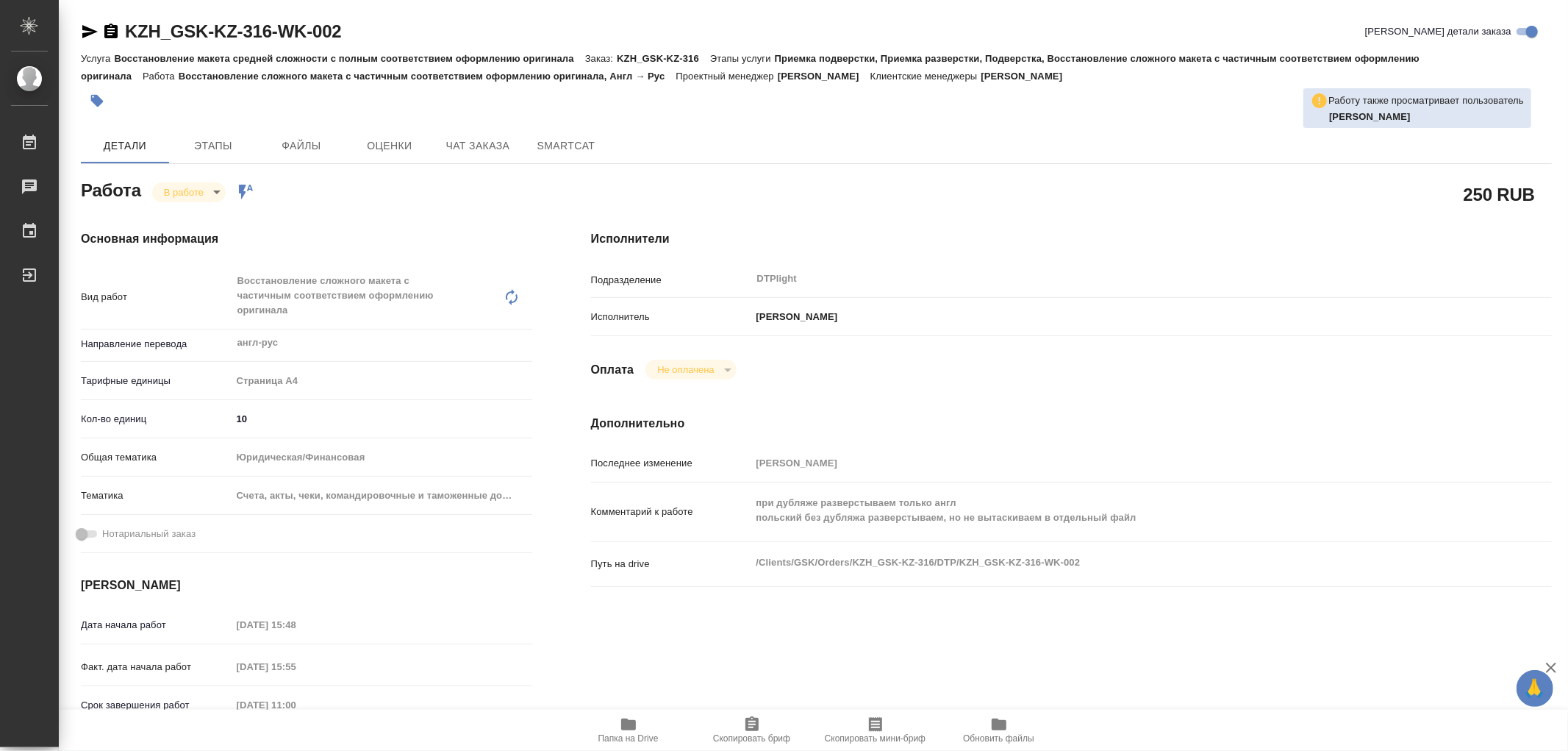
type textarea "x"
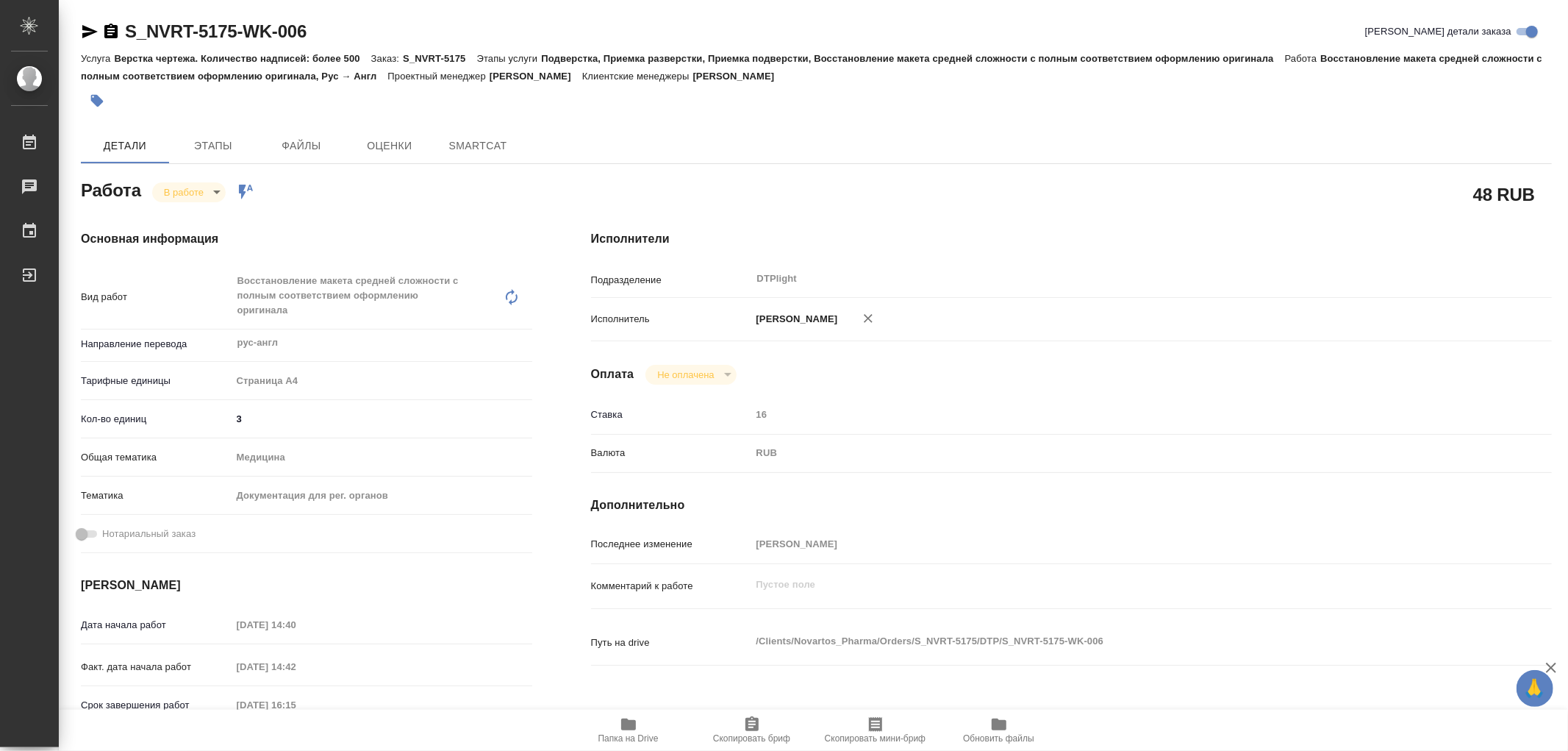
type textarea "x"
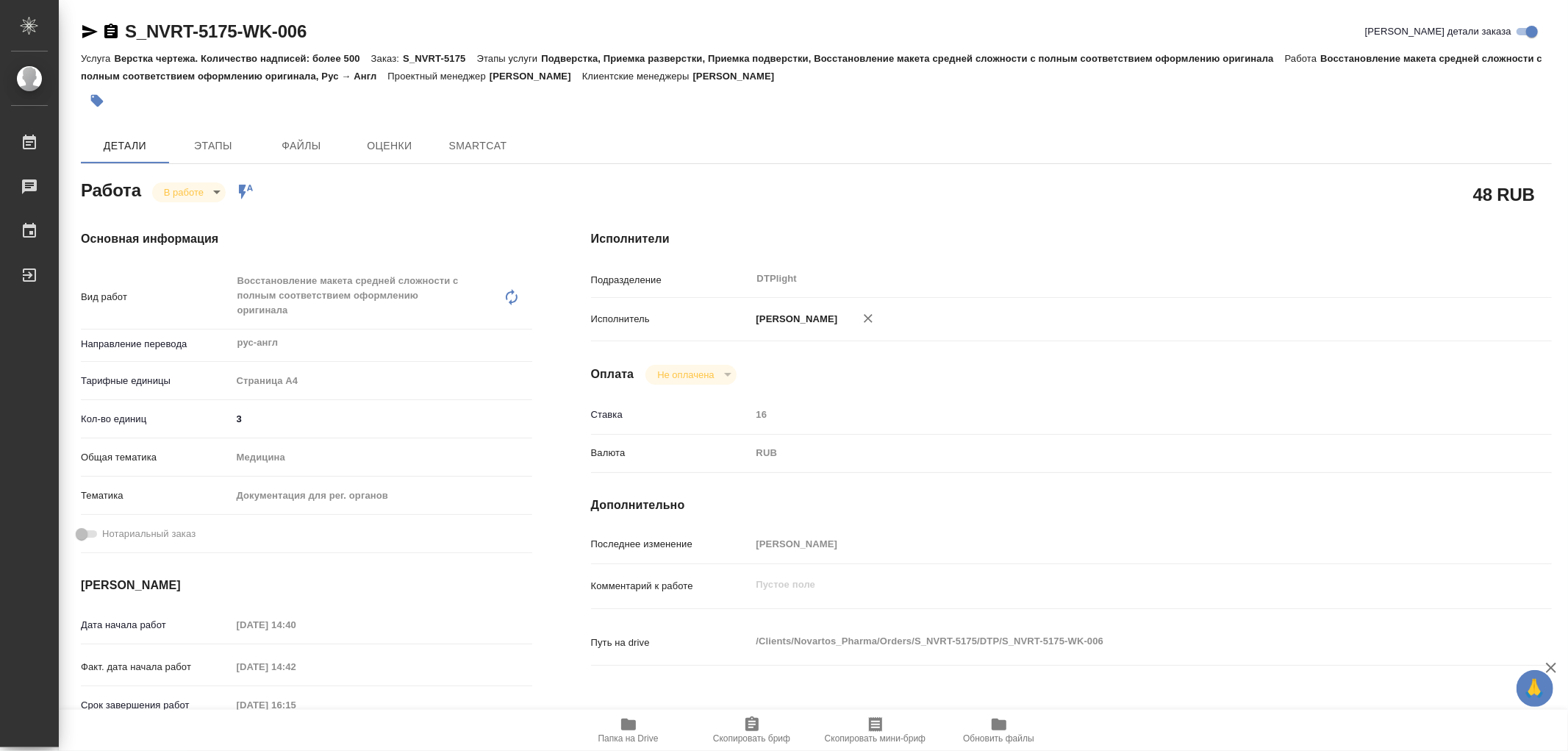
type textarea "x"
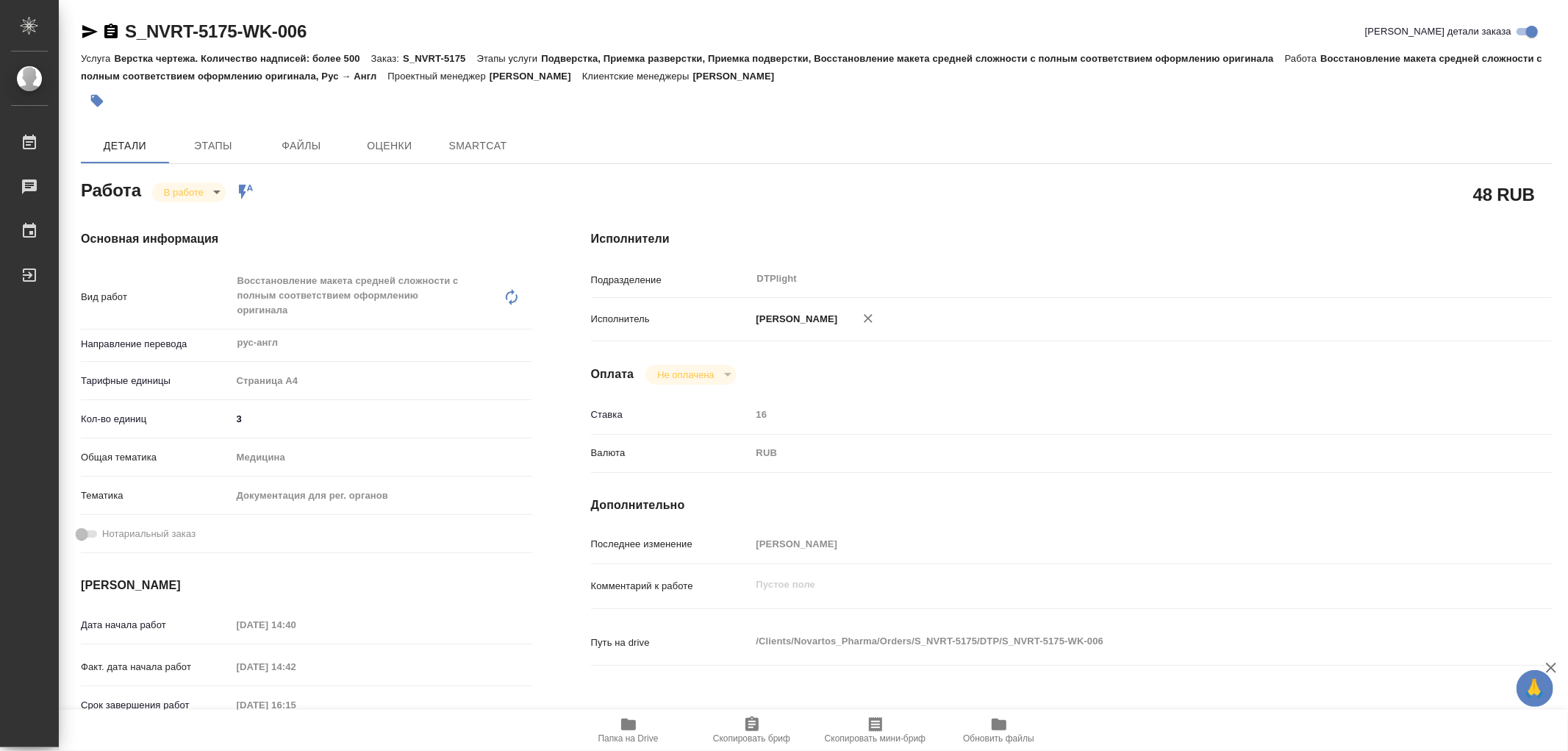
type textarea "x"
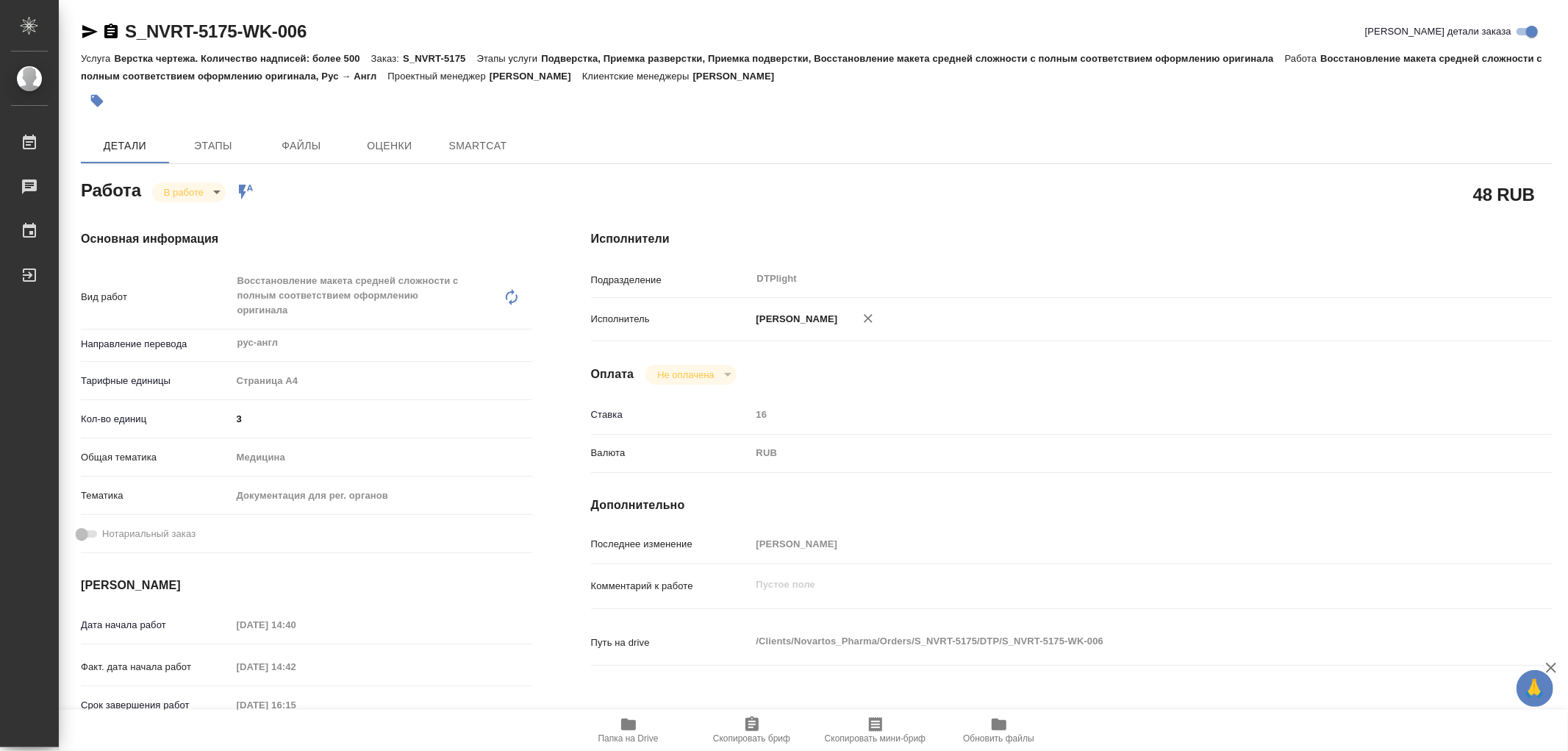
type textarea "x"
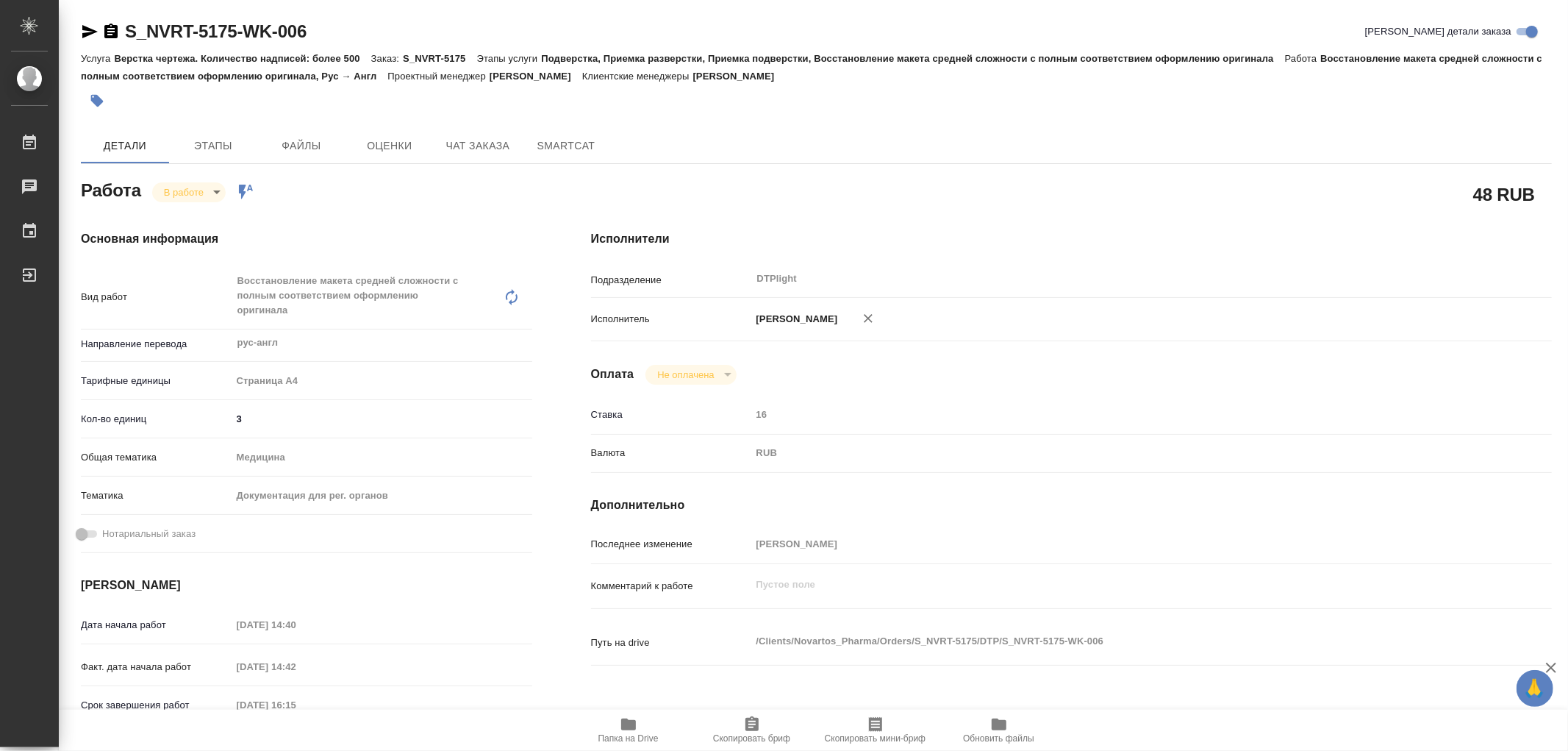
type textarea "x"
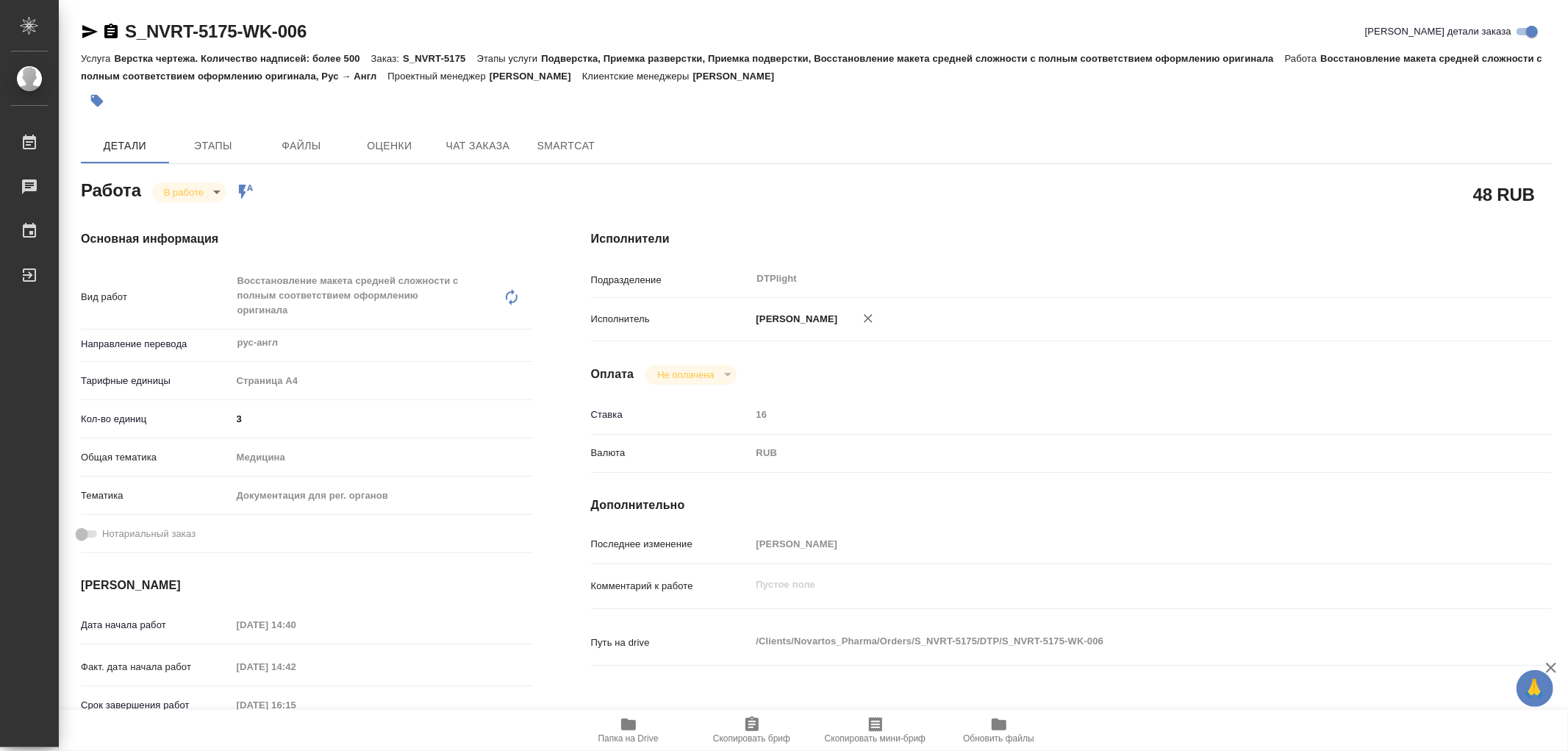
type textarea "x"
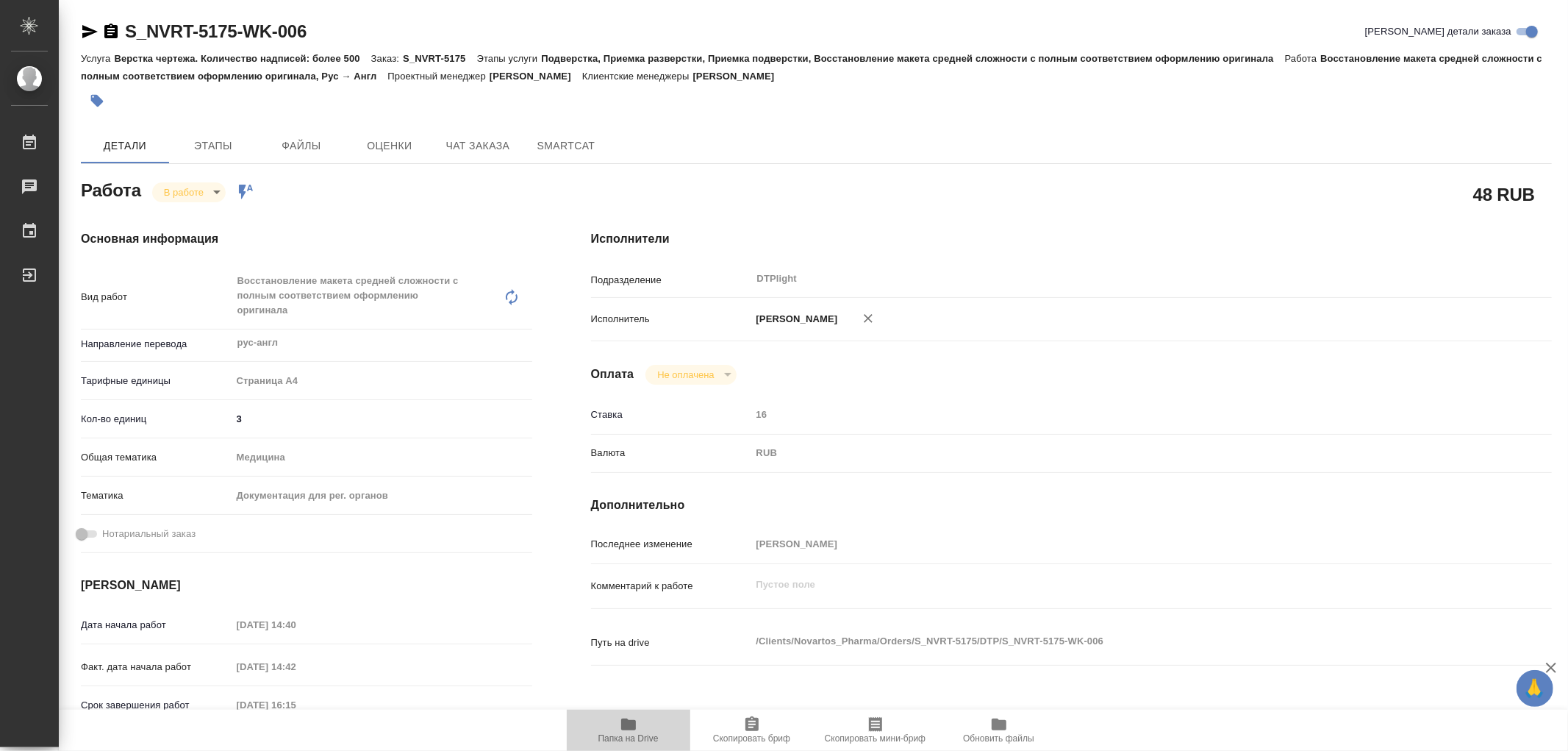
click at [633, 740] on span "Папка на Drive" at bounding box center [629, 738] width 60 height 10
type textarea "x"
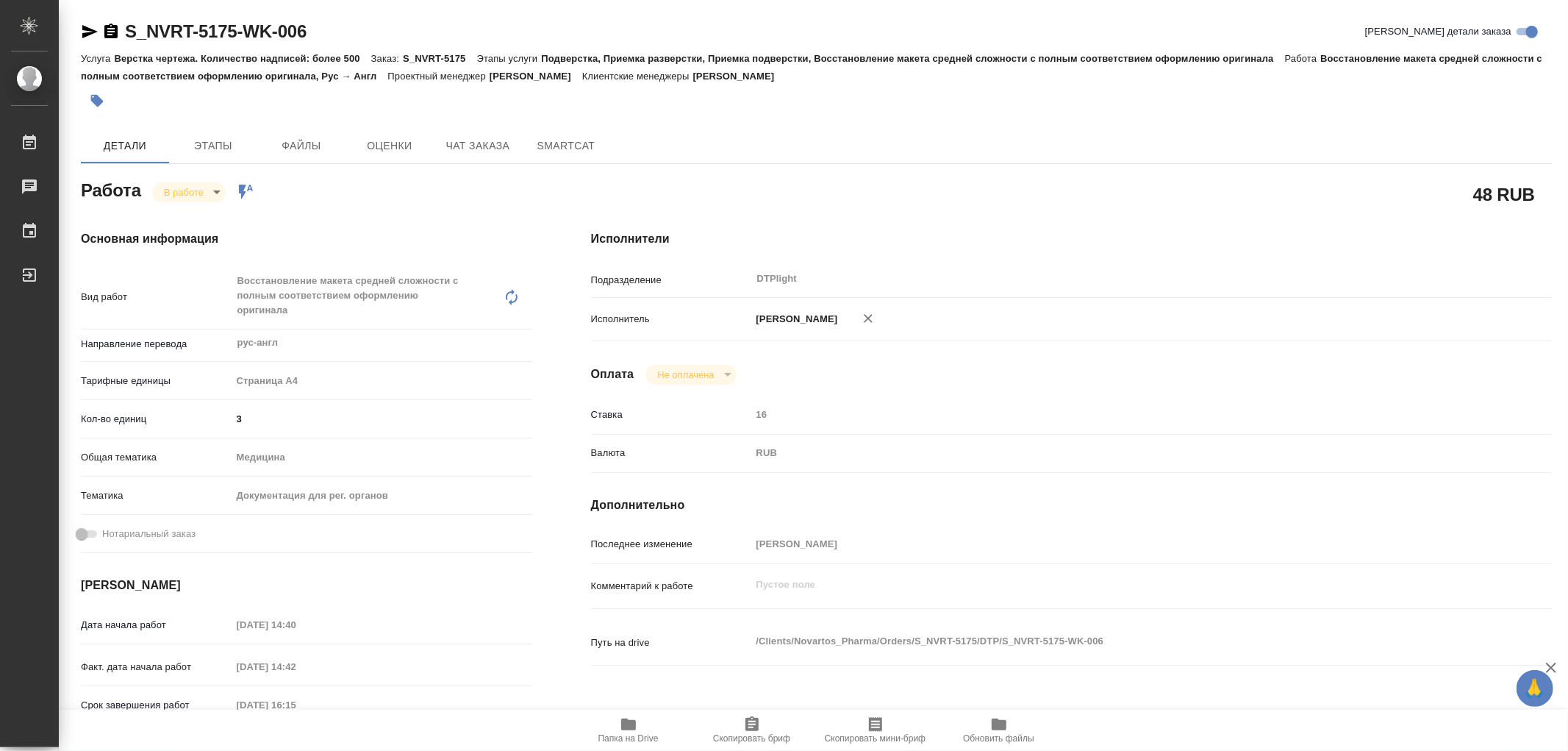
type textarea "x"
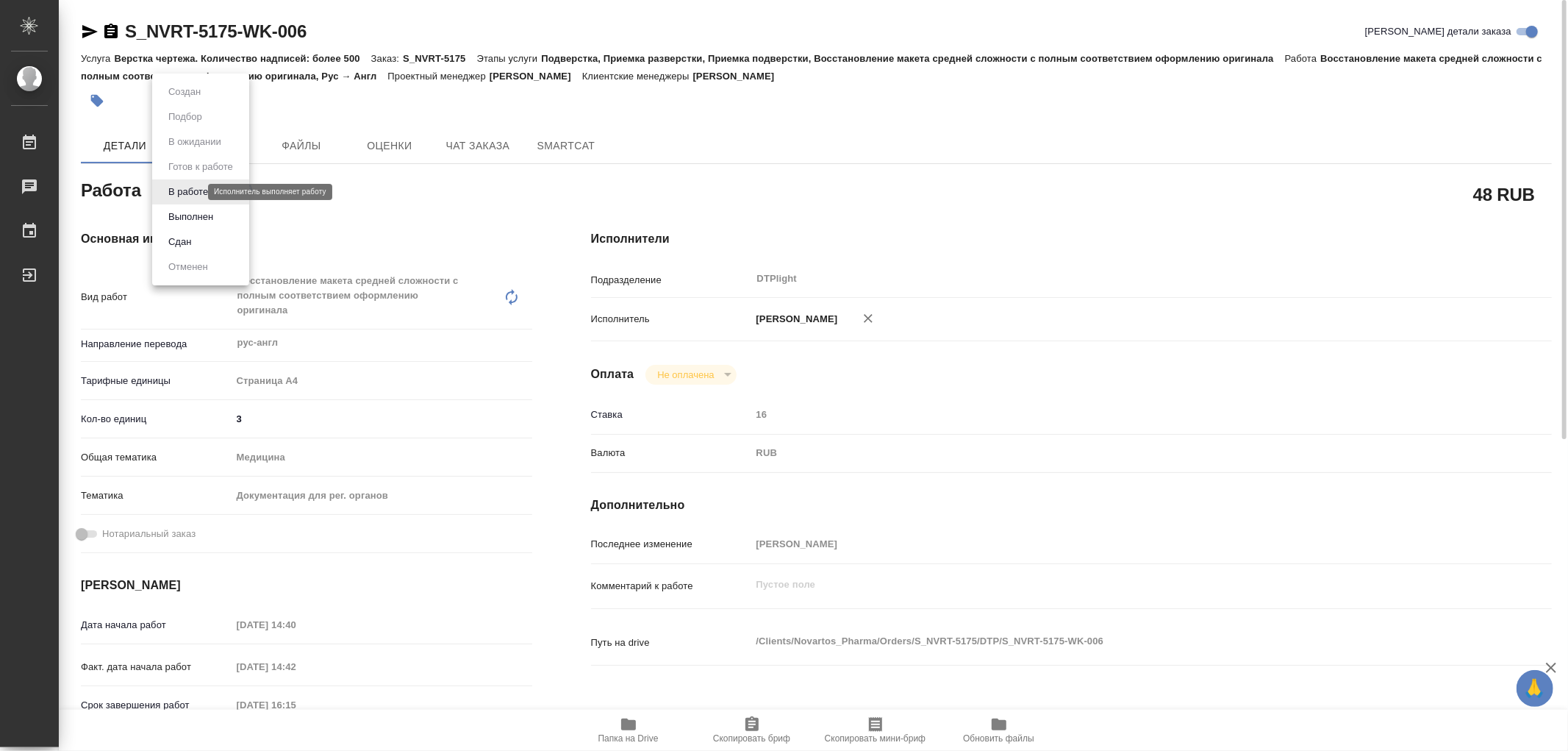
click at [194, 192] on body "🙏 .cls-1 fill:#fff; AWATERA Работы 0 Чаты График Выйти S_NVRT-5175-WK-006 Кратк…" at bounding box center [784, 375] width 1568 height 751
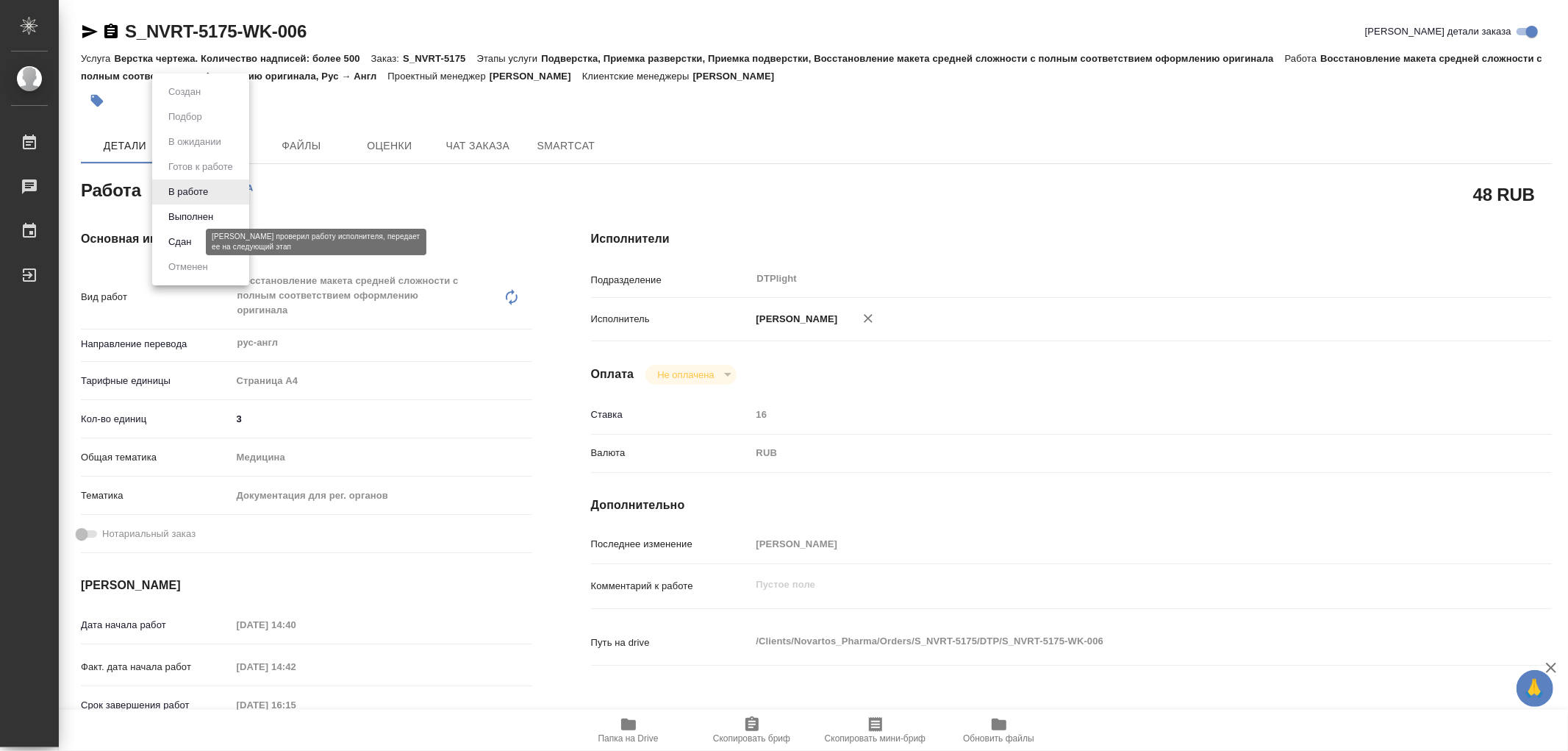
click at [186, 240] on button "Сдан" at bounding box center [180, 241] width 32 height 16
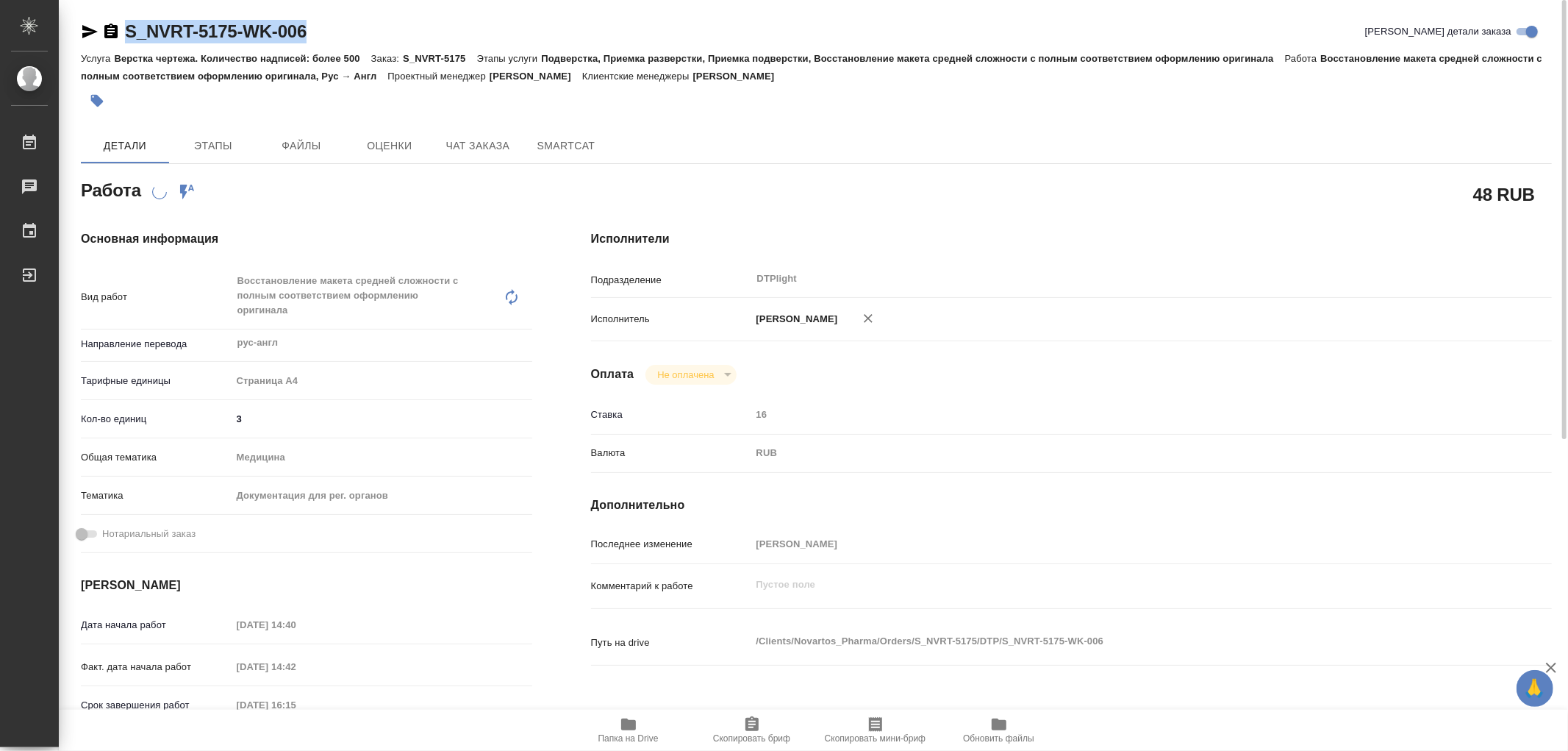
drag, startPoint x: 340, startPoint y: 33, endPoint x: 127, endPoint y: 24, distance: 213.2
click at [127, 24] on div "S_NVRT-5175-WK-006 Кратко детали заказа" at bounding box center [816, 32] width 1470 height 23
type textarea "x"
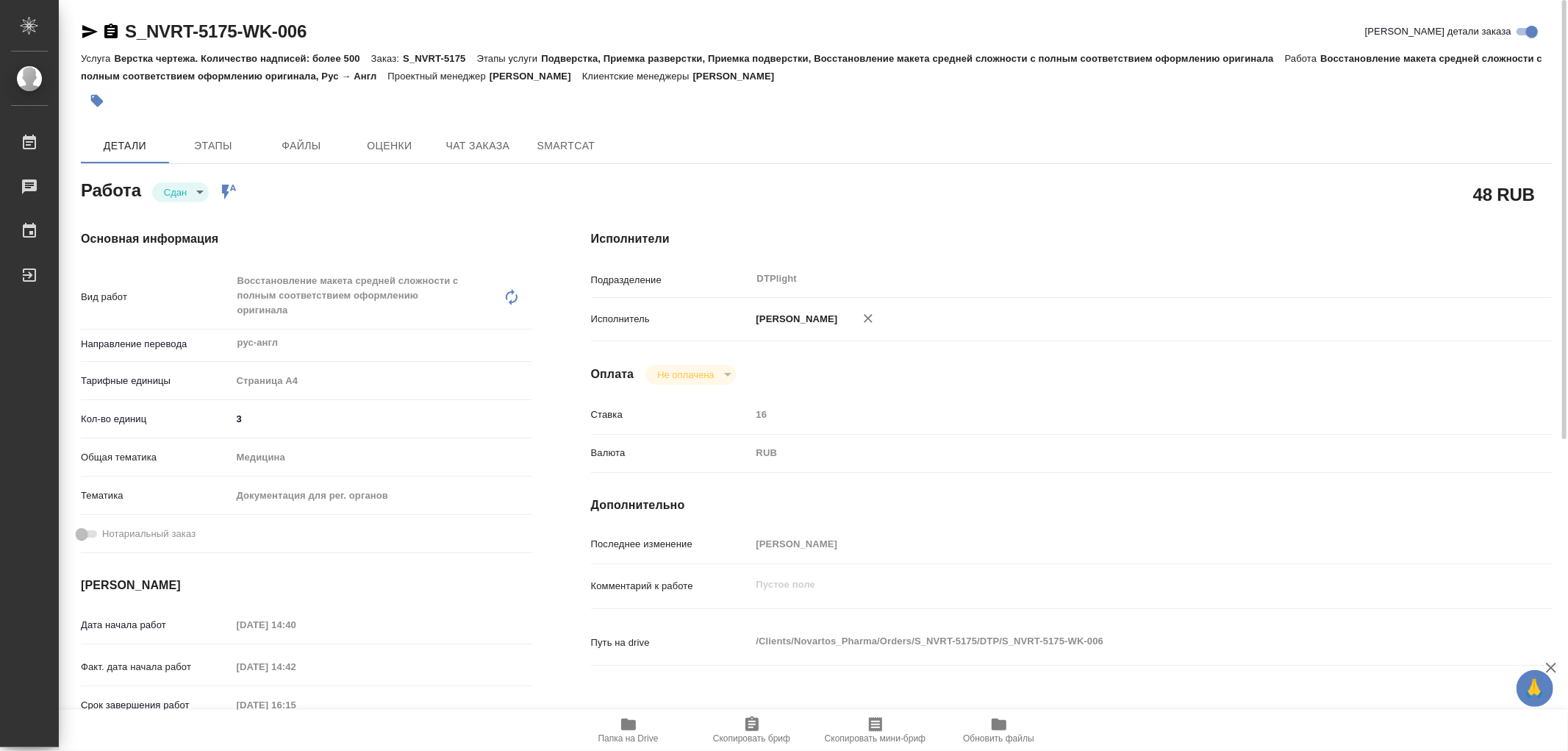
type textarea "x"
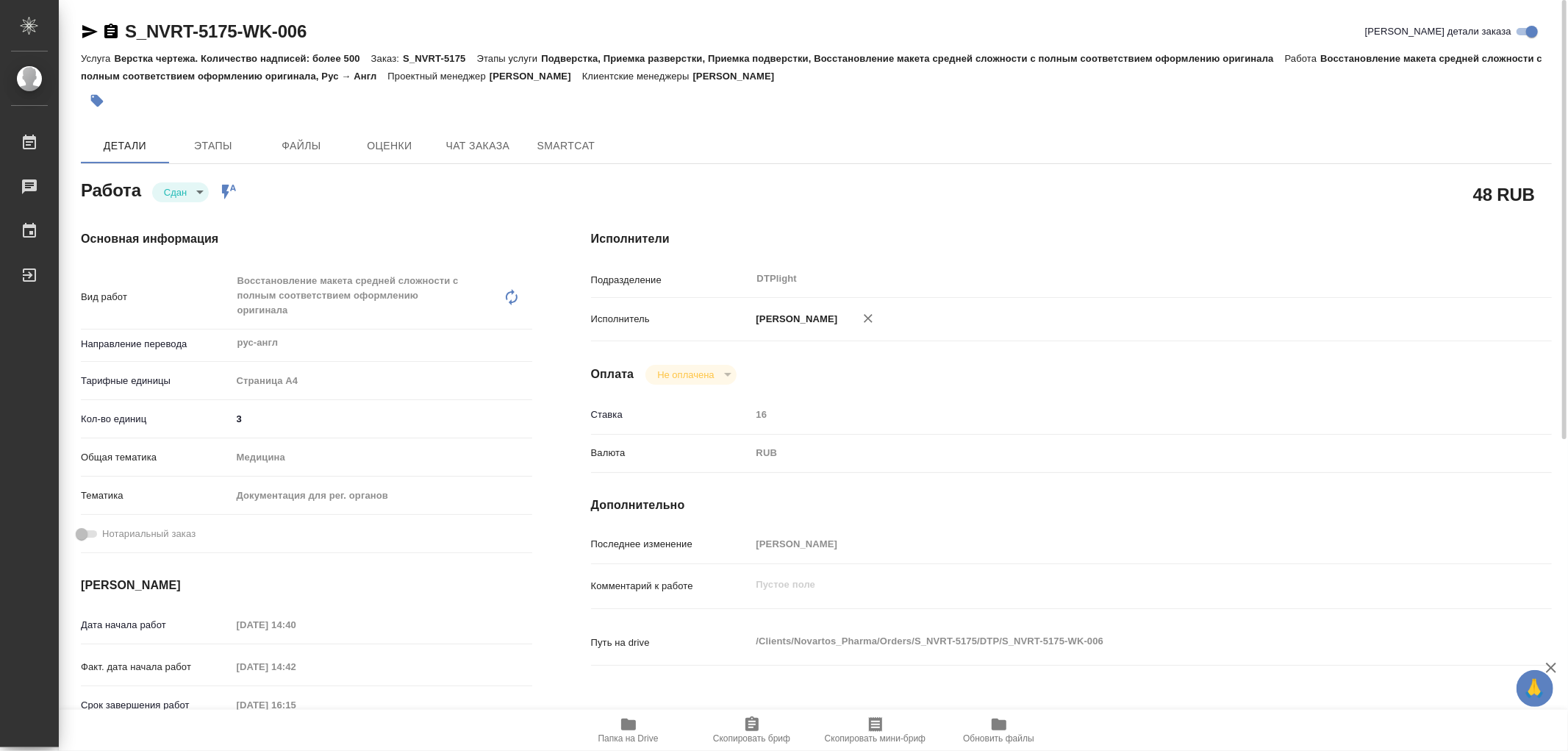
type textarea "x"
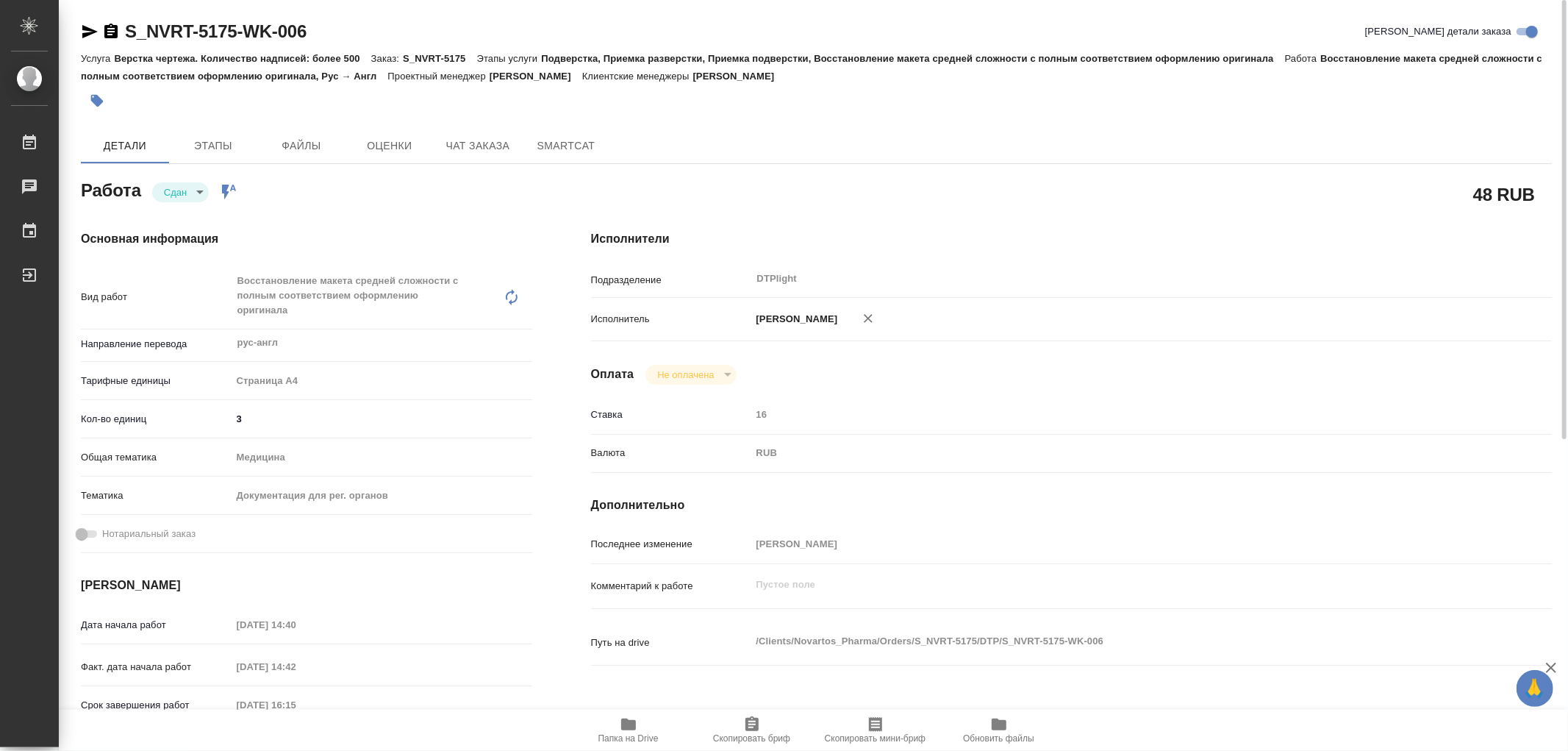
type textarea "x"
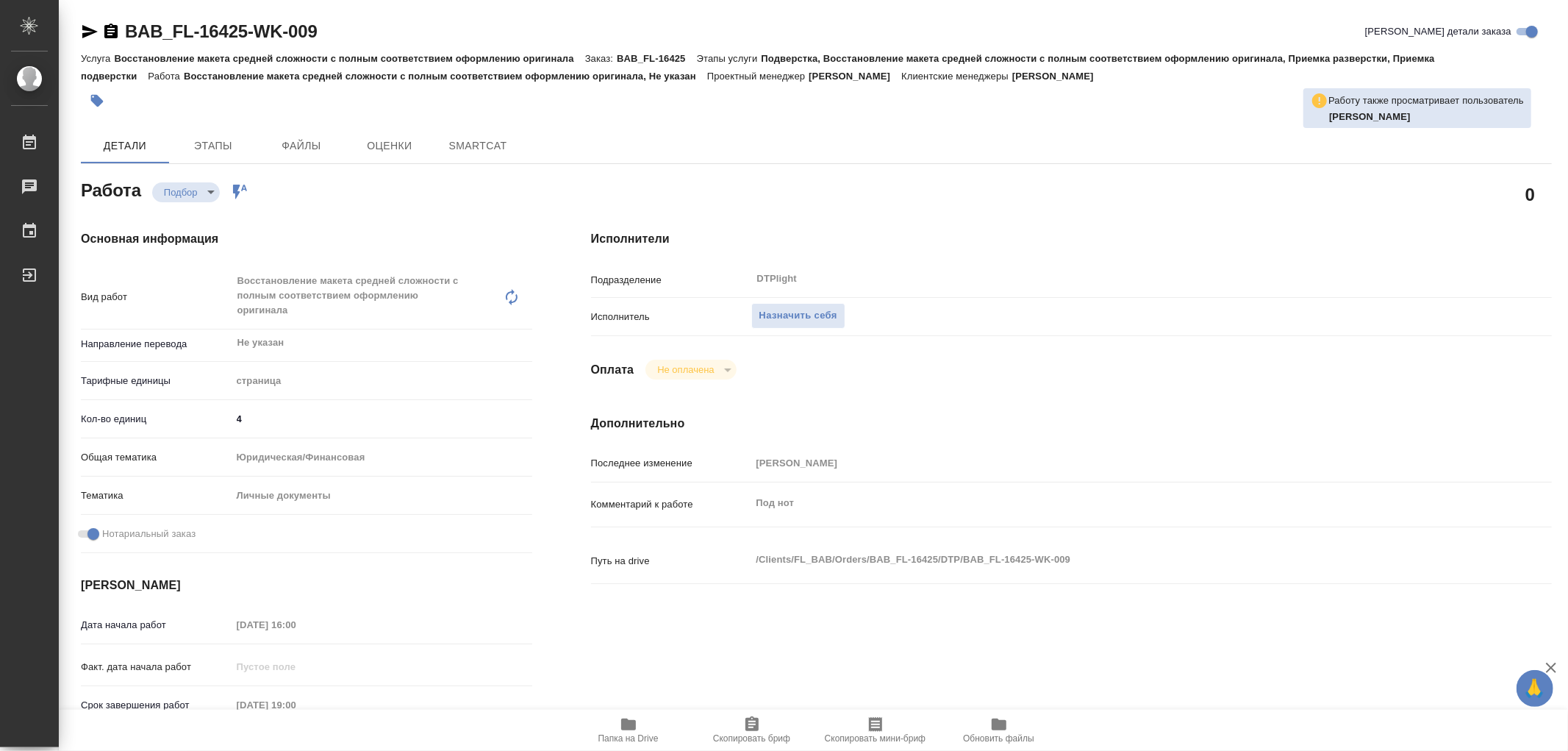
type textarea "x"
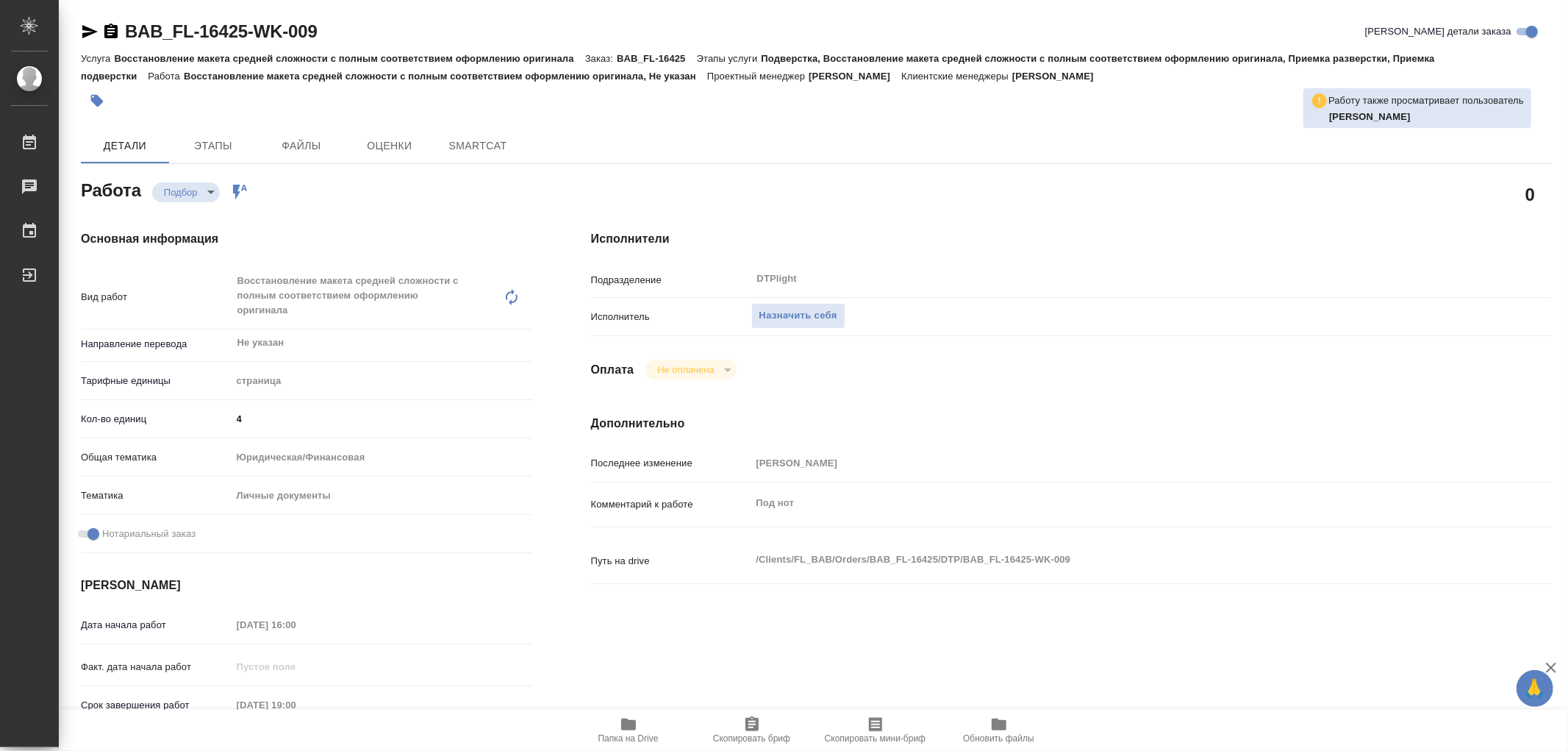
type textarea "x"
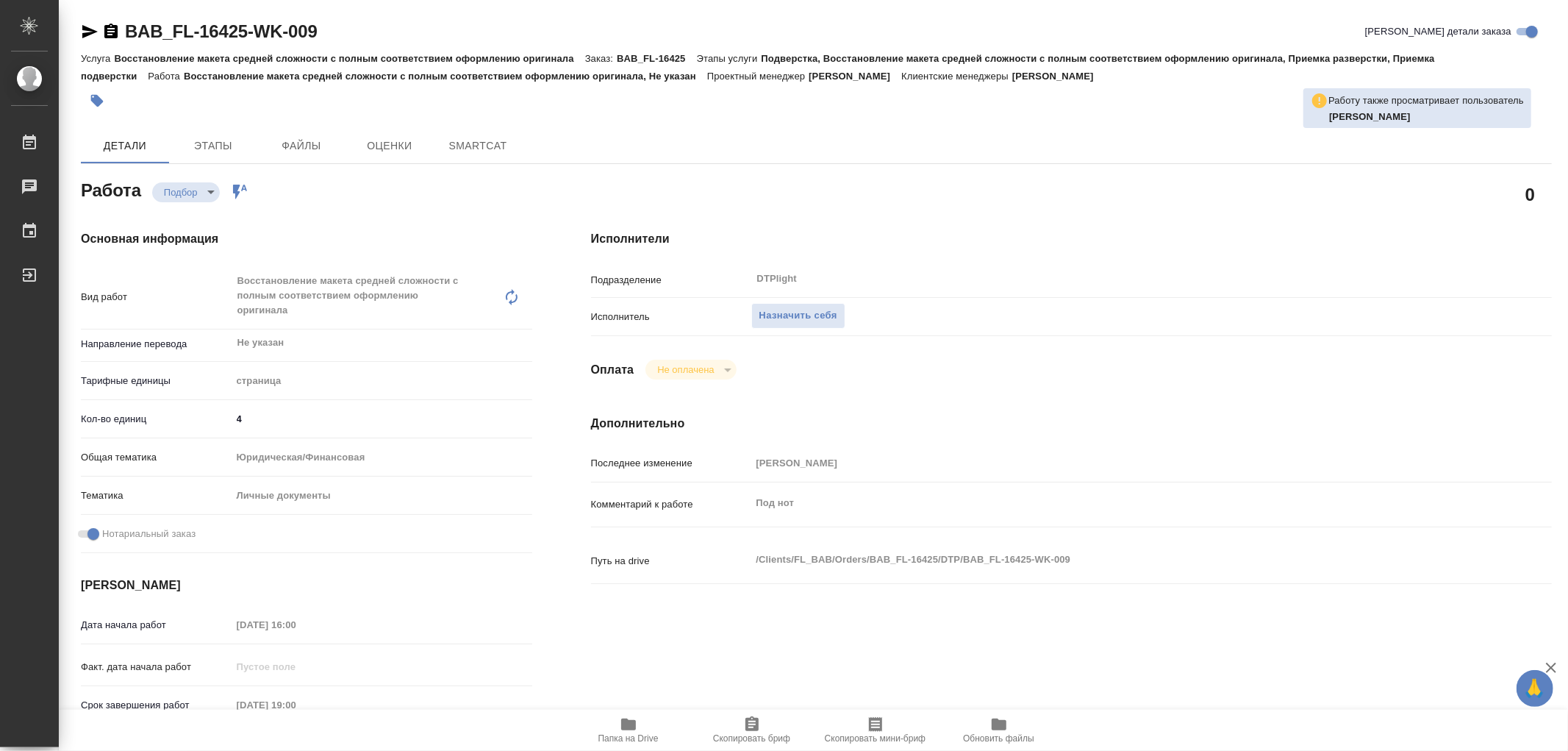
type textarea "x"
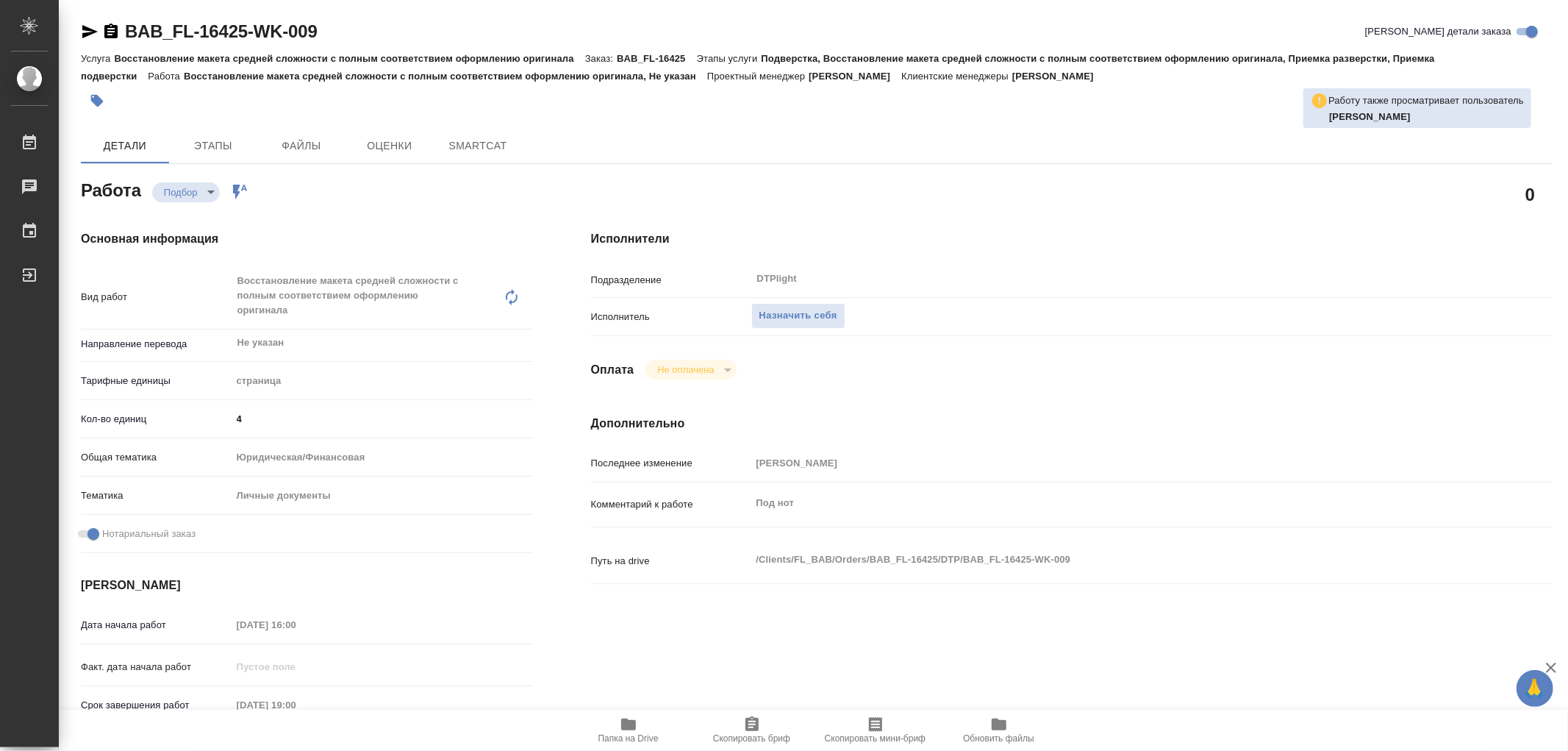
type textarea "x"
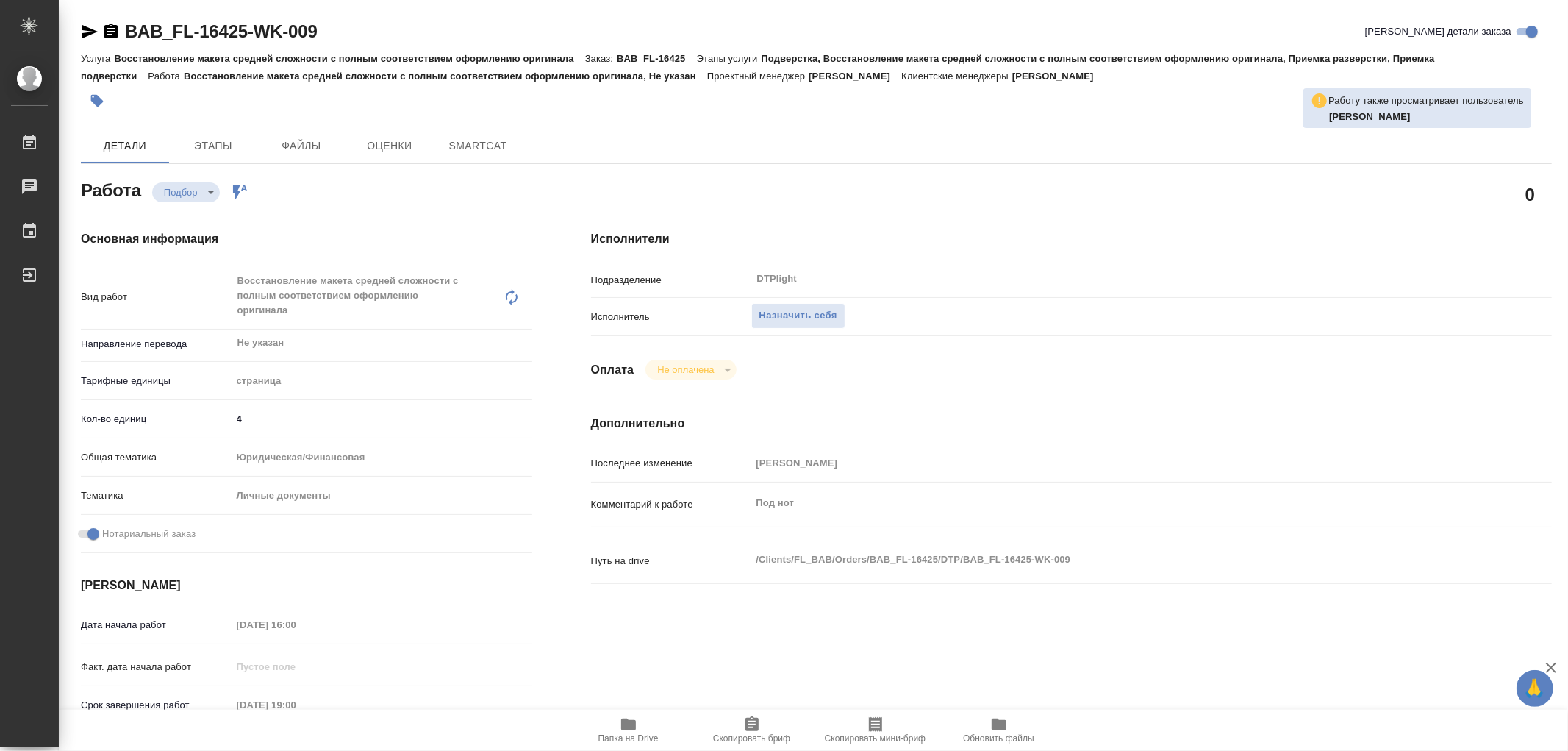
type textarea "x"
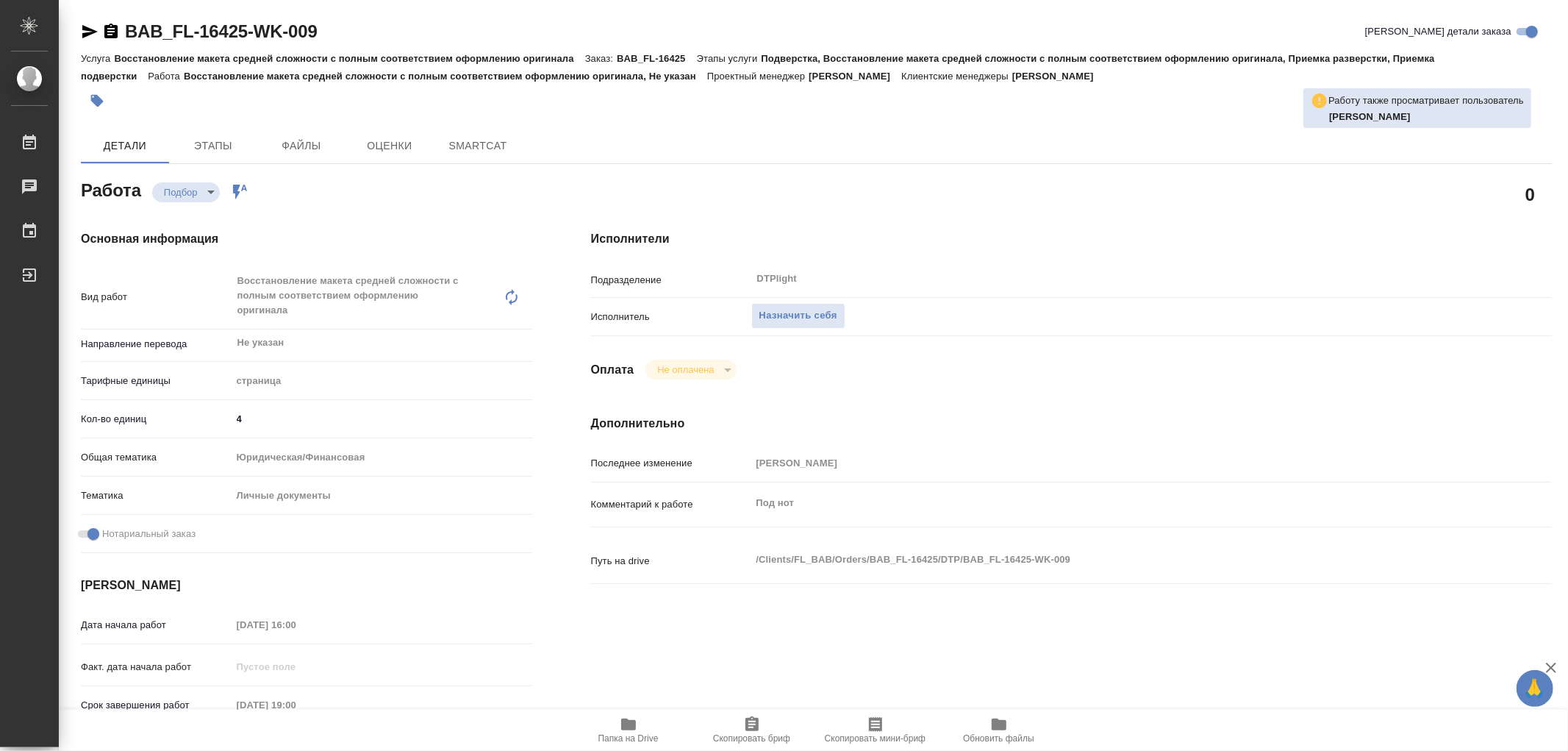
type textarea "x"
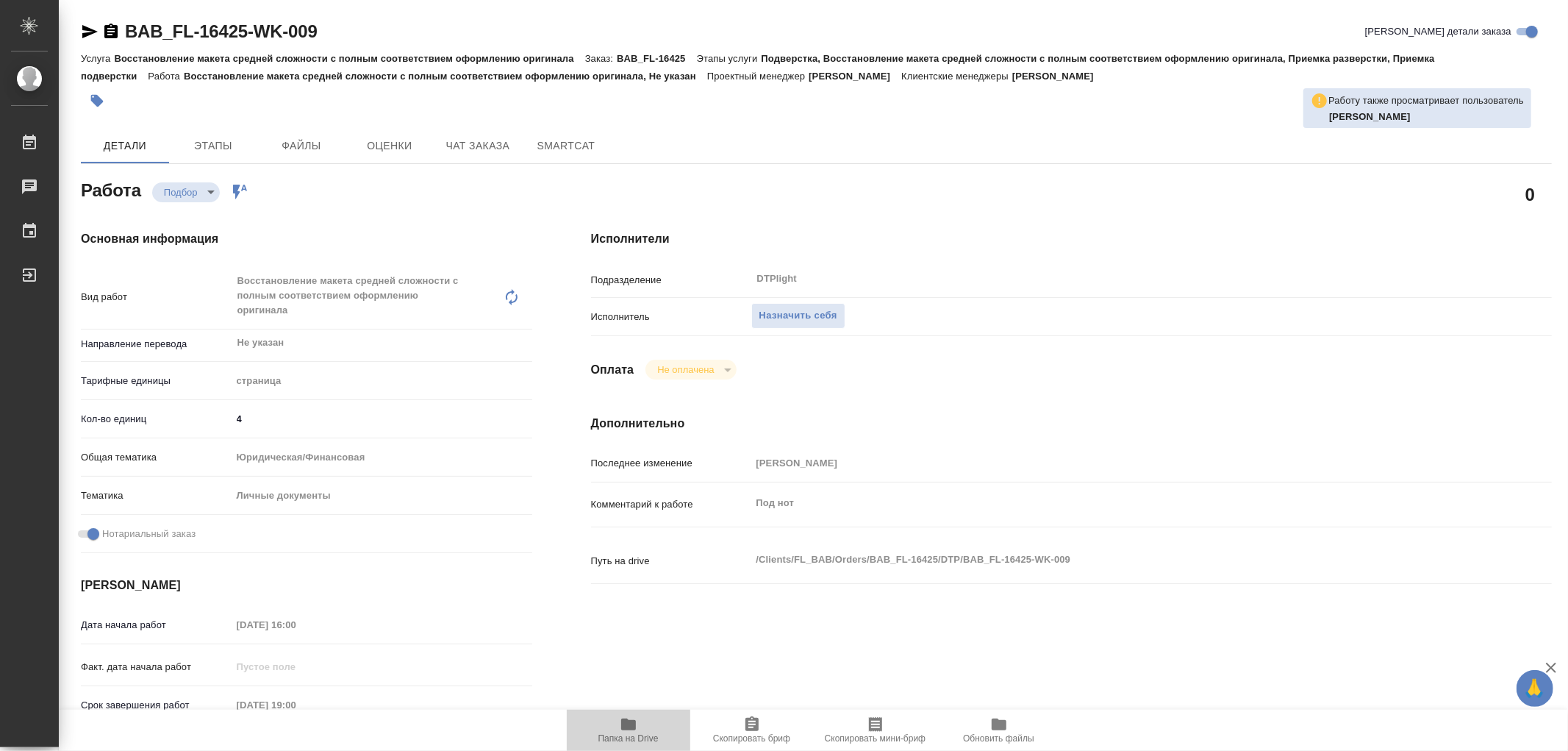
click at [628, 724] on icon "button" at bounding box center [629, 724] width 15 height 12
type textarea "x"
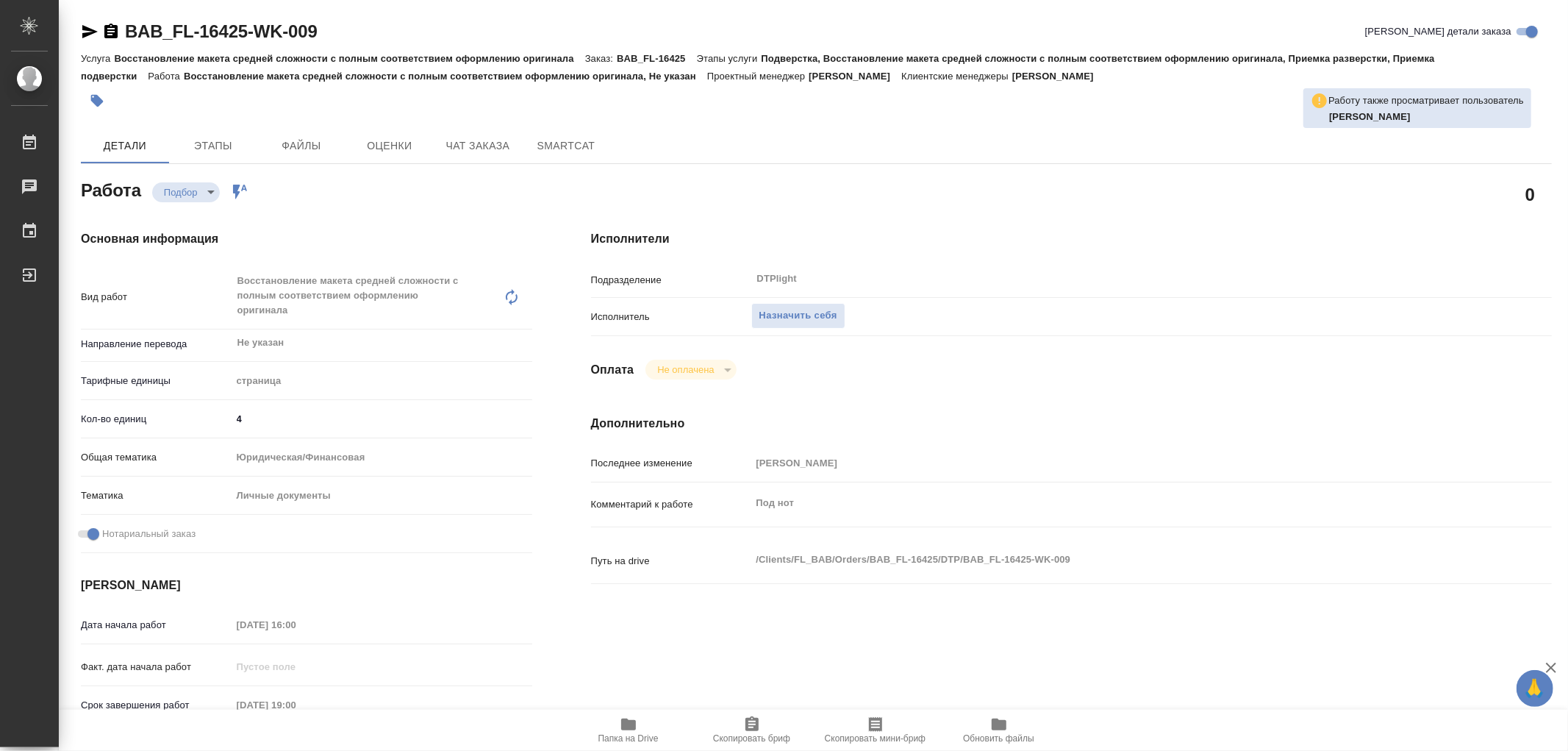
type textarea "x"
click at [628, 724] on icon "button" at bounding box center [629, 724] width 15 height 12
type textarea "x"
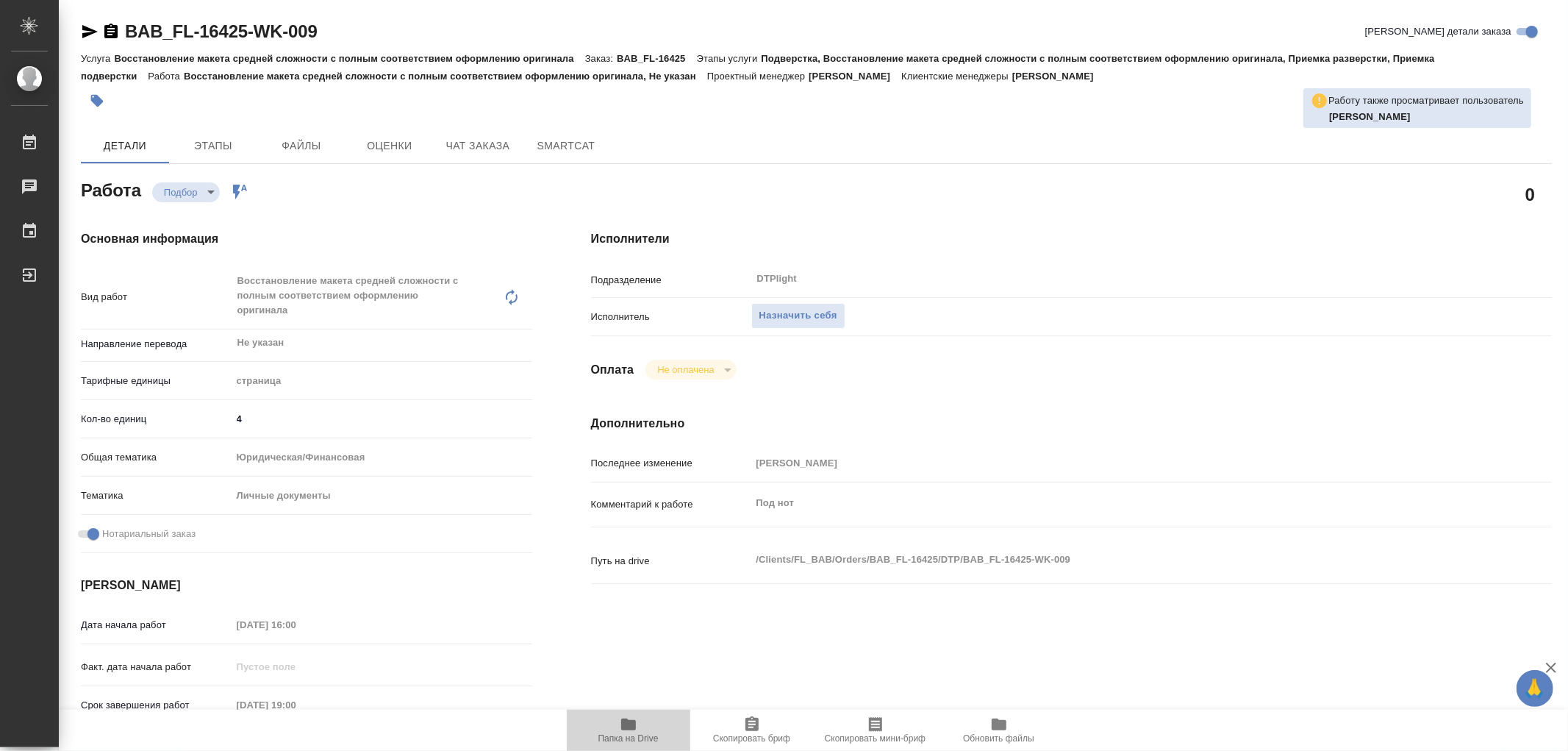
type textarea "x"
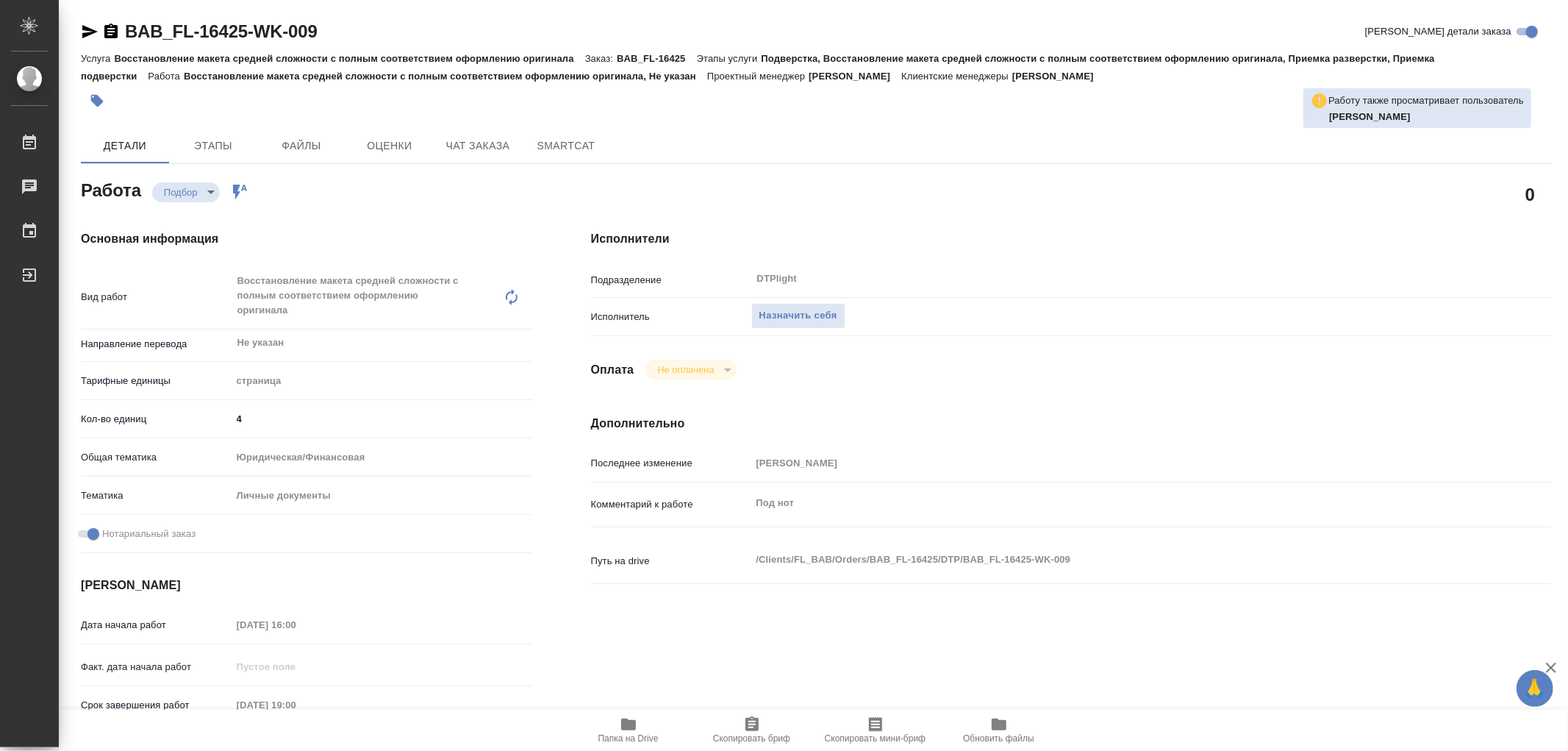
type textarea "x"
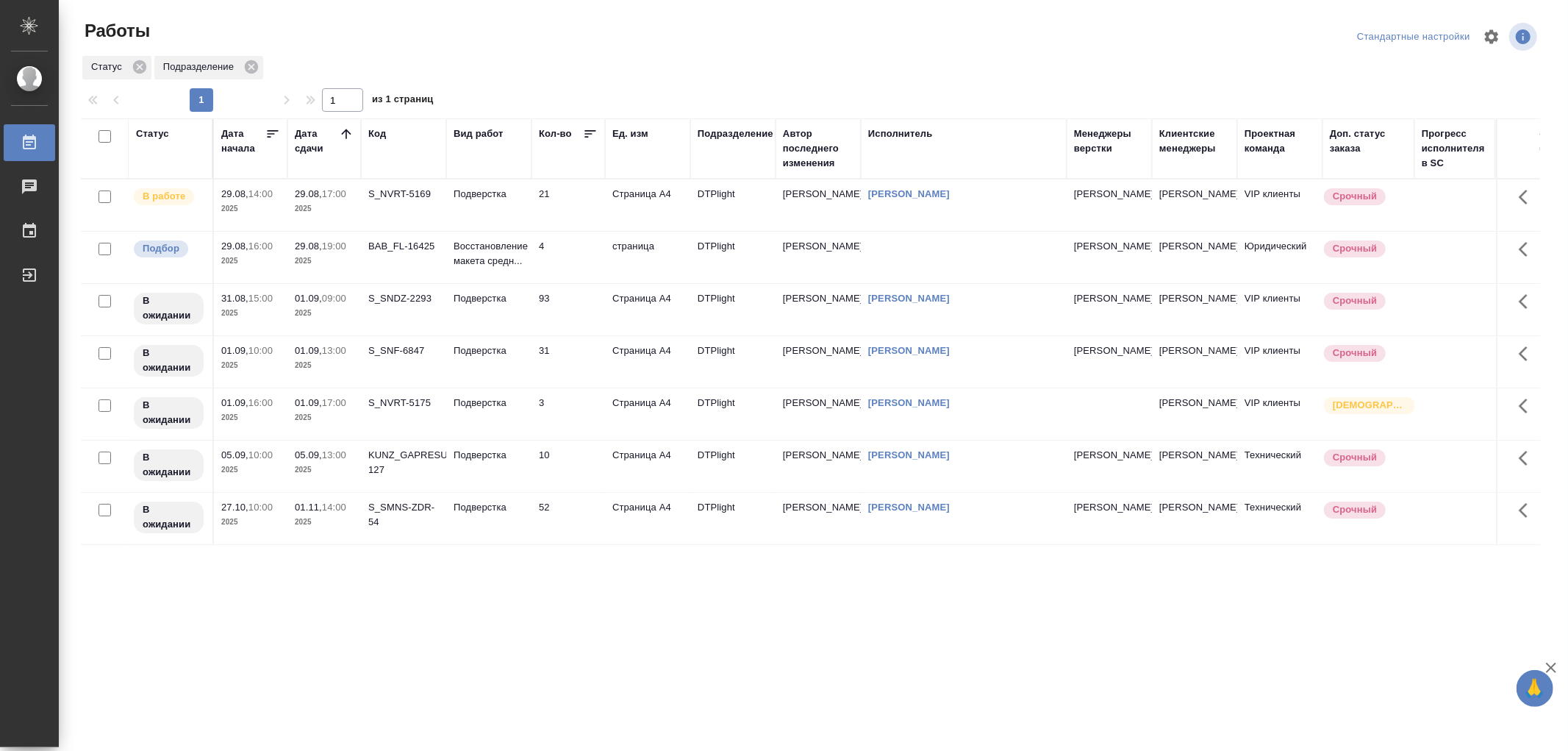
click at [500, 203] on td "Подверстка" at bounding box center [488, 206] width 85 height 52
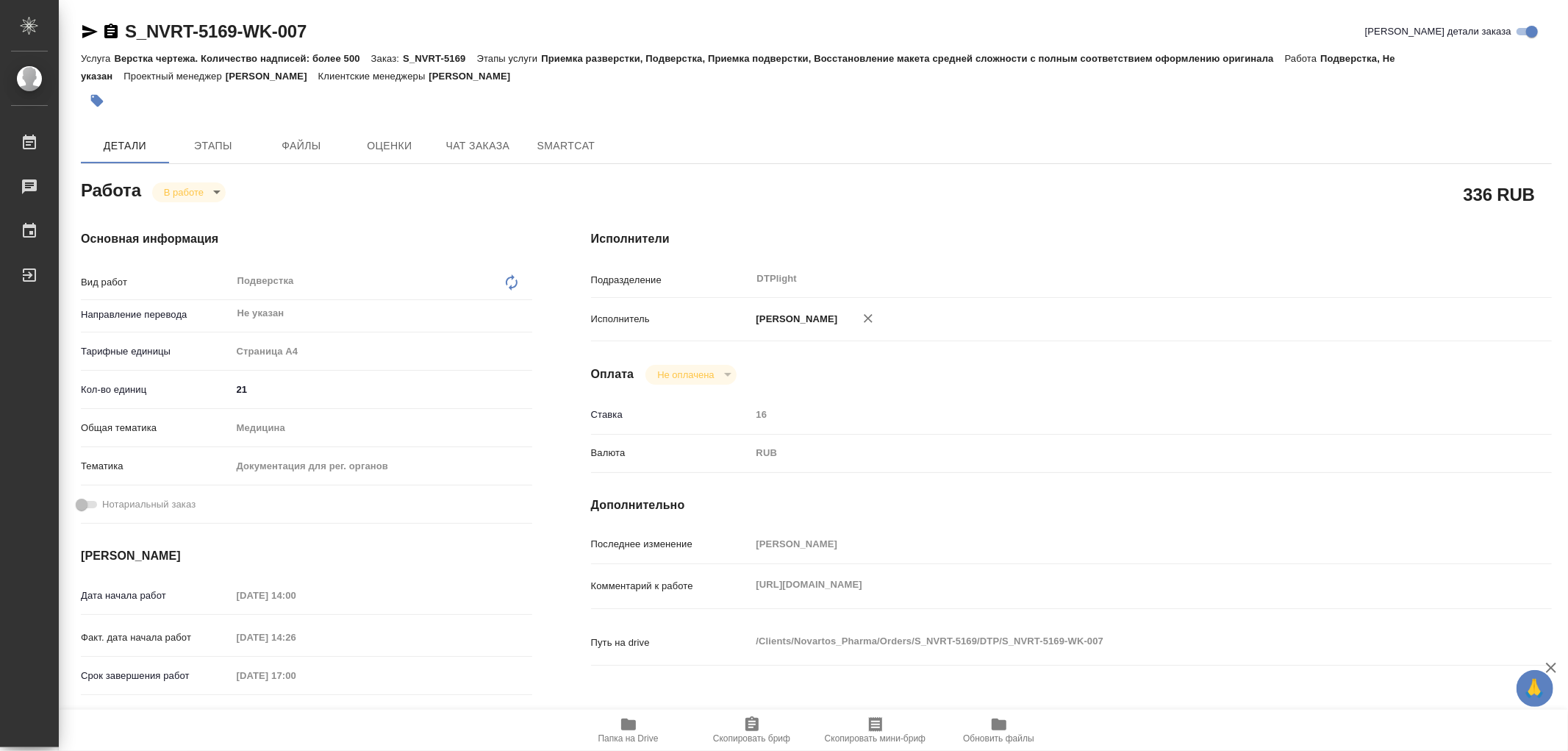
type textarea "x"
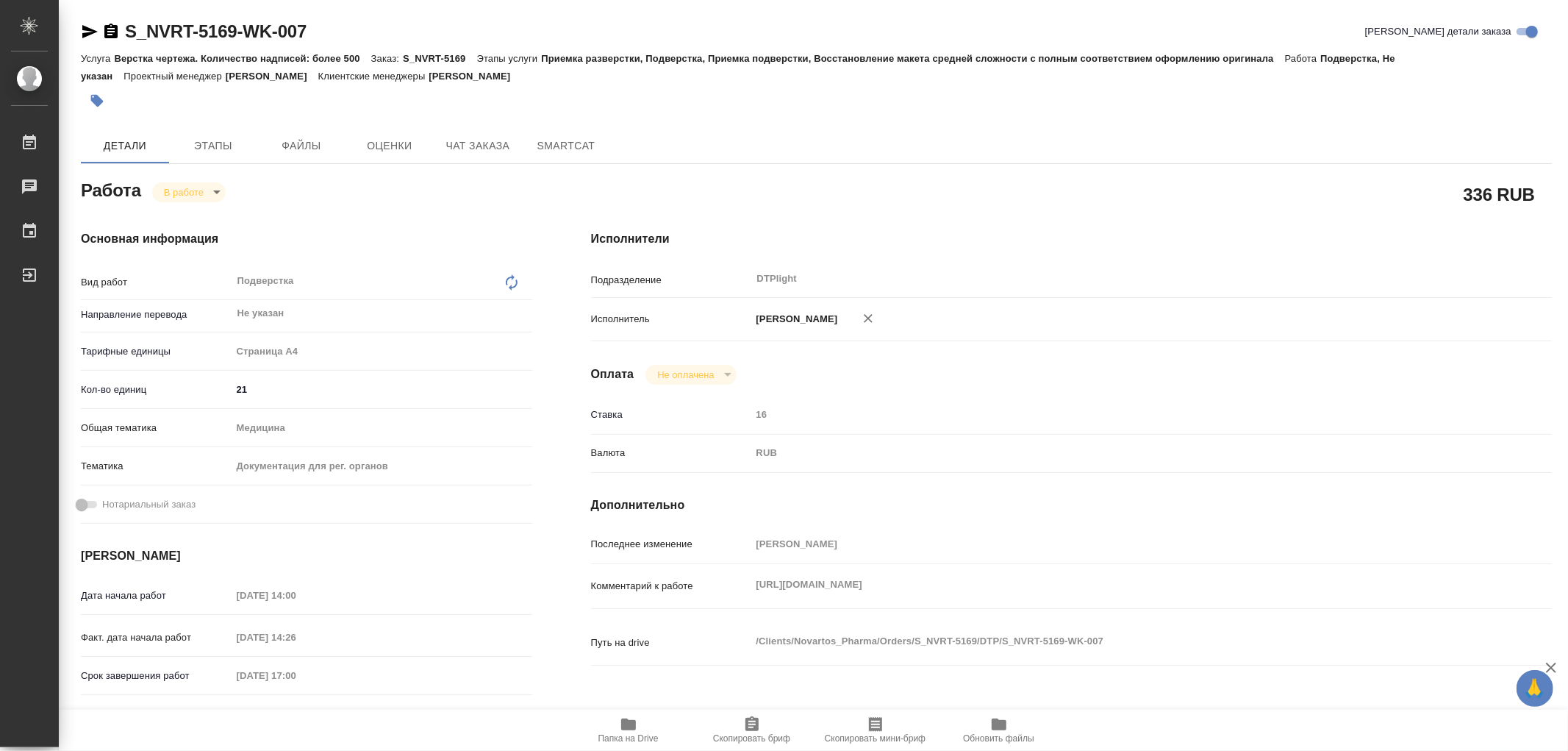
type textarea "x"
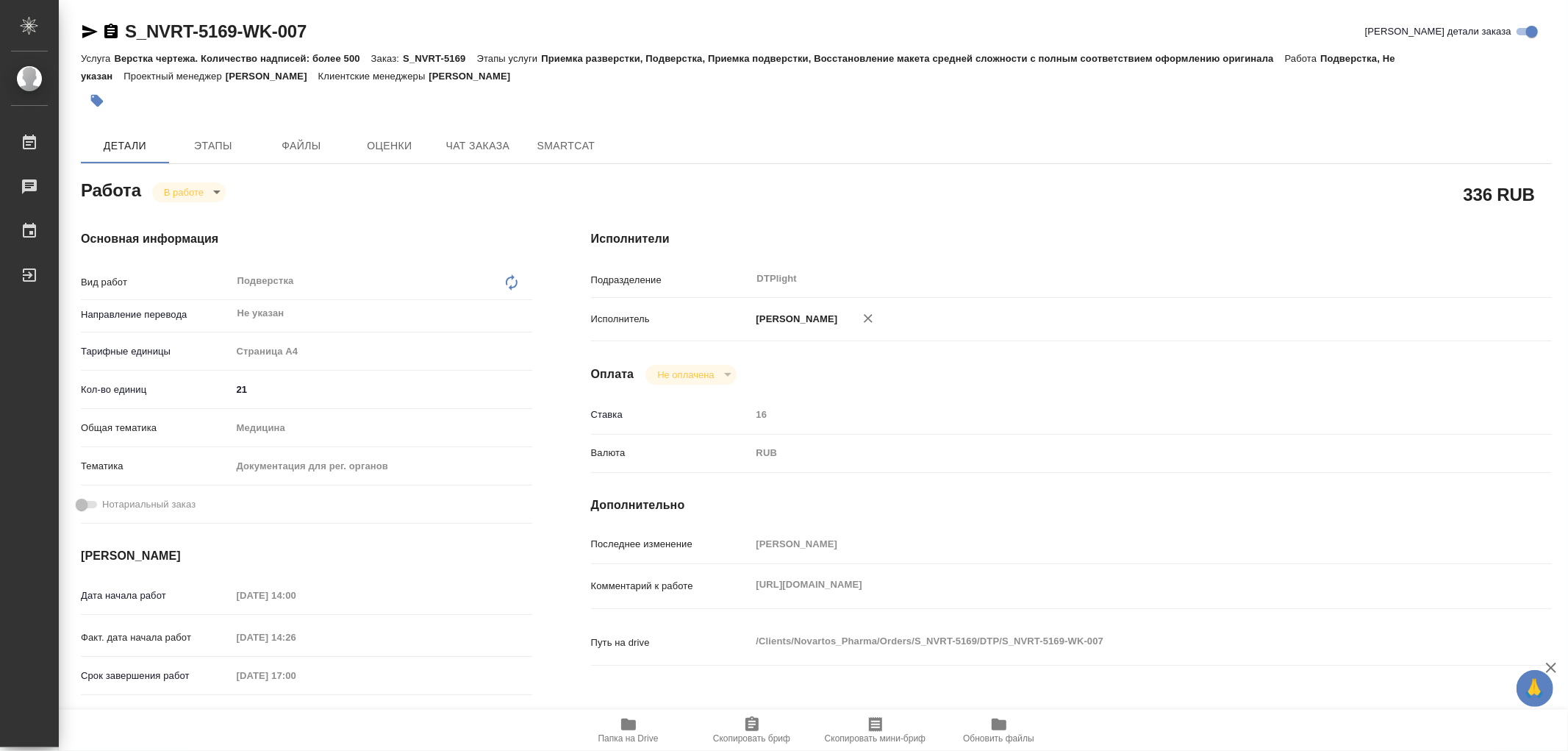
type textarea "x"
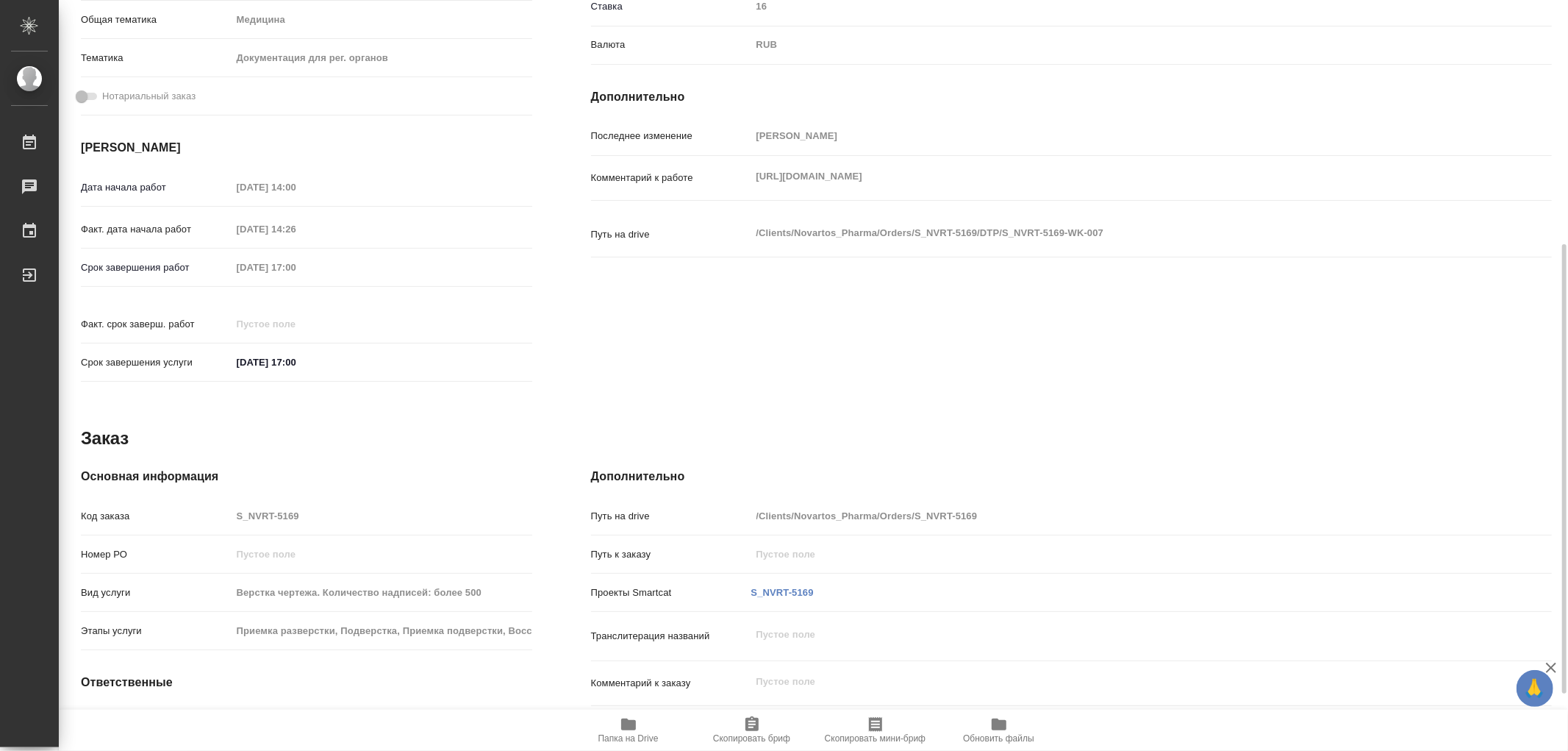
scroll to position [503, 0]
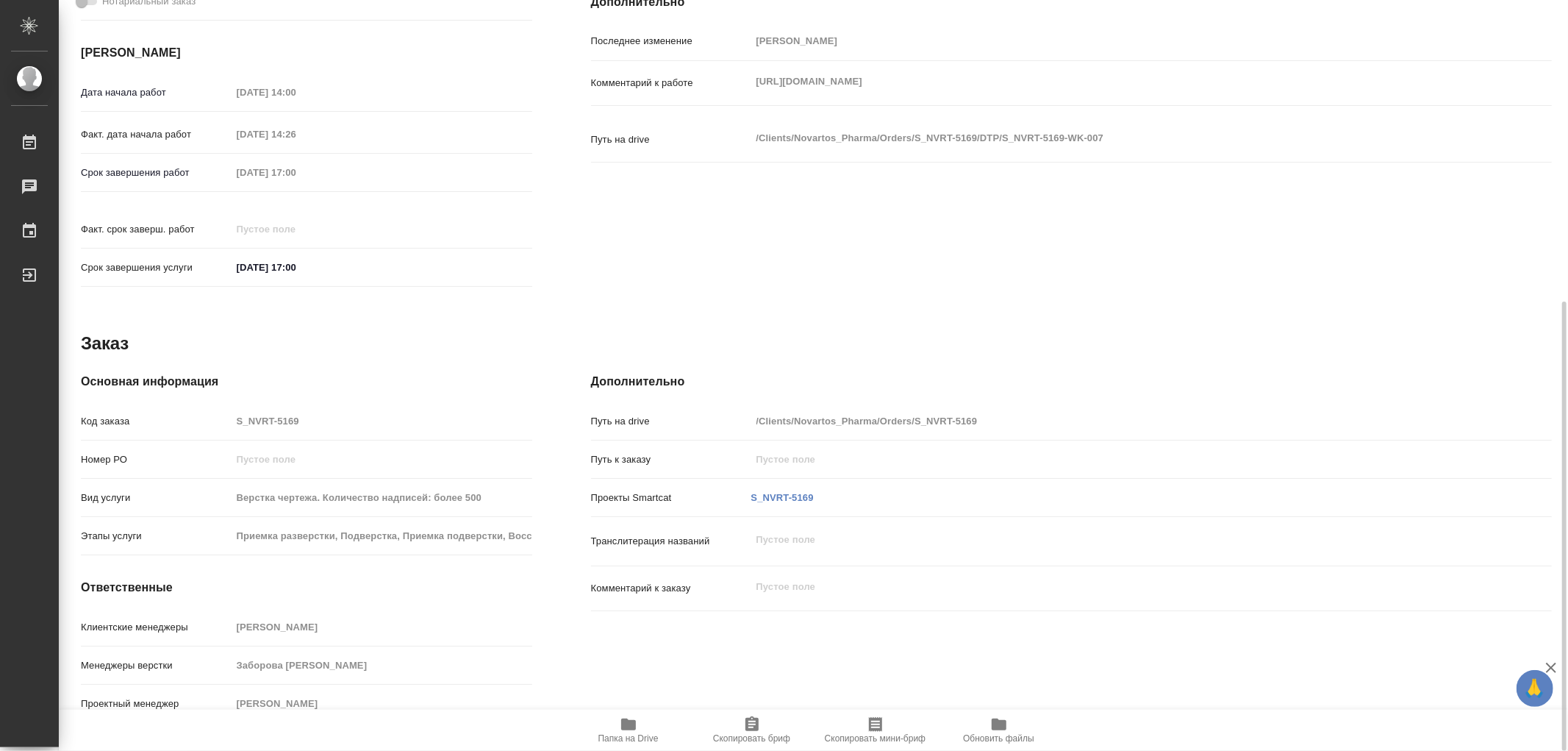
click at [618, 727] on span "Папка на Drive" at bounding box center [628, 728] width 106 height 28
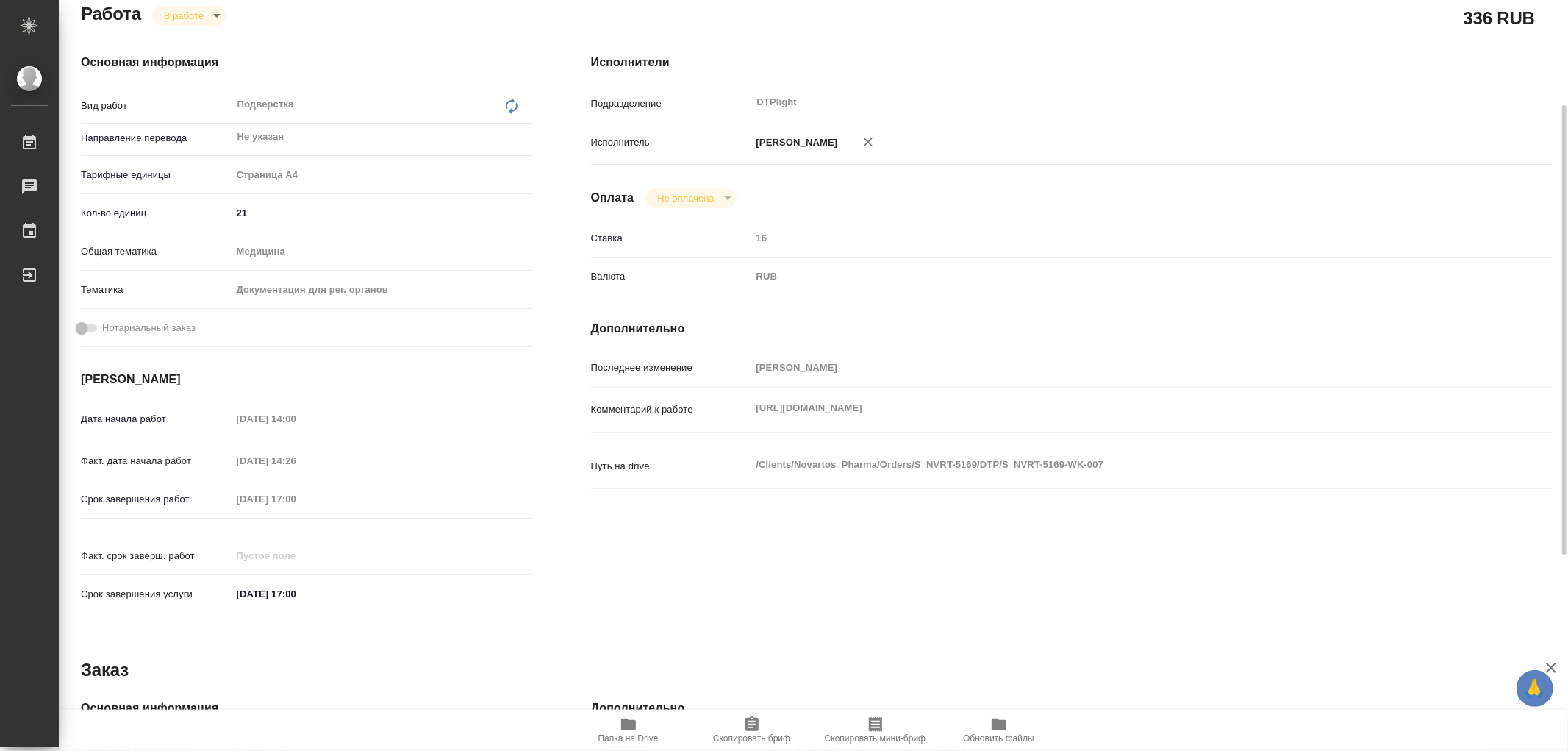
scroll to position [0, 0]
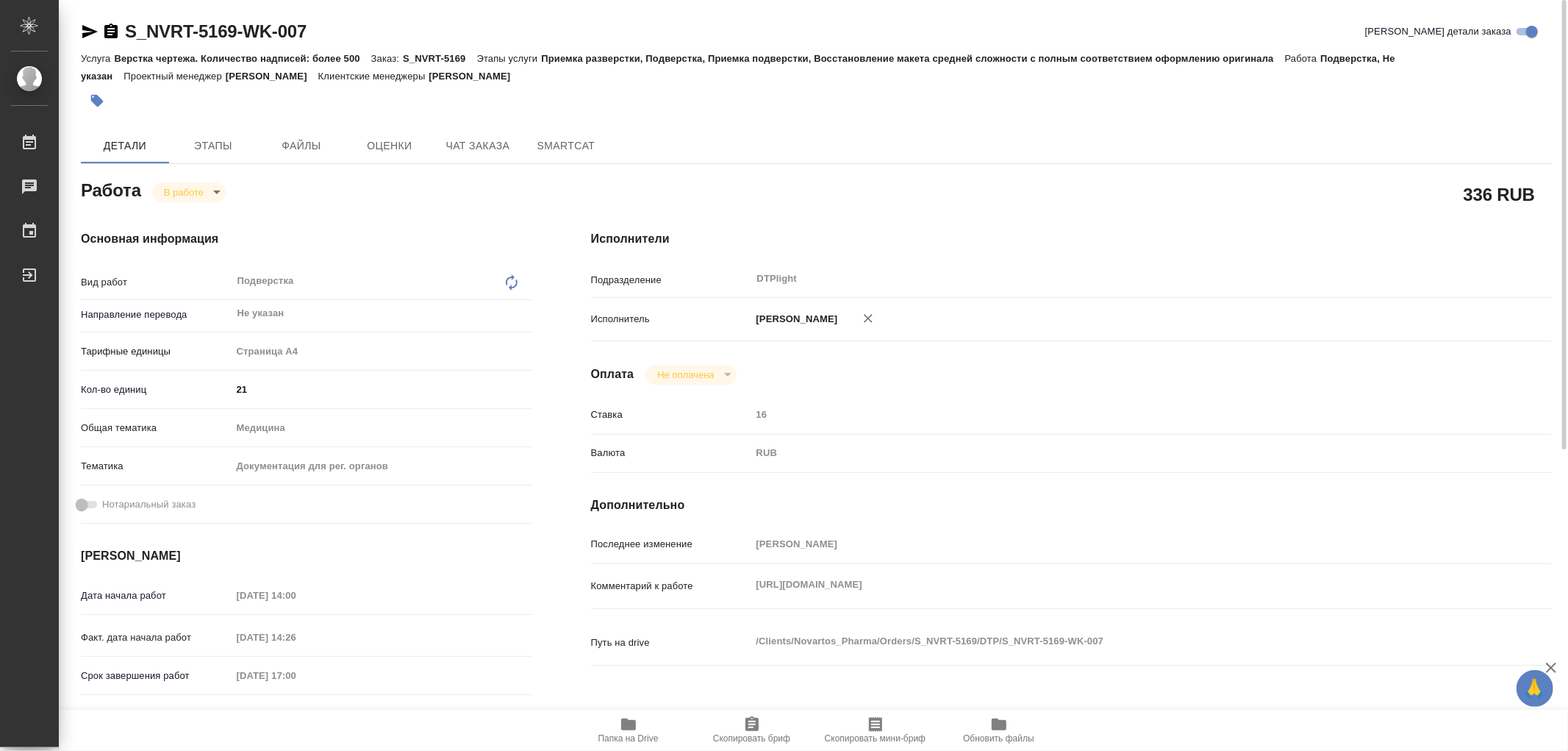
click at [187, 185] on body "🙏 .cls-1 fill:#fff; AWATERA Работы 0 Чаты График Выйти S_NVRT-5169-WK-007 Кратк…" at bounding box center [784, 375] width 1568 height 751
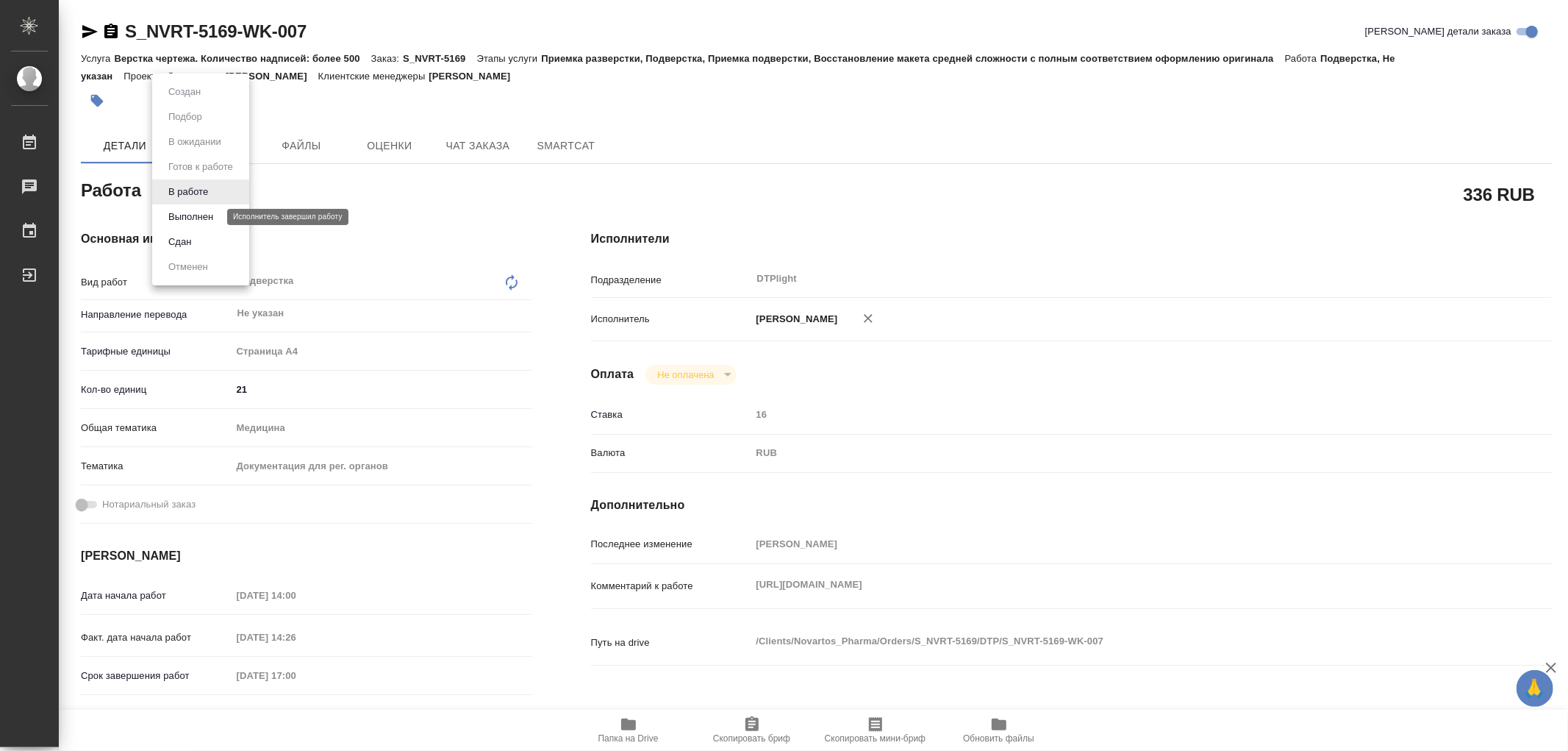
click at [184, 213] on button "Выполнен" at bounding box center [190, 216] width 53 height 16
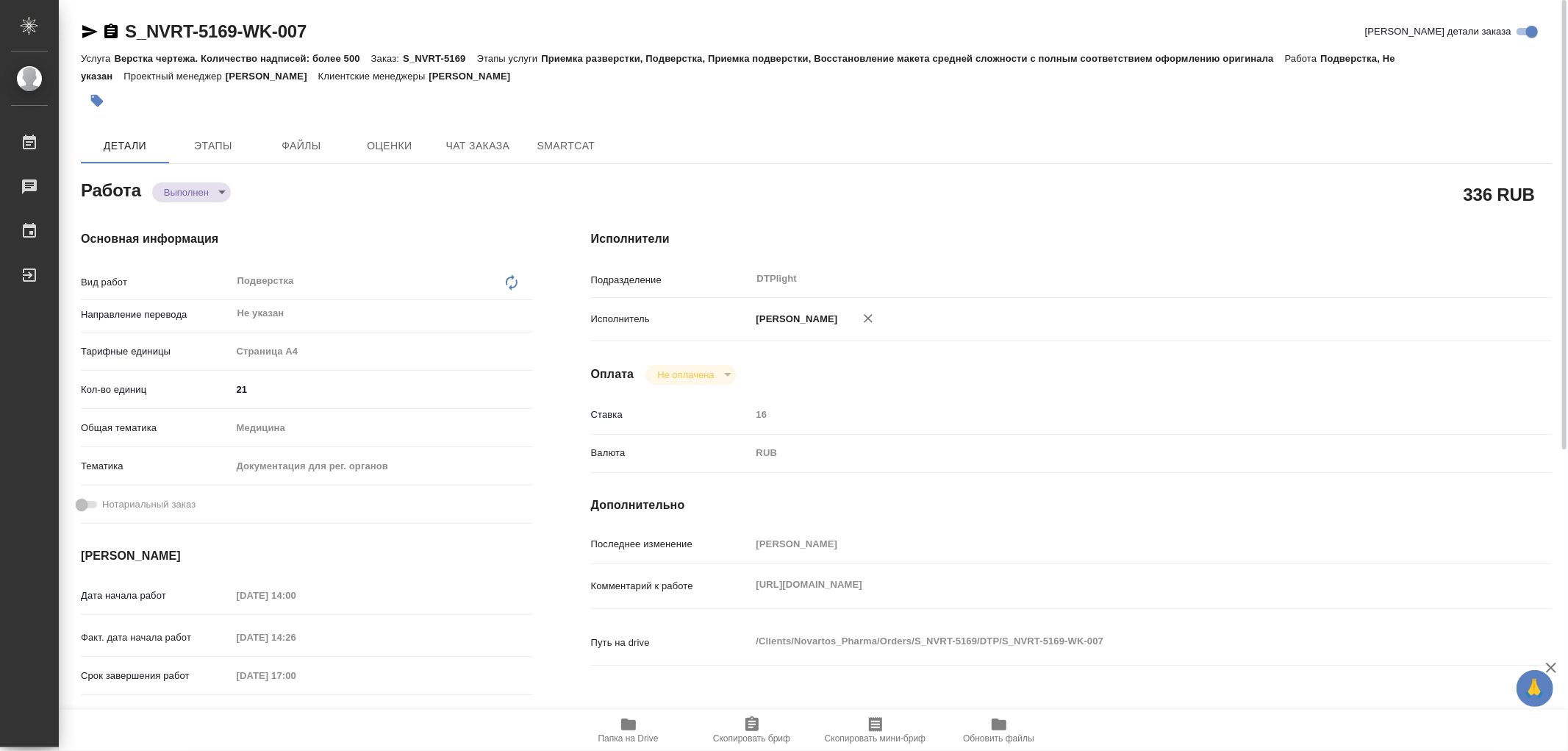
type textarea "x"
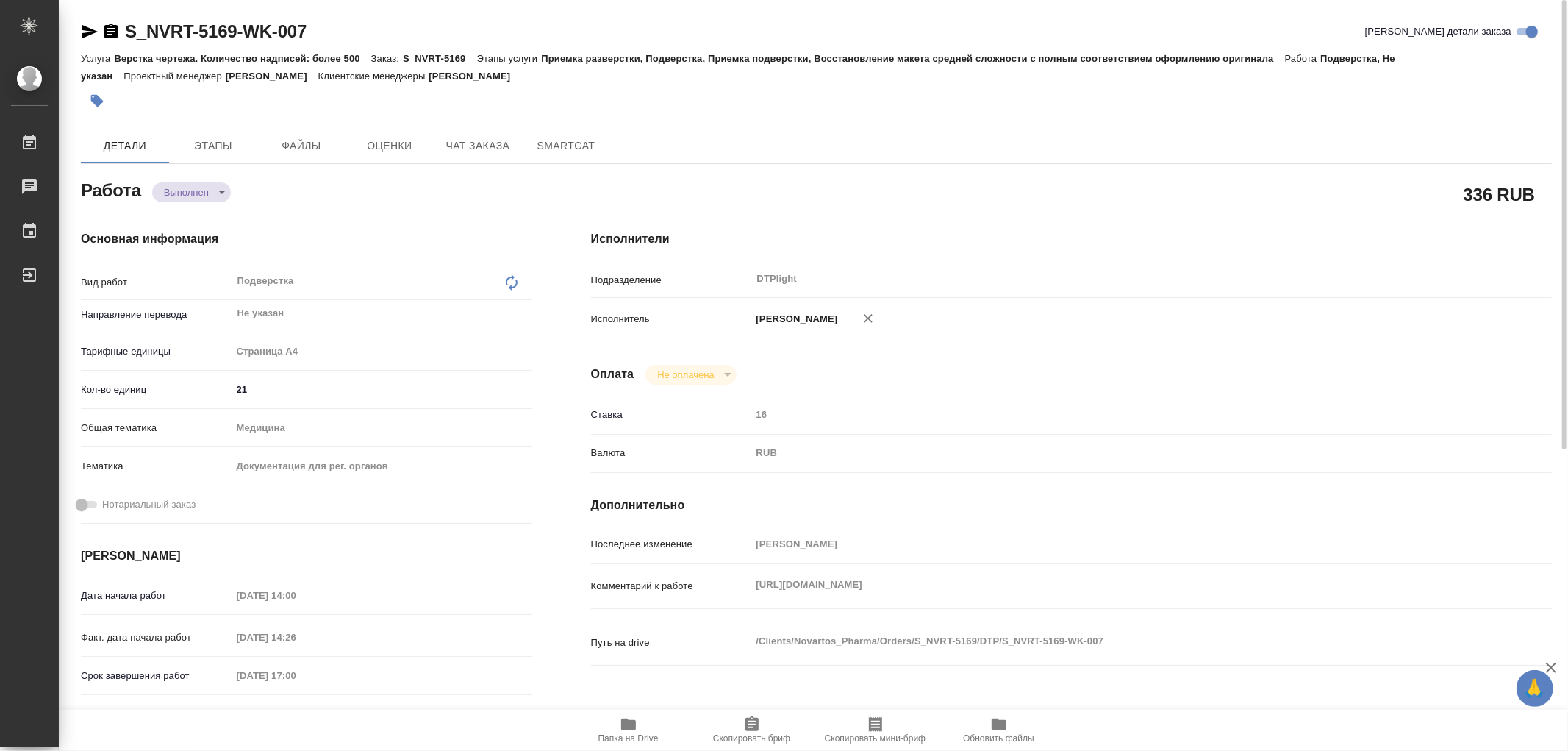
type textarea "x"
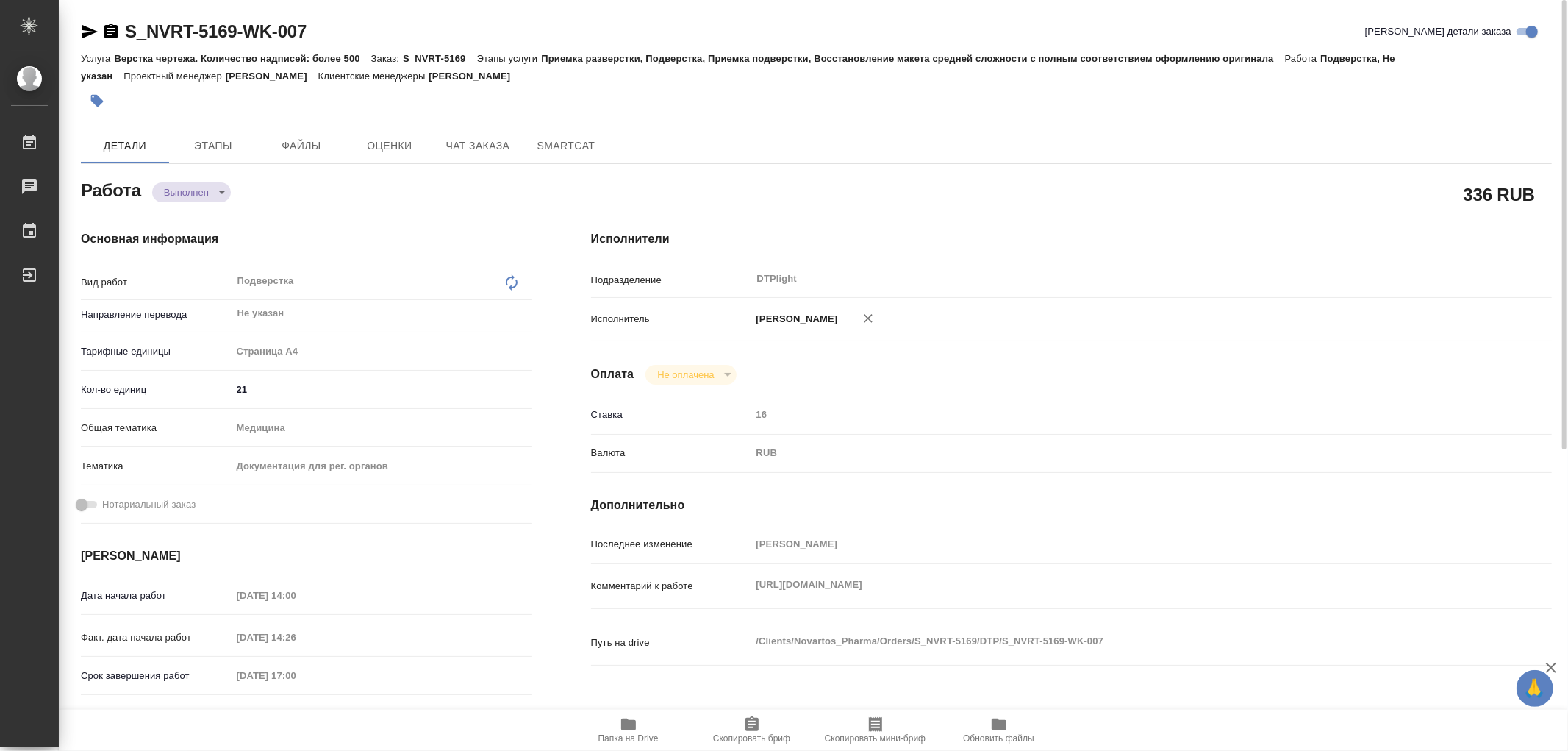
type textarea "x"
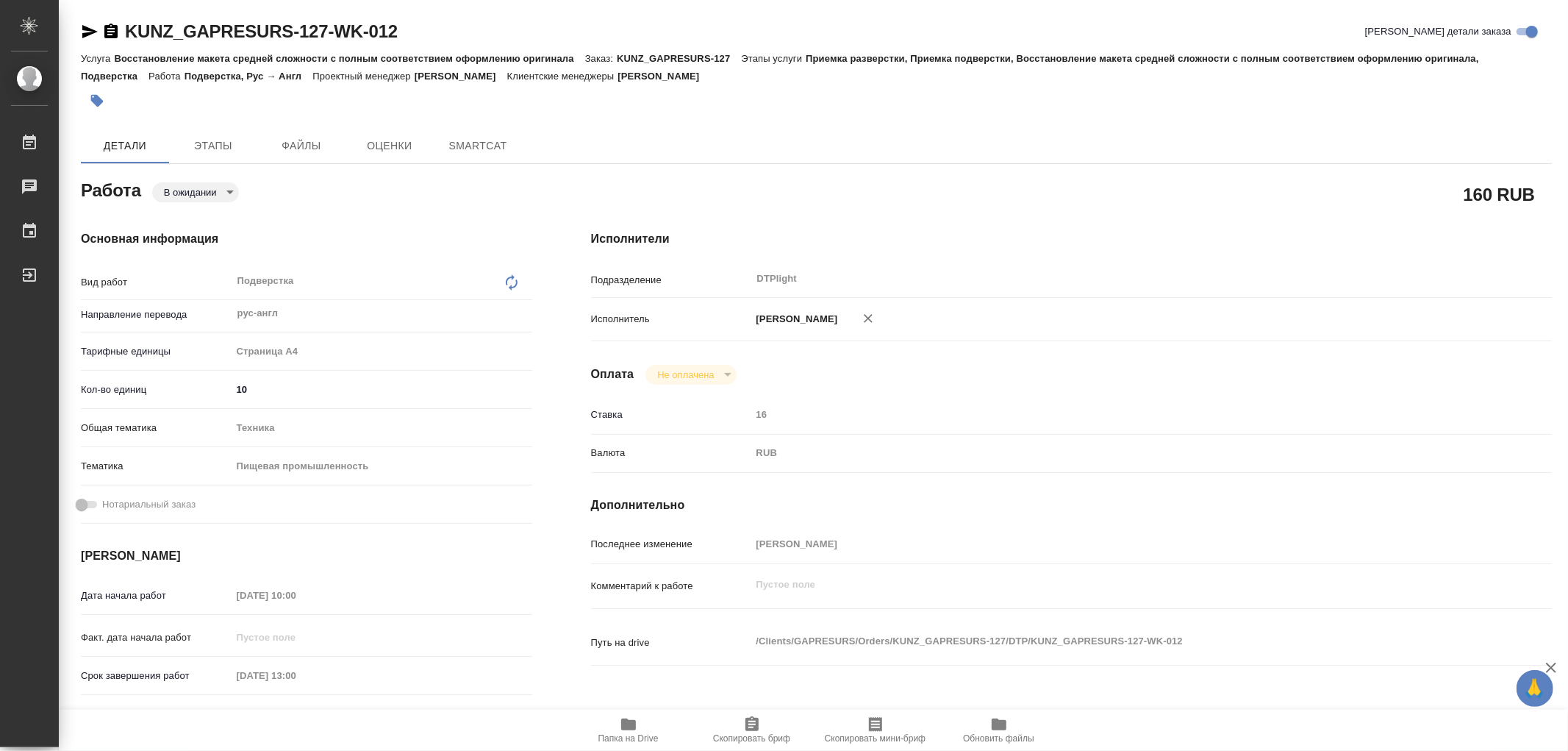
type textarea "x"
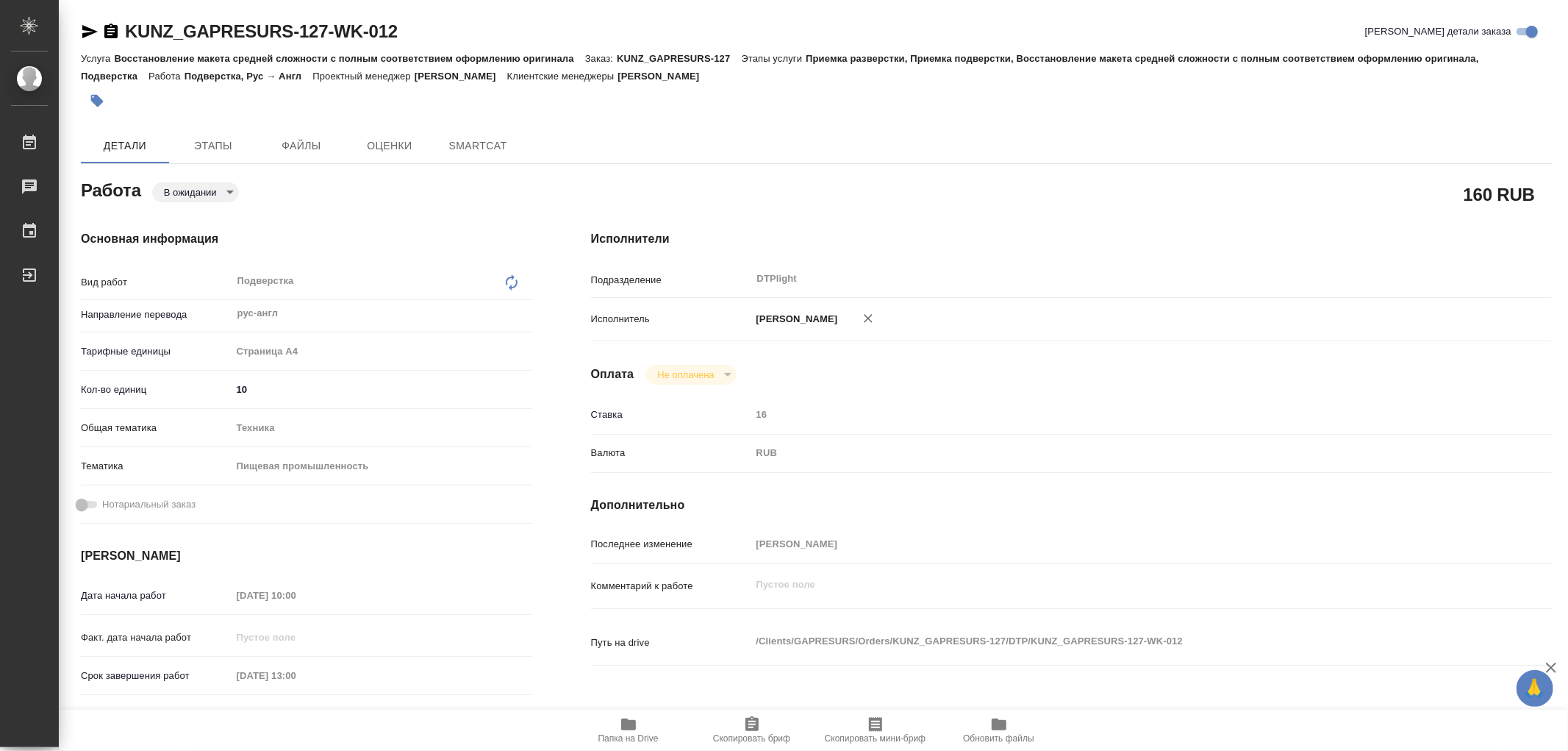
type textarea "x"
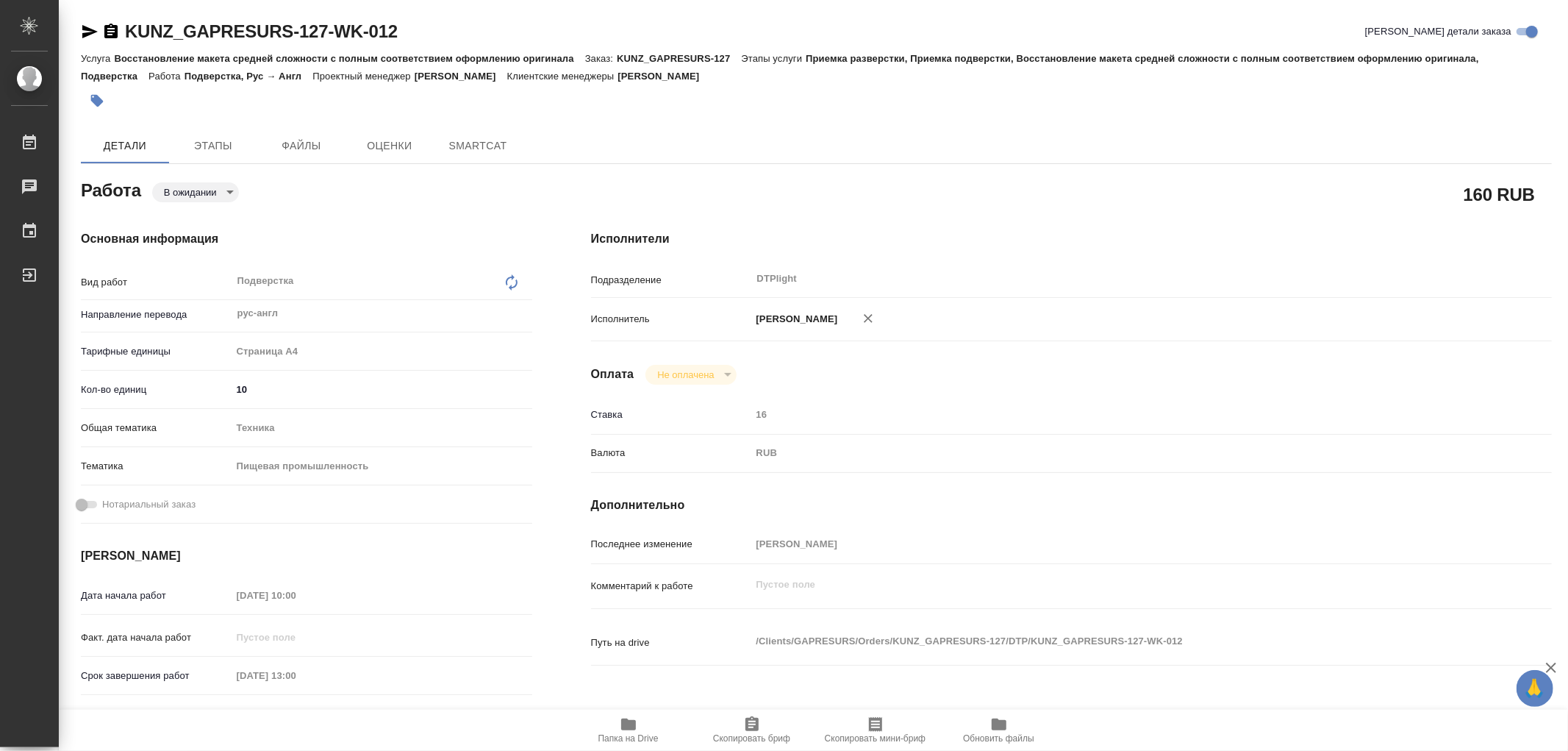
type textarea "x"
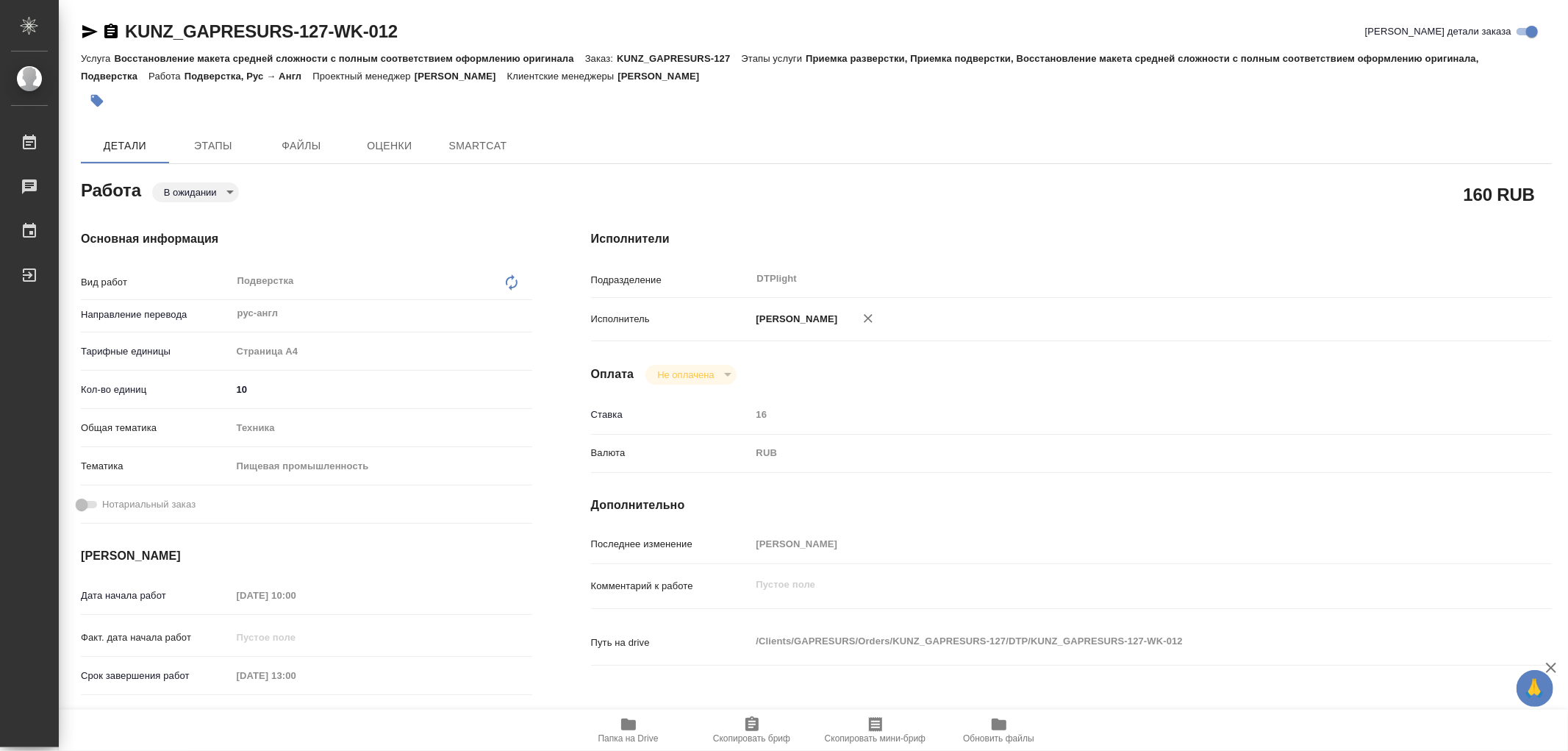
type textarea "x"
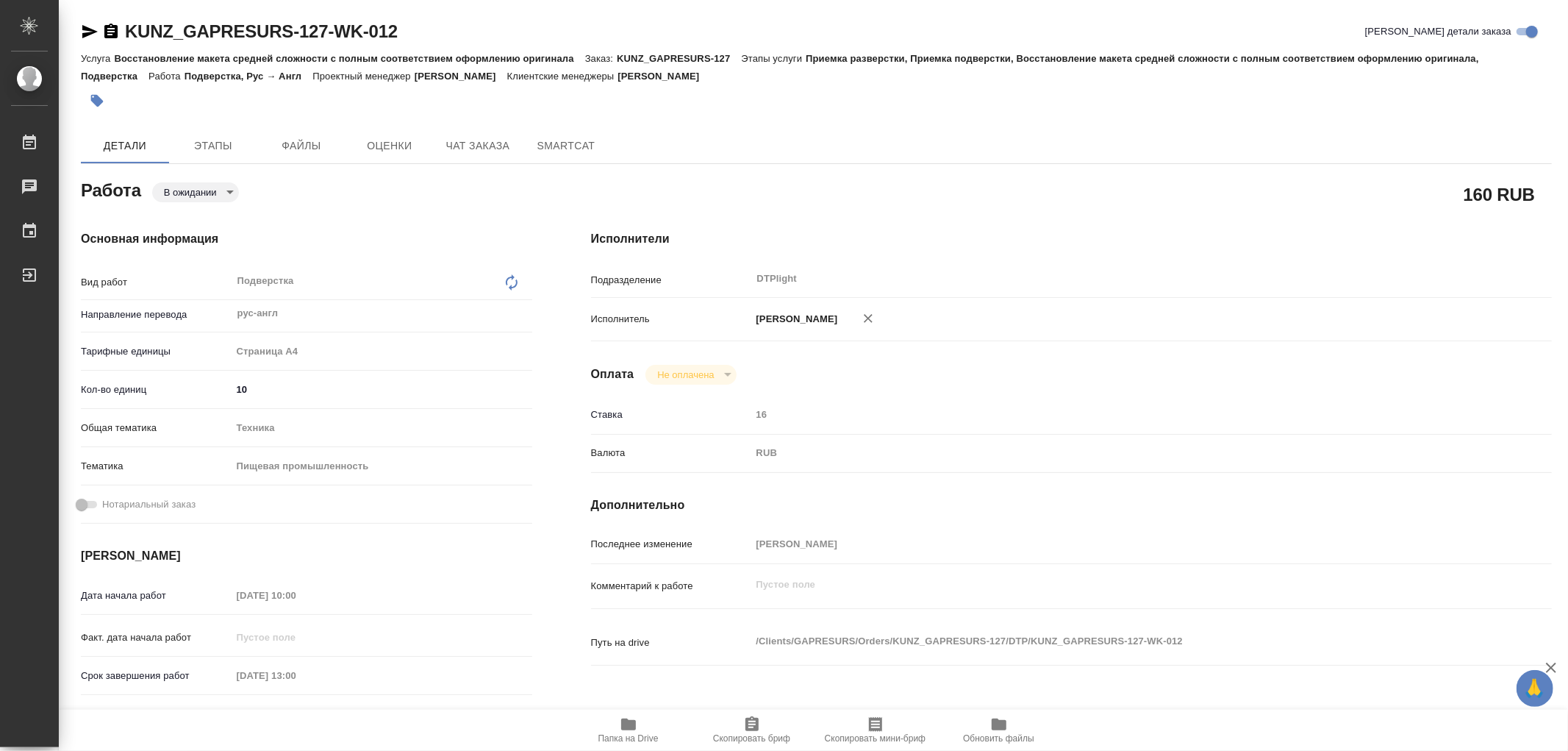
type textarea "x"
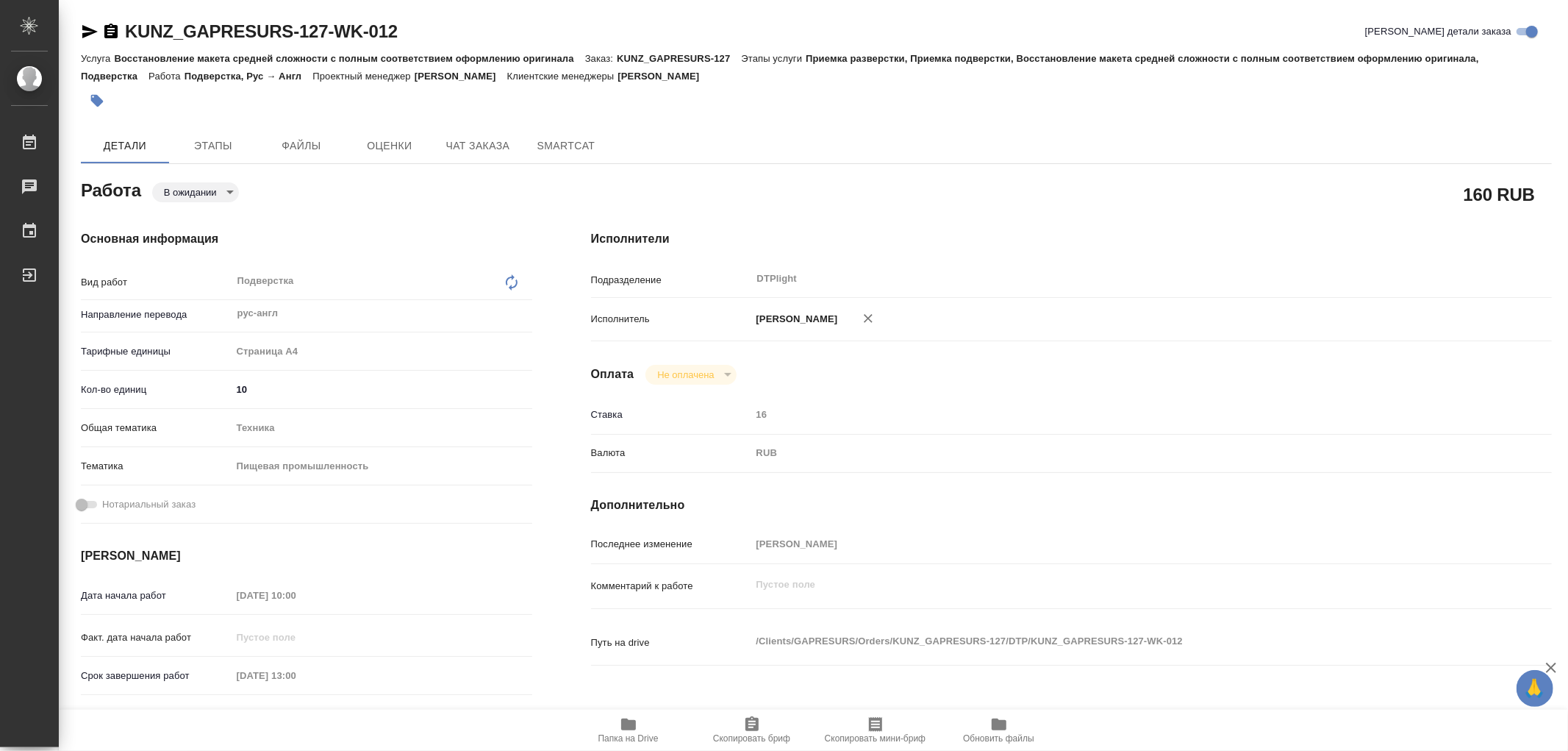
type textarea "x"
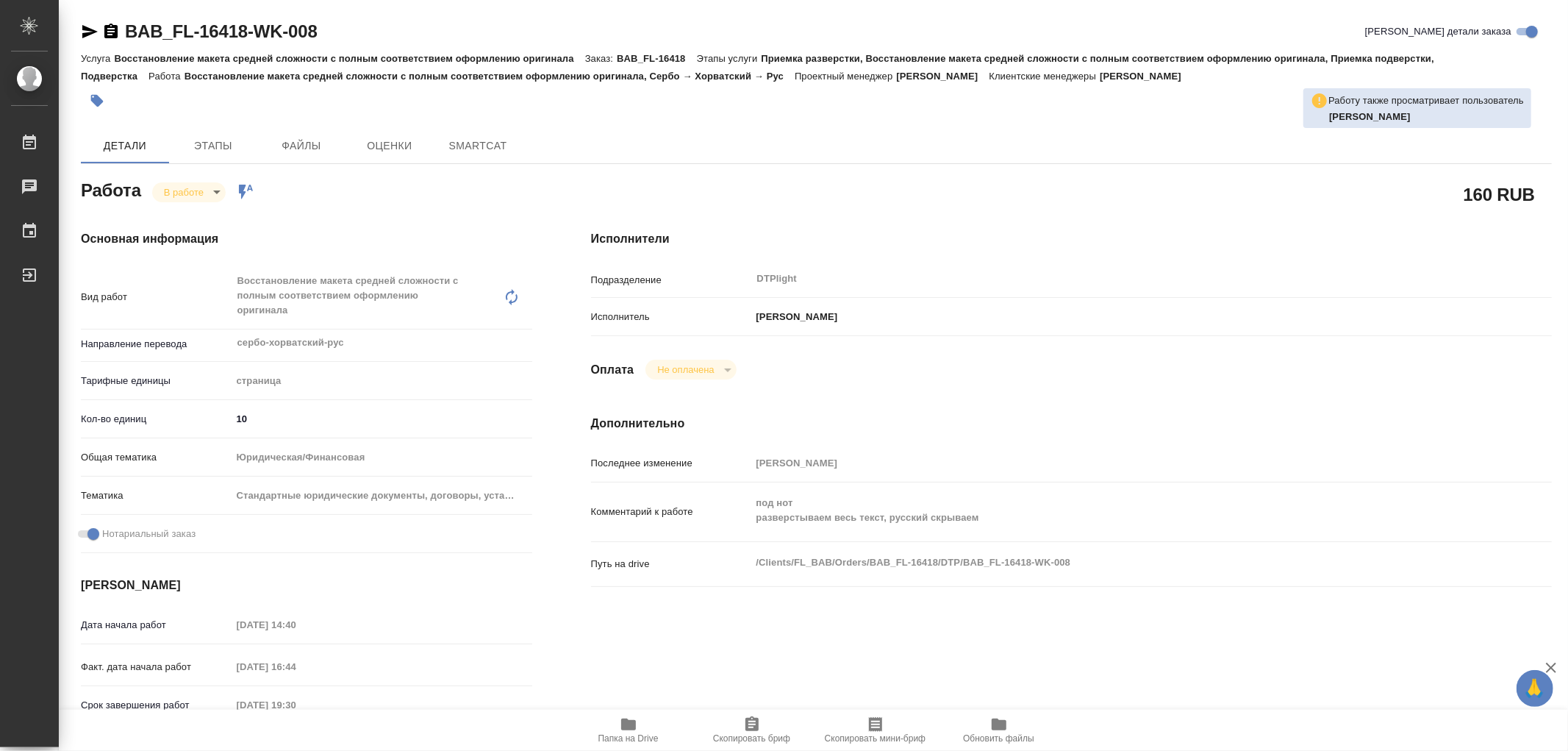
type textarea "x"
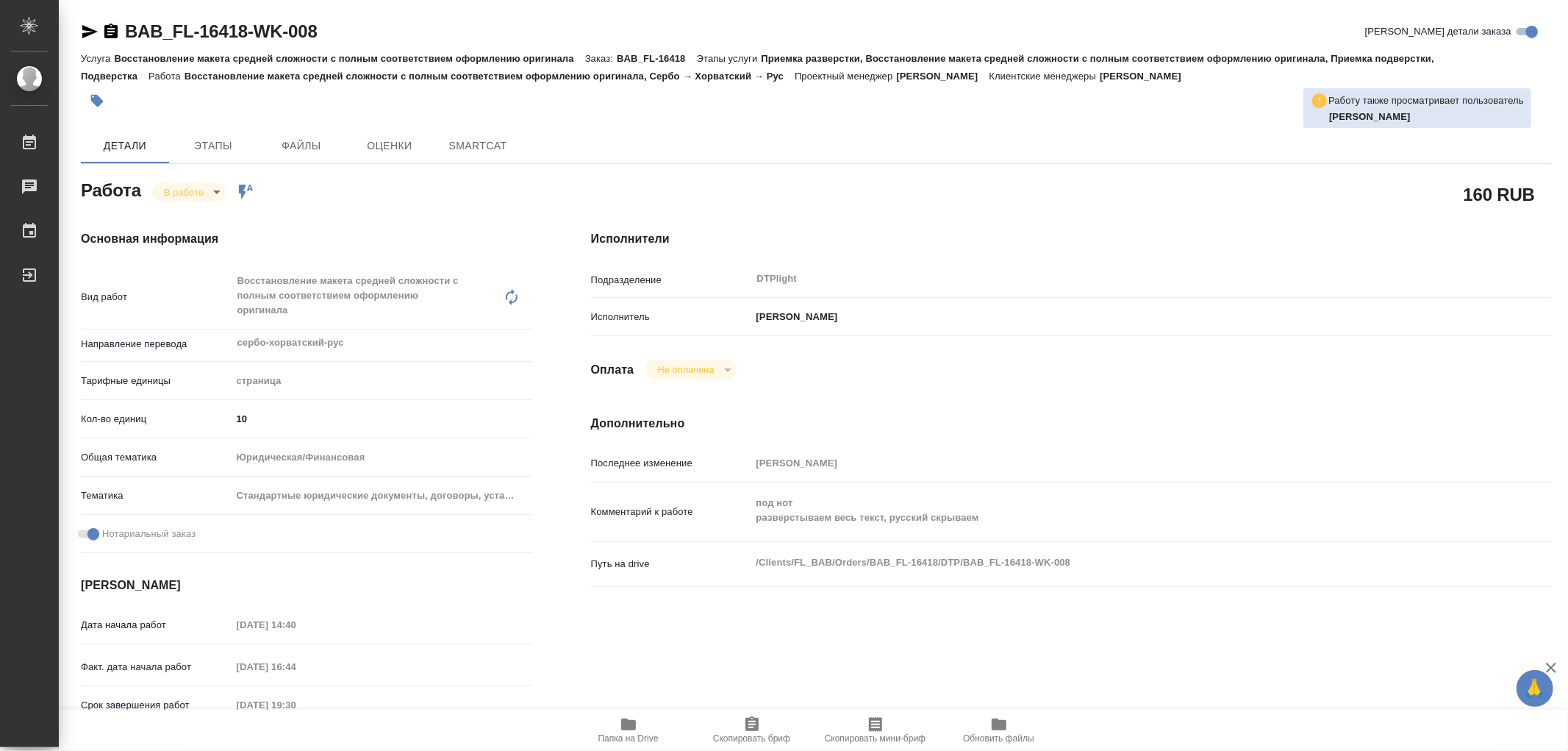
type textarea "x"
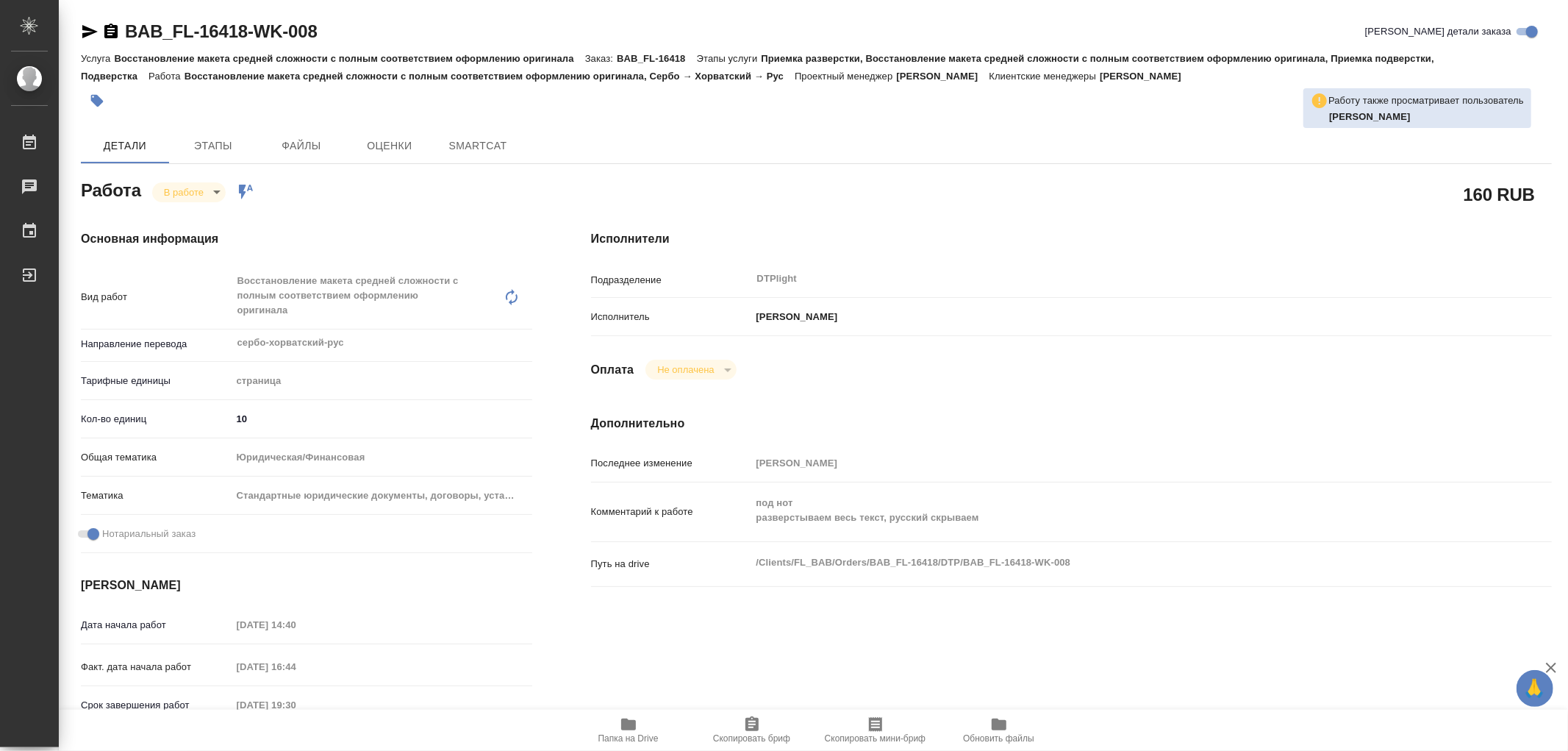
type textarea "x"
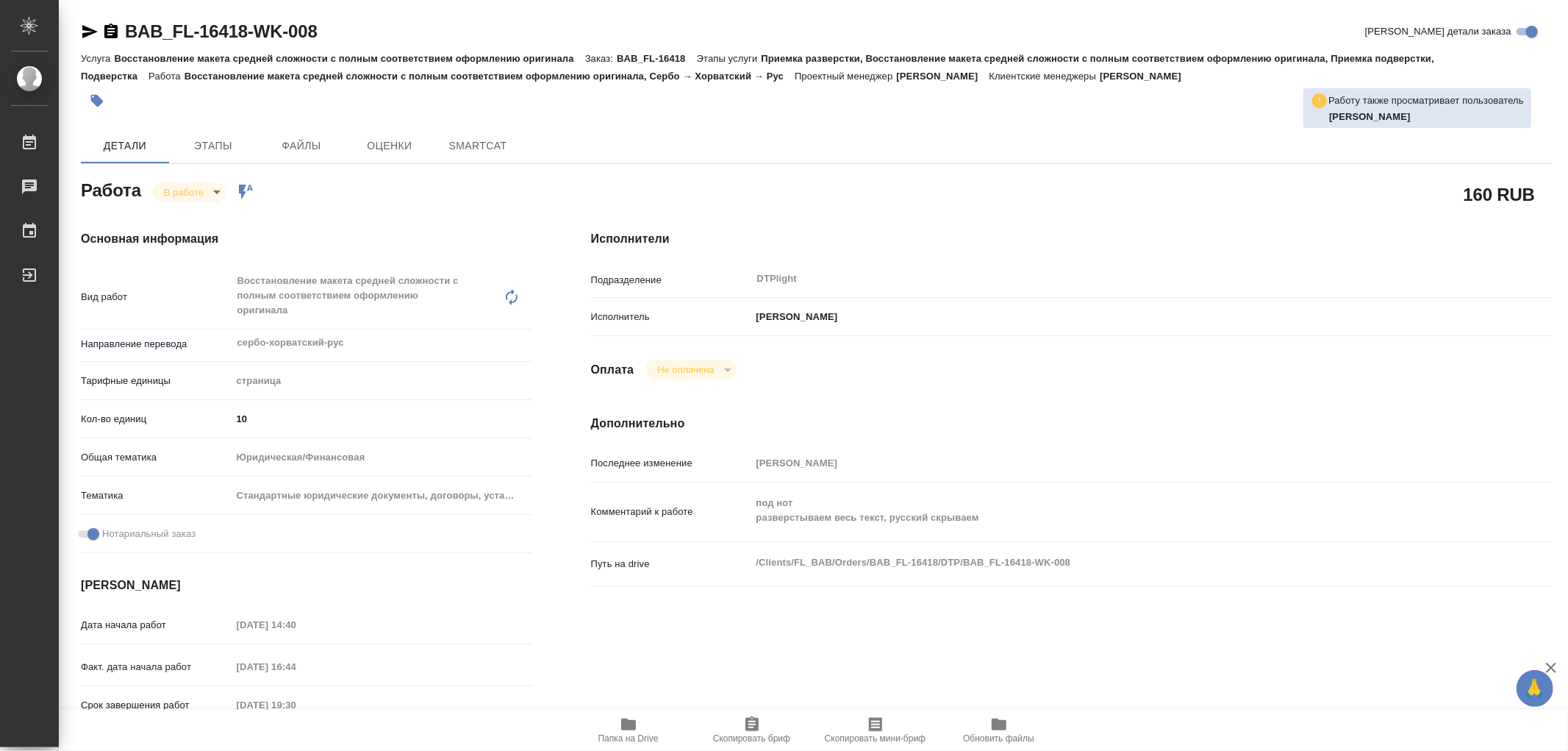
type textarea "x"
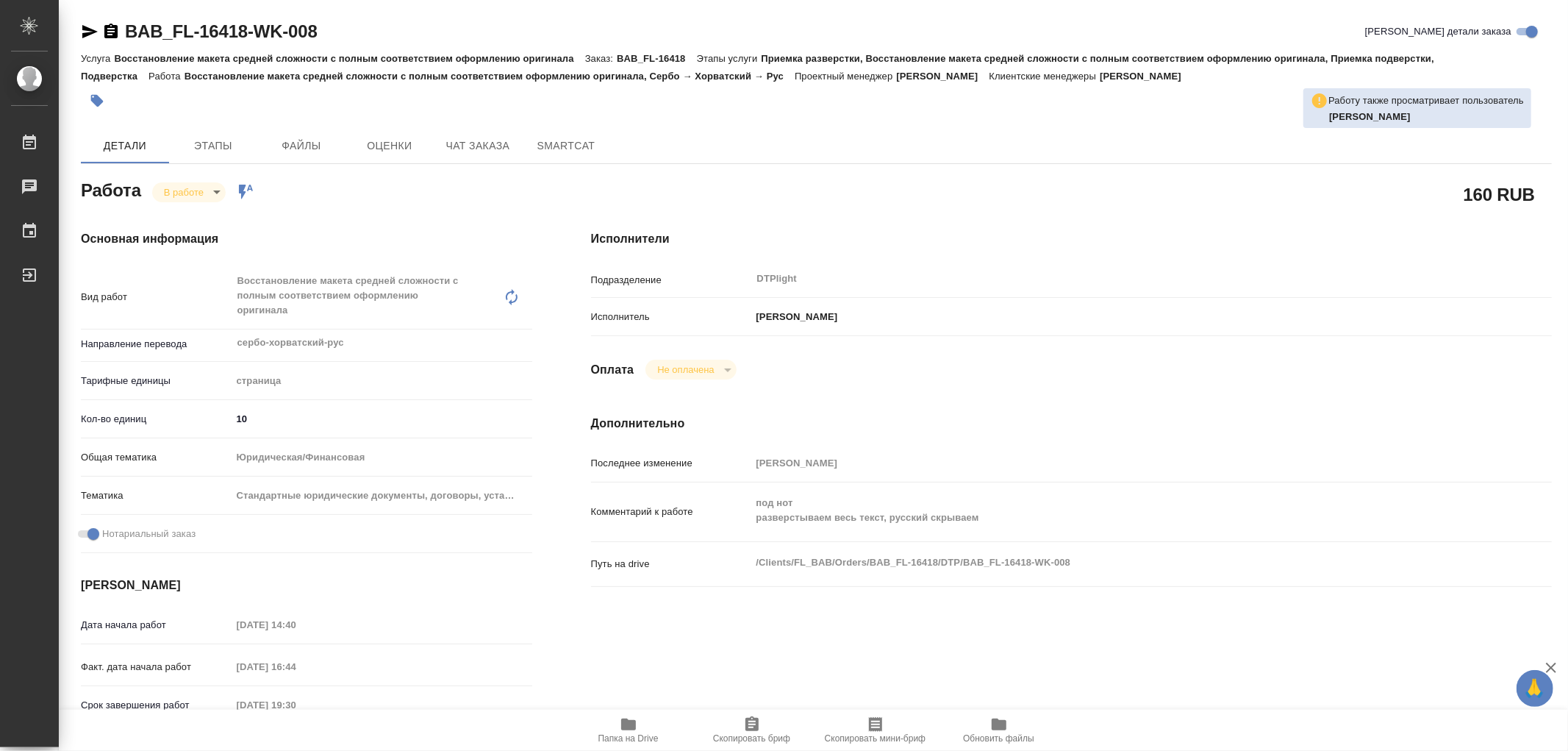
type textarea "x"
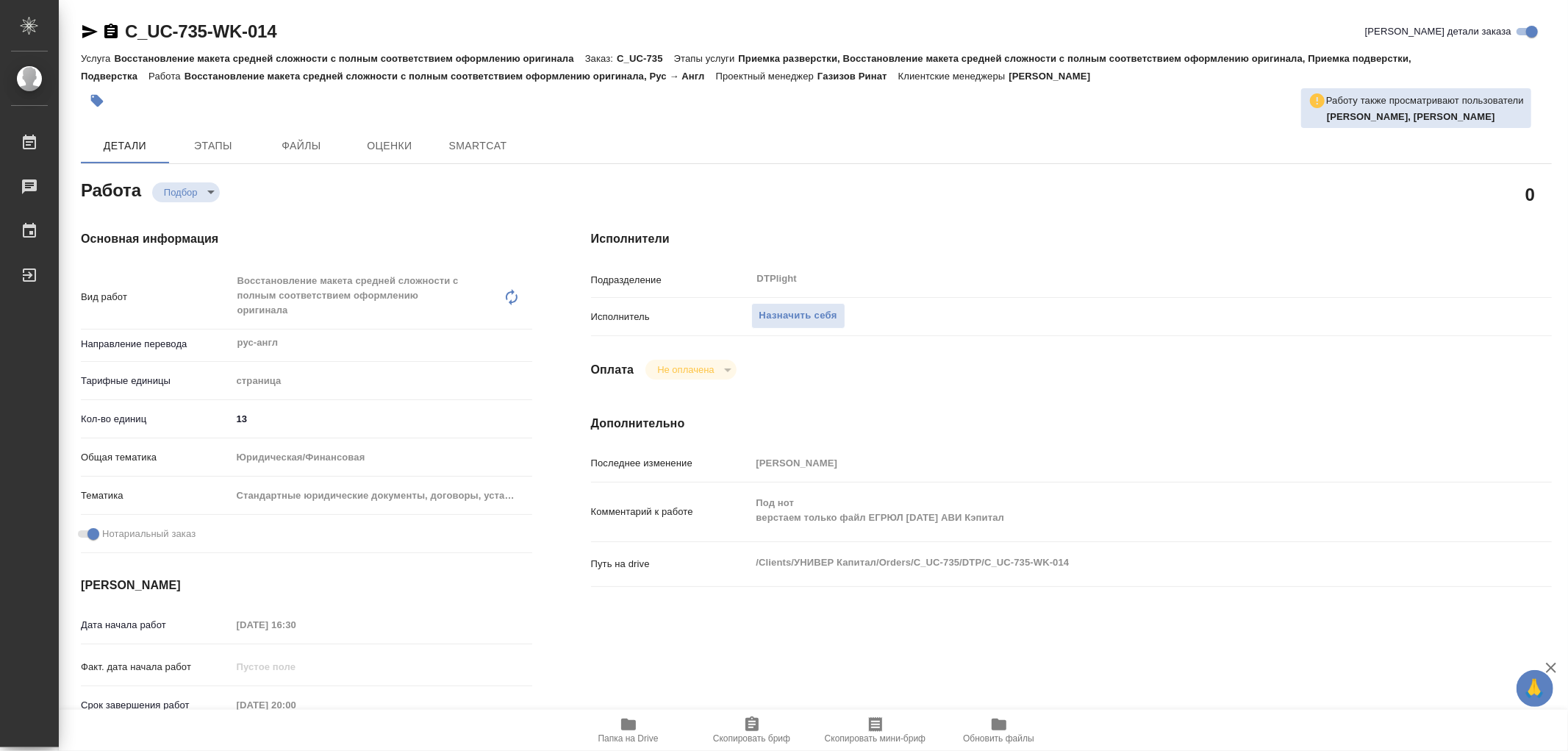
type textarea "x"
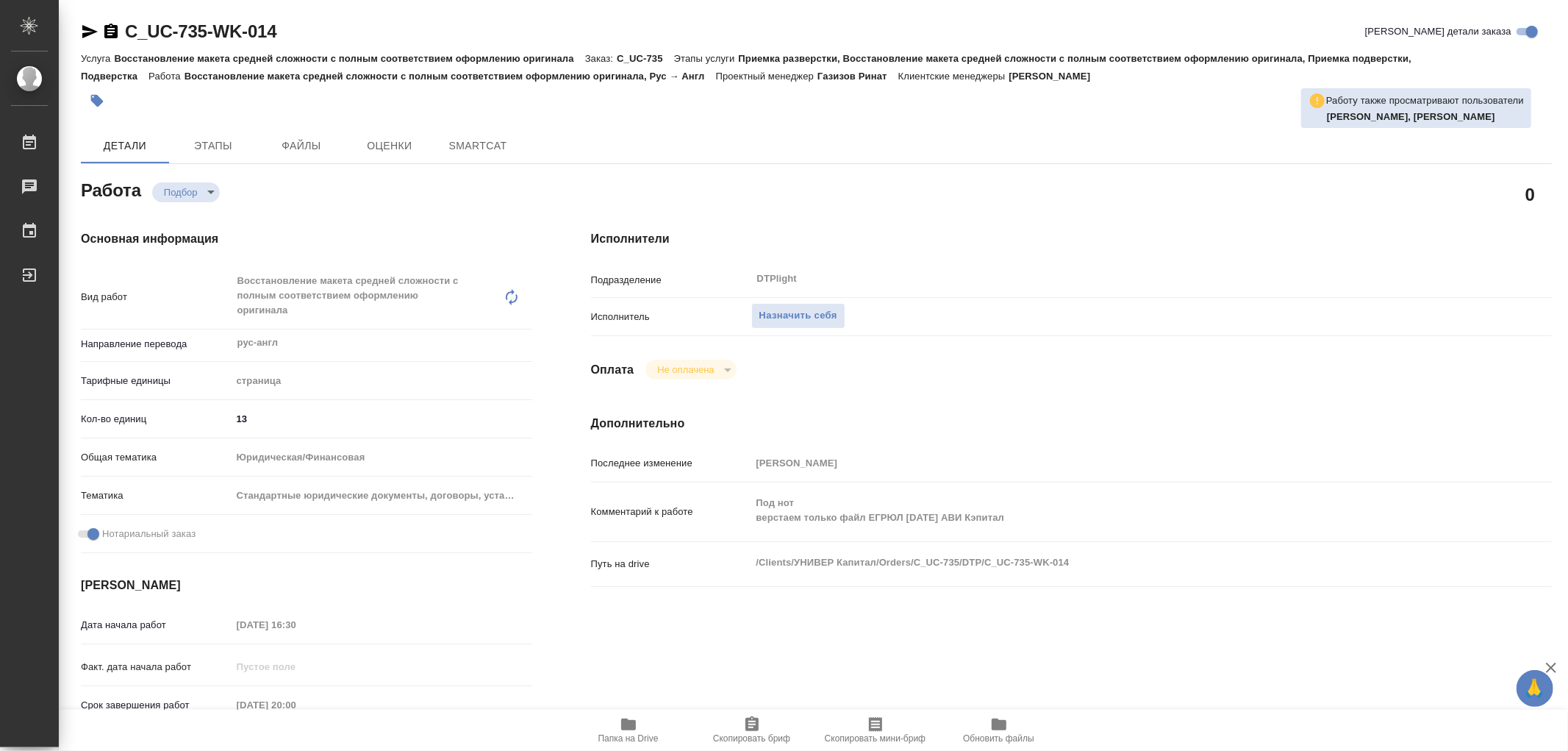
type textarea "x"
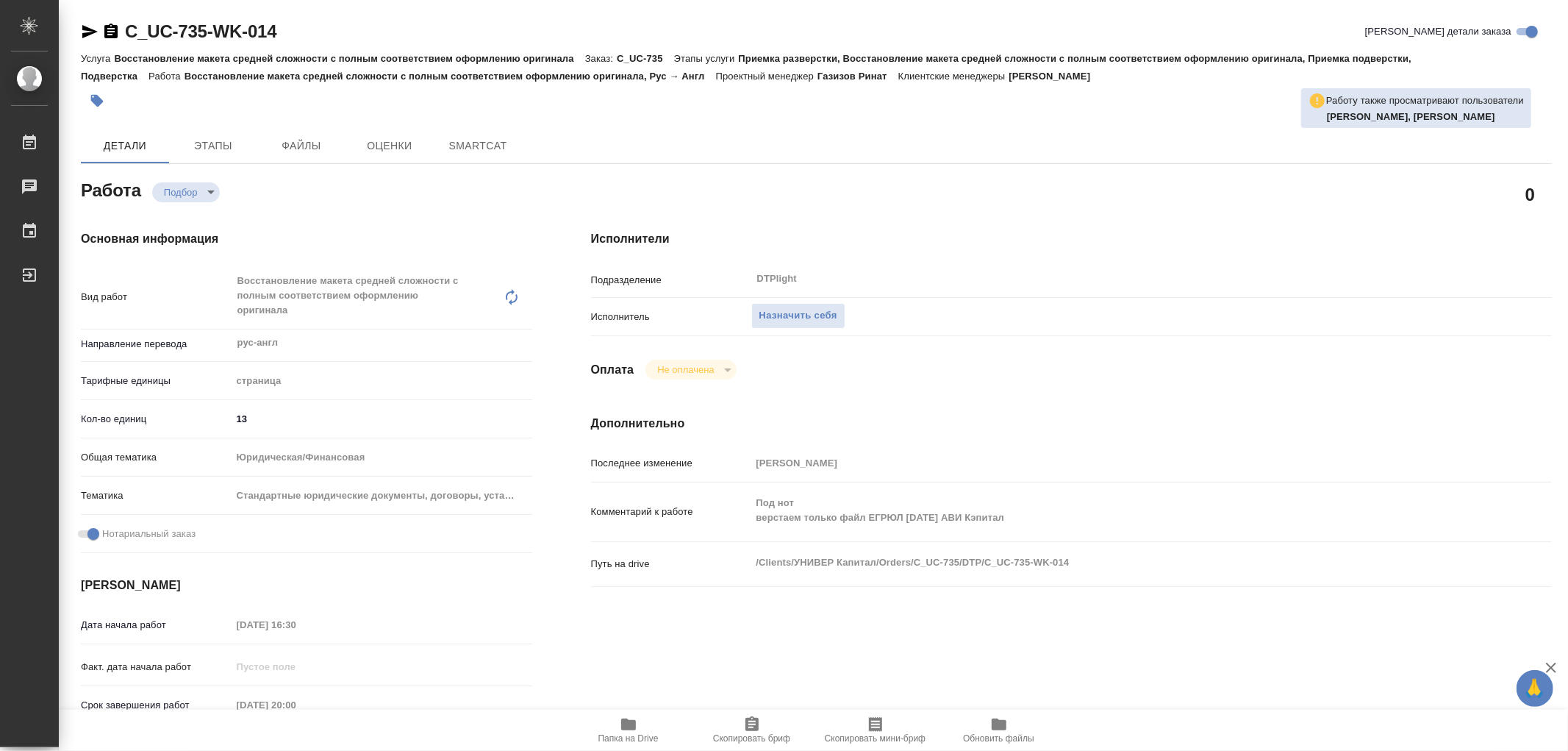
type textarea "x"
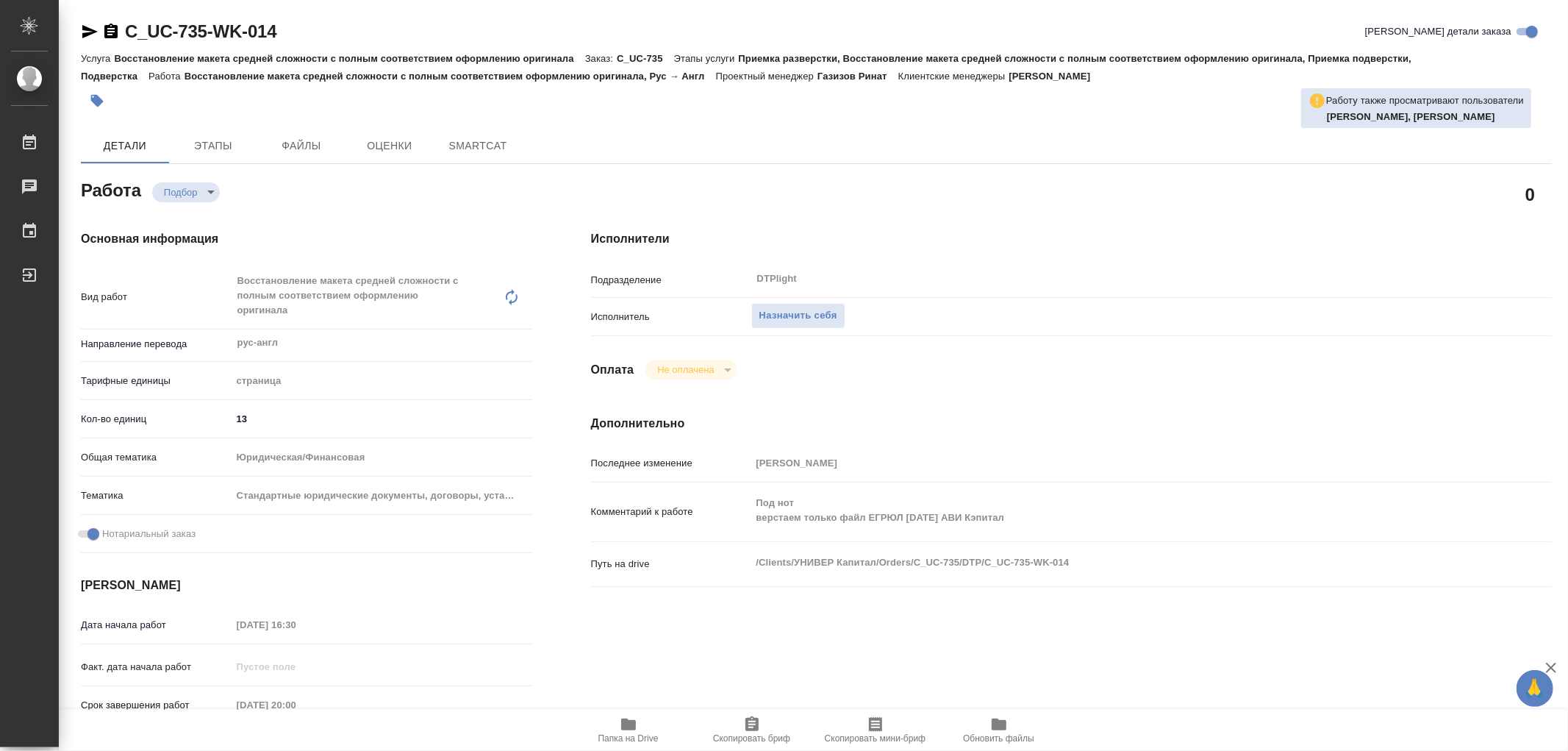
type textarea "x"
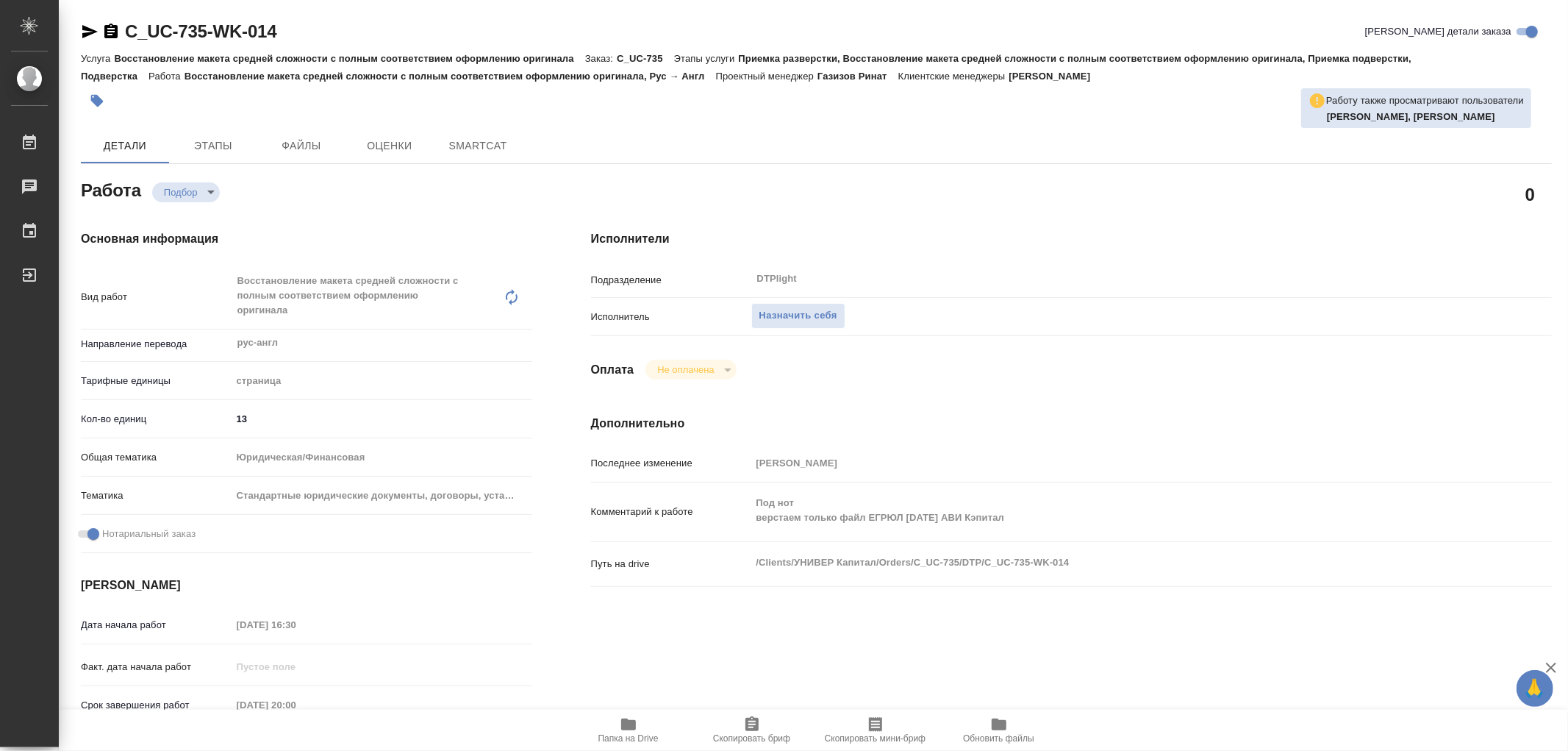
type textarea "x"
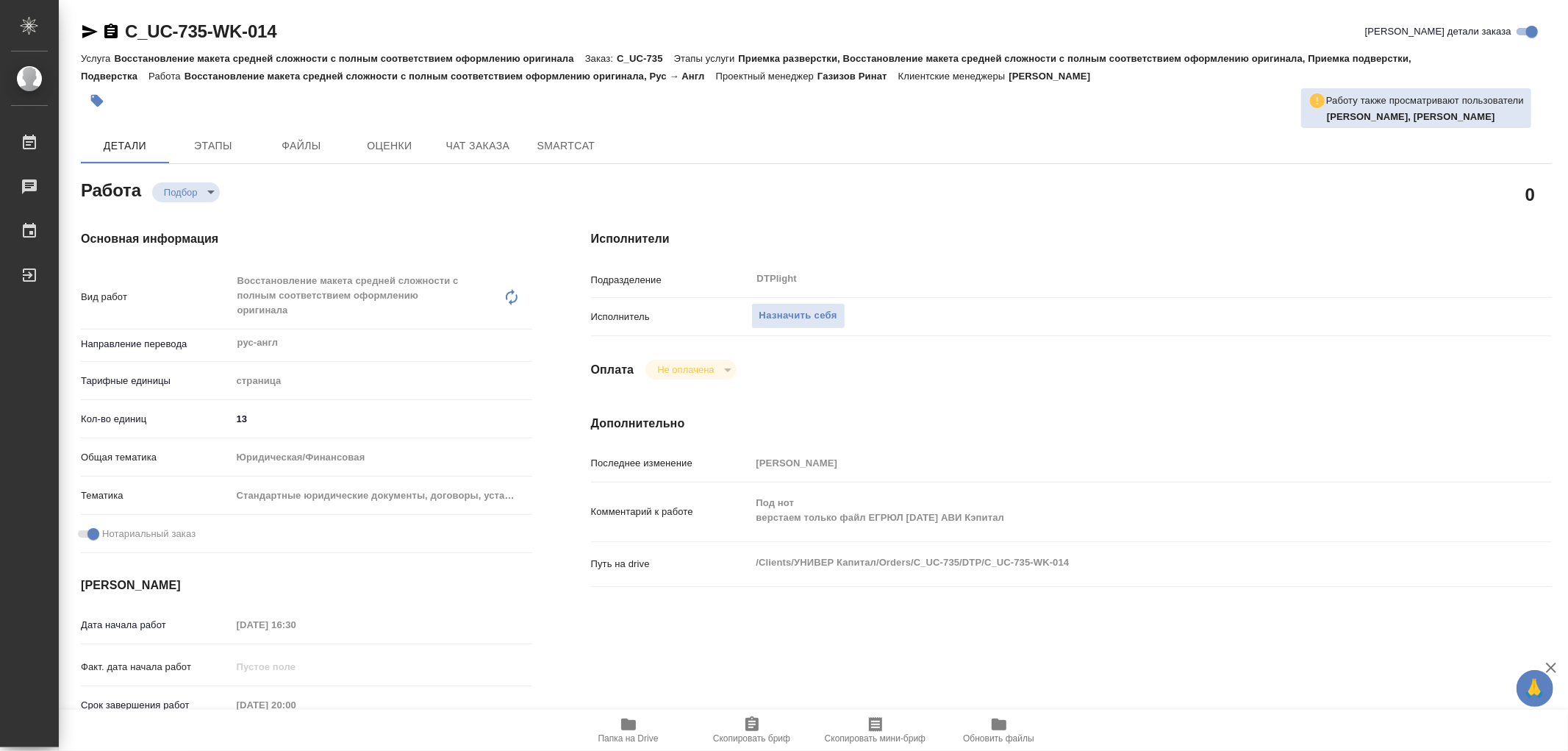
click at [633, 723] on icon "button" at bounding box center [629, 724] width 15 height 12
type textarea "x"
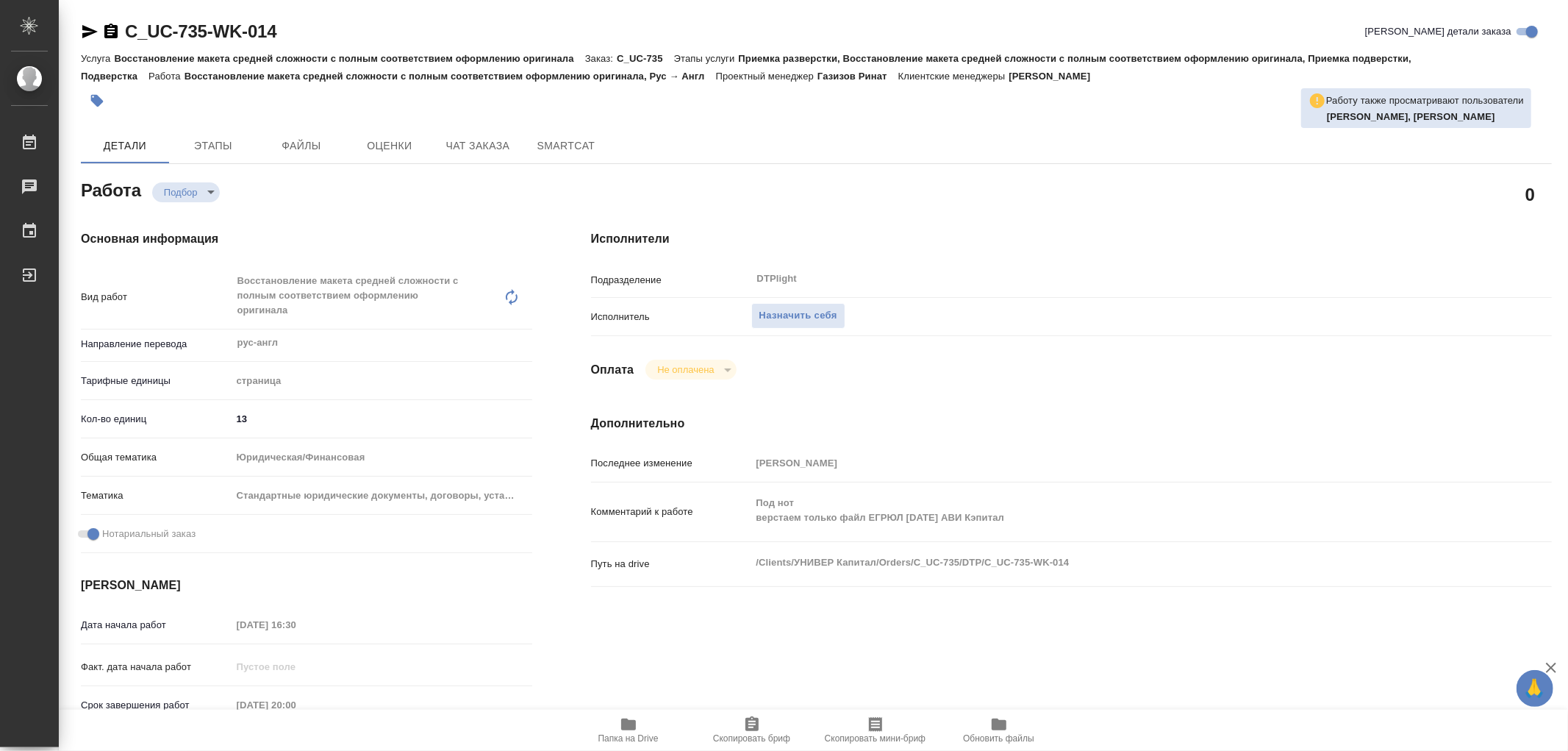
type textarea "x"
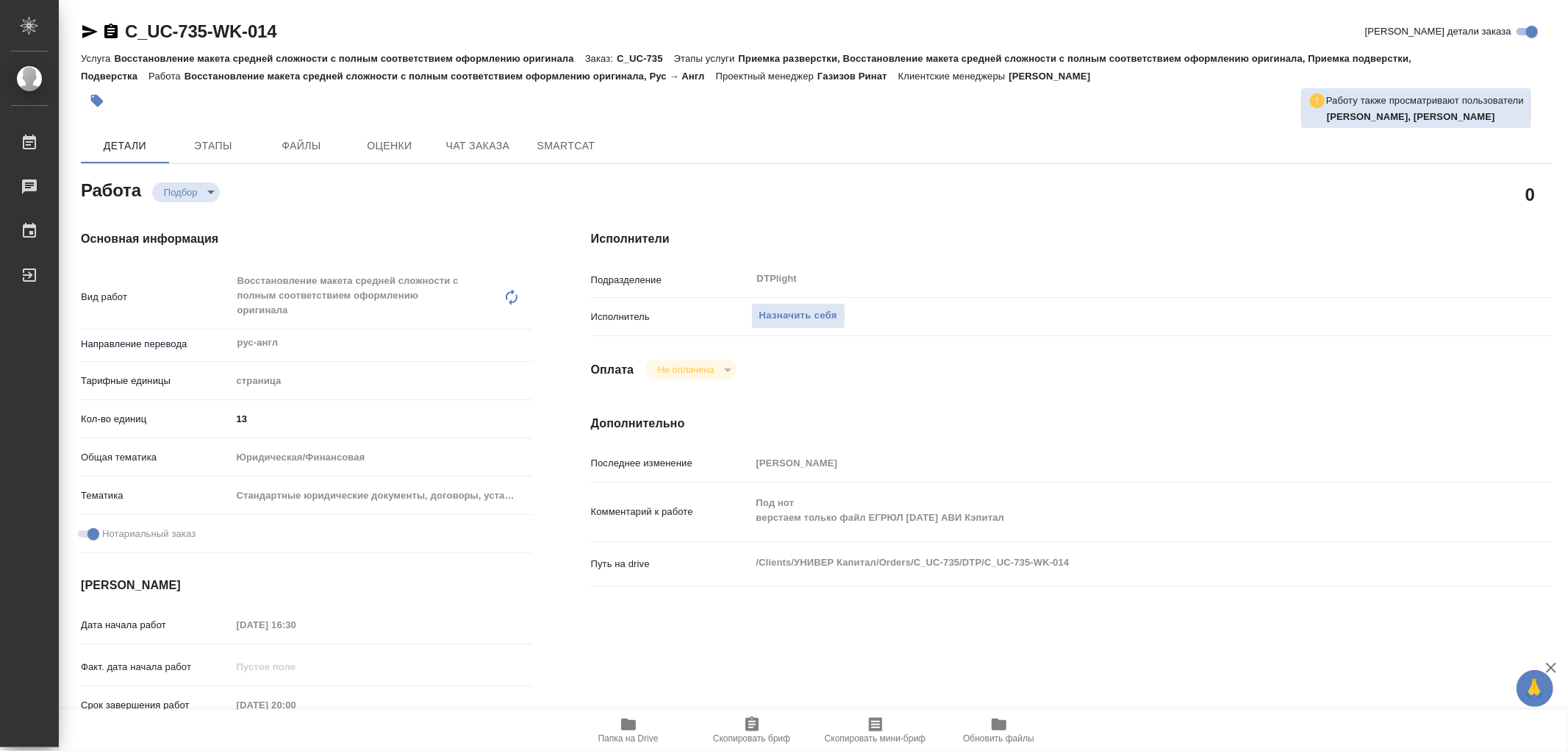
type textarea "x"
click at [802, 303] on button "Назначить себя" at bounding box center [798, 316] width 94 height 26
type textarea "x"
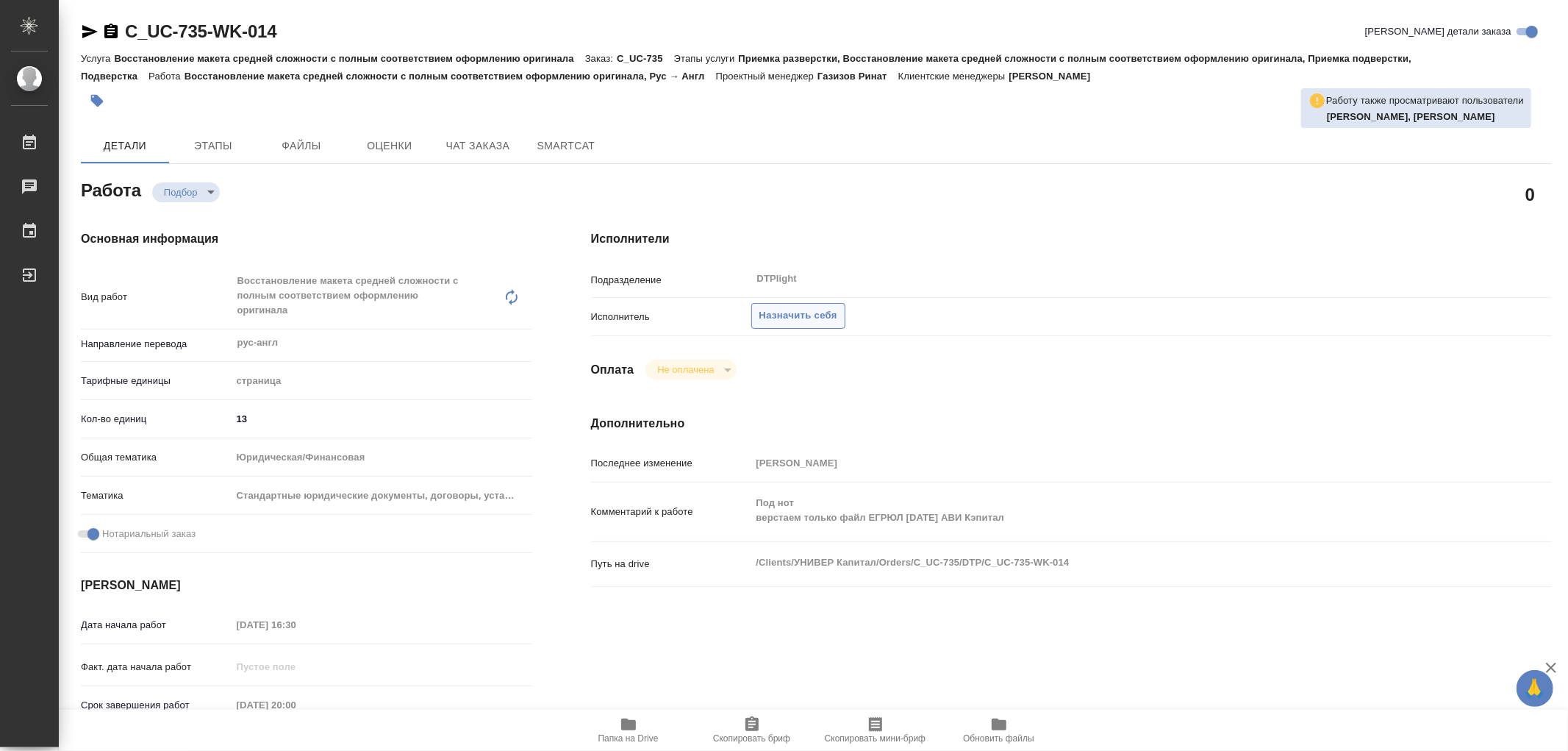
type textarea "x"
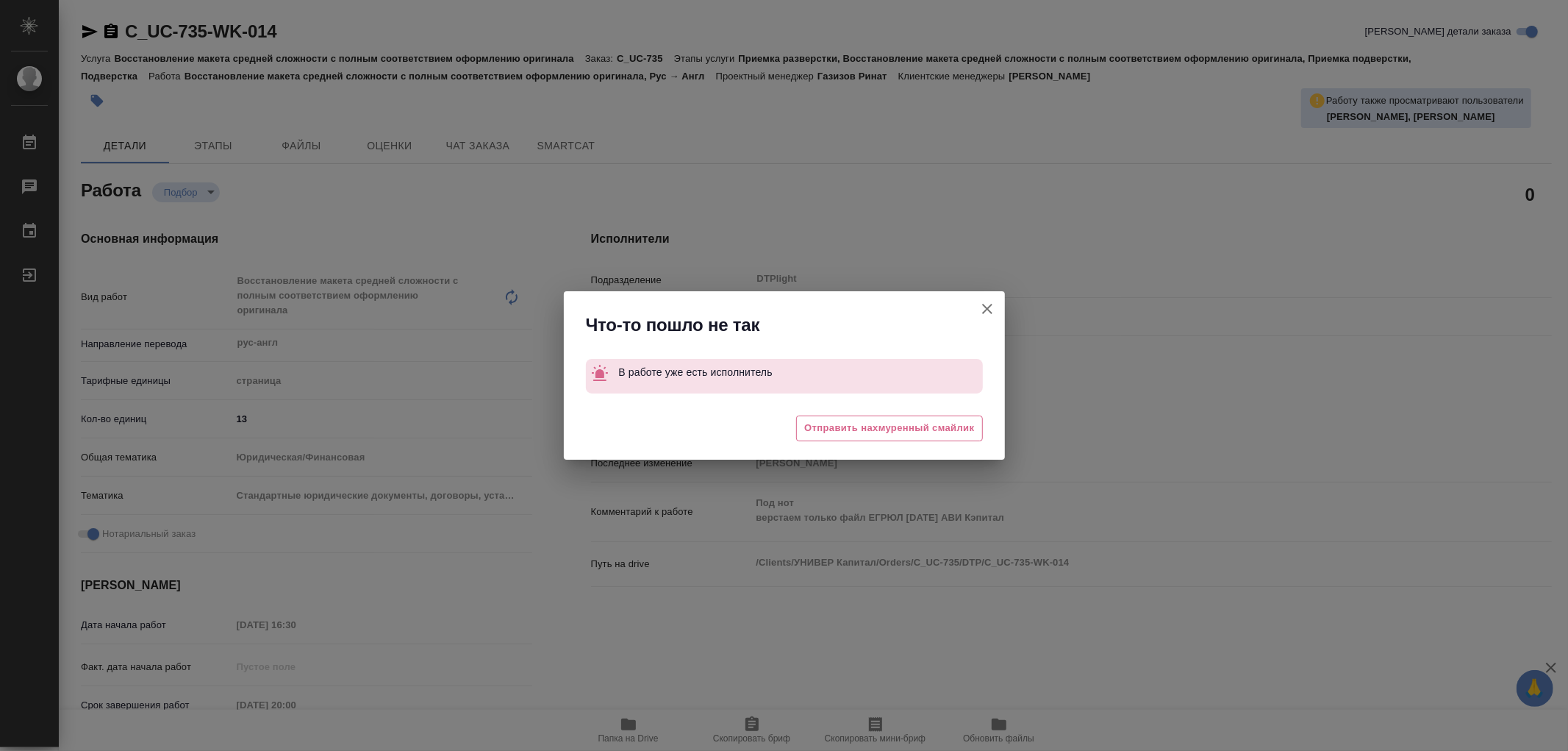
click at [990, 307] on icon "button" at bounding box center [987, 308] width 18 height 18
type textarea "x"
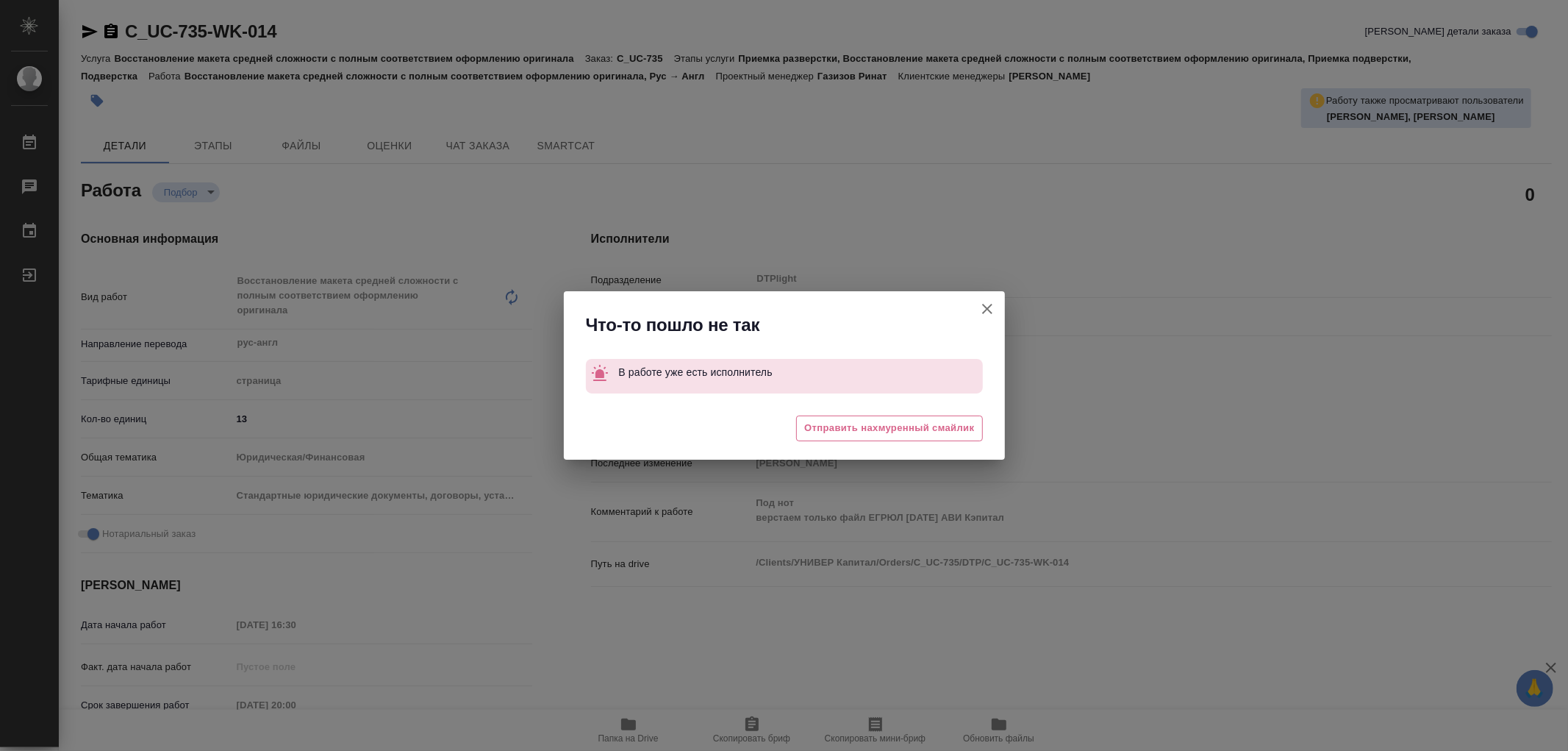
type textarea "x"
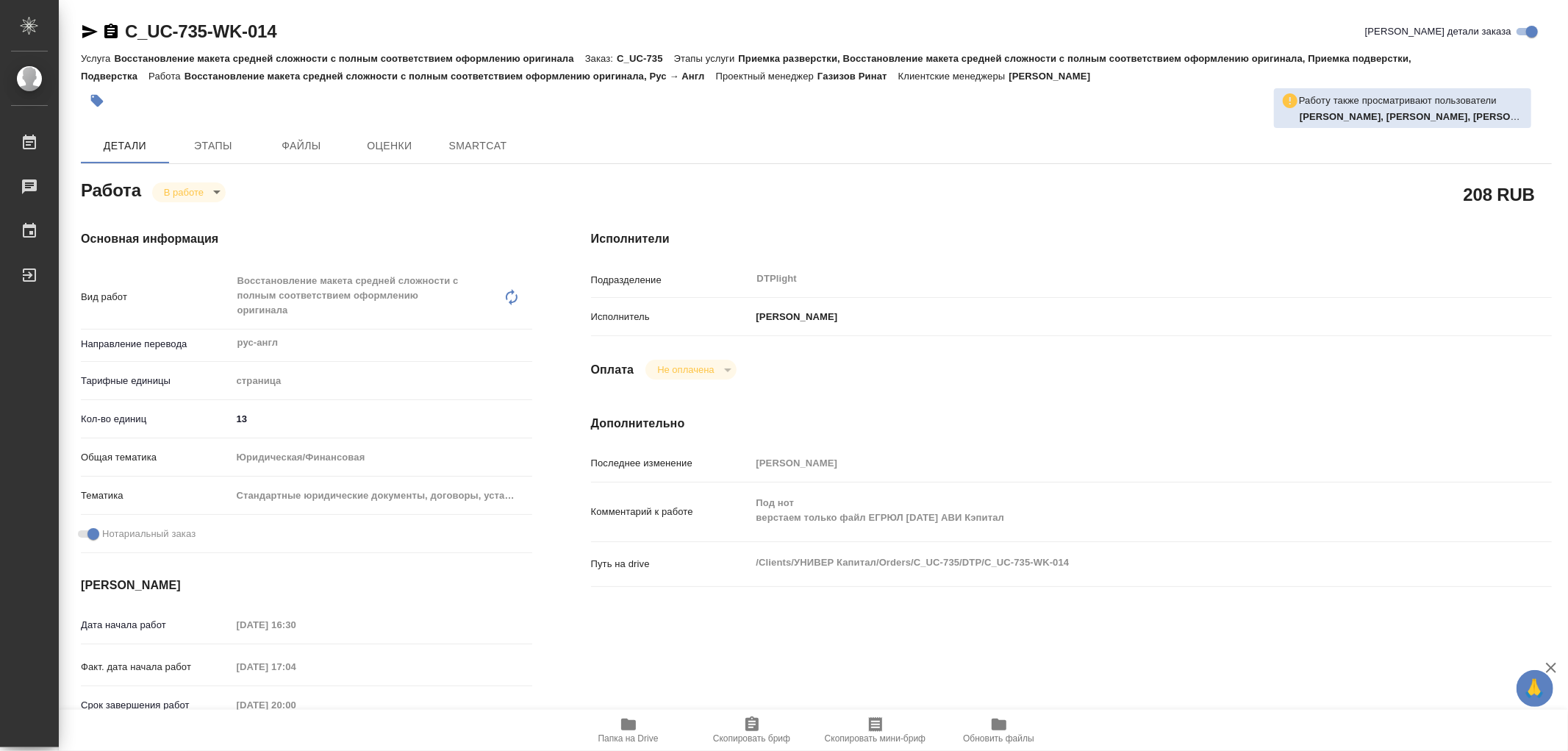
type textarea "x"
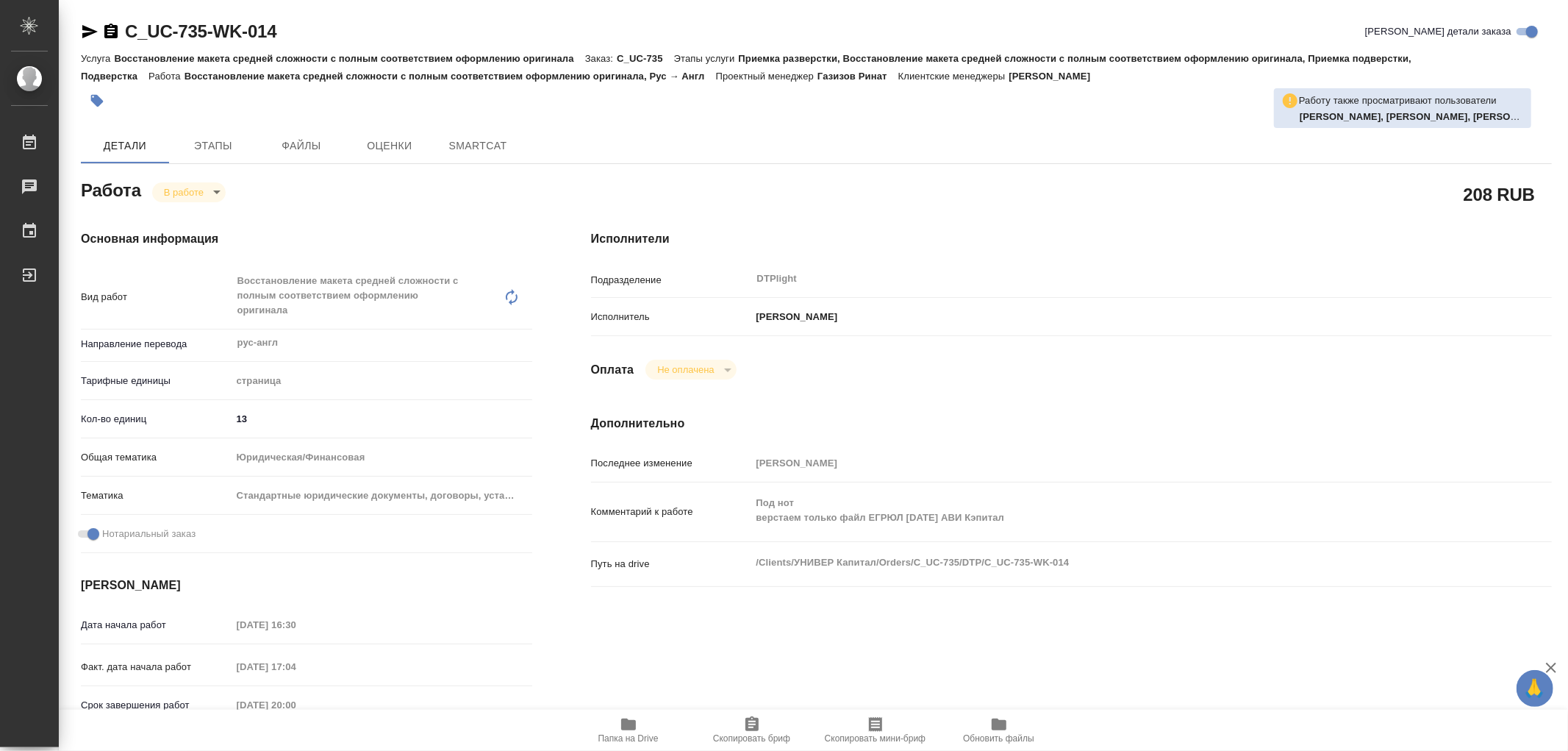
type textarea "x"
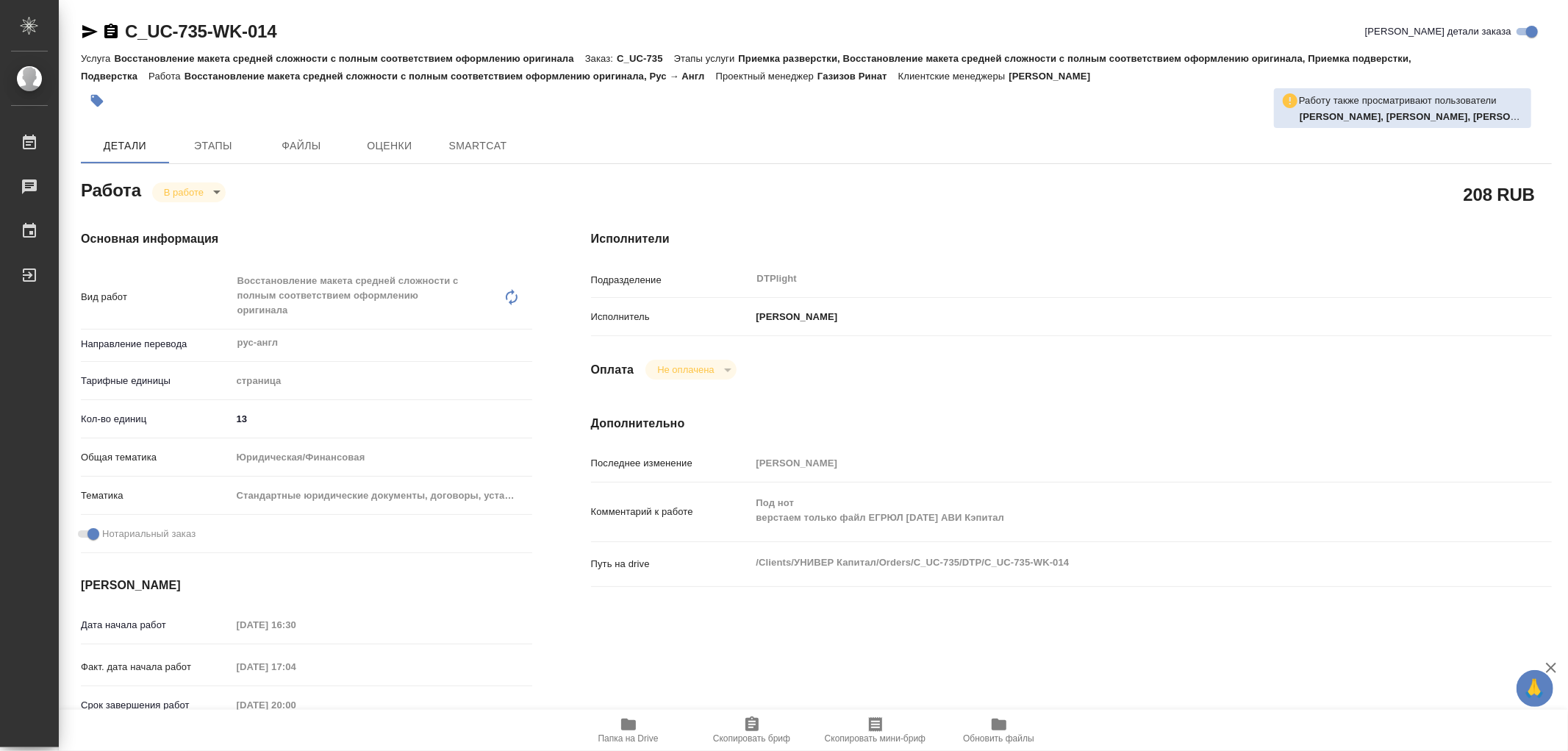
type textarea "x"
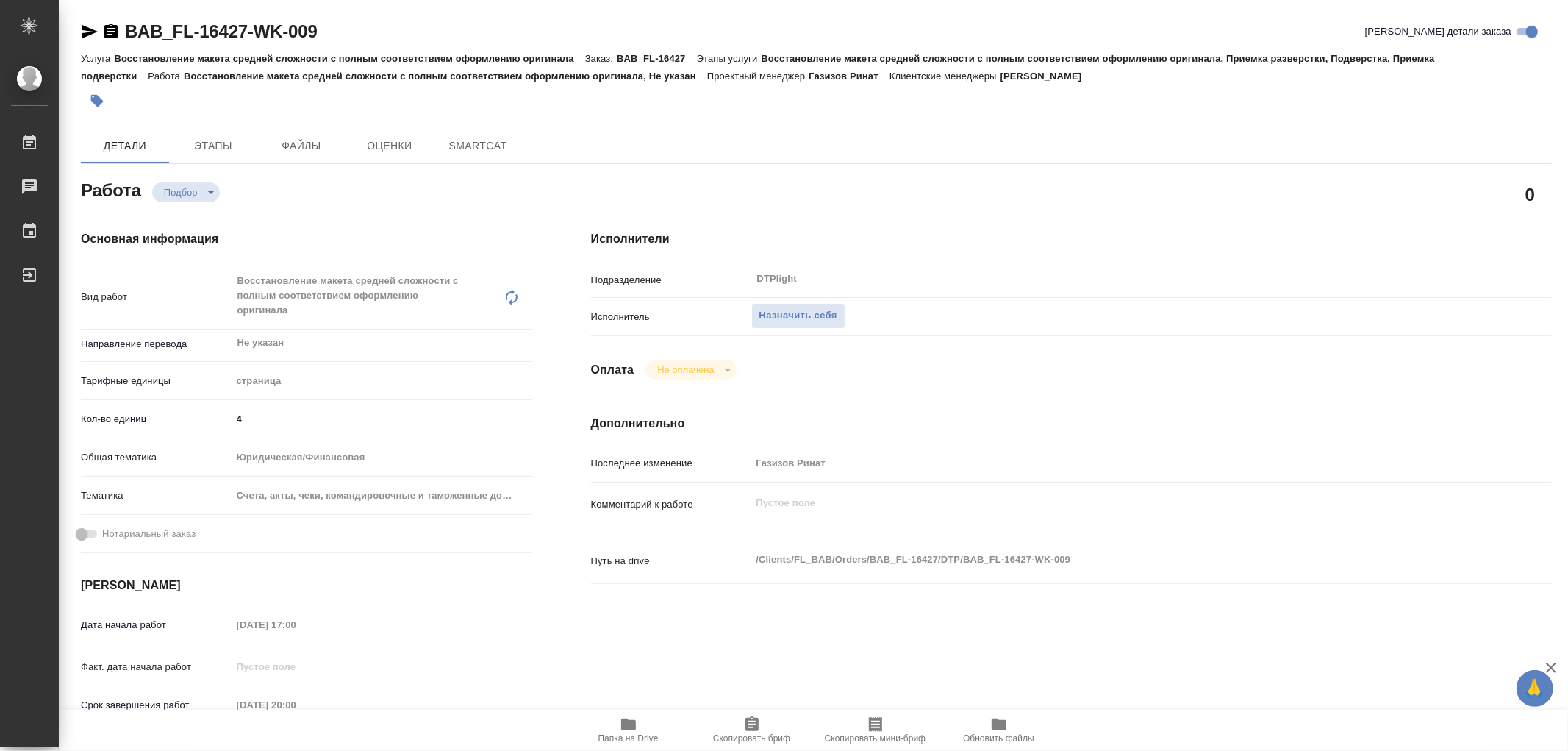
type textarea "x"
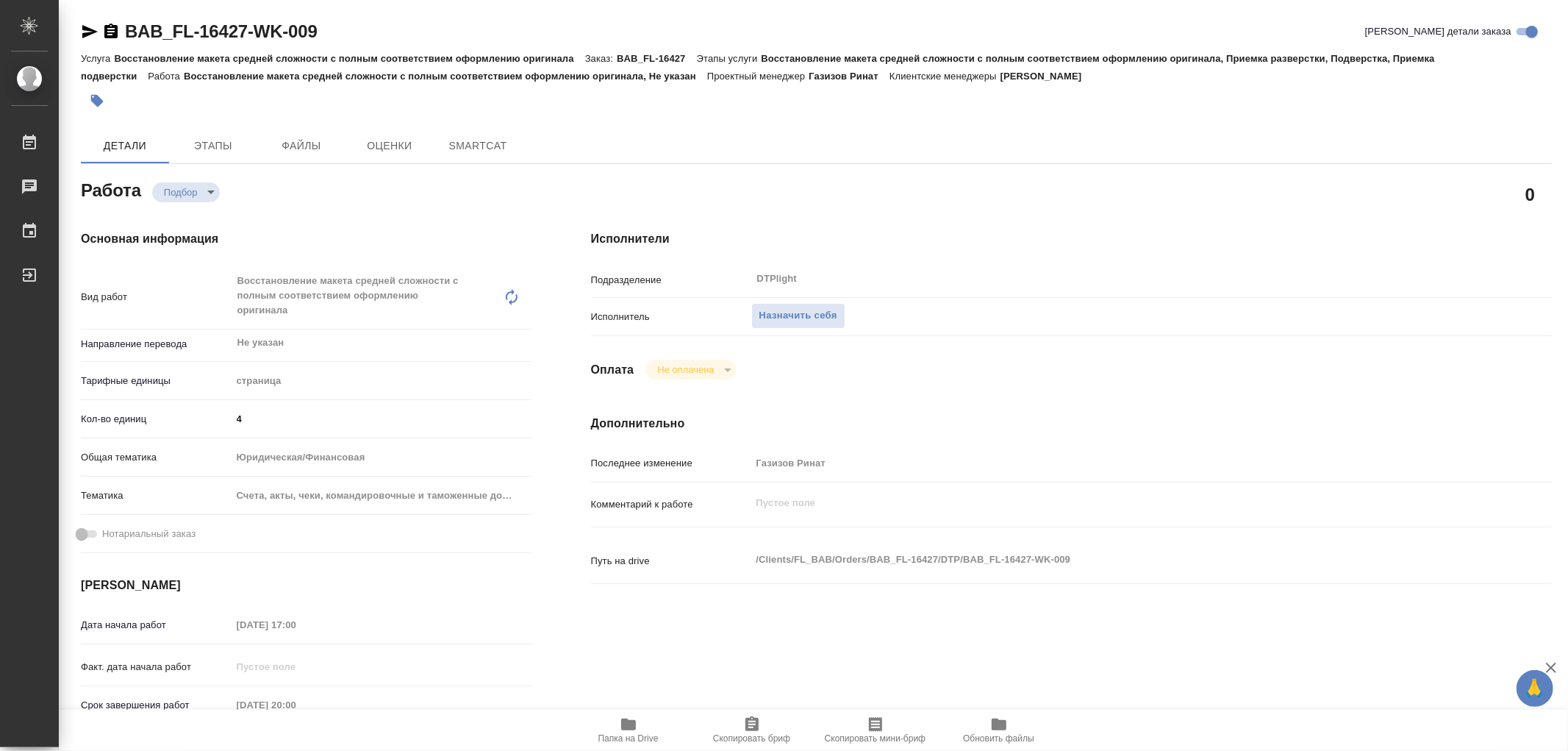
type textarea "x"
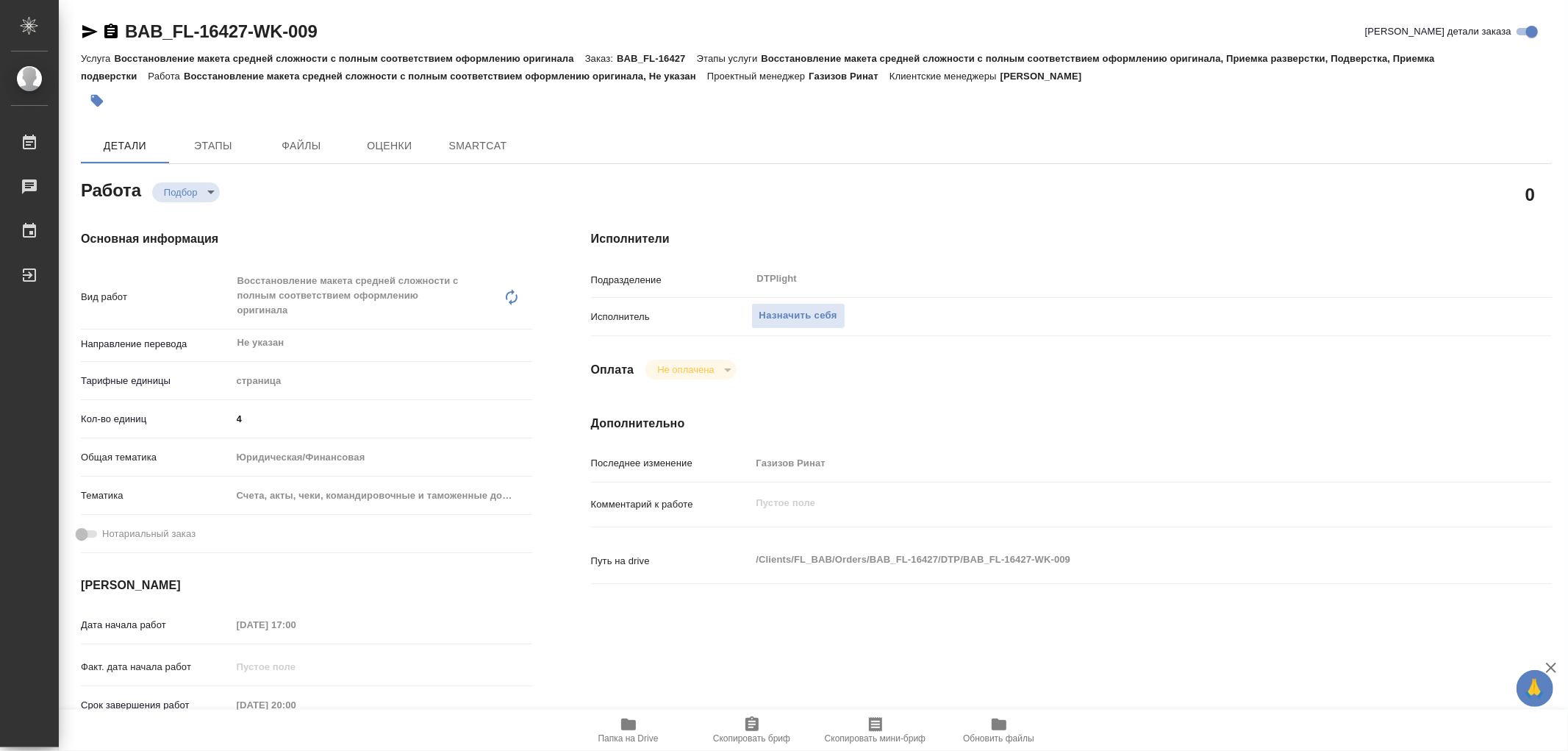
type textarea "x"
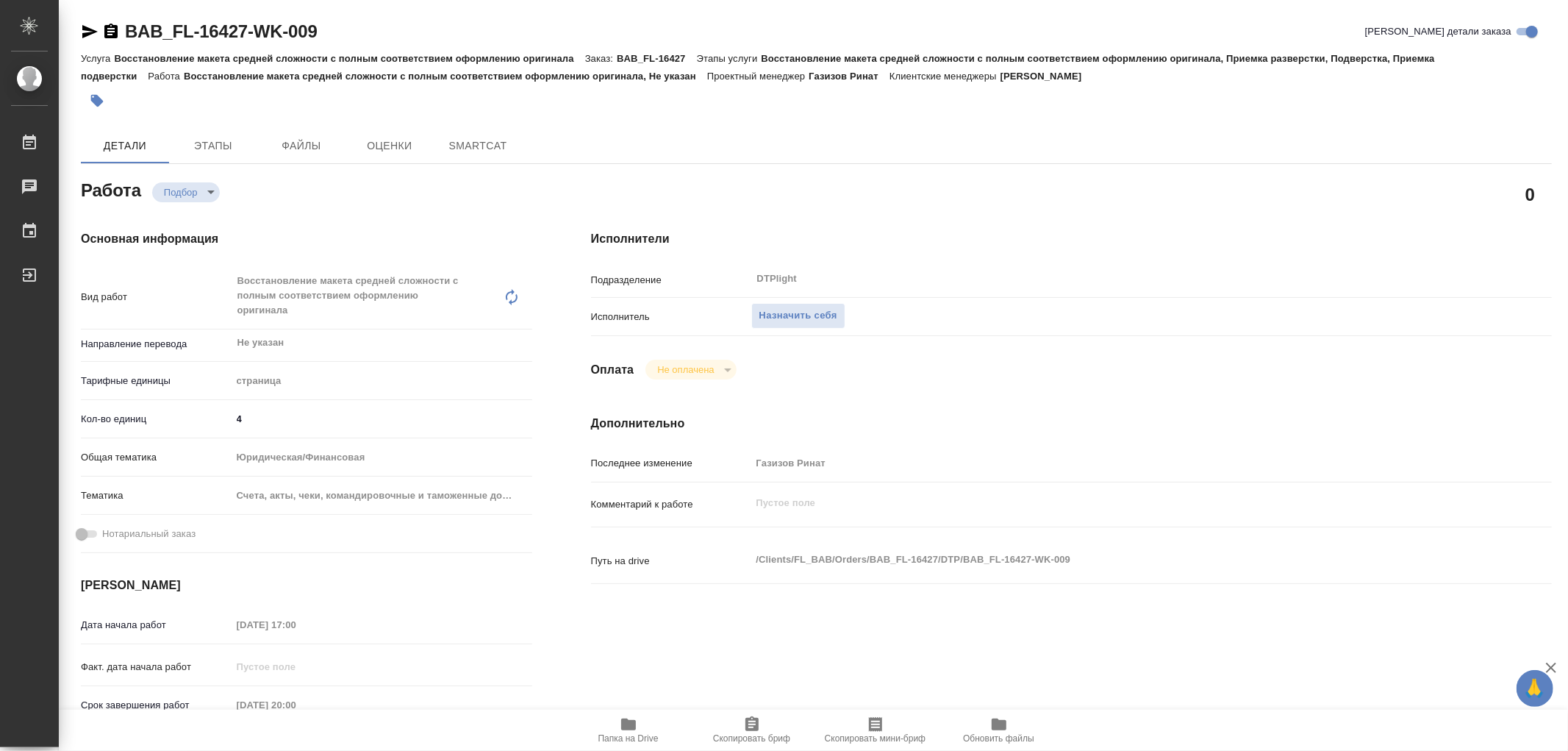
type textarea "x"
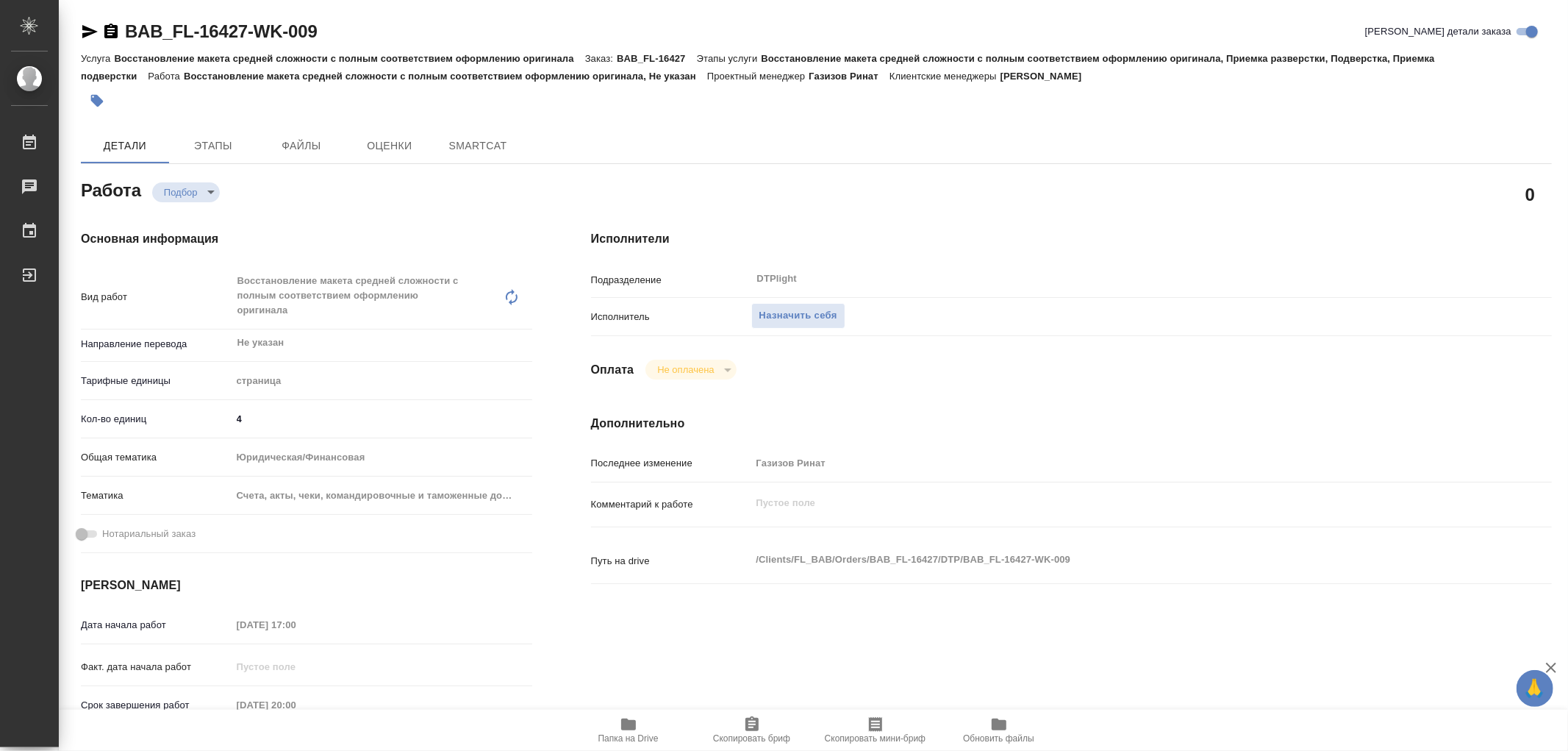
type textarea "x"
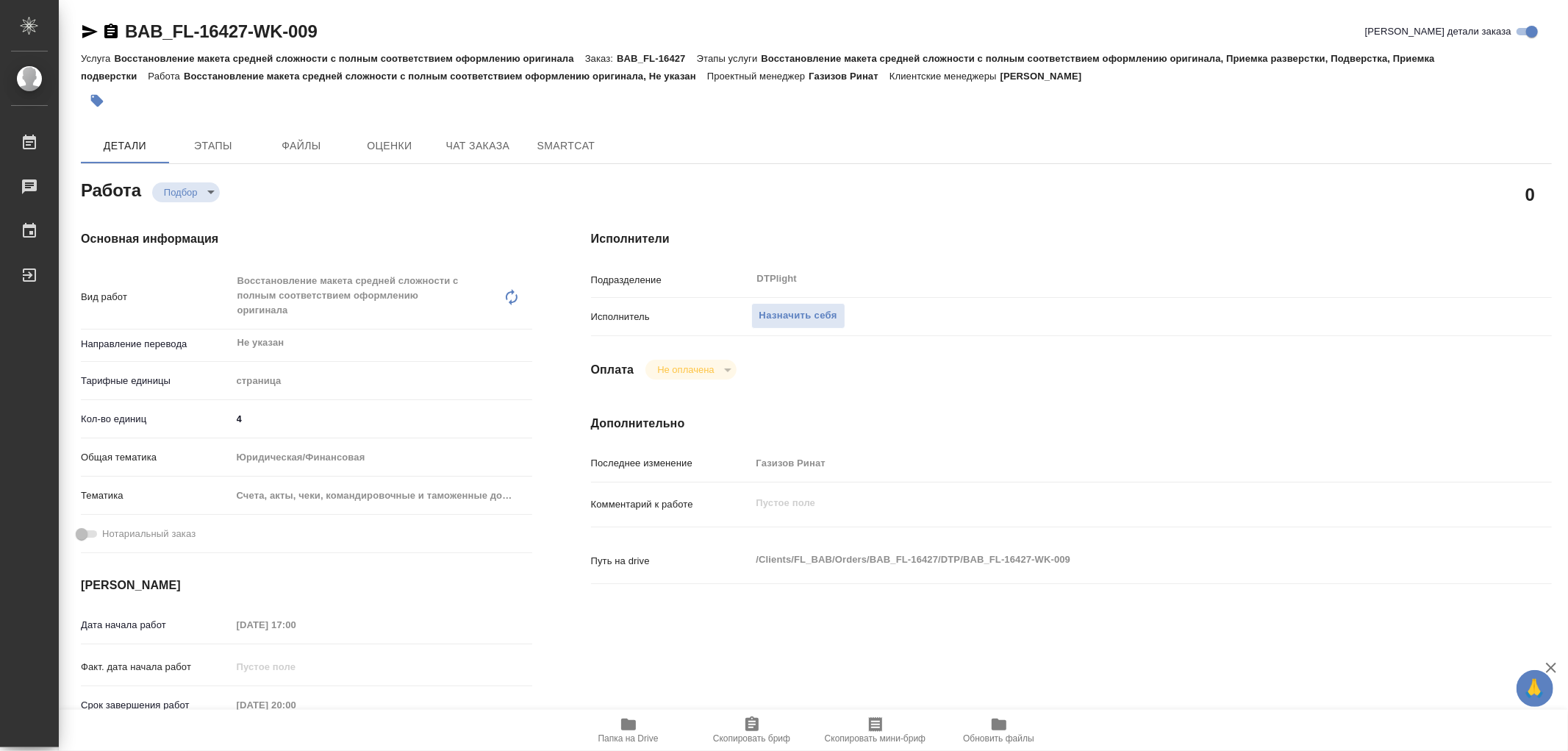
type textarea "x"
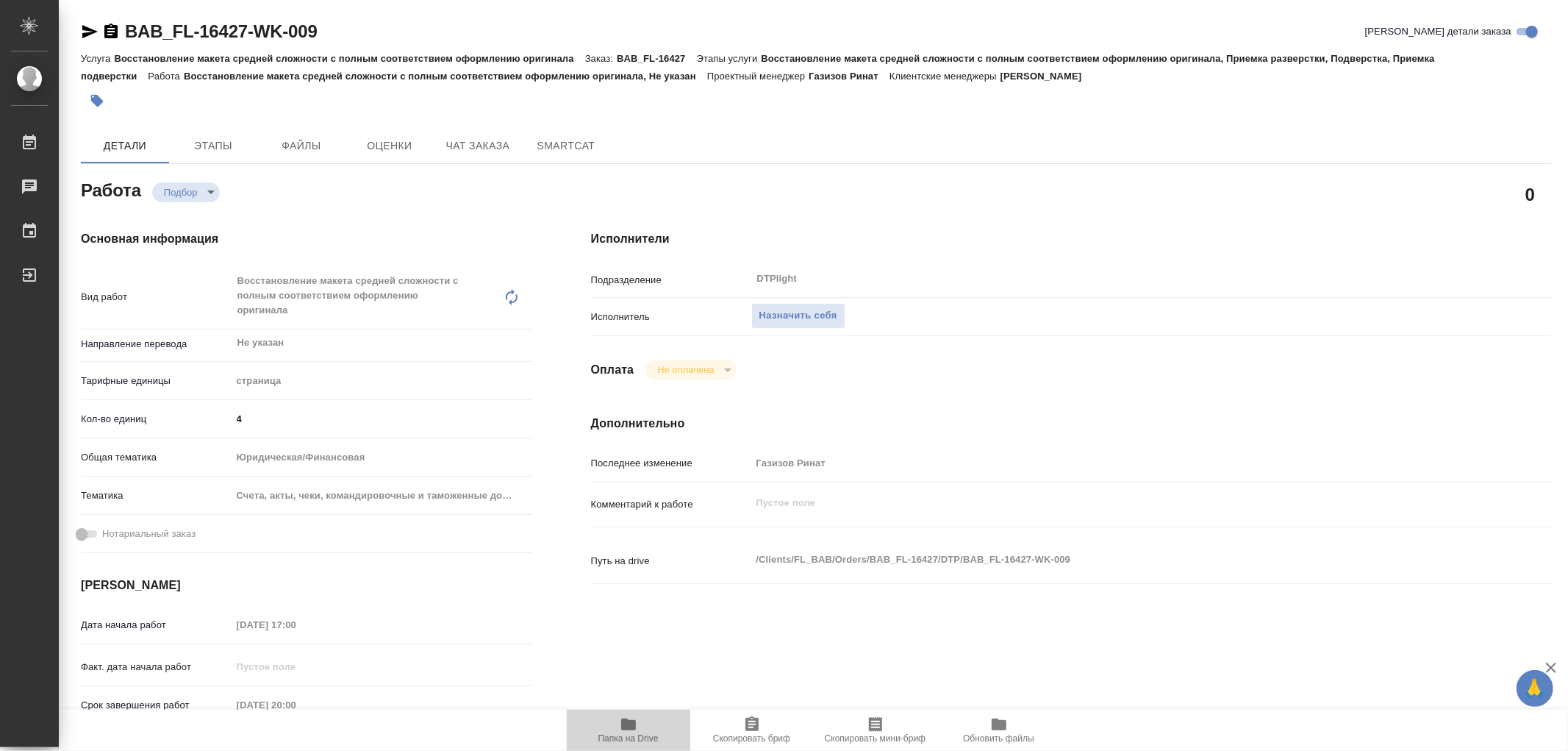
click at [623, 725] on icon "button" at bounding box center [629, 724] width 15 height 12
type textarea "x"
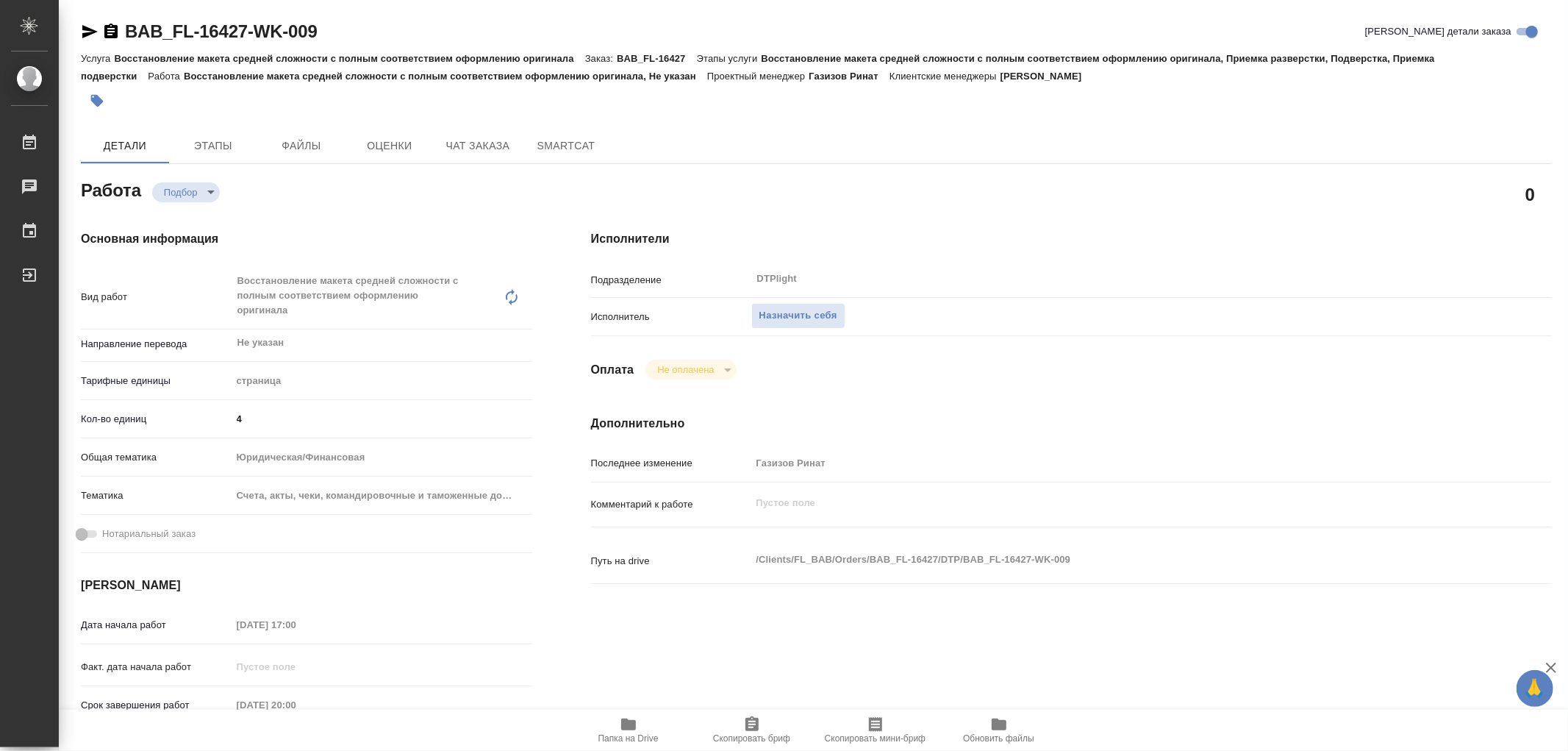
type textarea "x"
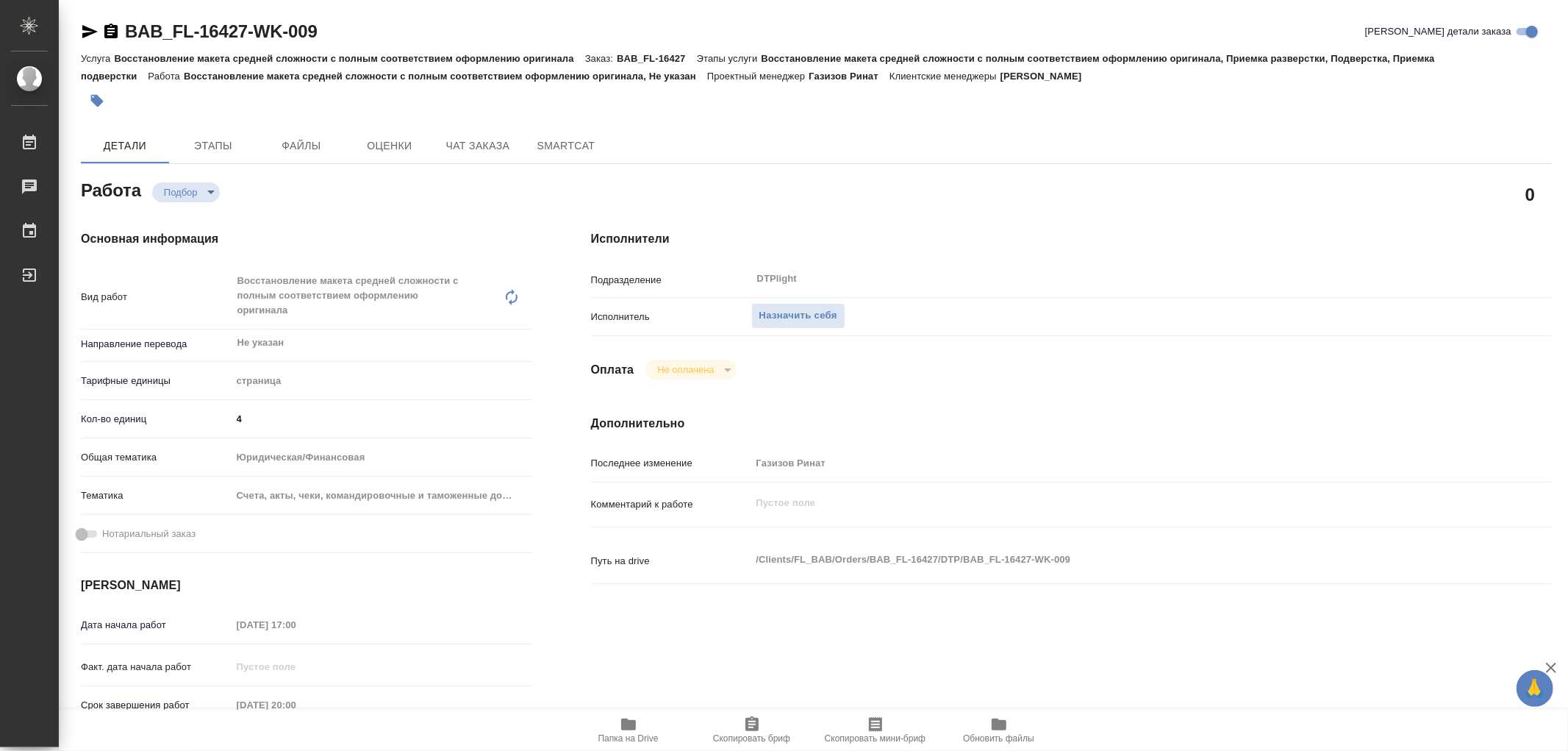
type textarea "x"
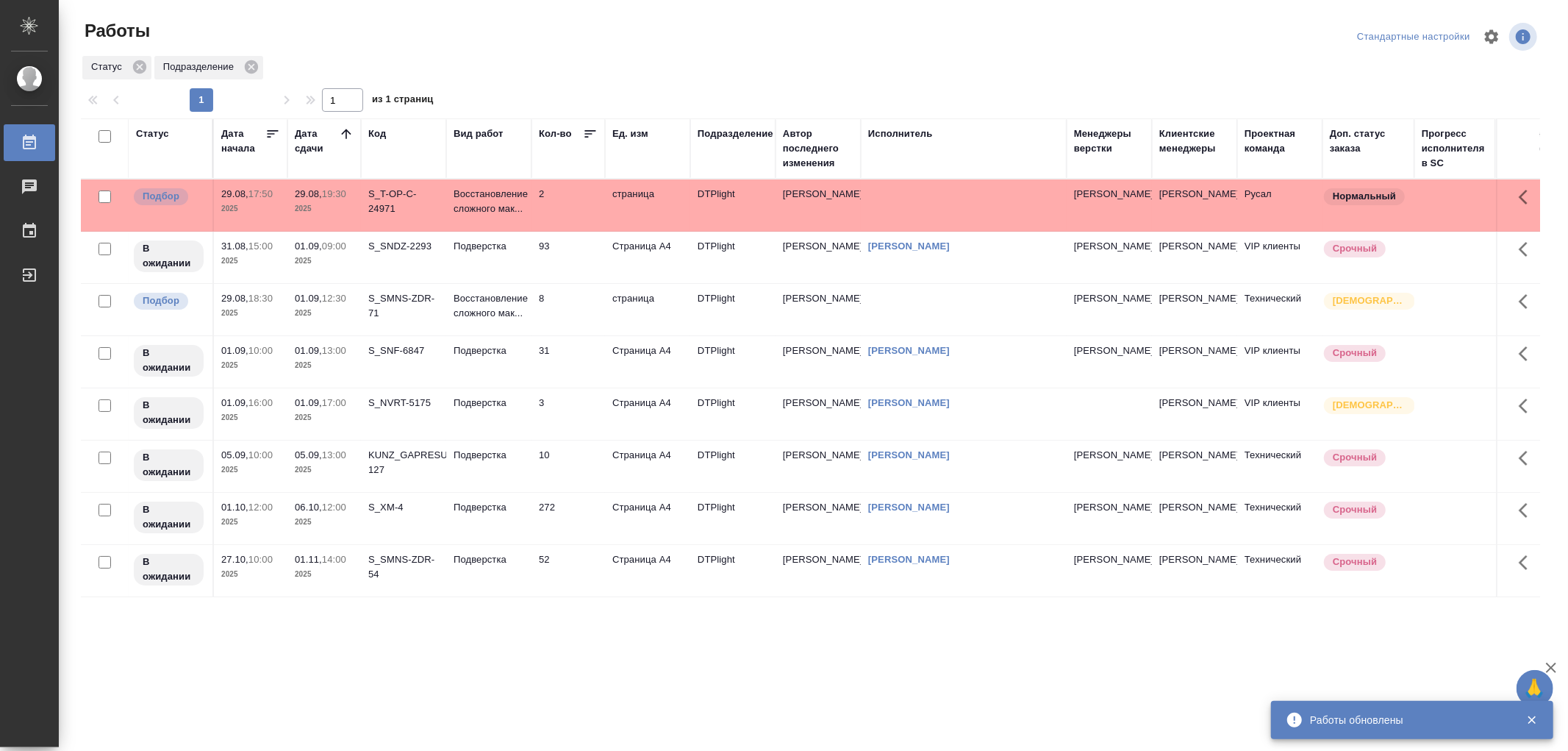
click at [485, 231] on td "Подверстка" at bounding box center [488, 206] width 85 height 52
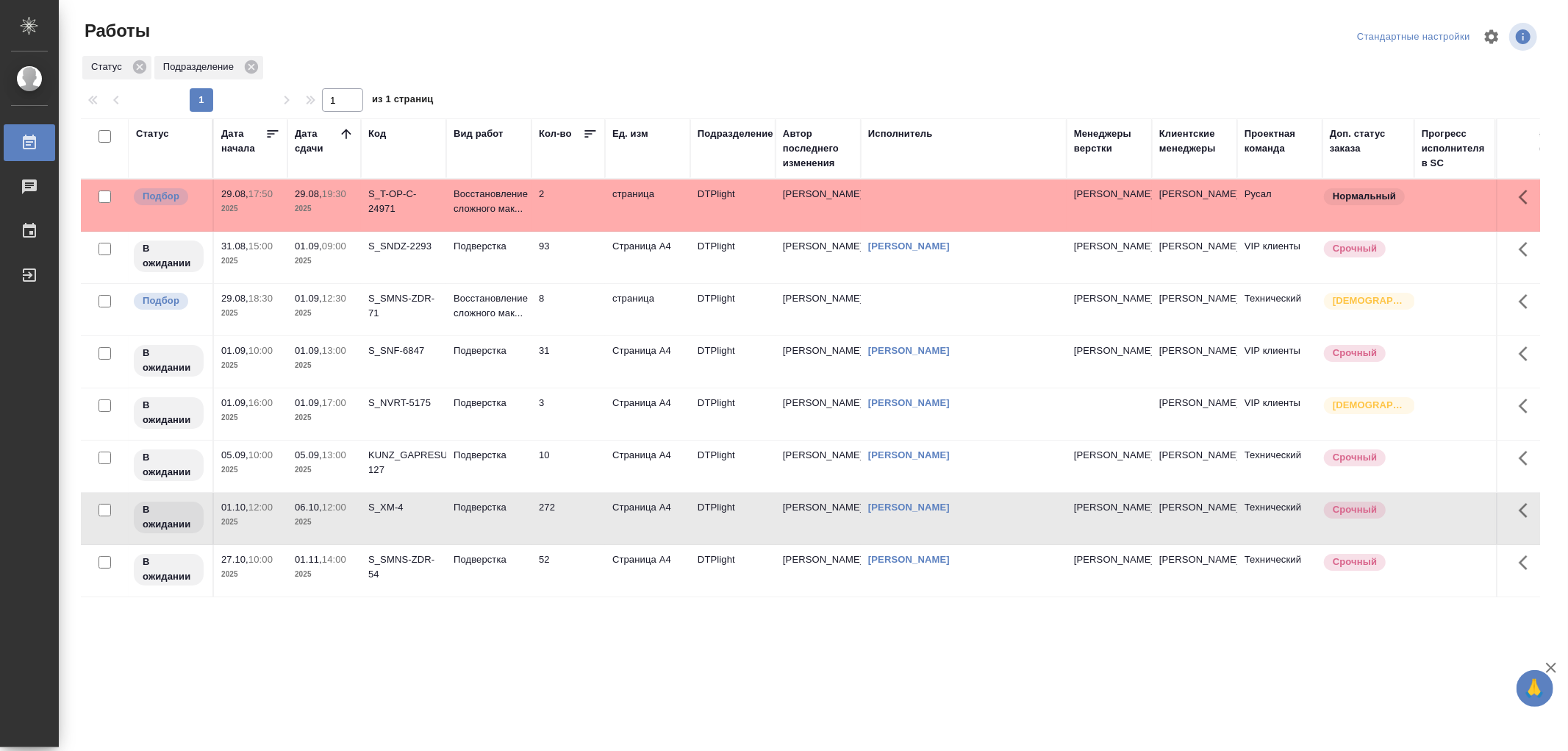
click at [501, 231] on td "Подверстка" at bounding box center [488, 206] width 85 height 52
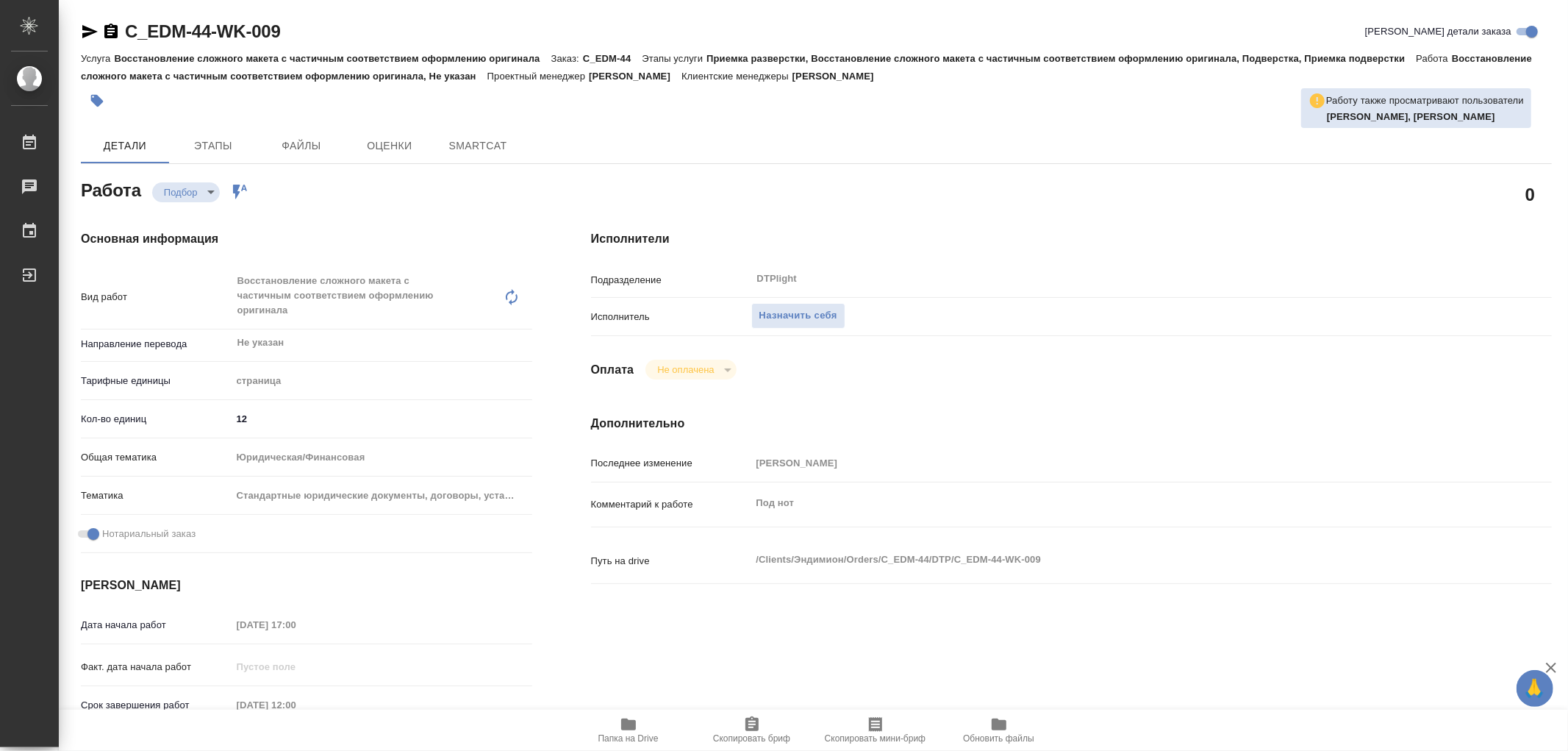
type textarea "x"
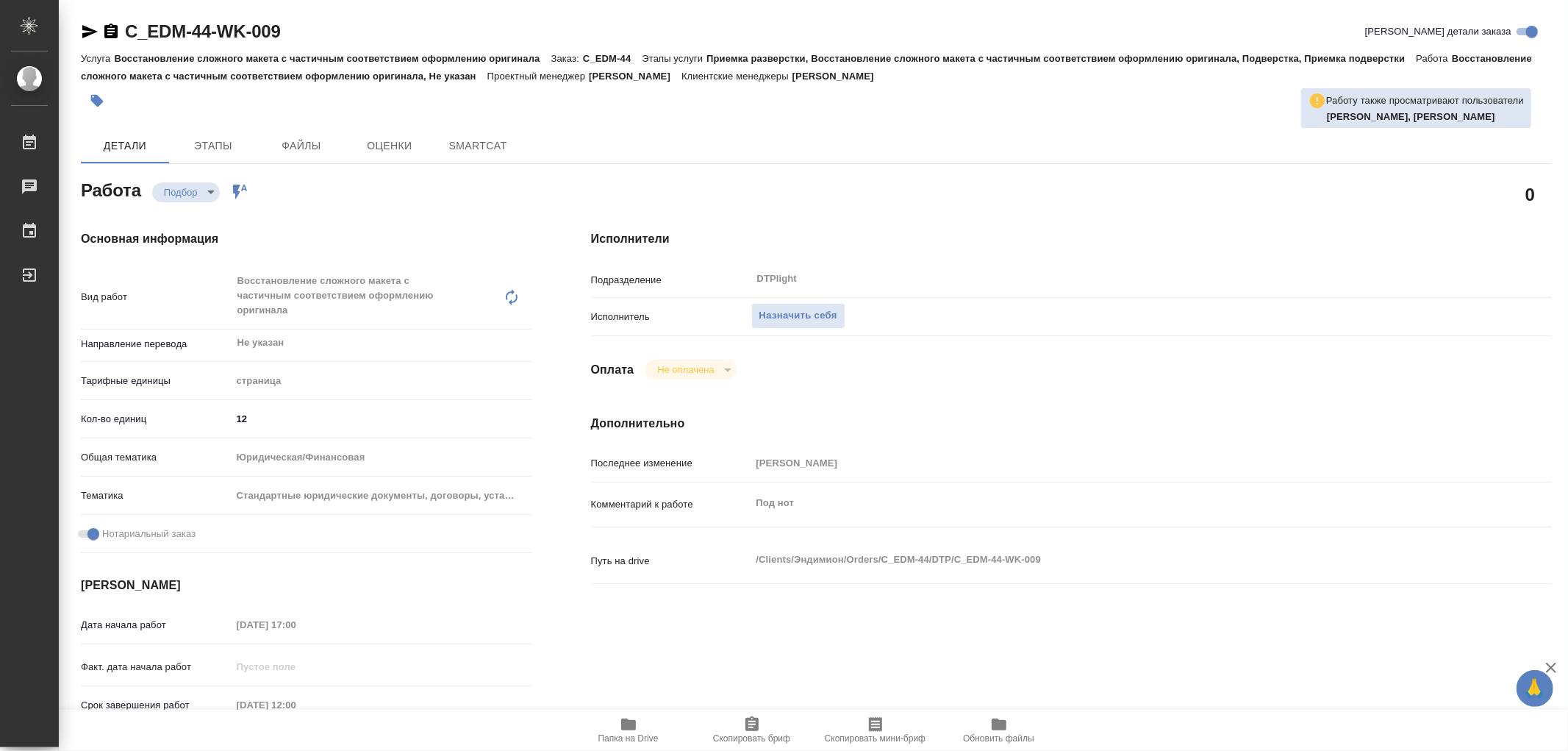
type textarea "x"
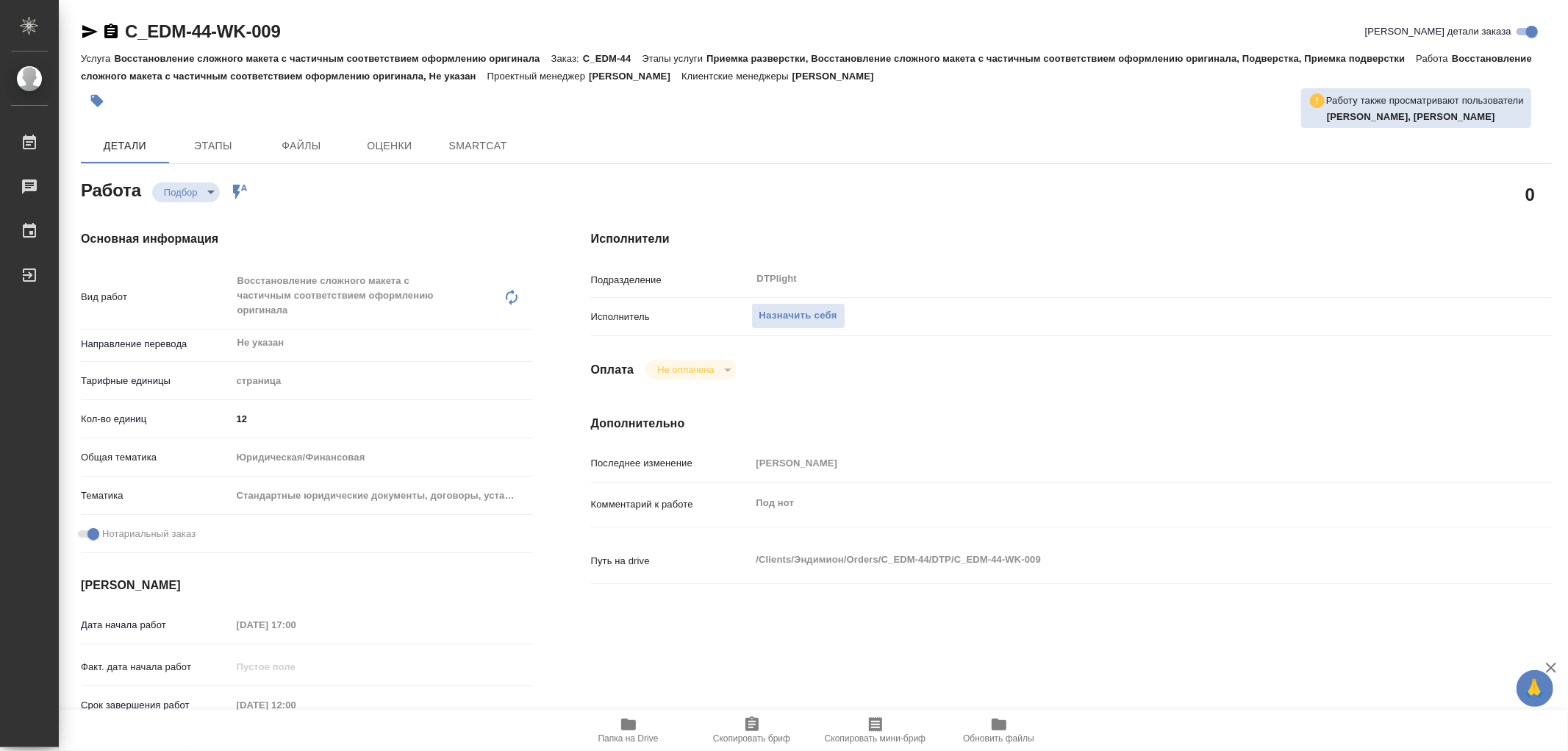
type textarea "x"
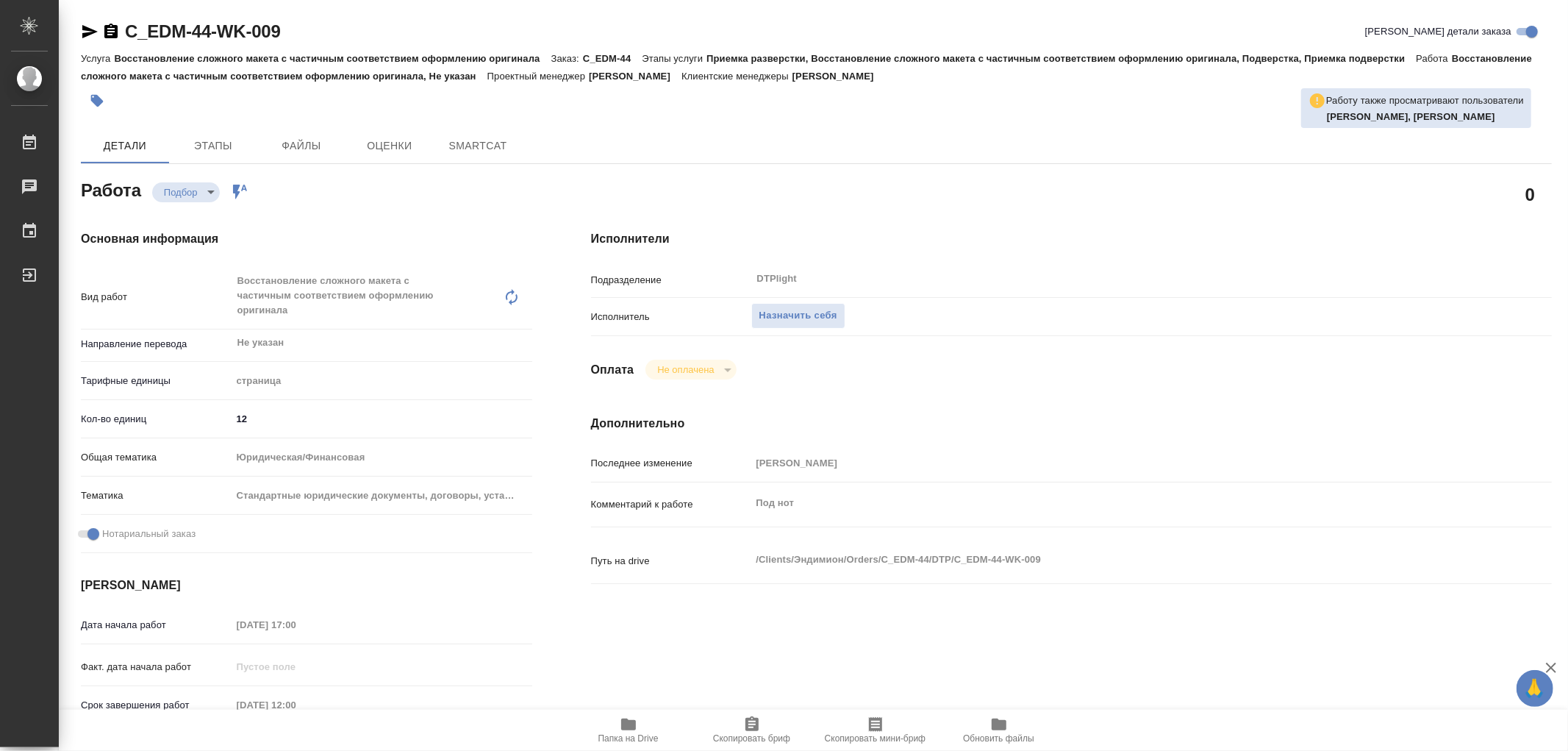
type textarea "x"
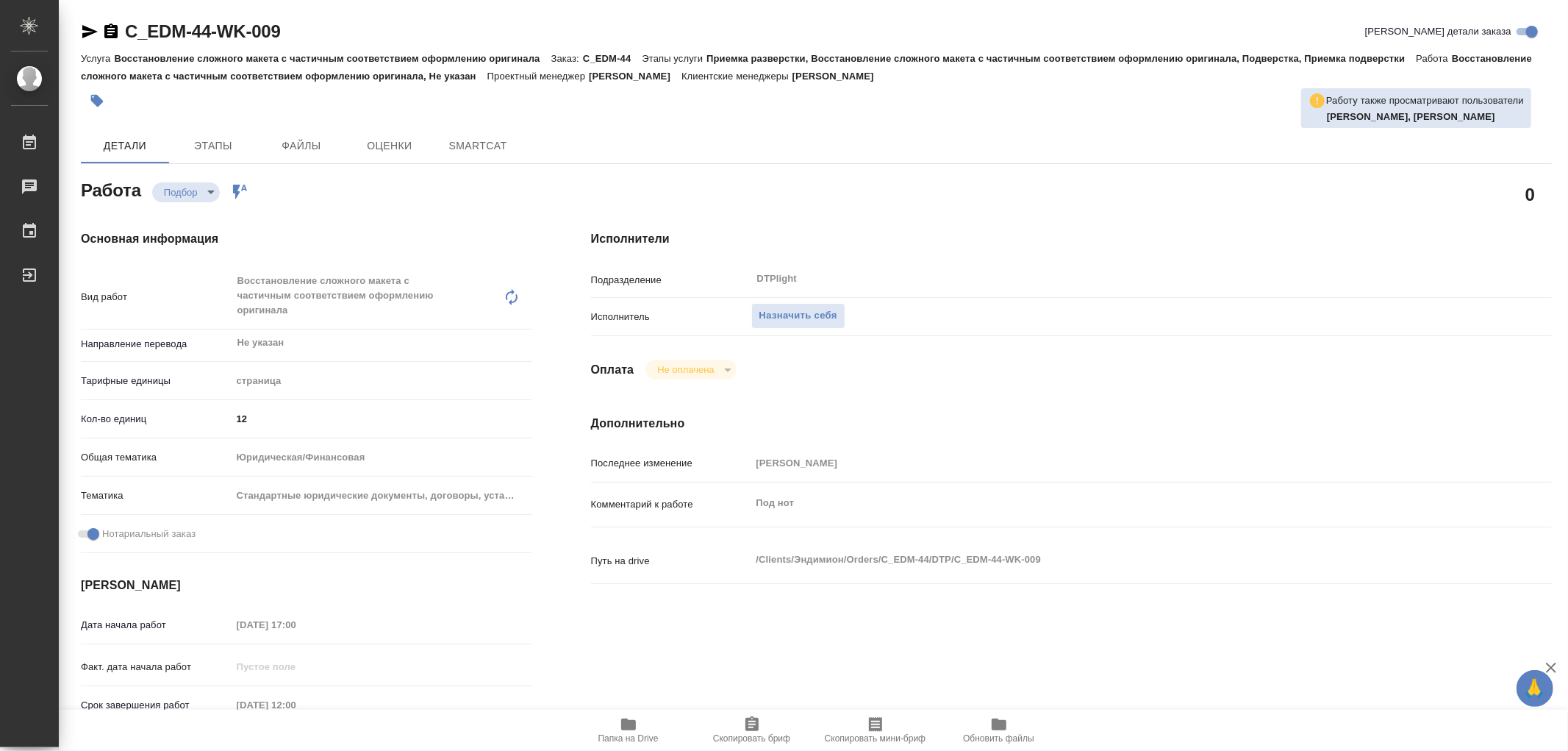
type textarea "x"
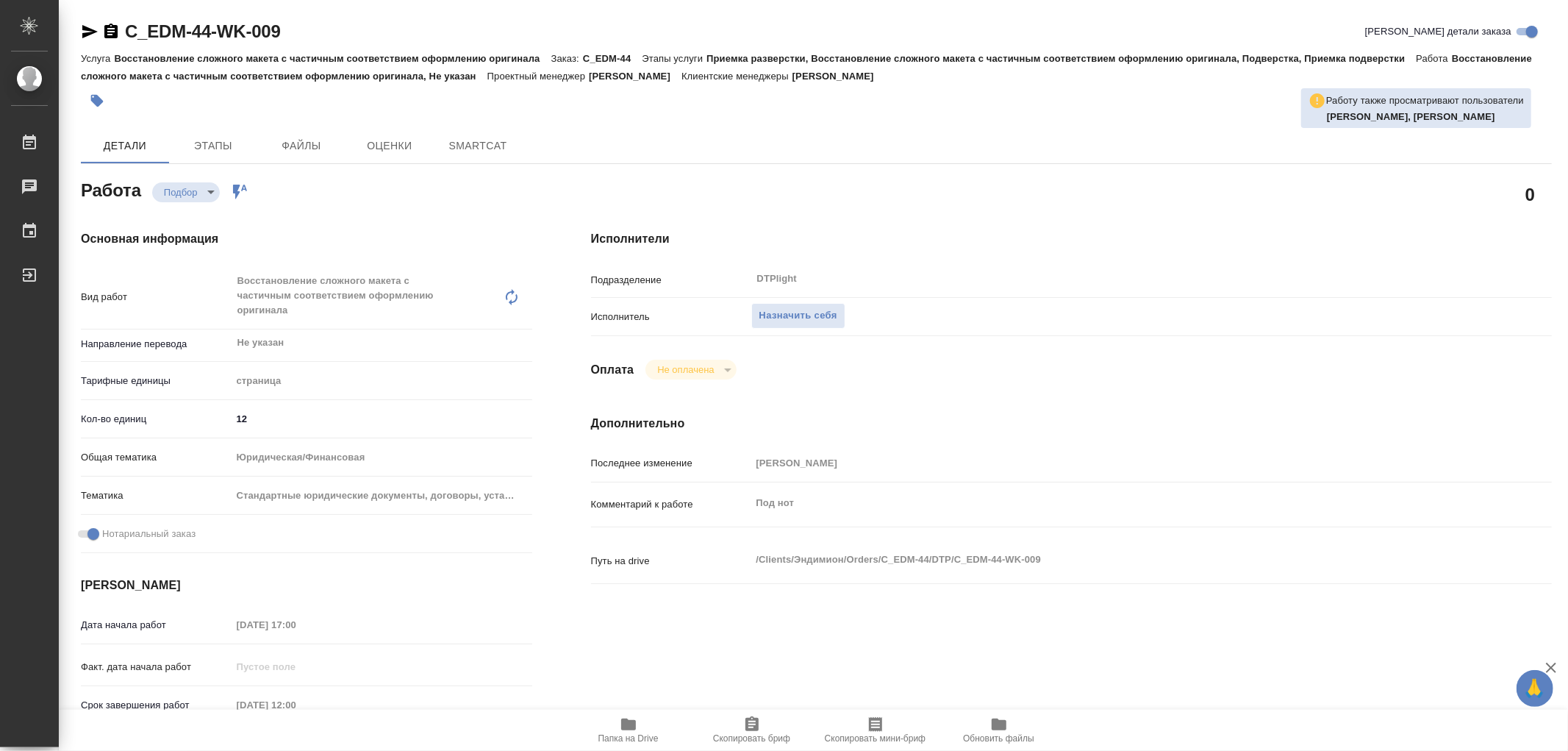
type textarea "x"
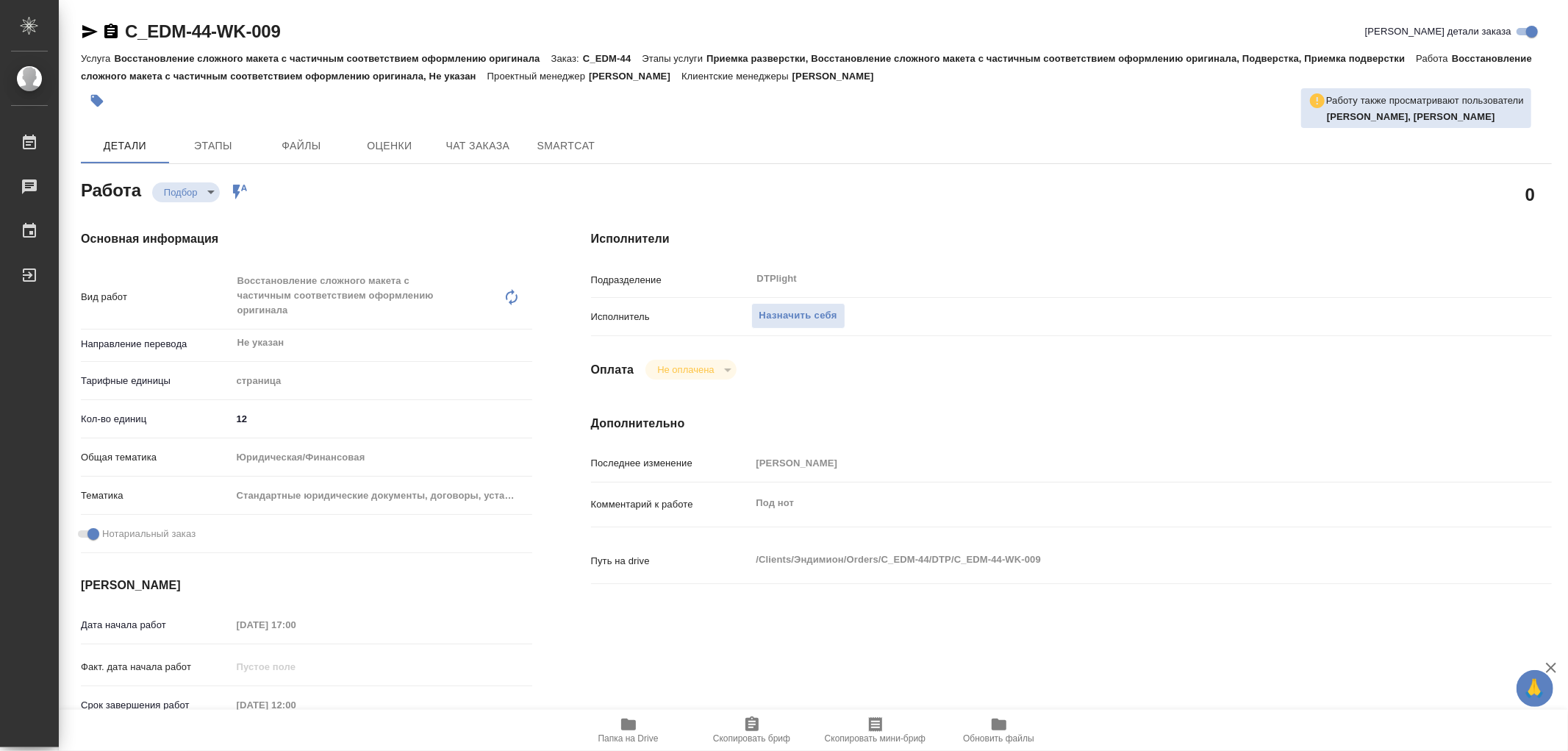
click at [632, 715] on icon "button" at bounding box center [628, 723] width 18 height 18
type textarea "x"
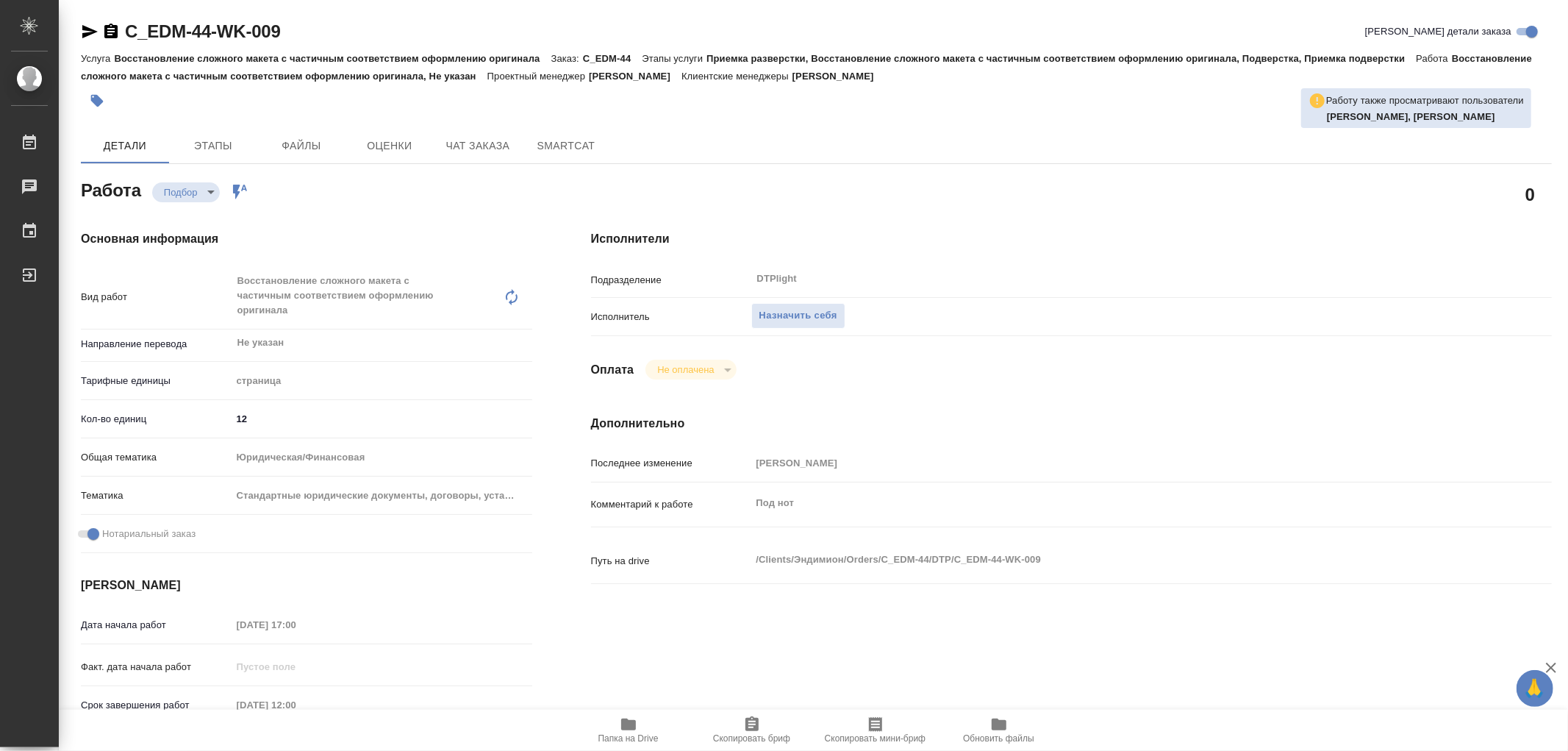
type textarea "x"
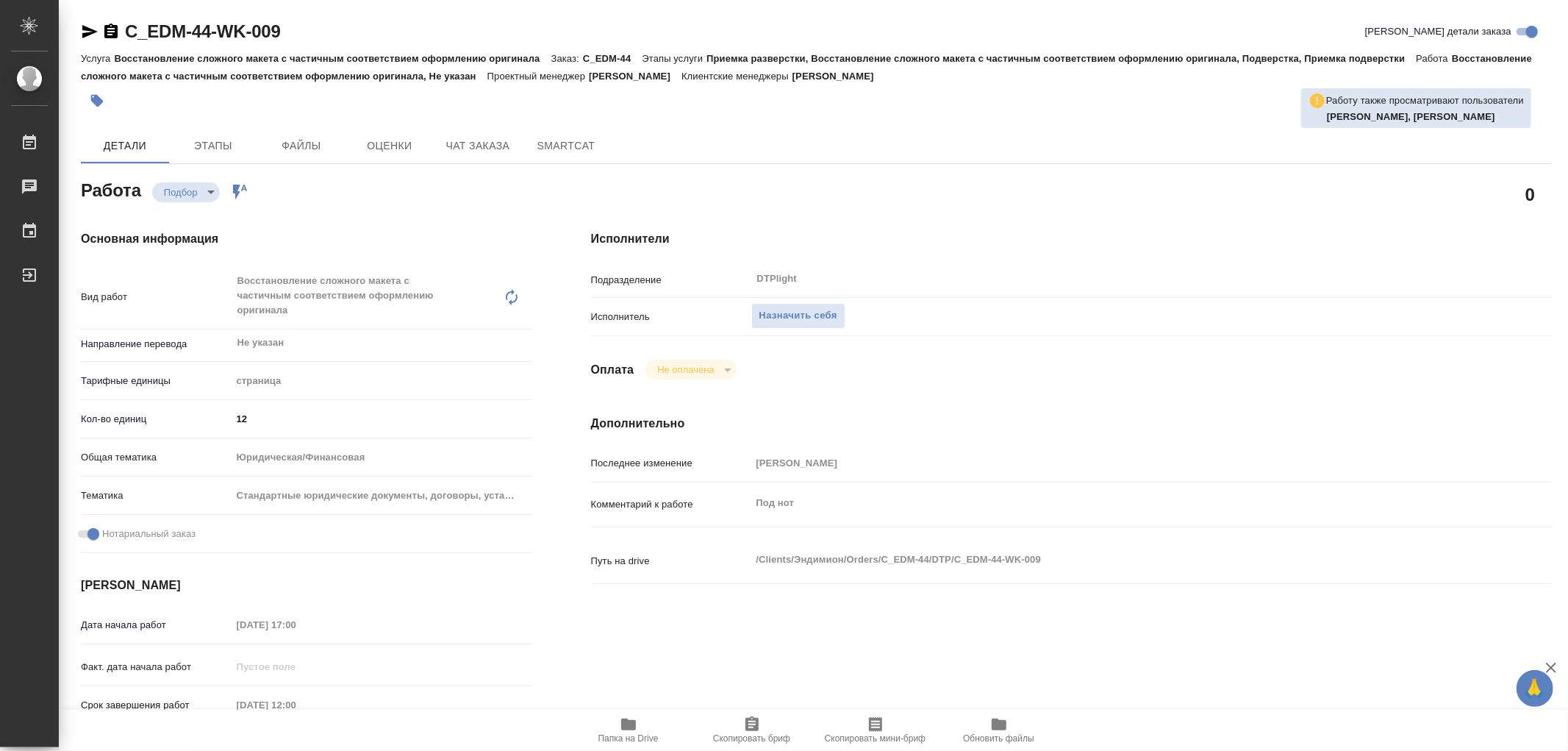
type textarea "x"
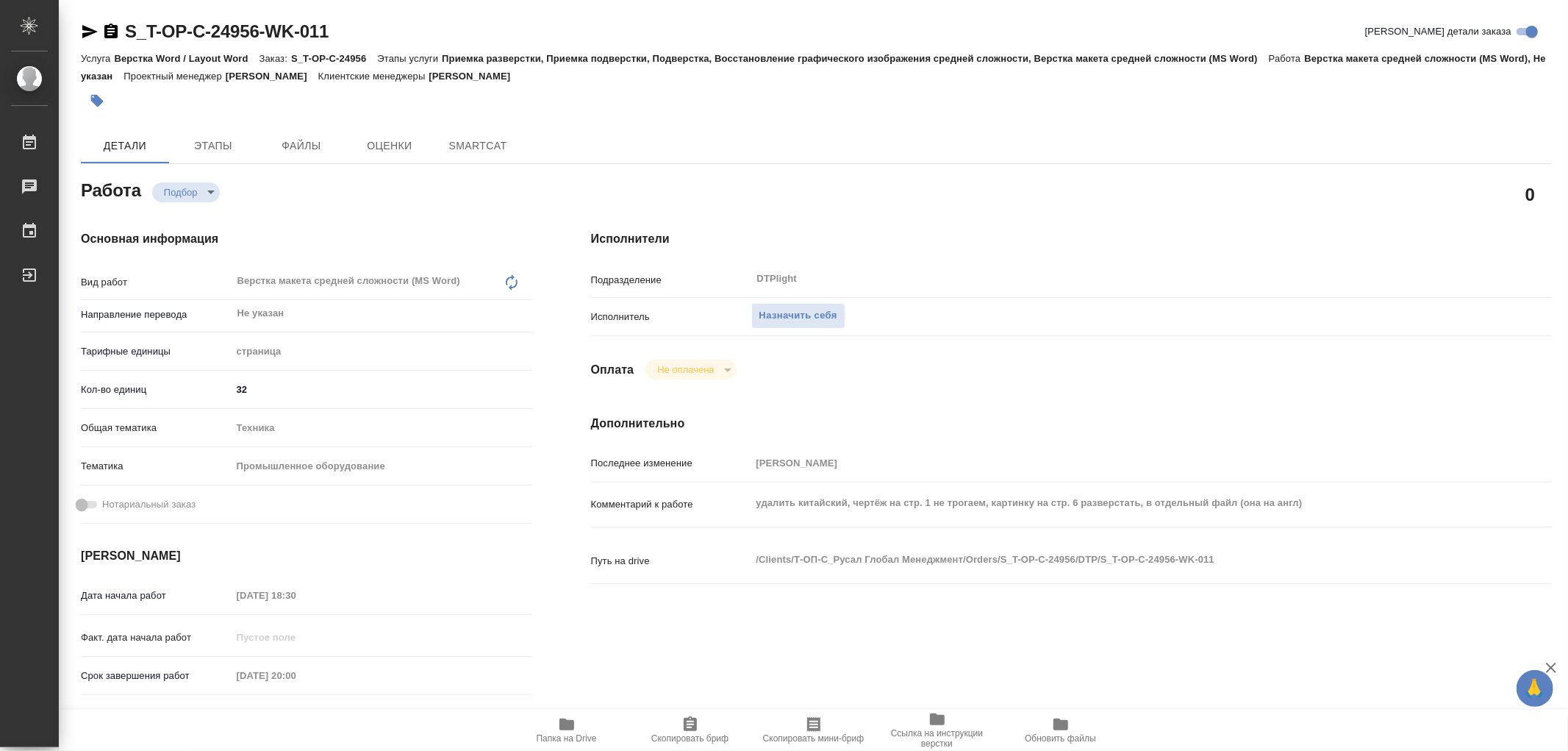
type textarea "x"
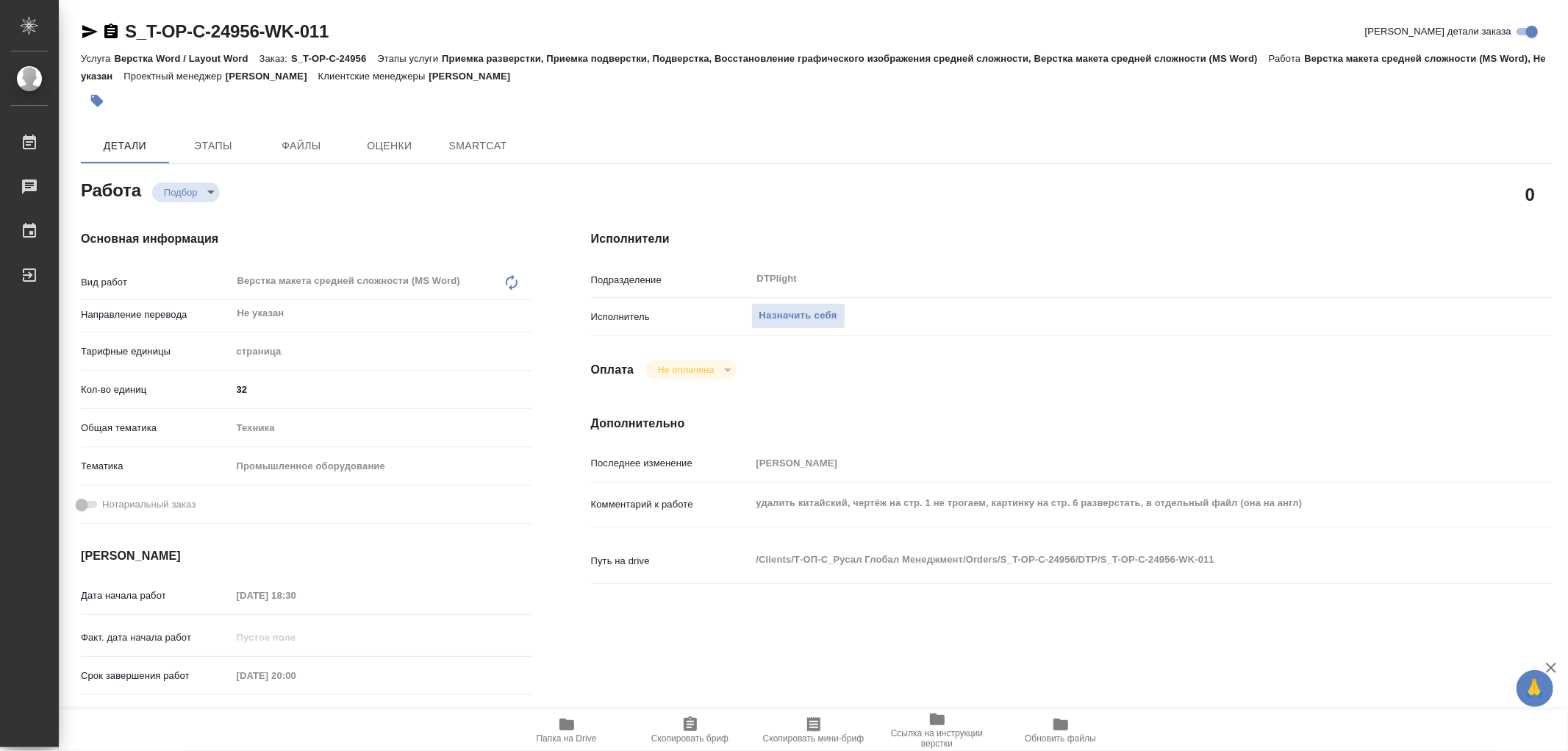
type textarea "x"
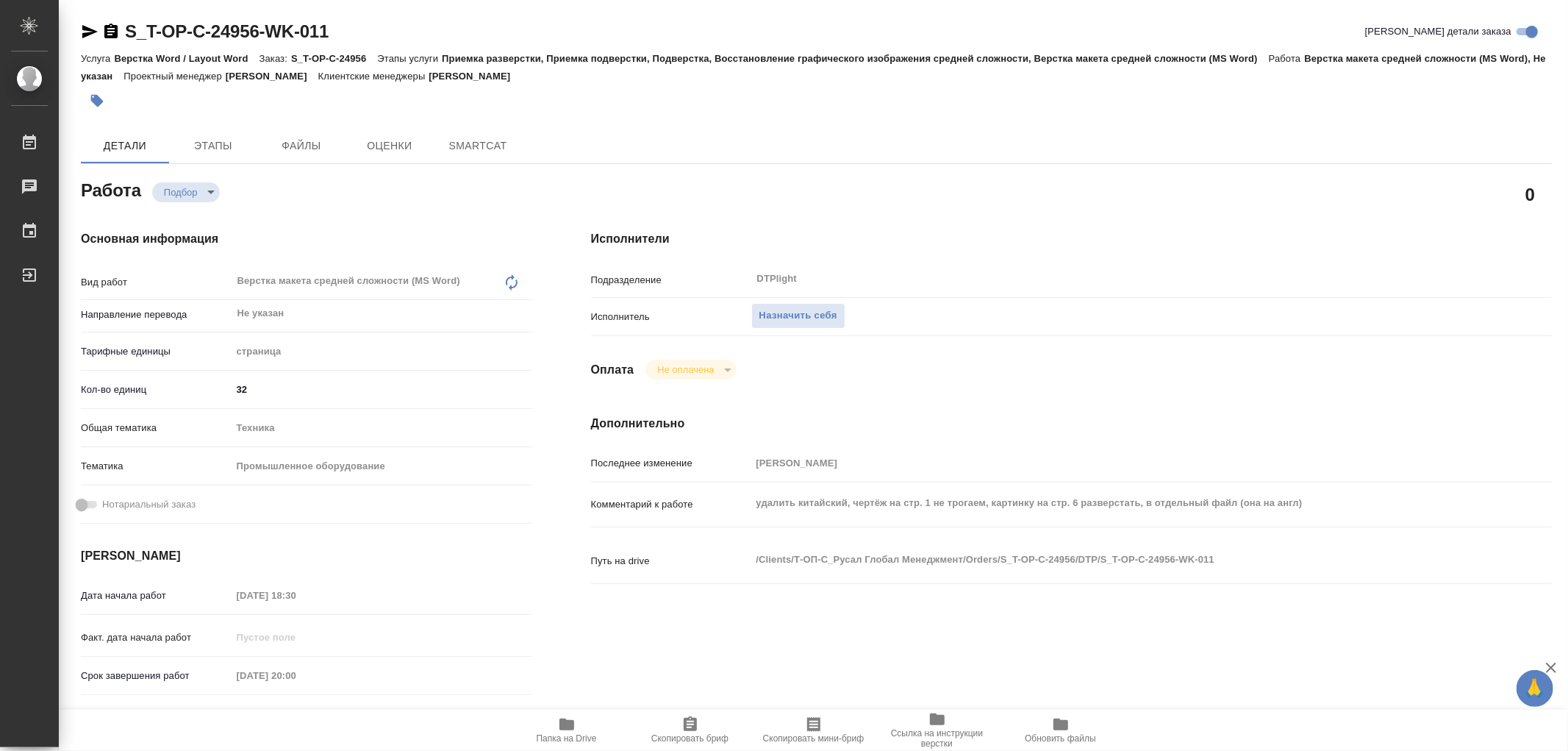
type textarea "x"
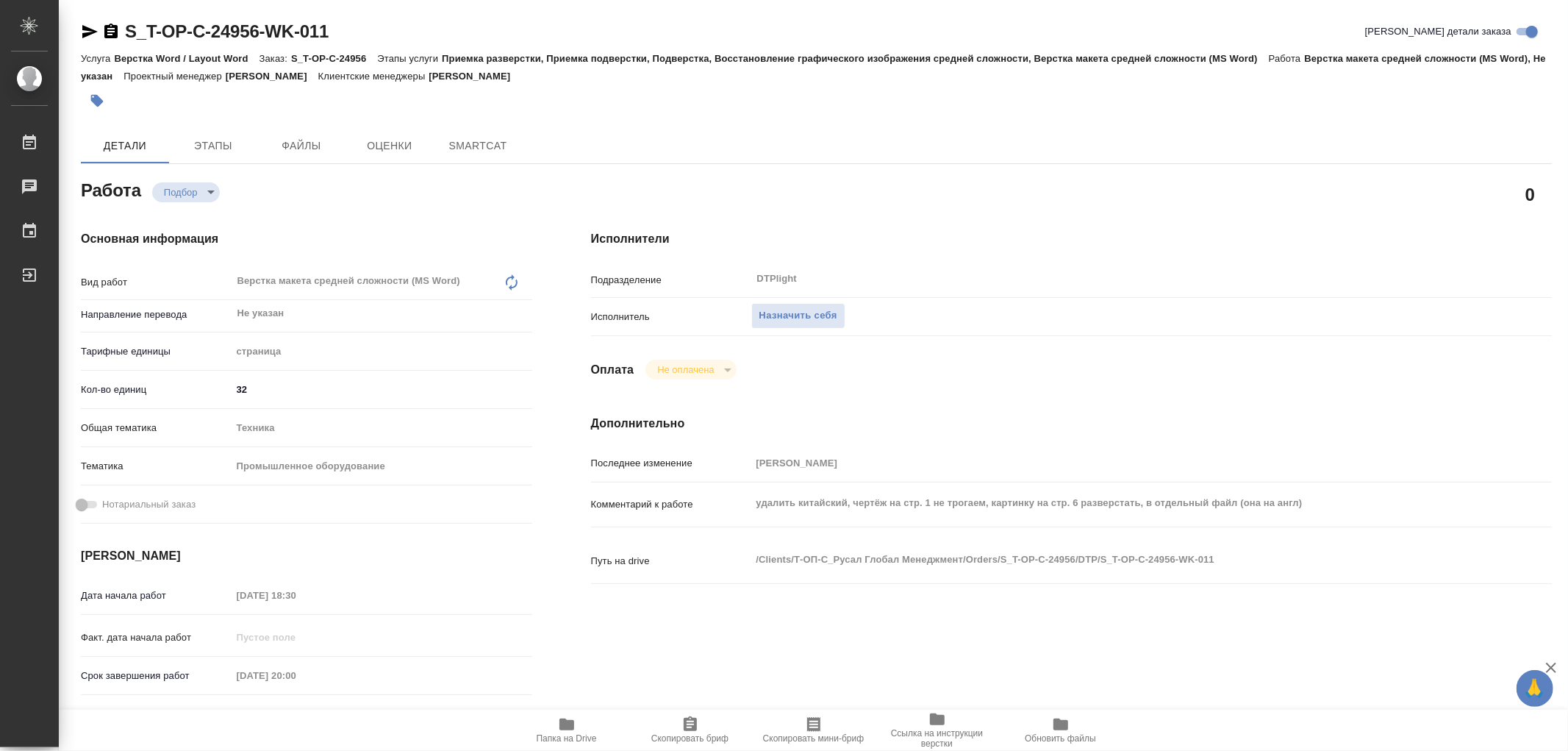
type textarea "x"
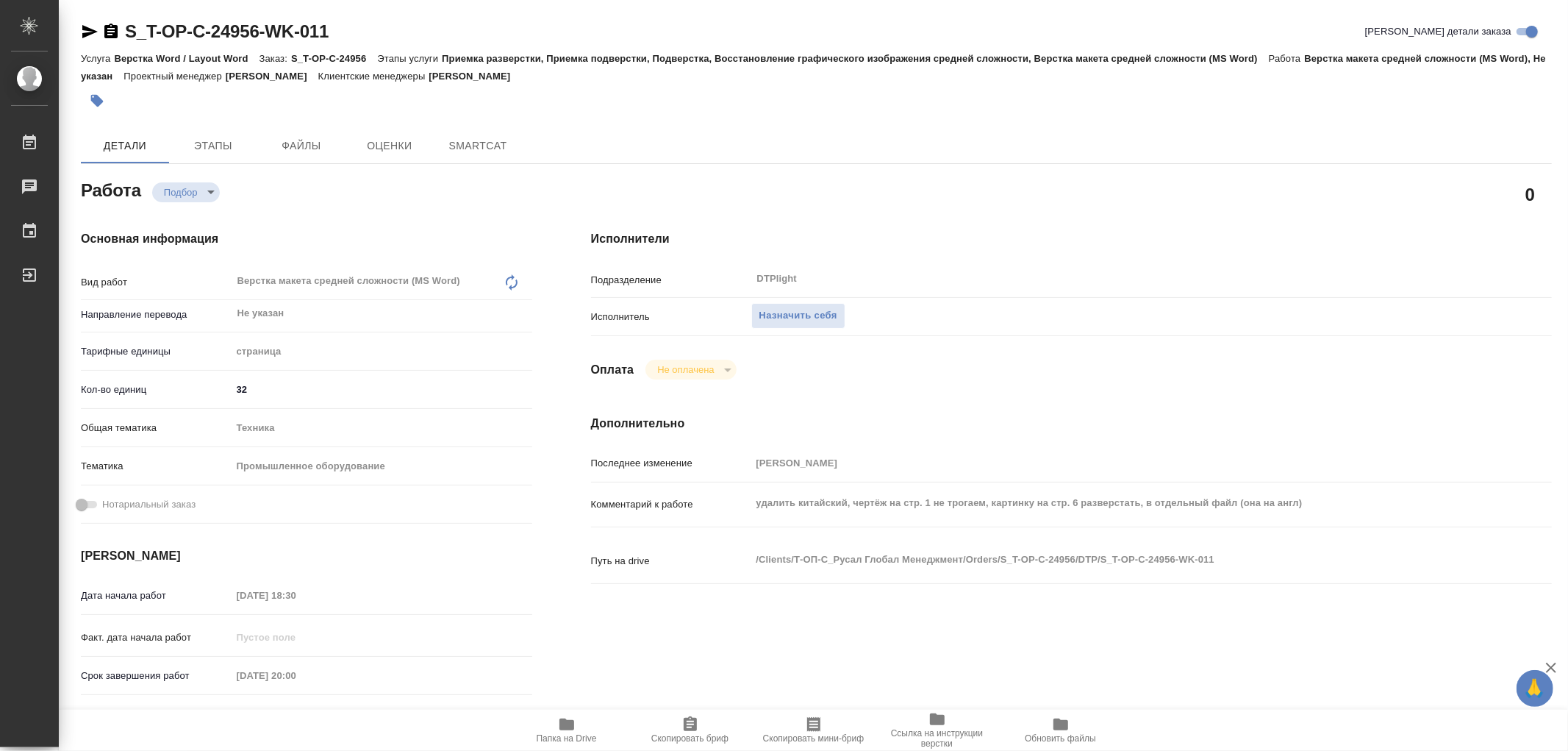
type textarea "x"
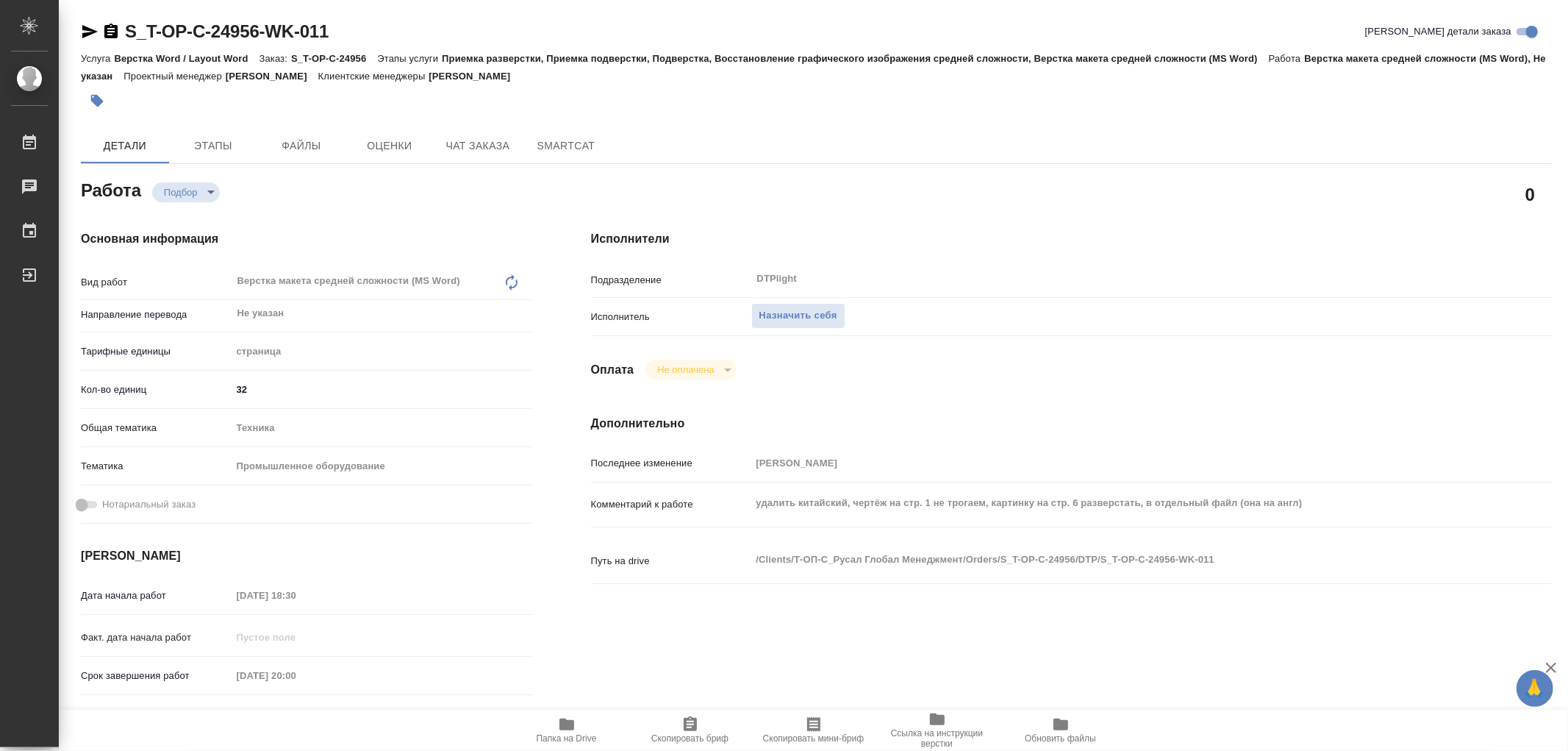
type textarea "x"
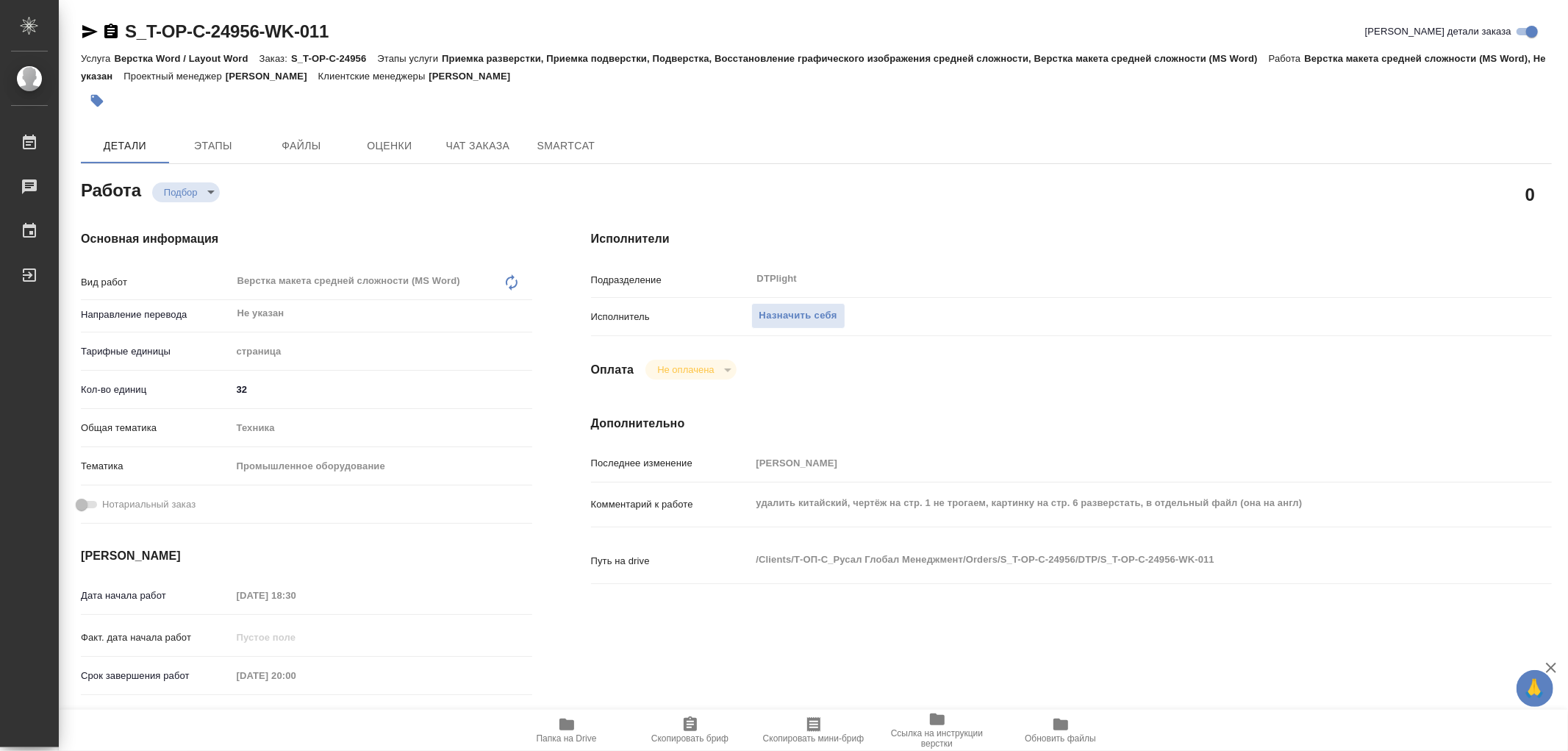
type textarea "x"
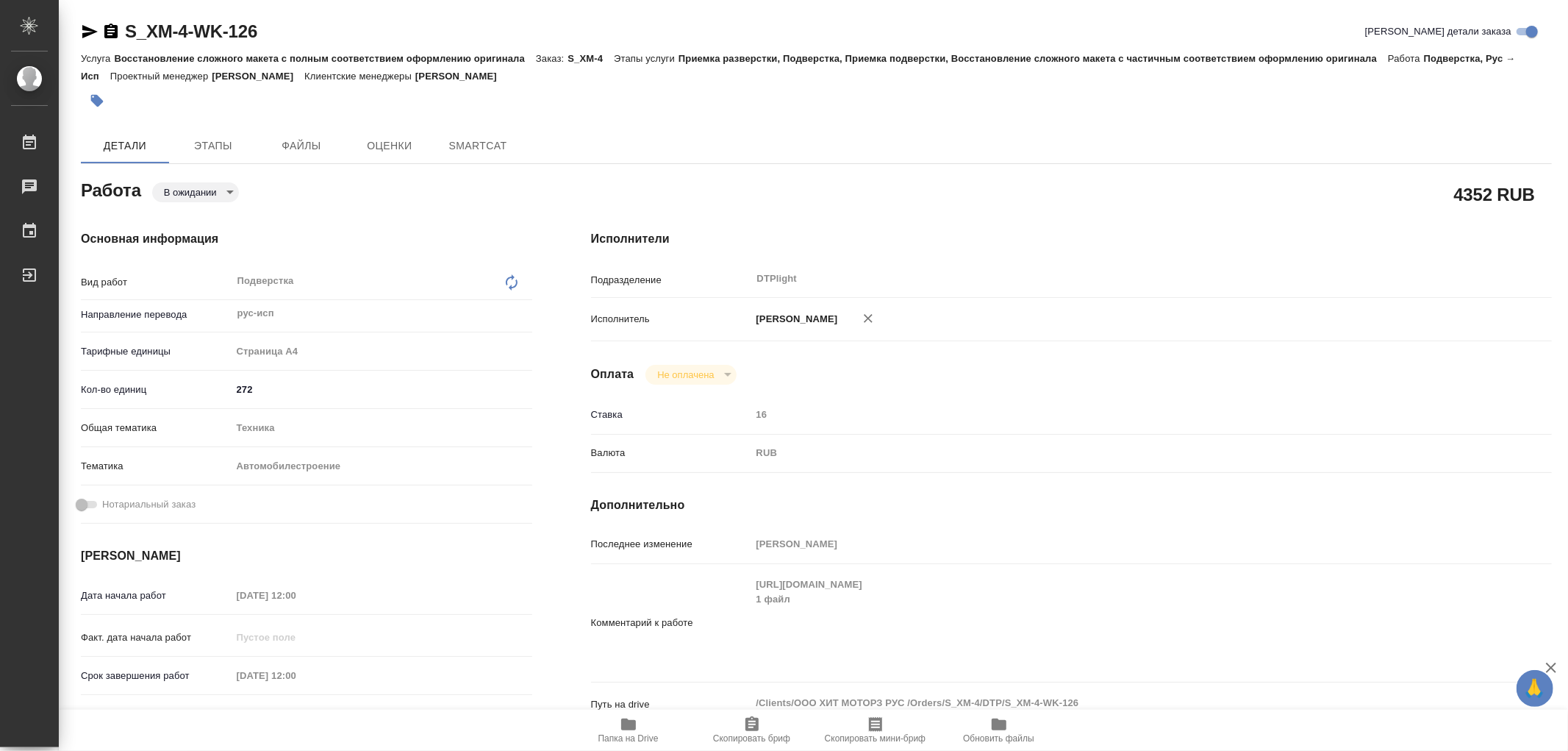
type textarea "x"
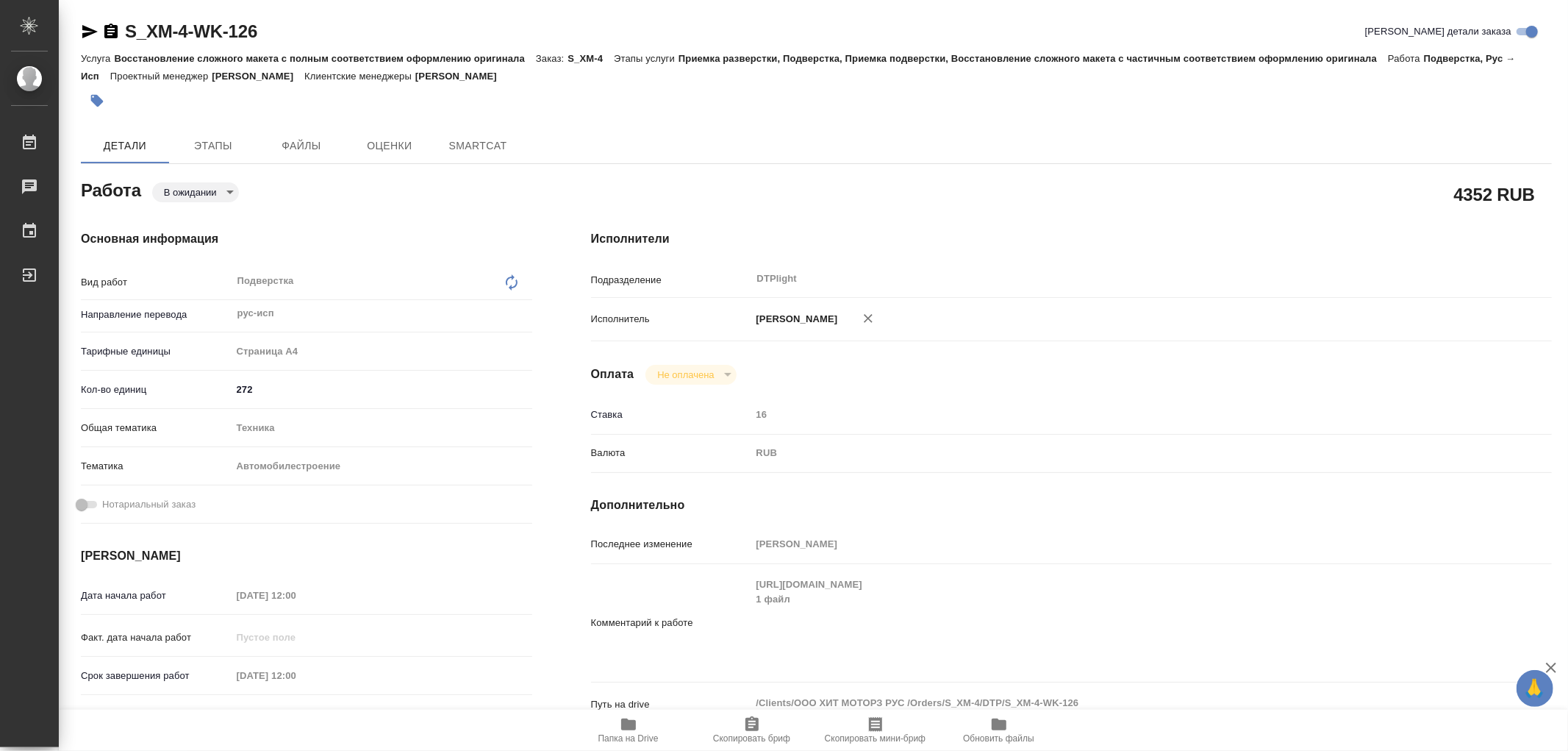
type textarea "x"
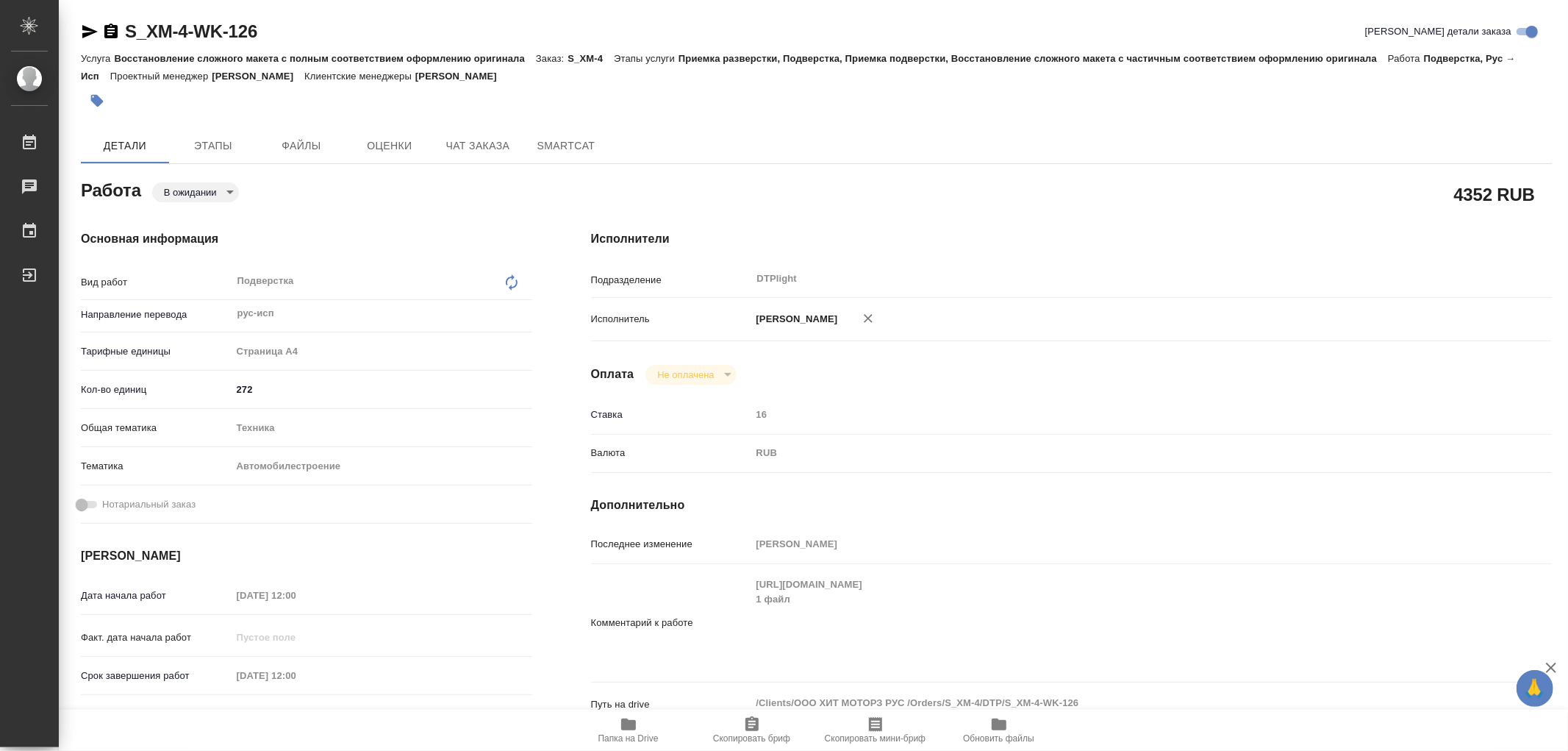
type textarea "x"
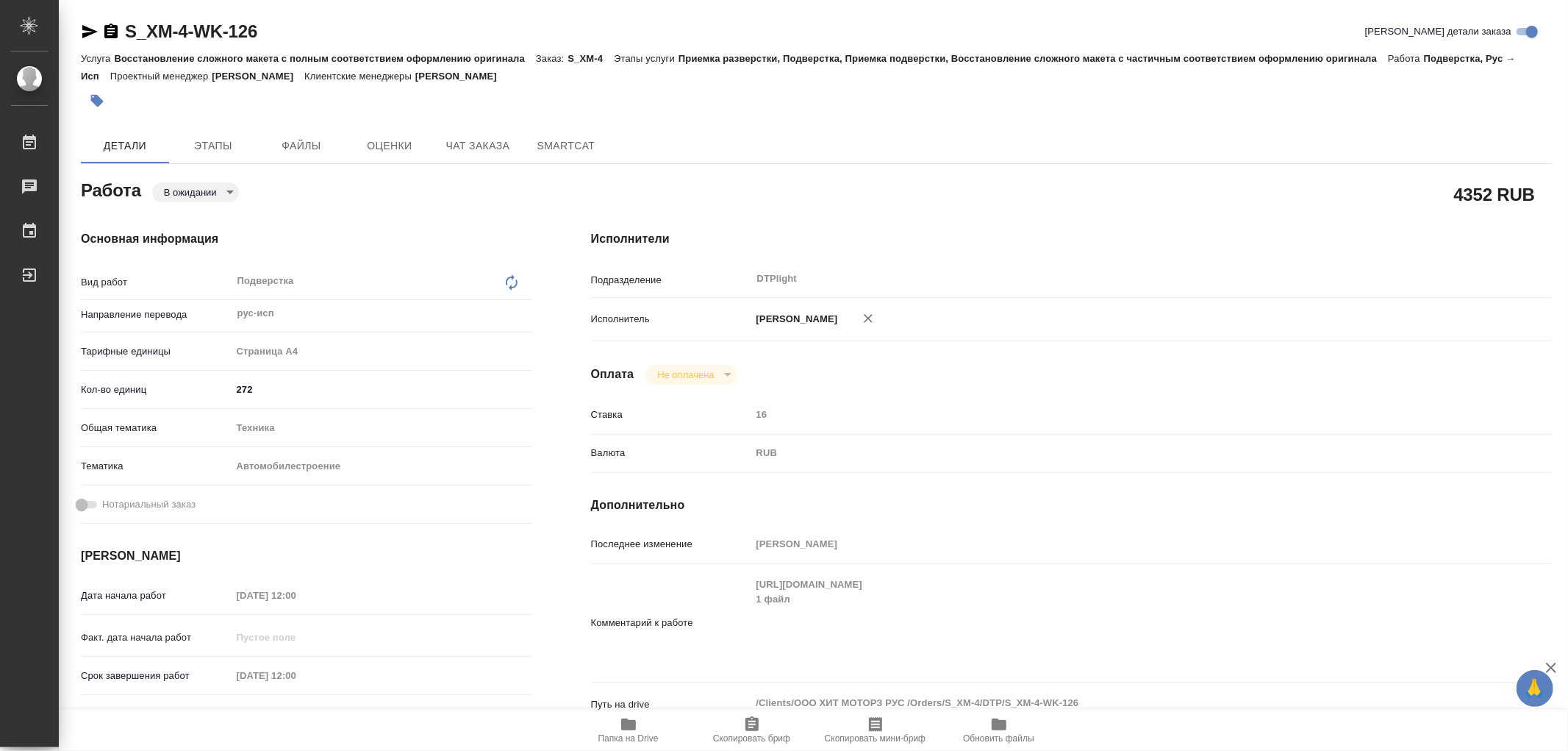
type textarea "x"
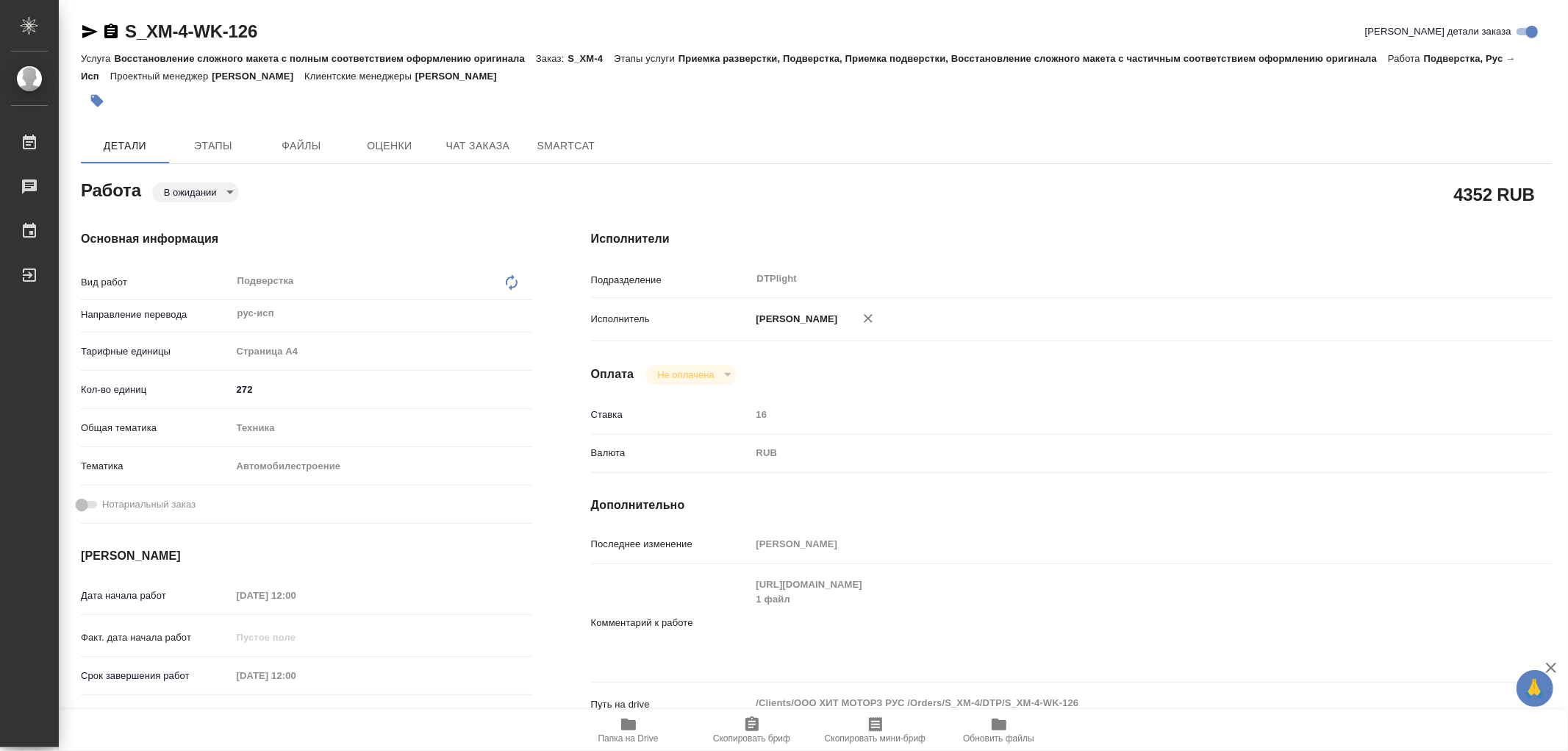
type textarea "x"
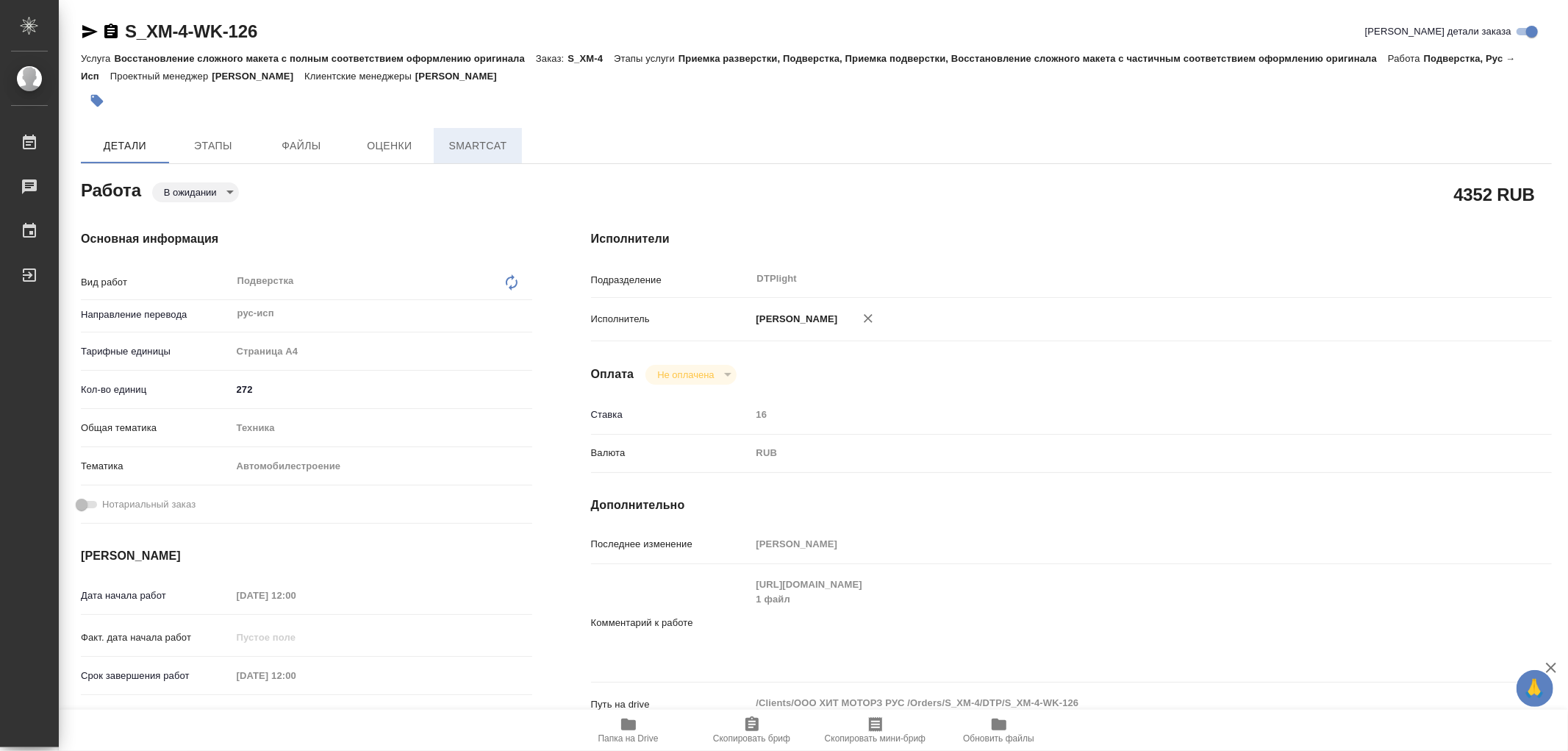
type textarea "x"
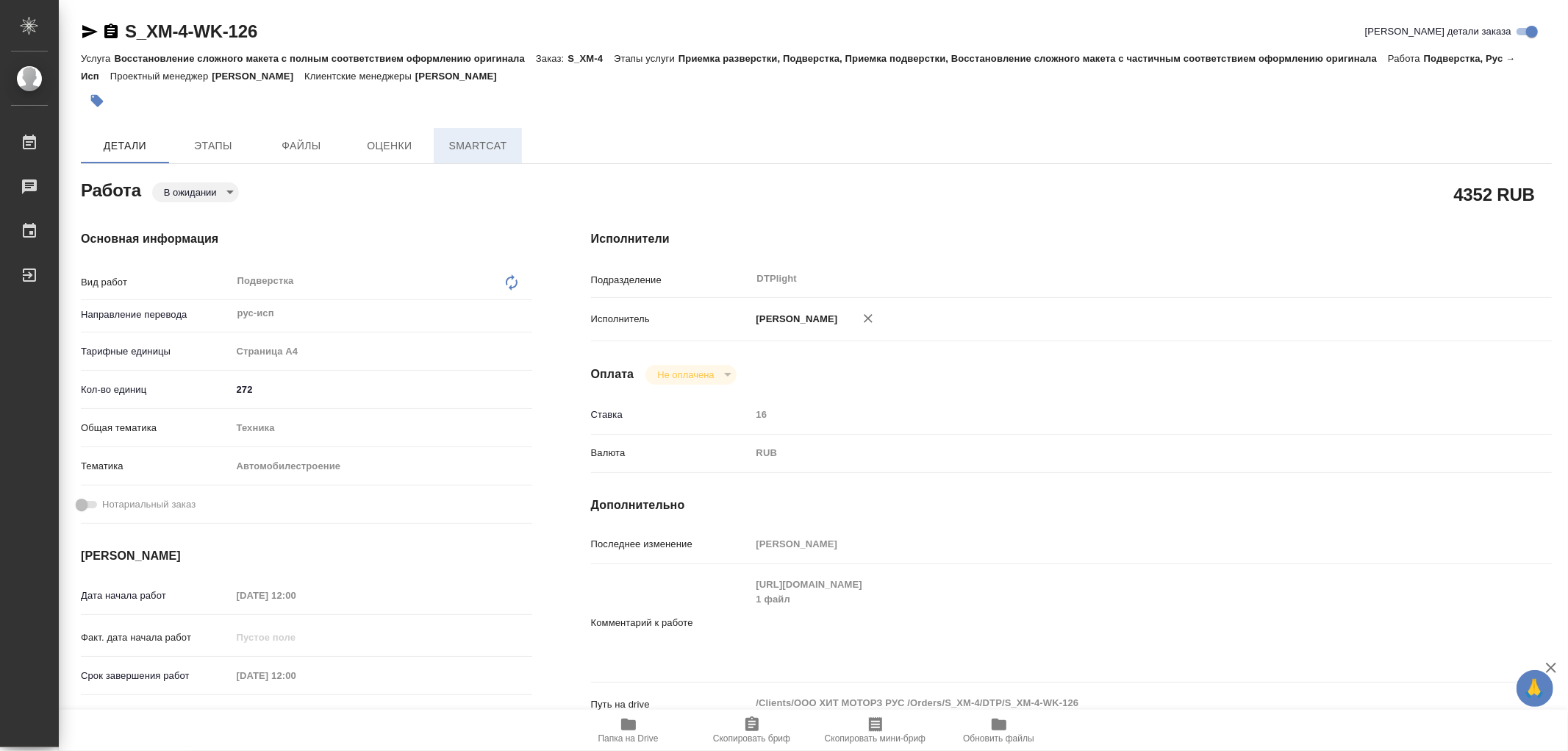
type textarea "x"
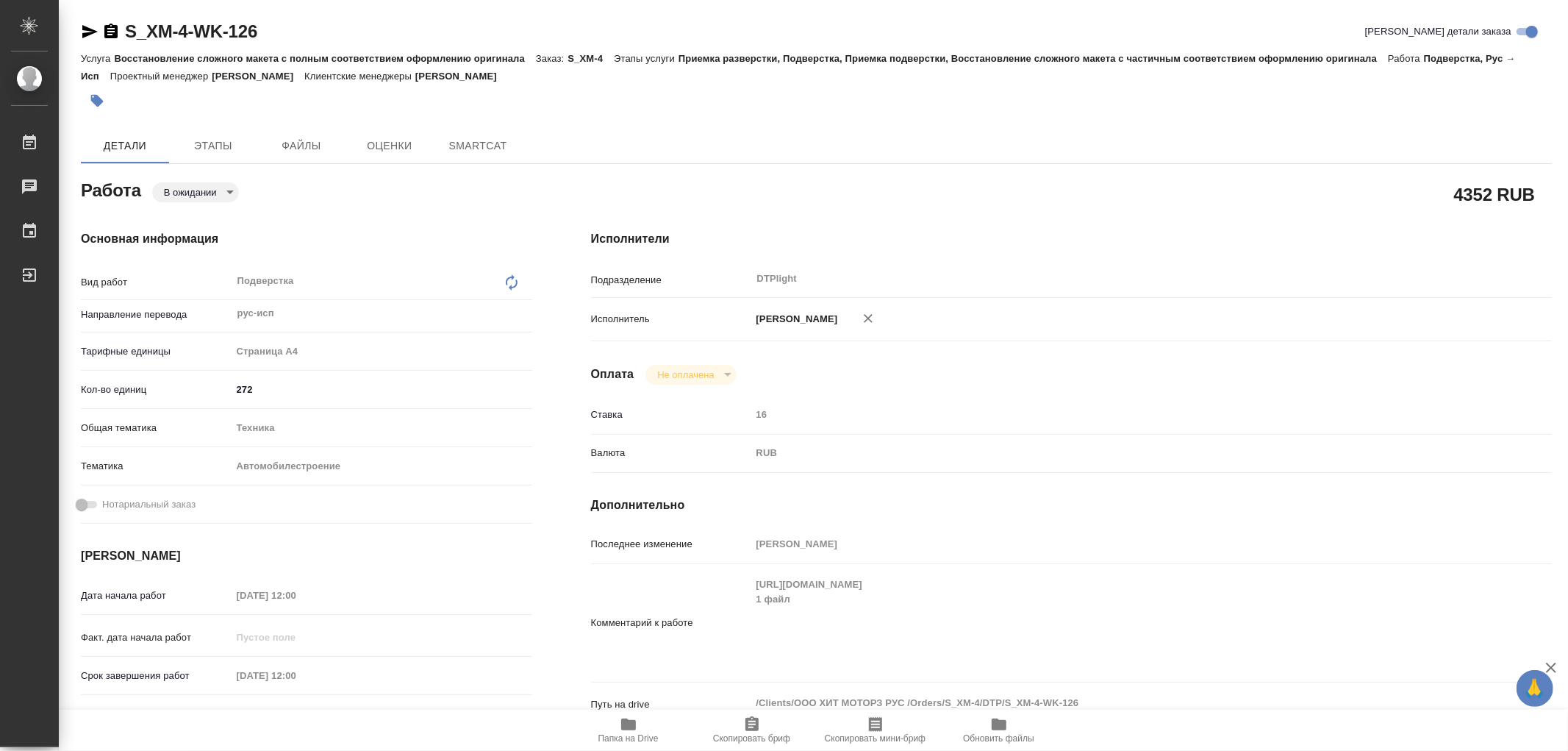
type textarea "x"
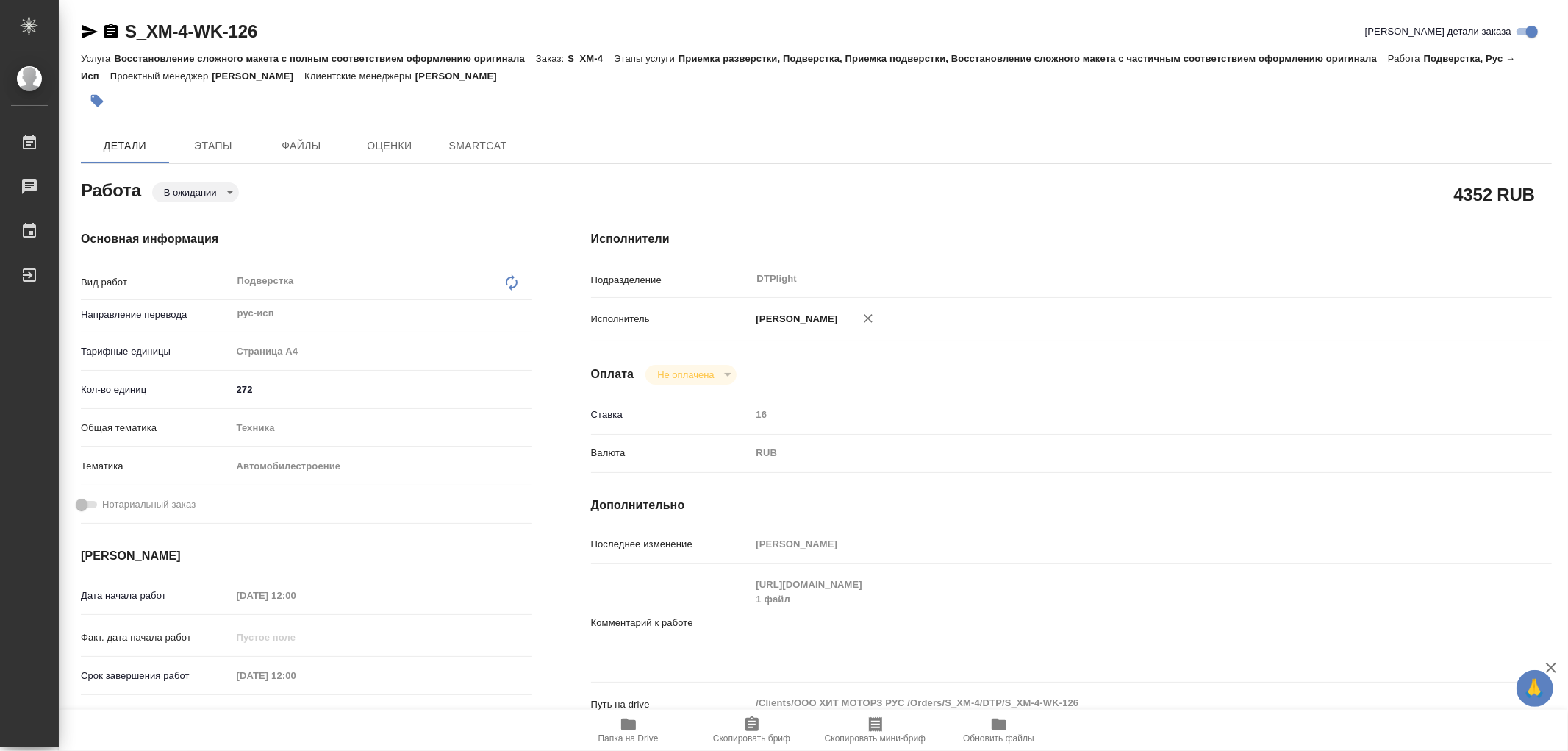
type textarea "x"
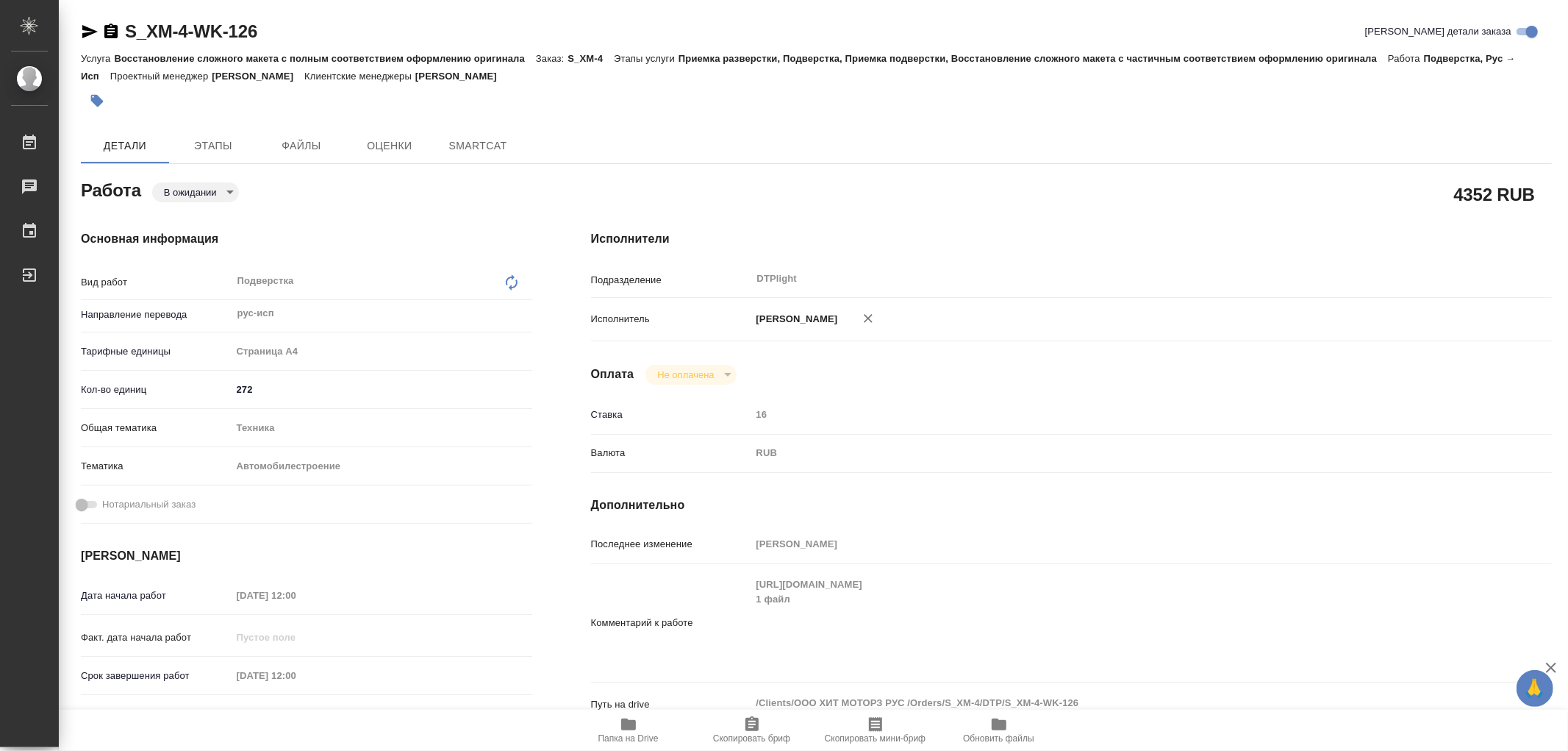
type textarea "x"
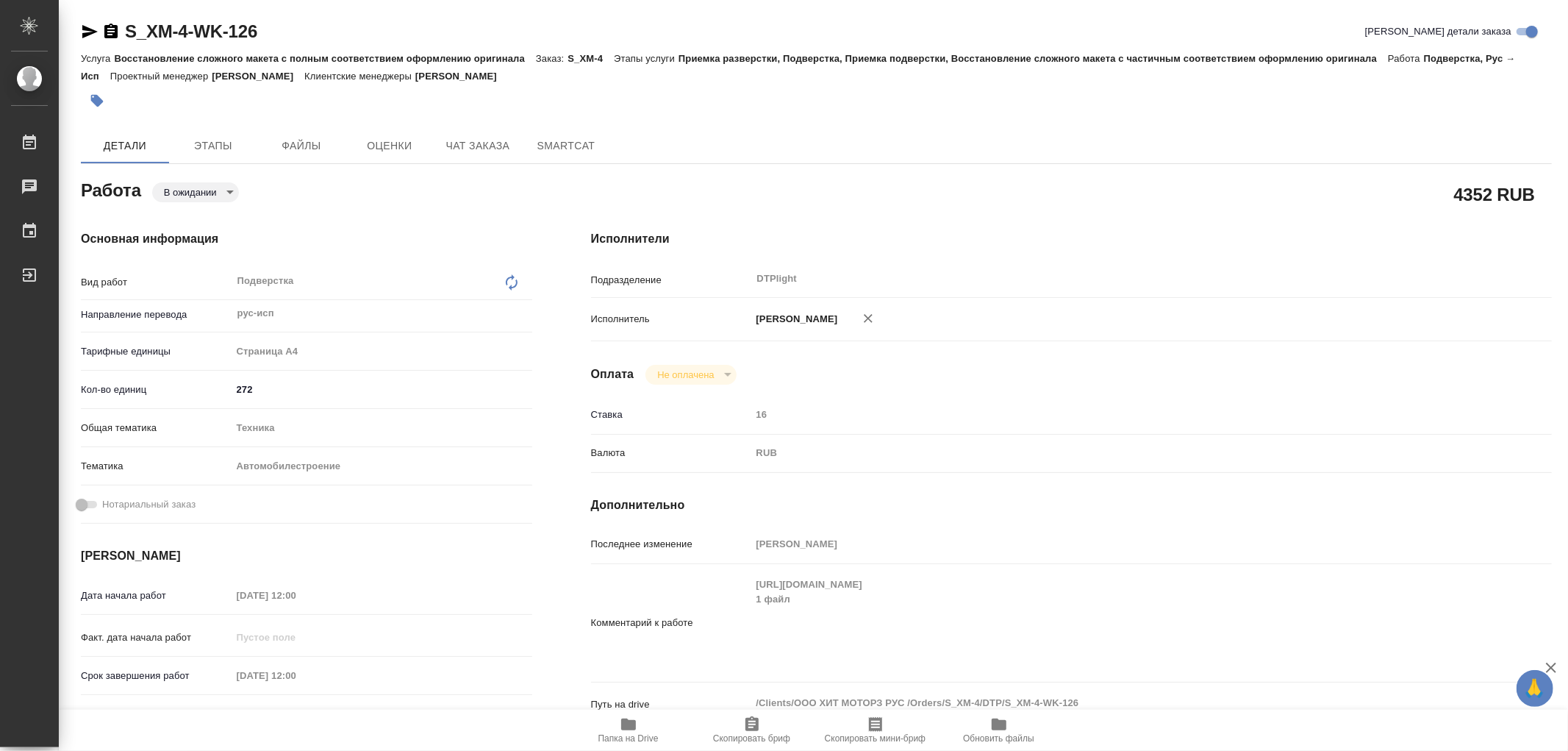
type textarea "x"
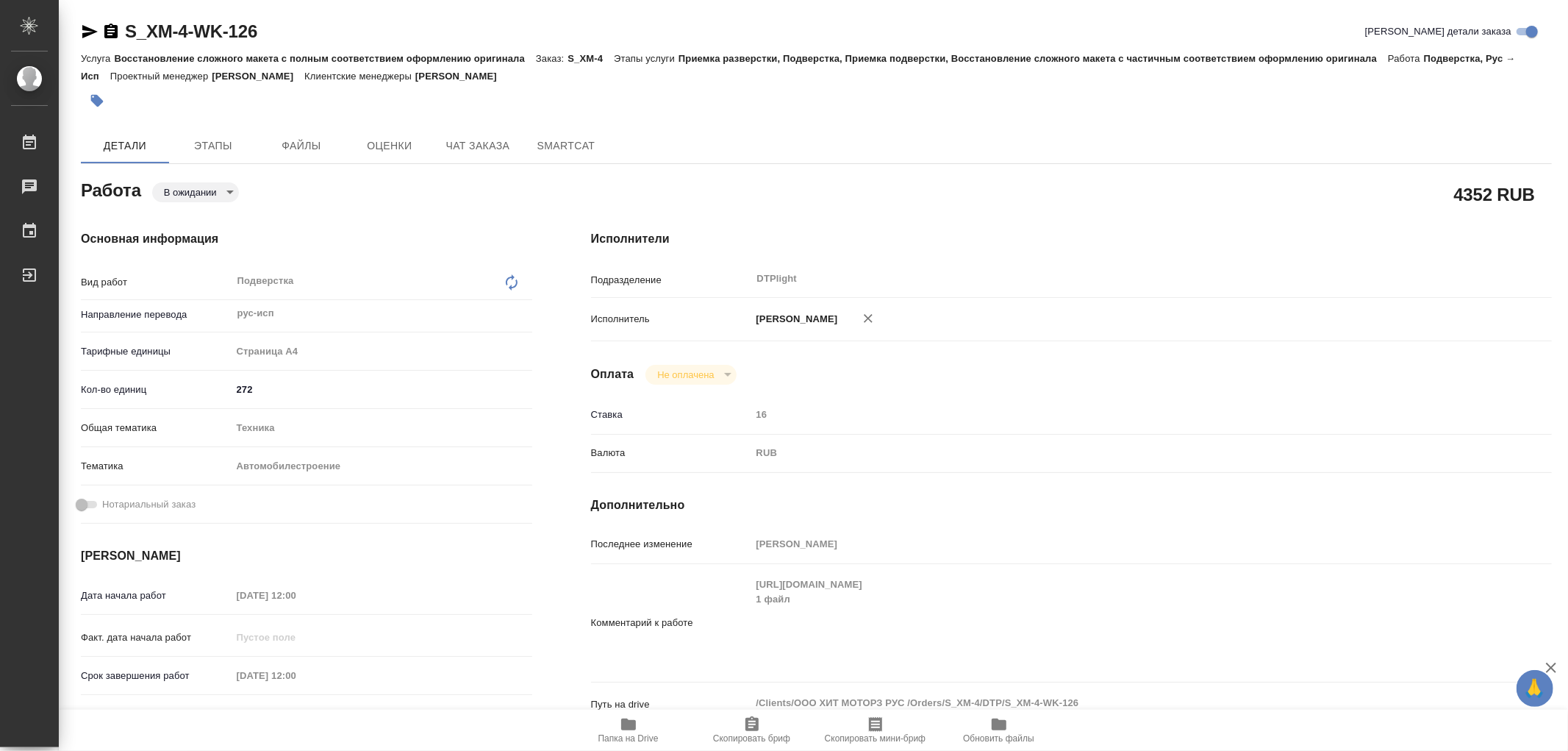
type textarea "x"
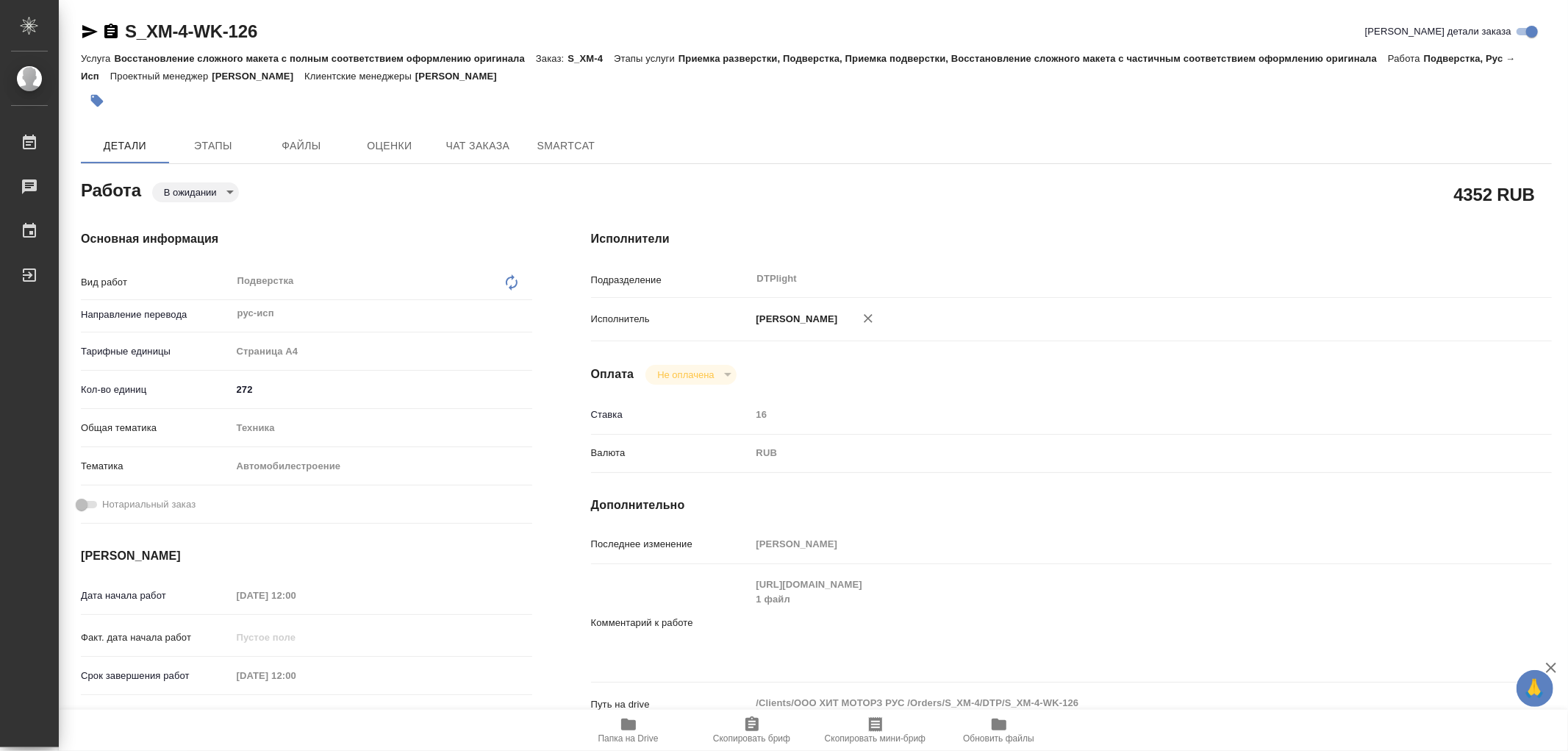
type textarea "x"
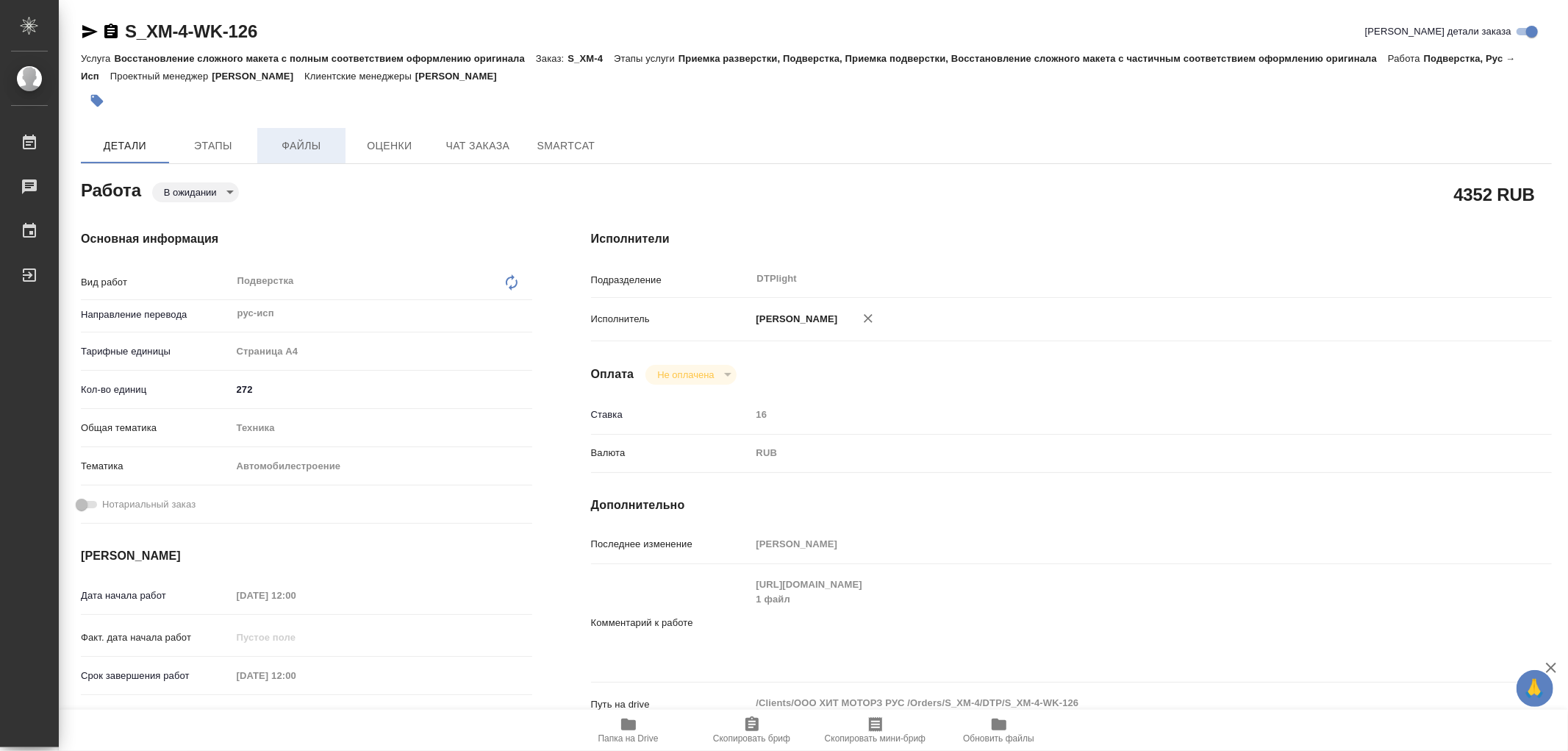
click at [319, 145] on span "Файлы" at bounding box center [301, 146] width 71 height 18
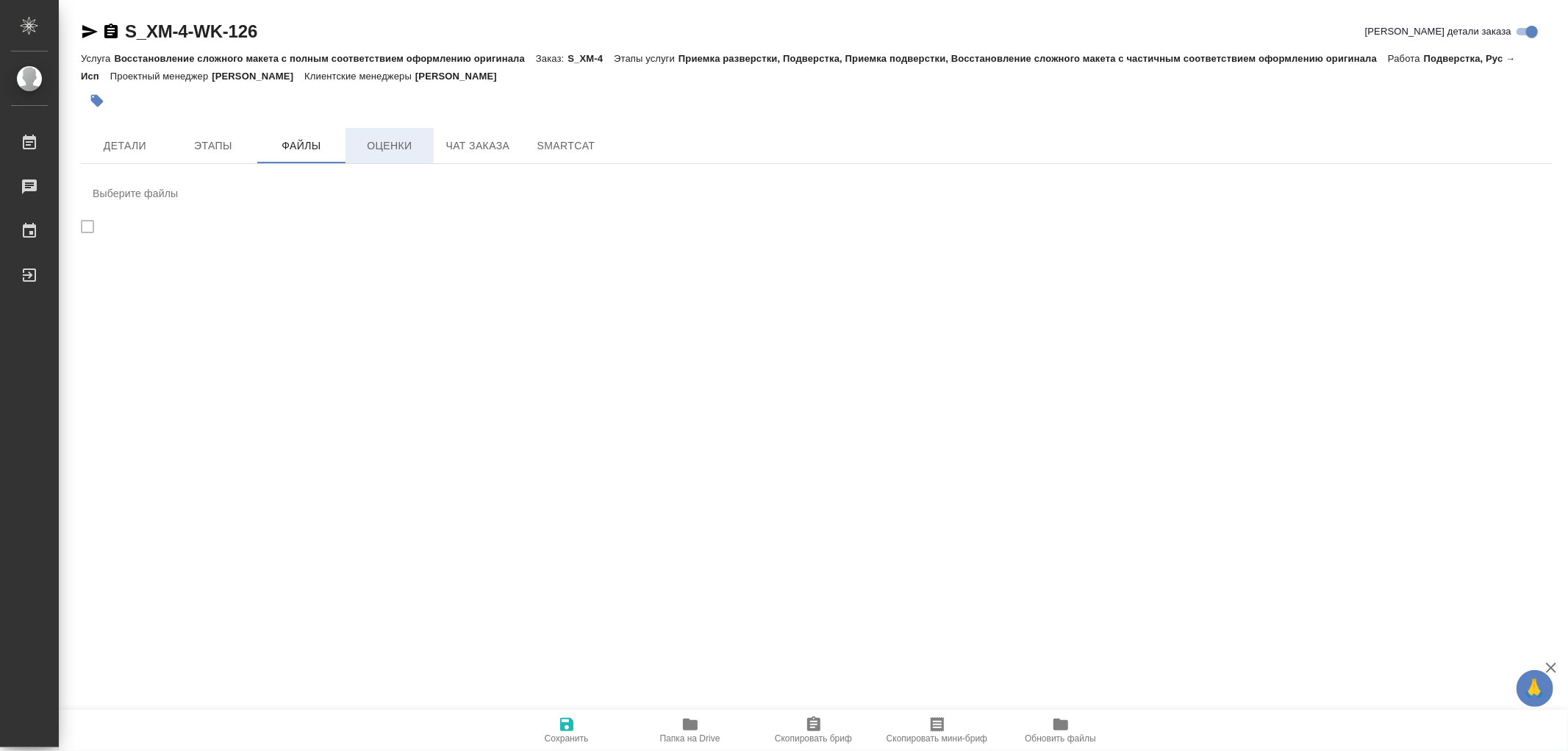
click at [394, 134] on button "Оценки" at bounding box center [390, 145] width 89 height 35
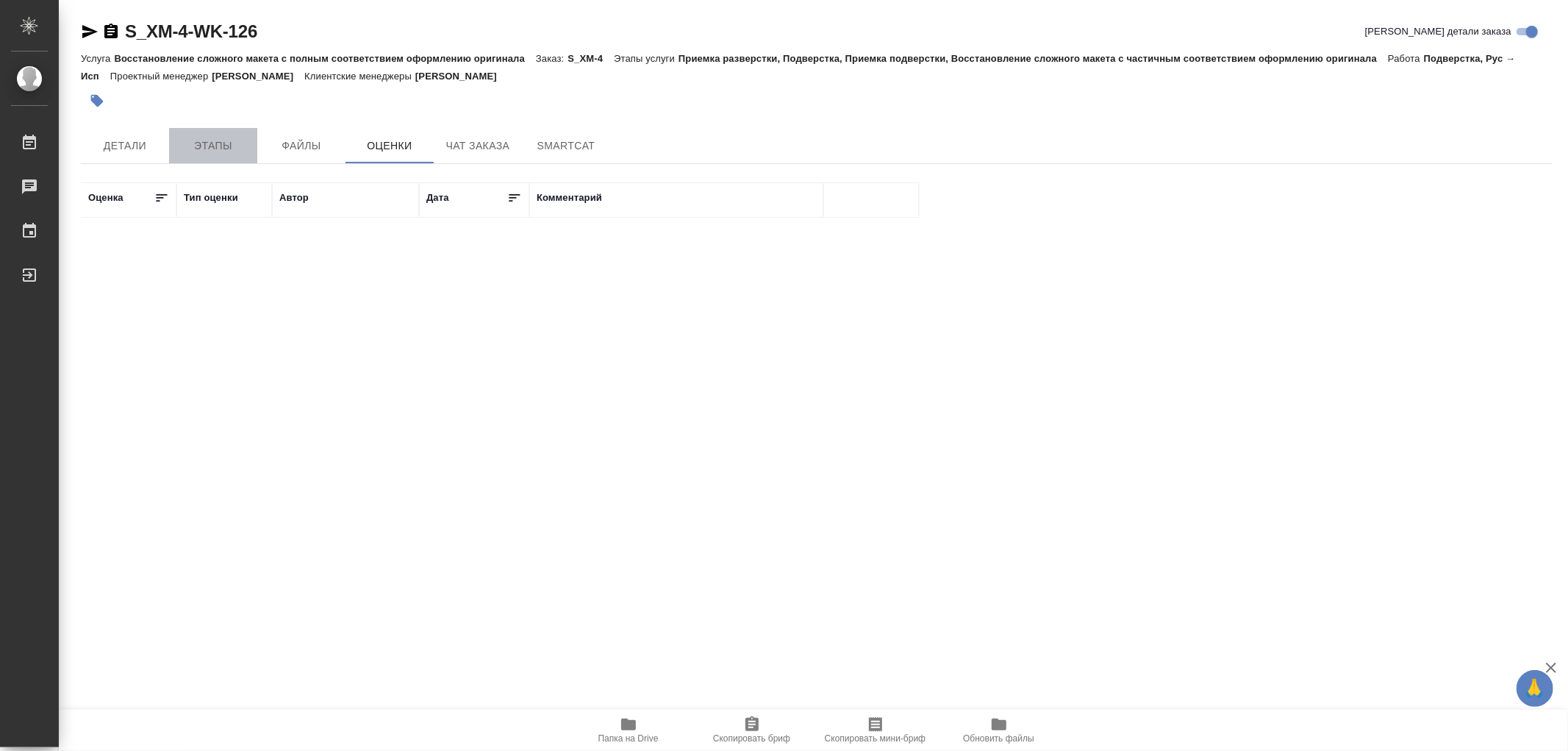
click at [218, 147] on span "Этапы" at bounding box center [213, 146] width 71 height 18
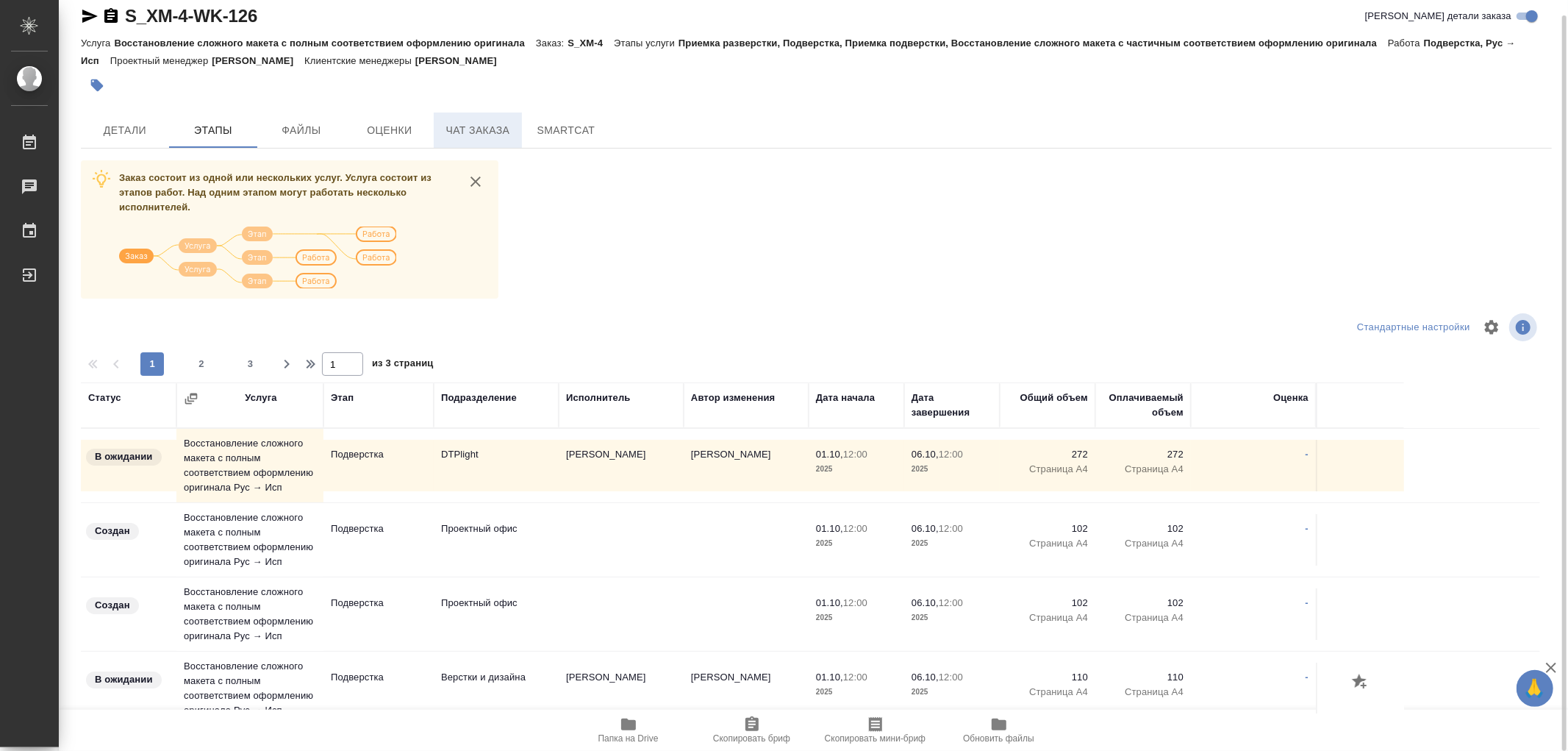
click at [463, 135] on span "Чат заказа" at bounding box center [478, 130] width 71 height 18
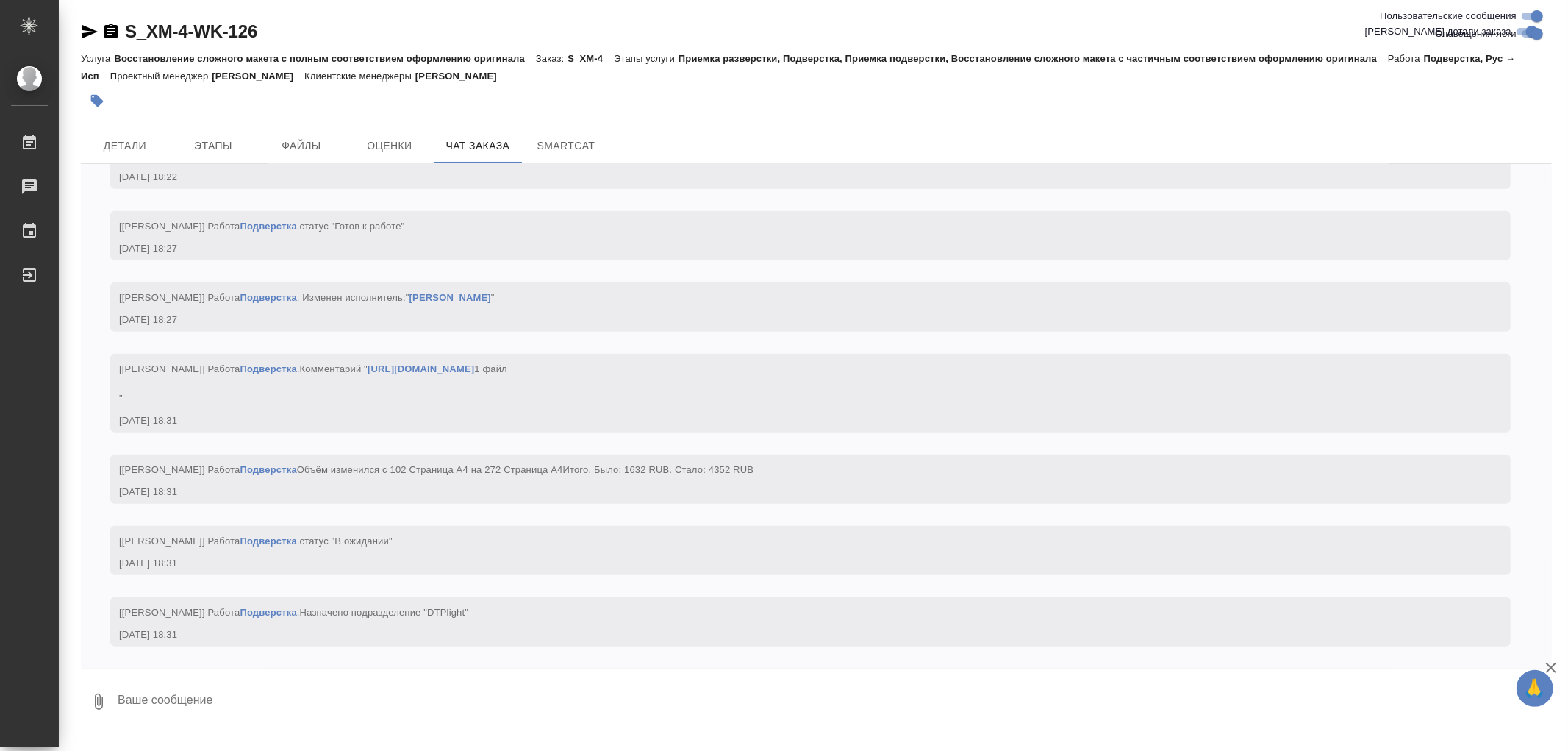
scroll to position [113511, 0]
